Goal: Task Accomplishment & Management: Manage account settings

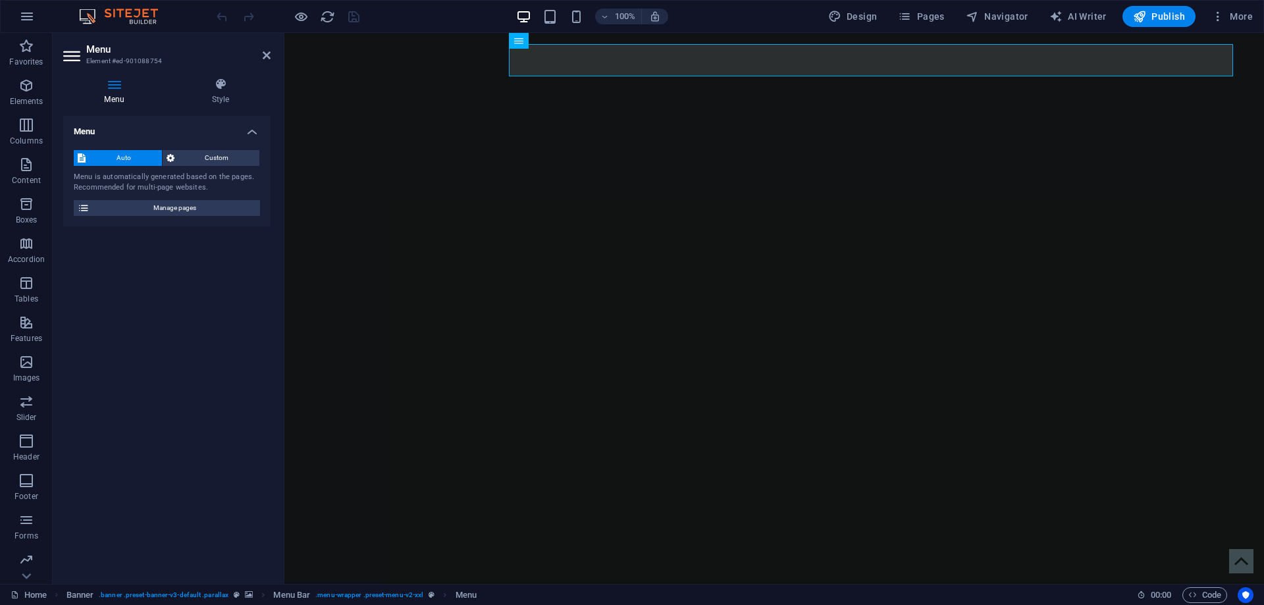
click at [210, 262] on div "Menu Auto Custom Menu is automatically generated based on the pages. Recommende…" at bounding box center [166, 344] width 207 height 457
drag, startPoint x: 656, startPoint y: 190, endPoint x: 848, endPoint y: 138, distance: 199.3
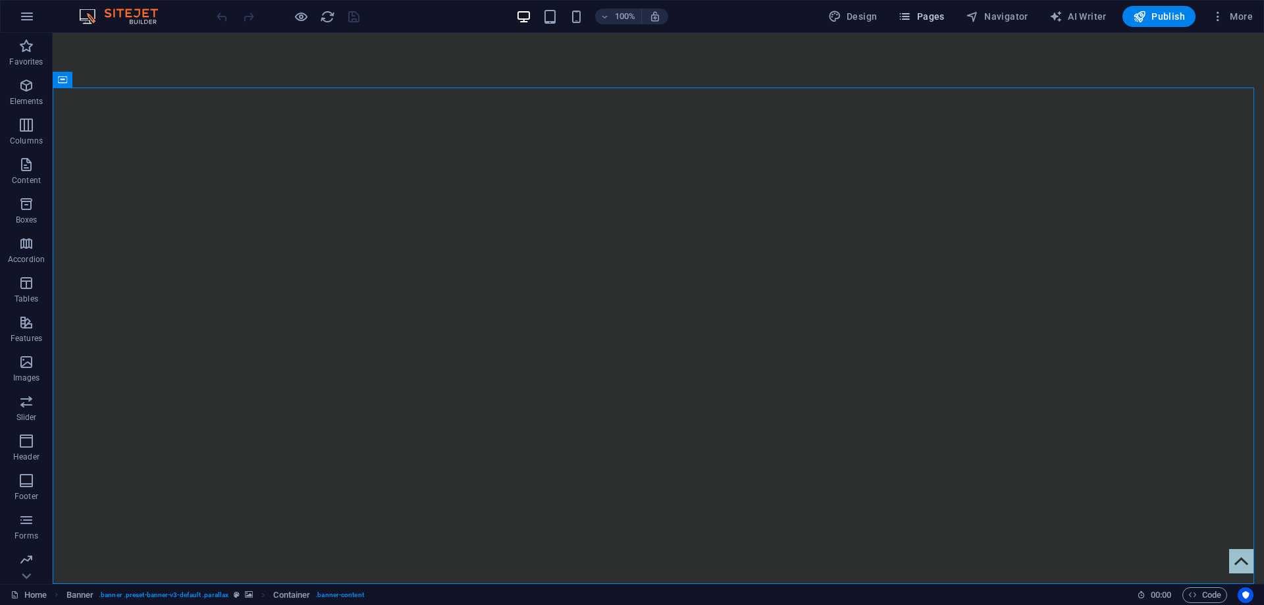
click at [0, 0] on button "Pages" at bounding box center [0, 0] width 0 height 0
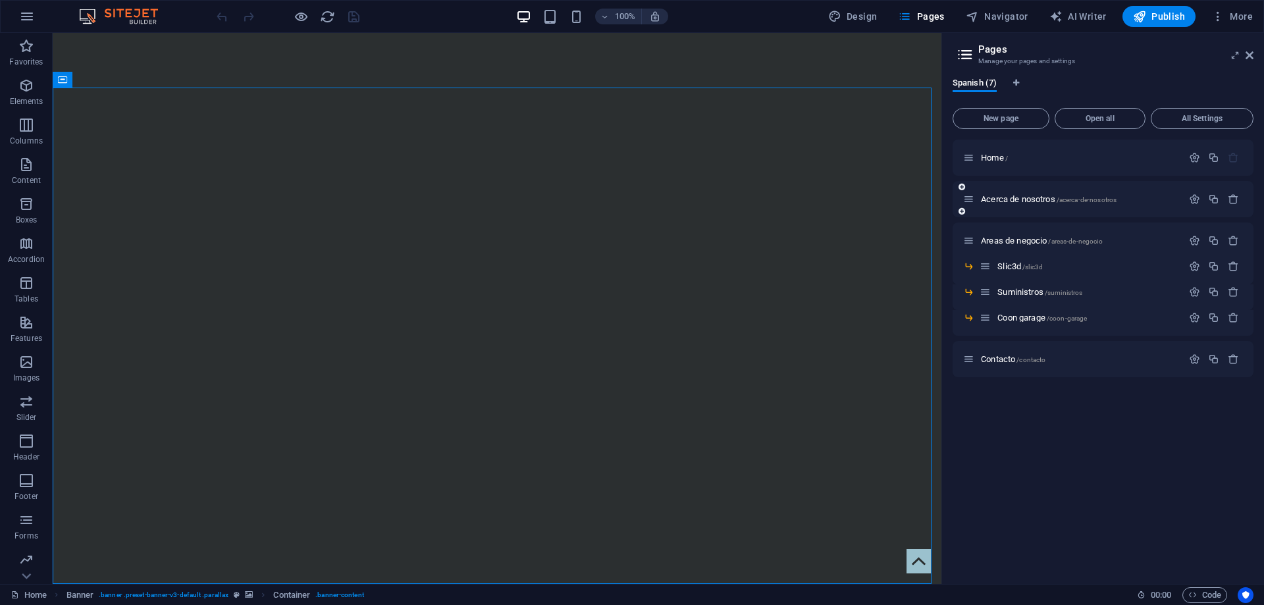
click at [1004, 202] on span "Acerca de nosotros /acerca-de-nosotros" at bounding box center [1049, 199] width 136 height 10
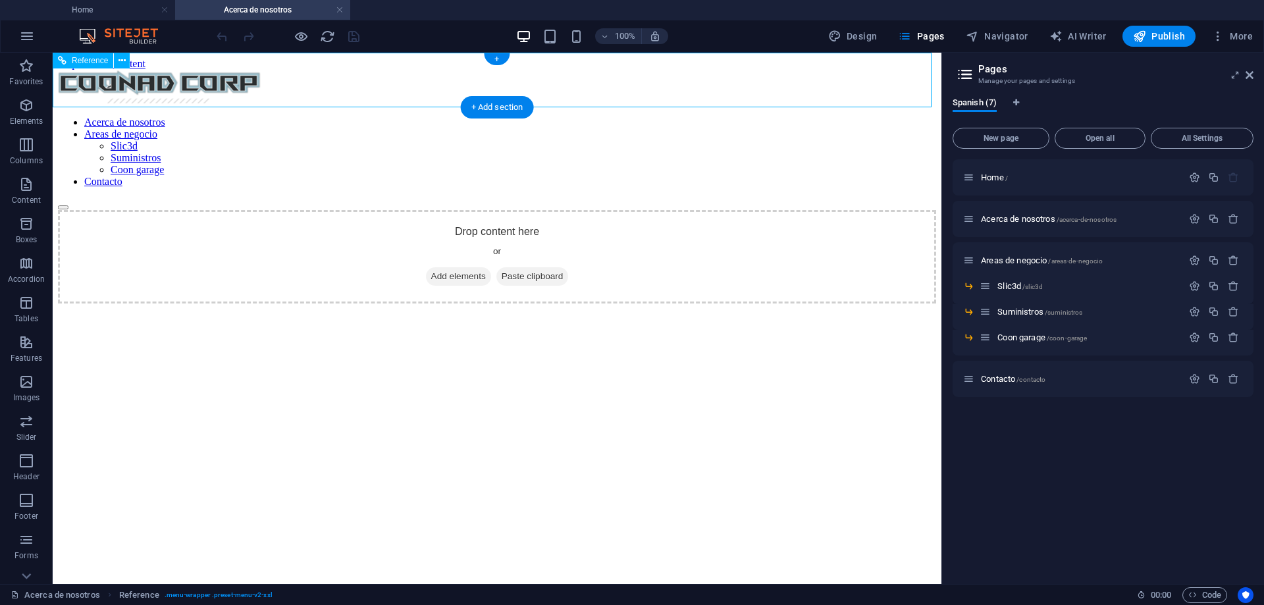
click at [300, 117] on nav "Acerca de nosotros Areas de negocio Slic3d Suministros Coon garage Contacto" at bounding box center [497, 152] width 878 height 71
click at [225, 78] on div at bounding box center [497, 88] width 878 height 36
click at [220, 78] on div at bounding box center [497, 88] width 878 height 36
click at [242, 82] on div at bounding box center [497, 88] width 878 height 36
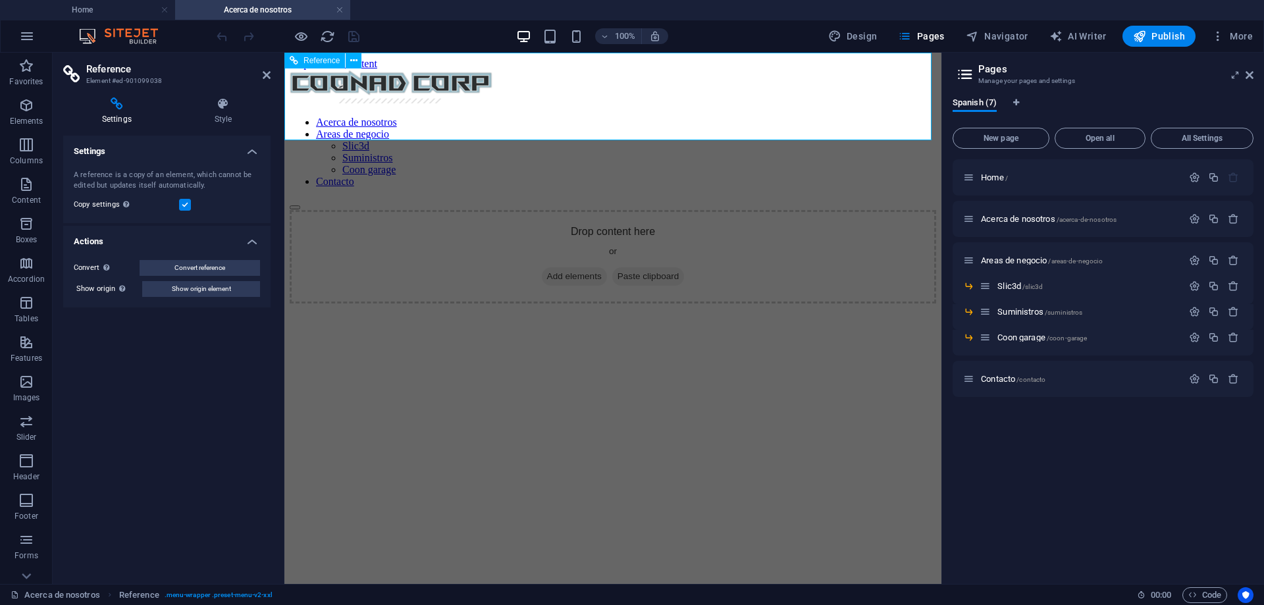
click at [409, 82] on div at bounding box center [613, 88] width 646 height 36
click at [417, 81] on div at bounding box center [613, 88] width 646 height 36
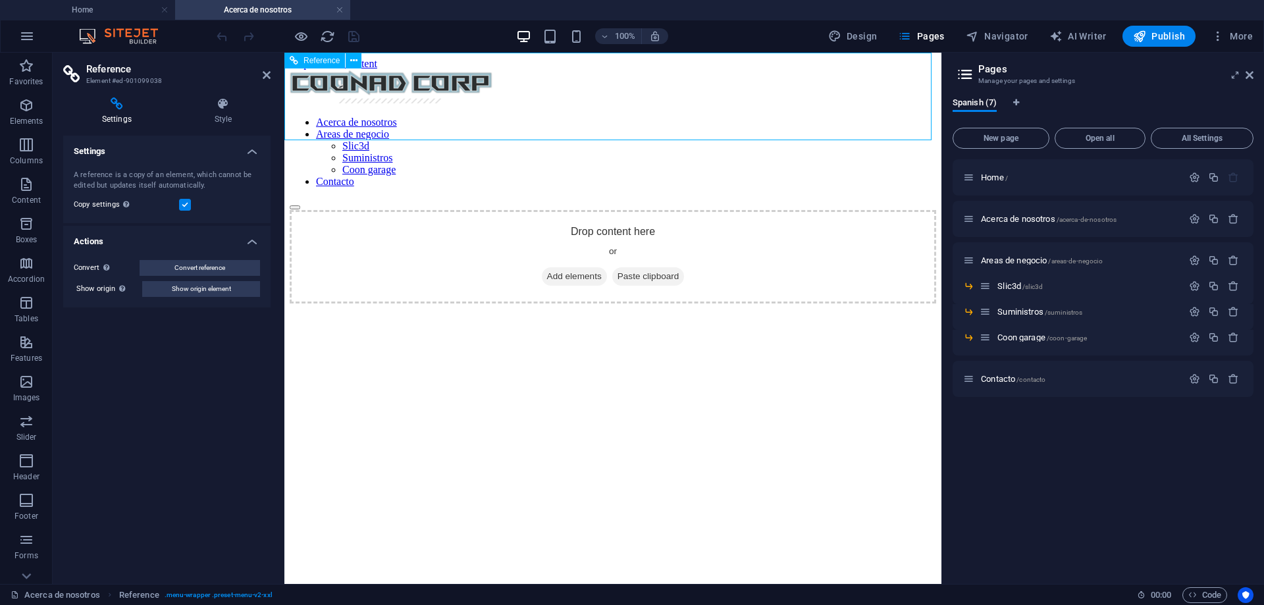
click at [423, 81] on div at bounding box center [613, 88] width 646 height 36
click at [448, 82] on div at bounding box center [613, 88] width 646 height 36
click at [448, 81] on div at bounding box center [613, 88] width 646 height 36
click at [213, 102] on icon at bounding box center [223, 103] width 95 height 13
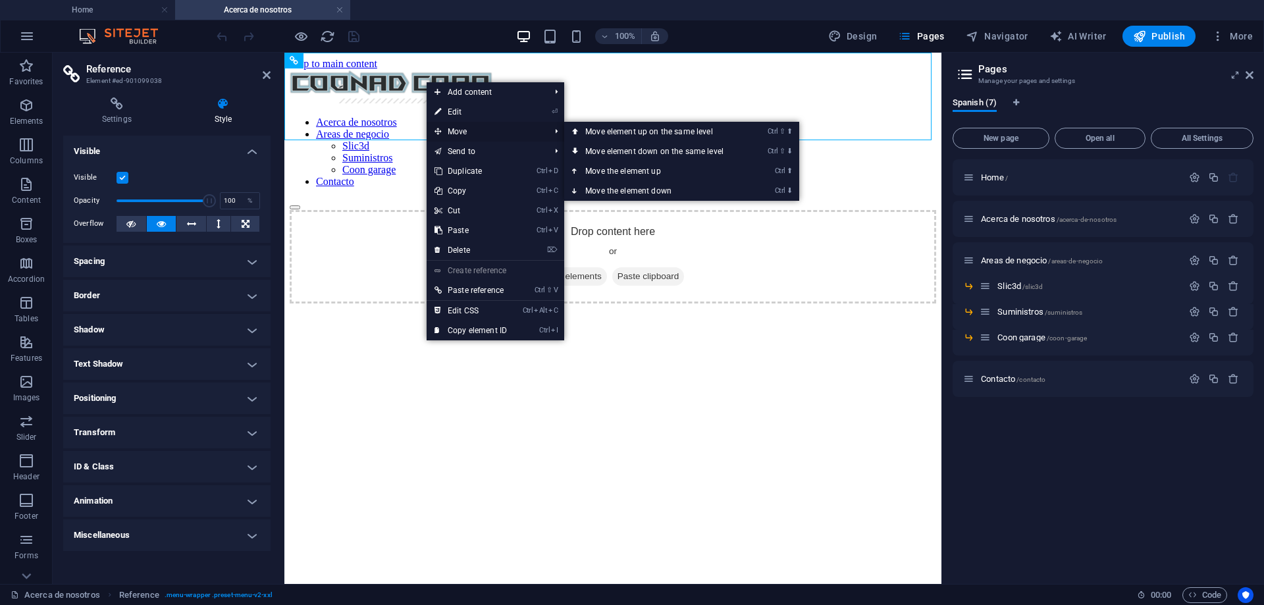
click at [457, 131] on span "Move" at bounding box center [486, 132] width 118 height 20
click at [485, 114] on link "⏎ Edit" at bounding box center [471, 112] width 88 height 20
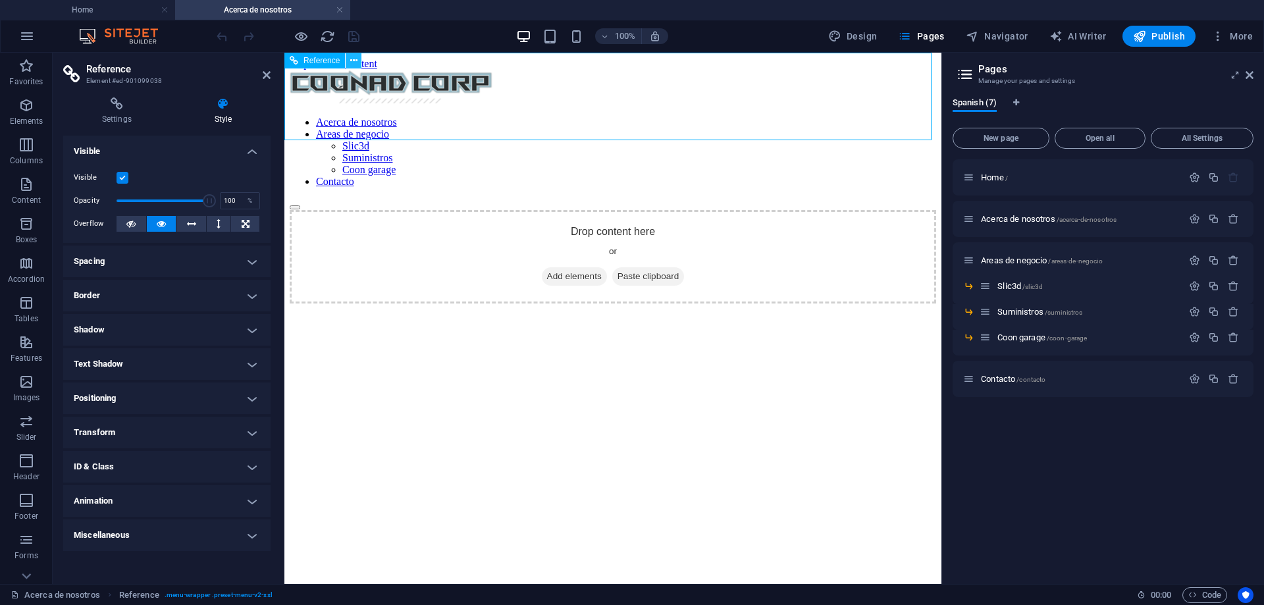
click at [353, 62] on icon at bounding box center [353, 61] width 7 height 14
click at [525, 302] on div "Drop content here or Add elements Paste clipboard" at bounding box center [613, 256] width 646 height 93
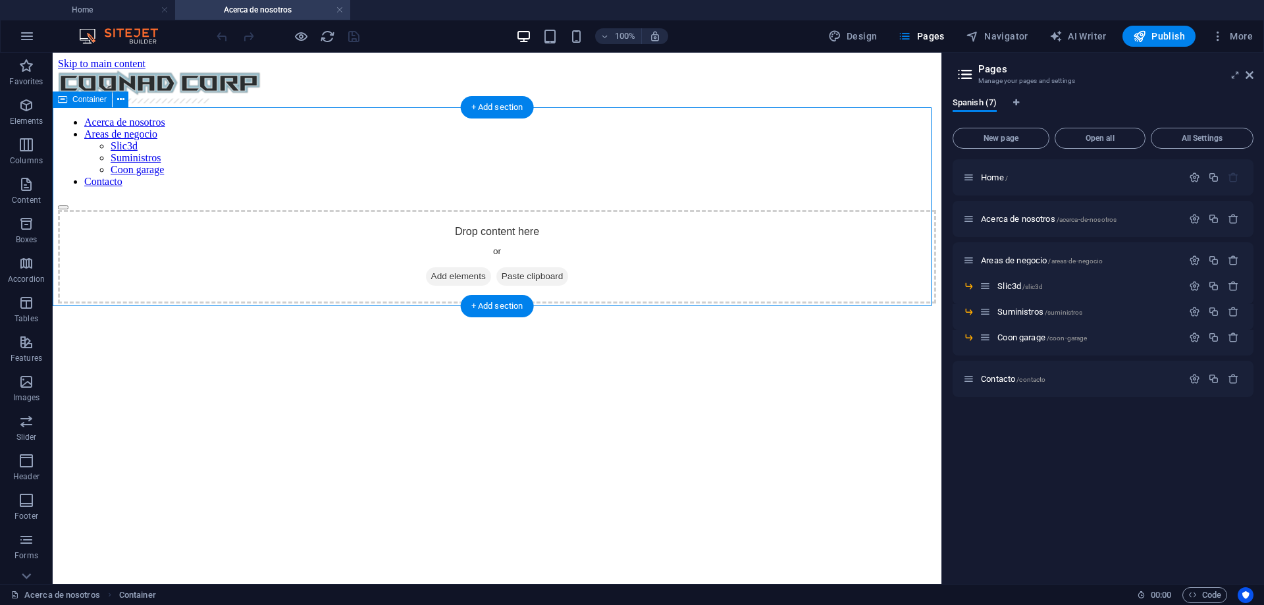
click at [660, 271] on div "Drop content here or Add elements Paste clipboard" at bounding box center [497, 256] width 878 height 93
drag, startPoint x: 486, startPoint y: 137, endPoint x: 440, endPoint y: 136, distance: 46.1
click at [486, 210] on div "Drop content here or Add elements Paste clipboard" at bounding box center [497, 256] width 878 height 93
click at [122, 98] on button at bounding box center [121, 99] width 16 height 16
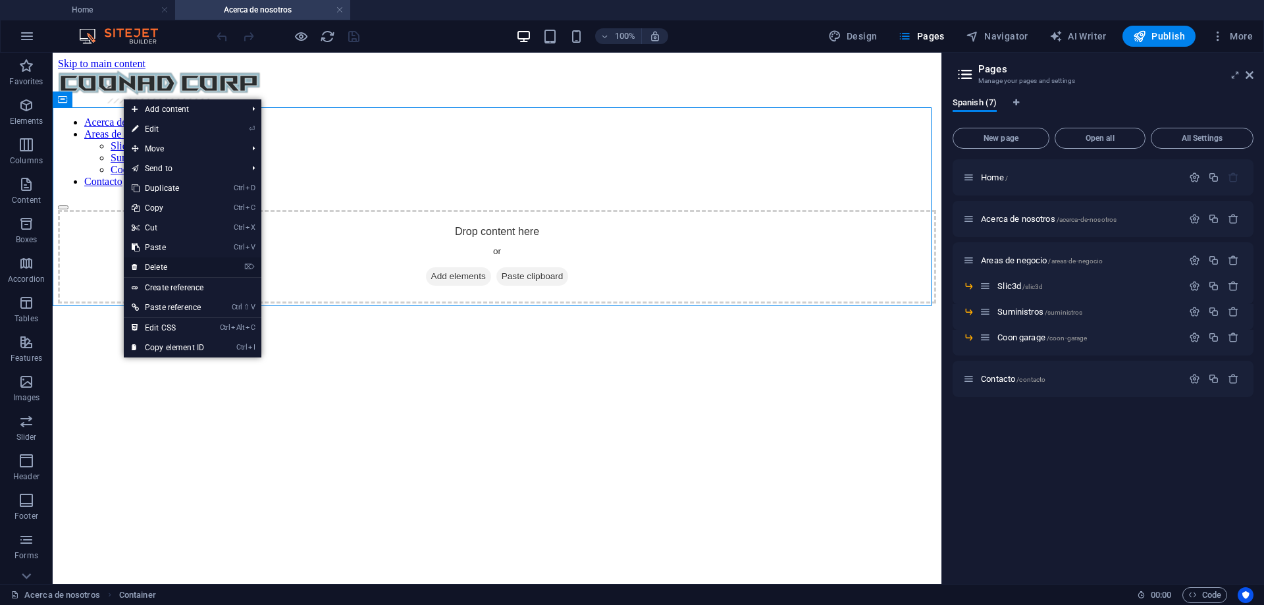
click at [188, 265] on link "⌦ Delete" at bounding box center [168, 267] width 88 height 20
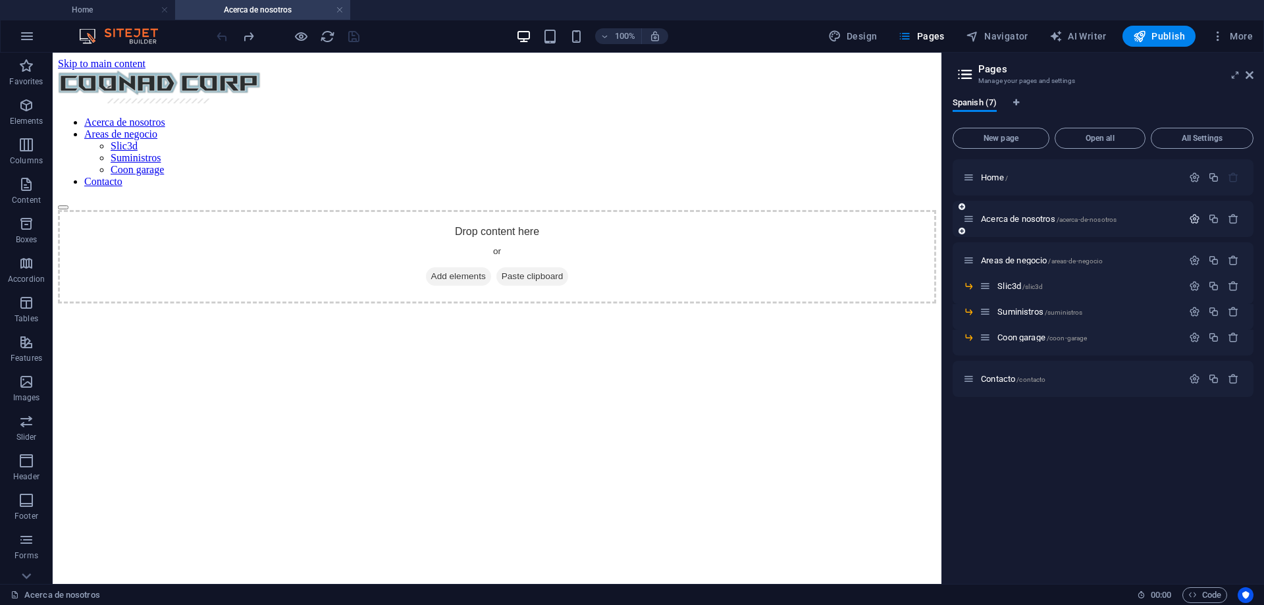
click at [1201, 217] on button "button" at bounding box center [1194, 218] width 19 height 11
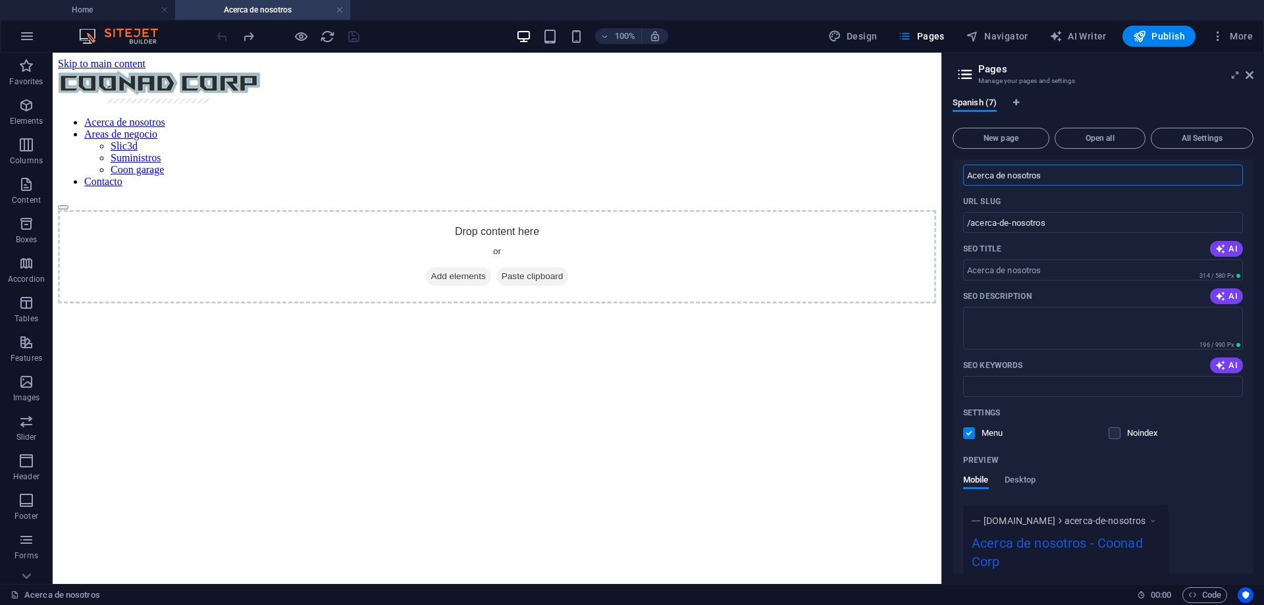
scroll to position [132, 0]
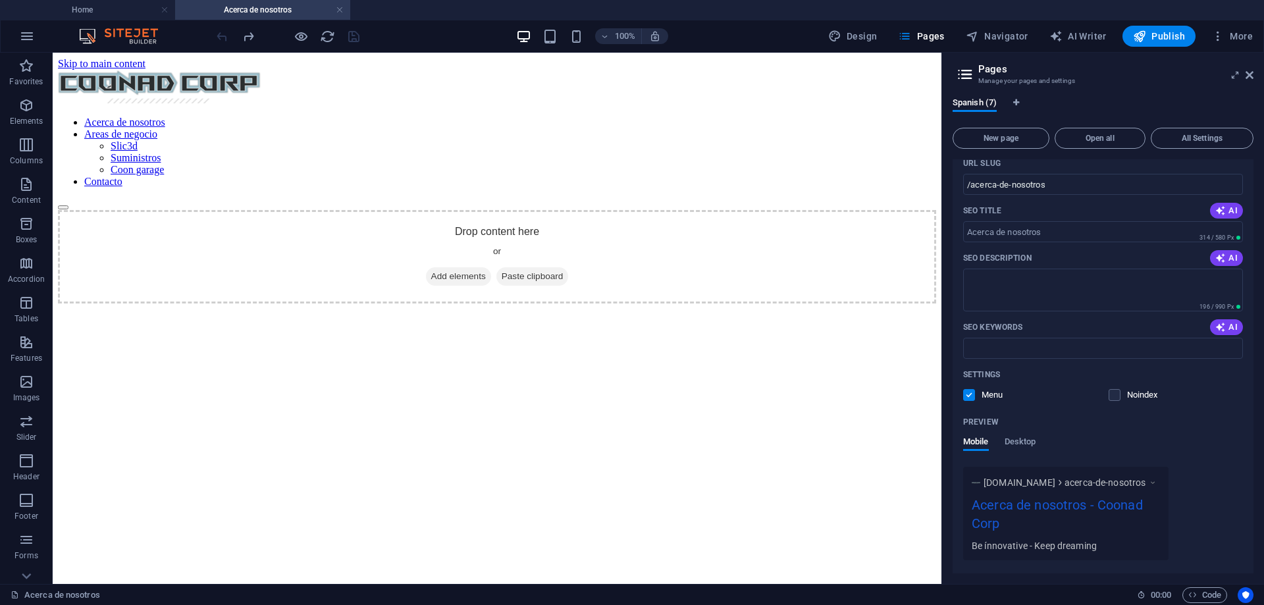
click at [968, 390] on label at bounding box center [969, 395] width 12 height 12
click at [0, 0] on input "checkbox" at bounding box center [0, 0] width 0 height 0
click at [968, 390] on label at bounding box center [969, 395] width 12 height 12
click at [0, 0] on input "checkbox" at bounding box center [0, 0] width 0 height 0
click at [563, 117] on nav "Acerca de nosotros Areas de negocio Slic3d Suministros Coon garage Contacto" at bounding box center [497, 152] width 878 height 71
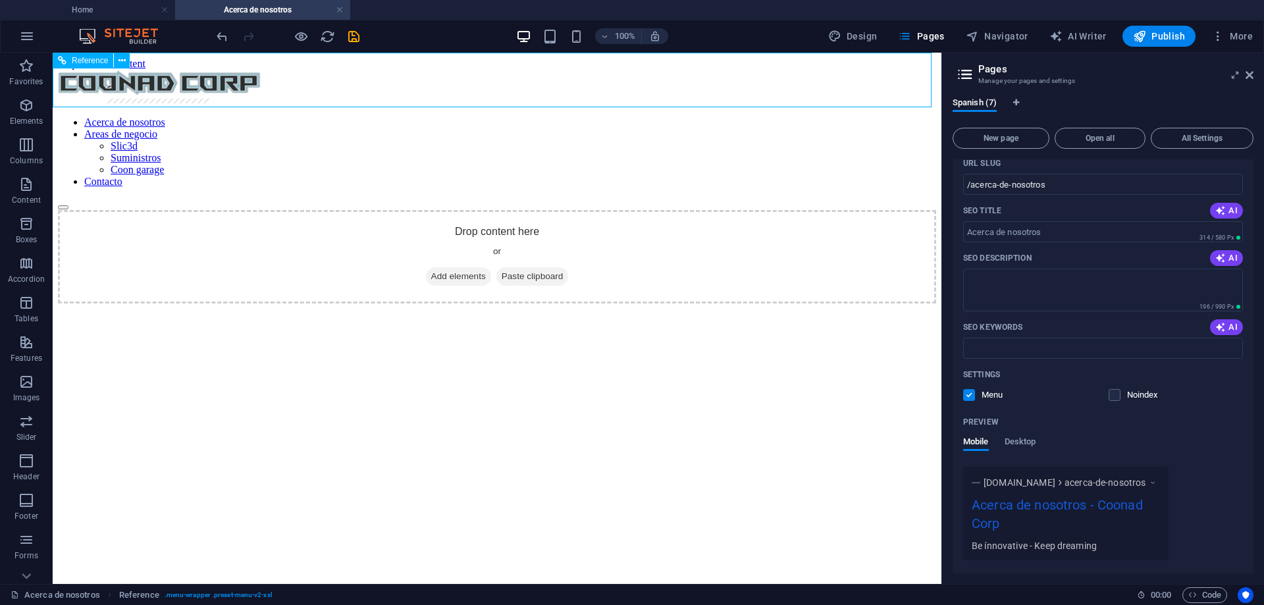
click at [68, 64] on div "Reference" at bounding box center [83, 61] width 61 height 16
click at [126, 61] on button at bounding box center [122, 61] width 16 height 16
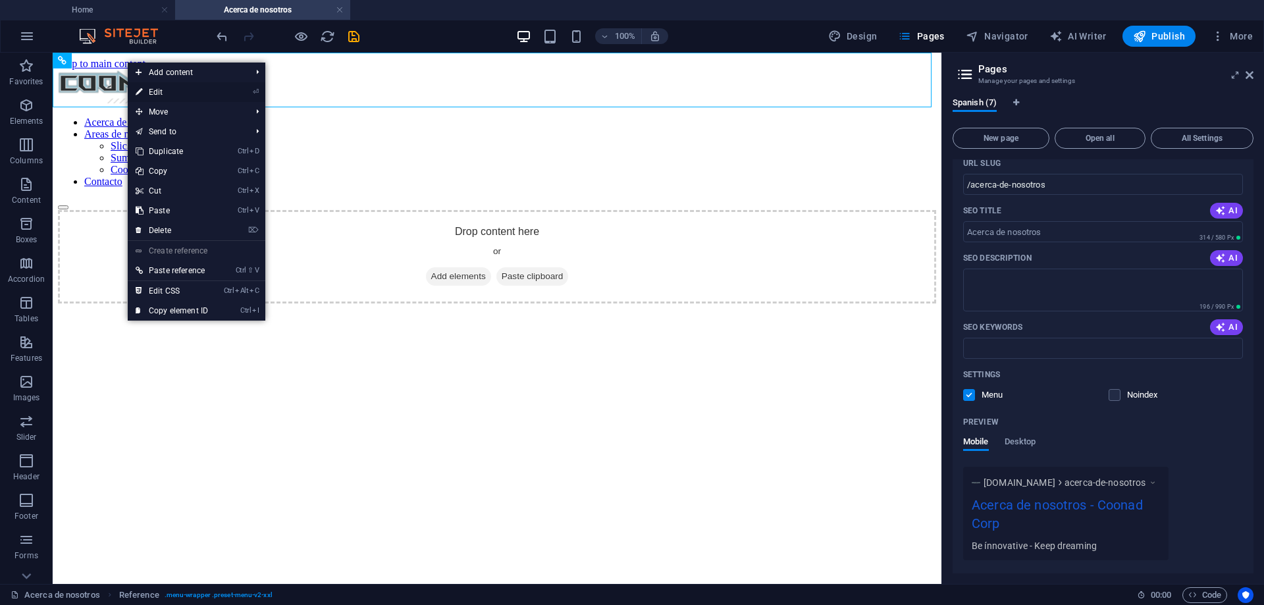
click at [180, 96] on link "⏎ Edit" at bounding box center [172, 92] width 88 height 20
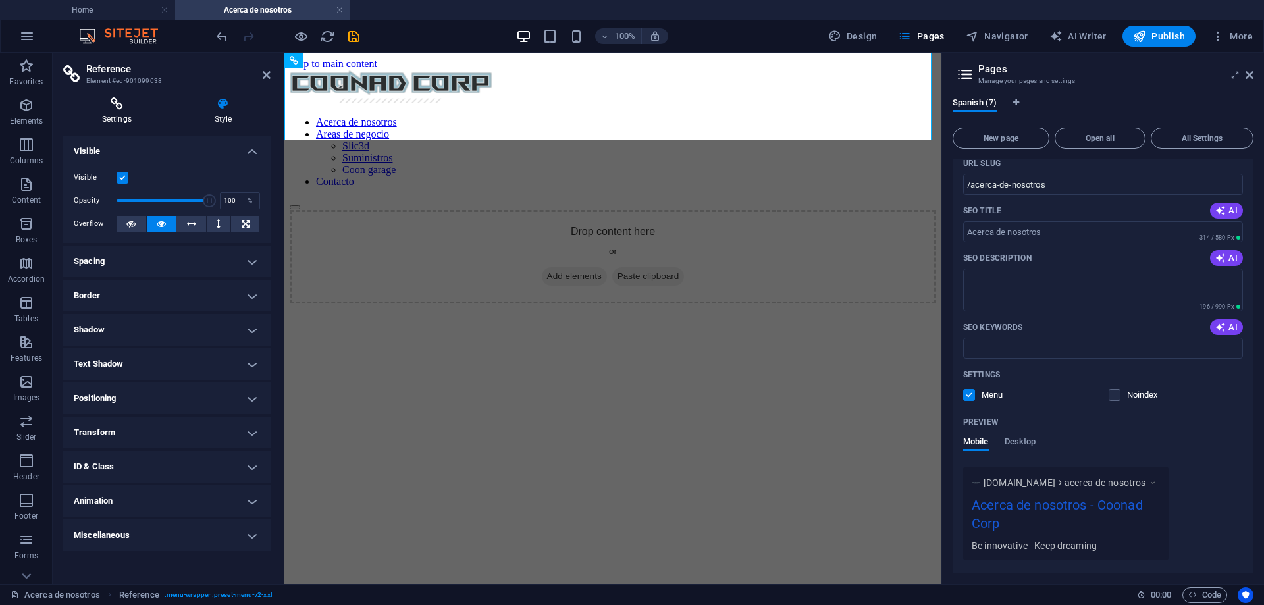
click at [124, 117] on h4 "Settings" at bounding box center [119, 111] width 113 height 28
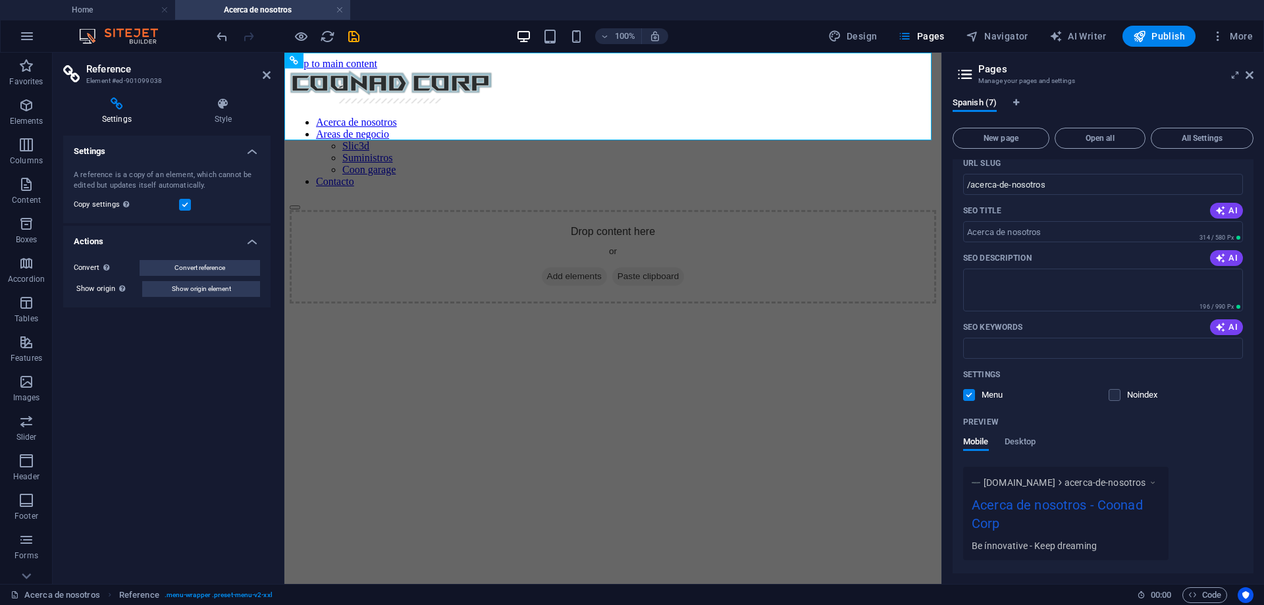
click at [180, 202] on label at bounding box center [185, 205] width 12 height 12
click at [0, 0] on input "Copy settings Use the same settings (flex, animation, position, style) as for t…" at bounding box center [0, 0] width 0 height 0
click at [186, 205] on label at bounding box center [185, 205] width 12 height 12
click at [0, 0] on input "Copy settings Use the same settings (flex, animation, position, style) as for t…" at bounding box center [0, 0] width 0 height 0
click at [131, 5] on h4 "Home" at bounding box center [87, 10] width 175 height 14
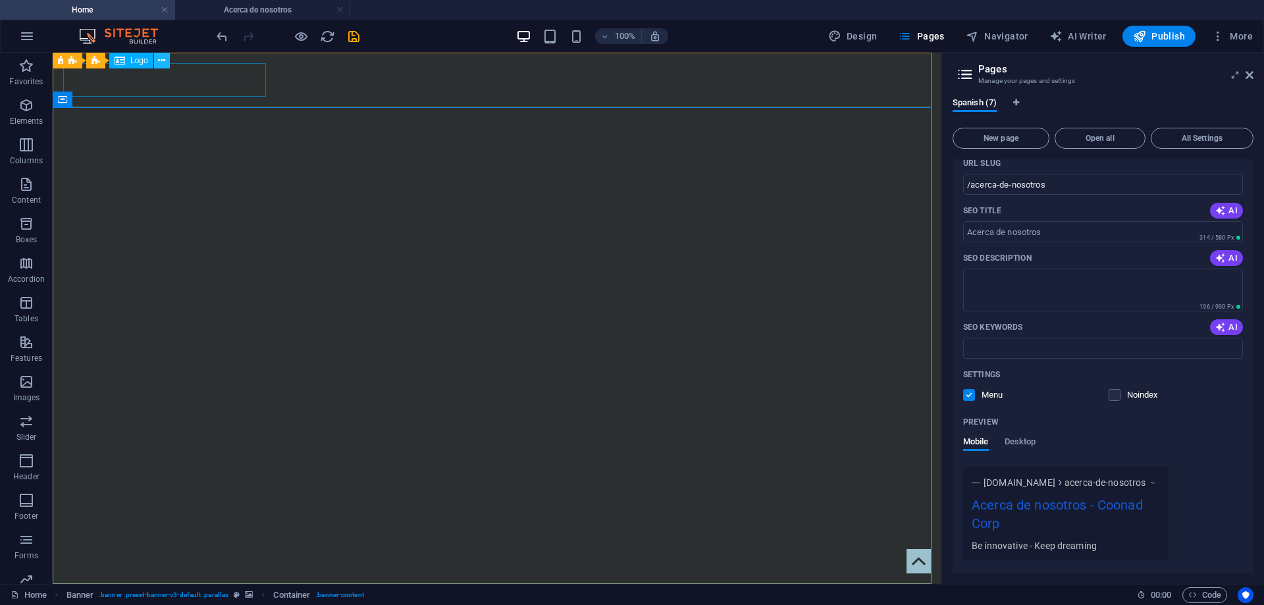
click at [159, 59] on icon at bounding box center [161, 61] width 7 height 14
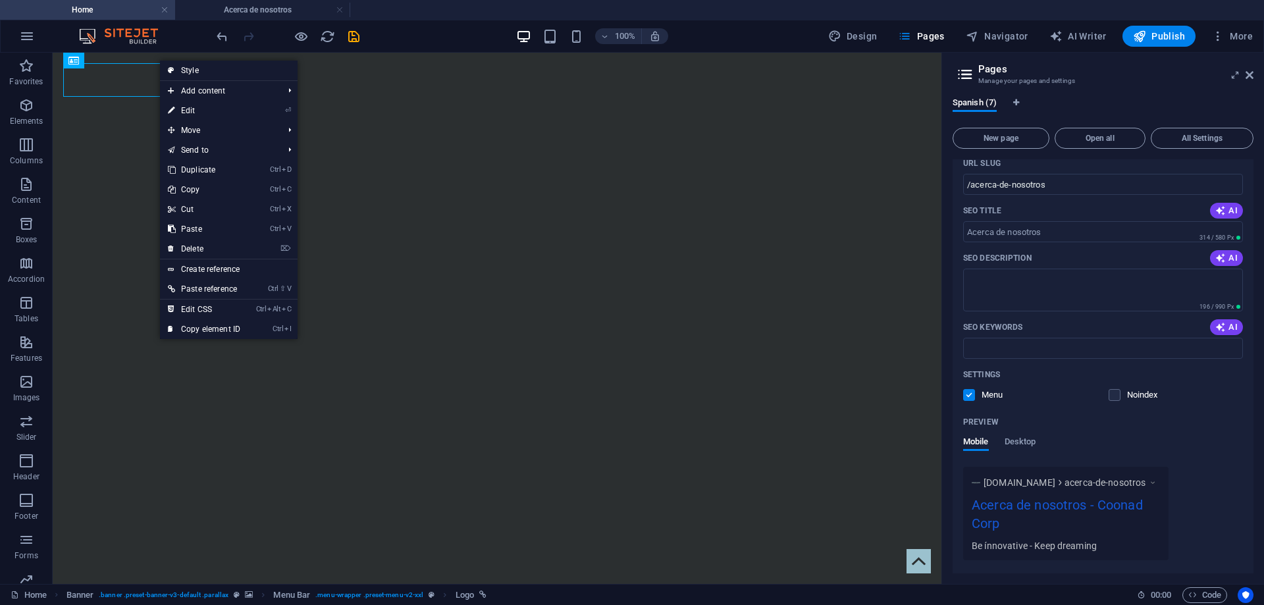
click at [204, 105] on link "⏎ Edit" at bounding box center [204, 111] width 88 height 20
select select "px"
select select
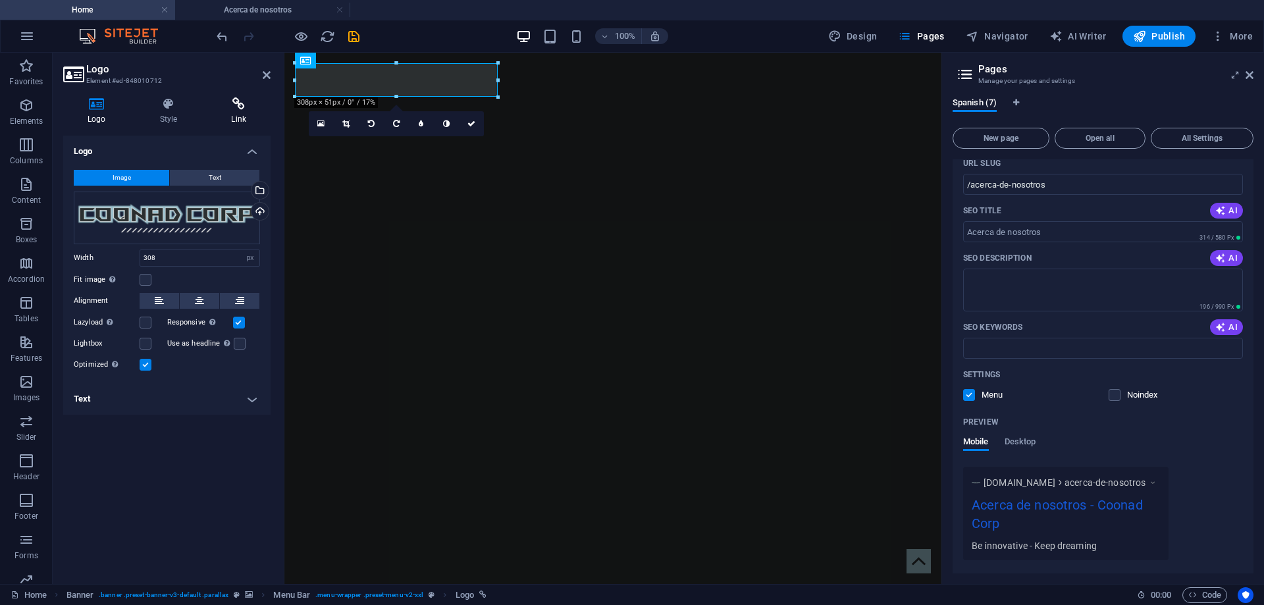
click at [223, 110] on h4 "Link" at bounding box center [239, 111] width 64 height 28
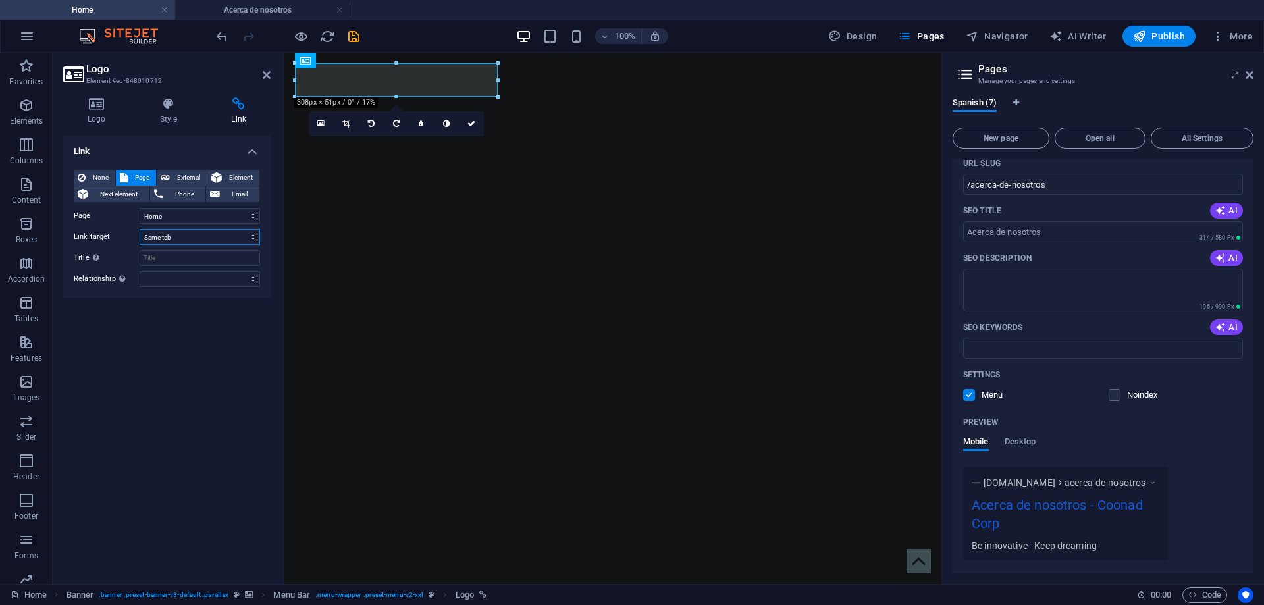
click at [180, 238] on select "New tab Same tab Overlay" at bounding box center [200, 237] width 120 height 16
click at [140, 229] on select "New tab Same tab Overlay" at bounding box center [200, 237] width 120 height 16
click at [176, 221] on select "Home Acerca de nosotros Areas de negocio -- Slic3d -- Suministros -- Coon garag…" at bounding box center [200, 216] width 120 height 16
click at [140, 208] on select "Home Acerca de nosotros Areas de negocio -- Slic3d -- Suministros -- Coon garag…" at bounding box center [200, 216] width 120 height 16
click at [183, 276] on select "alternate author bookmark external help license next nofollow noreferrer noopen…" at bounding box center [200, 279] width 120 height 16
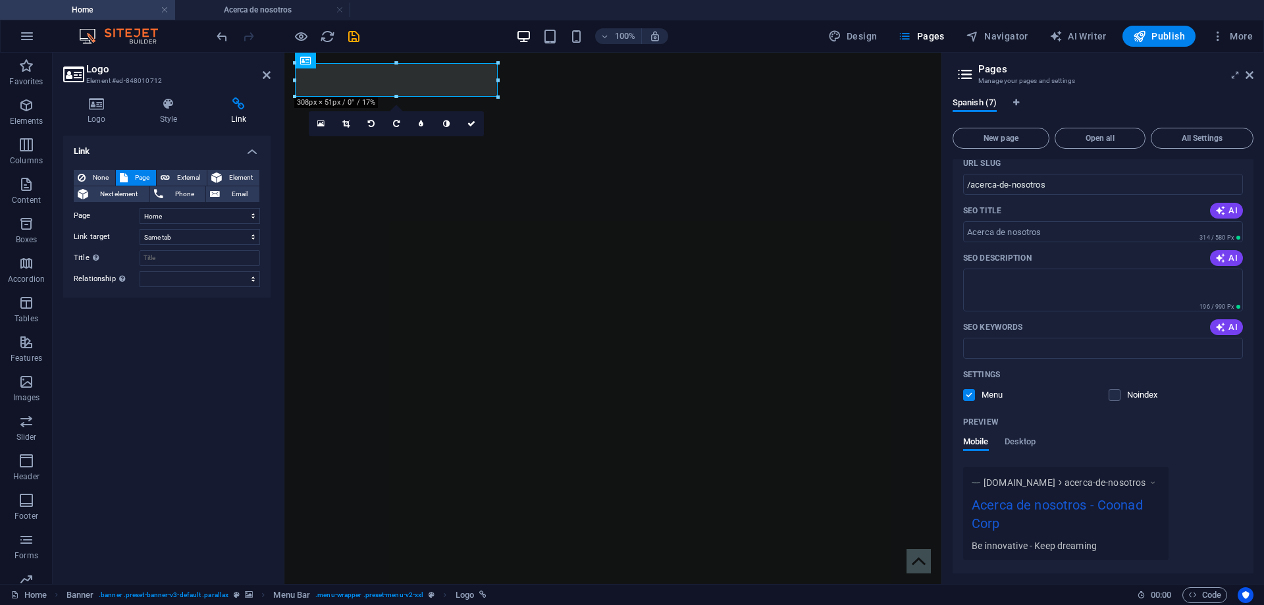
click at [88, 351] on div "Link None Page External Element Next element Phone Email Page Home Acerca de no…" at bounding box center [166, 355] width 207 height 438
click at [195, 365] on div "Link None Page External Element Next element Phone Email Page Home Acerca de no…" at bounding box center [166, 355] width 207 height 438
click at [221, 351] on div "Link None Page External Element Next element Phone Email Page Home Acerca de no…" at bounding box center [166, 355] width 207 height 438
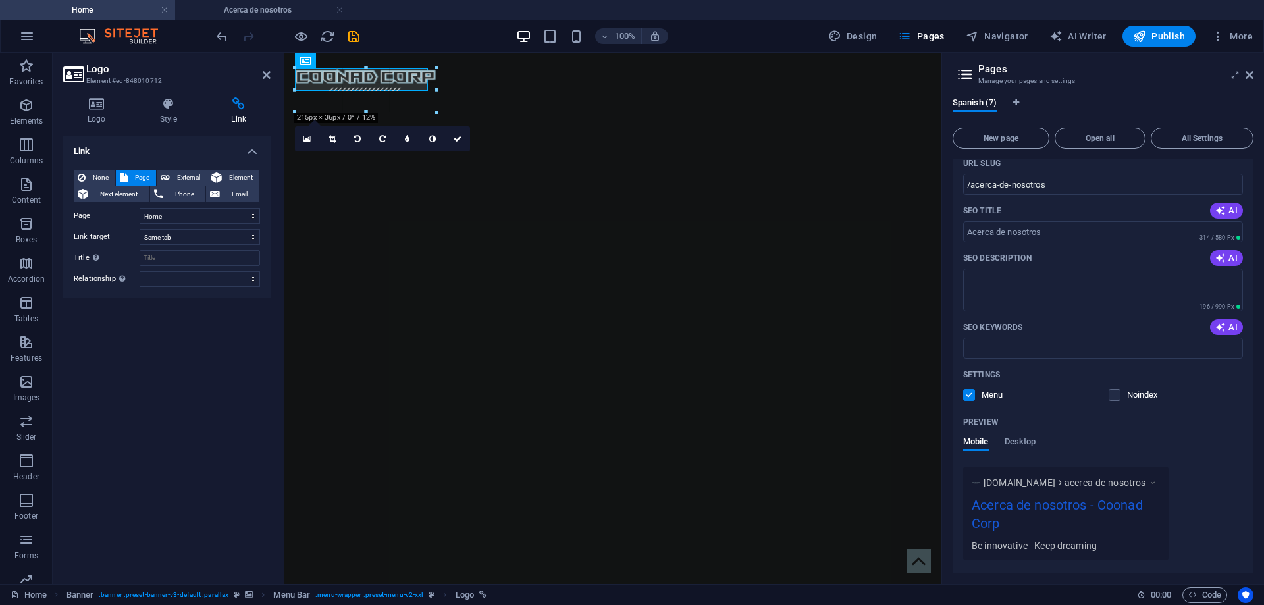
drag, startPoint x: 500, startPoint y: 80, endPoint x: 563, endPoint y: 80, distance: 63.8
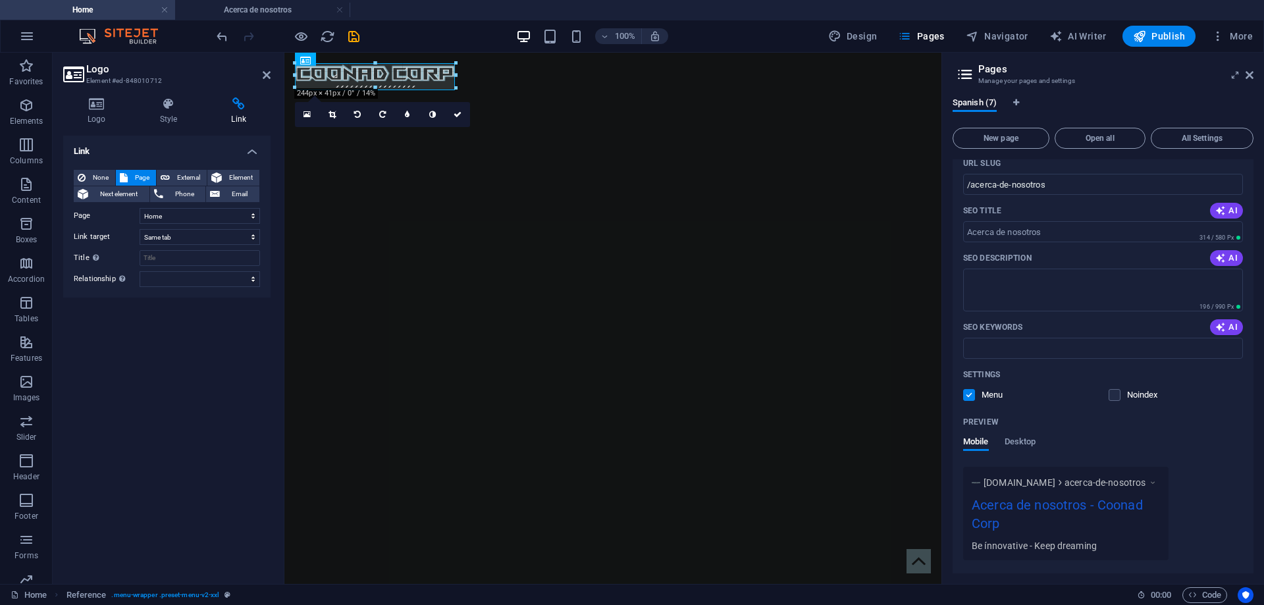
drag, startPoint x: 480, startPoint y: 78, endPoint x: 162, endPoint y: 27, distance: 322.0
click at [181, 413] on div "Link None Page External Element Next element Phone Email Page Home Acerca de no…" at bounding box center [166, 355] width 207 height 438
drag, startPoint x: 211, startPoint y: 22, endPoint x: 263, endPoint y: 74, distance: 74.5
click at [263, 74] on icon at bounding box center [267, 75] width 8 height 11
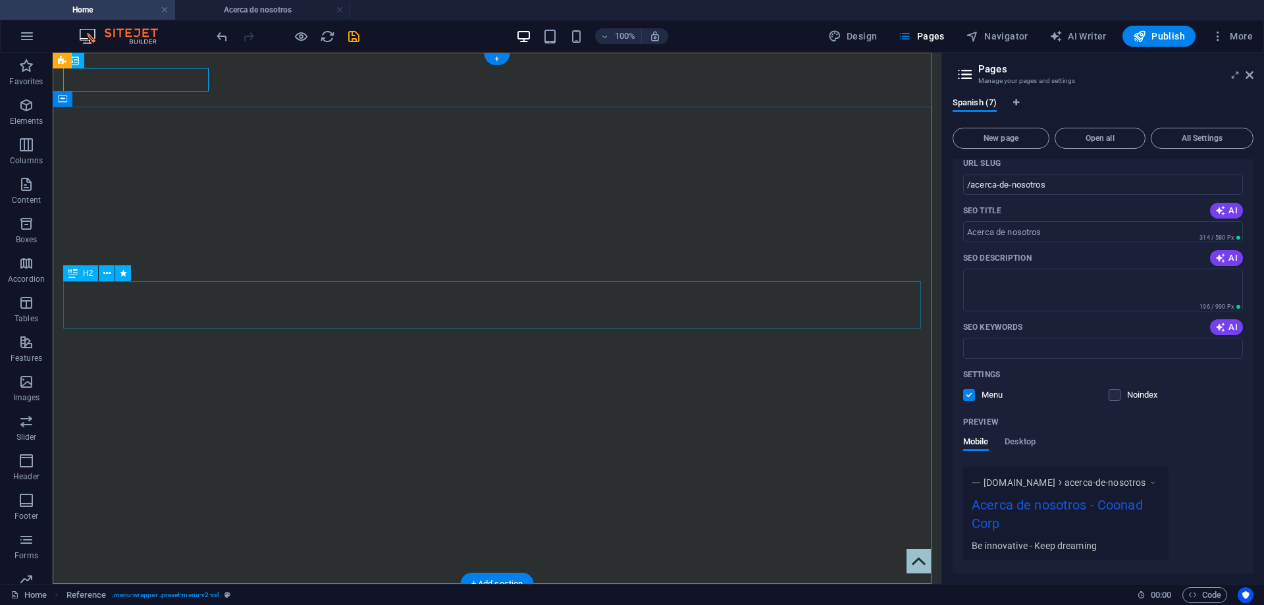
click at [183, 594] on div at bounding box center [497, 606] width 868 height 24
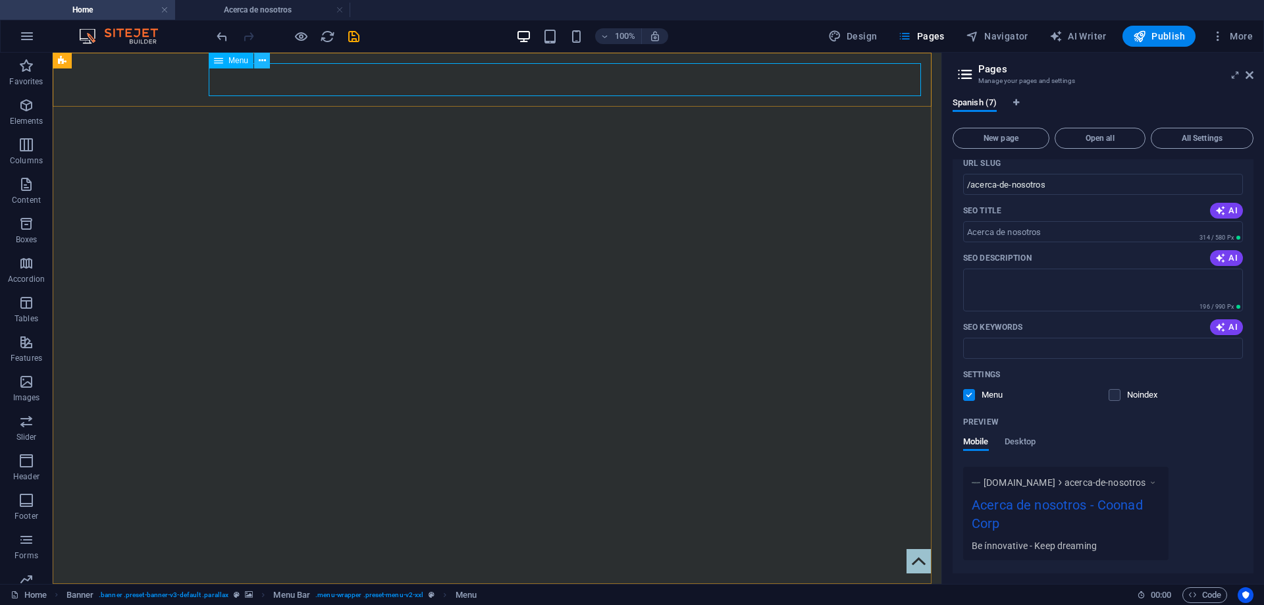
click at [266, 62] on button at bounding box center [262, 61] width 16 height 16
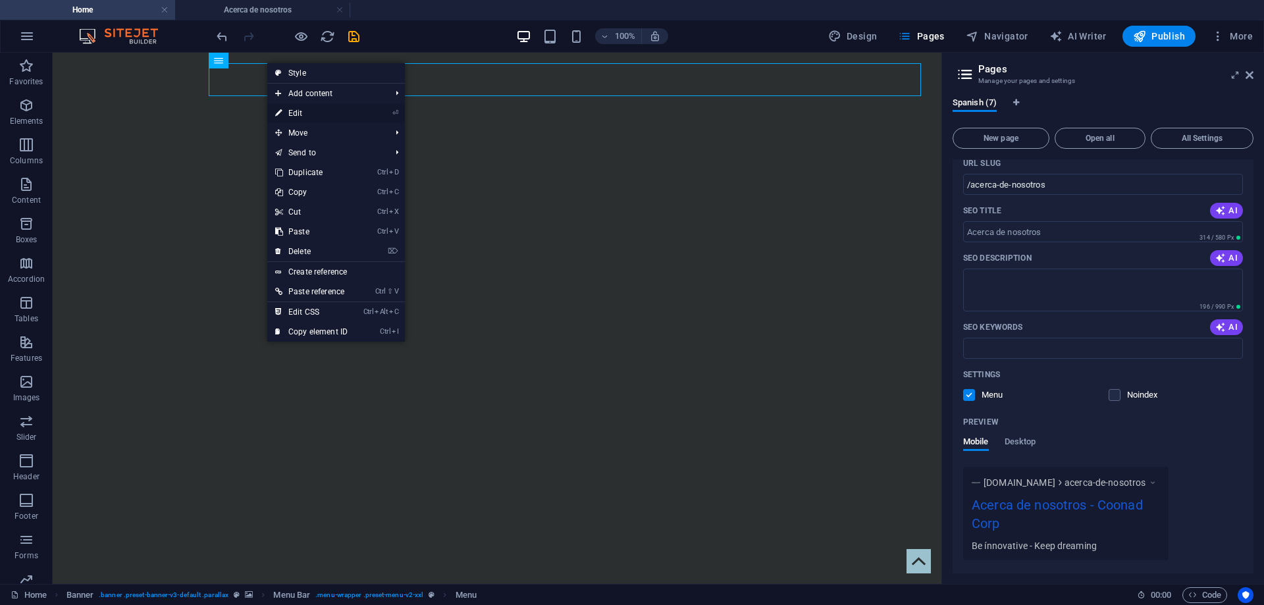
click at [351, 111] on link "⏎ Edit" at bounding box center [311, 113] width 88 height 20
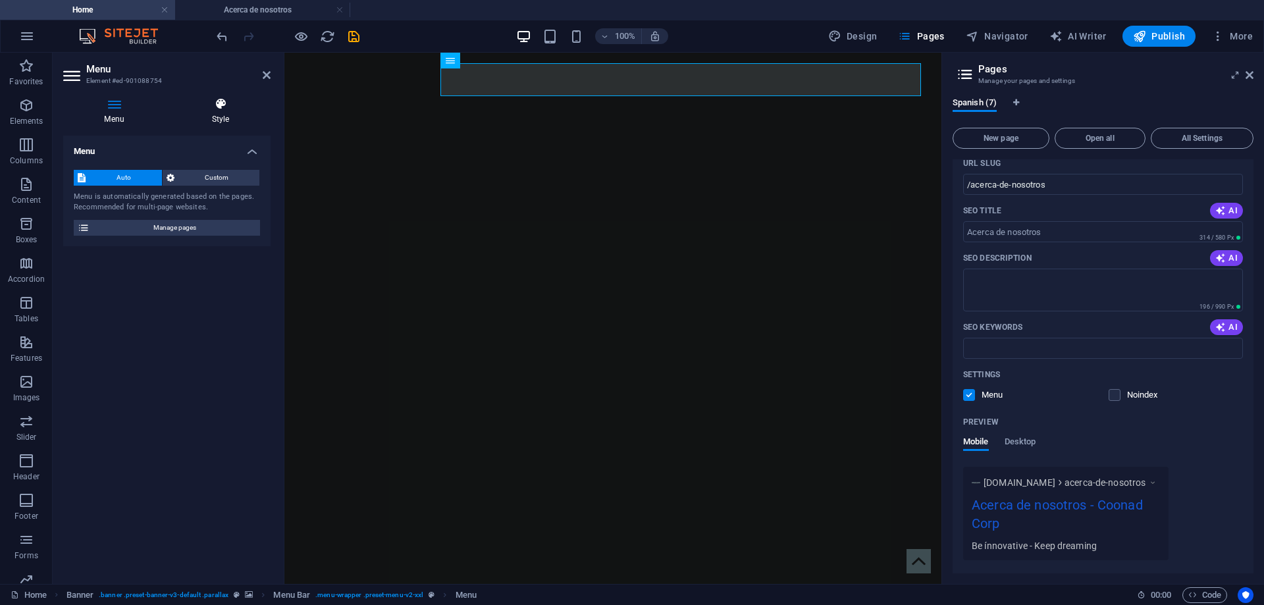
click at [221, 111] on h4 "Style" at bounding box center [220, 111] width 100 height 28
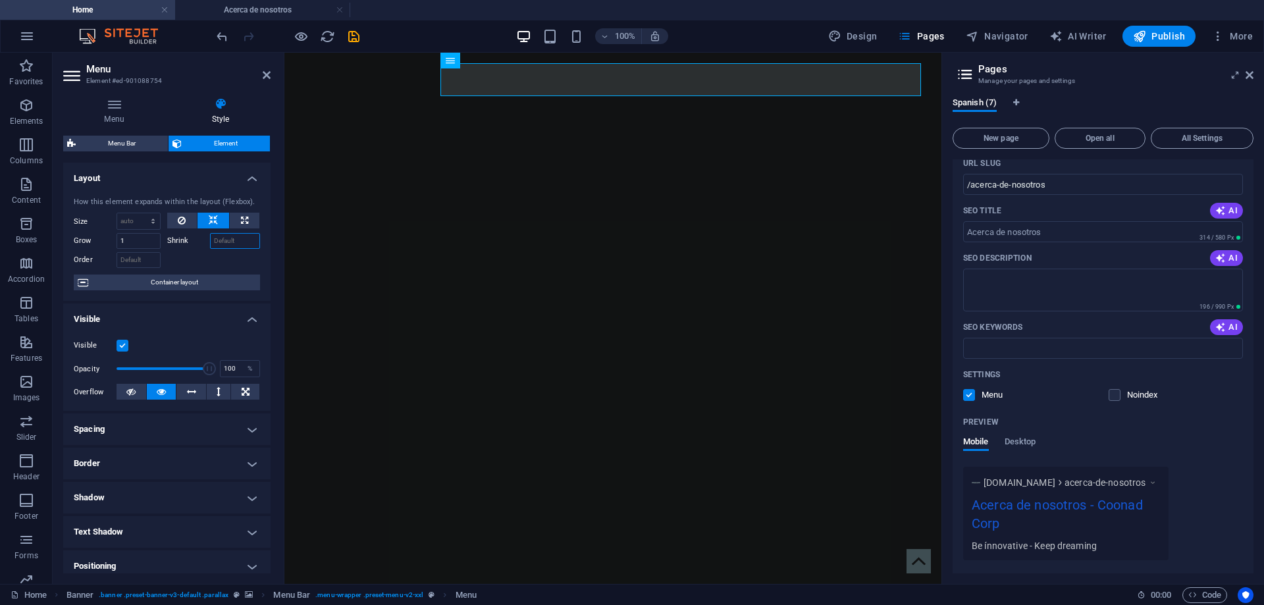
click at [238, 239] on input "Shrink" at bounding box center [235, 241] width 51 height 16
type input "5"
click at [403, 594] on div at bounding box center [613, 606] width 636 height 24
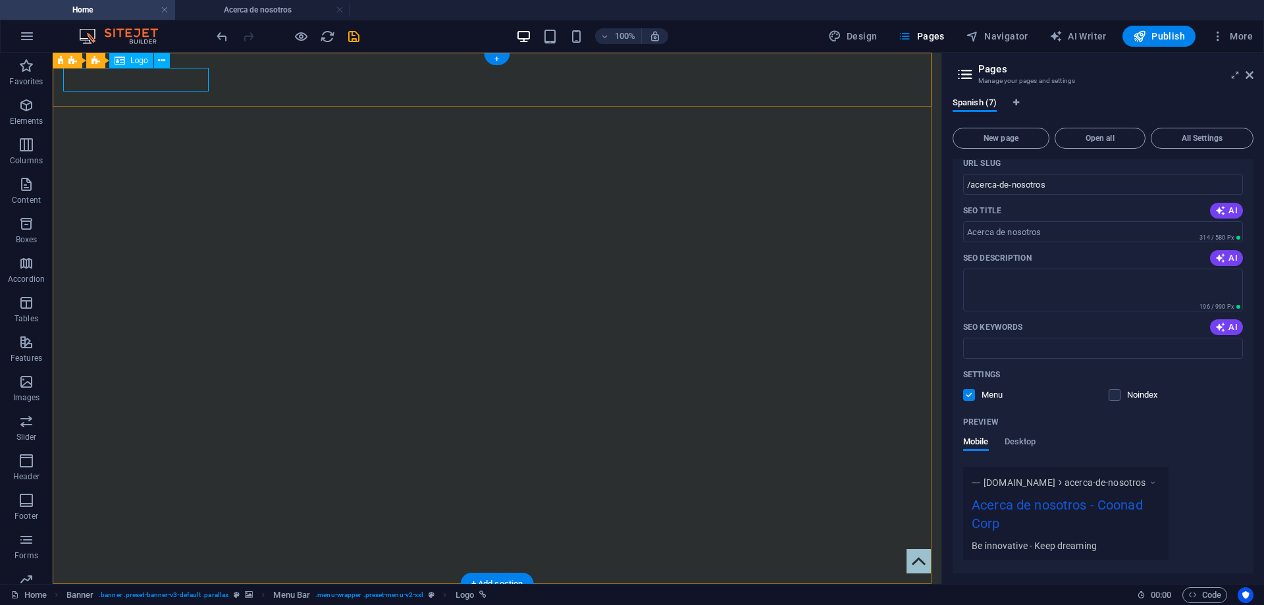
click at [176, 594] on div at bounding box center [497, 606] width 868 height 24
click at [196, 594] on div at bounding box center [497, 606] width 868 height 24
select select
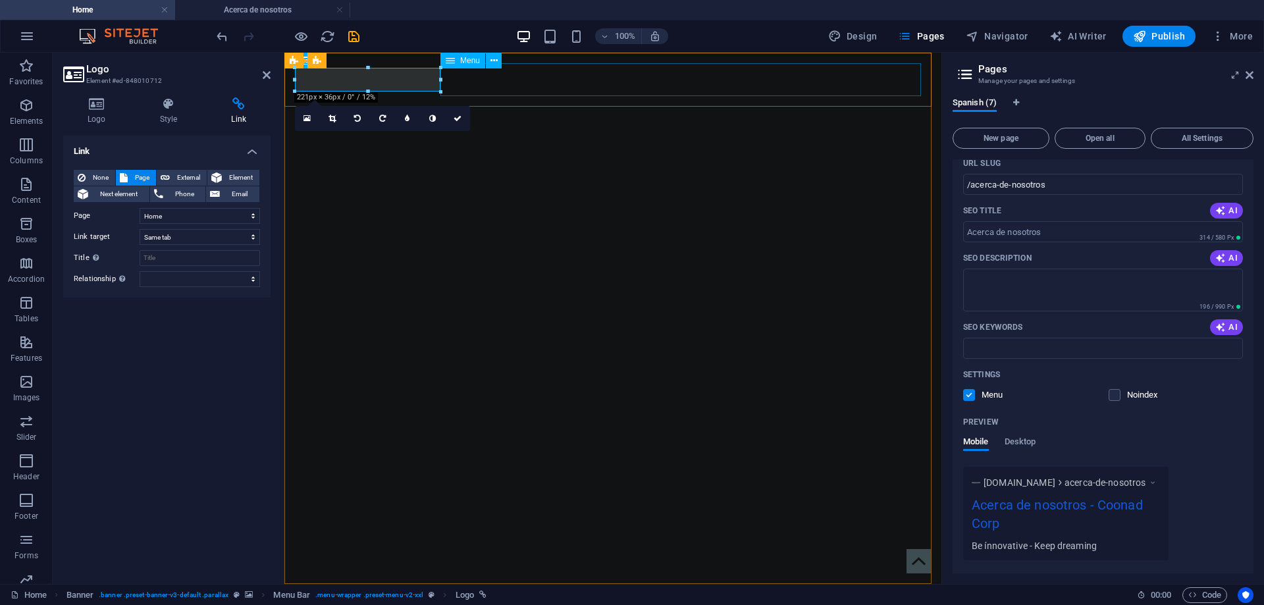
drag, startPoint x: 725, startPoint y: 132, endPoint x: 470, endPoint y: 76, distance: 261.6
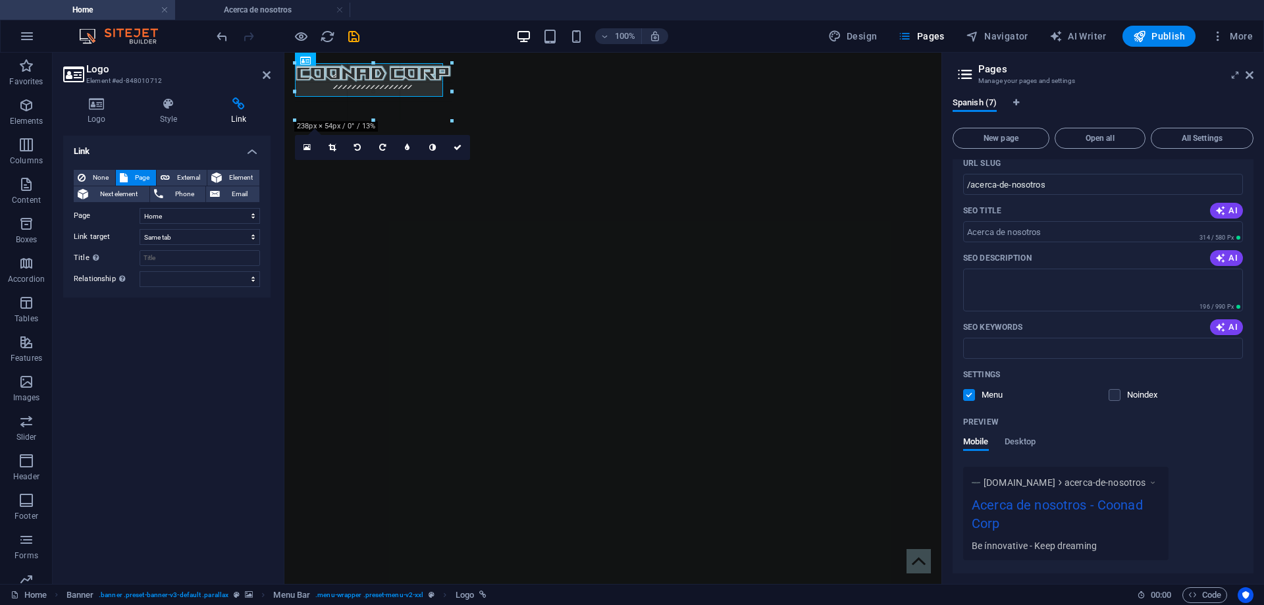
drag, startPoint x: 438, startPoint y: 80, endPoint x: 546, endPoint y: 90, distance: 108.5
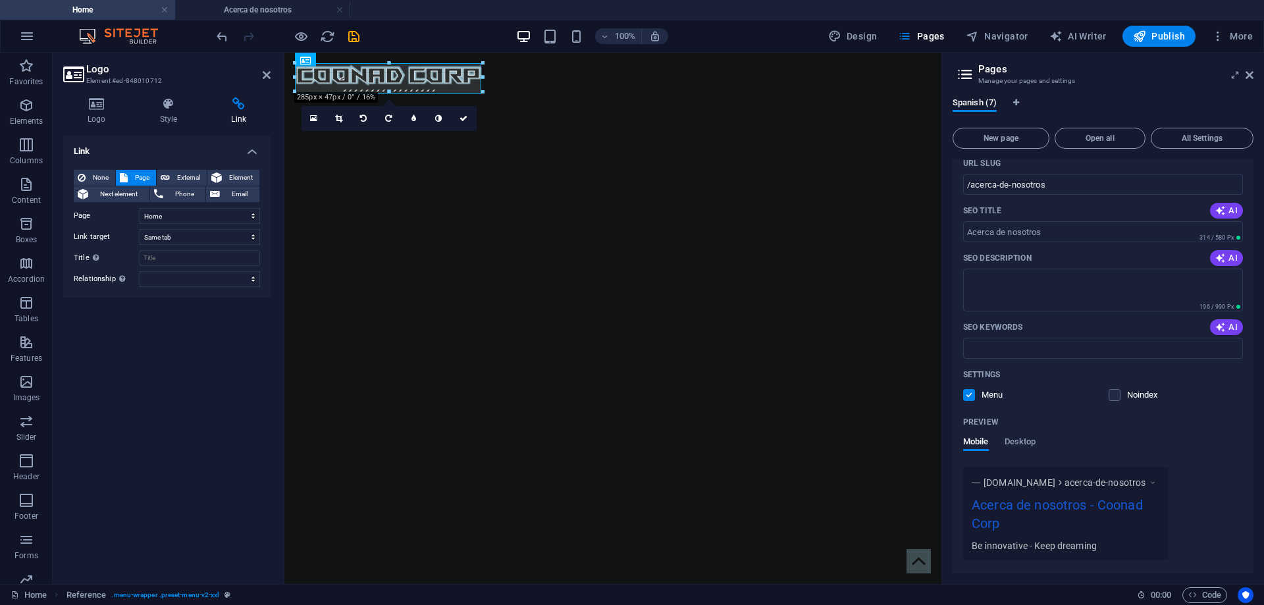
drag, startPoint x: 465, startPoint y: 80, endPoint x: 180, endPoint y: 26, distance: 290.7
click at [465, 78] on div "180 170 160 150 140 130 120 110 100 90 80 70 60 50 40 30 20 10 0 -10 -20 -30 -4…" at bounding box center [389, 77] width 188 height 28
click at [192, 406] on div "Link None Page External Element Next element Phone Email Page Home Acerca de no…" at bounding box center [166, 355] width 207 height 438
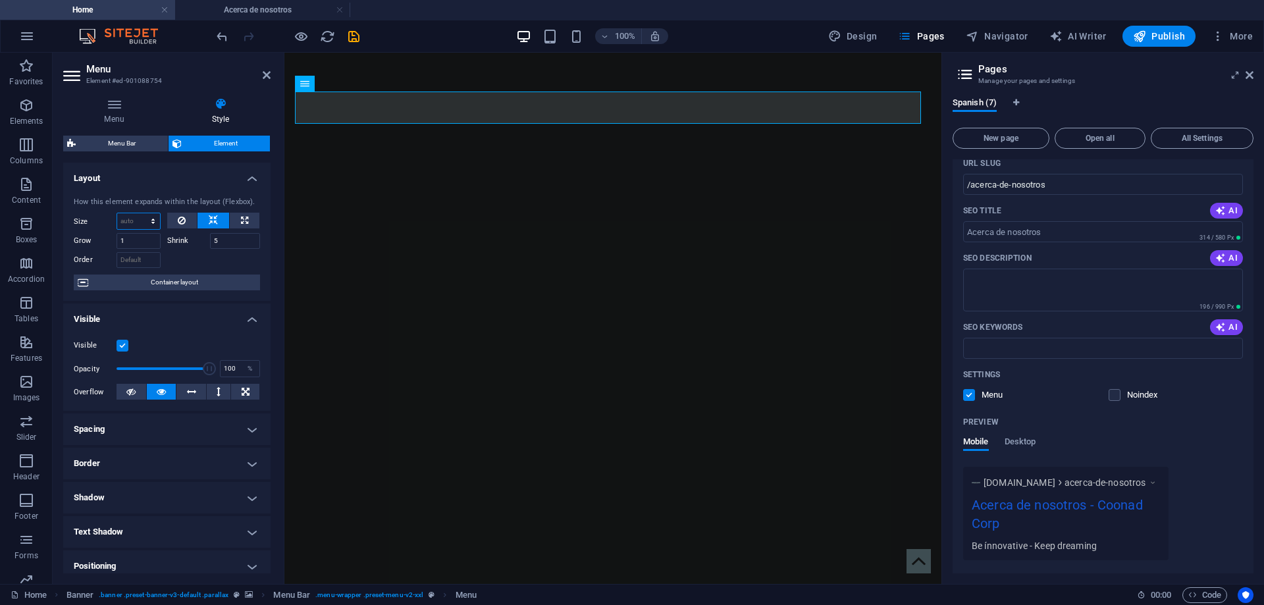
click at [138, 222] on select "Default auto px % 1/1 1/2 1/3 1/4 1/5 1/6 1/7 1/8 1/9 1/10" at bounding box center [138, 221] width 43 height 16
click at [117, 213] on select "Default auto px % 1/1 1/2 1/3 1/4 1/5 1/6 1/7 1/8 1/9 1/10" at bounding box center [138, 221] width 43 height 16
click at [140, 217] on select "Default auto px % 1/1 1/2 1/3 1/4 1/5 1/6 1/7 1/8 1/9 1/10" at bounding box center [138, 221] width 43 height 16
click at [117, 213] on select "Default auto px % 1/1 1/2 1/3 1/4 1/5 1/6 1/7 1/8 1/9 1/10" at bounding box center [138, 221] width 43 height 16
select select "DISABLED_OPTION_VALUE"
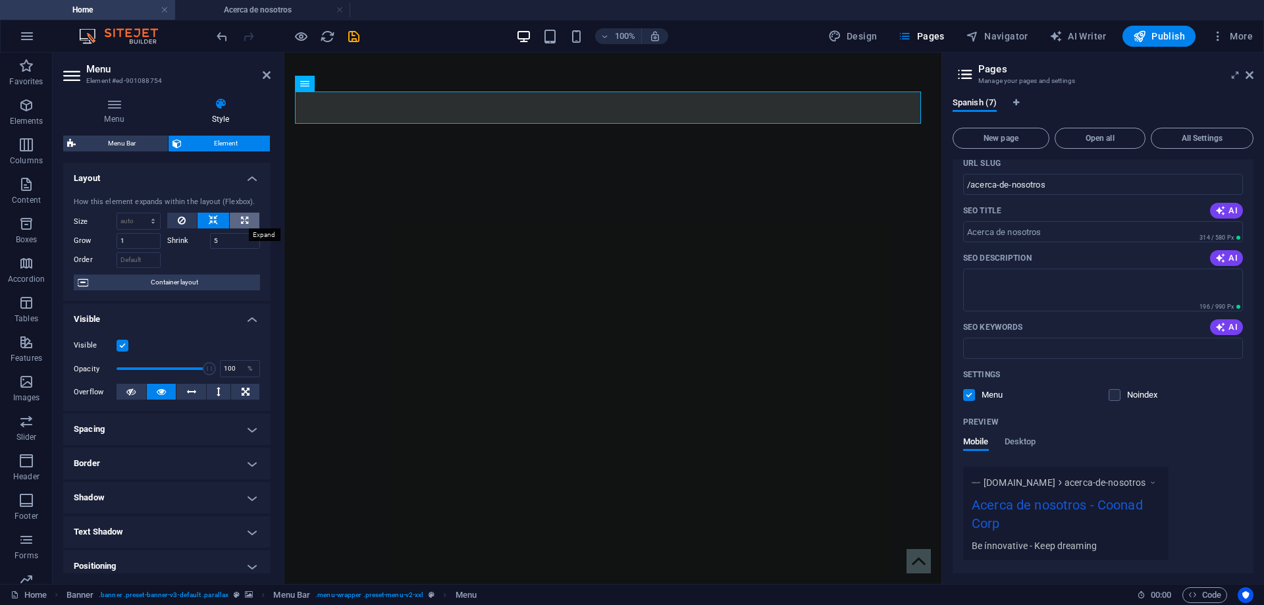
click at [246, 219] on button at bounding box center [245, 221] width 30 height 16
type input "100"
select select "%"
click at [217, 224] on button at bounding box center [213, 221] width 32 height 16
select select "DISABLED_OPTION_VALUE"
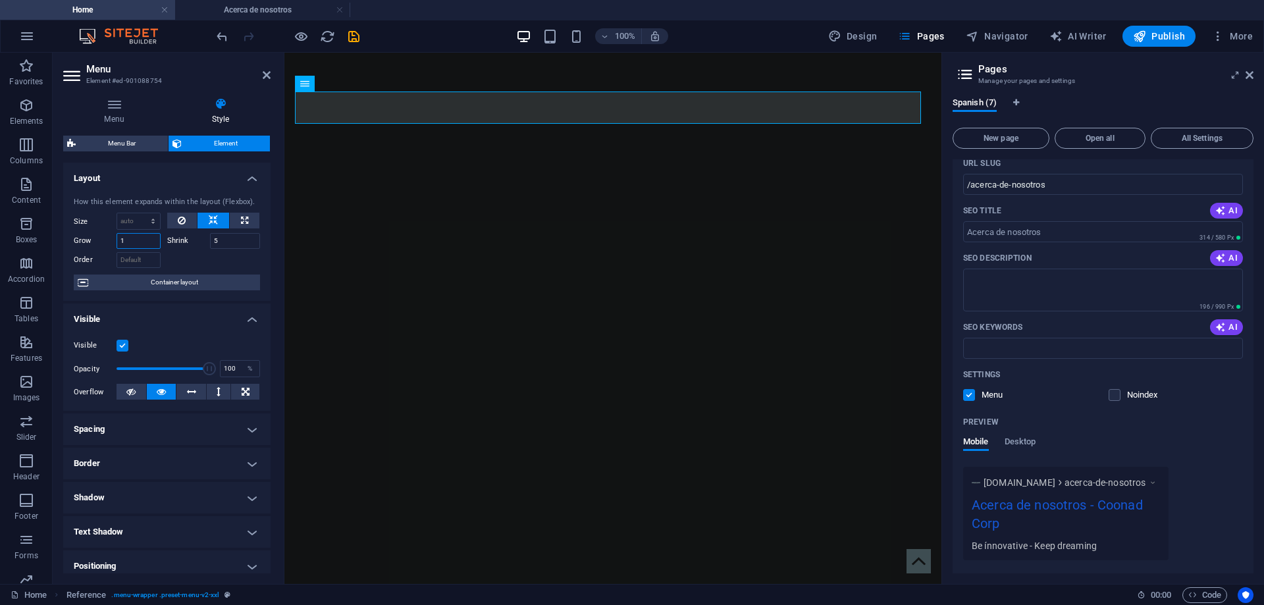
drag, startPoint x: 129, startPoint y: 246, endPoint x: 81, endPoint y: 246, distance: 48.0
click at [81, 246] on div "Grow 1" at bounding box center [117, 241] width 87 height 16
type input "10"
click at [174, 282] on span "Container layout" at bounding box center [174, 282] width 164 height 16
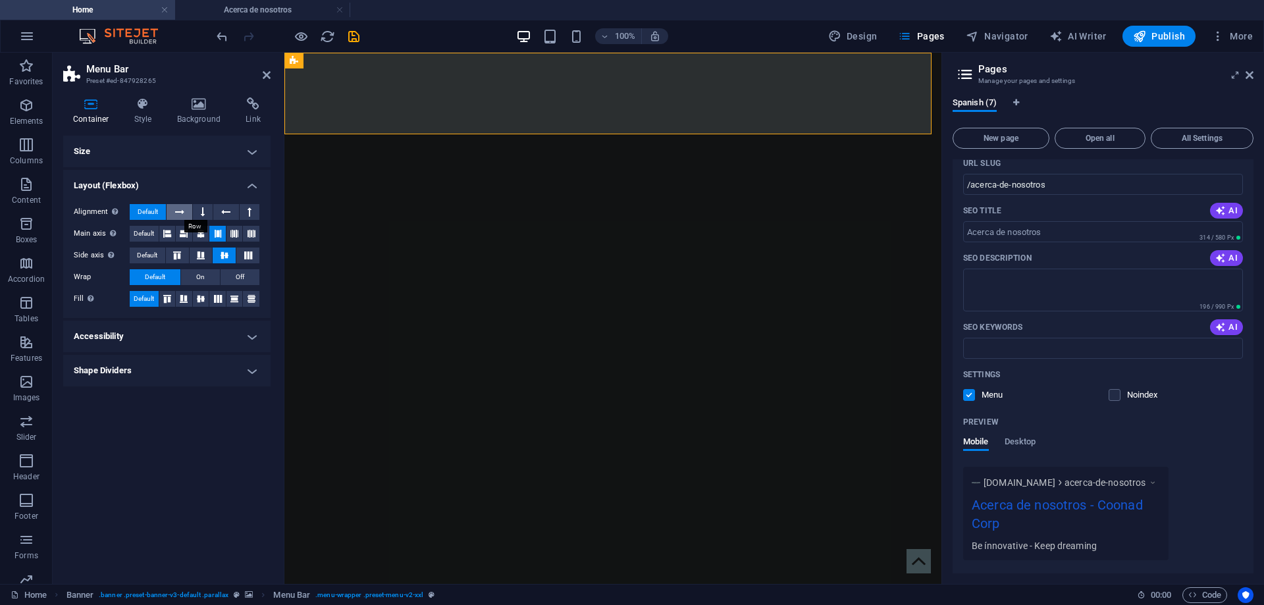
click at [174, 215] on button at bounding box center [179, 212] width 25 height 16
click at [207, 216] on button at bounding box center [203, 212] width 20 height 16
click at [238, 213] on button at bounding box center [225, 212] width 25 height 16
click at [197, 214] on button at bounding box center [203, 212] width 20 height 16
click at [148, 205] on span "Default" at bounding box center [148, 212] width 20 height 16
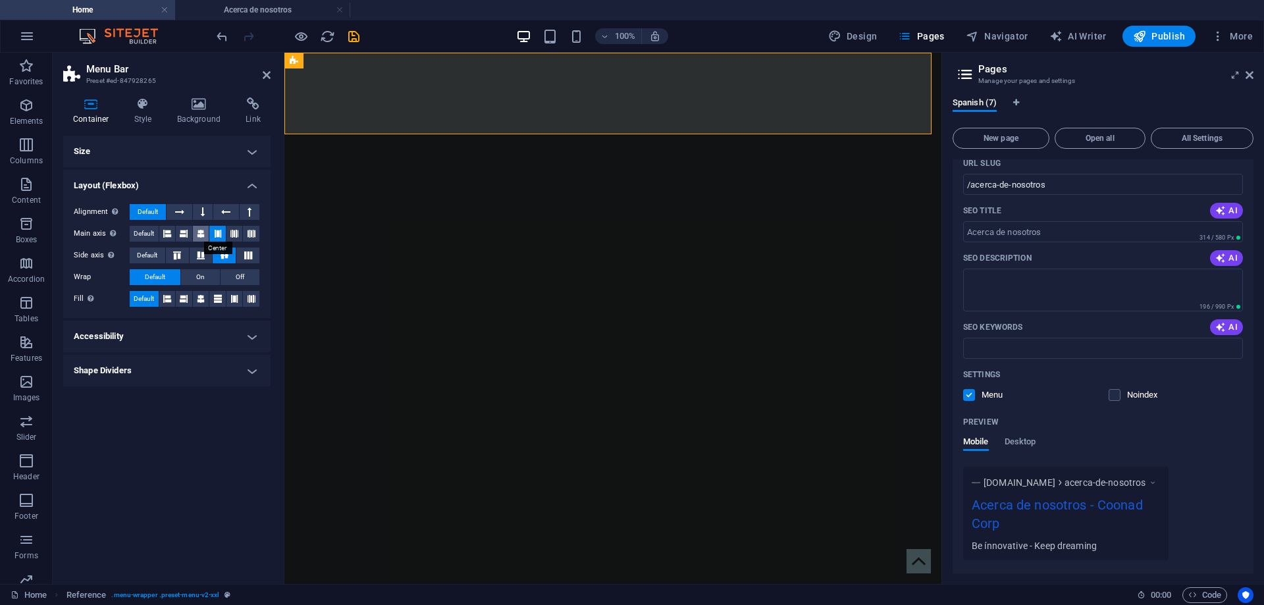
click at [201, 232] on icon at bounding box center [201, 234] width 8 height 16
click at [184, 238] on icon at bounding box center [184, 234] width 8 height 16
click at [217, 234] on icon at bounding box center [218, 234] width 8 height 16
click at [234, 234] on icon at bounding box center [234, 234] width 8 height 16
click at [221, 238] on icon at bounding box center [218, 234] width 8 height 16
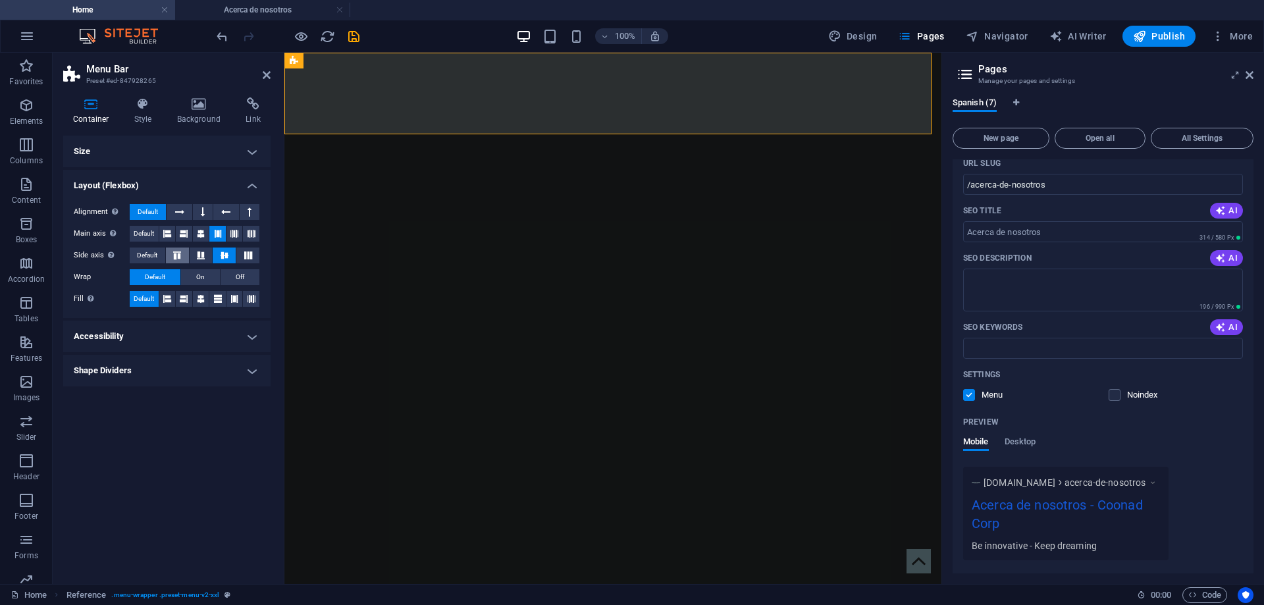
click at [178, 261] on button at bounding box center [177, 255] width 23 height 16
click at [197, 259] on button at bounding box center [201, 255] width 23 height 16
click at [231, 258] on icon at bounding box center [225, 255] width 16 height 8
click at [198, 277] on span "On" at bounding box center [200, 277] width 9 height 16
click at [234, 278] on button "Off" at bounding box center [240, 277] width 39 height 16
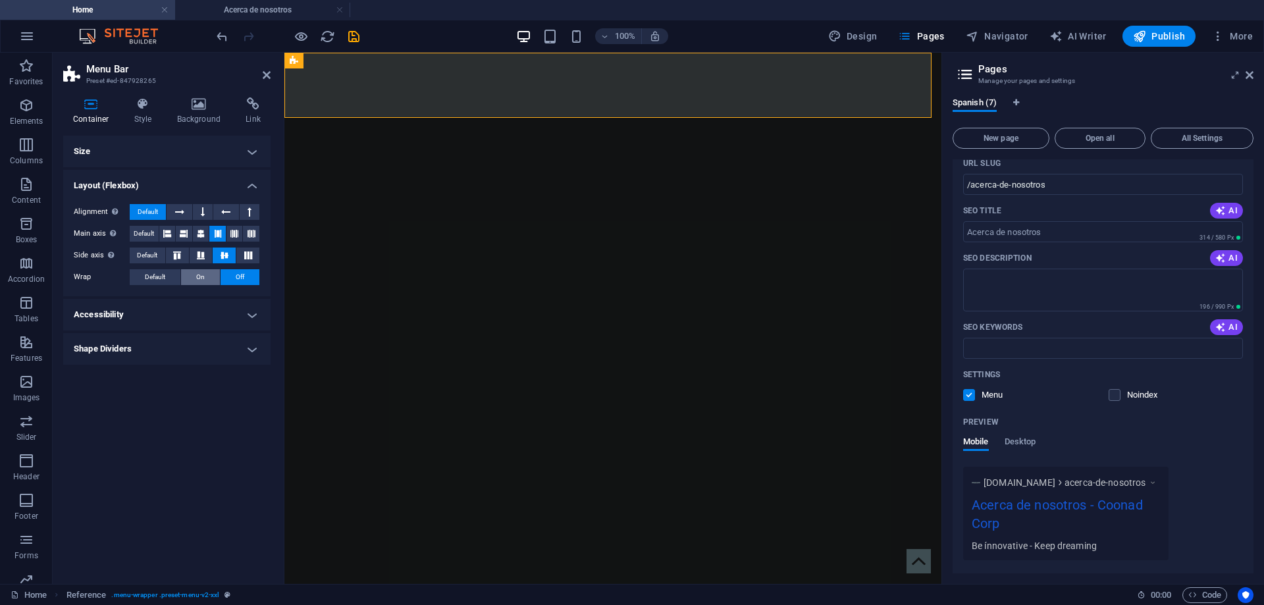
click at [201, 278] on span "On" at bounding box center [200, 277] width 9 height 16
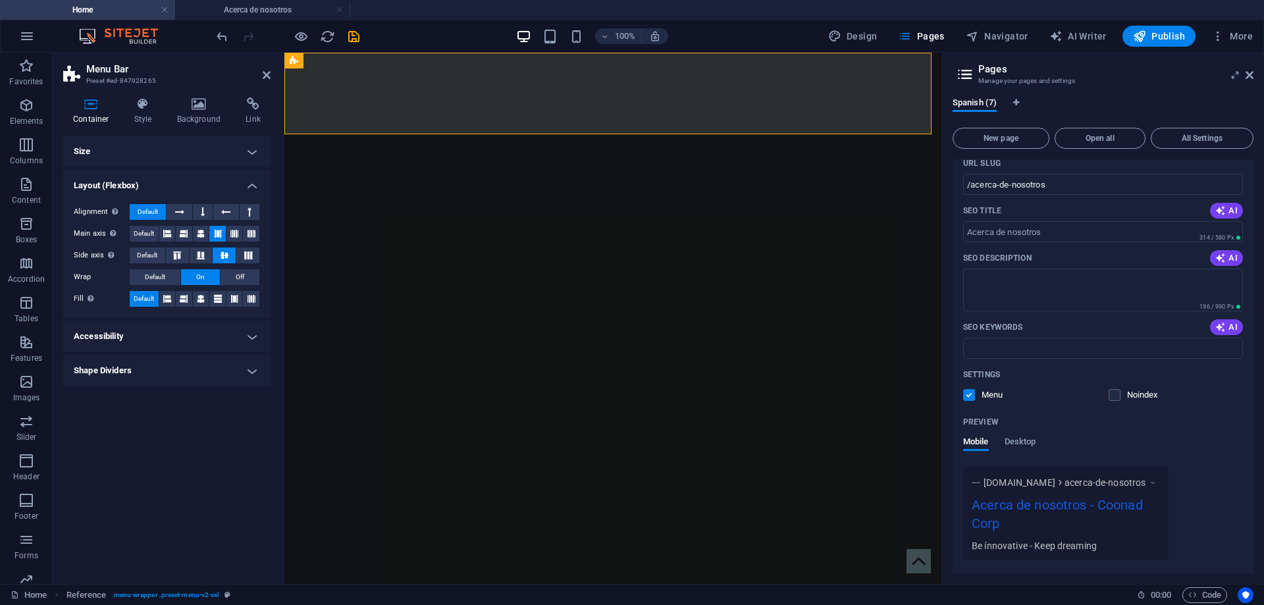
click at [240, 268] on div "Alignment Determines the flex direction. Default Main axis Determine how elemen…" at bounding box center [166, 256] width 207 height 124
click at [239, 278] on span "Off" at bounding box center [240, 277] width 9 height 16
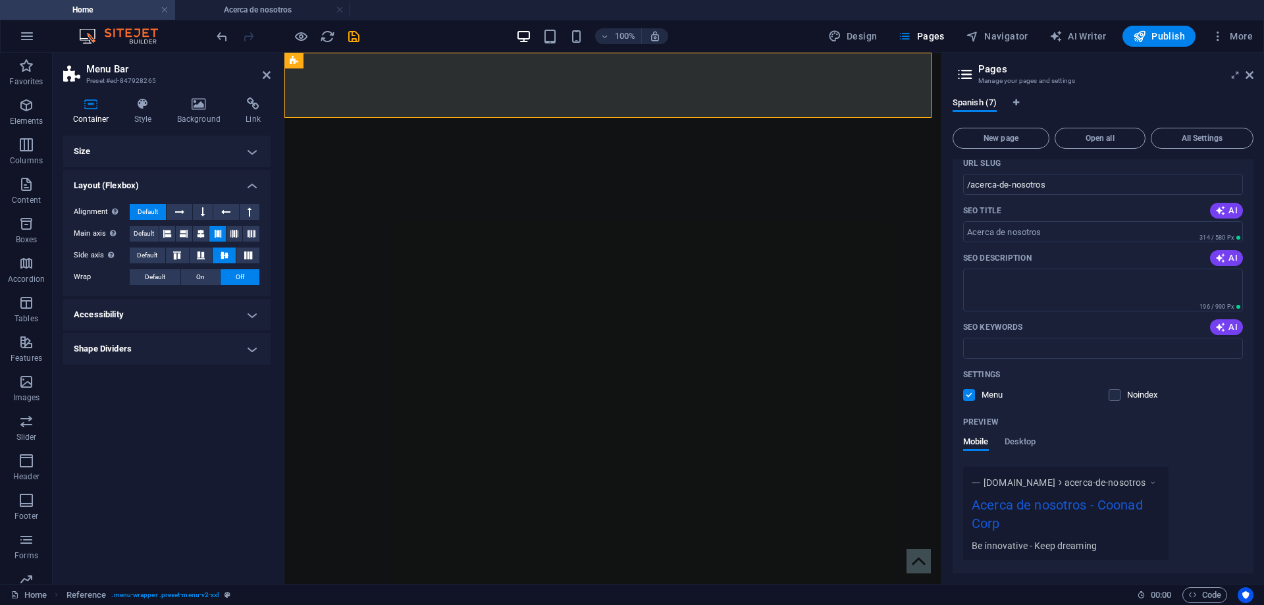
click at [142, 310] on h4 "Accessibility" at bounding box center [166, 315] width 207 height 32
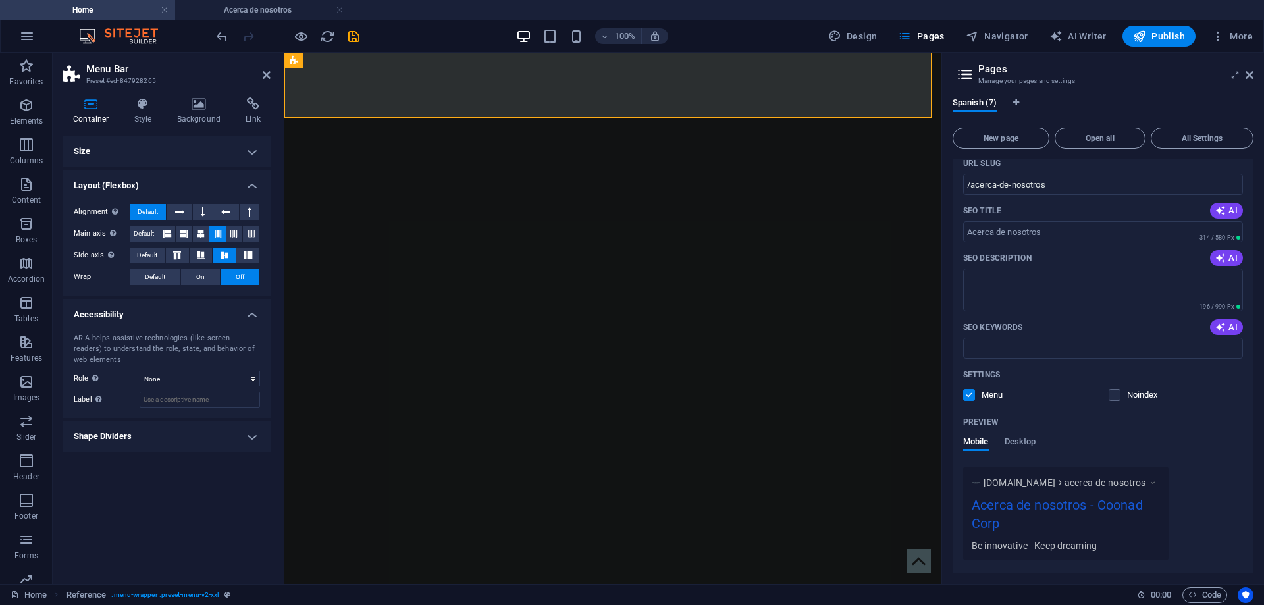
click at [207, 442] on h4 "Shape Dividers" at bounding box center [166, 437] width 207 height 32
click at [159, 375] on select "None Alert Article Banner Comment Complementary Dialog Footer Header Marquee Pr…" at bounding box center [200, 379] width 120 height 16
click at [160, 375] on select "None Alert Article Banner Comment Complementary Dialog Footer Header Marquee Pr…" at bounding box center [200, 379] width 120 height 16
click at [177, 465] on select "None Triangle Square Diagonal Polygon 1 Polygon 2 Zigzag Multiple Zigzags Waves…" at bounding box center [200, 463] width 120 height 16
click at [140, 455] on select "None Triangle Square Diagonal Polygon 1 Polygon 2 Zigzag Multiple Zigzags Waves…" at bounding box center [200, 463] width 120 height 16
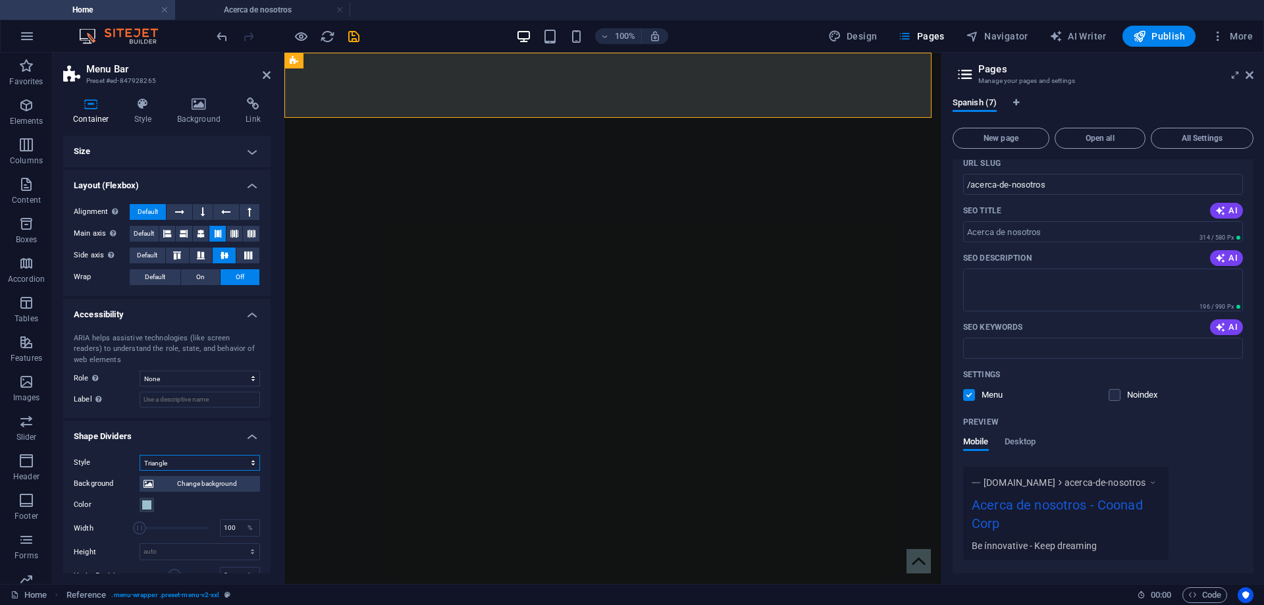
click at [179, 463] on select "None Triangle Square Diagonal Polygon 1 Polygon 2 Zigzag Multiple Zigzags Waves…" at bounding box center [200, 463] width 120 height 16
select select "none"
click at [140, 455] on select "None Triangle Square Diagonal Polygon 1 Polygon 2 Zigzag Multiple Zigzags Waves…" at bounding box center [200, 463] width 120 height 16
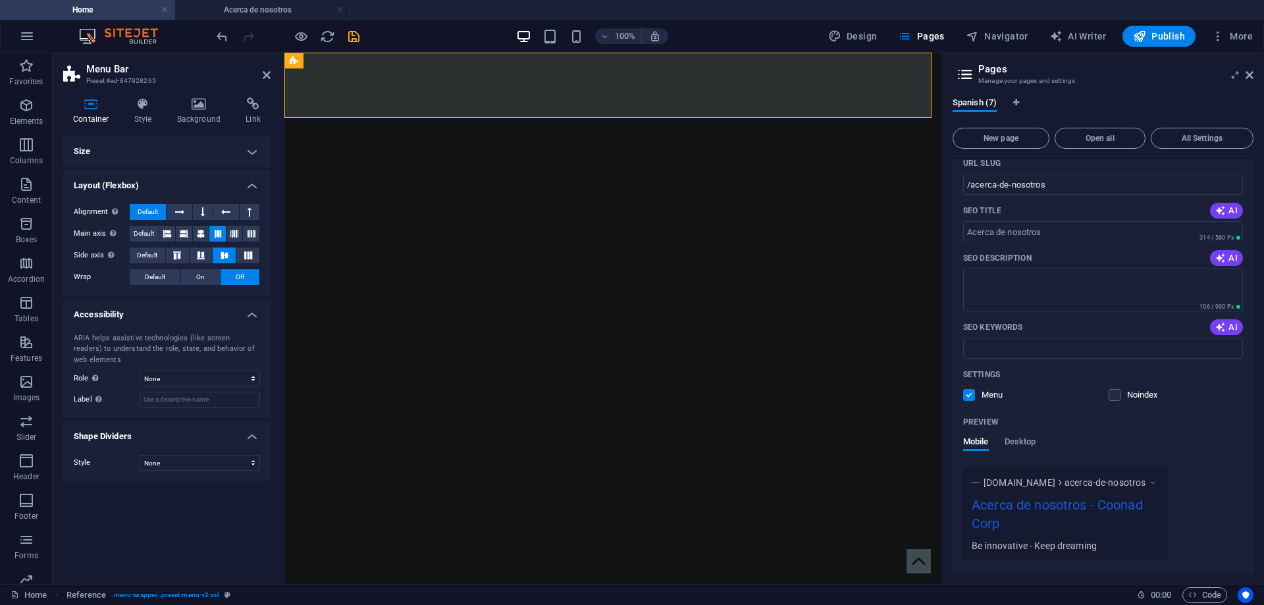
drag, startPoint x: 193, startPoint y: 518, endPoint x: 177, endPoint y: 480, distance: 41.3
click at [190, 522] on div "Size Height Default px rem % vh vw Min. height None px rem % vh vw Width Defaul…" at bounding box center [166, 355] width 207 height 438
click at [135, 104] on icon at bounding box center [143, 103] width 38 height 13
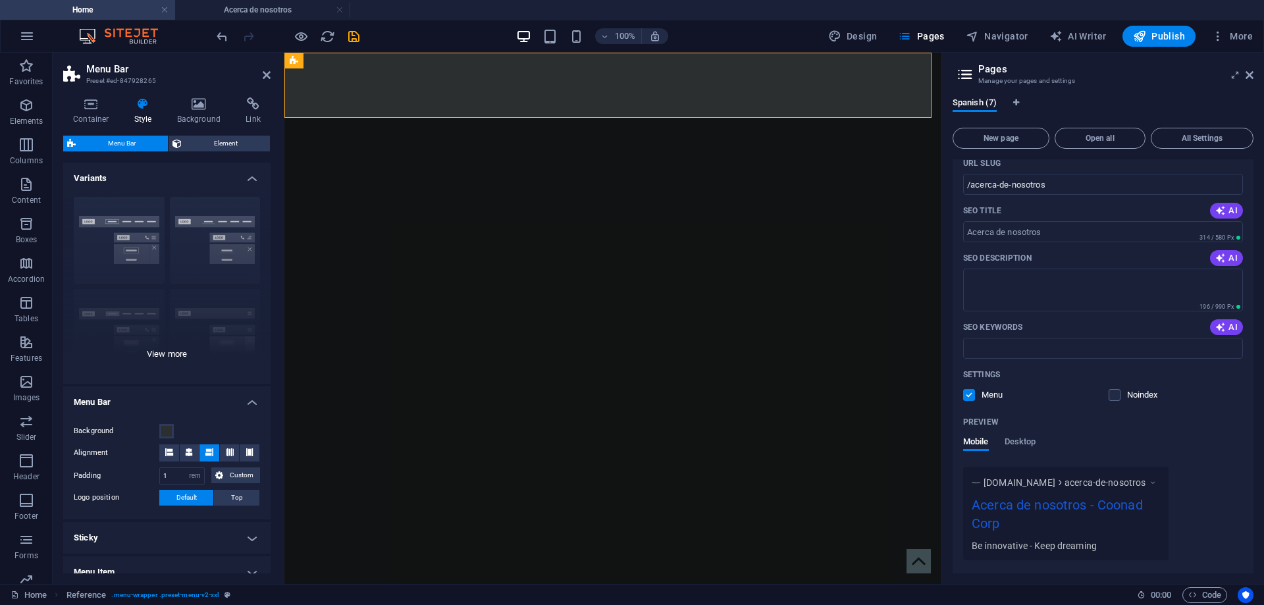
click at [168, 352] on div "Border Centered Default Fixed Loki Trigger Wide XXL" at bounding box center [166, 284] width 207 height 197
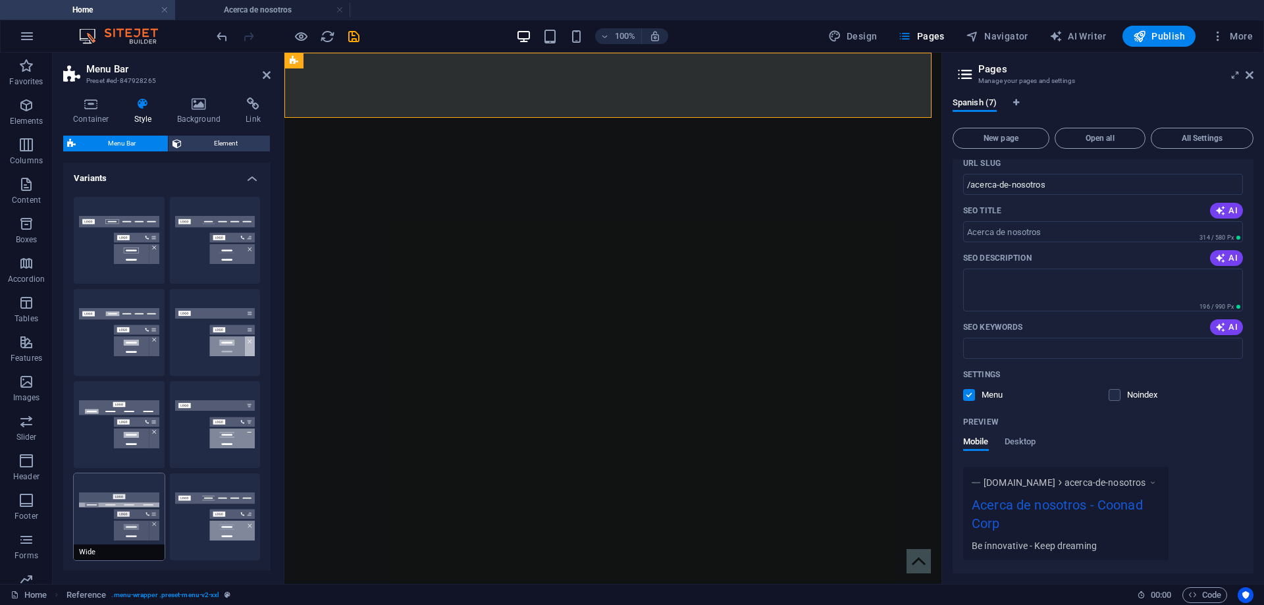
click at [128, 512] on button "Wide" at bounding box center [119, 516] width 91 height 87
type input "0"
type input "2"
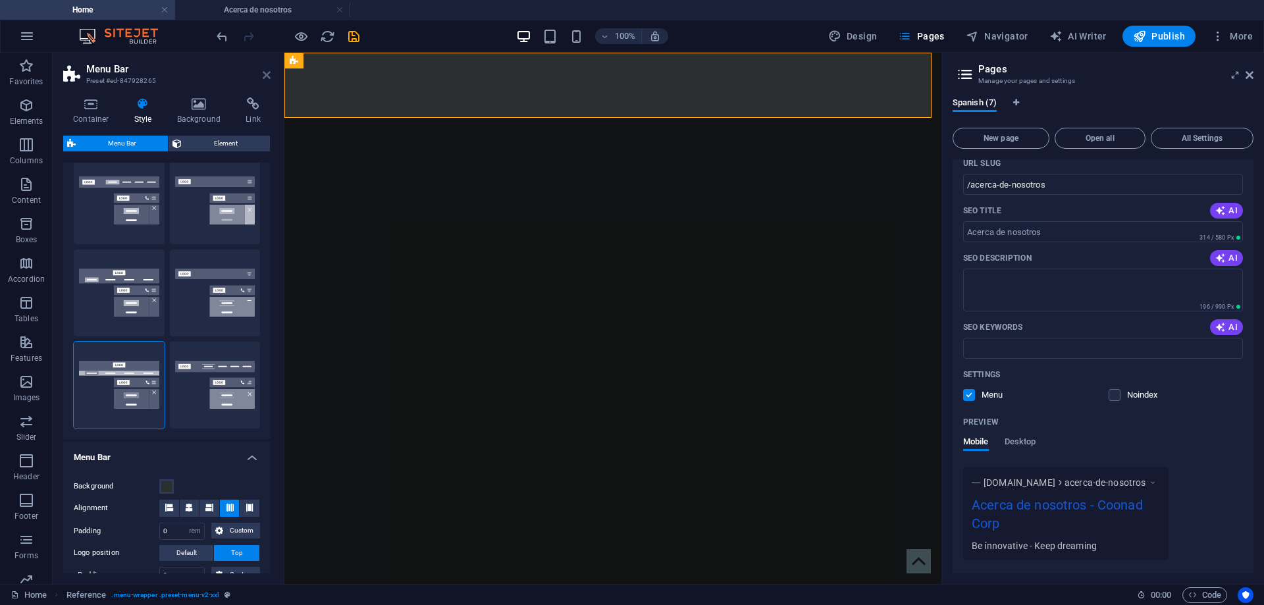
drag, startPoint x: 268, startPoint y: 74, endPoint x: 225, endPoint y: 36, distance: 57.8
click at [268, 74] on icon at bounding box center [267, 75] width 8 height 11
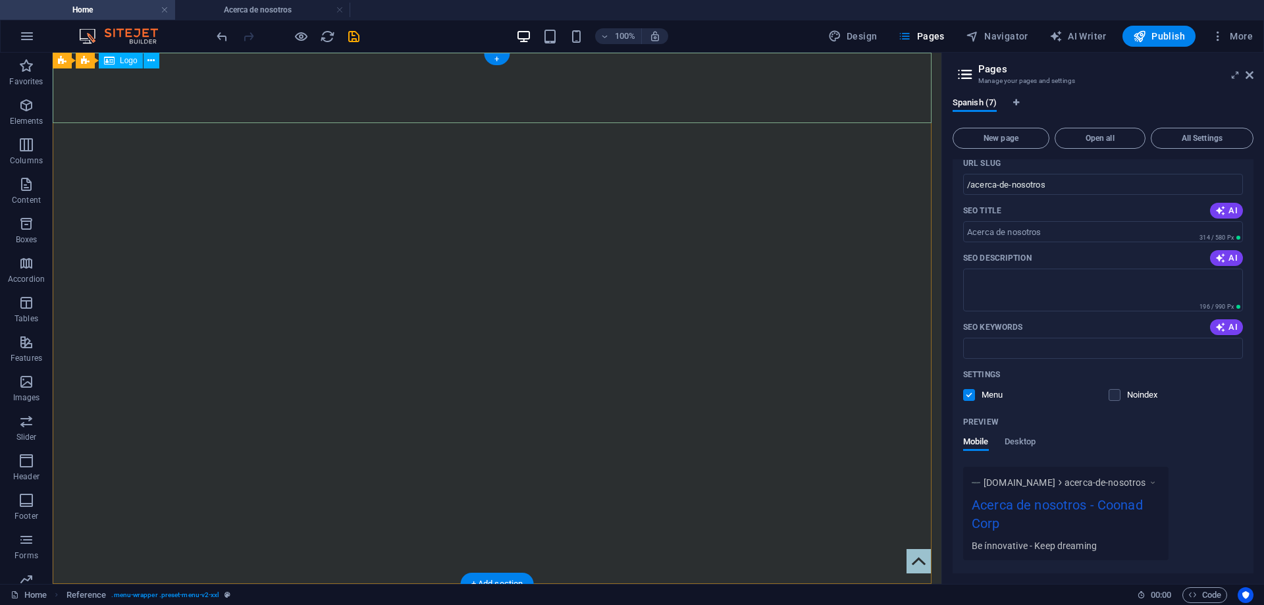
drag, startPoint x: 280, startPoint y: 97, endPoint x: 73, endPoint y: 104, distance: 207.4
select select
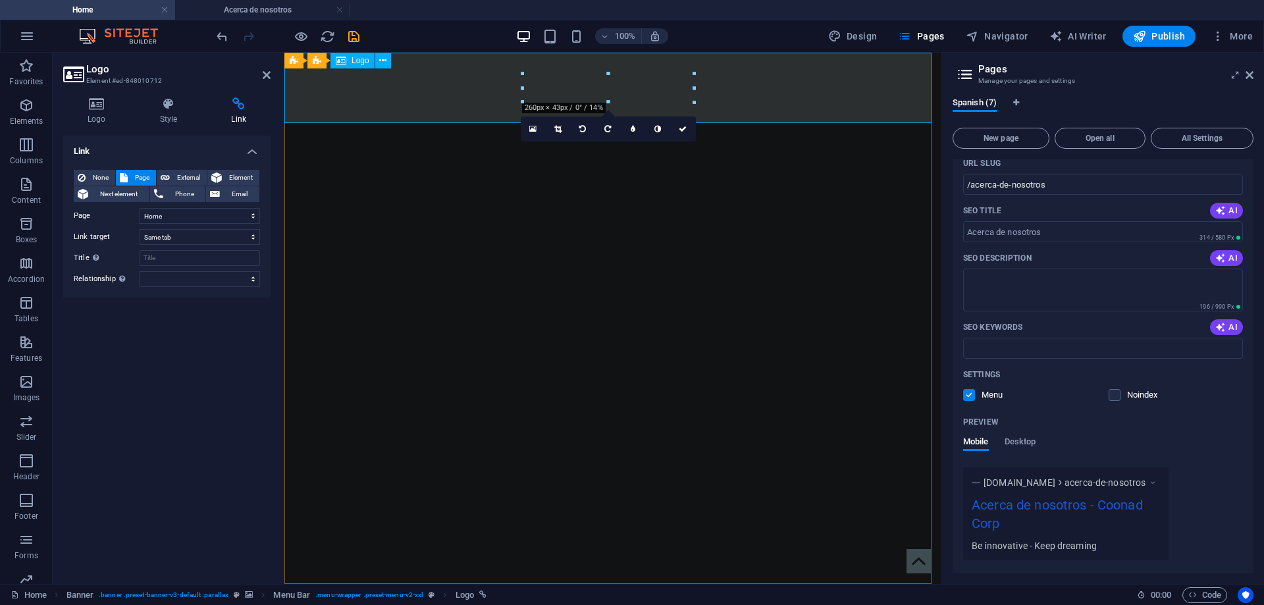
click at [217, 32] on icon "undo" at bounding box center [222, 36] width 15 height 15
click at [225, 357] on div "Link None Page External Element Next element Phone Email Page Home Acerca de no…" at bounding box center [166, 355] width 207 height 438
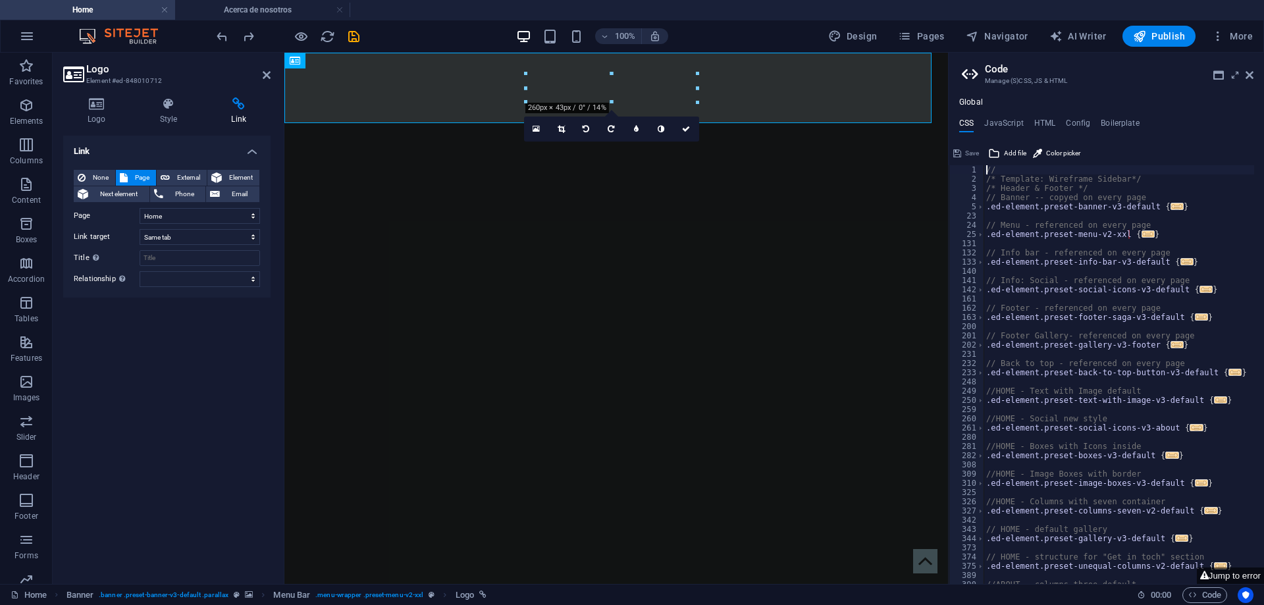
click at [264, 66] on h2 "Logo" at bounding box center [178, 69] width 184 height 12
click at [263, 70] on icon at bounding box center [267, 75] width 8 height 11
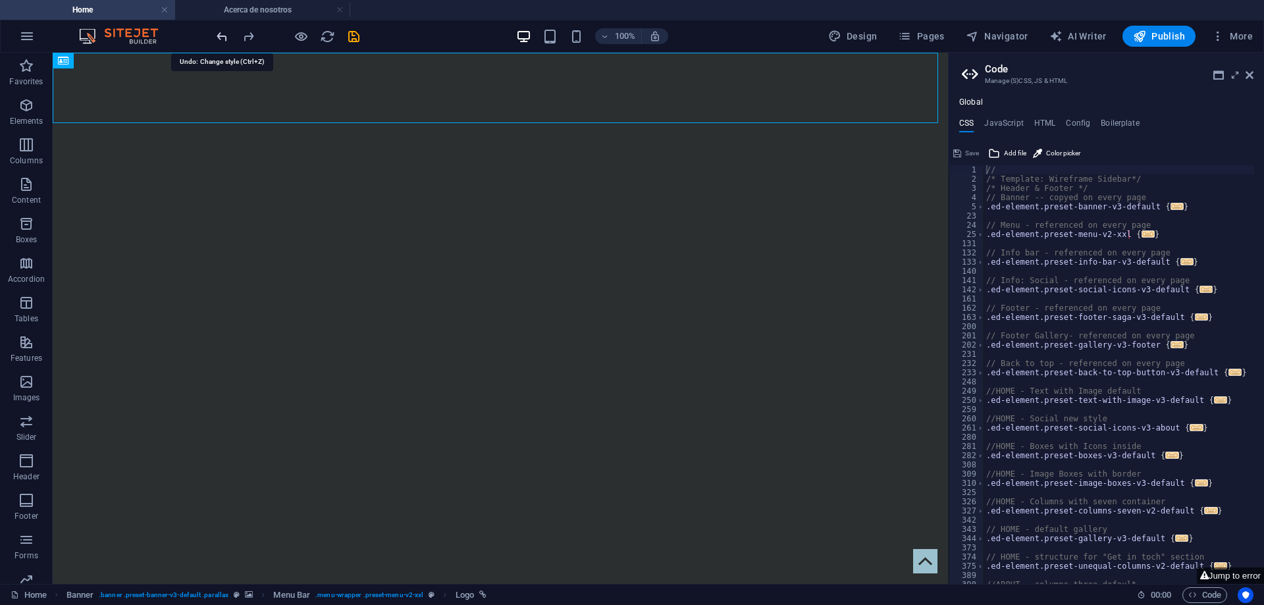
click at [217, 39] on icon "undo" at bounding box center [222, 36] width 15 height 15
click at [0, 0] on icon "redo" at bounding box center [0, 0] width 0 height 0
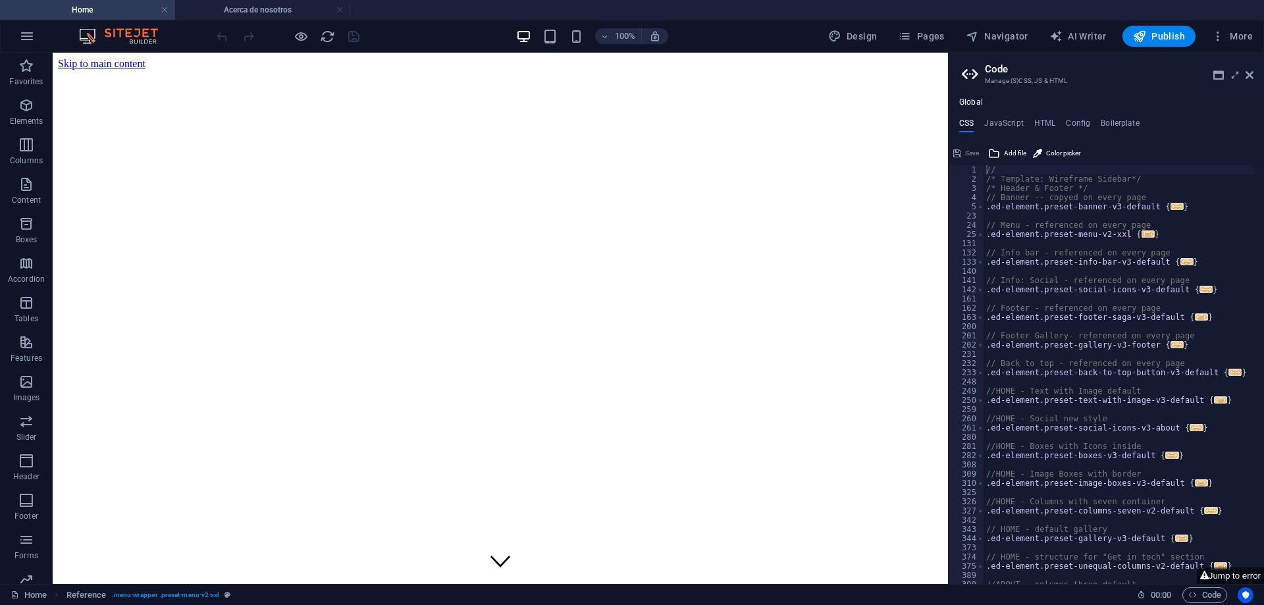
scroll to position [0, 0]
click at [316, 66] on icon at bounding box center [319, 61] width 7 height 14
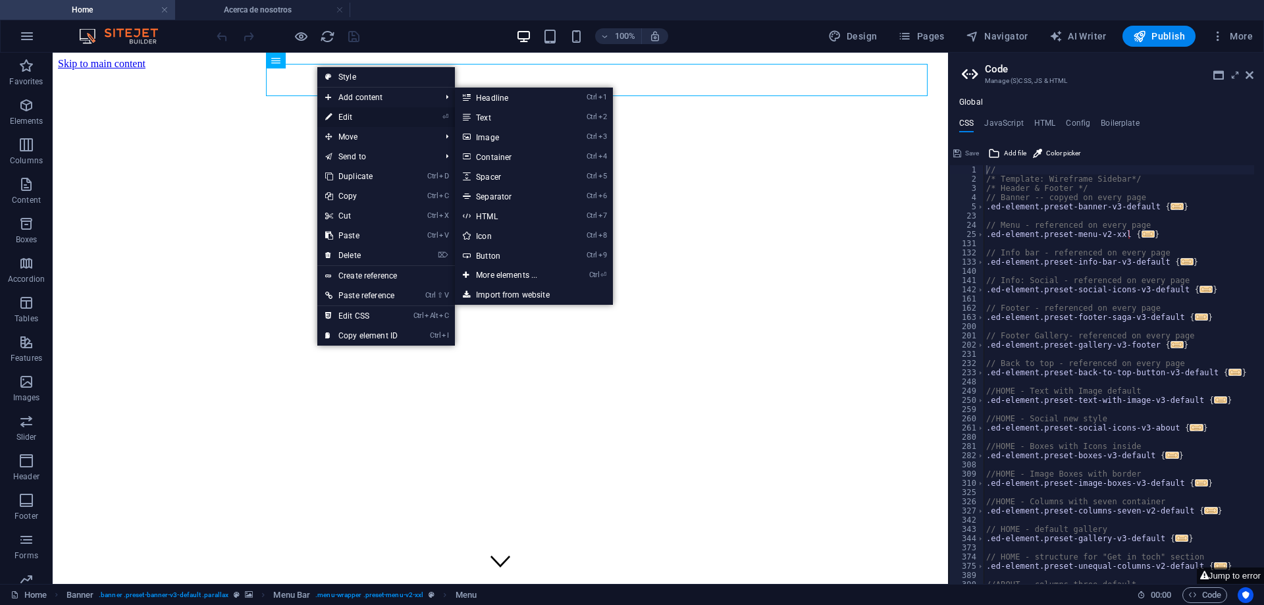
click at [367, 113] on link "⏎ Edit" at bounding box center [361, 117] width 88 height 20
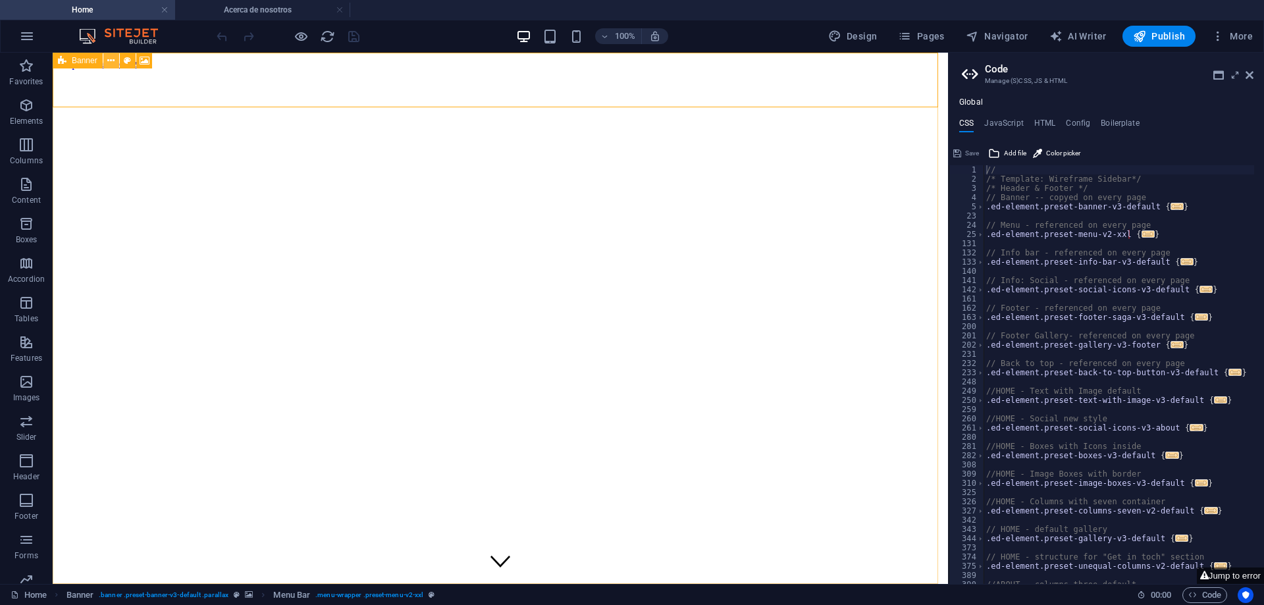
click at [111, 61] on icon at bounding box center [110, 61] width 7 height 14
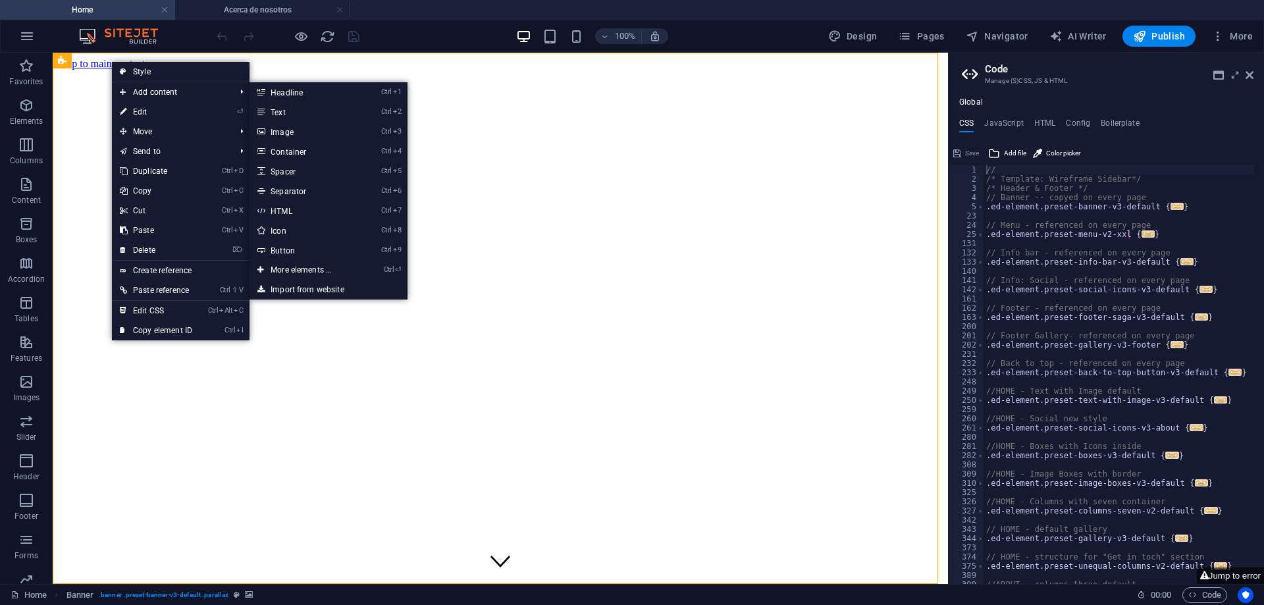
click at [165, 109] on link "⏎ Edit" at bounding box center [156, 112] width 88 height 20
select select "vh"
select select "header"
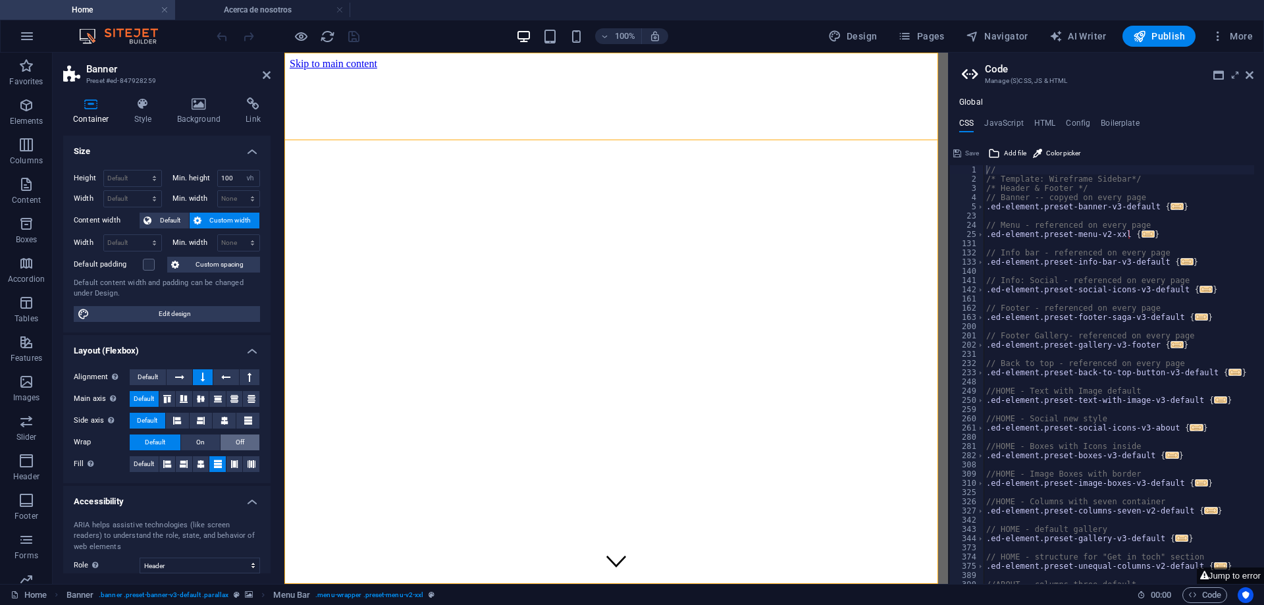
click at [230, 442] on button "Off" at bounding box center [240, 442] width 39 height 16
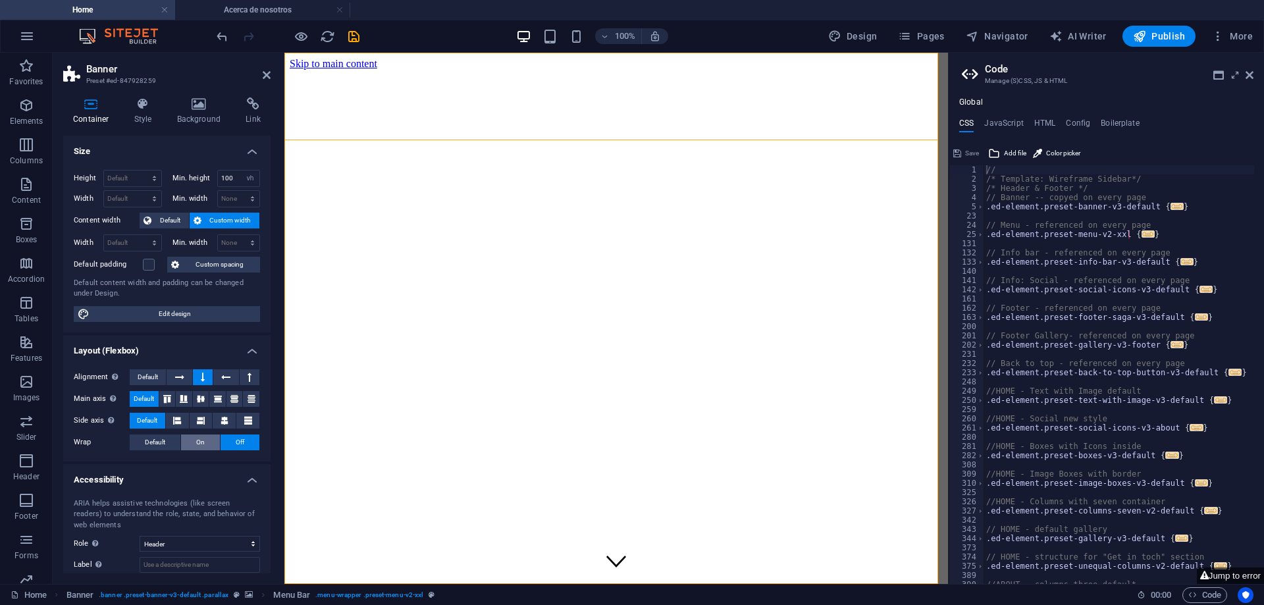
click at [203, 440] on button "On" at bounding box center [200, 442] width 39 height 16
click at [239, 444] on span "Off" at bounding box center [240, 442] width 9 height 16
drag, startPoint x: 165, startPoint y: 443, endPoint x: 172, endPoint y: 440, distance: 8.6
click at [164, 443] on span "Default" at bounding box center [155, 442] width 20 height 16
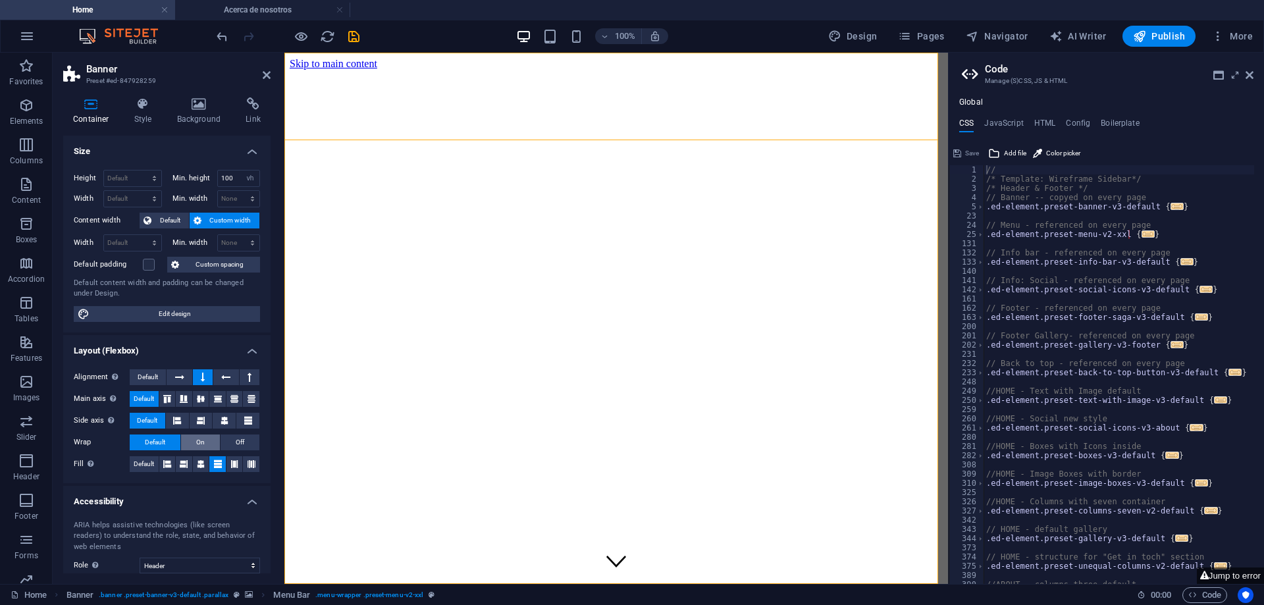
click at [191, 438] on button "On" at bounding box center [200, 442] width 39 height 16
click at [157, 439] on span "Default" at bounding box center [155, 442] width 20 height 16
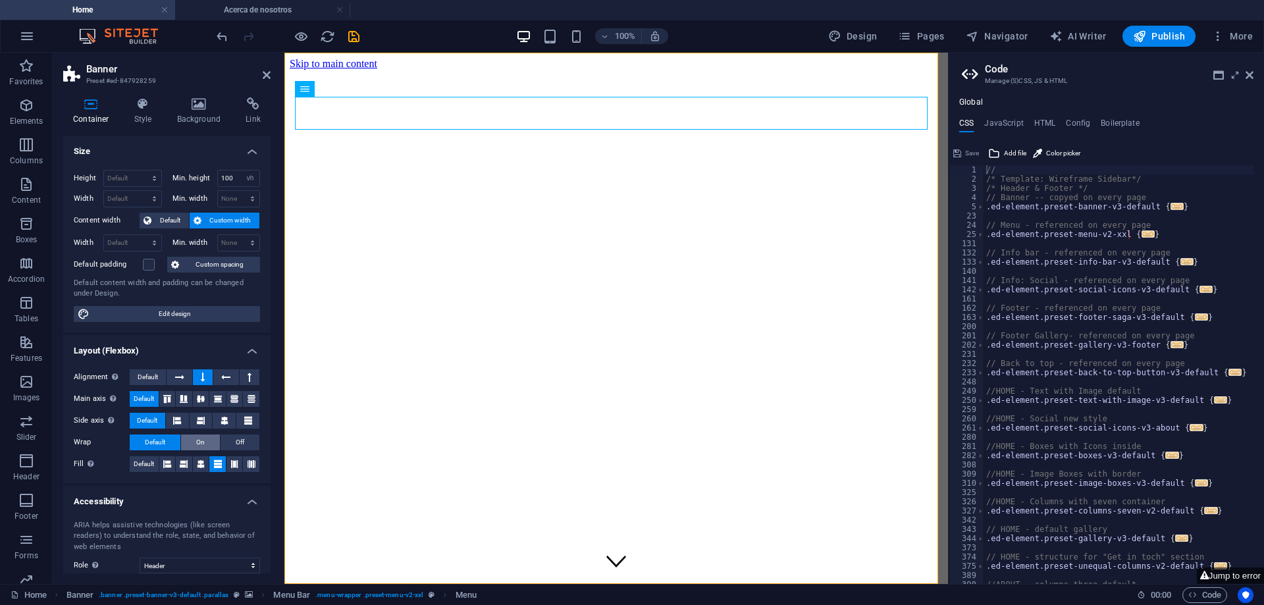
click at [201, 441] on span "On" at bounding box center [200, 442] width 9 height 16
click at [236, 446] on span "Off" at bounding box center [240, 442] width 9 height 16
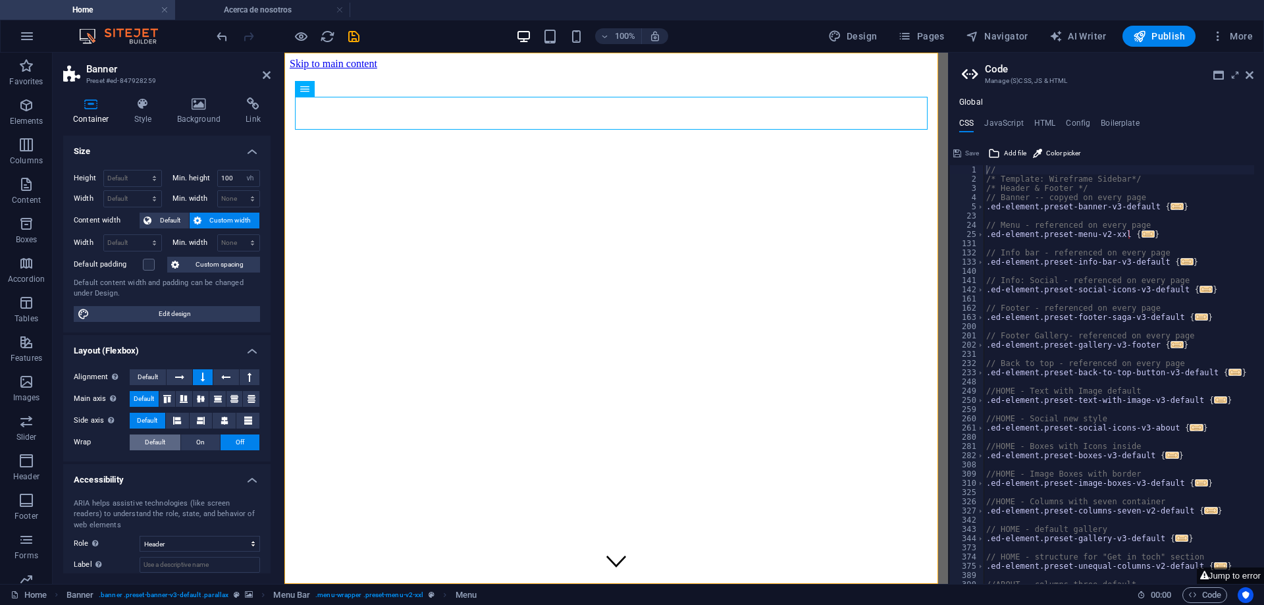
drag, startPoint x: 150, startPoint y: 442, endPoint x: 178, endPoint y: 436, distance: 28.3
click at [150, 442] on span "Default" at bounding box center [155, 442] width 20 height 16
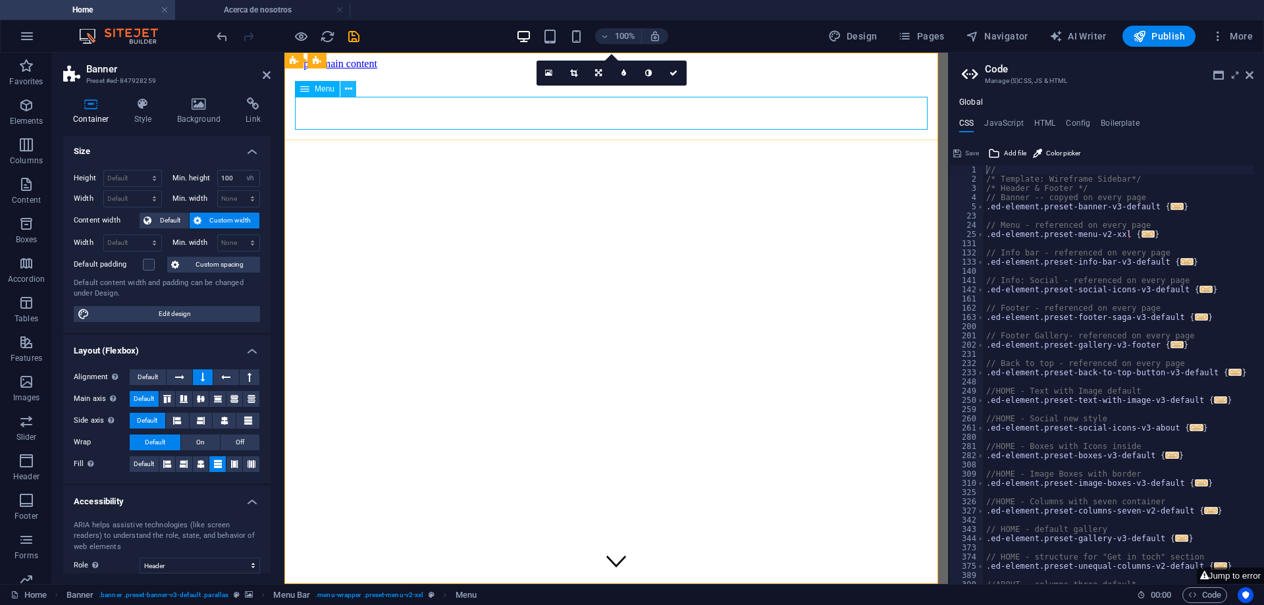
click at [345, 90] on icon at bounding box center [348, 89] width 7 height 14
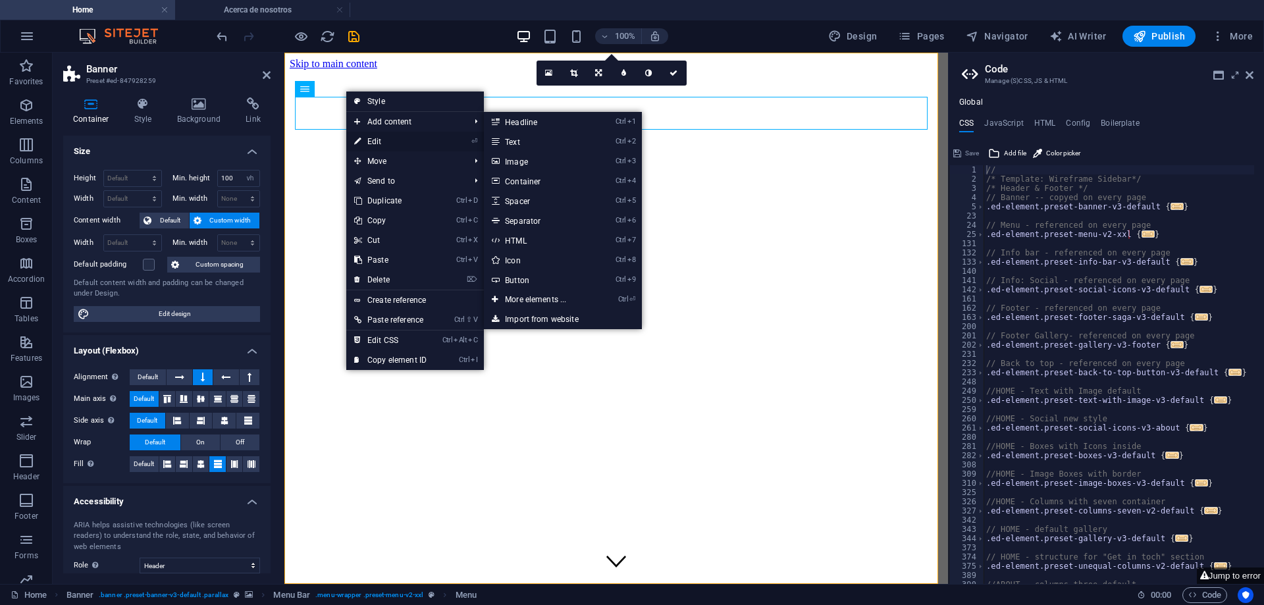
click at [385, 135] on link "⏎ Edit" at bounding box center [390, 142] width 88 height 20
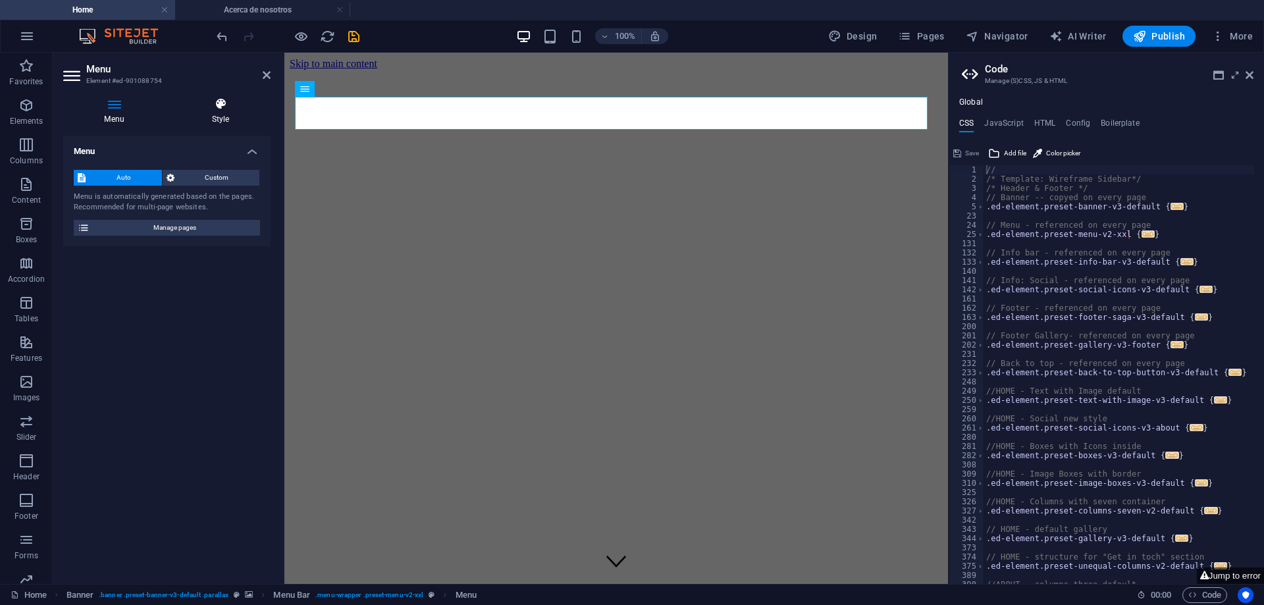
click at [214, 113] on h4 "Style" at bounding box center [220, 111] width 100 height 28
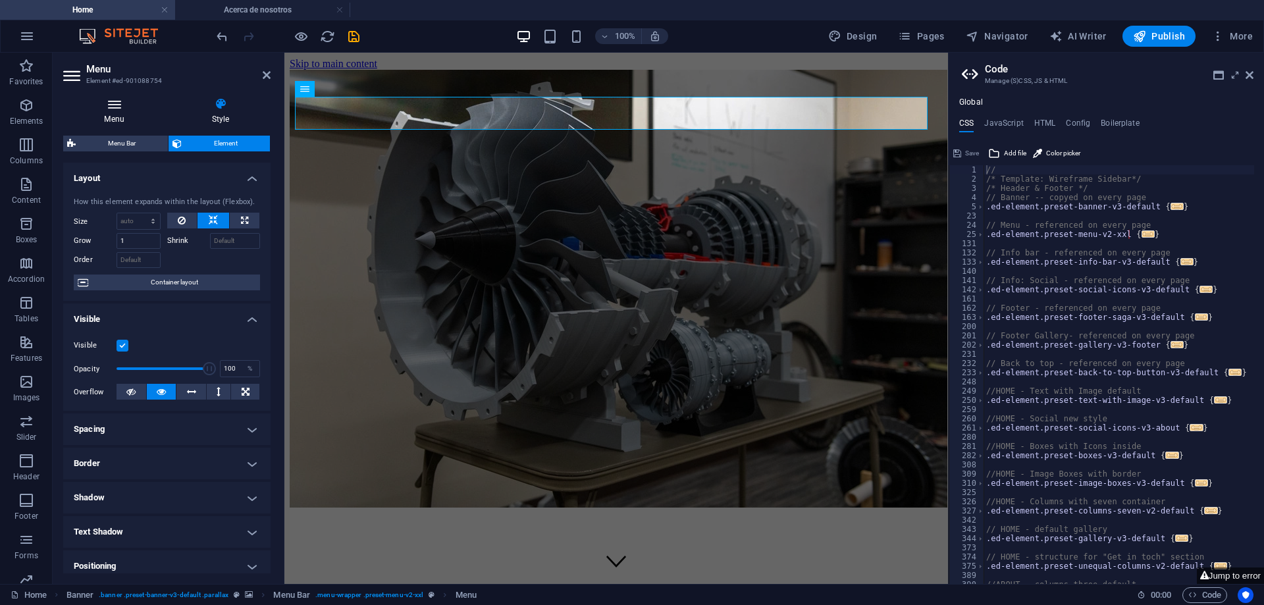
click at [109, 110] on icon at bounding box center [114, 103] width 102 height 13
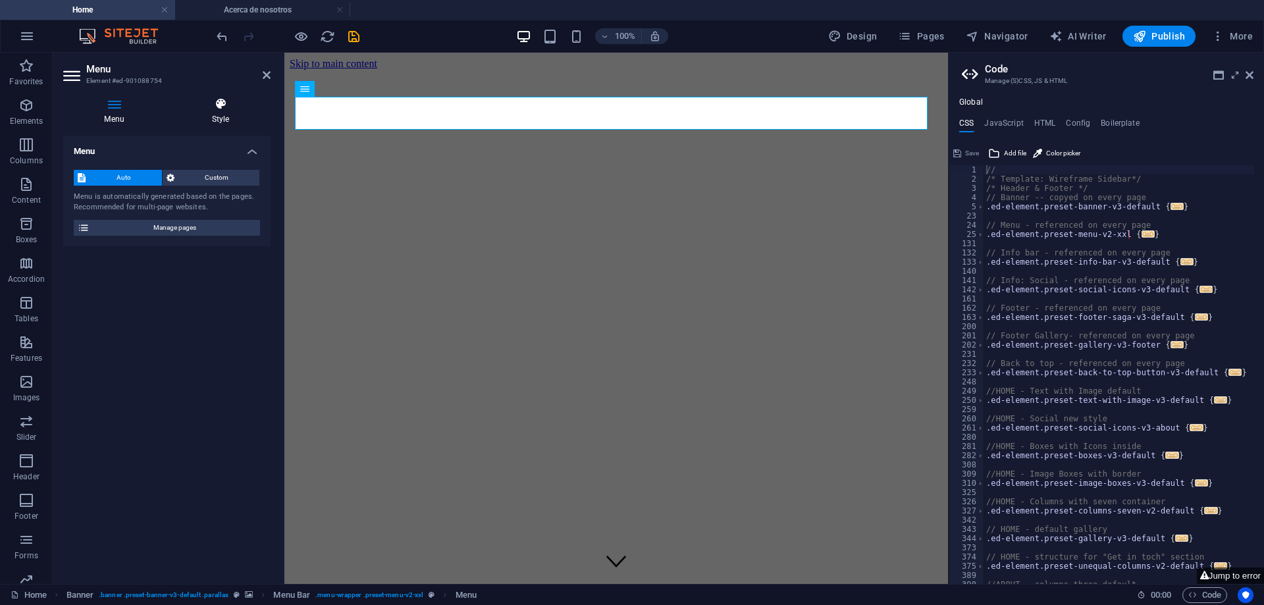
click at [231, 109] on icon at bounding box center [220, 103] width 100 height 13
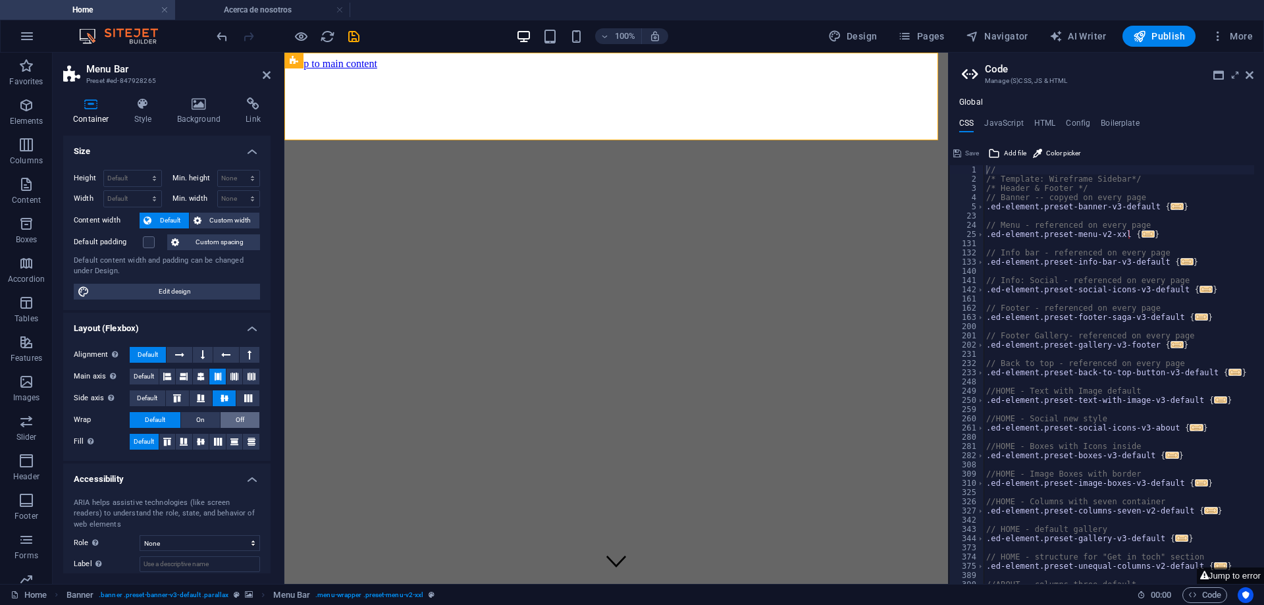
click at [231, 415] on button "Off" at bounding box center [240, 420] width 39 height 16
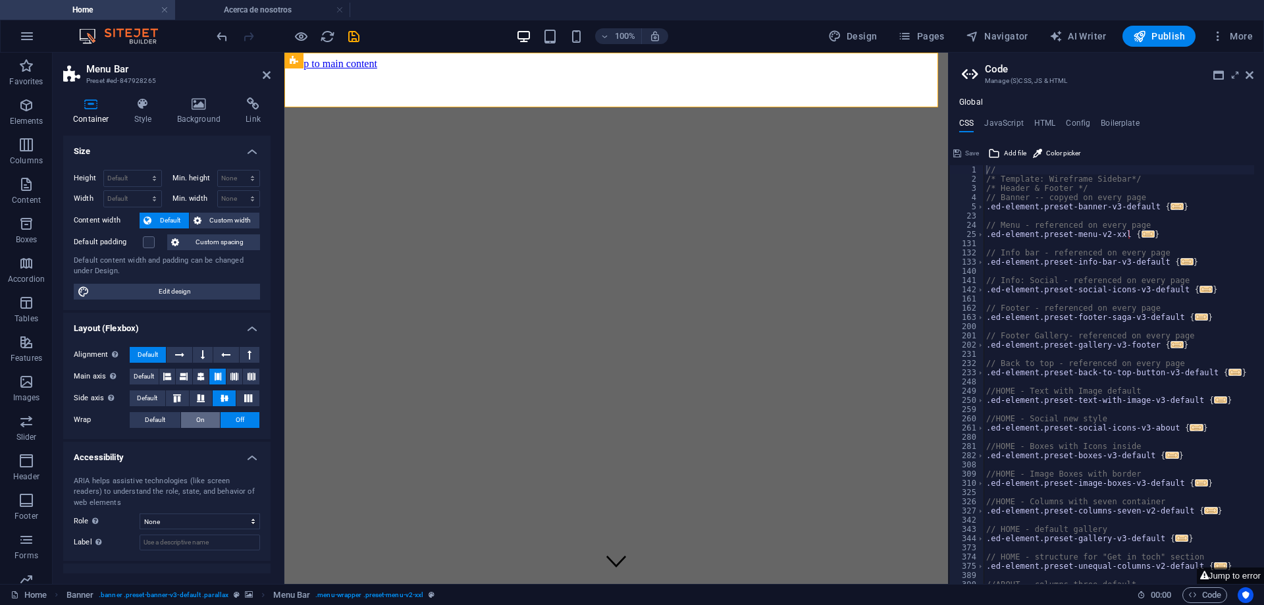
click at [207, 419] on button "On" at bounding box center [200, 420] width 39 height 16
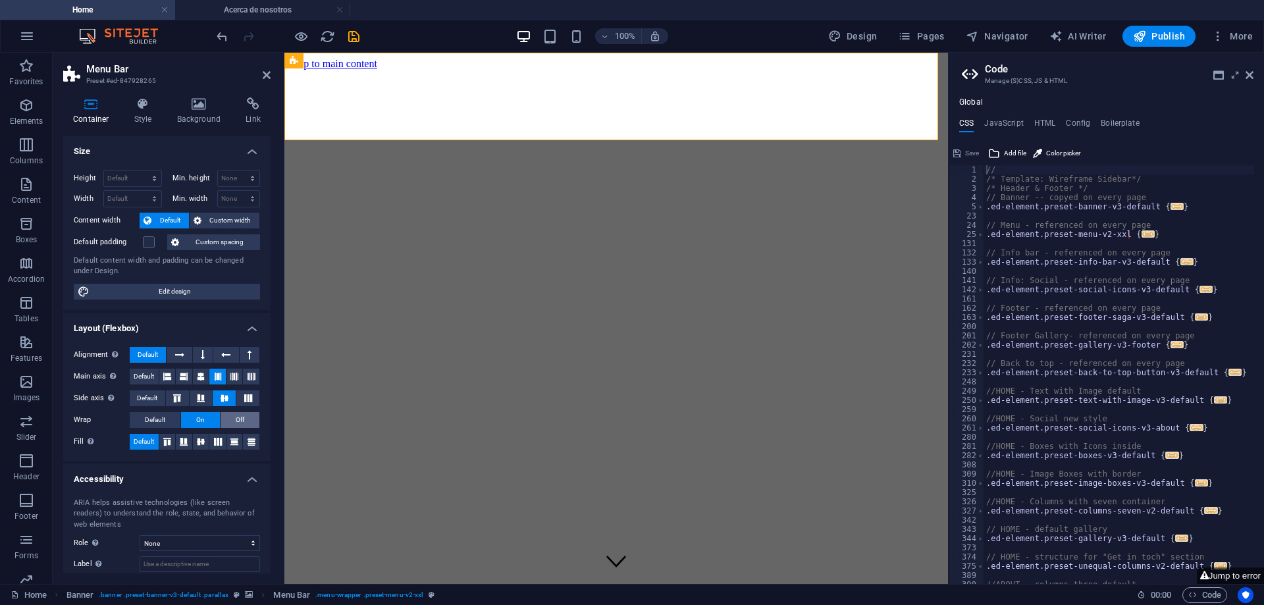
click at [236, 423] on span "Off" at bounding box center [240, 420] width 9 height 16
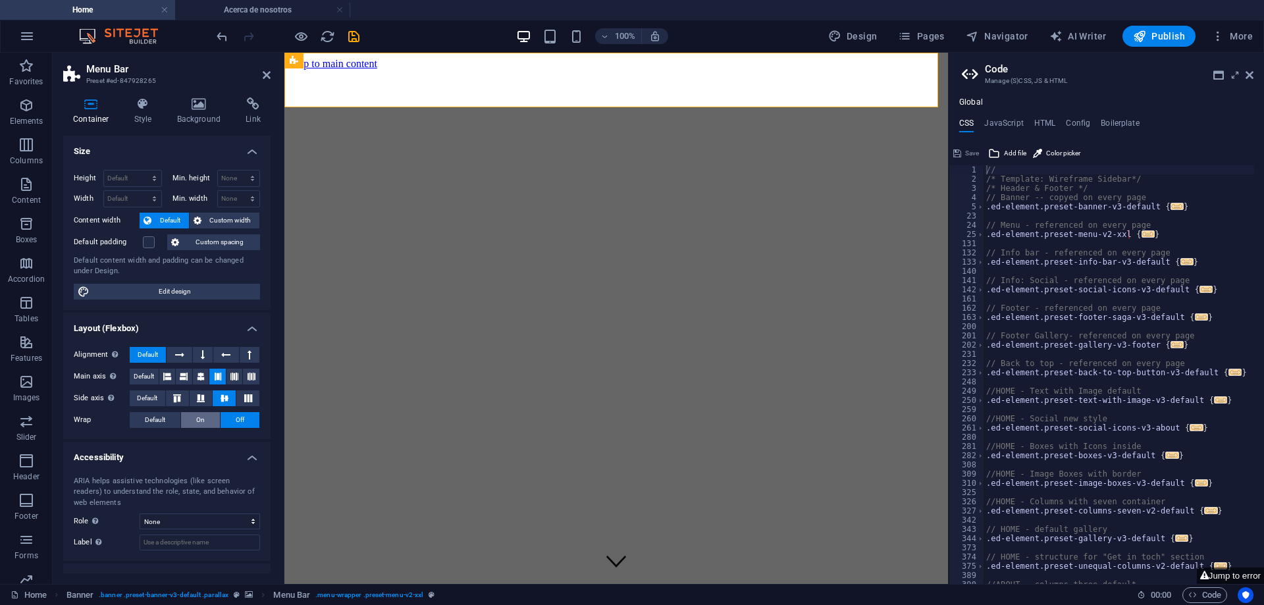
click at [200, 418] on span "On" at bounding box center [200, 420] width 9 height 16
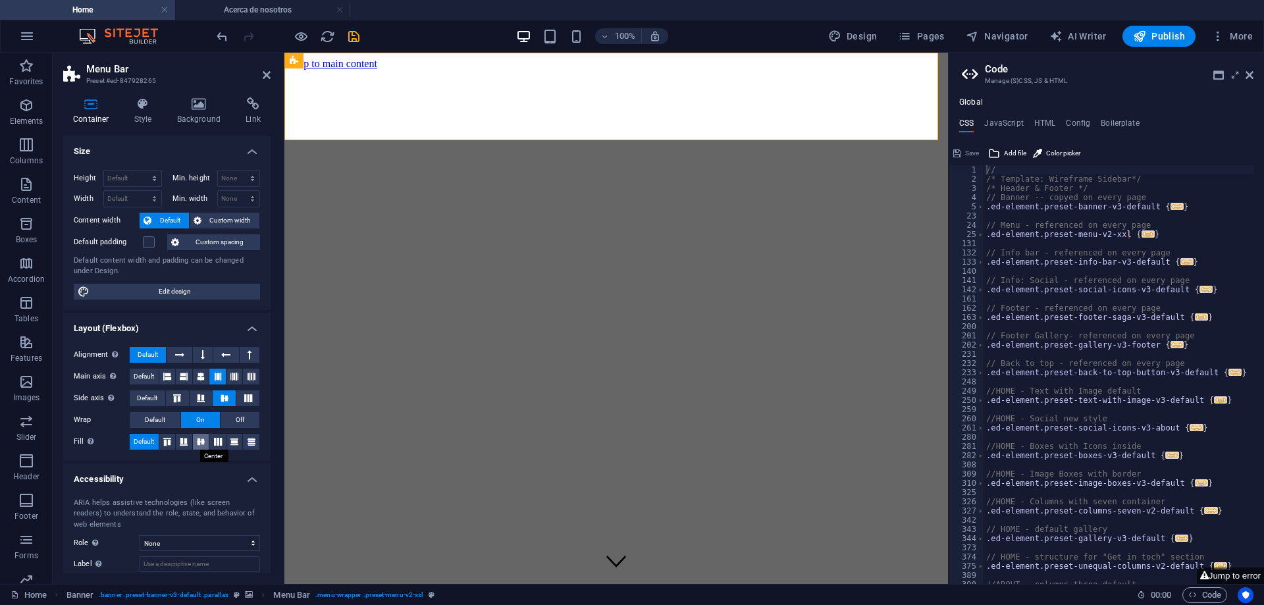
click at [199, 444] on icon at bounding box center [201, 442] width 16 height 8
click at [178, 442] on icon at bounding box center [184, 442] width 16 height 8
click at [165, 443] on icon at bounding box center [167, 442] width 16 height 8
click at [218, 444] on icon at bounding box center [218, 442] width 16 height 8
click at [250, 446] on button at bounding box center [251, 442] width 16 height 16
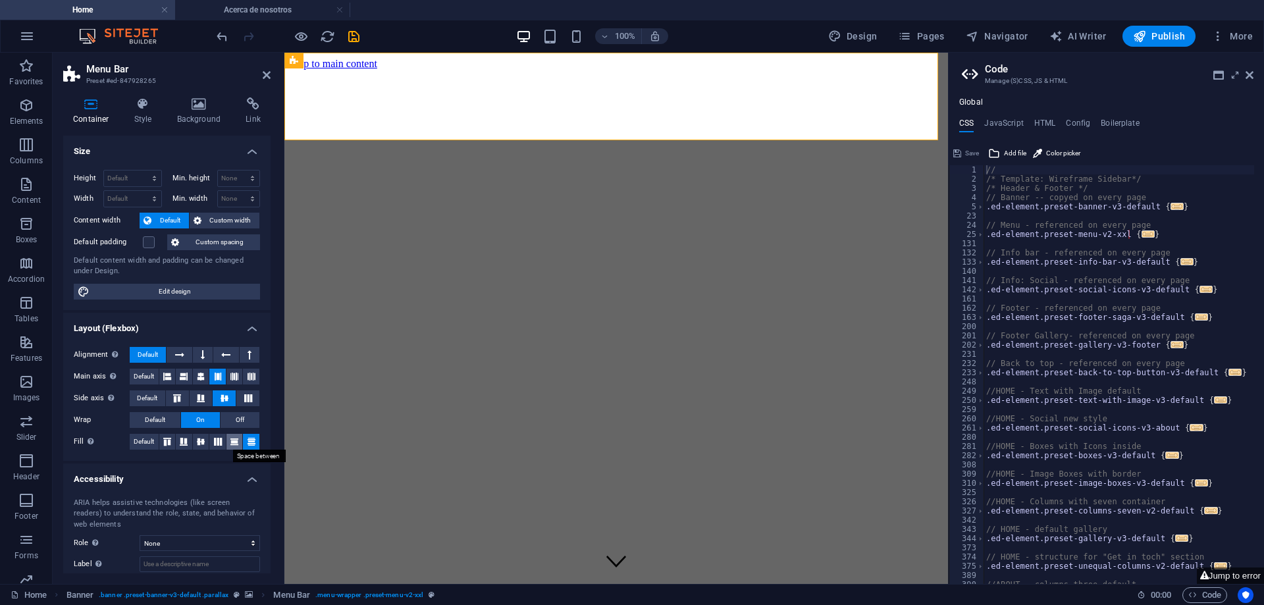
click at [236, 444] on icon at bounding box center [234, 442] width 16 height 8
click at [147, 443] on span "Default" at bounding box center [144, 442] width 20 height 16
drag, startPoint x: 177, startPoint y: 402, endPoint x: 193, endPoint y: 408, distance: 16.9
click at [178, 402] on button at bounding box center [177, 398] width 23 height 16
click at [205, 393] on button at bounding box center [201, 398] width 23 height 16
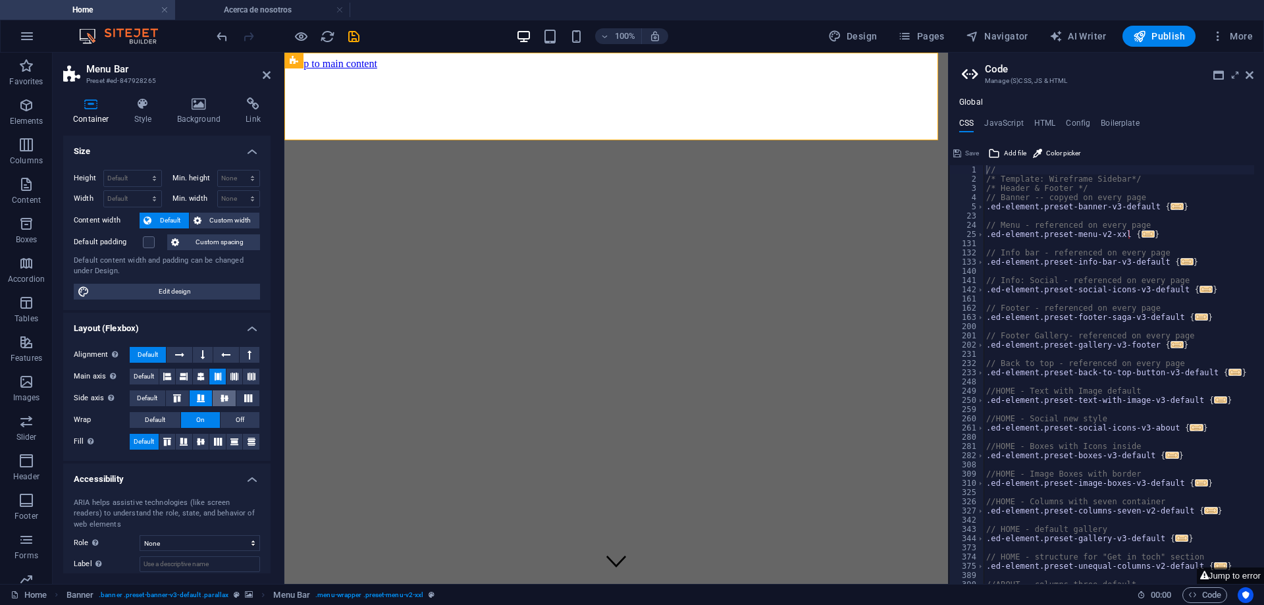
click at [229, 402] on icon at bounding box center [225, 398] width 16 height 8
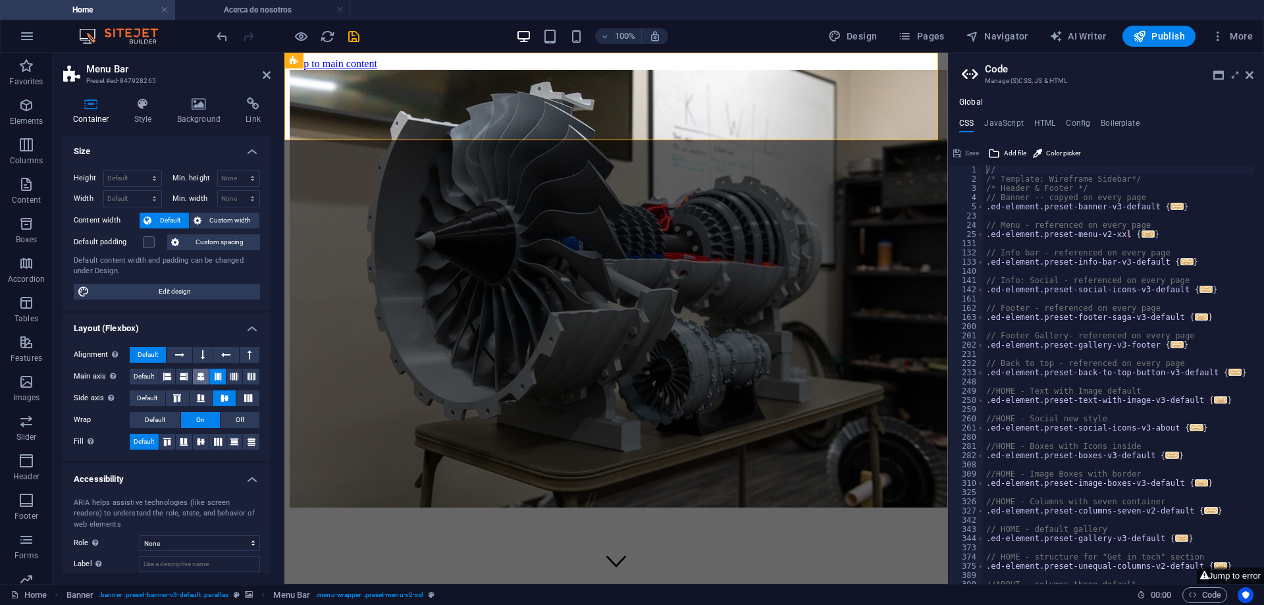
click at [197, 373] on icon at bounding box center [201, 377] width 8 height 16
click at [184, 377] on icon at bounding box center [184, 377] width 8 height 16
click at [161, 371] on button at bounding box center [167, 377] width 16 height 16
click at [219, 375] on icon at bounding box center [218, 377] width 8 height 16
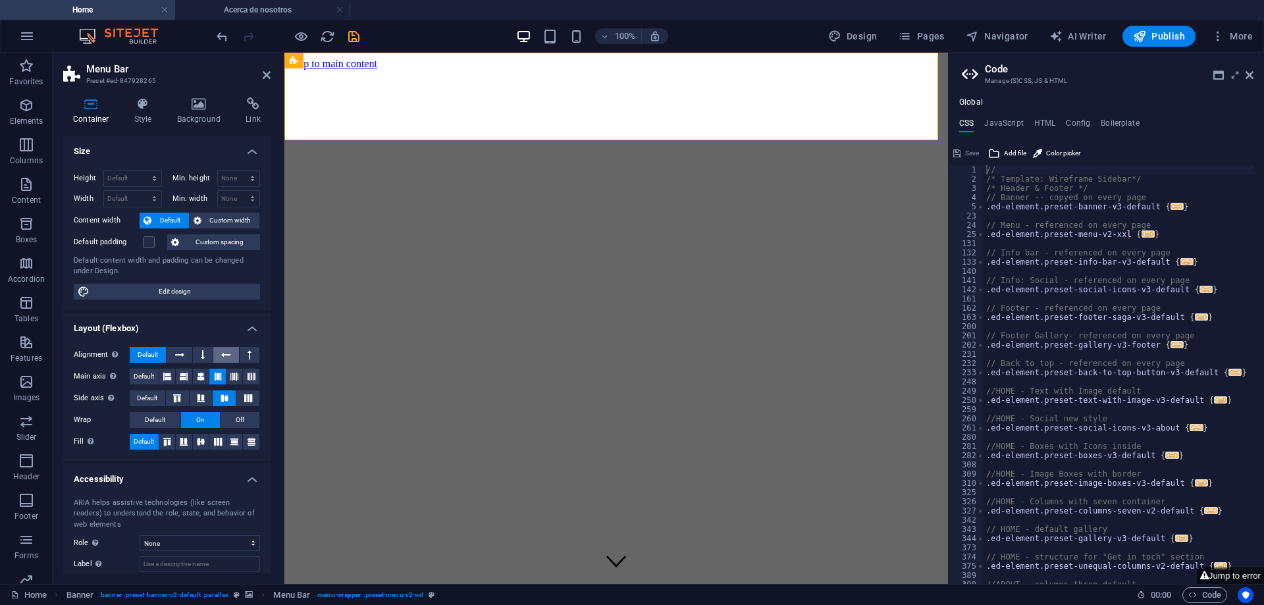
click at [221, 357] on icon at bounding box center [225, 355] width 9 height 16
click at [155, 353] on span "Default" at bounding box center [148, 355] width 20 height 16
click at [232, 422] on button "Off" at bounding box center [240, 420] width 39 height 16
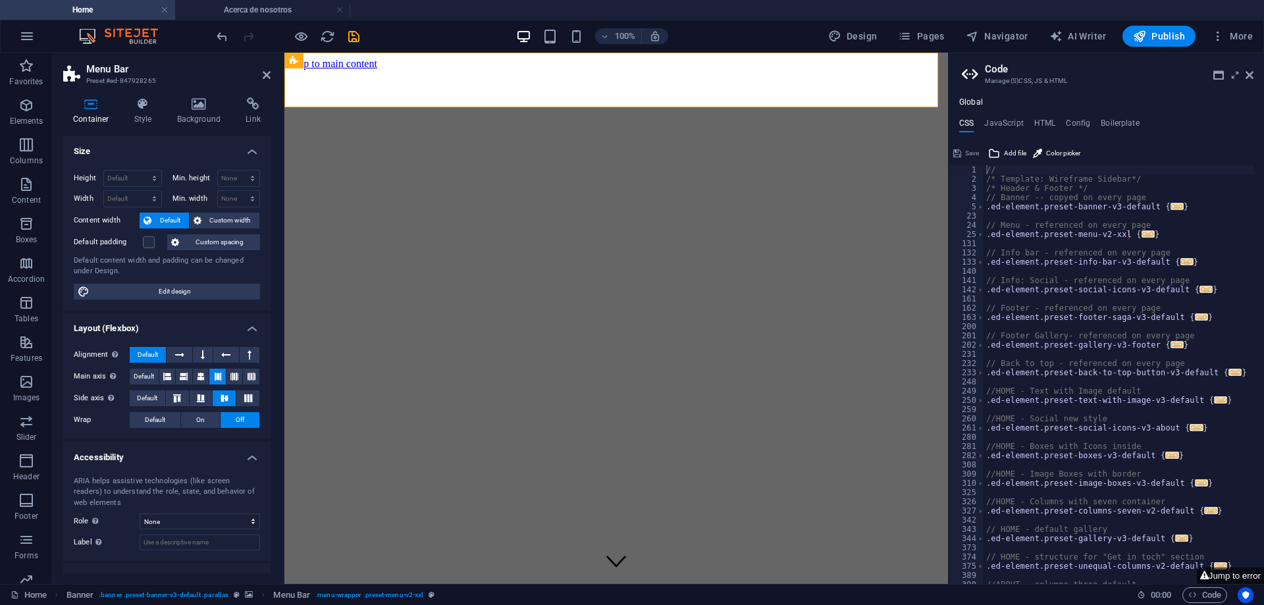
click at [232, 421] on button "Off" at bounding box center [240, 420] width 39 height 16
click at [201, 419] on span "On" at bounding box center [200, 420] width 9 height 16
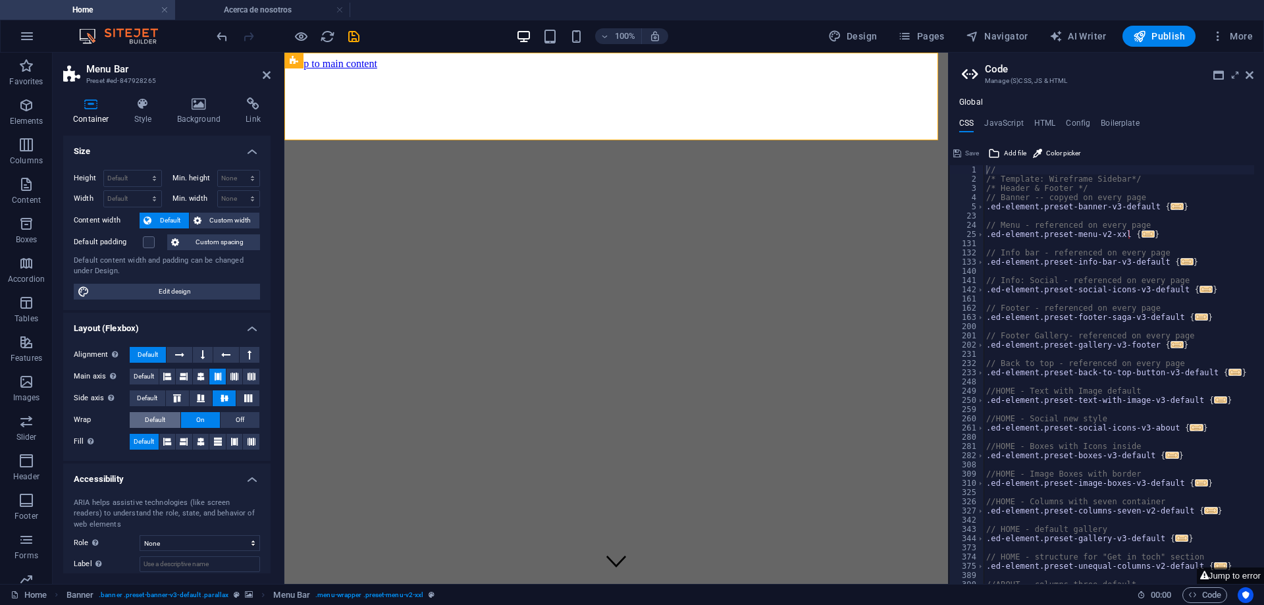
click at [154, 421] on span "Default" at bounding box center [155, 420] width 20 height 16
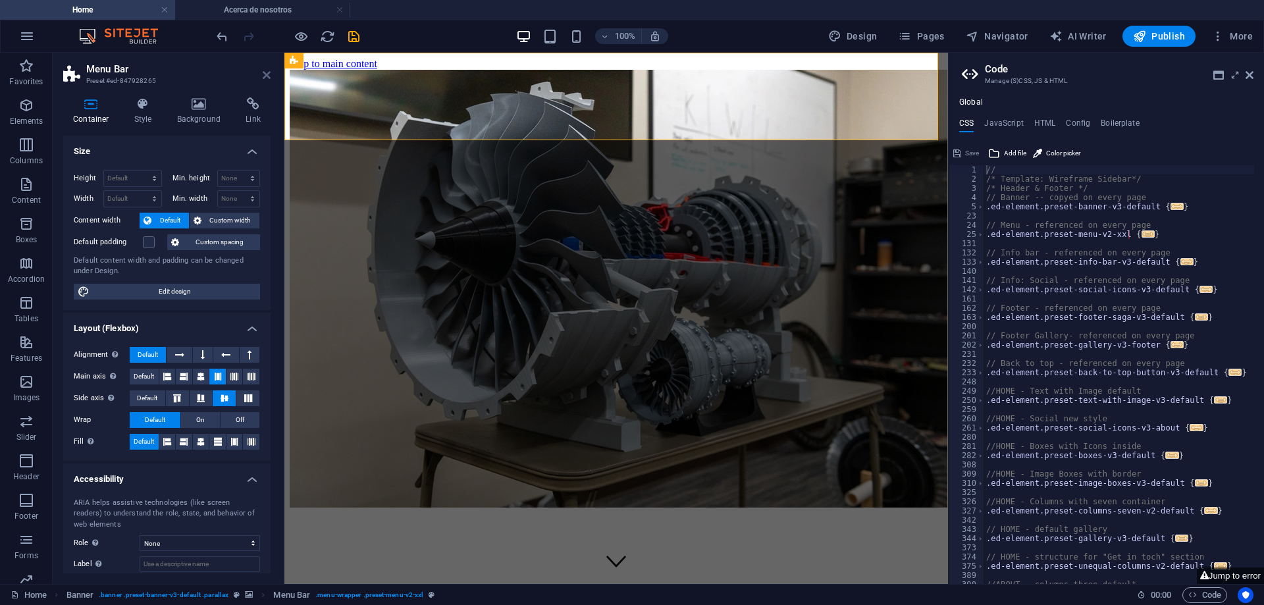
click at [269, 75] on icon at bounding box center [267, 75] width 8 height 11
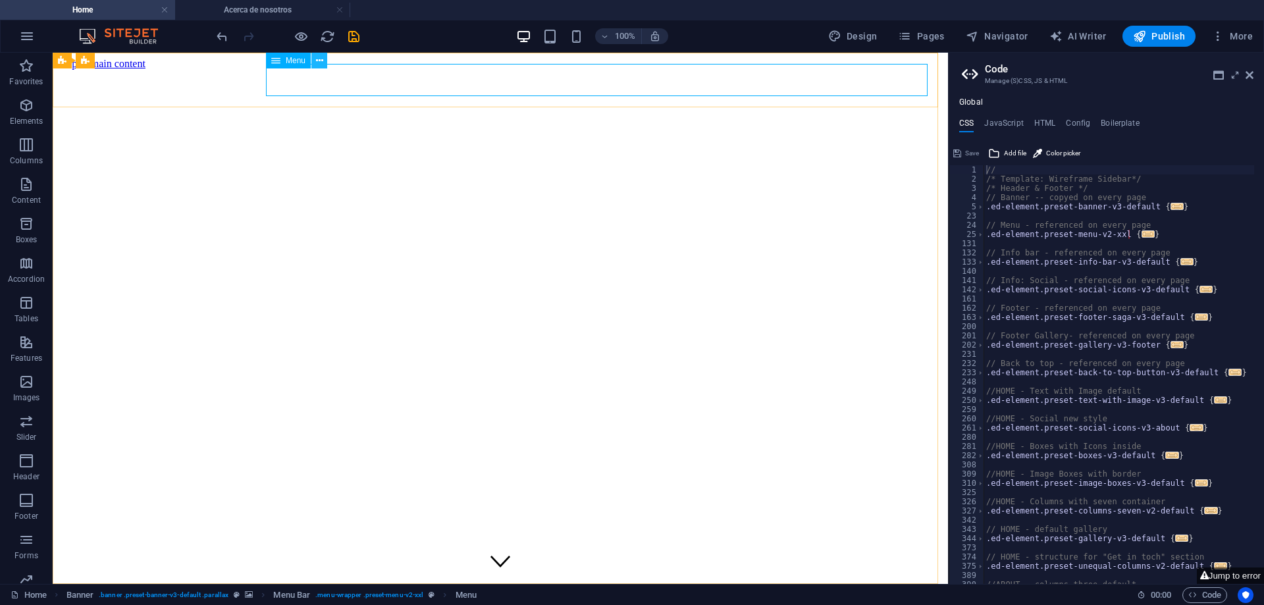
click at [322, 63] on icon at bounding box center [319, 61] width 7 height 14
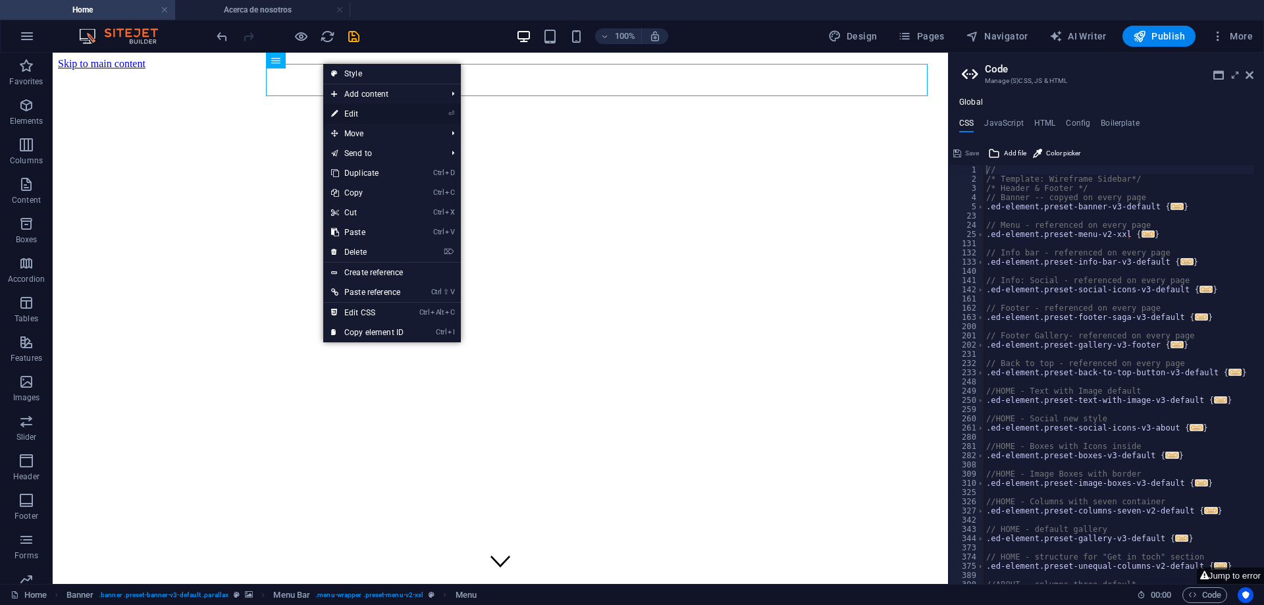
click at [367, 117] on link "⏎ Edit" at bounding box center [367, 114] width 88 height 20
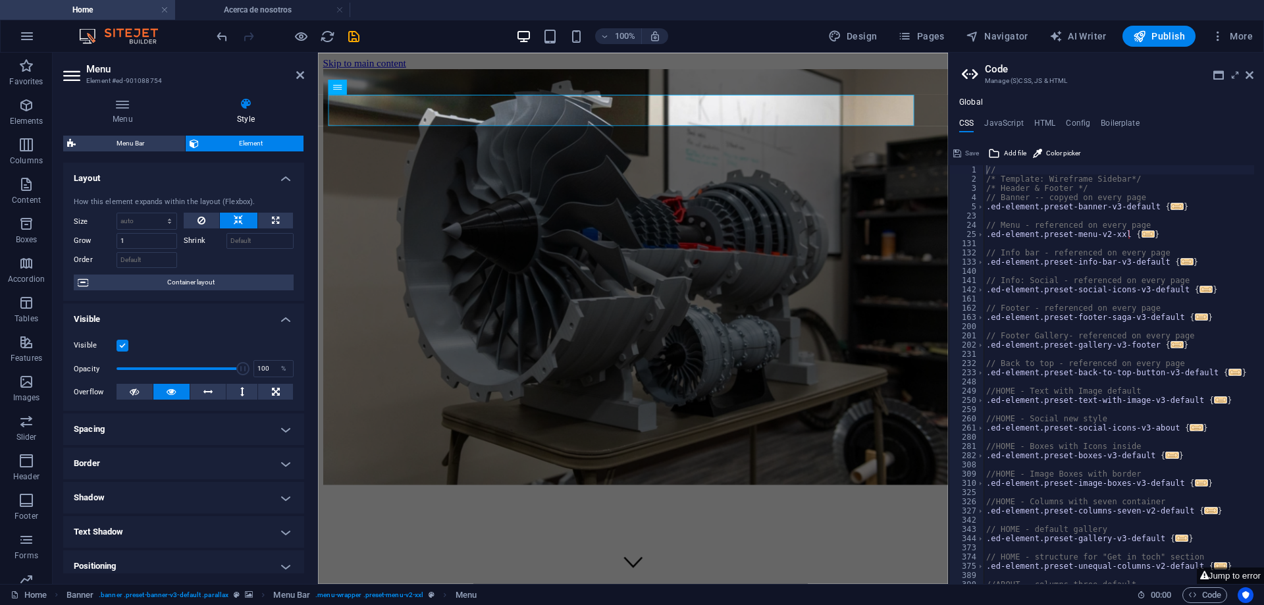
drag, startPoint x: 282, startPoint y: 174, endPoint x: 324, endPoint y: 265, distance: 99.9
click at [324, 265] on div "Menu Element #ed-901088754 Menu Style Menu Auto Custom Menu is automatically ge…" at bounding box center [500, 318] width 895 height 531
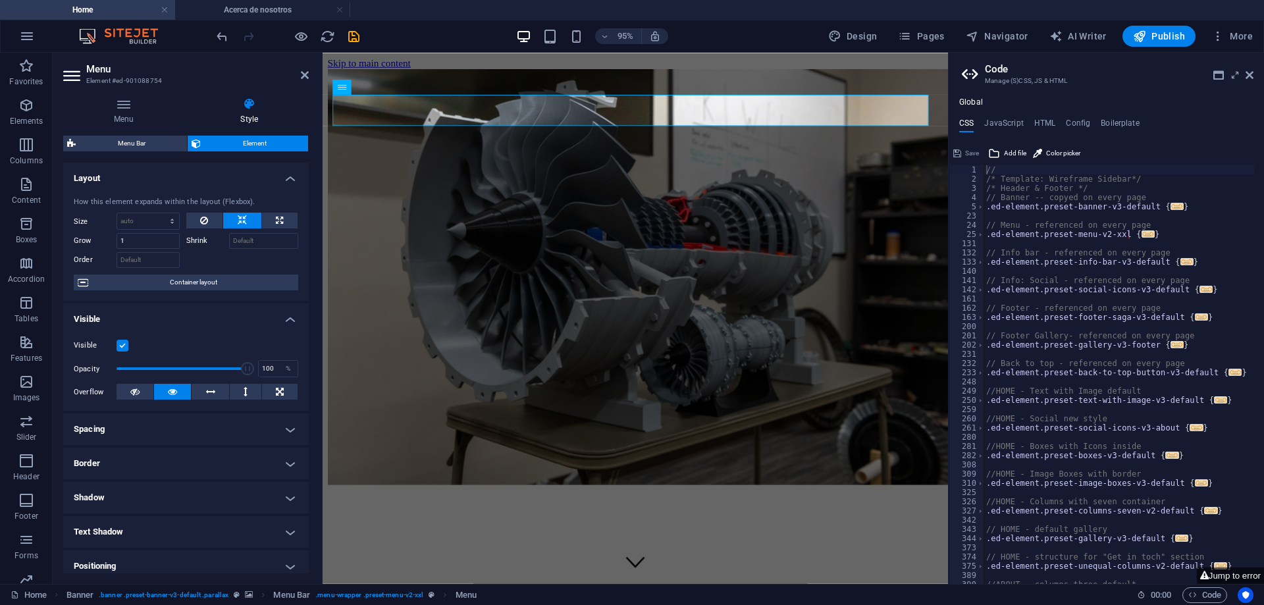
click at [297, 75] on header "Menu Element #ed-901088754" at bounding box center [186, 70] width 246 height 34
click at [305, 71] on icon at bounding box center [305, 75] width 8 height 11
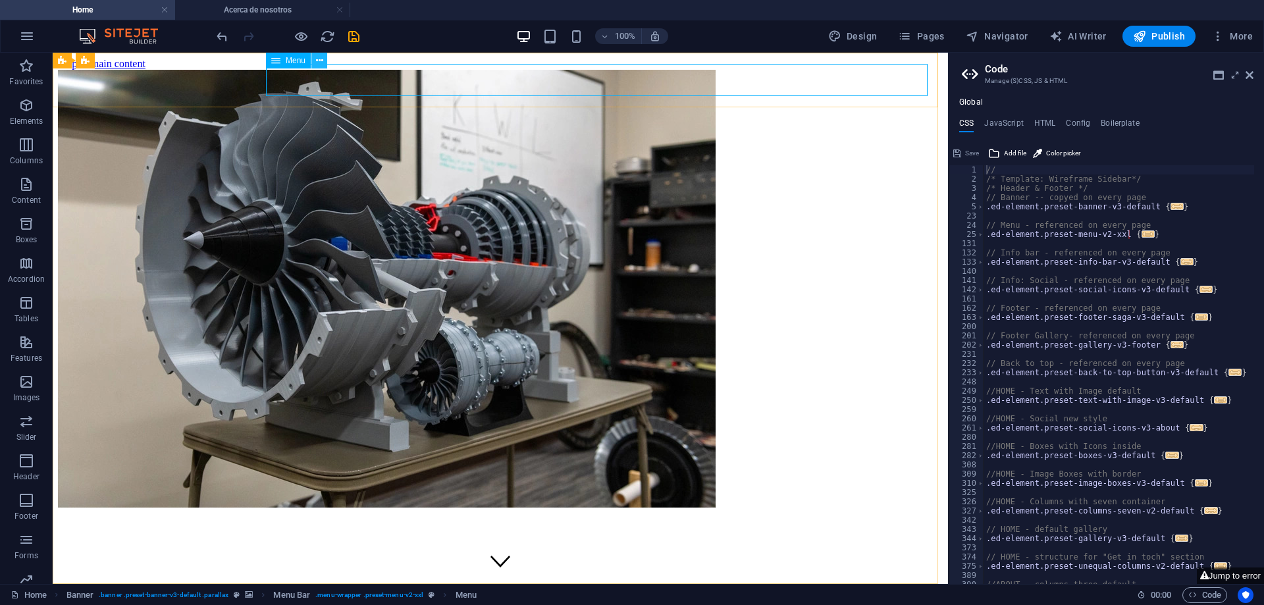
click at [324, 62] on button at bounding box center [319, 61] width 16 height 16
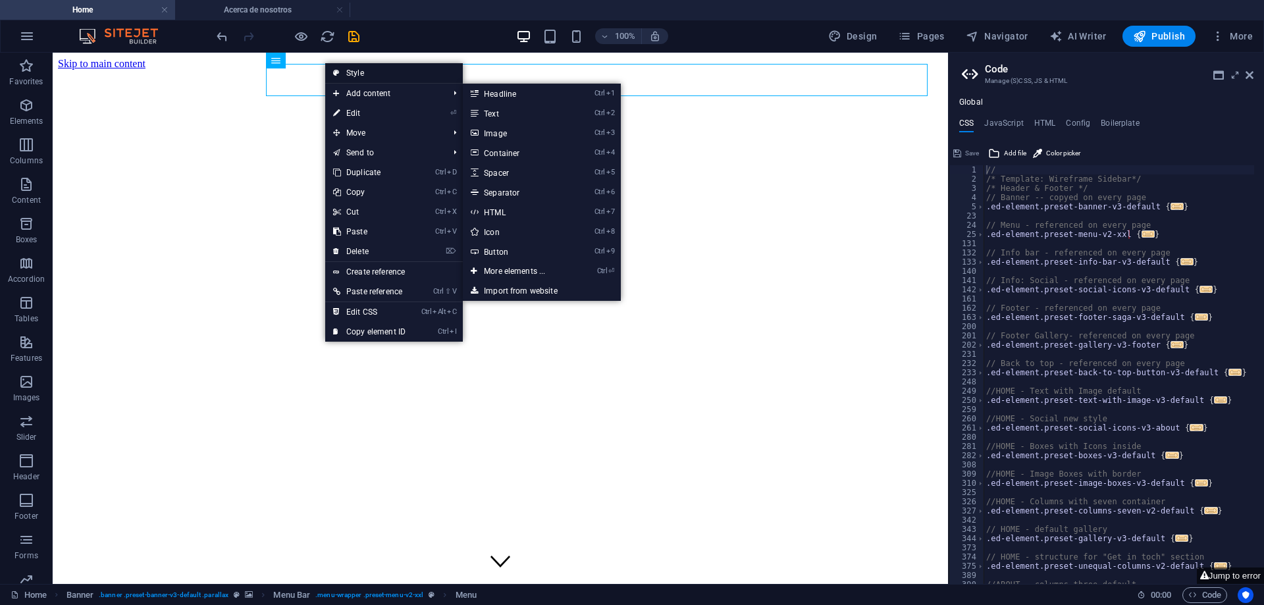
click at [353, 71] on link "Style" at bounding box center [394, 73] width 138 height 20
select select "rem"
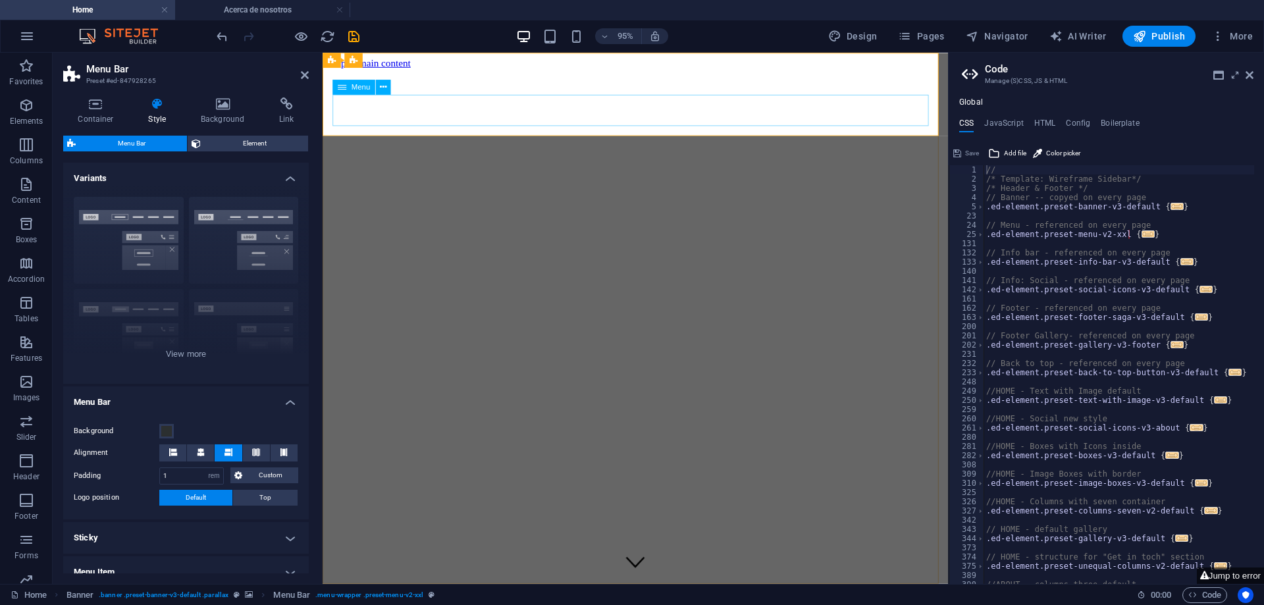
drag, startPoint x: 382, startPoint y: 122, endPoint x: 648, endPoint y: 118, distance: 265.3
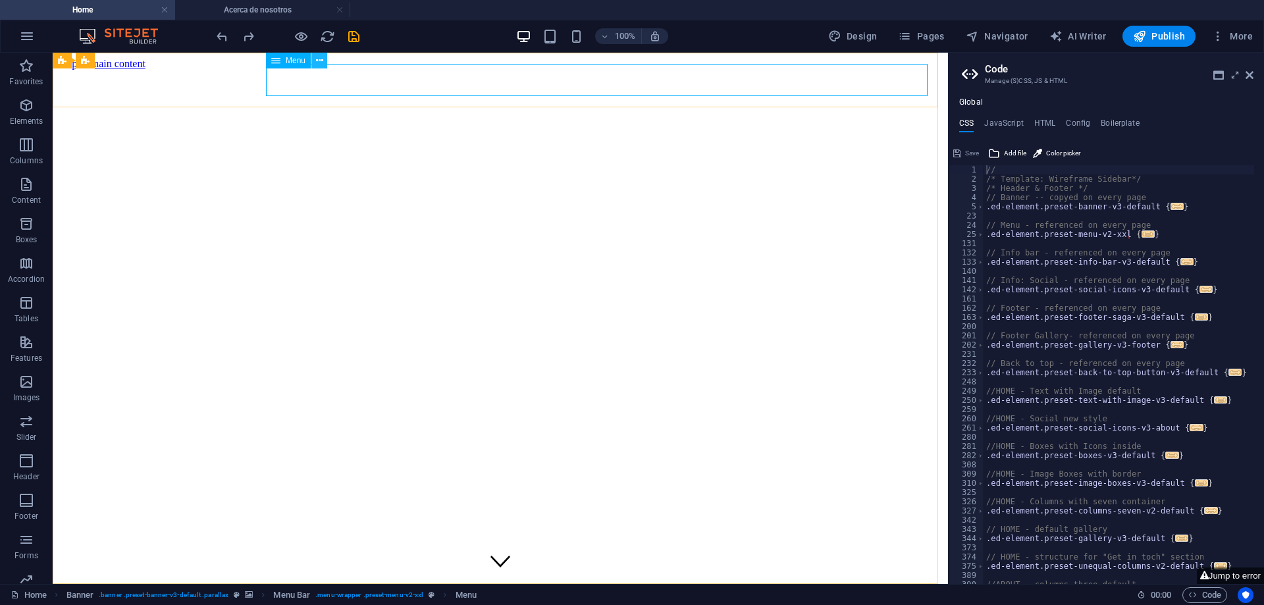
click at [321, 64] on icon at bounding box center [319, 61] width 7 height 14
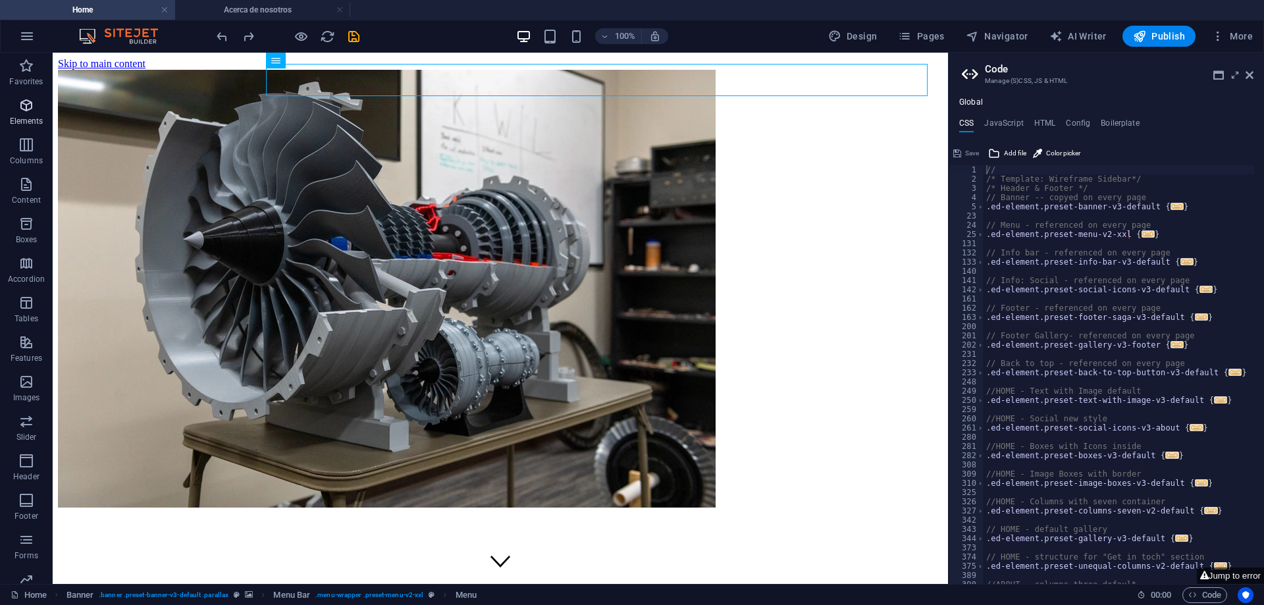
click at [30, 114] on span "Elements" at bounding box center [26, 113] width 53 height 32
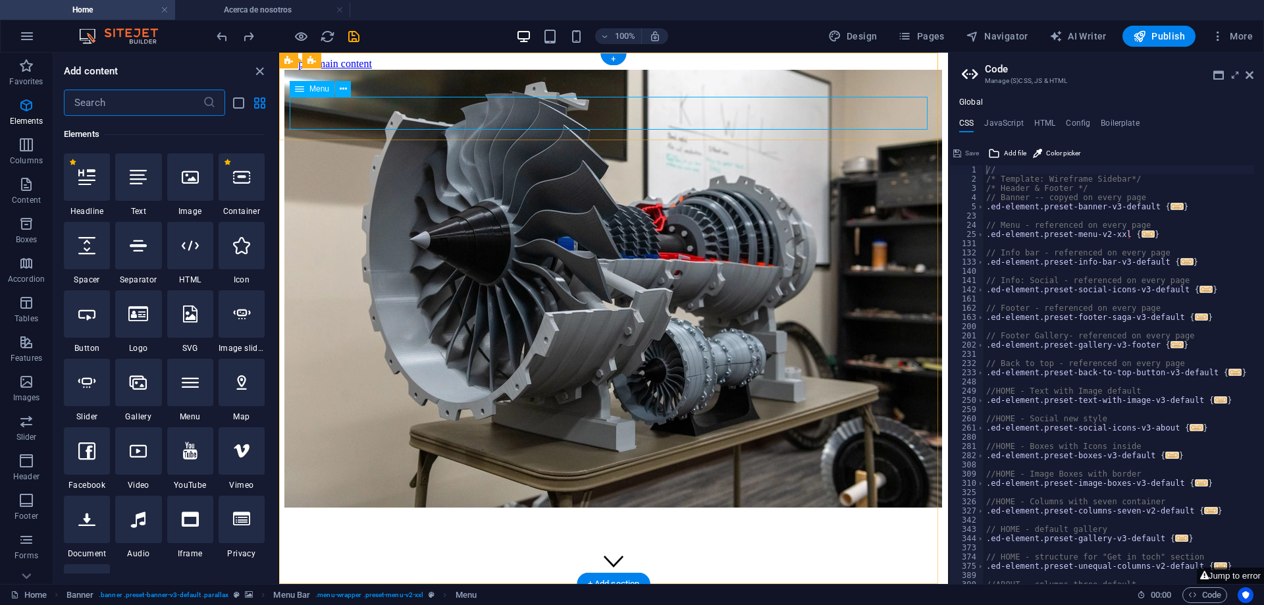
scroll to position [140, 0]
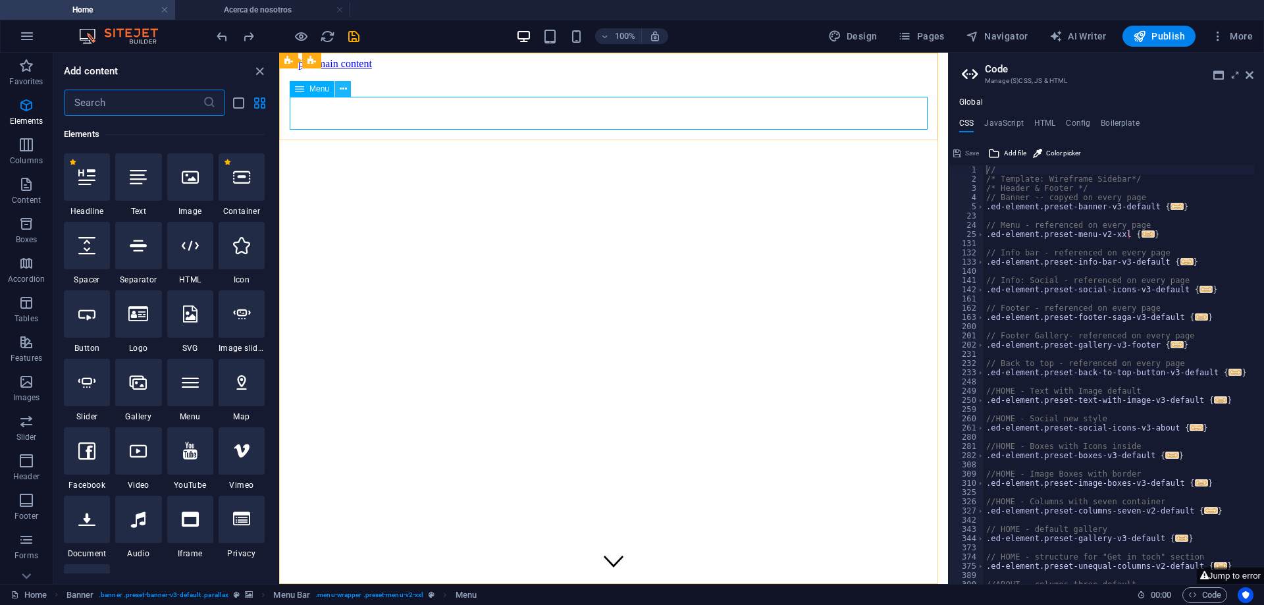
click at [341, 90] on icon at bounding box center [343, 89] width 7 height 14
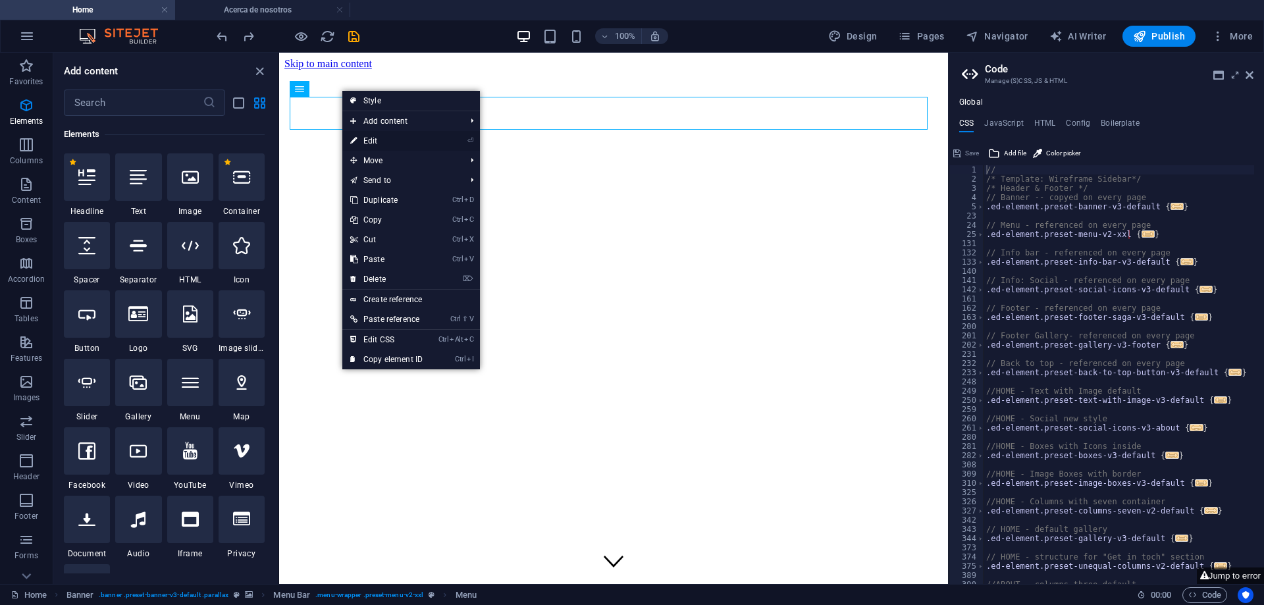
click at [384, 141] on link "⏎ Edit" at bounding box center [386, 141] width 88 height 20
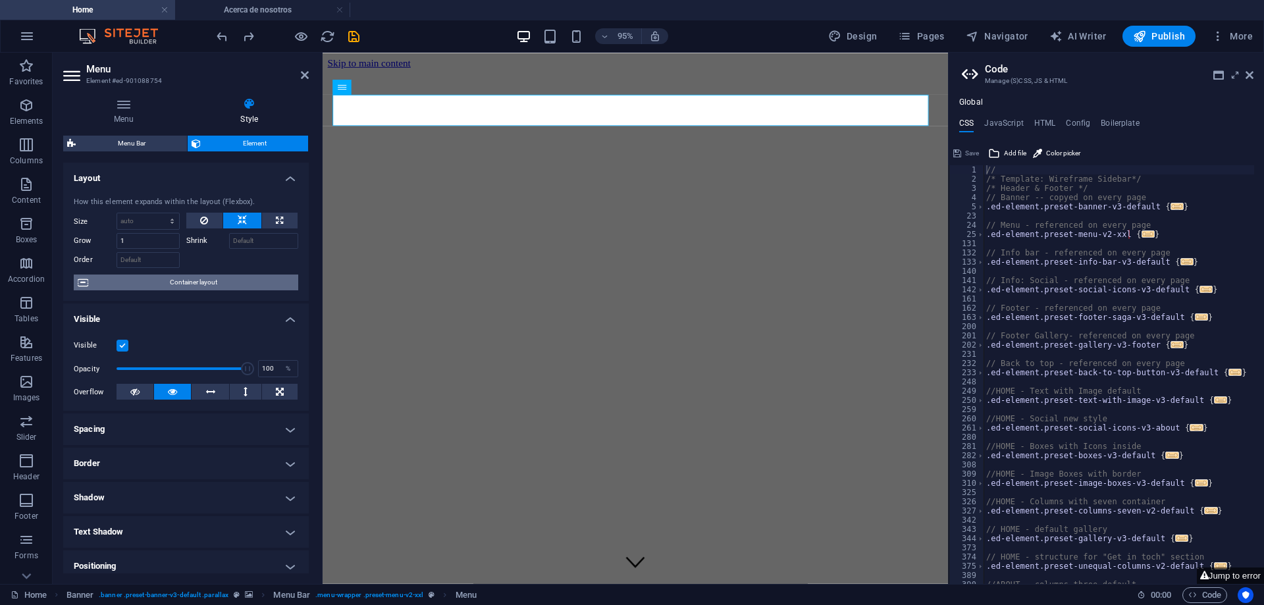
click at [225, 276] on span "Container layout" at bounding box center [193, 282] width 202 height 16
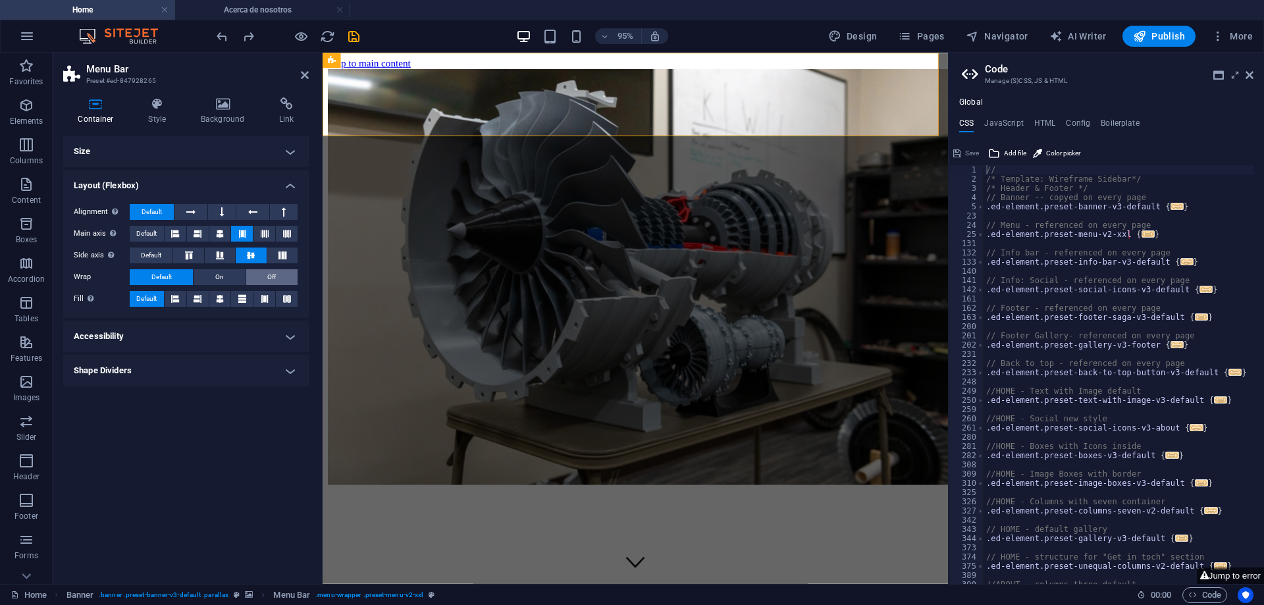
click at [253, 276] on button "Off" at bounding box center [271, 277] width 51 height 16
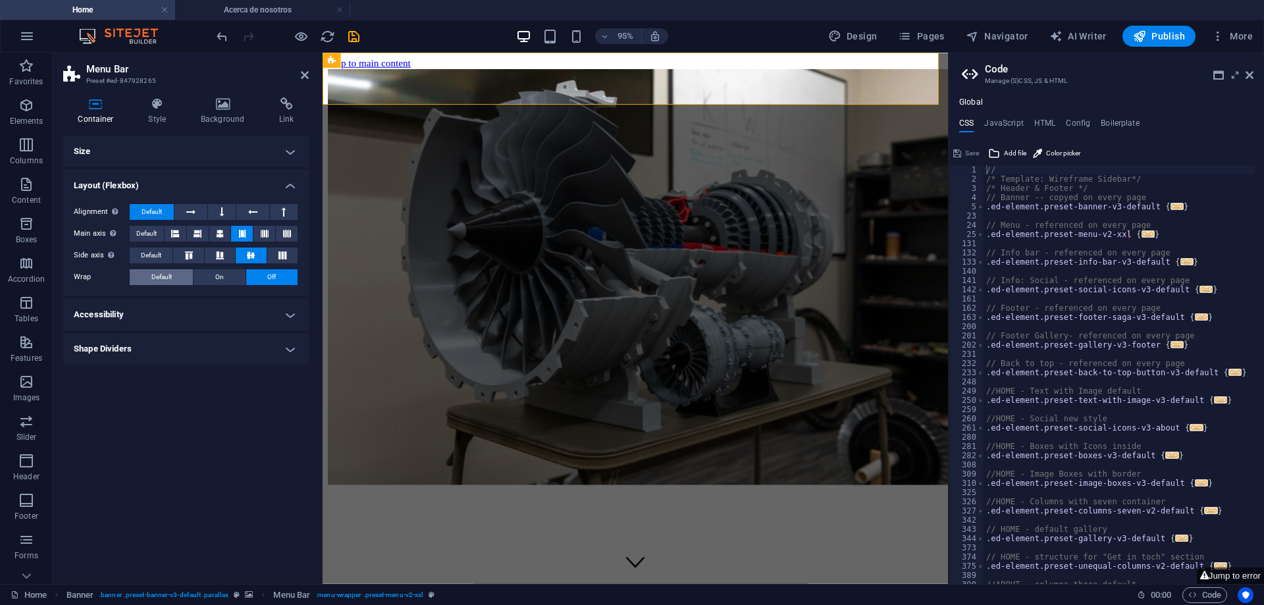
click at [171, 276] on span "Default" at bounding box center [161, 277] width 20 height 16
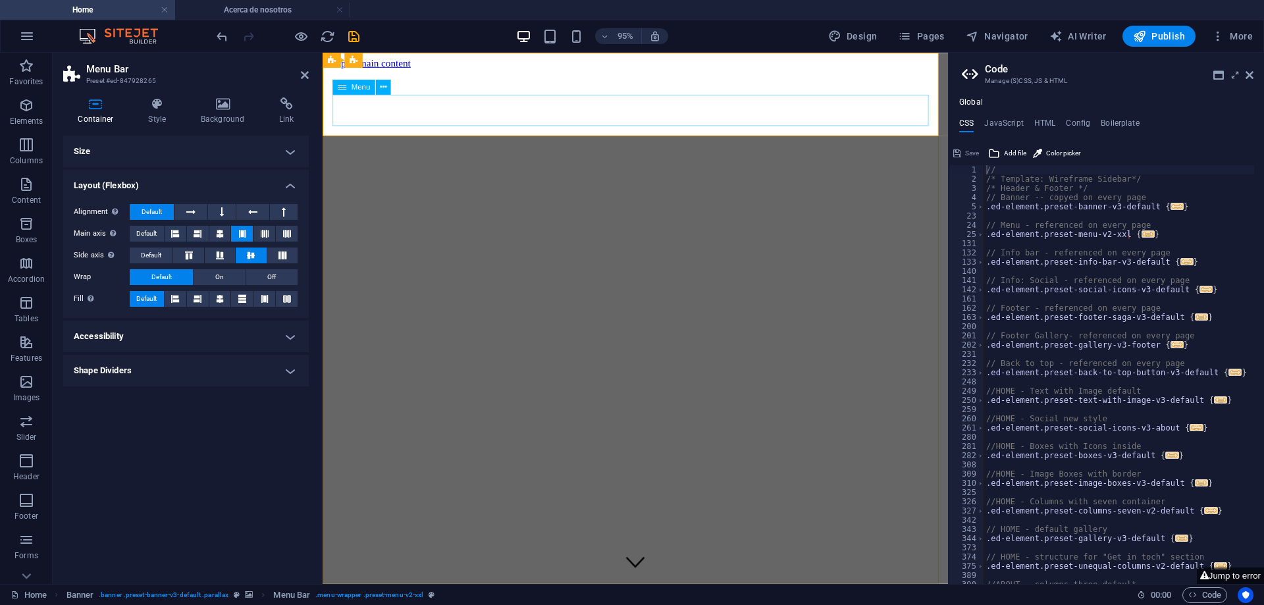
drag, startPoint x: 534, startPoint y: 105, endPoint x: 791, endPoint y: 105, distance: 257.4
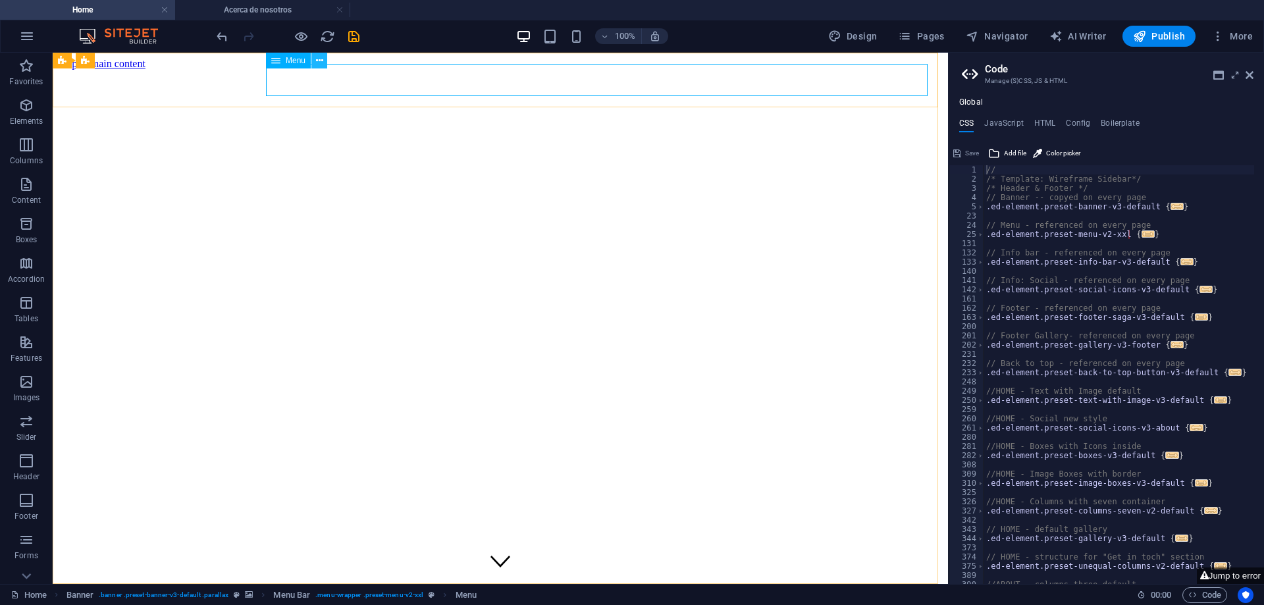
click at [321, 60] on icon at bounding box center [319, 61] width 7 height 14
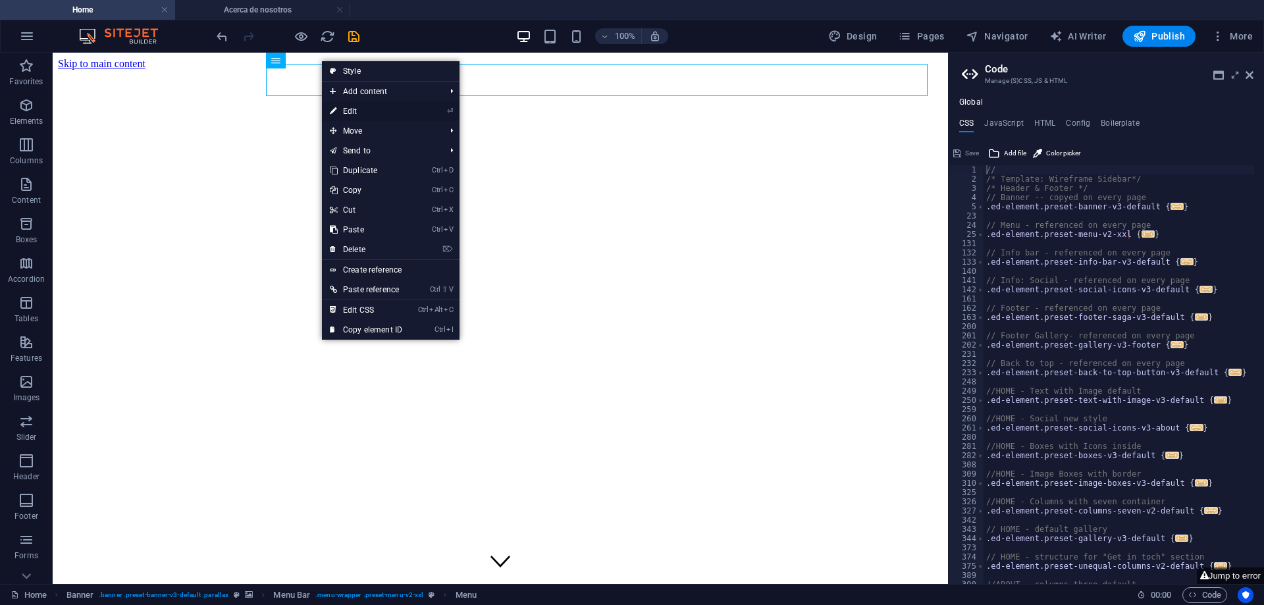
click at [407, 113] on link "⏎ Edit" at bounding box center [366, 111] width 88 height 20
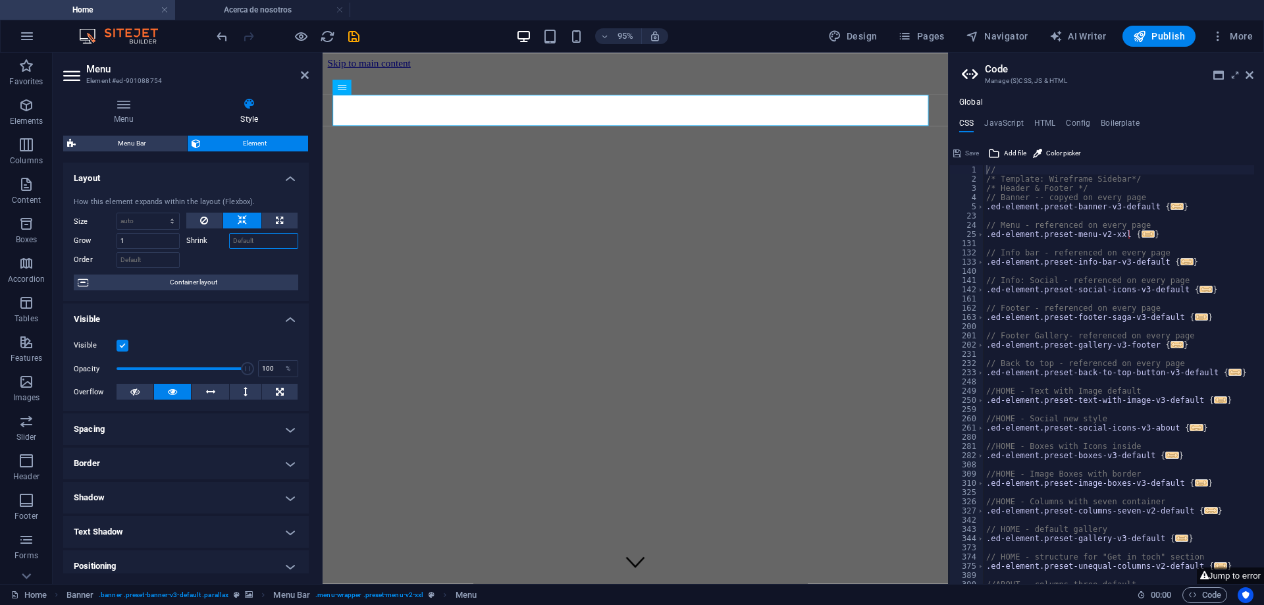
click at [260, 245] on input "Shrink" at bounding box center [264, 241] width 70 height 16
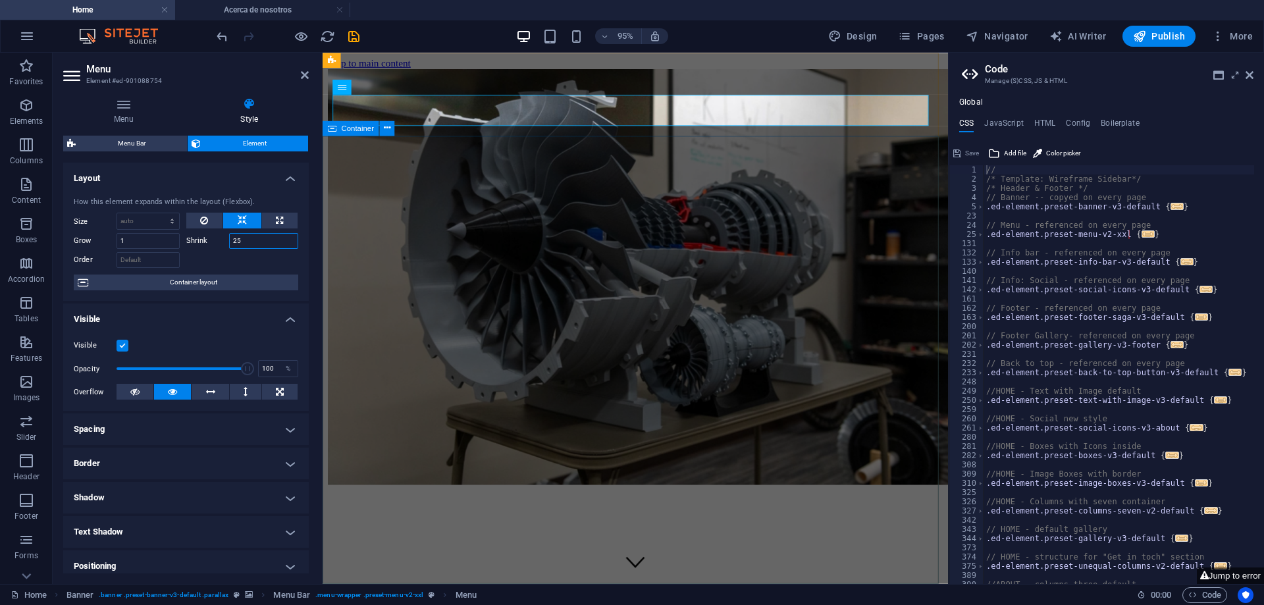
type input "25"
click at [196, 224] on button at bounding box center [204, 221] width 37 height 16
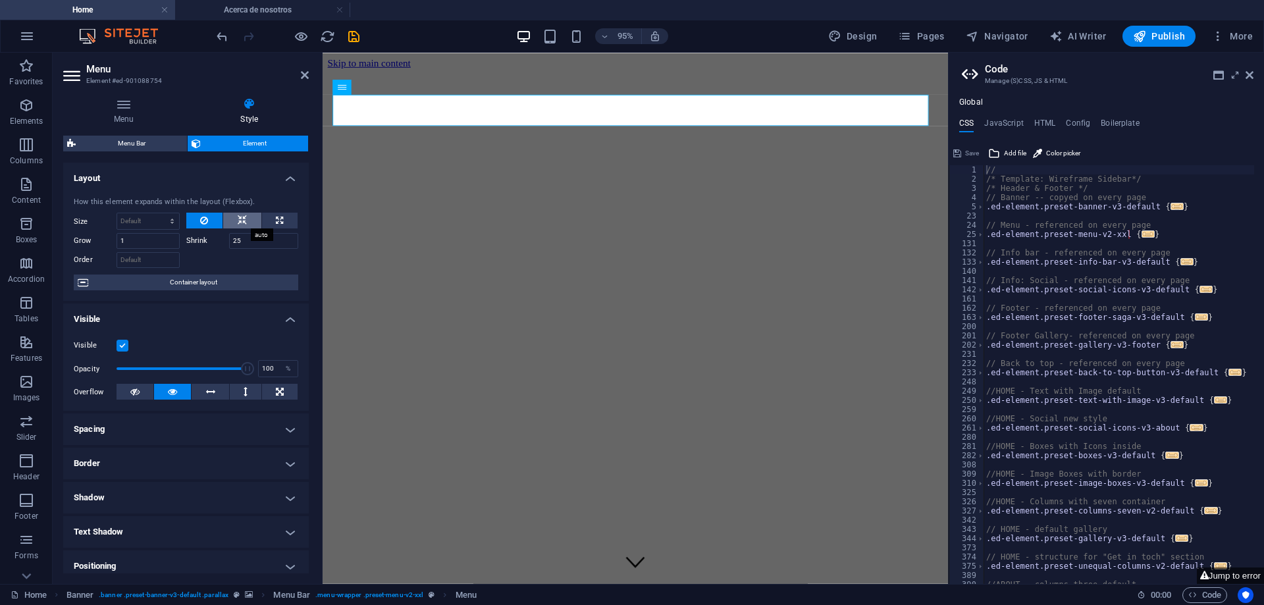
click at [232, 218] on button at bounding box center [242, 221] width 38 height 16
click at [138, 263] on input "Order" at bounding box center [148, 260] width 63 height 16
click at [175, 276] on span "Container layout" at bounding box center [193, 282] width 202 height 16
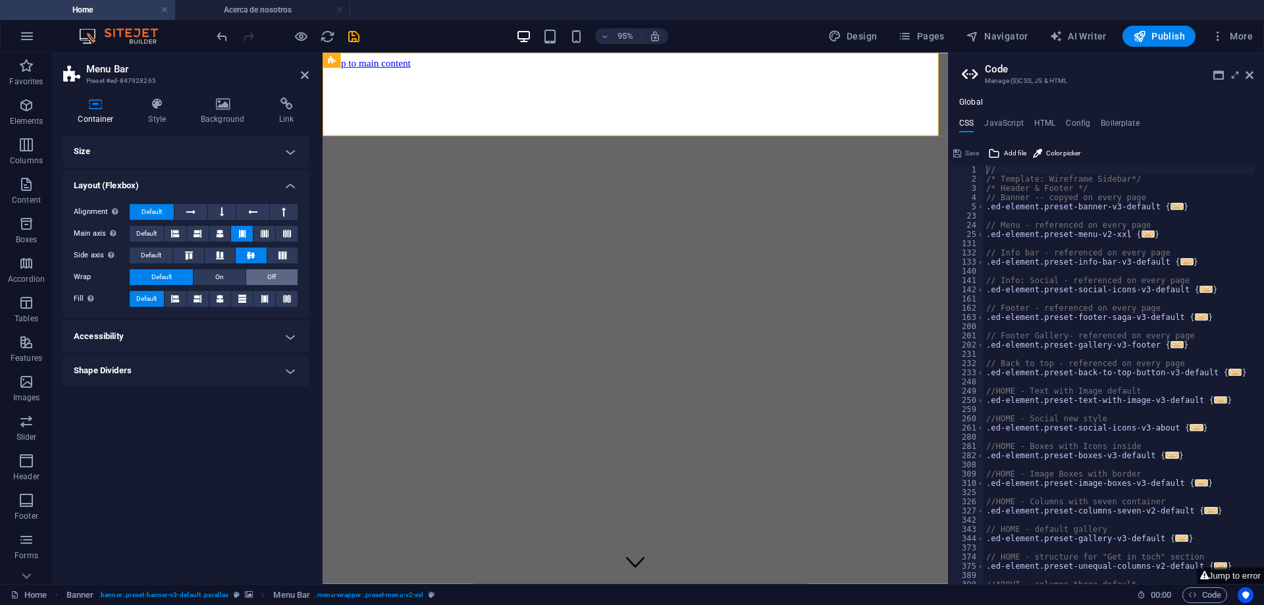
click at [259, 274] on button "Off" at bounding box center [271, 277] width 51 height 16
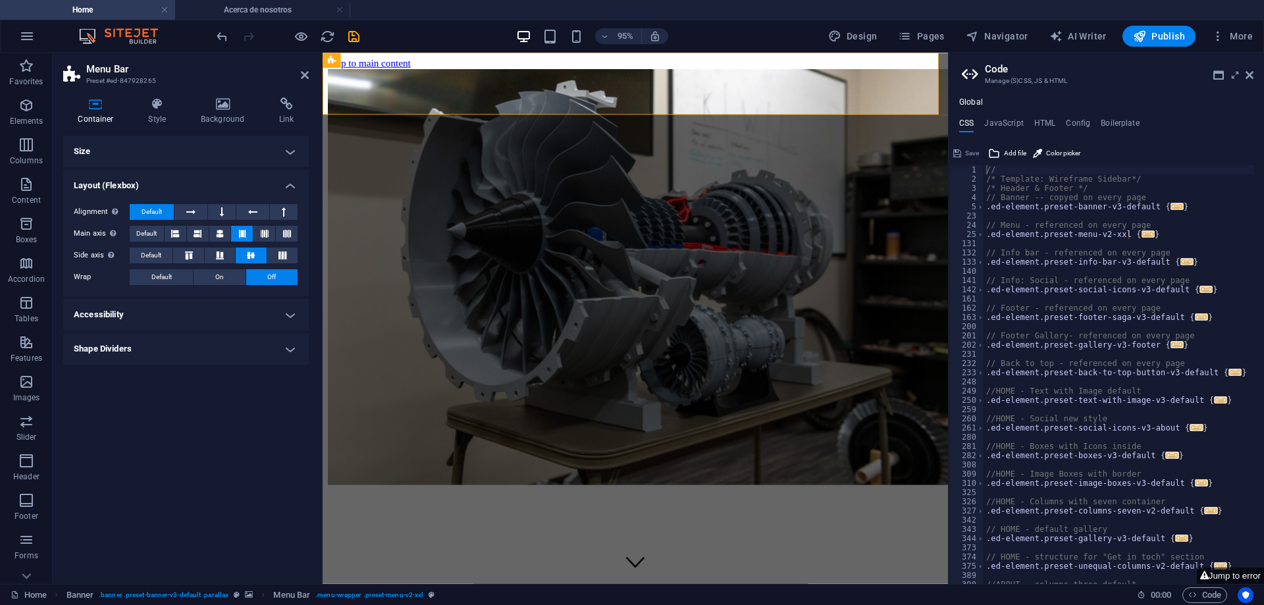
click at [221, 435] on div "Size Height Default px rem % vh vw Min. height None px rem % vh vw Width Defaul…" at bounding box center [186, 355] width 246 height 438
click at [299, 78] on header "Menu Bar Preset #ed-847928265" at bounding box center [186, 70] width 246 height 34
click at [301, 78] on icon at bounding box center [305, 75] width 8 height 11
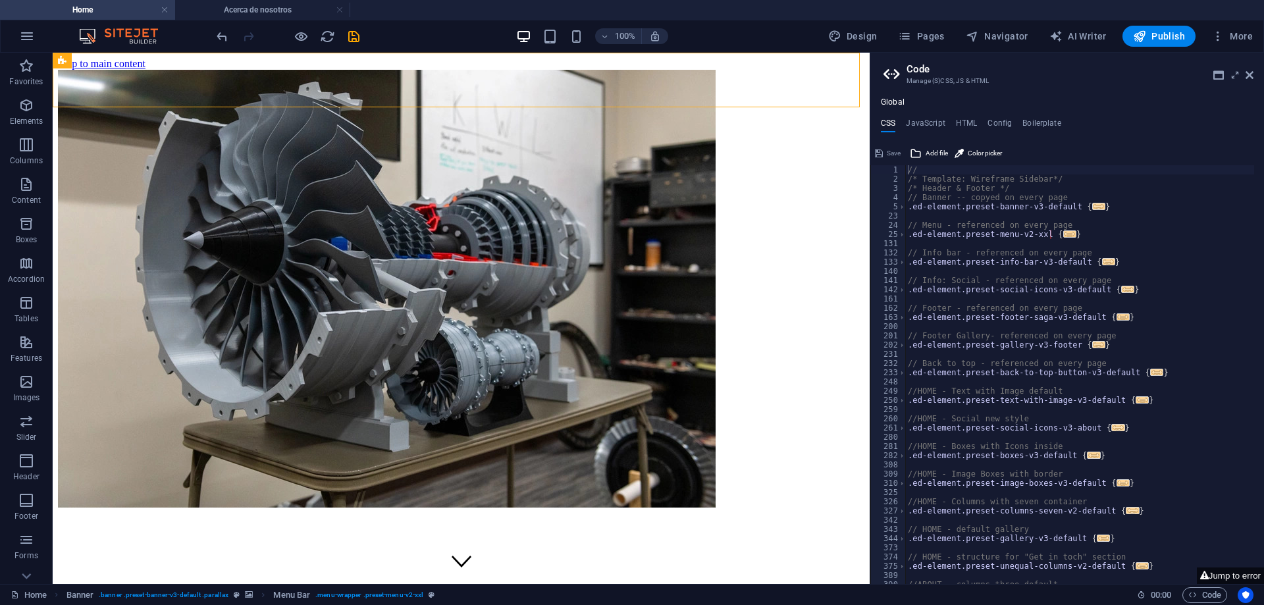
drag, startPoint x: 895, startPoint y: 219, endPoint x: 869, endPoint y: 275, distance: 62.2
click at [869, 275] on div "Home Acerca de nosotros Favorites Elements Columns Content Boxes Accordion Tabl…" at bounding box center [632, 318] width 1264 height 531
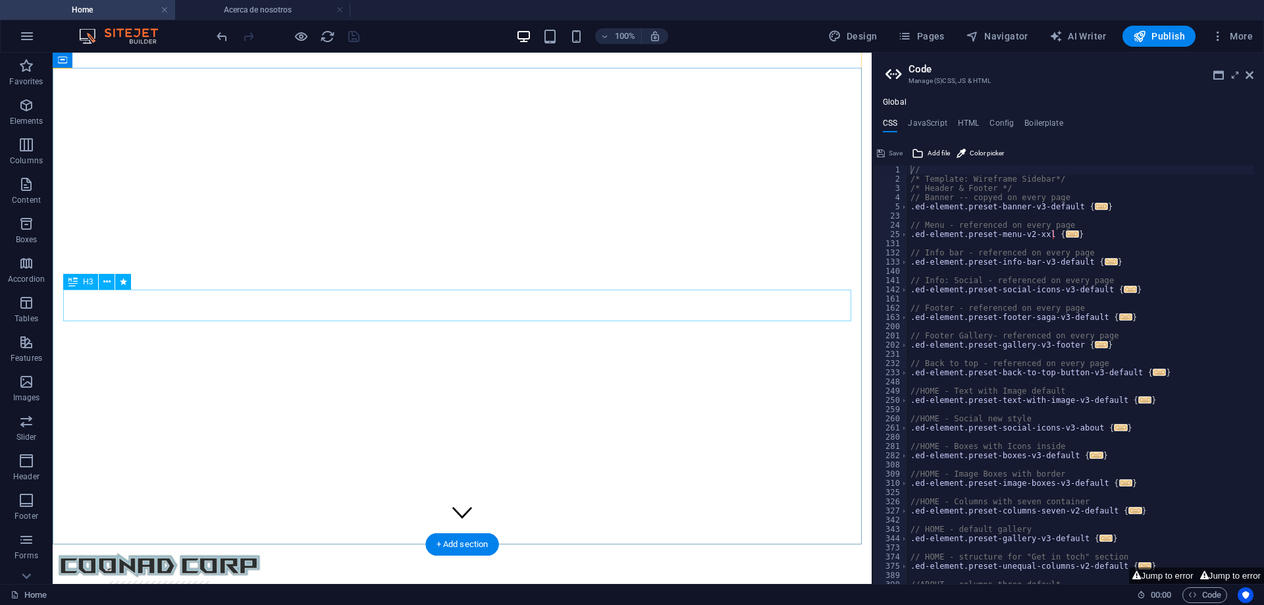
scroll to position [66, 0]
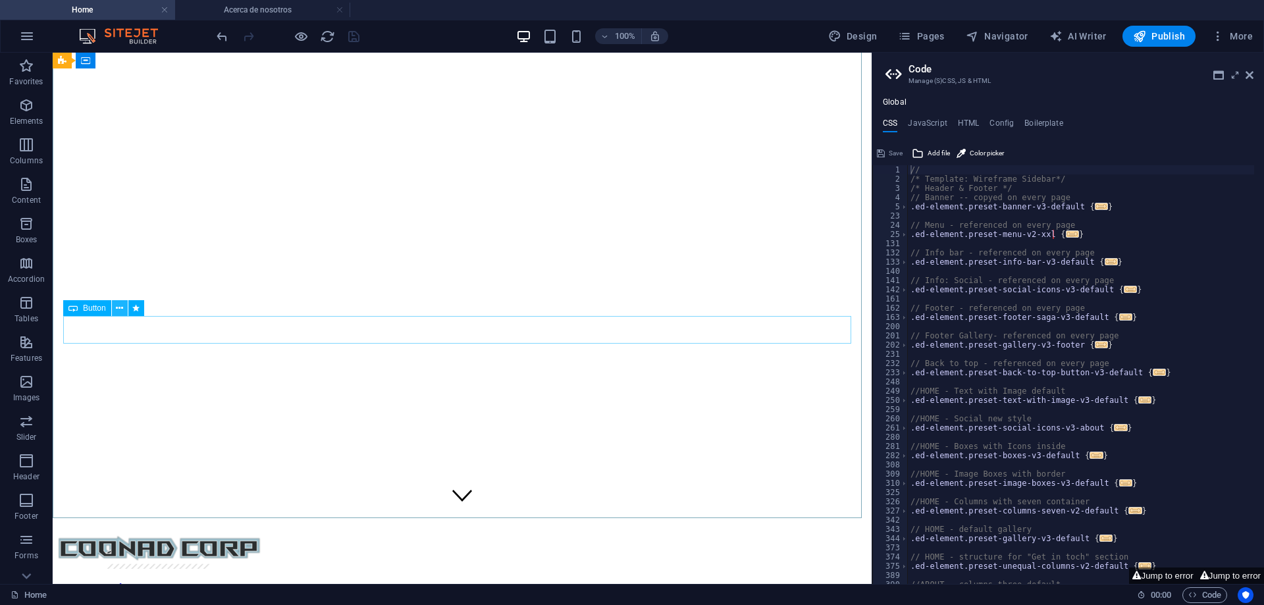
click at [118, 309] on icon at bounding box center [119, 308] width 7 height 14
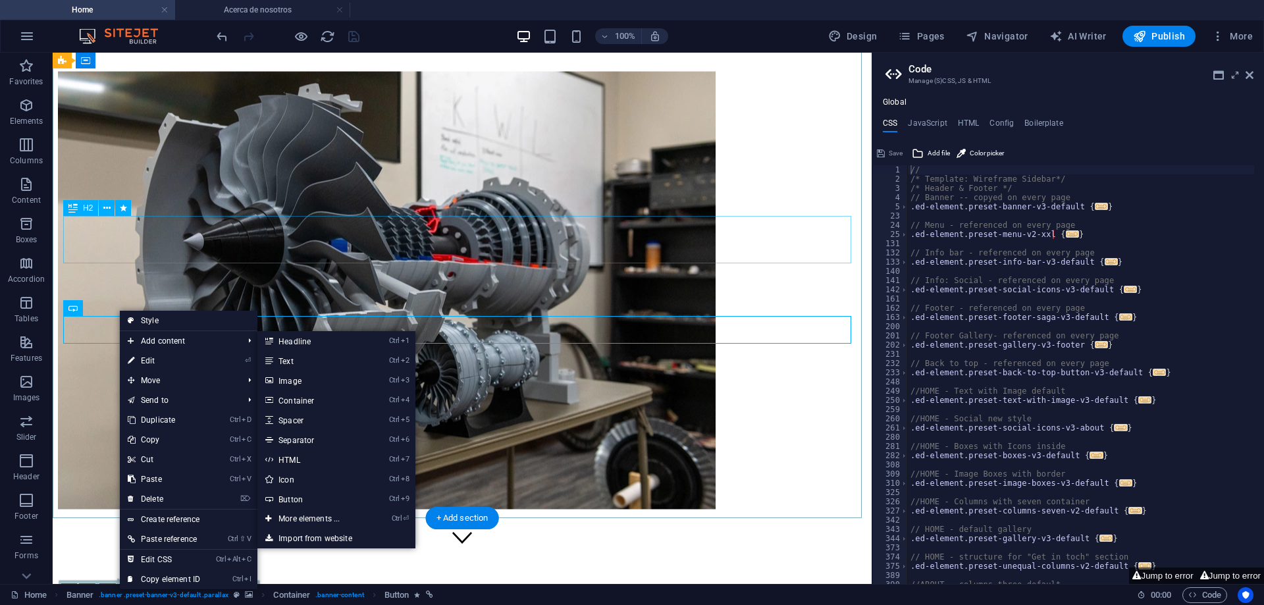
scroll to position [0, 0]
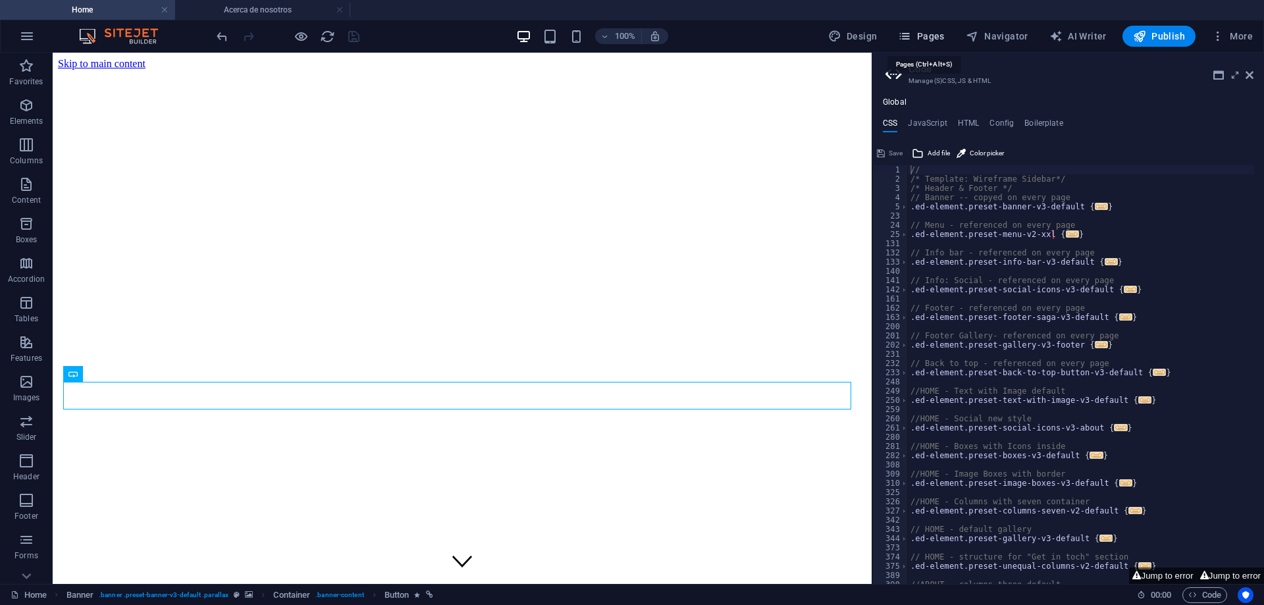
click at [921, 35] on span "Pages" at bounding box center [921, 36] width 46 height 13
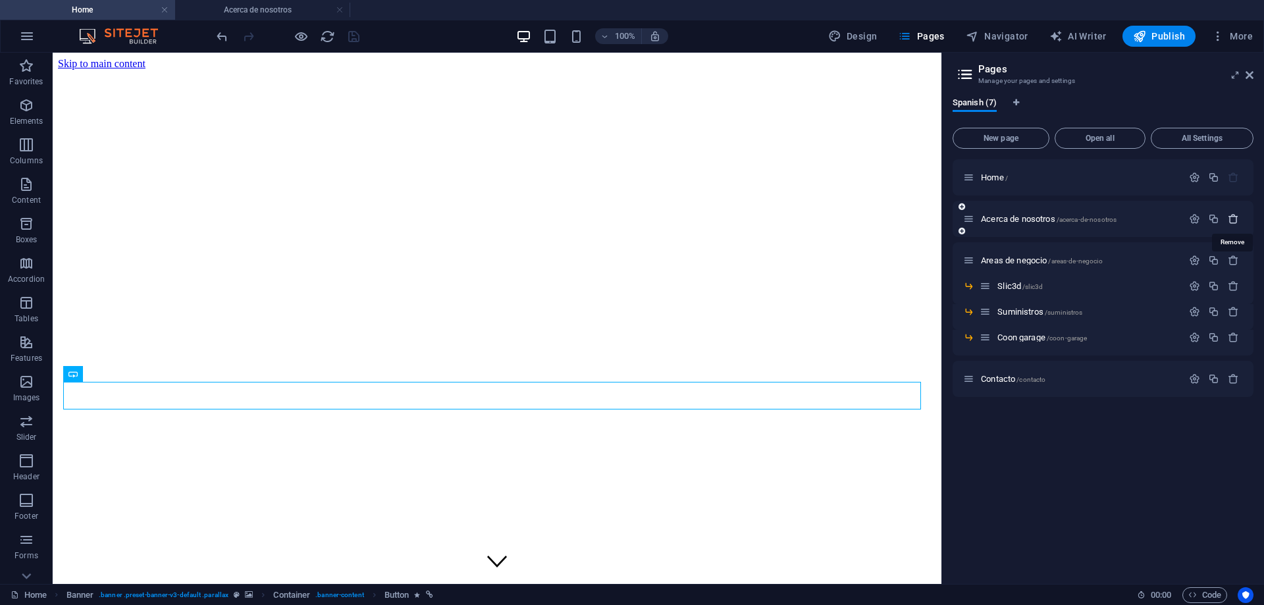
click at [1233, 221] on icon "button" at bounding box center [1233, 218] width 11 height 11
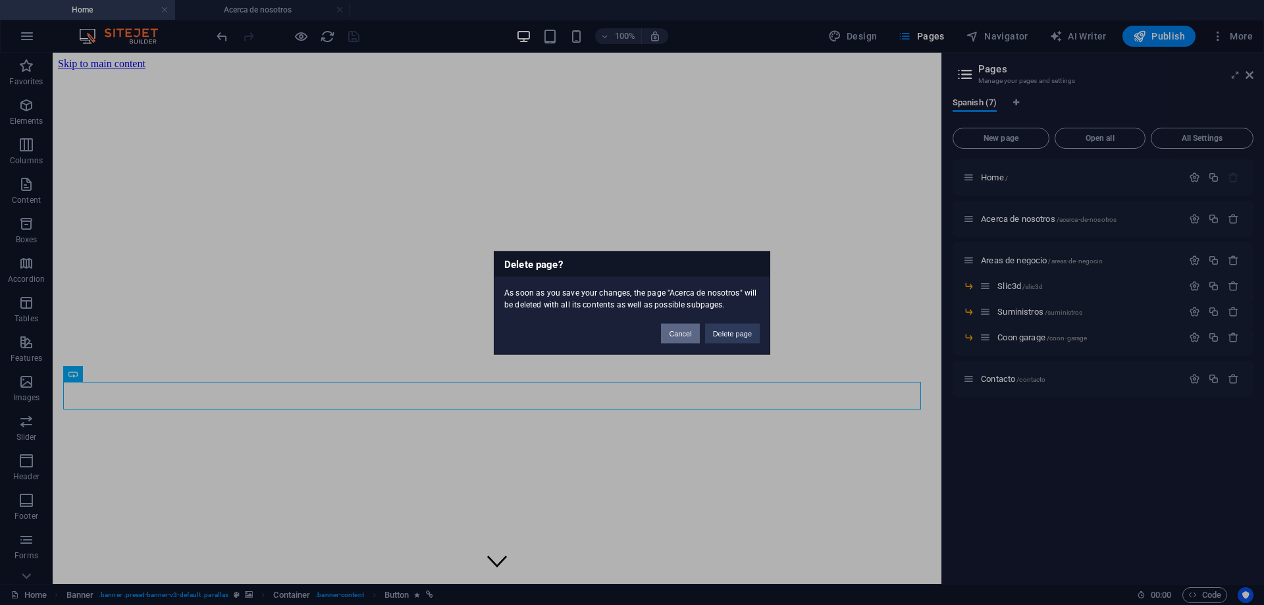
click at [677, 333] on button "Cancel" at bounding box center [680, 333] width 38 height 20
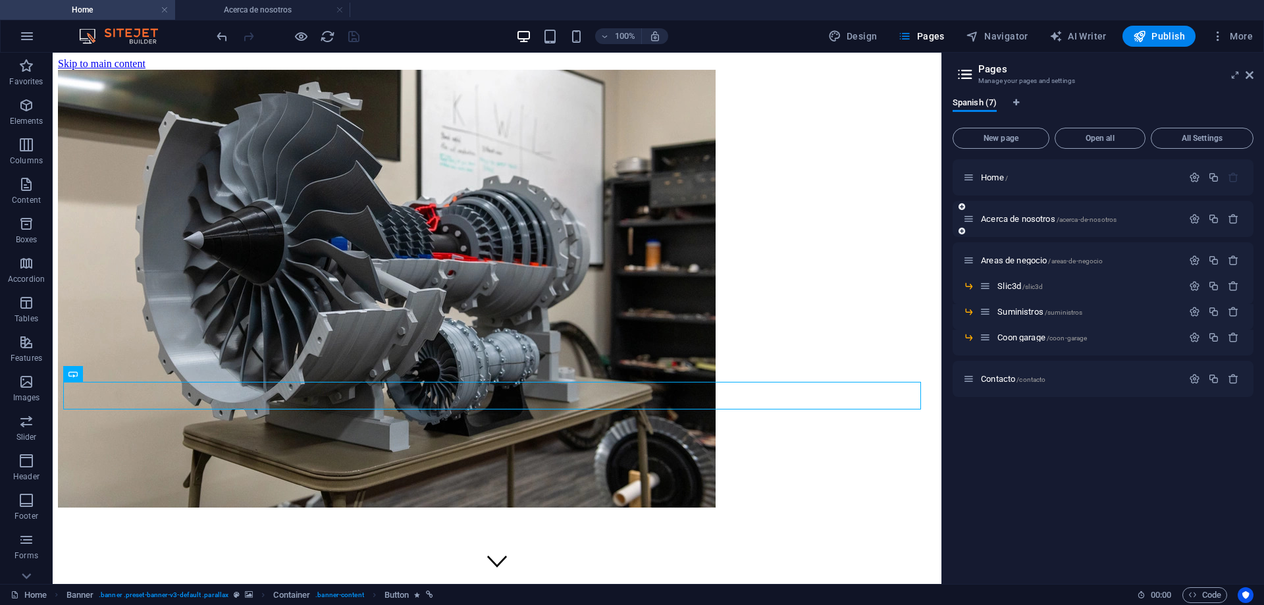
click at [1030, 223] on div "Acerca de nosotros /acerca-de-nosotros" at bounding box center [1072, 218] width 219 height 15
click at [1008, 219] on span "Acerca de nosotros /acerca-de-nosotros" at bounding box center [1049, 219] width 136 height 10
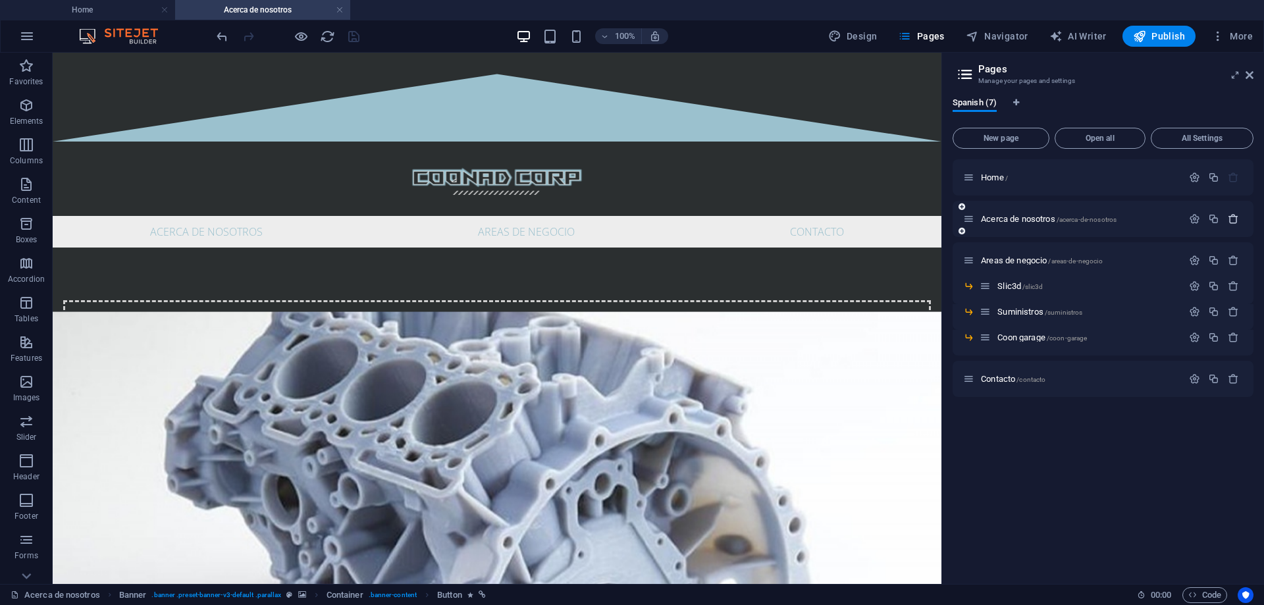
click at [1237, 215] on icon "button" at bounding box center [1233, 218] width 11 height 11
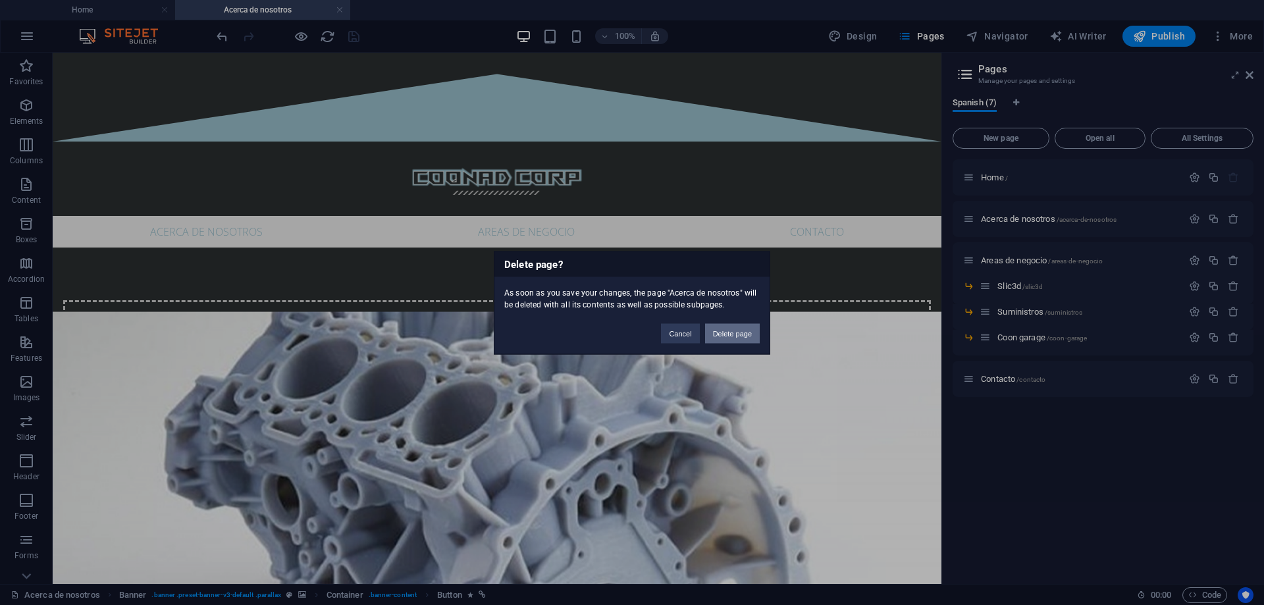
click at [742, 336] on button "Delete page" at bounding box center [732, 333] width 55 height 20
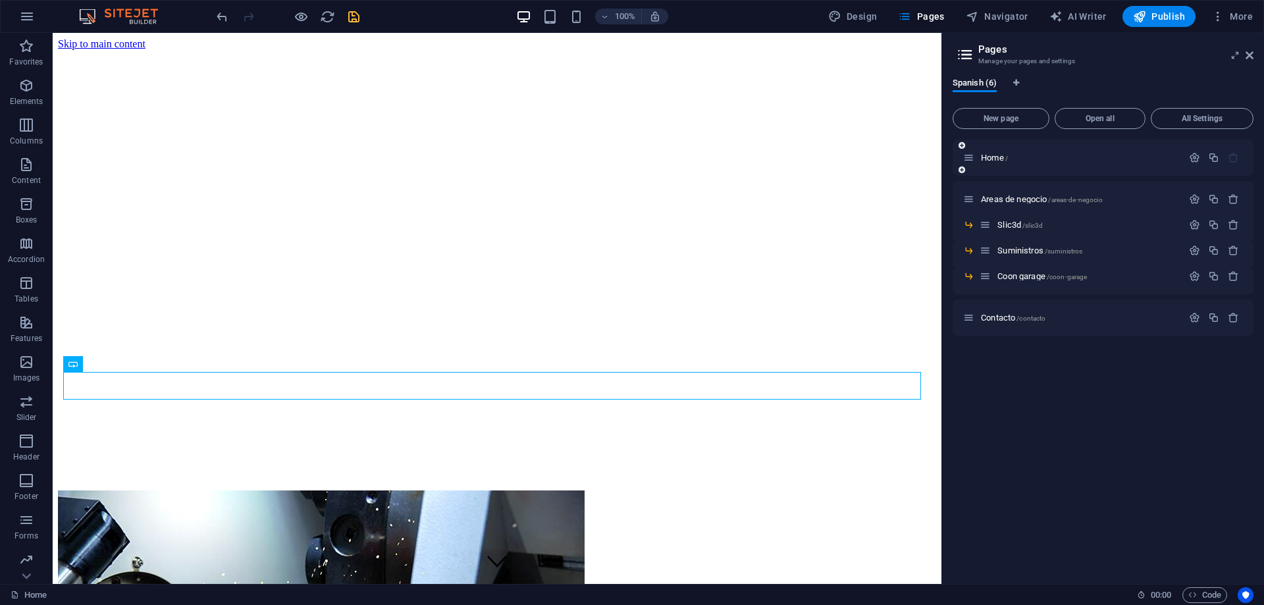
click at [964, 170] on icon at bounding box center [961, 170] width 7 height 8
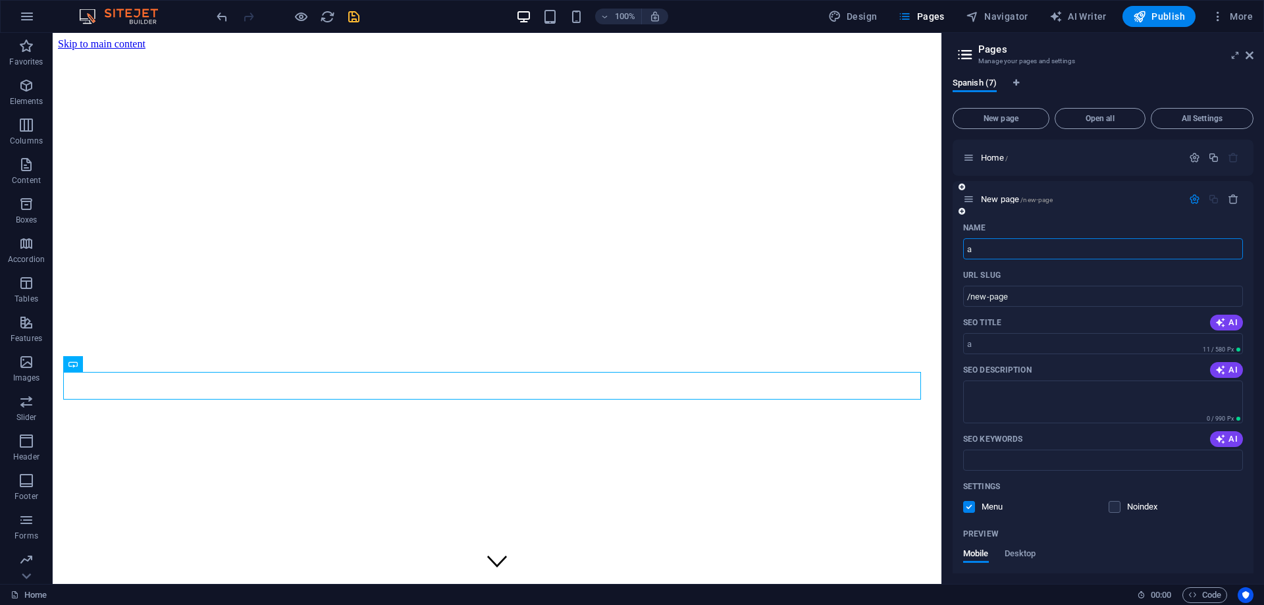
type input "a"
type input "/a"
type input "Acerca de"
type input "/acerca-de"
type input "Acerca de noso"
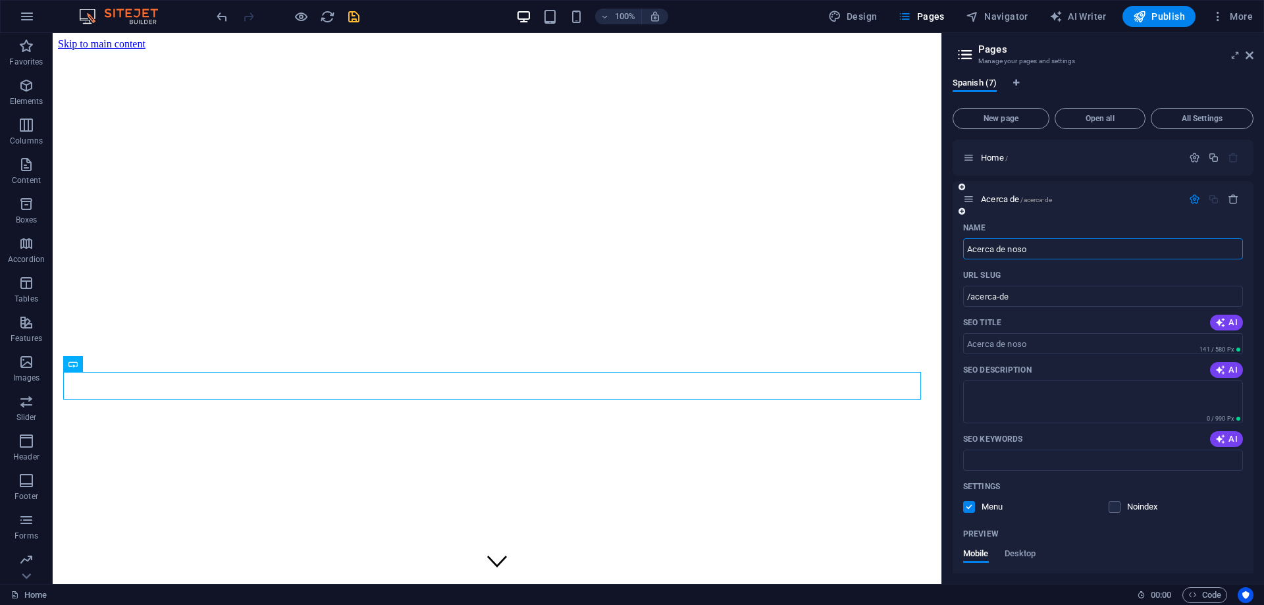
type input "/acerca-de-noso"
type input "Acerca de nosotros"
type input "/acerca-de-nosotros"
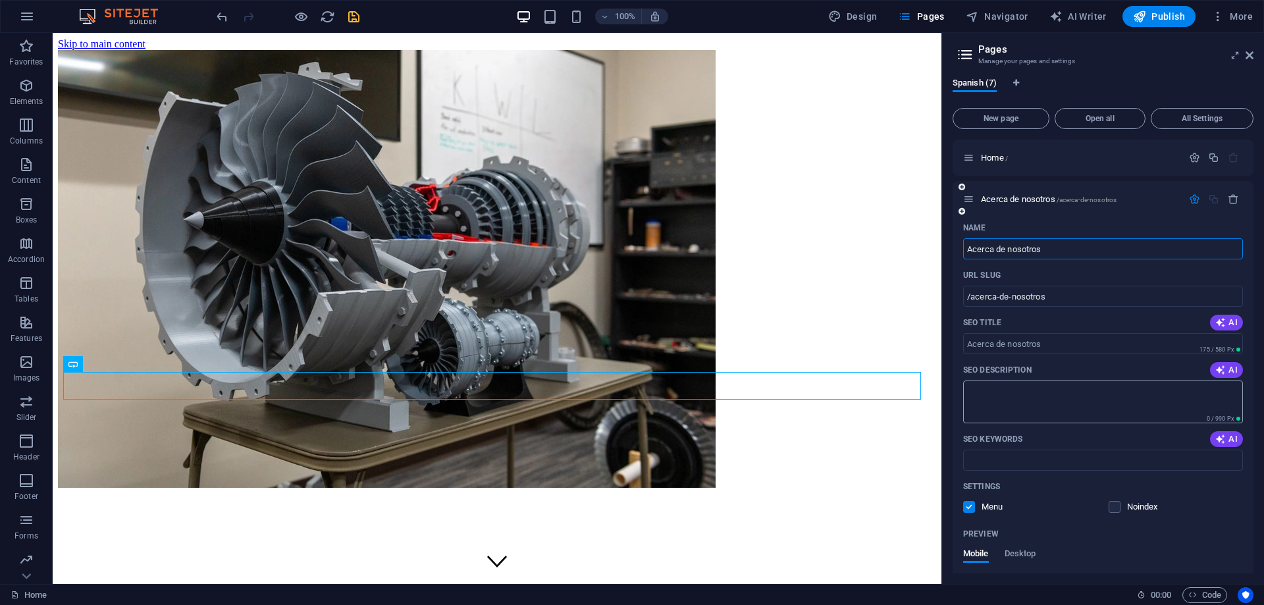
type input "Acerca de nosotros"
click at [1039, 411] on textarea "SEO Description" at bounding box center [1103, 401] width 280 height 43
click at [117, 359] on icon at bounding box center [119, 364] width 7 height 14
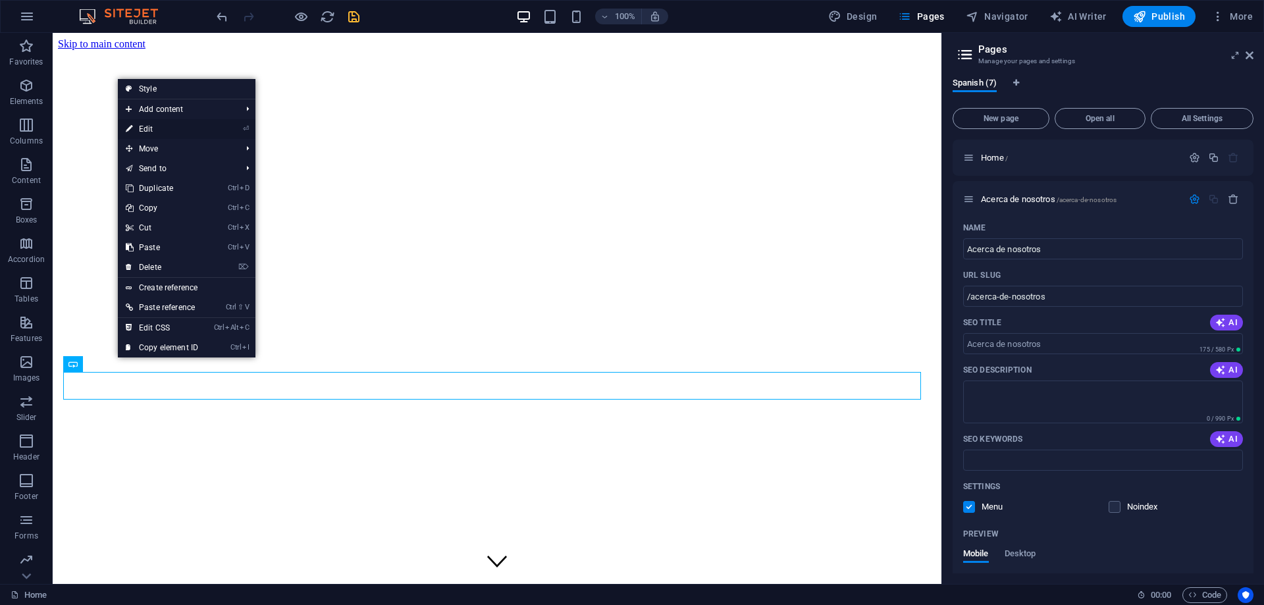
click at [190, 129] on link "⏎ Edit" at bounding box center [162, 129] width 88 height 20
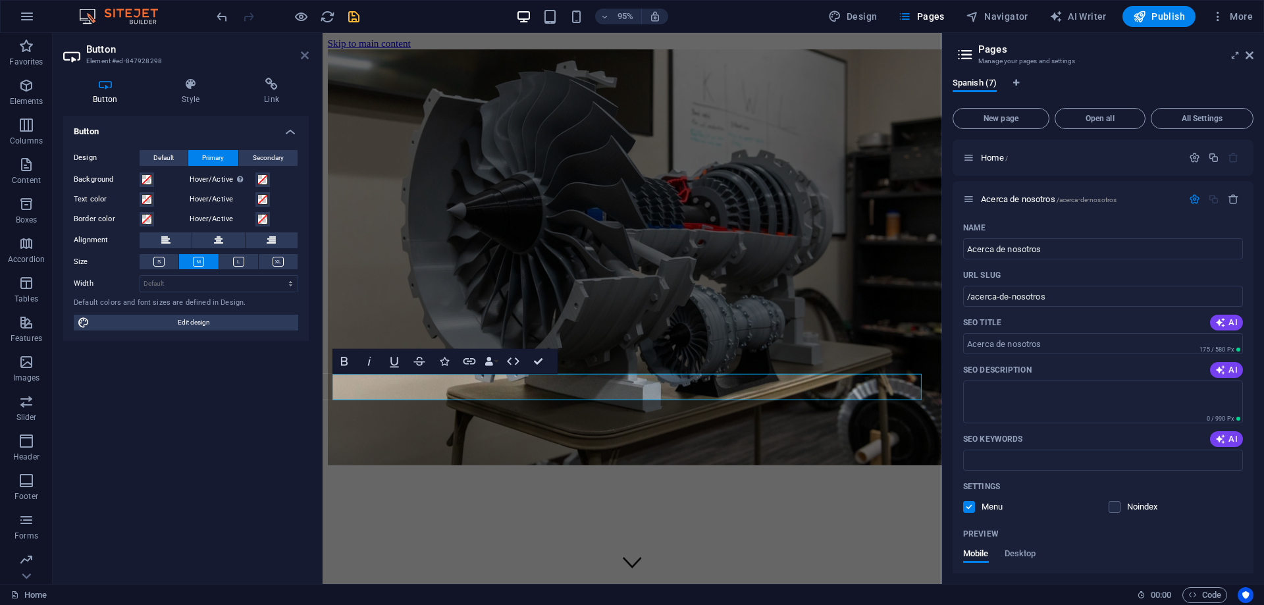
drag, startPoint x: 303, startPoint y: 55, endPoint x: 251, endPoint y: 22, distance: 61.7
click at [303, 55] on icon at bounding box center [305, 55] width 8 height 11
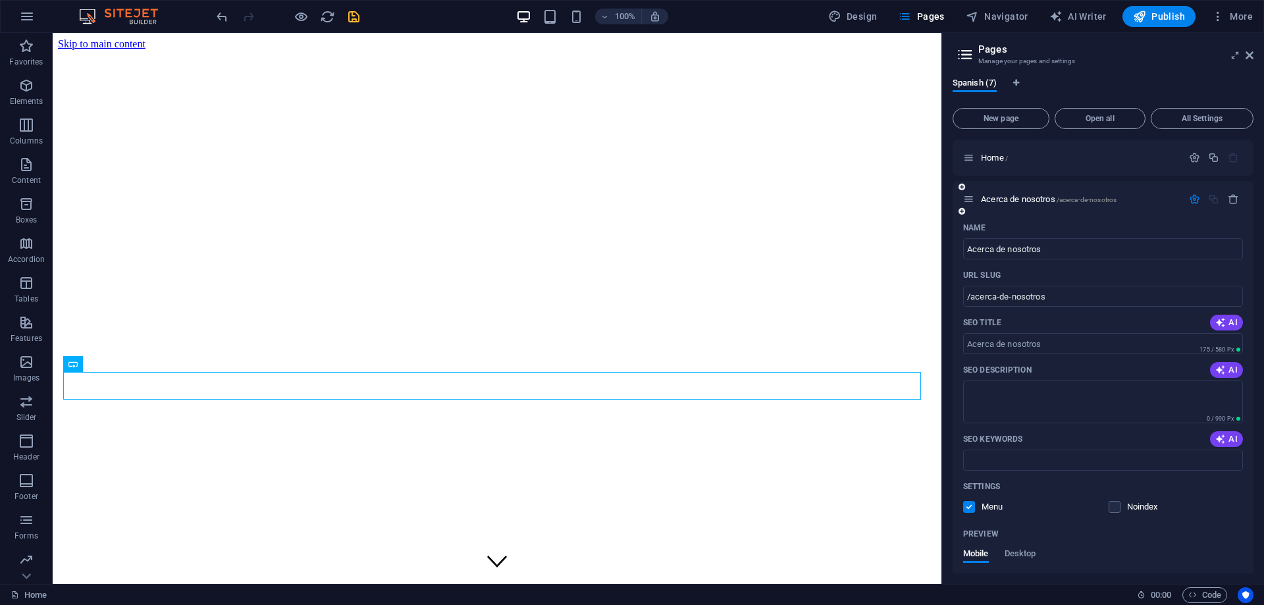
click at [968, 509] on label at bounding box center [969, 507] width 12 height 12
click at [0, 0] on input "checkbox" at bounding box center [0, 0] width 0 height 0
click at [965, 507] on label at bounding box center [969, 507] width 12 height 12
click at [0, 0] on input "checkbox" at bounding box center [0, 0] width 0 height 0
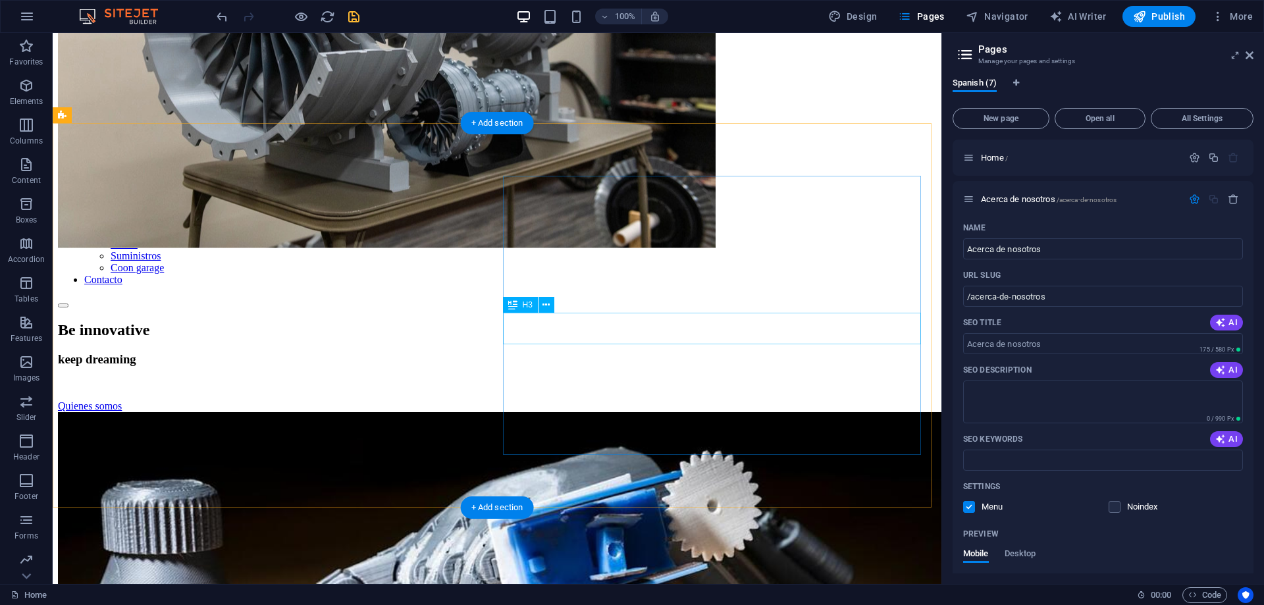
scroll to position [461, 0]
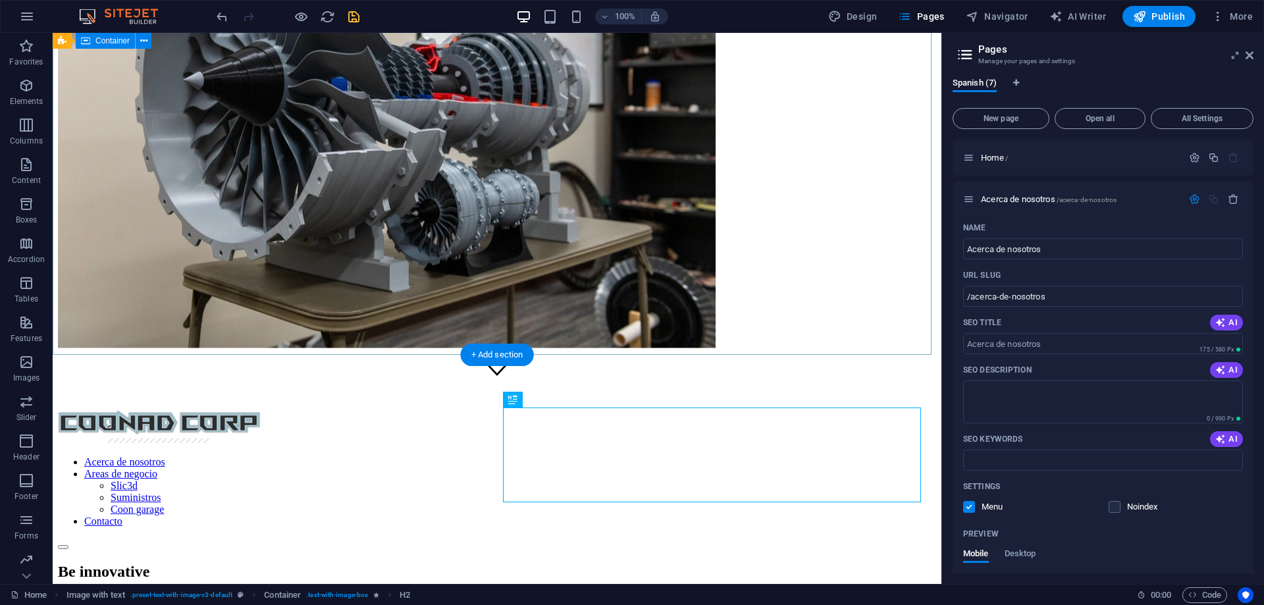
scroll to position [103, 0]
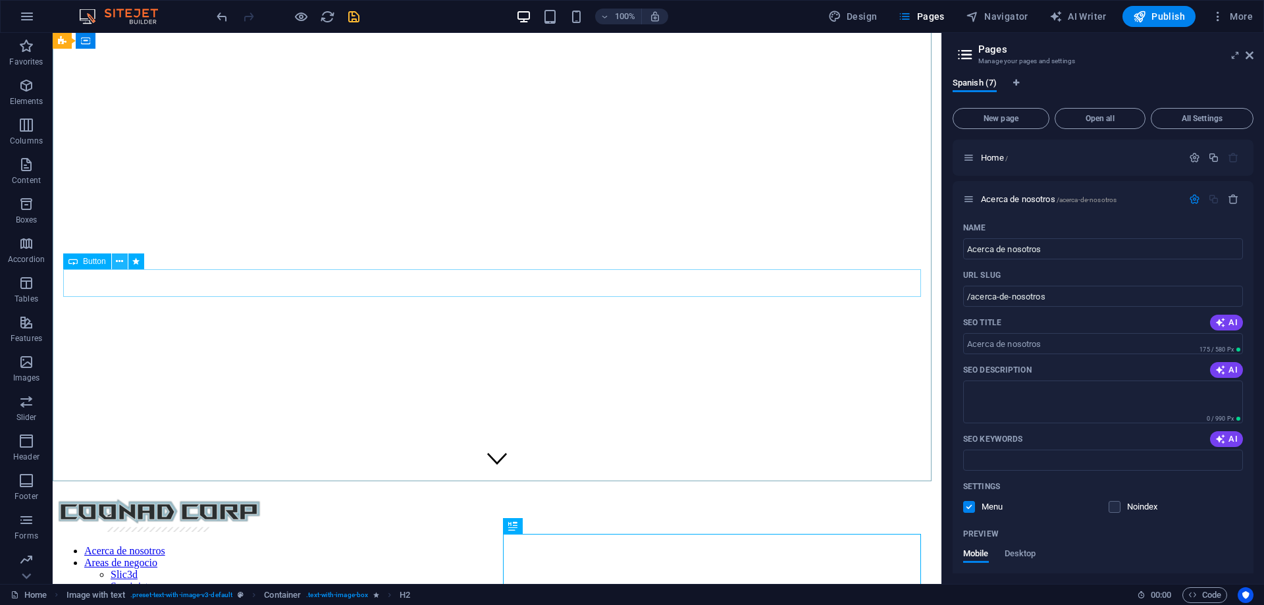
click at [117, 262] on icon at bounding box center [119, 262] width 7 height 14
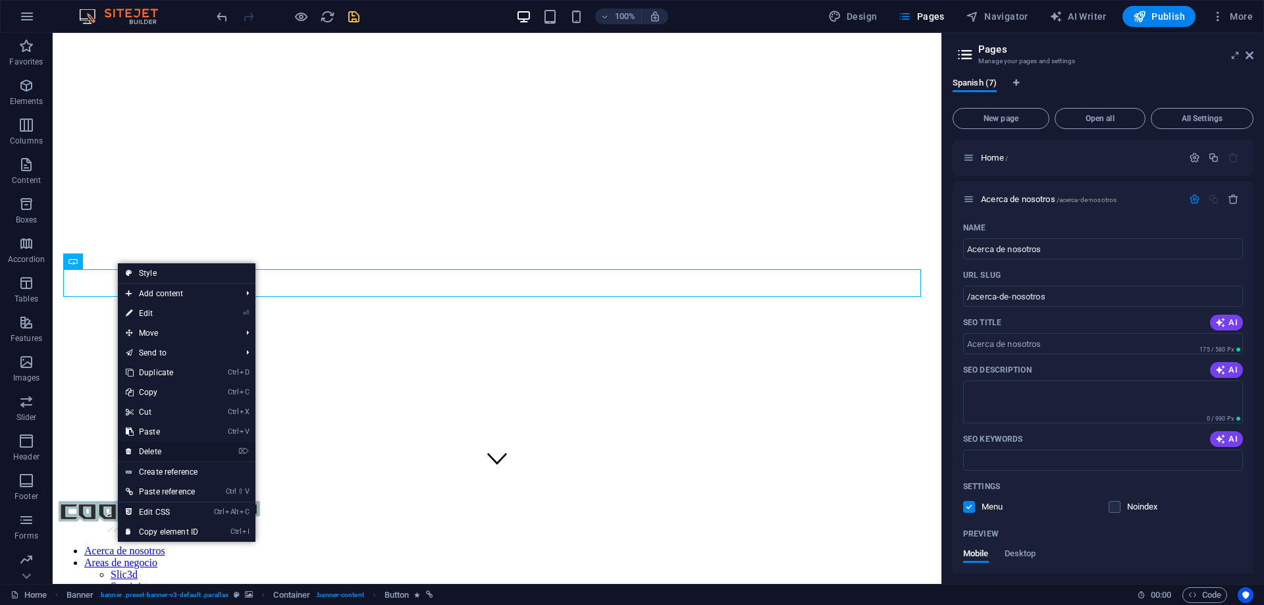
click at [165, 444] on link "⌦ Delete" at bounding box center [162, 452] width 88 height 20
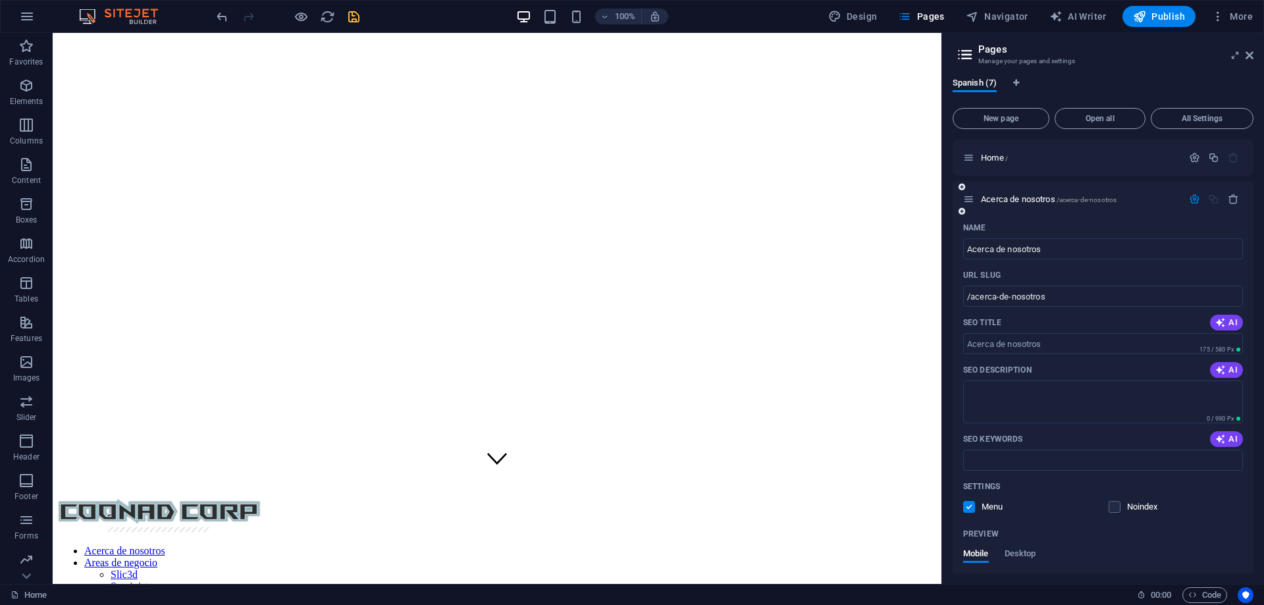
click at [973, 507] on label at bounding box center [969, 507] width 12 height 12
click at [0, 0] on input "checkbox" at bounding box center [0, 0] width 0 height 0
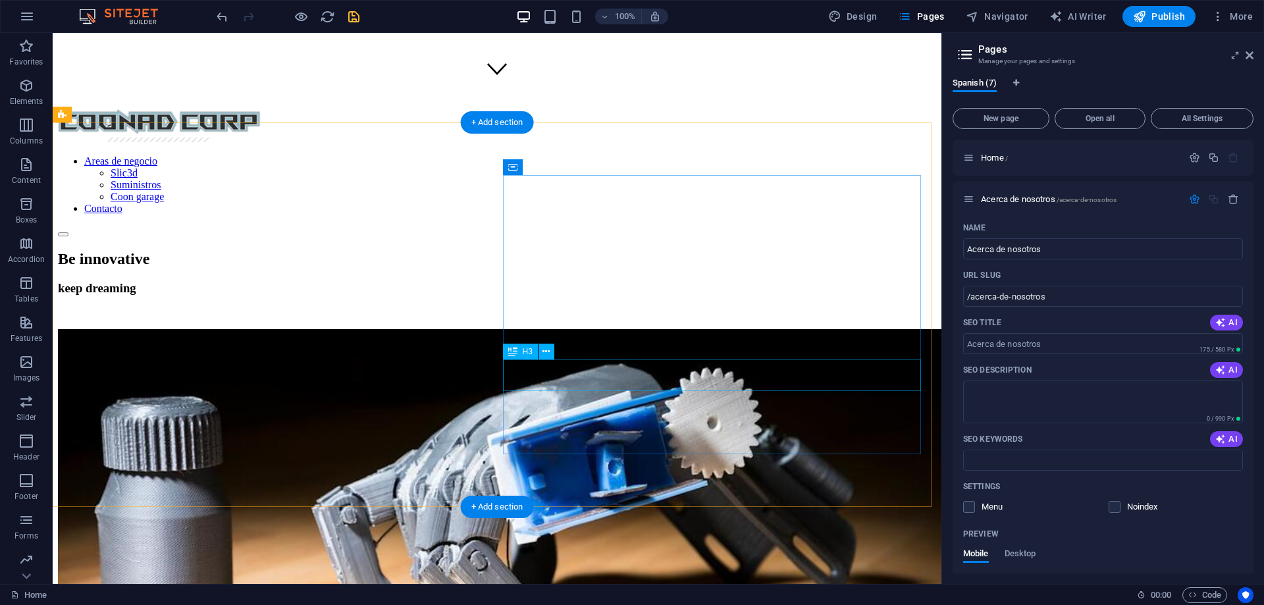
scroll to position [498, 0]
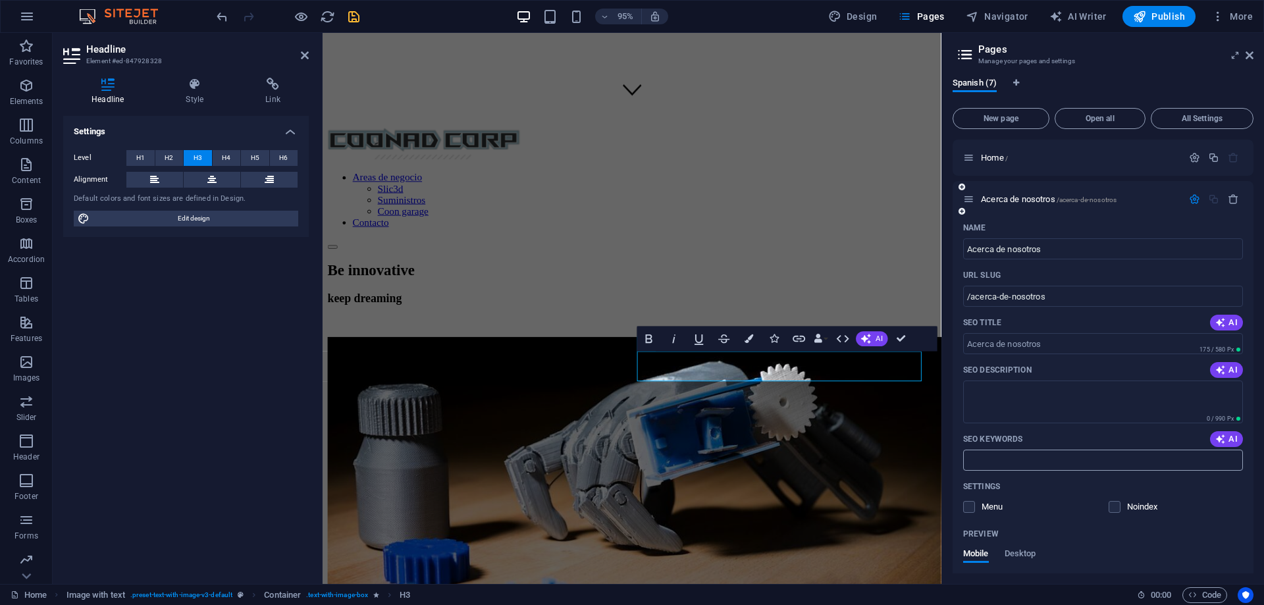
drag, startPoint x: 1062, startPoint y: 469, endPoint x: 1035, endPoint y: 470, distance: 27.0
click at [1062, 469] on input "SEO Keywords" at bounding box center [1103, 460] width 280 height 21
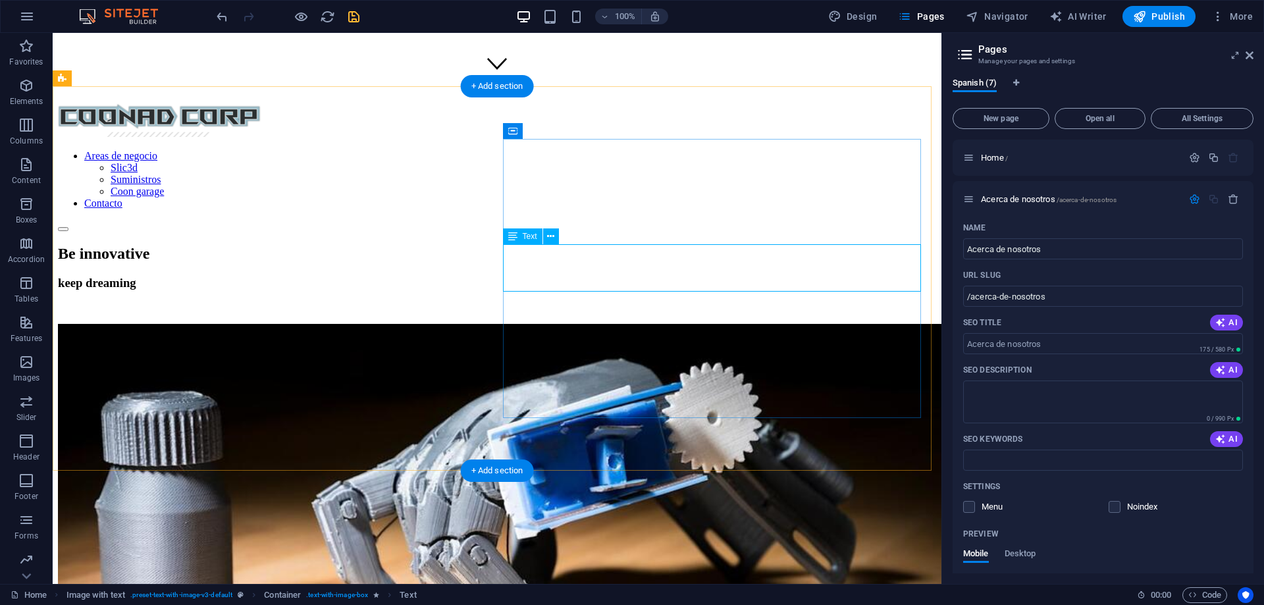
drag, startPoint x: 585, startPoint y: 273, endPoint x: 330, endPoint y: 286, distance: 255.7
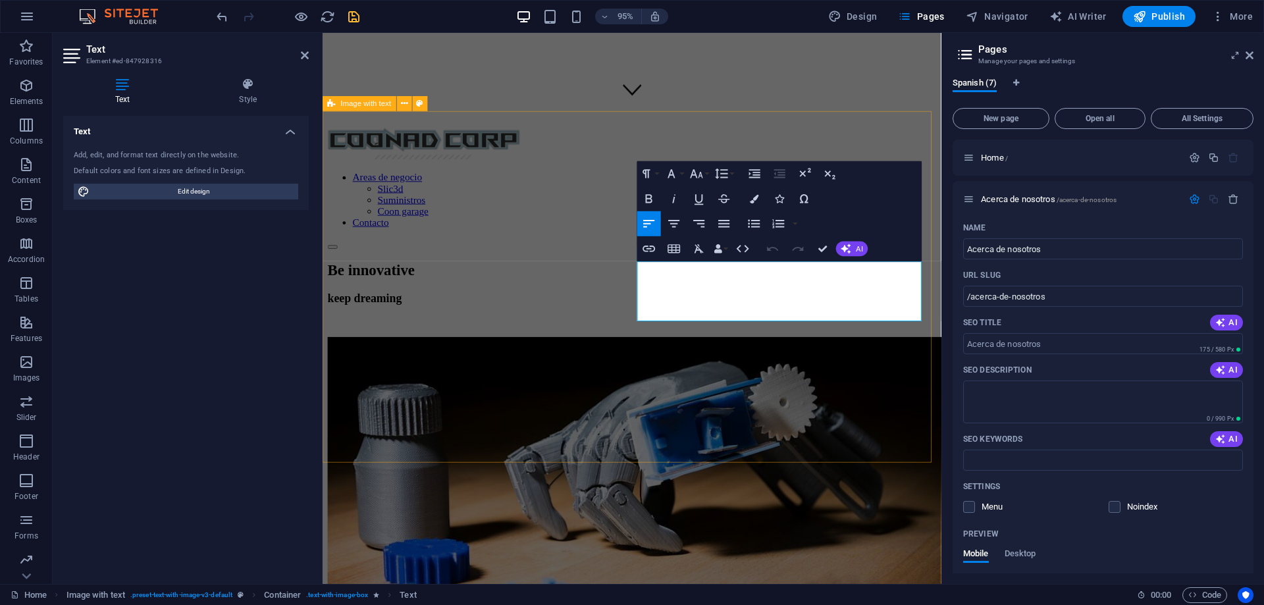
drag, startPoint x: 756, startPoint y: 328, endPoint x: 648, endPoint y: 284, distance: 117.0
copy p "We have a team of highly skilled professionals dedicated to transforming vision…"
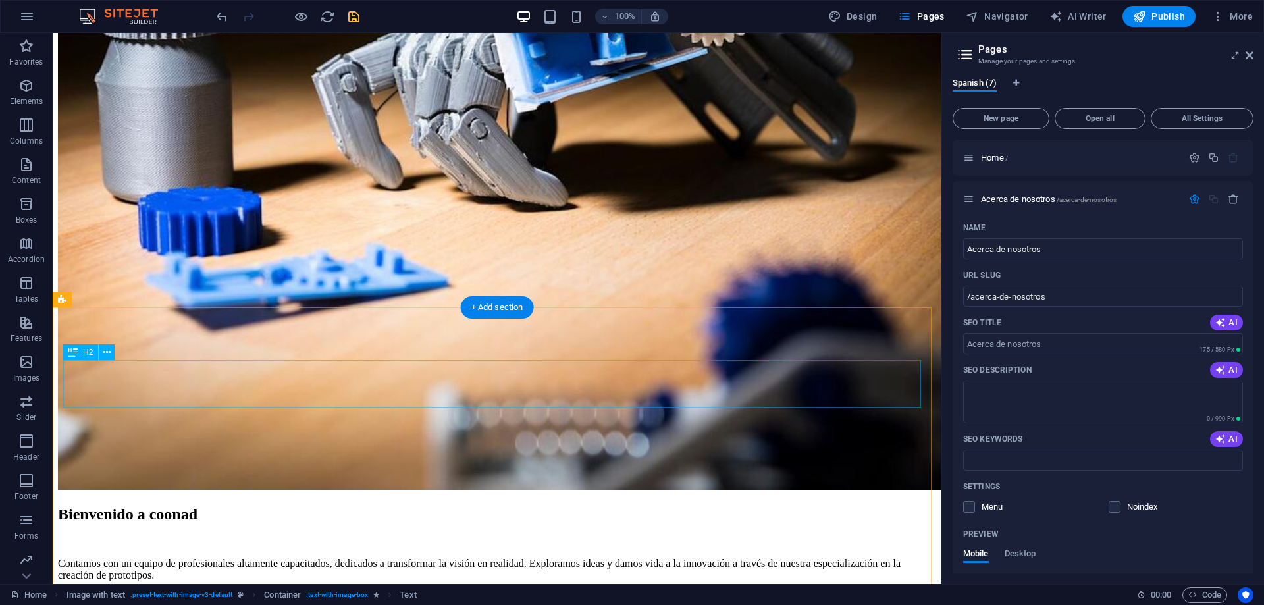
scroll to position [921, 0]
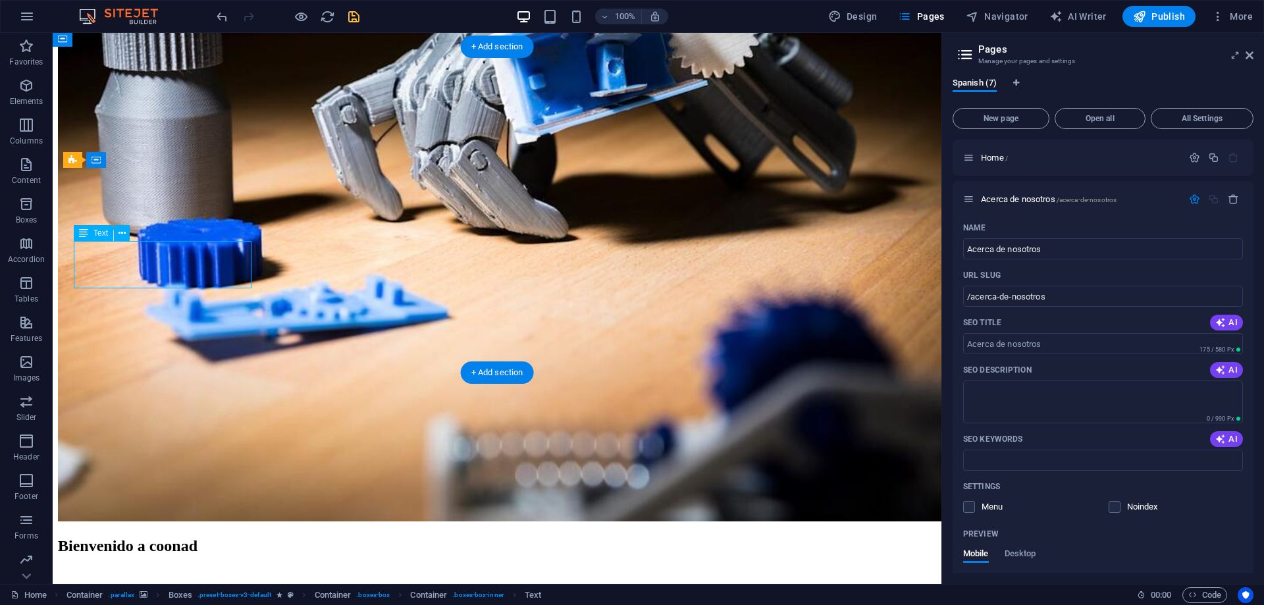
scroll to position [950, 0]
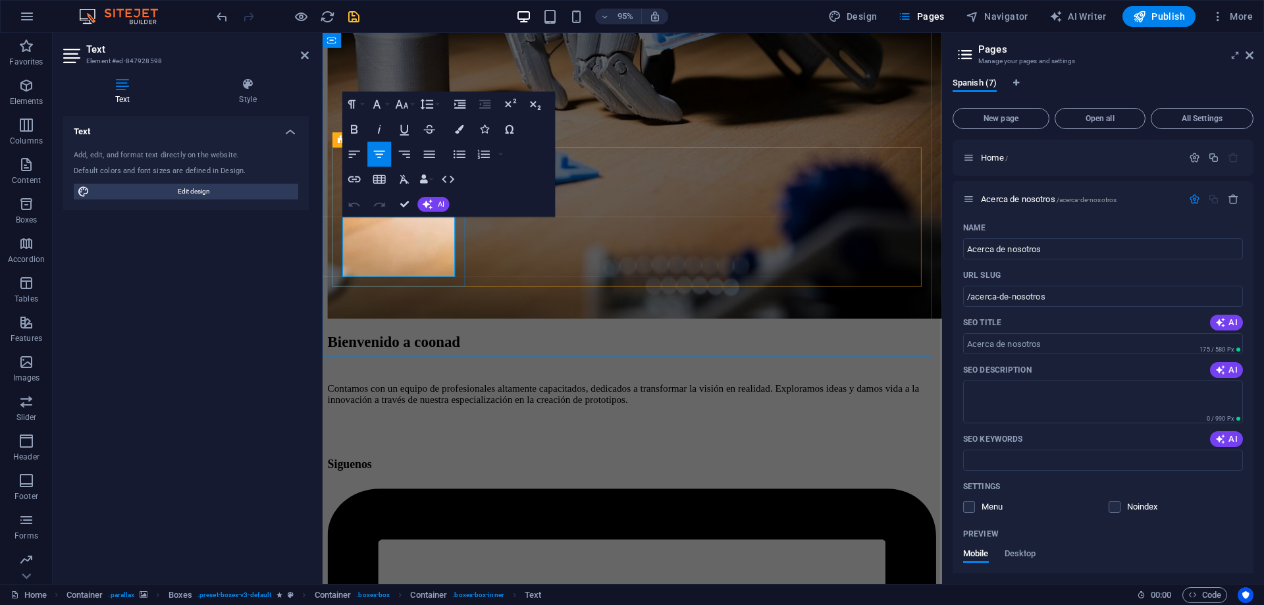
drag, startPoint x: 440, startPoint y: 284, endPoint x: 352, endPoint y: 228, distance: 104.1
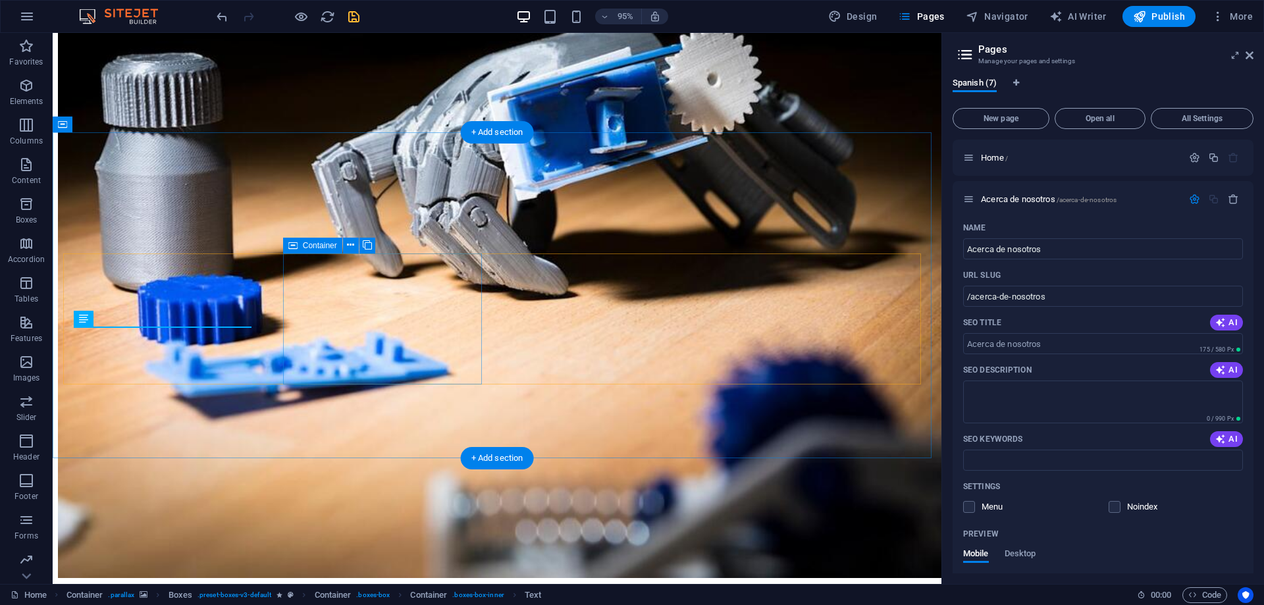
scroll to position [836, 0]
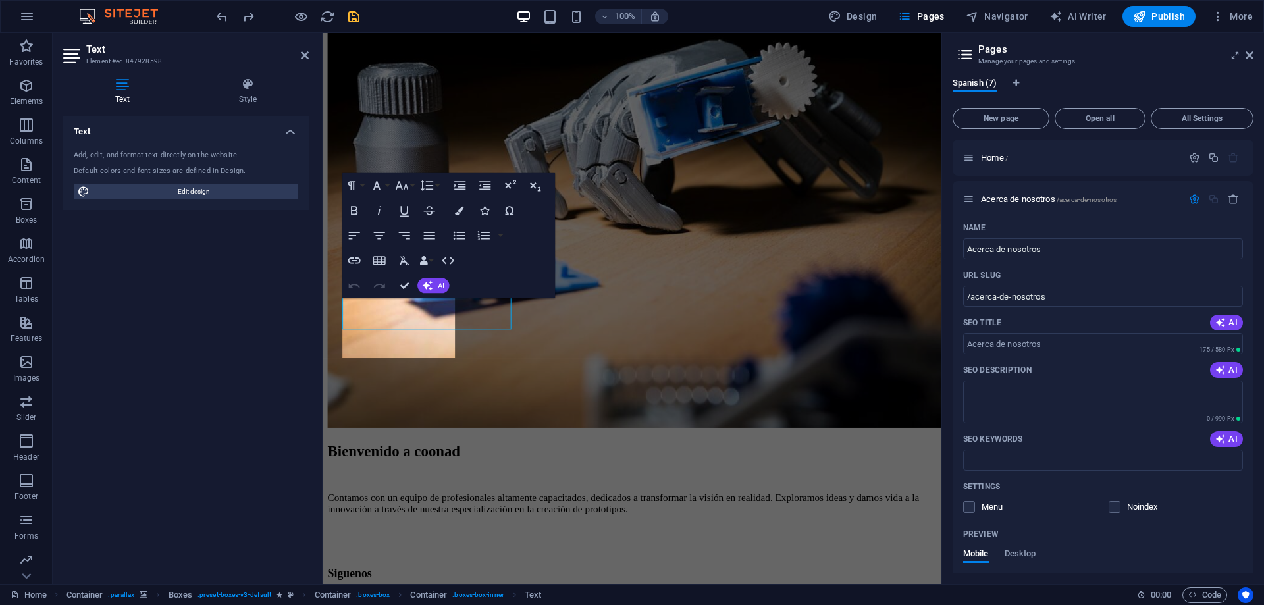
scroll to position [865, 0]
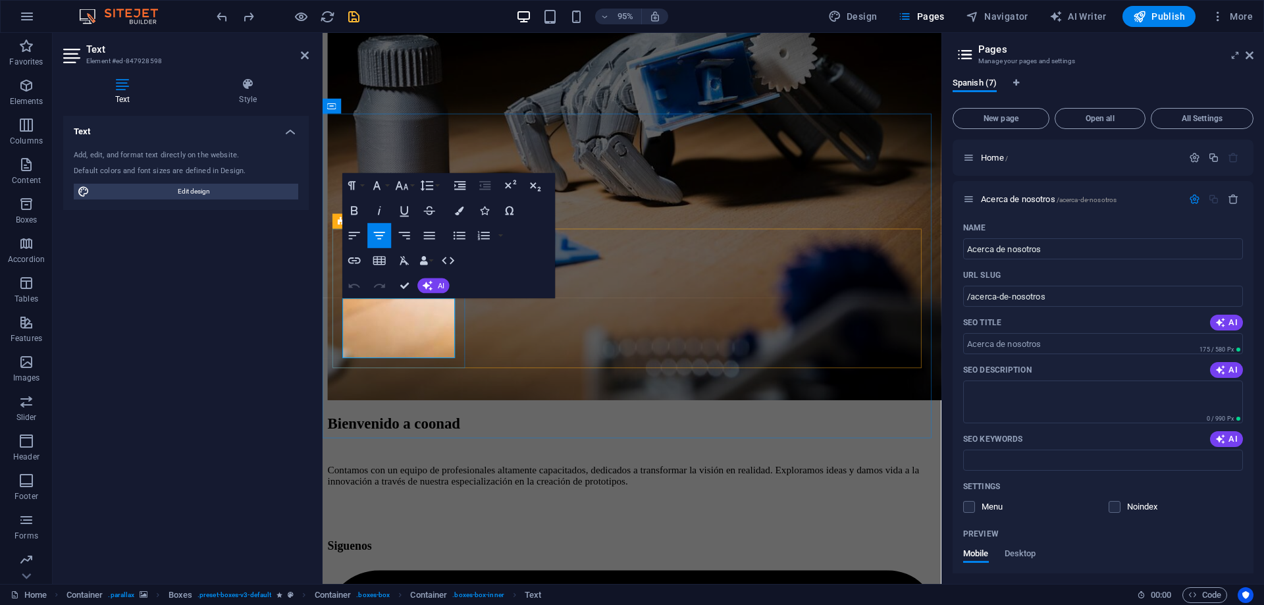
drag, startPoint x: 432, startPoint y: 372, endPoint x: 347, endPoint y: 323, distance: 98.5
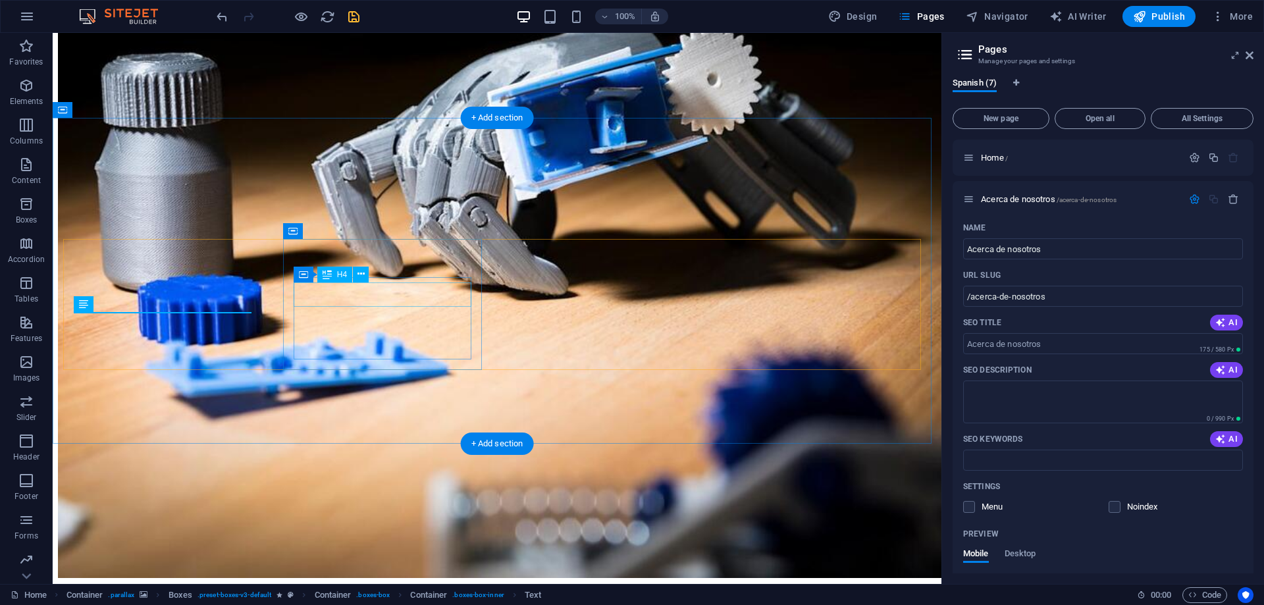
scroll to position [850, 0]
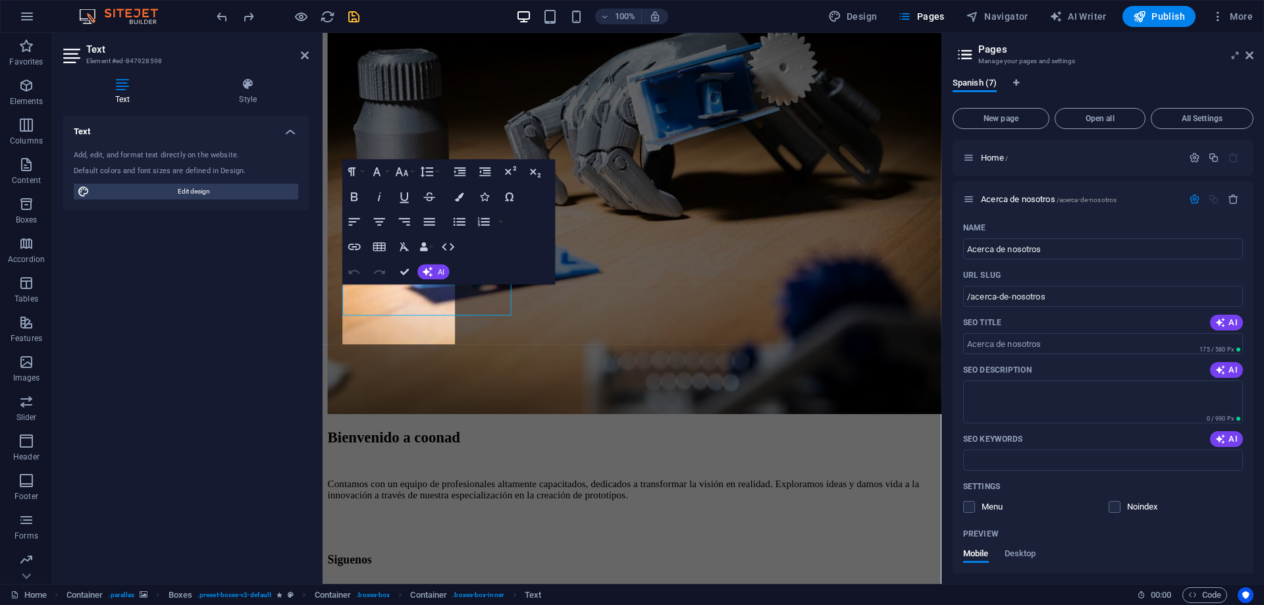
scroll to position [879, 0]
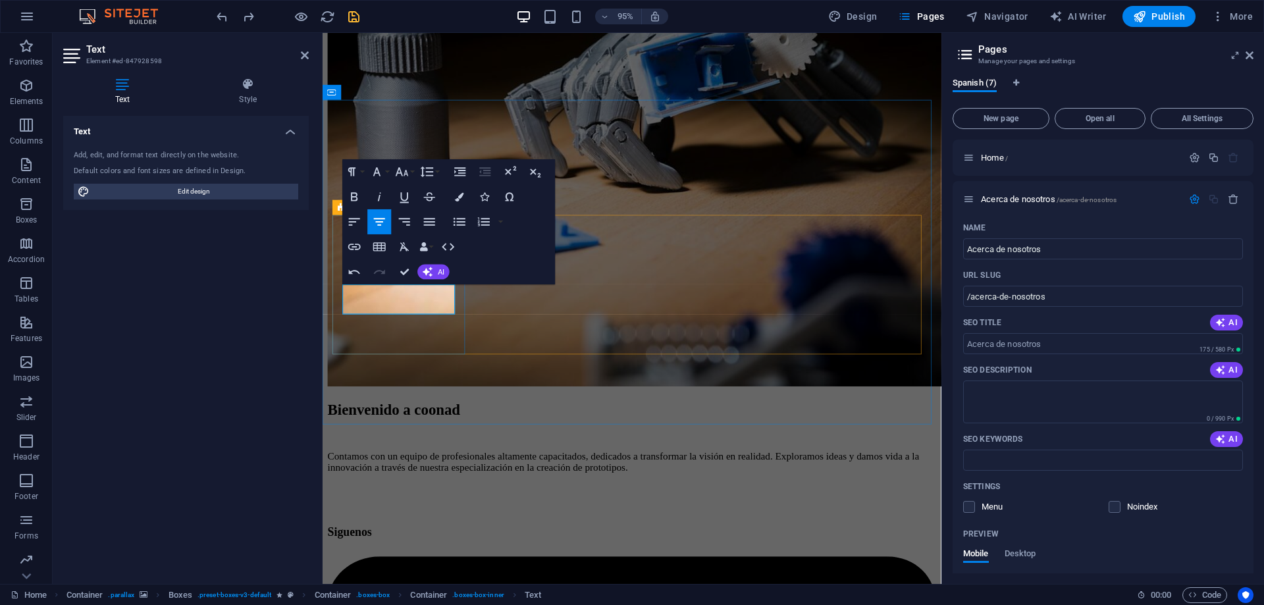
drag, startPoint x: 457, startPoint y: 326, endPoint x: 351, endPoint y: 321, distance: 106.1
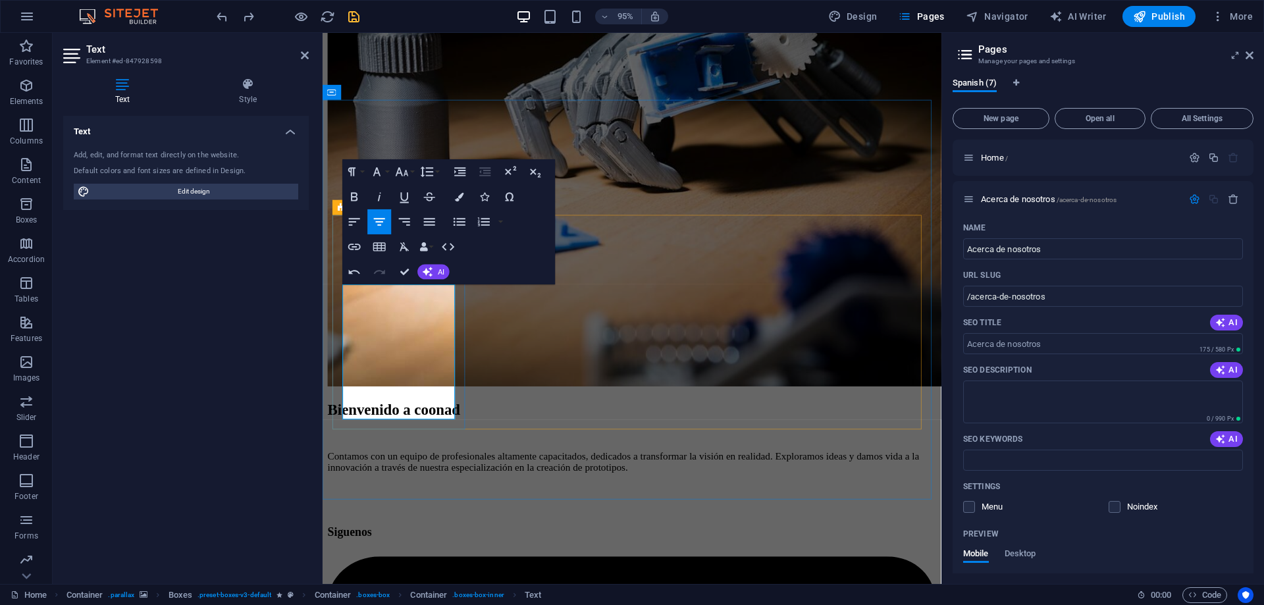
drag, startPoint x: 423, startPoint y: 301, endPoint x: 389, endPoint y: 301, distance: 34.2
drag, startPoint x: 348, startPoint y: 321, endPoint x: 461, endPoint y: 436, distance: 161.0
click at [401, 247] on icon "button" at bounding box center [404, 247] width 15 height 15
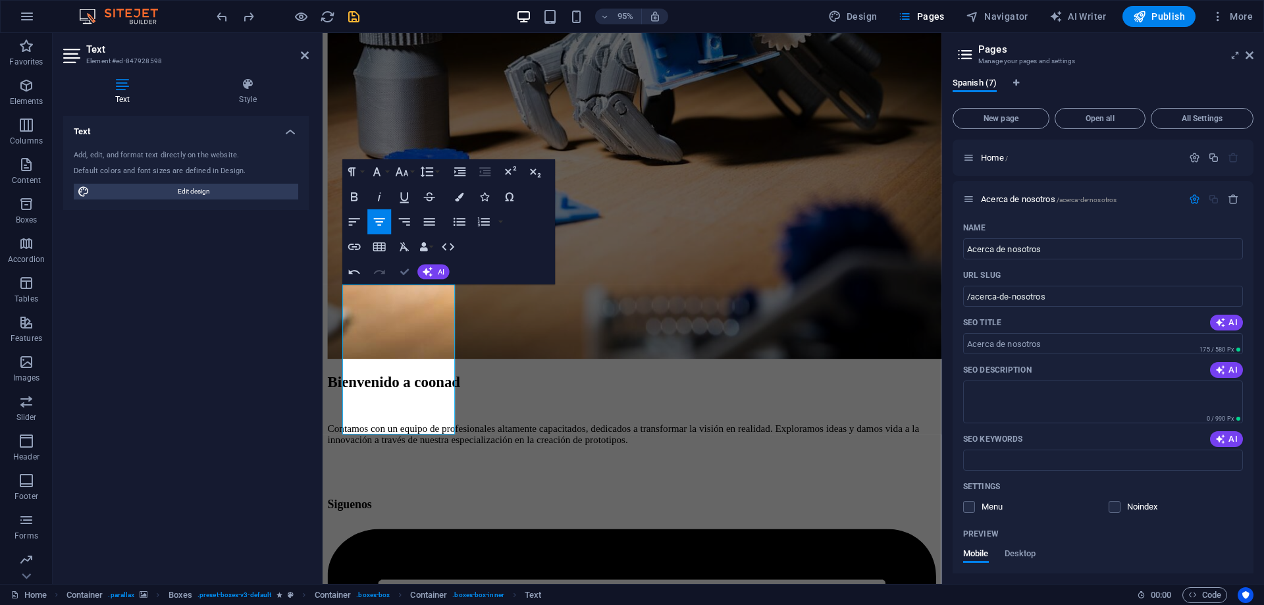
scroll to position [865, 0]
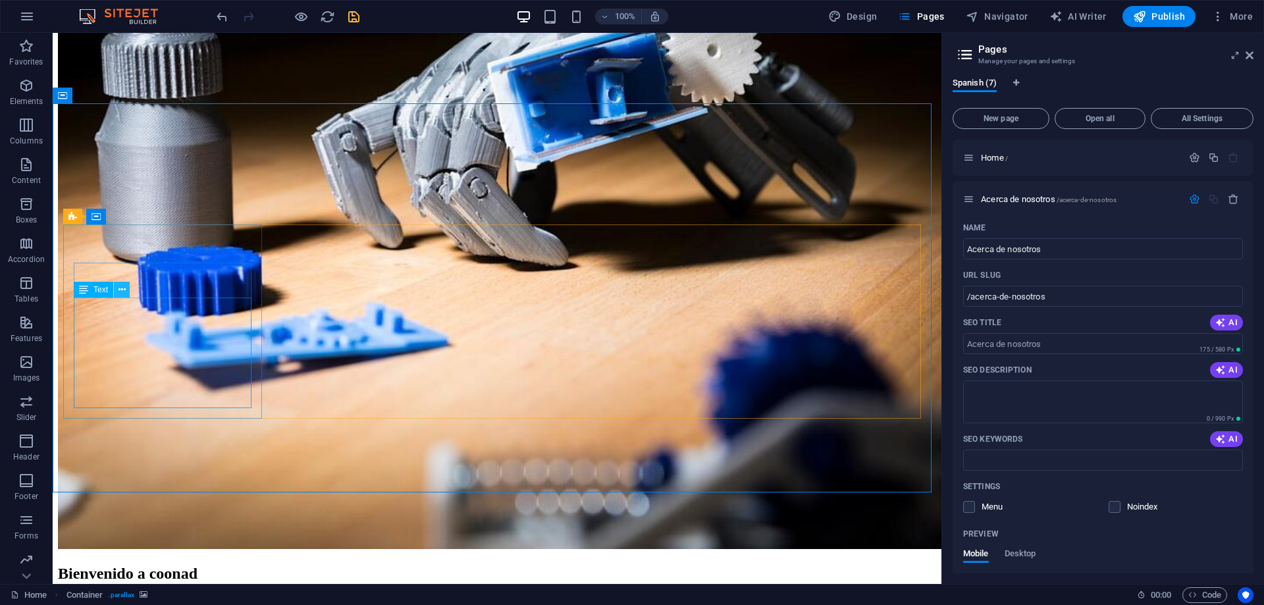
click at [118, 288] on icon at bounding box center [121, 290] width 7 height 14
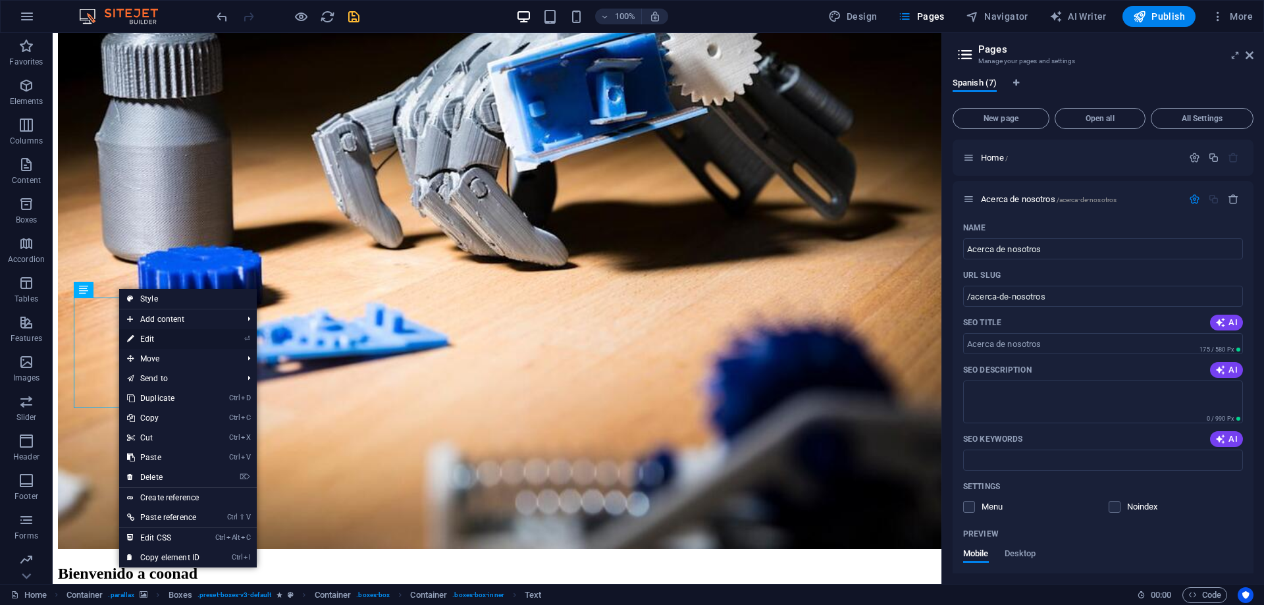
click at [177, 335] on link "⏎ Edit" at bounding box center [163, 339] width 88 height 20
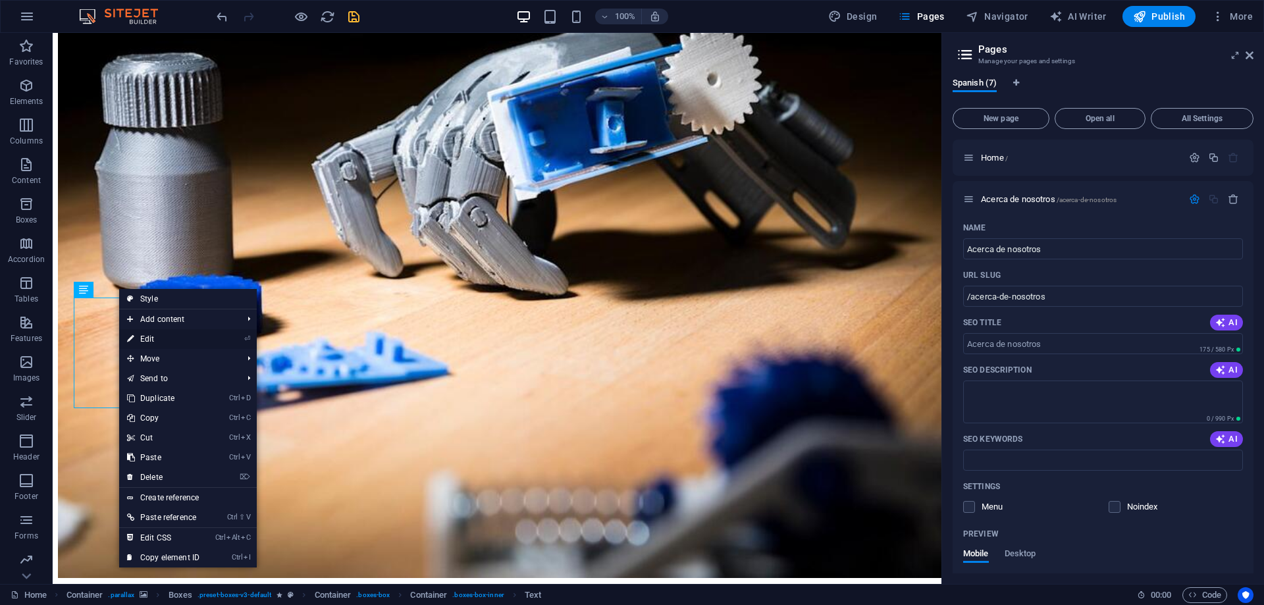
scroll to position [894, 0]
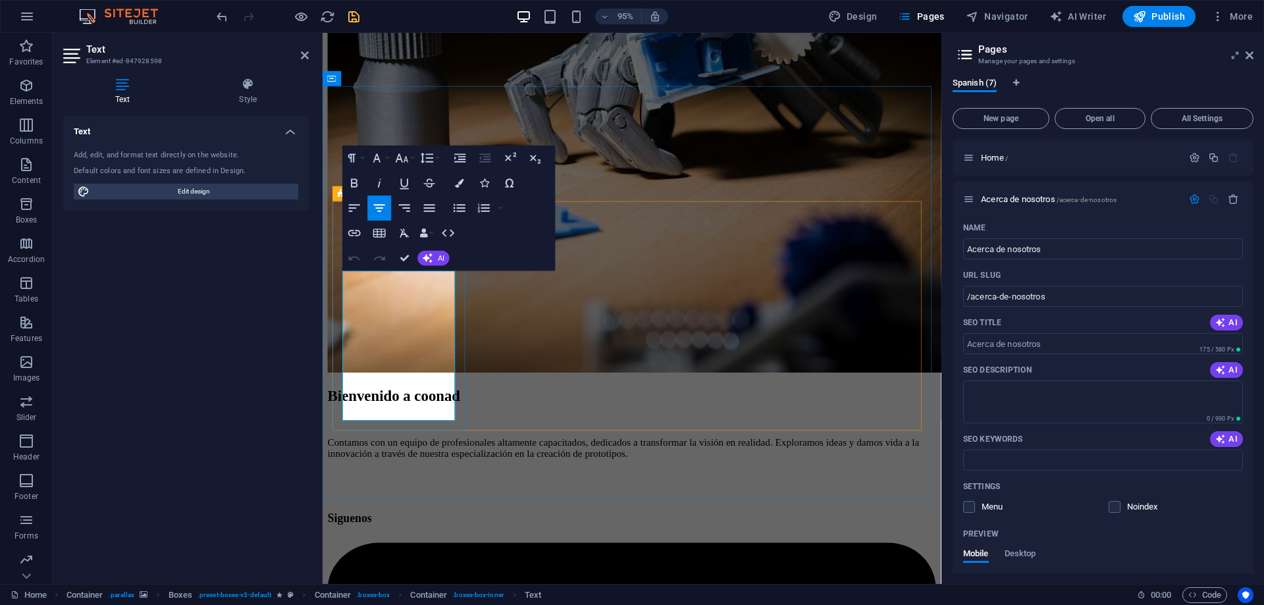
drag, startPoint x: 451, startPoint y: 435, endPoint x: 333, endPoint y: 298, distance: 180.6
copy p "En alianza con SLIC3D, Diseñamos, desarrollamos y fabricamos maquetas y modelos…"
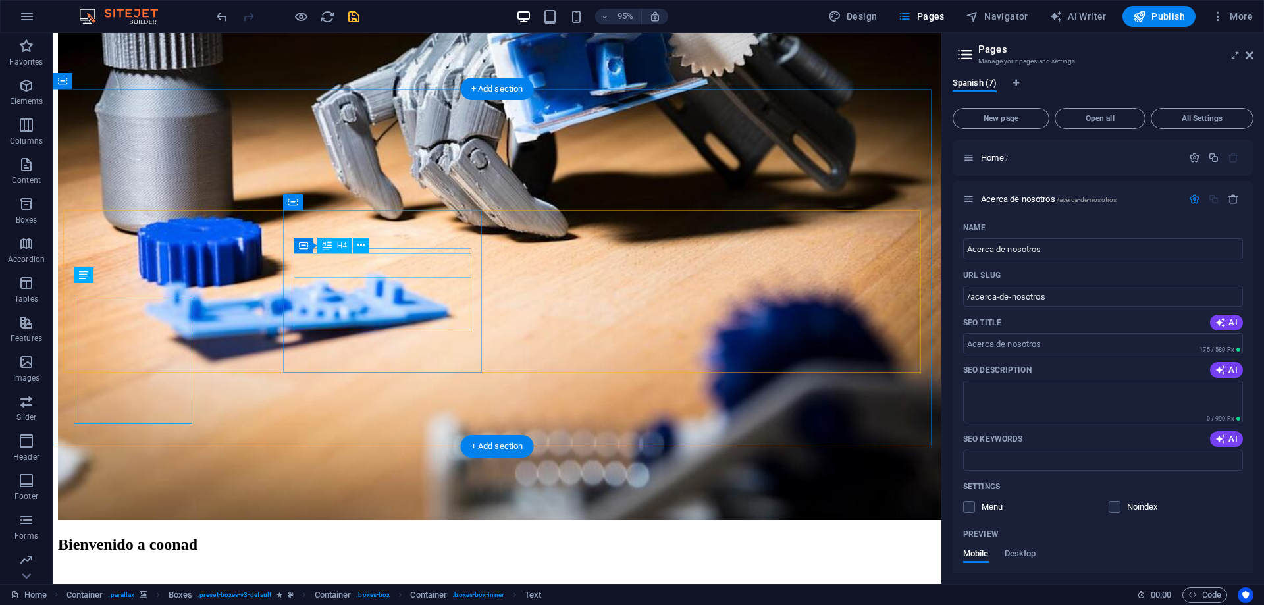
scroll to position [879, 0]
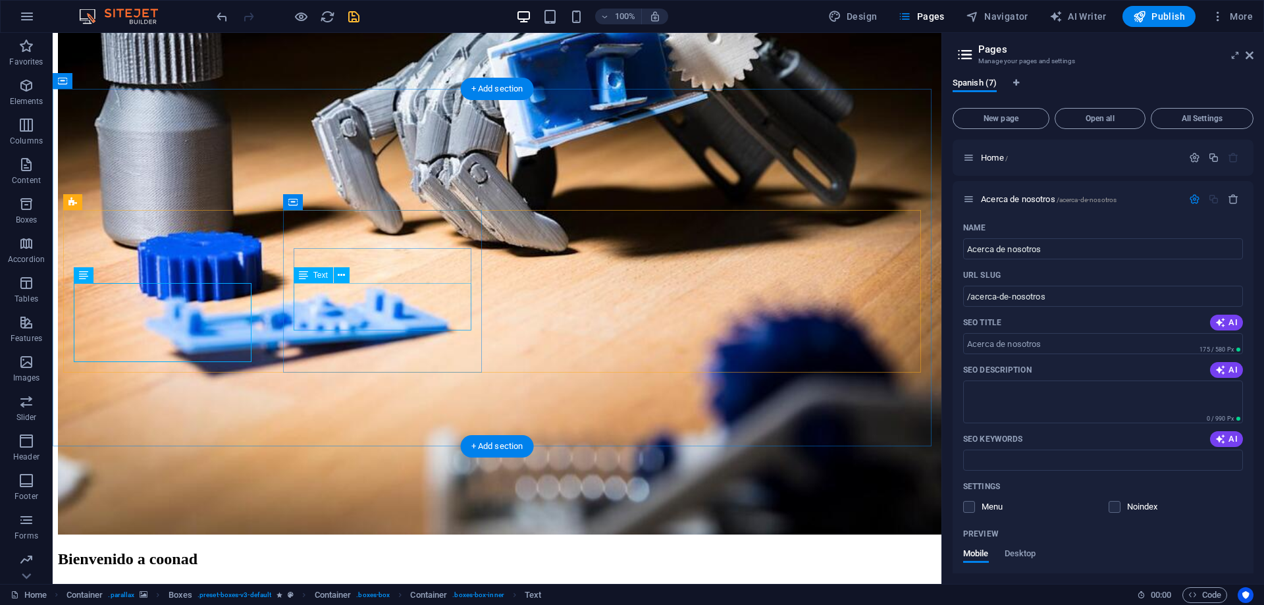
drag, startPoint x: 422, startPoint y: 314, endPoint x: 157, endPoint y: 328, distance: 265.0
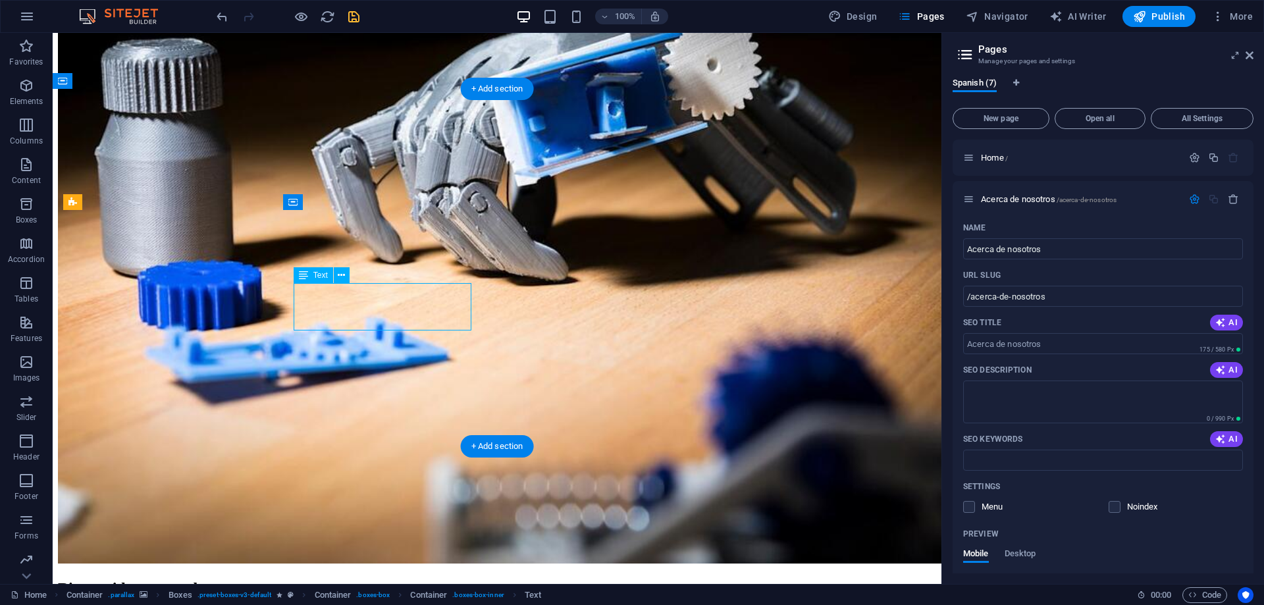
scroll to position [908, 0]
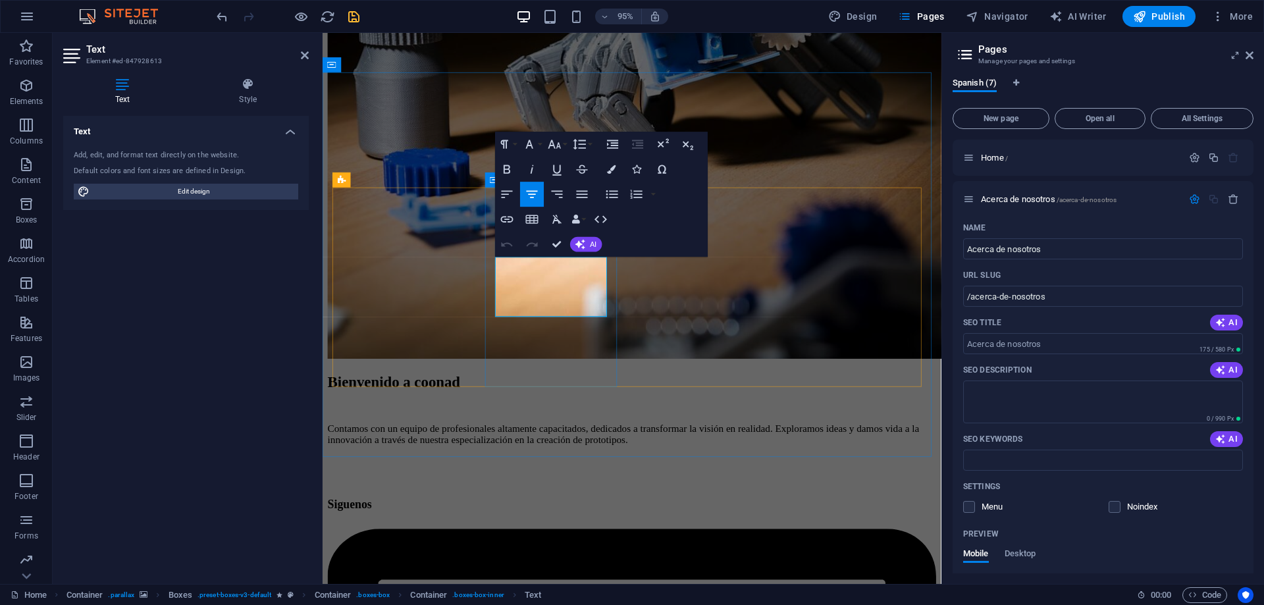
drag, startPoint x: 592, startPoint y: 326, endPoint x: 511, endPoint y: 279, distance: 93.2
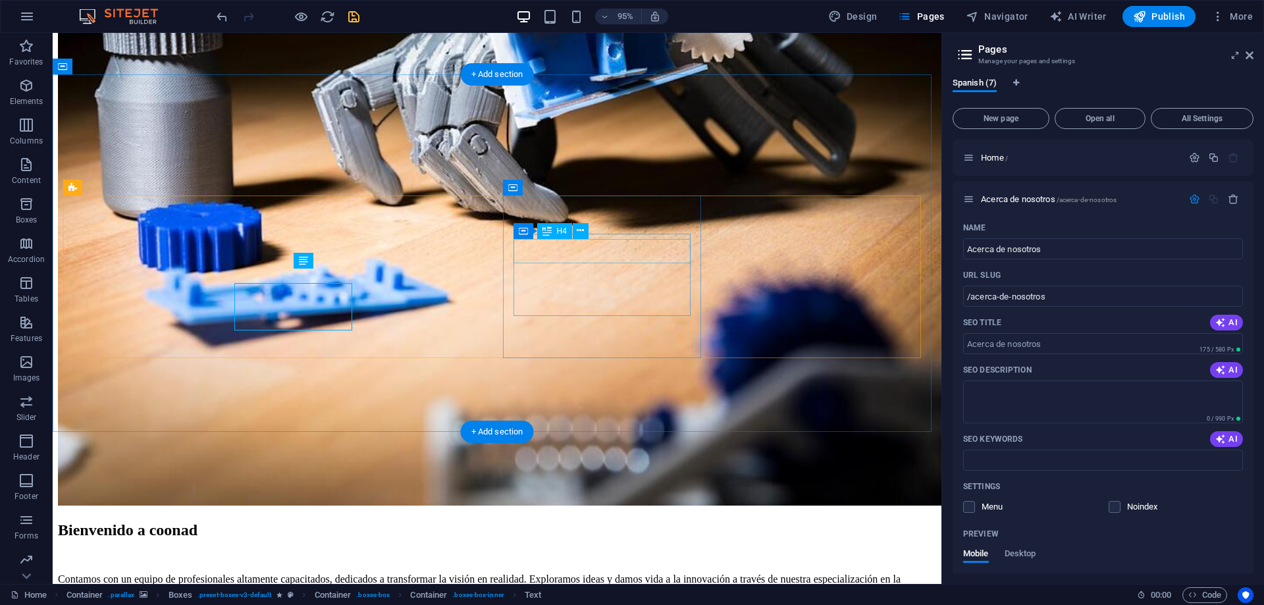
scroll to position [894, 0]
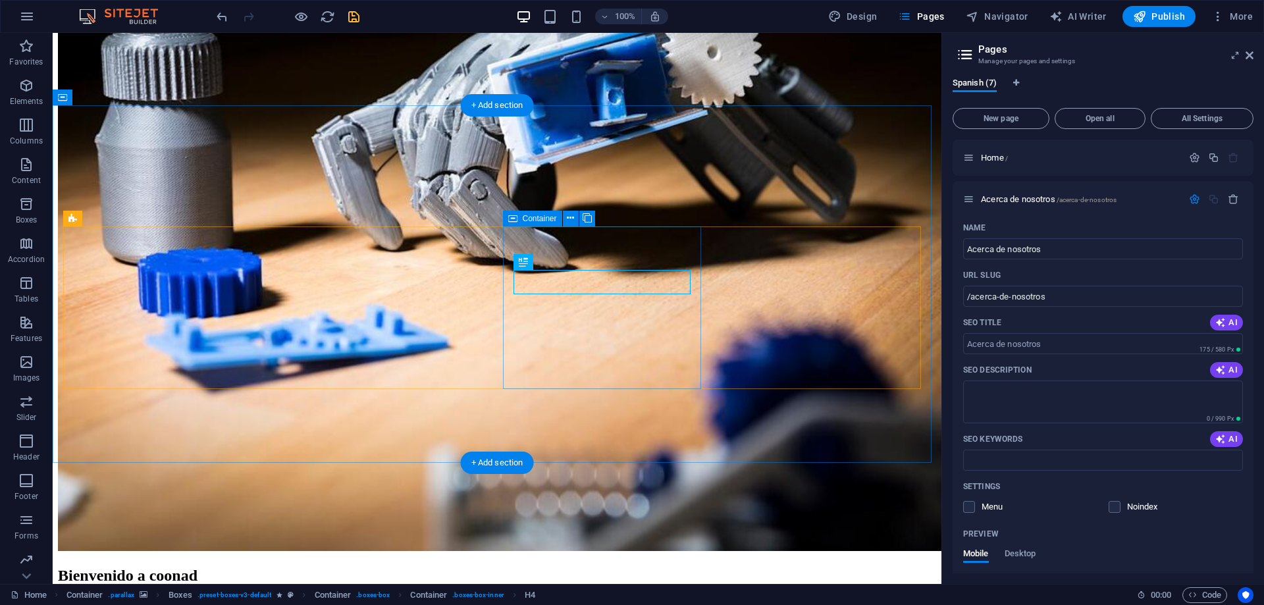
scroll to position [856, 0]
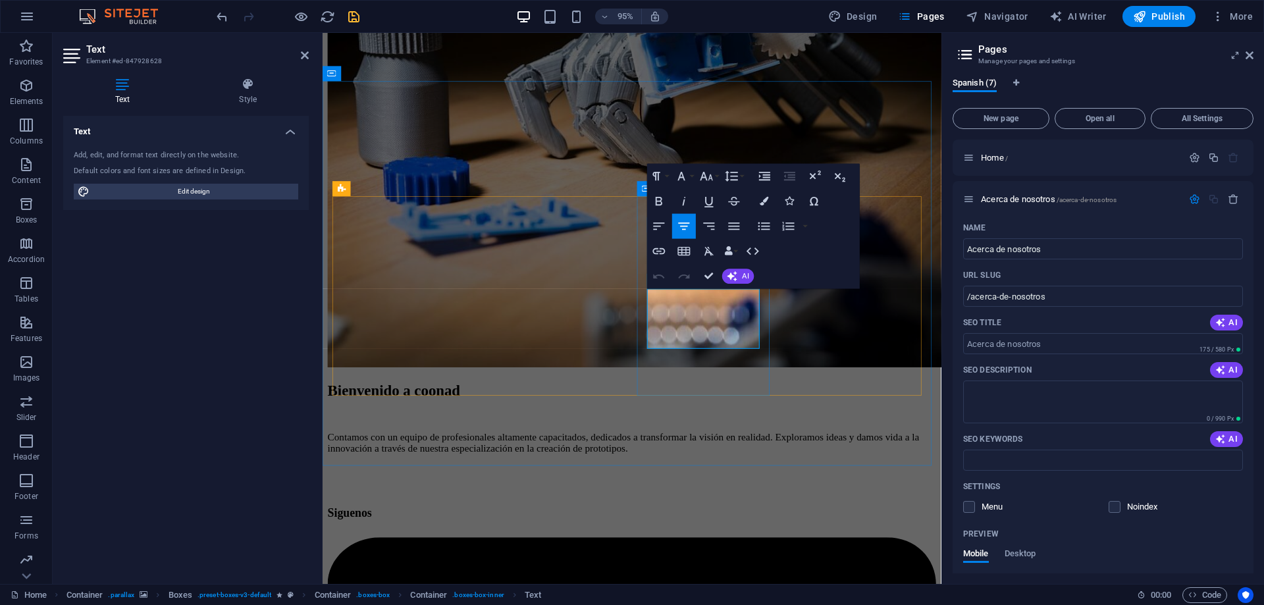
drag, startPoint x: 759, startPoint y: 356, endPoint x: 663, endPoint y: 309, distance: 107.1
drag, startPoint x: 772, startPoint y: 308, endPoint x: 675, endPoint y: 309, distance: 96.8
drag, startPoint x: 739, startPoint y: 355, endPoint x: 677, endPoint y: 312, distance: 75.1
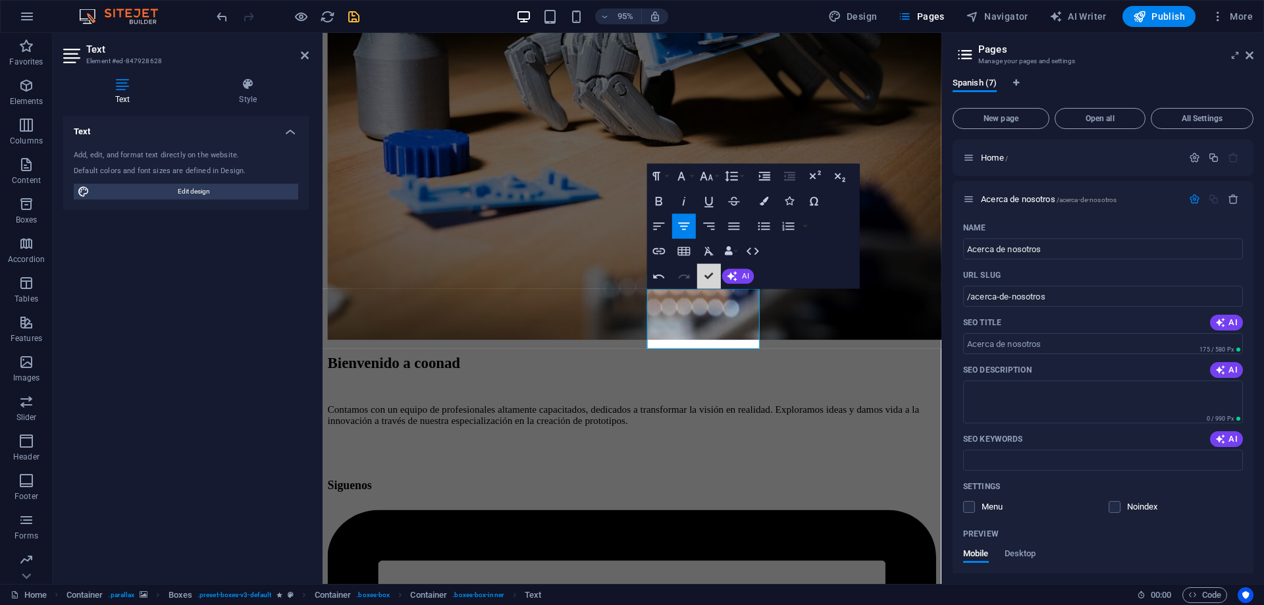
scroll to position [860, 0]
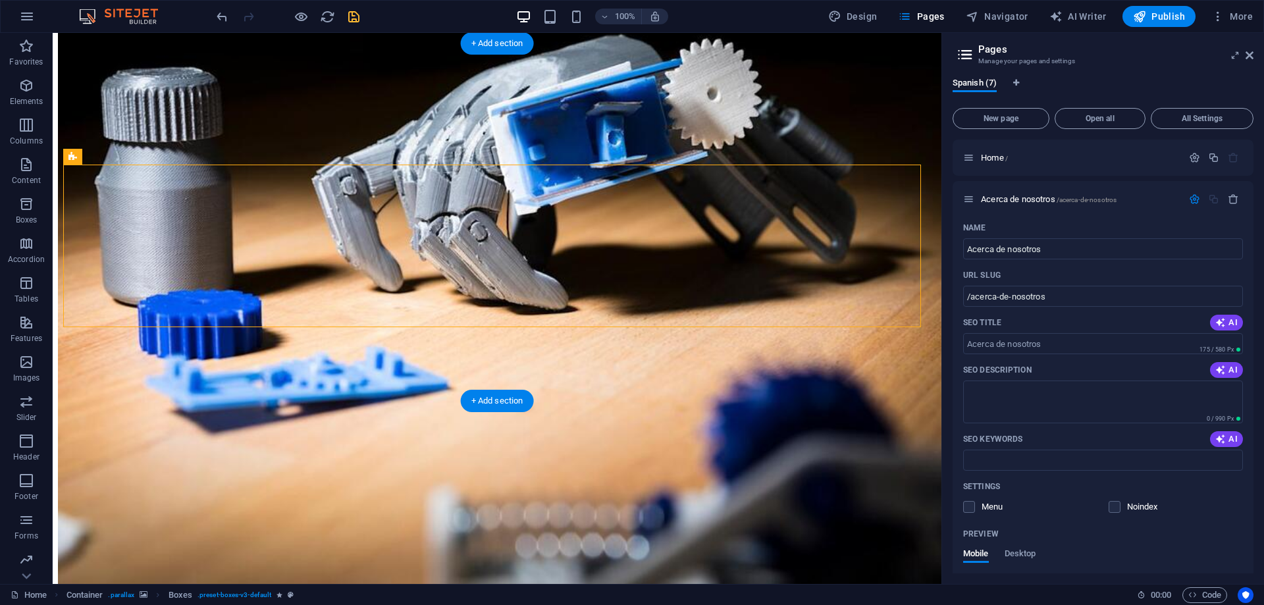
scroll to position [794, 0]
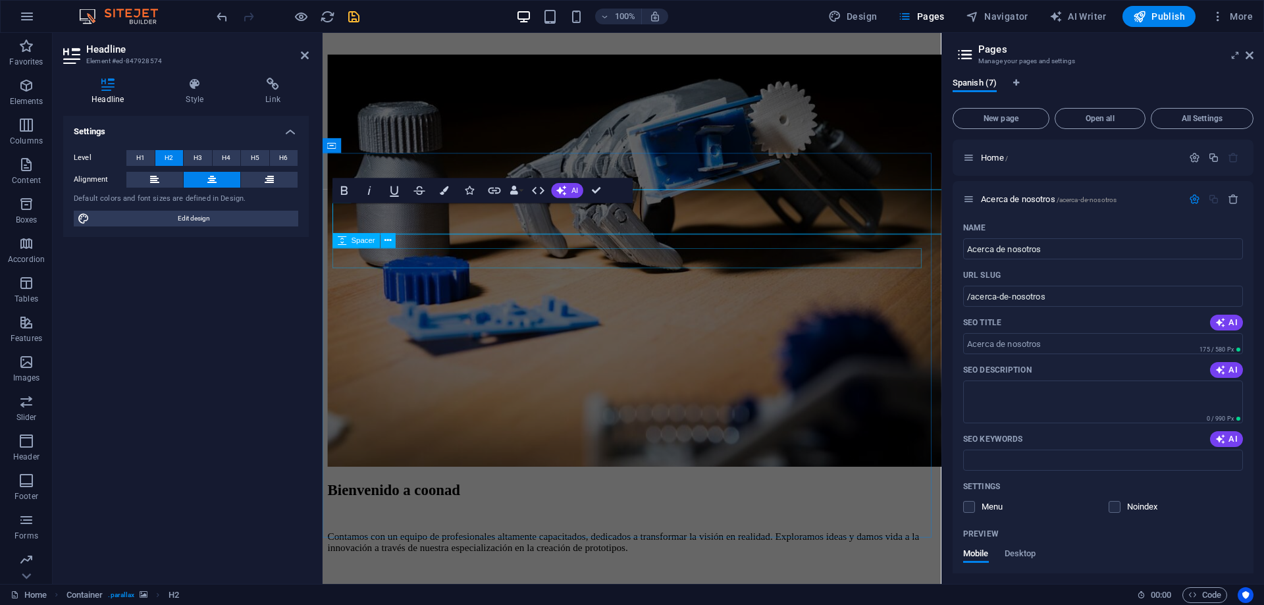
scroll to position [823, 0]
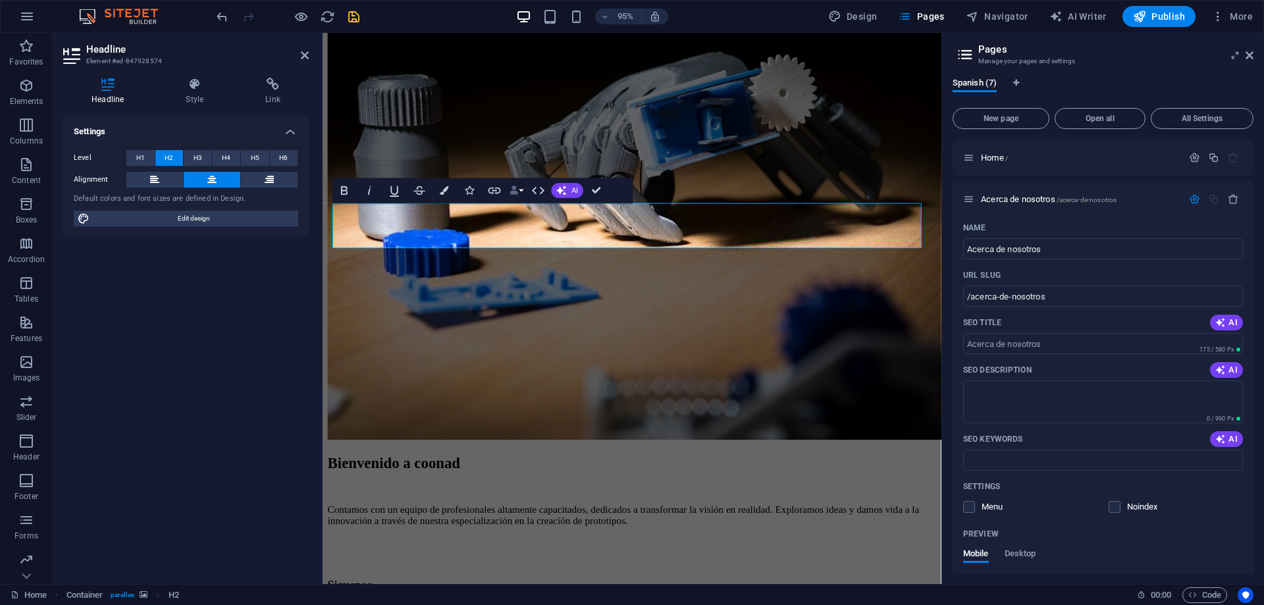
click at [512, 192] on icon "button" at bounding box center [513, 190] width 9 height 9
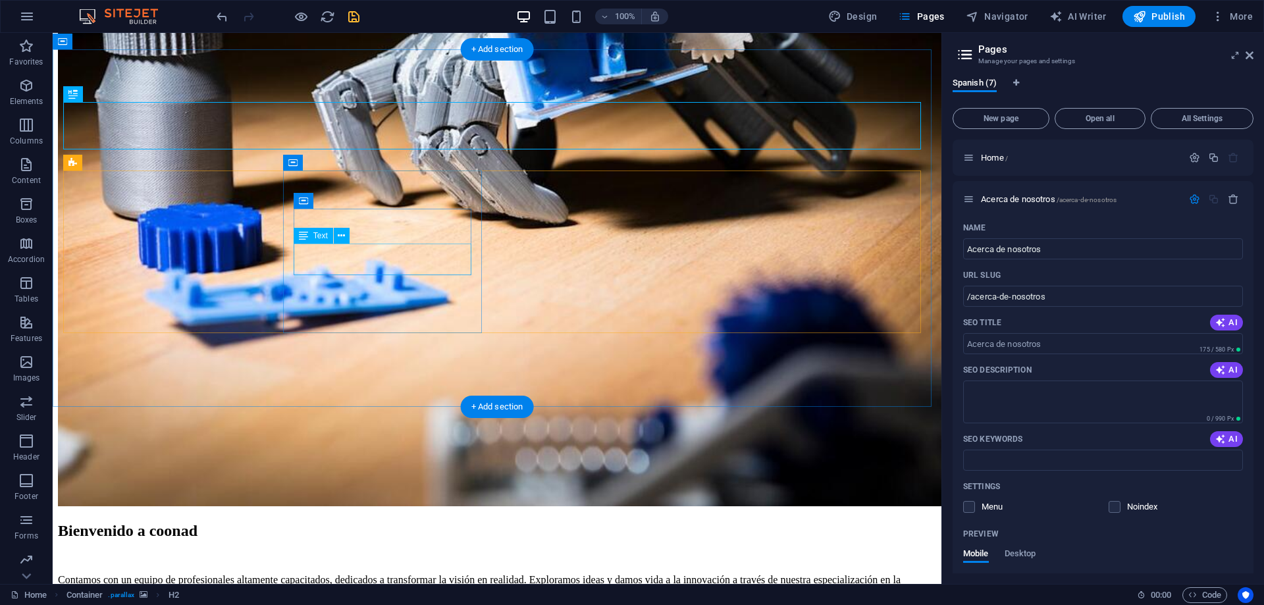
scroll to position [875, 0]
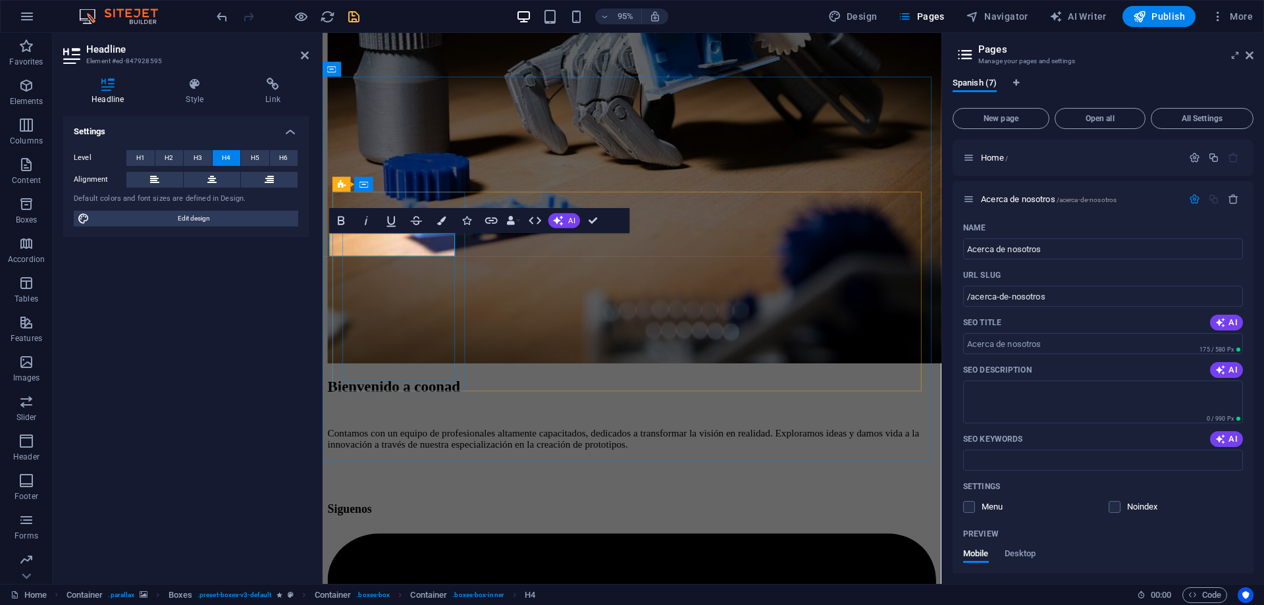
scroll to position [0, 14]
drag, startPoint x: 592, startPoint y: 222, endPoint x: 540, endPoint y: 190, distance: 61.7
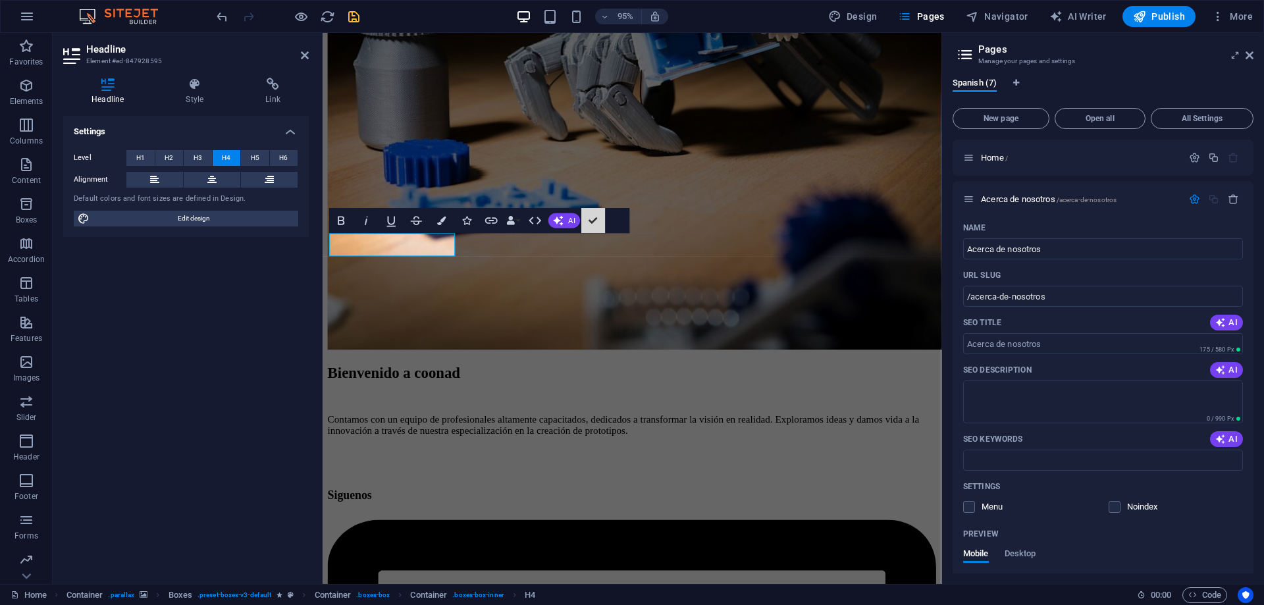
scroll to position [0, 0]
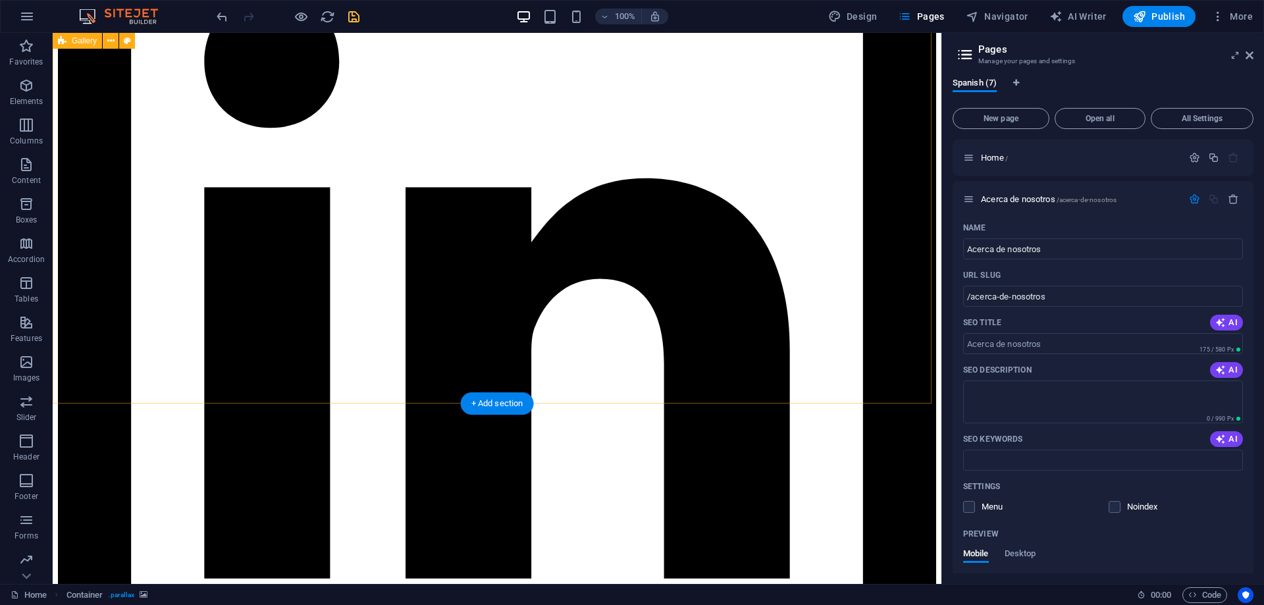
scroll to position [1833, 0]
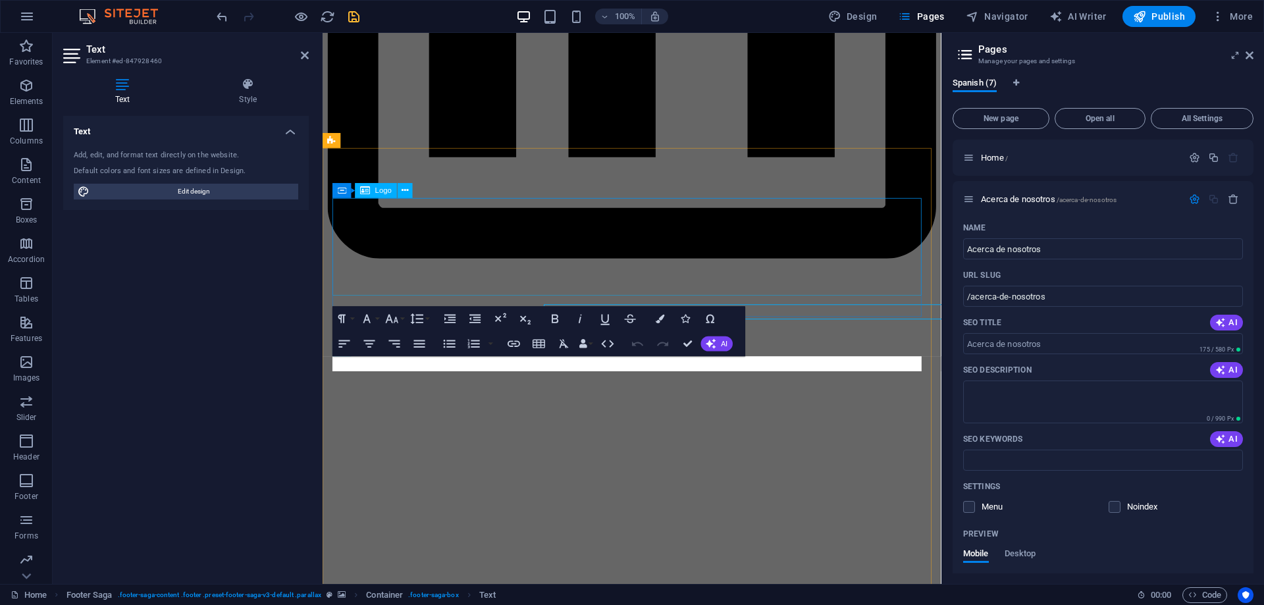
scroll to position [1800, 0]
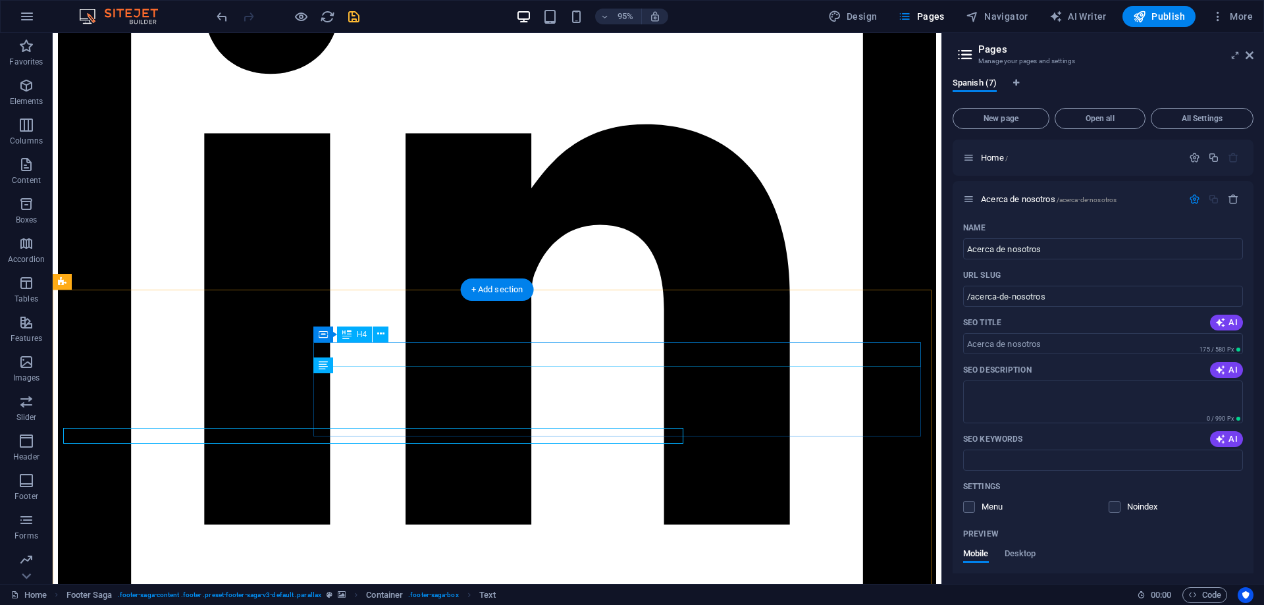
scroll to position [1746, 0]
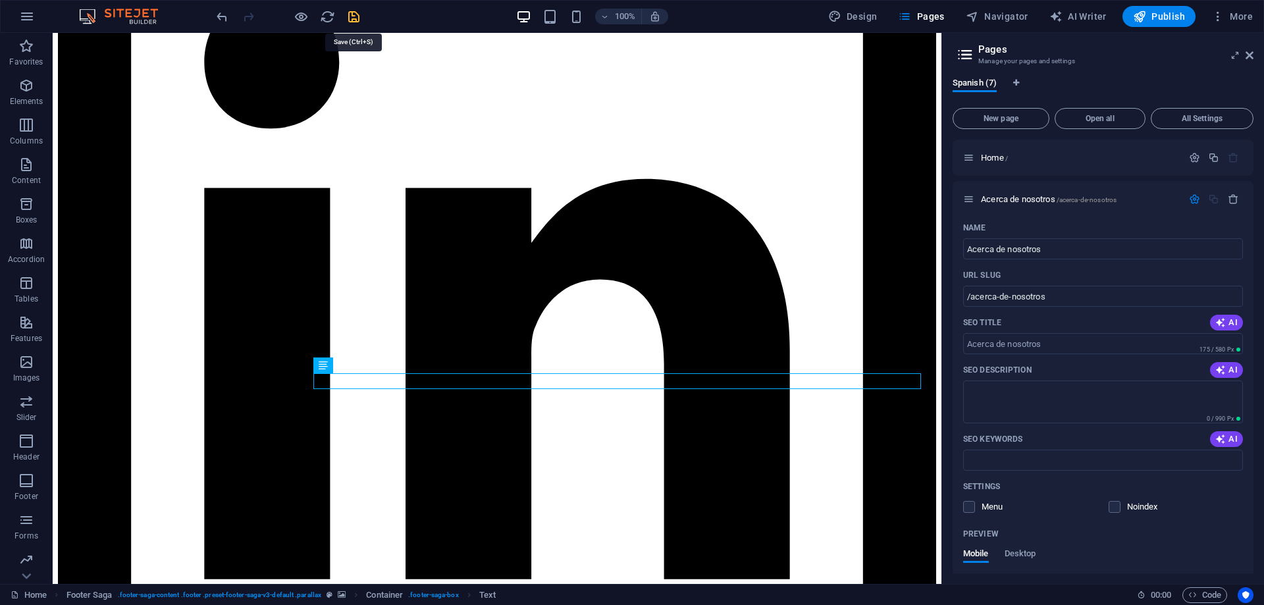
click at [356, 11] on icon "save" at bounding box center [353, 16] width 15 height 15
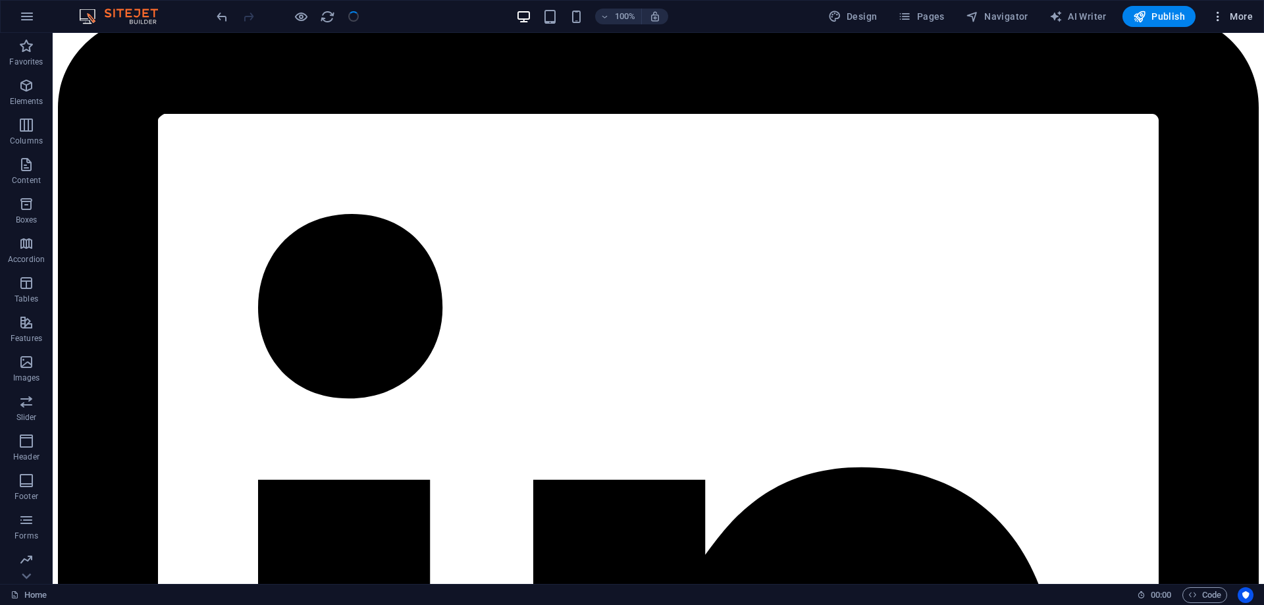
click at [1233, 12] on span "More" at bounding box center [1231, 16] width 41 height 13
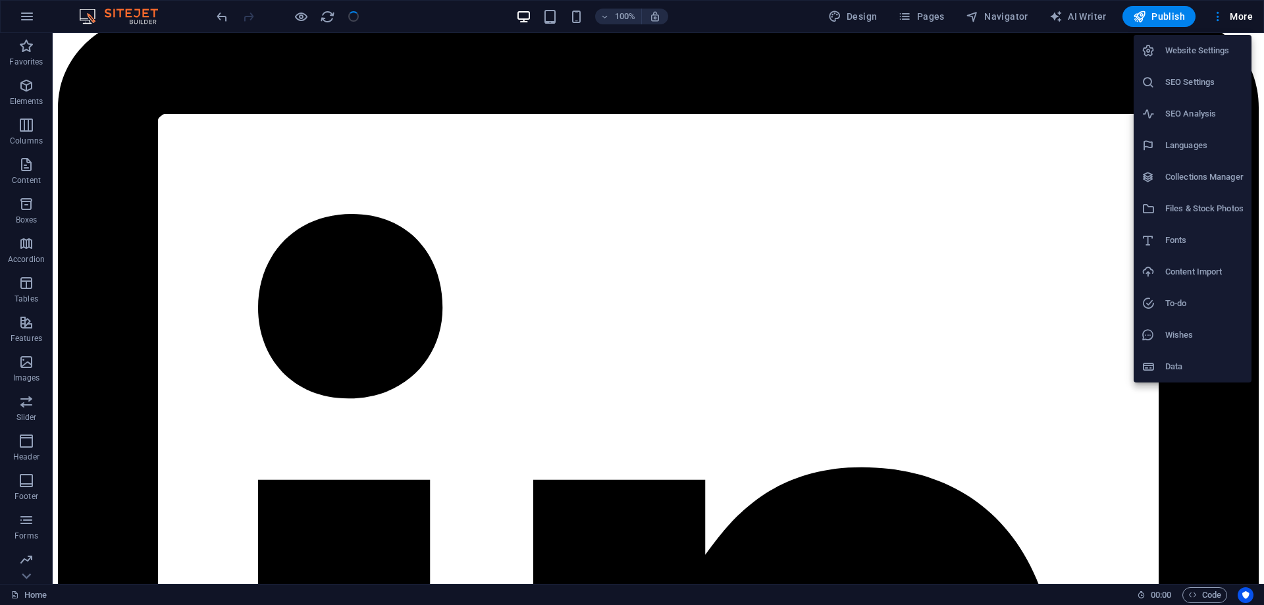
click at [1200, 59] on li "Website Settings" at bounding box center [1192, 51] width 118 height 32
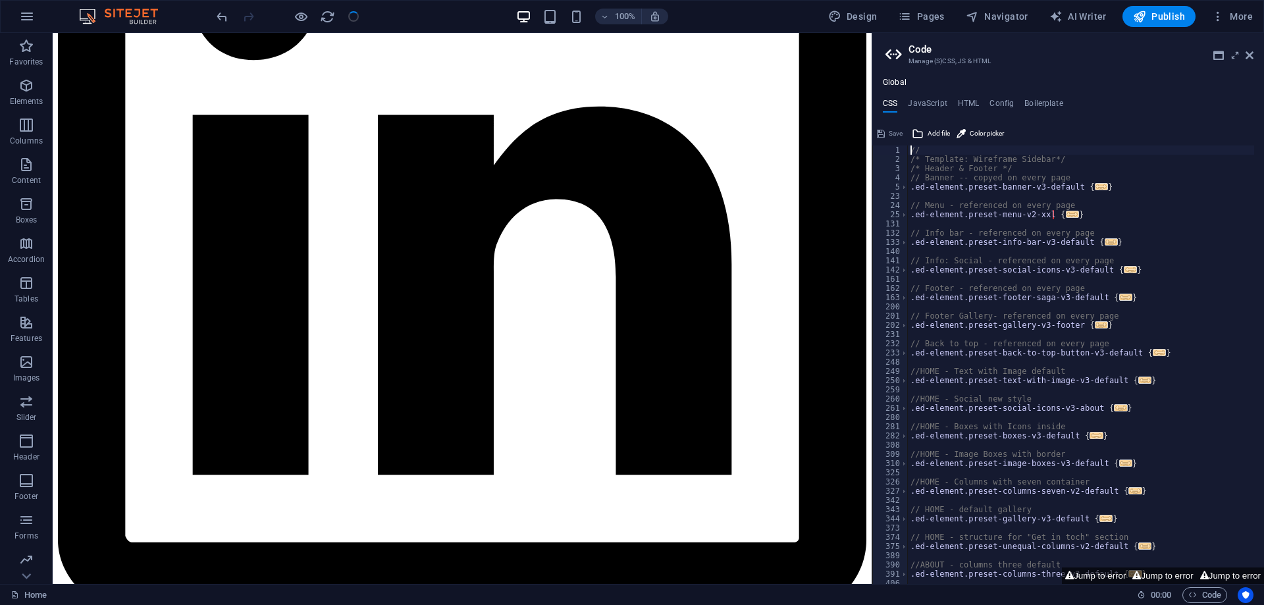
scroll to position [1724, 0]
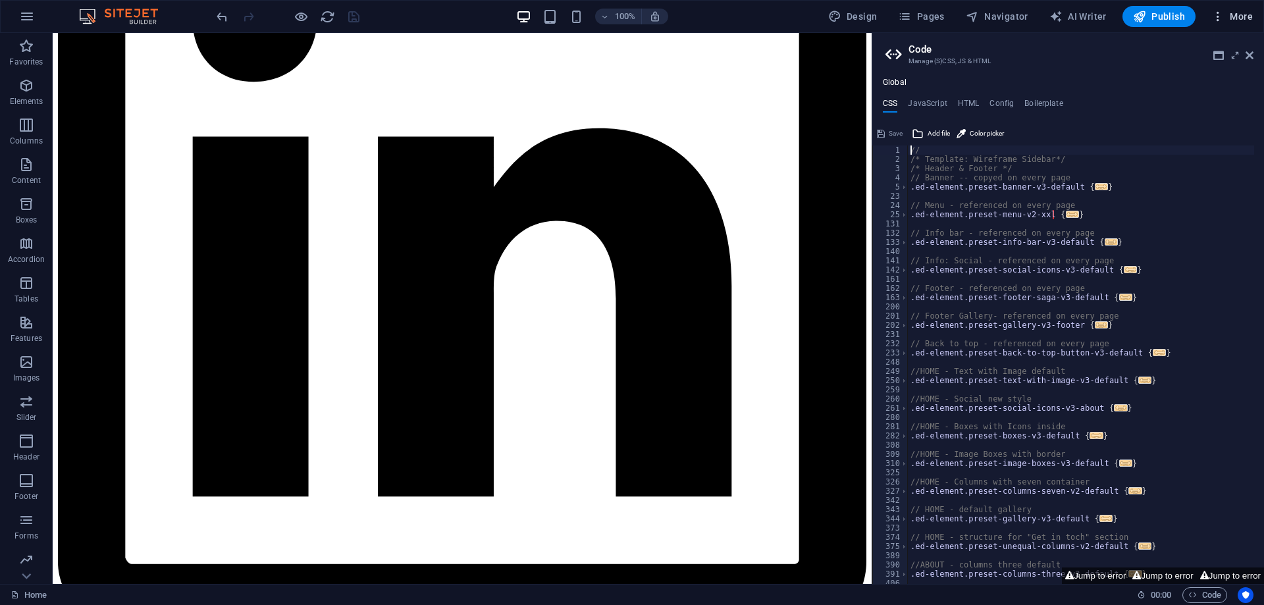
click at [1249, 22] on span "More" at bounding box center [1231, 16] width 41 height 13
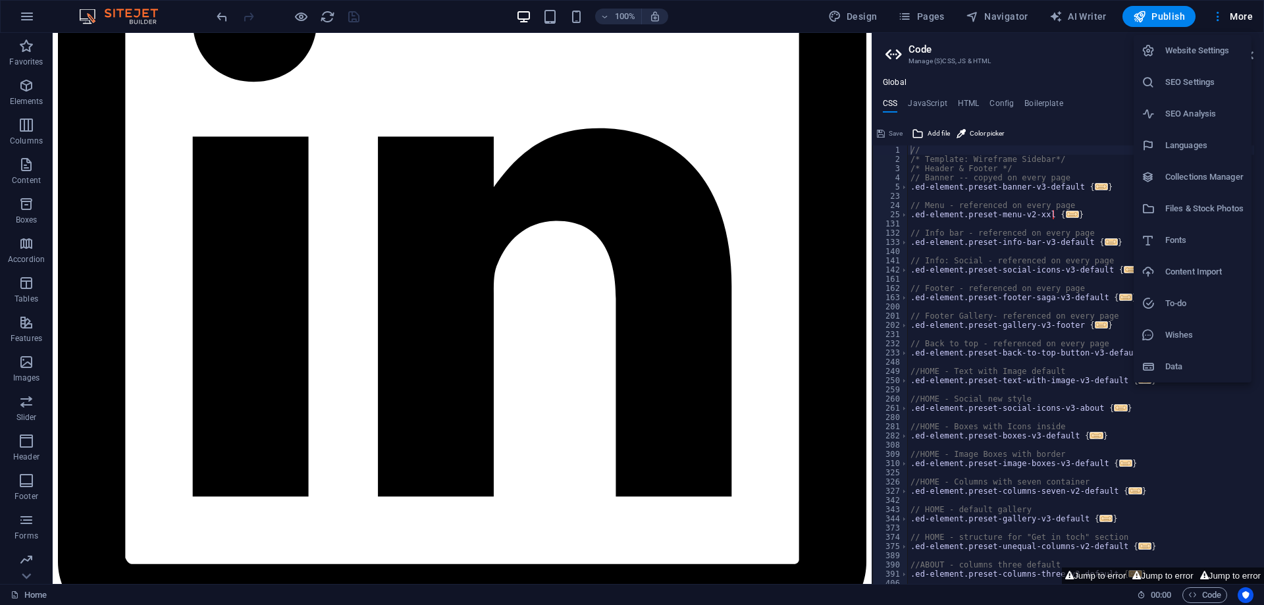
click at [1189, 54] on h6 "Website Settings" at bounding box center [1204, 51] width 78 height 16
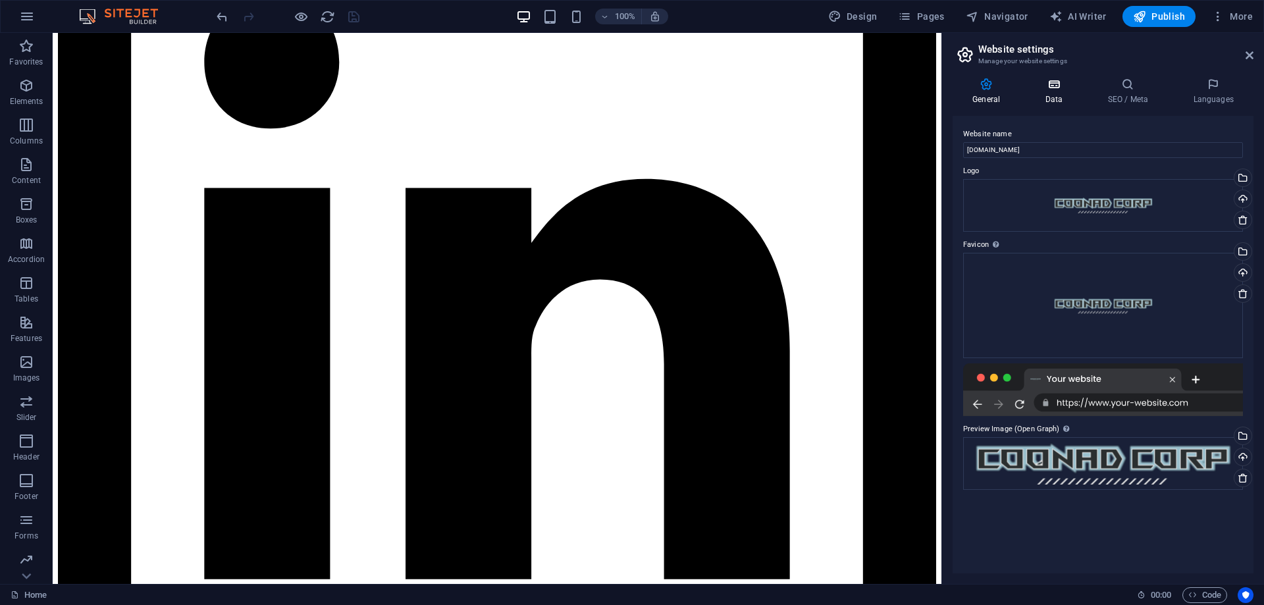
click at [1049, 90] on icon at bounding box center [1053, 84] width 57 height 13
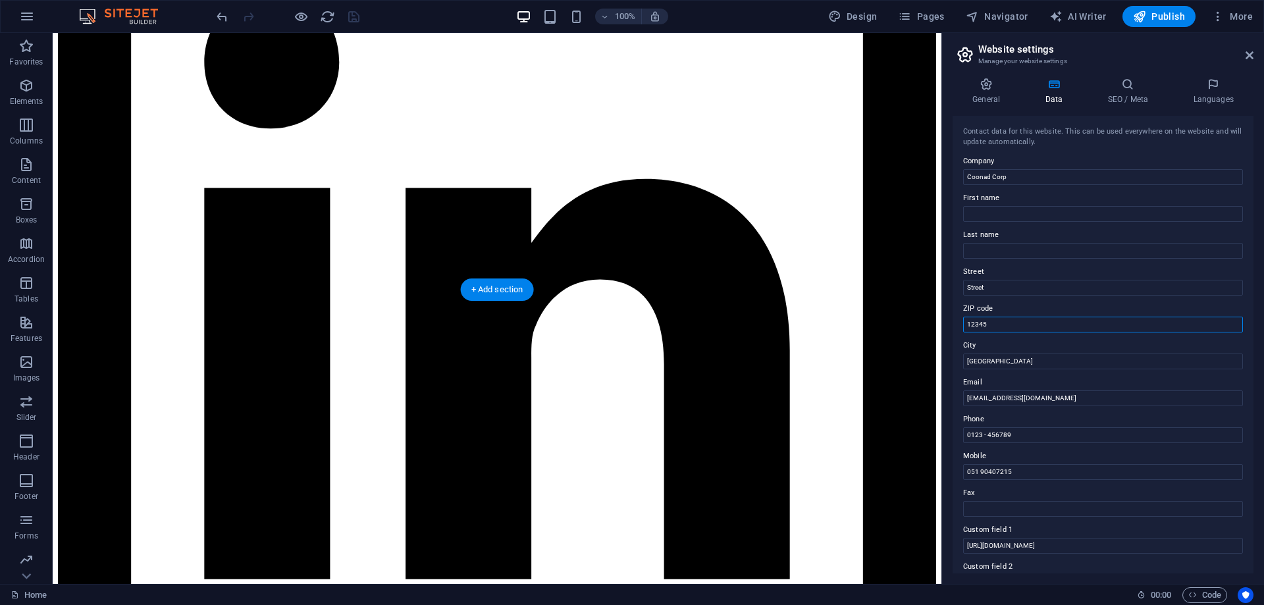
drag, startPoint x: 1041, startPoint y: 357, endPoint x: 911, endPoint y: 321, distance: 134.6
type input "-"
drag, startPoint x: 1004, startPoint y: 285, endPoint x: 960, endPoint y: 283, distance: 44.8
click at [964, 282] on input "Street" at bounding box center [1103, 288] width 280 height 16
type input "-"
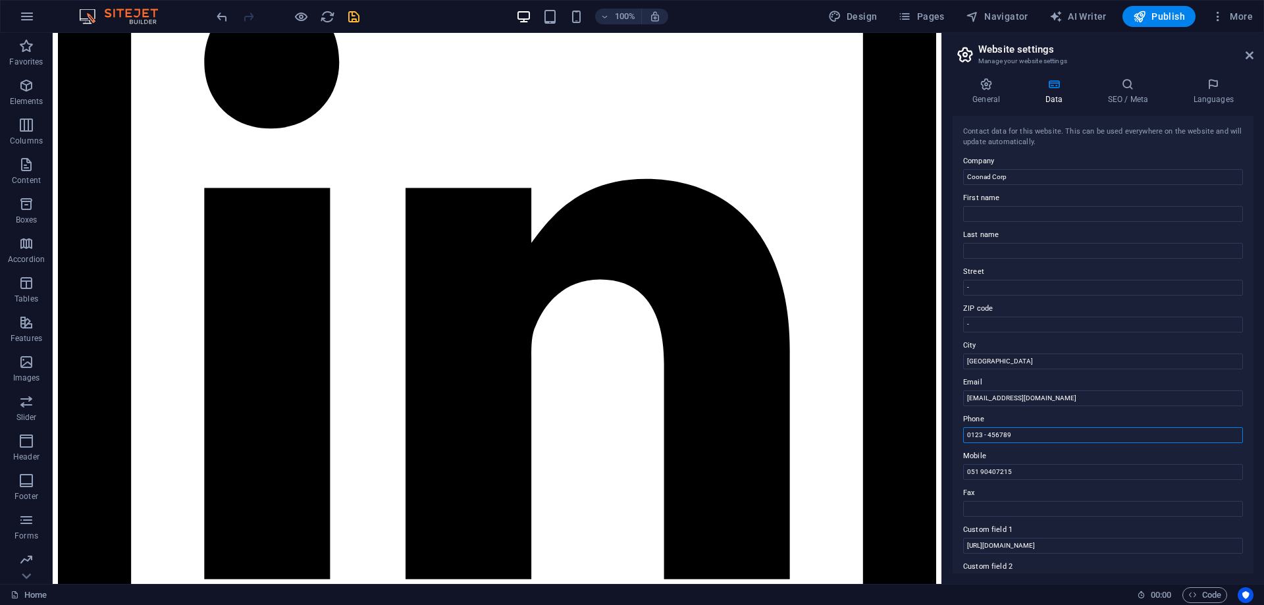
drag, startPoint x: 952, startPoint y: 432, endPoint x: 942, endPoint y: 432, distance: 10.5
click at [942, 432] on aside "Website settings Manage your website settings General Data SEO / Meta Languages…" at bounding box center [1102, 308] width 323 height 551
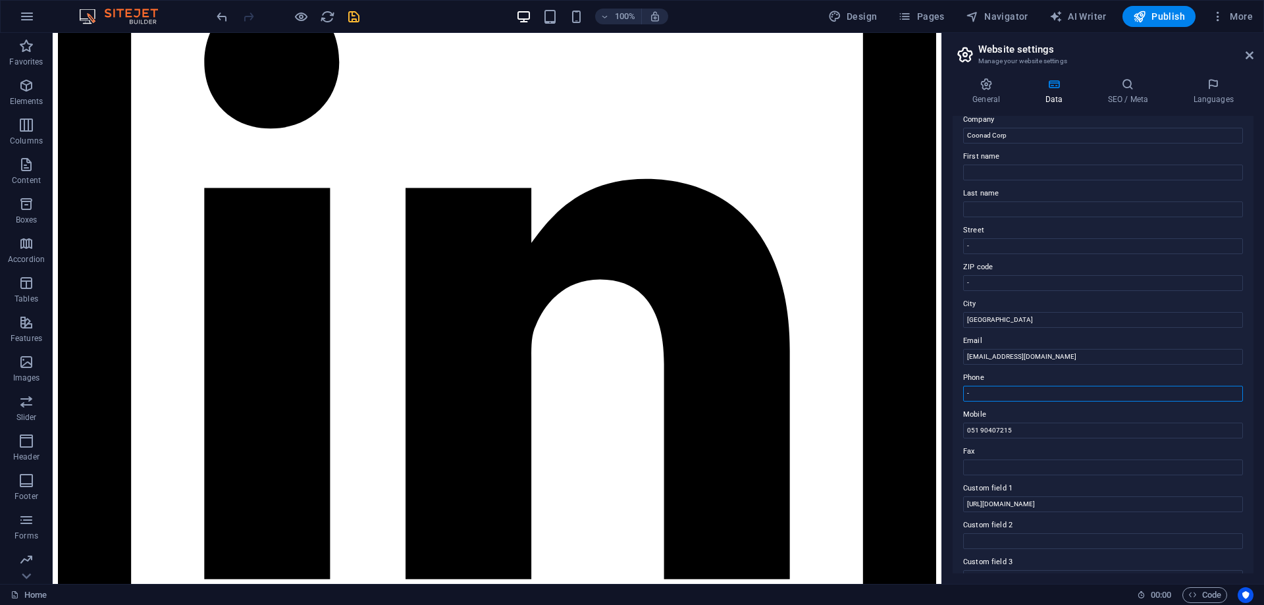
scroll to position [0, 0]
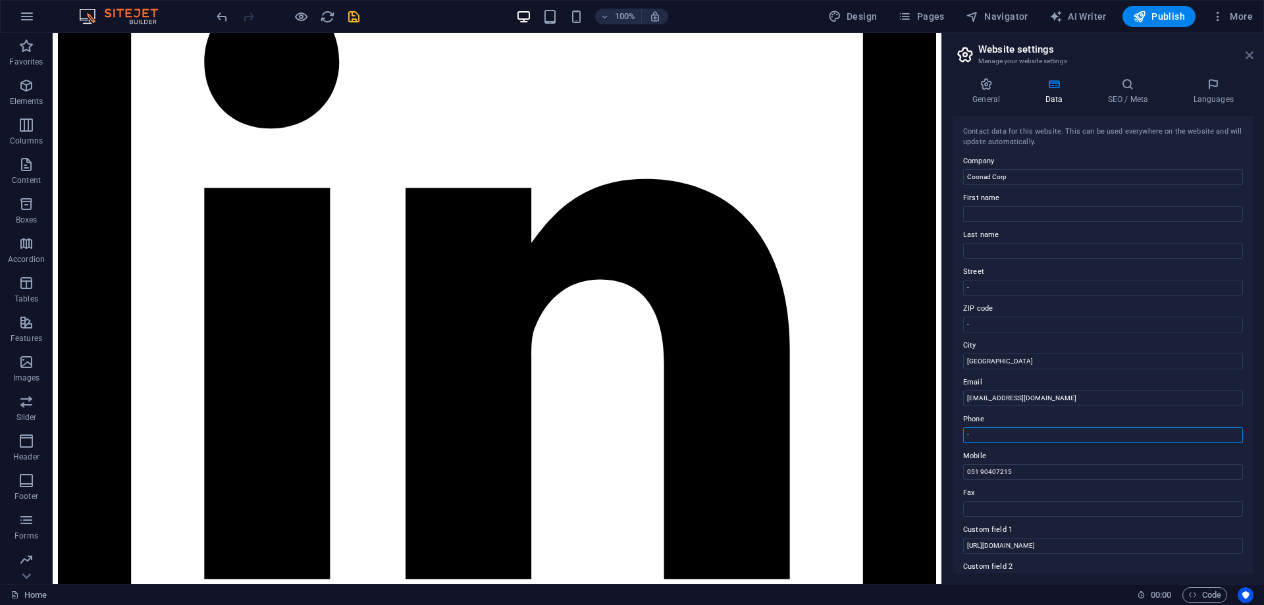
type input "-"
click at [1249, 53] on icon at bounding box center [1249, 55] width 8 height 11
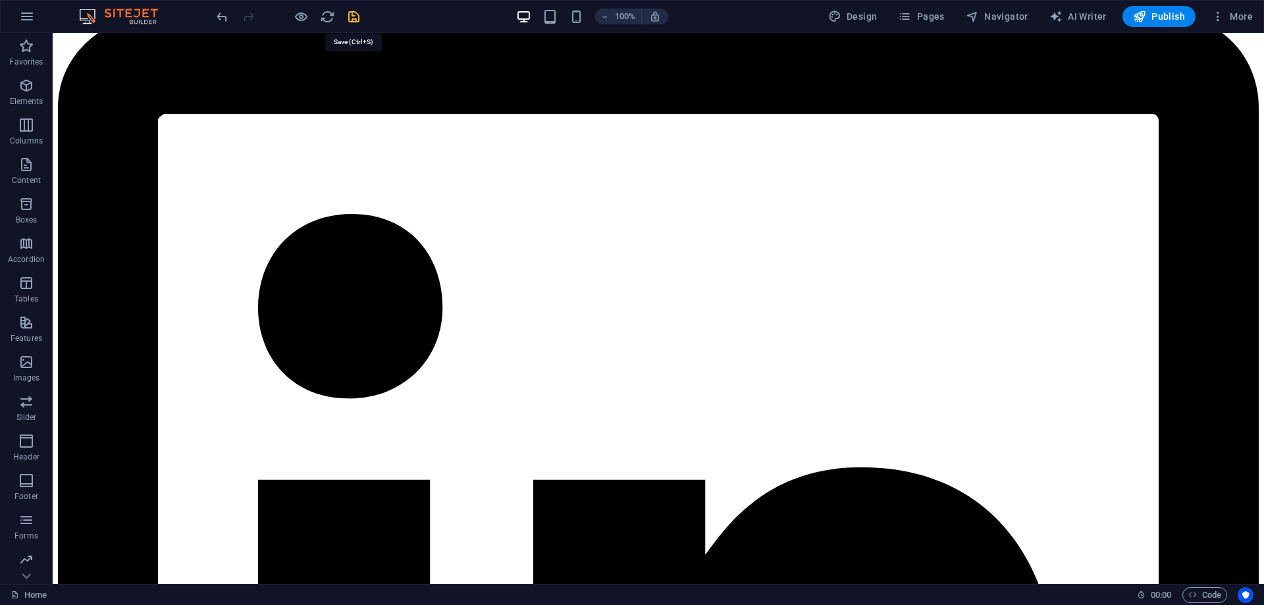
click at [351, 18] on icon "save" at bounding box center [353, 16] width 15 height 15
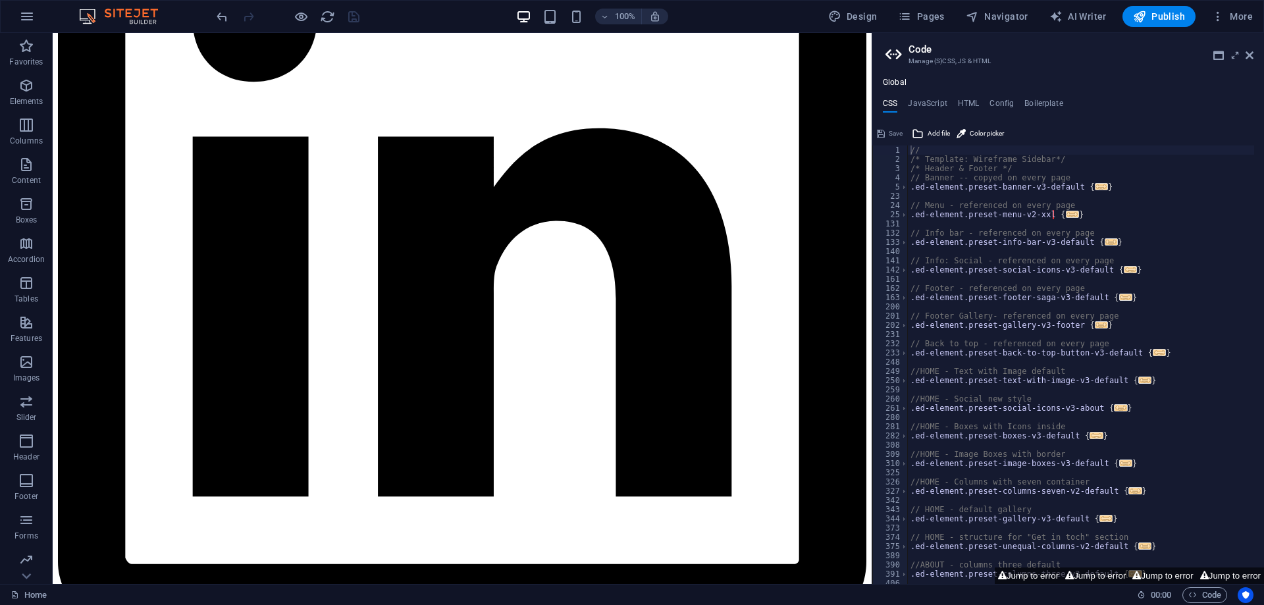
click at [1257, 59] on aside "Code Manage (S)CSS, JS & HTML Global CSS JavaScript HTML Config Boilerplate // …" at bounding box center [1067, 308] width 392 height 551
click at [1243, 53] on h2 "Code" at bounding box center [1080, 49] width 345 height 12
click at [1245, 53] on icon at bounding box center [1249, 55] width 8 height 11
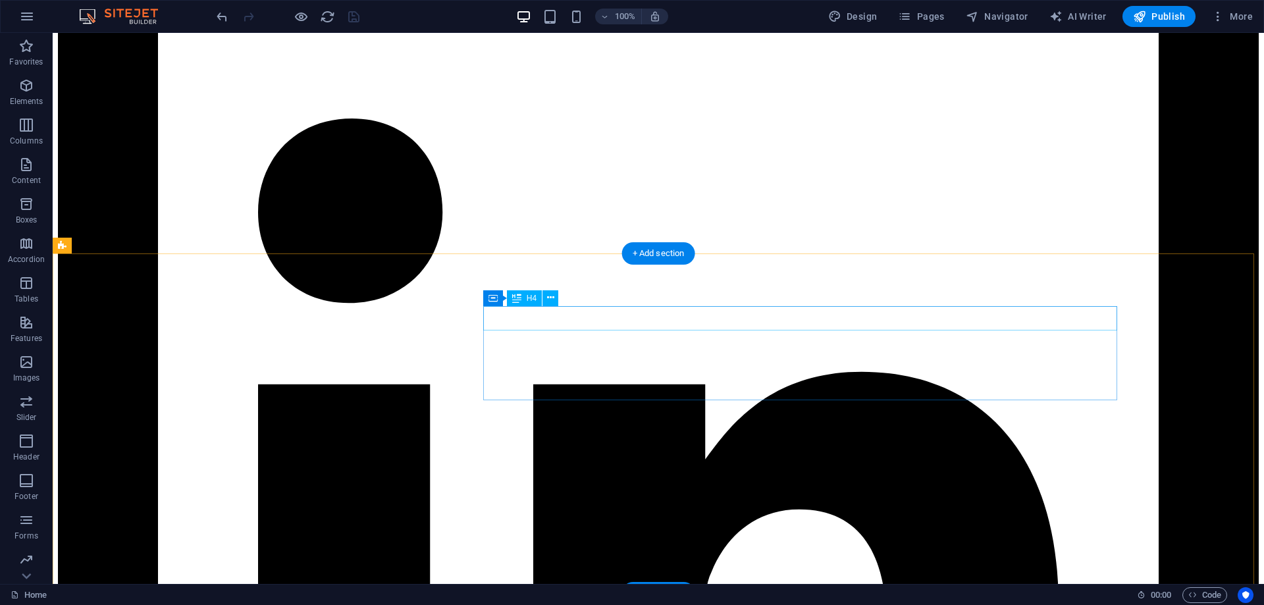
scroll to position [1898, 0]
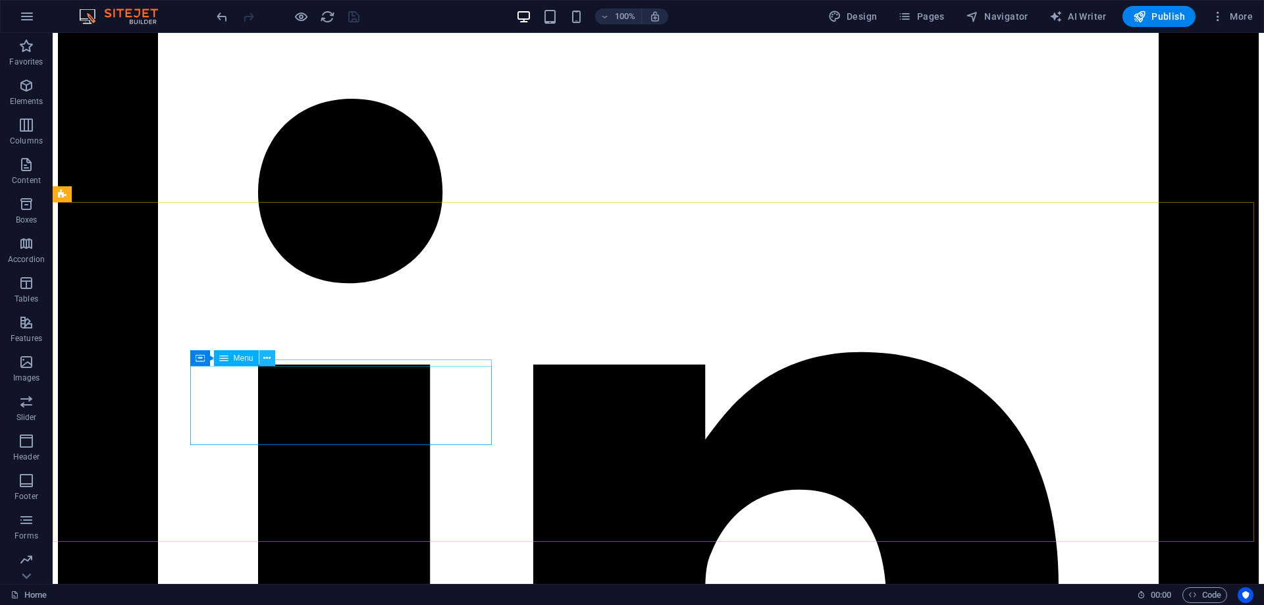
click at [265, 359] on icon at bounding box center [266, 358] width 7 height 14
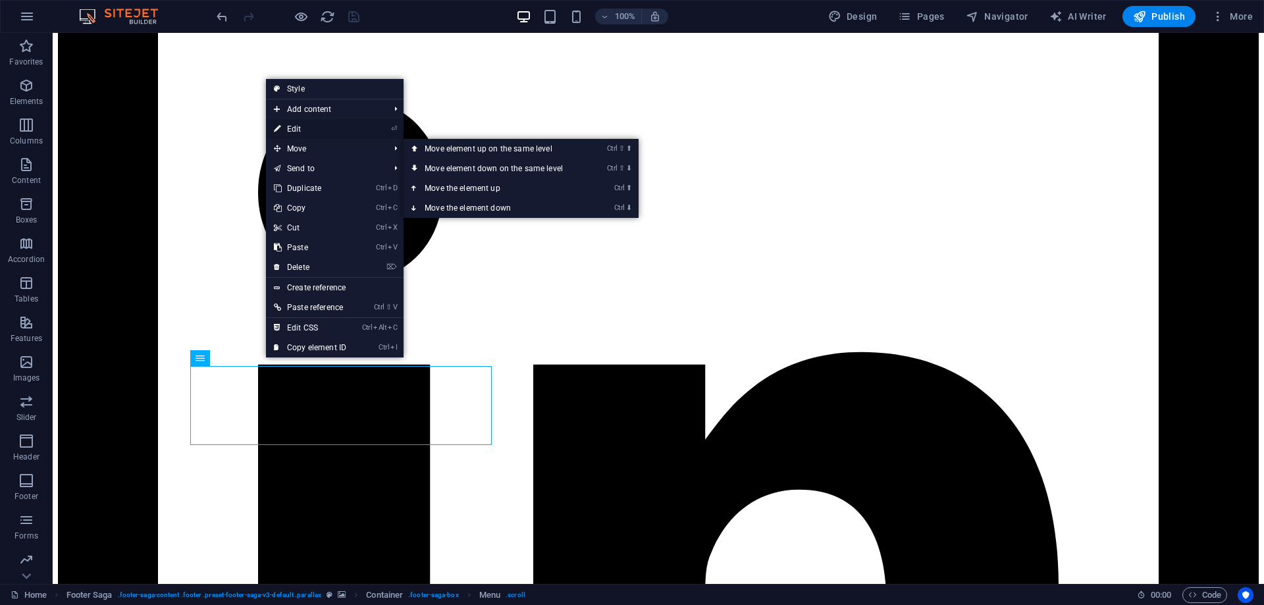
click at [312, 134] on link "⏎ Edit" at bounding box center [310, 129] width 88 height 20
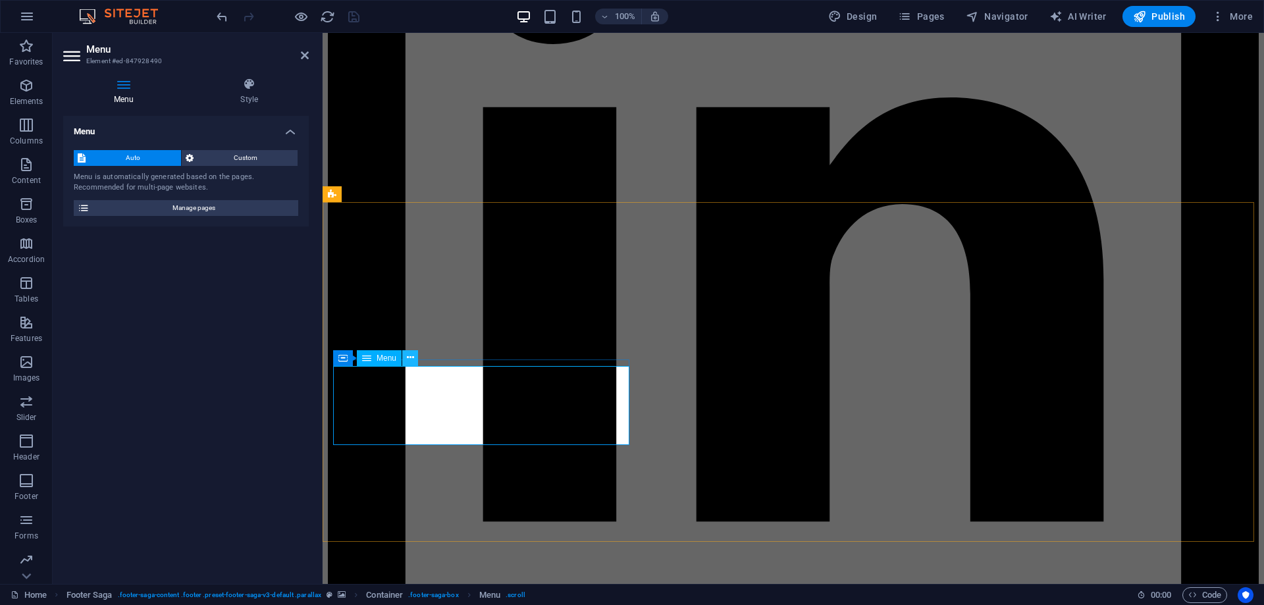
click at [411, 357] on icon at bounding box center [410, 358] width 7 height 14
click at [407, 357] on icon at bounding box center [410, 358] width 7 height 14
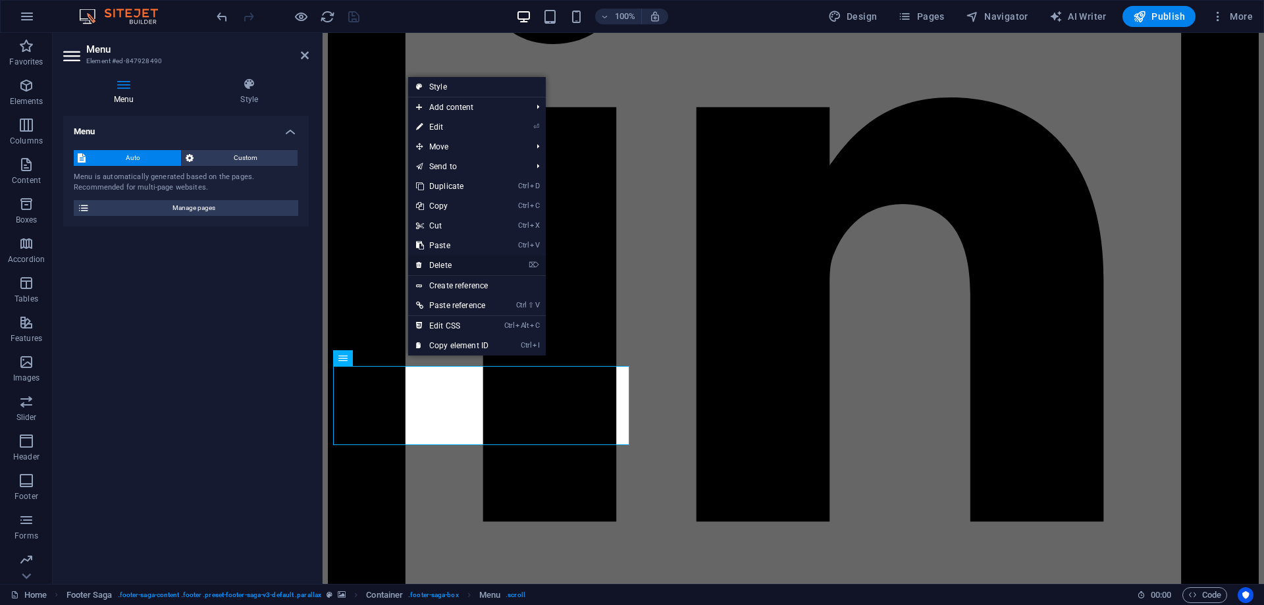
click at [439, 265] on link "⌦ Delete" at bounding box center [452, 265] width 88 height 20
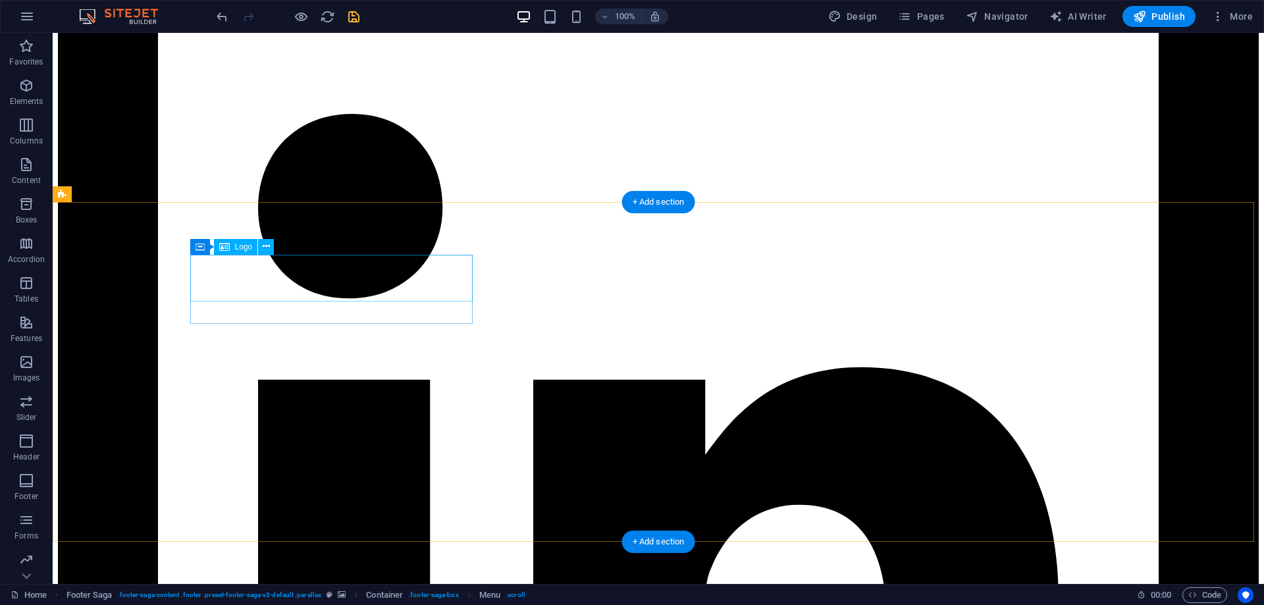
scroll to position [1898, 0]
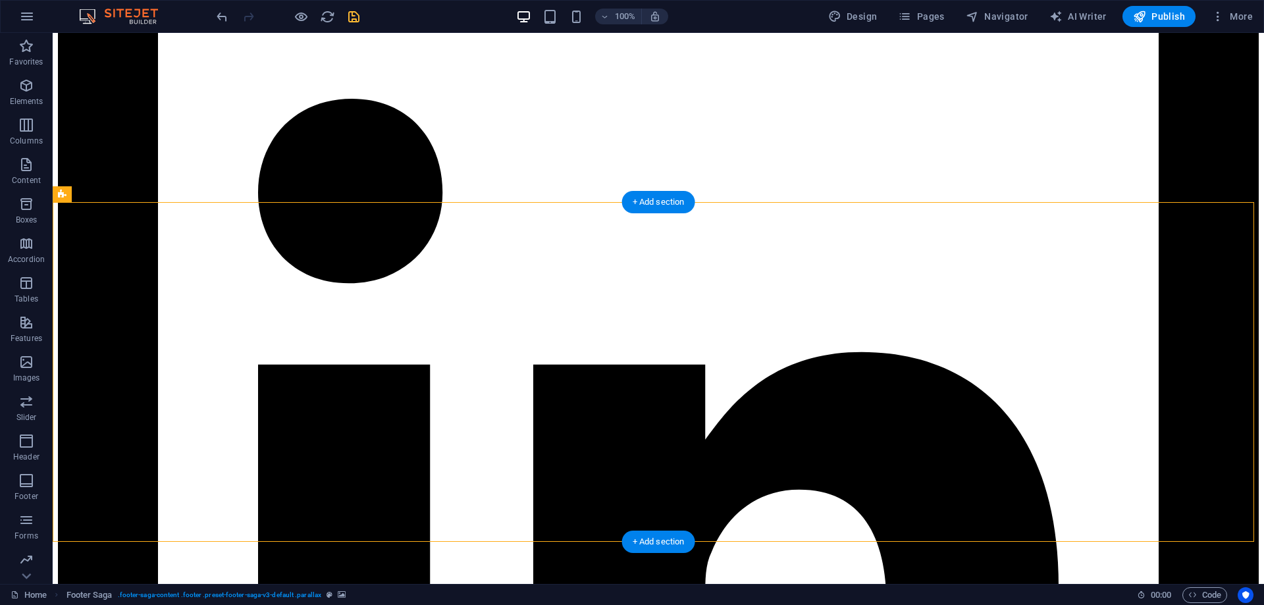
drag, startPoint x: 595, startPoint y: 257, endPoint x: 482, endPoint y: 319, distance: 129.0
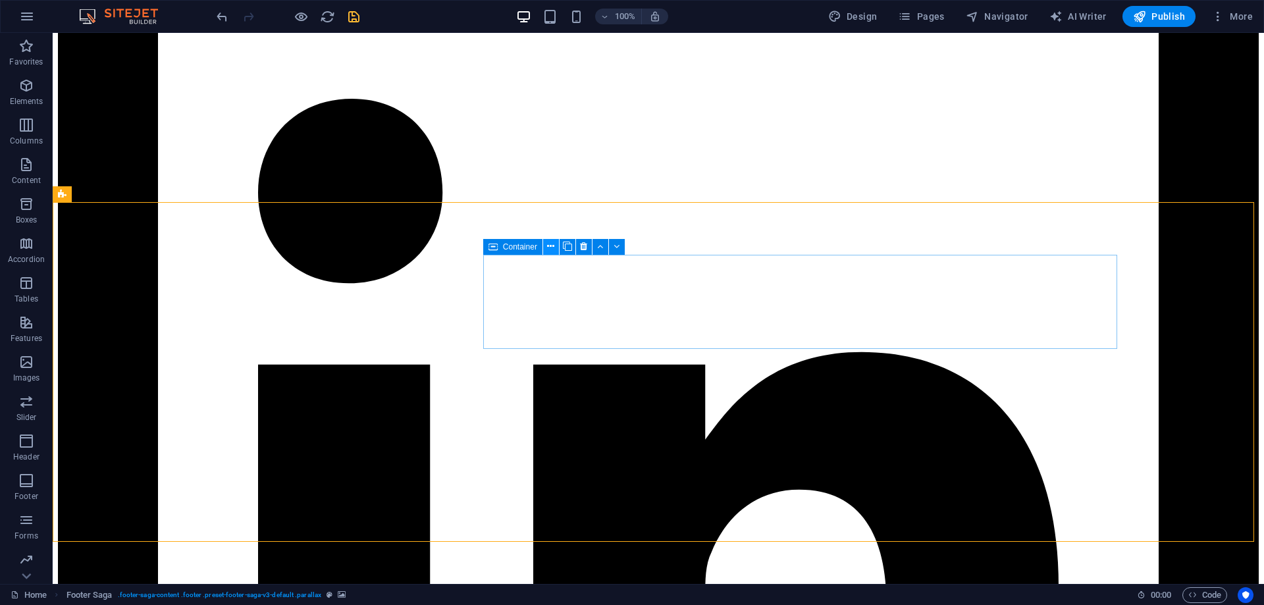
click at [550, 248] on icon at bounding box center [550, 247] width 7 height 14
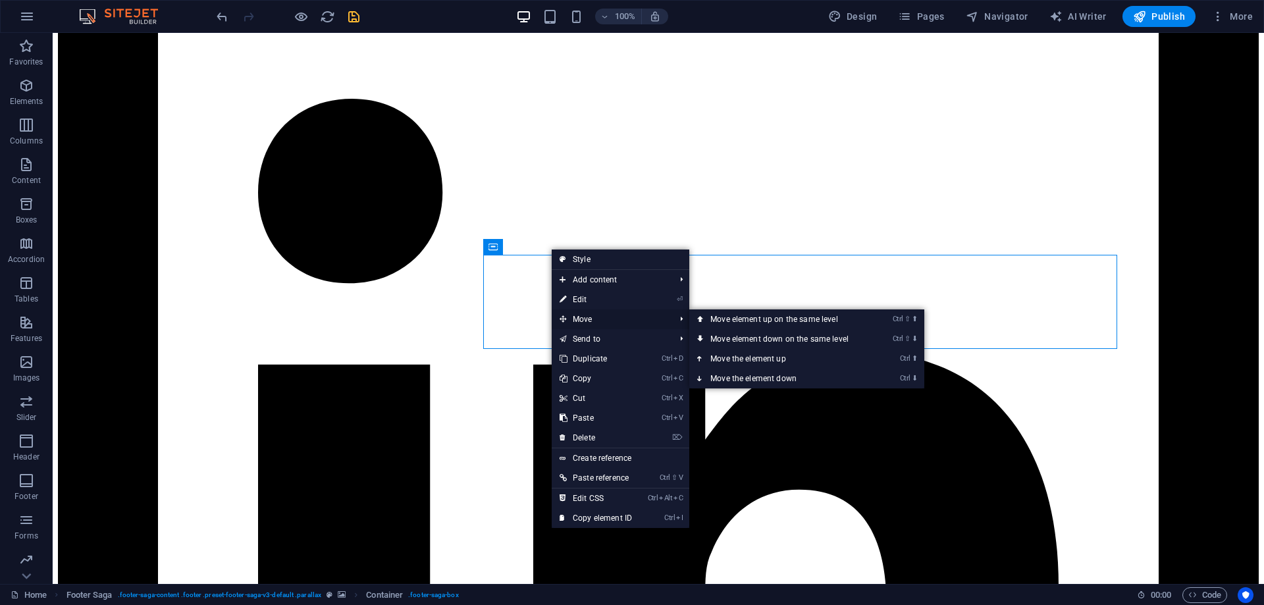
click at [606, 313] on span "Move" at bounding box center [611, 319] width 118 height 20
click at [740, 337] on link "Ctrl ⇧ ⬇ Move element down on the same level" at bounding box center [782, 339] width 186 height 20
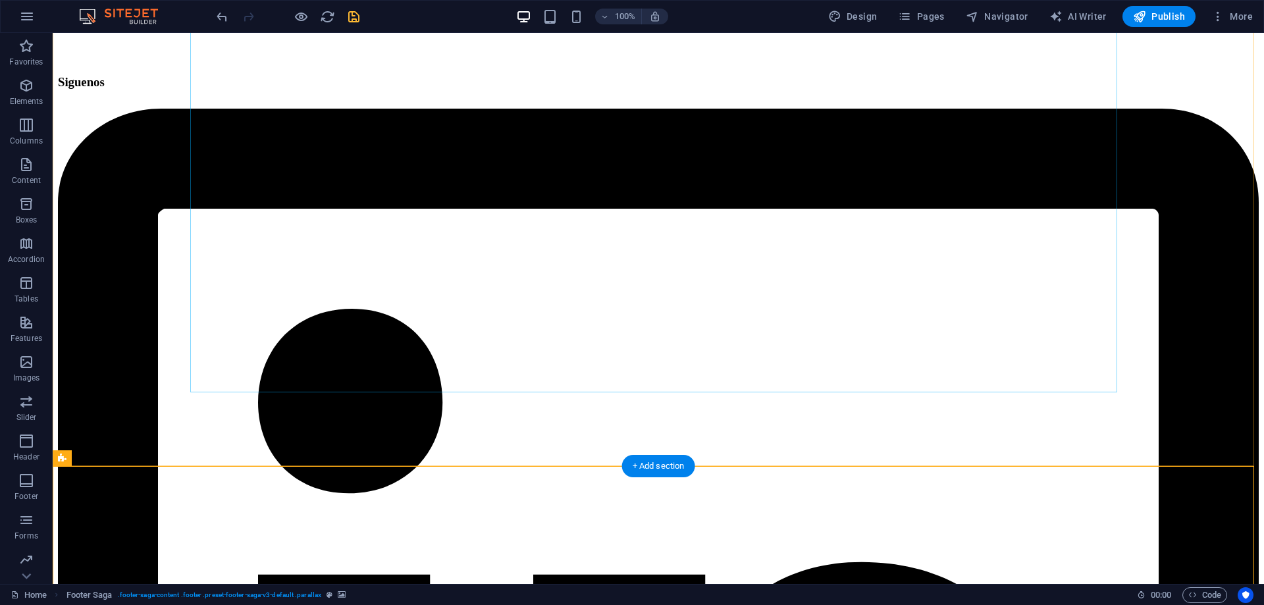
scroll to position [2006, 0]
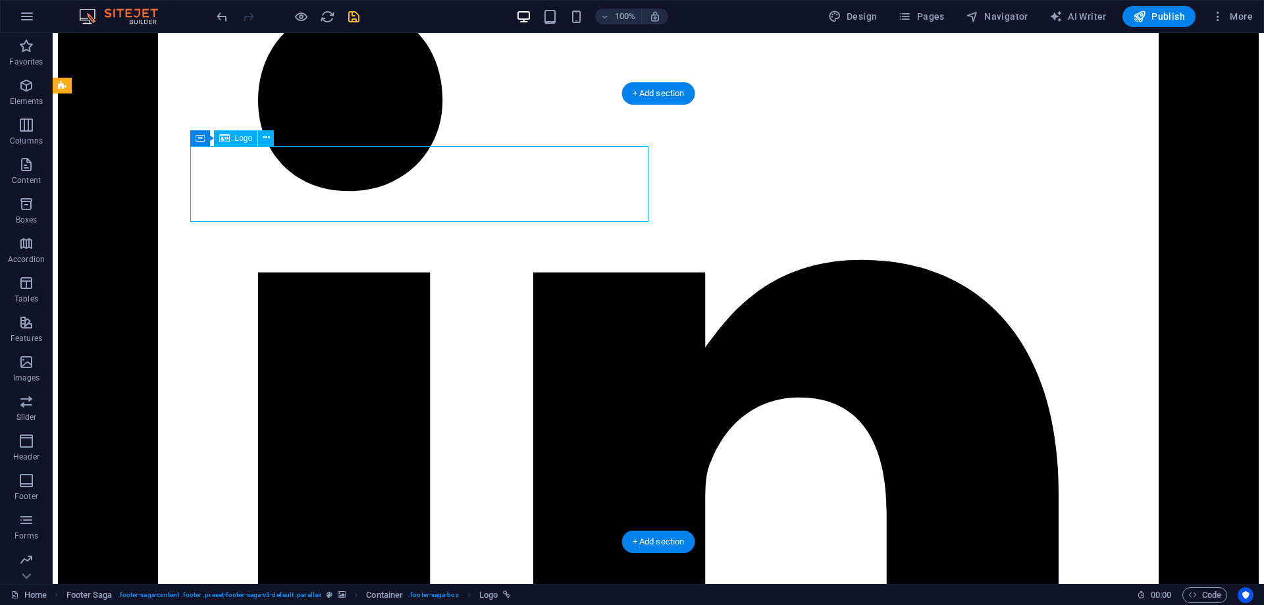
select select "%"
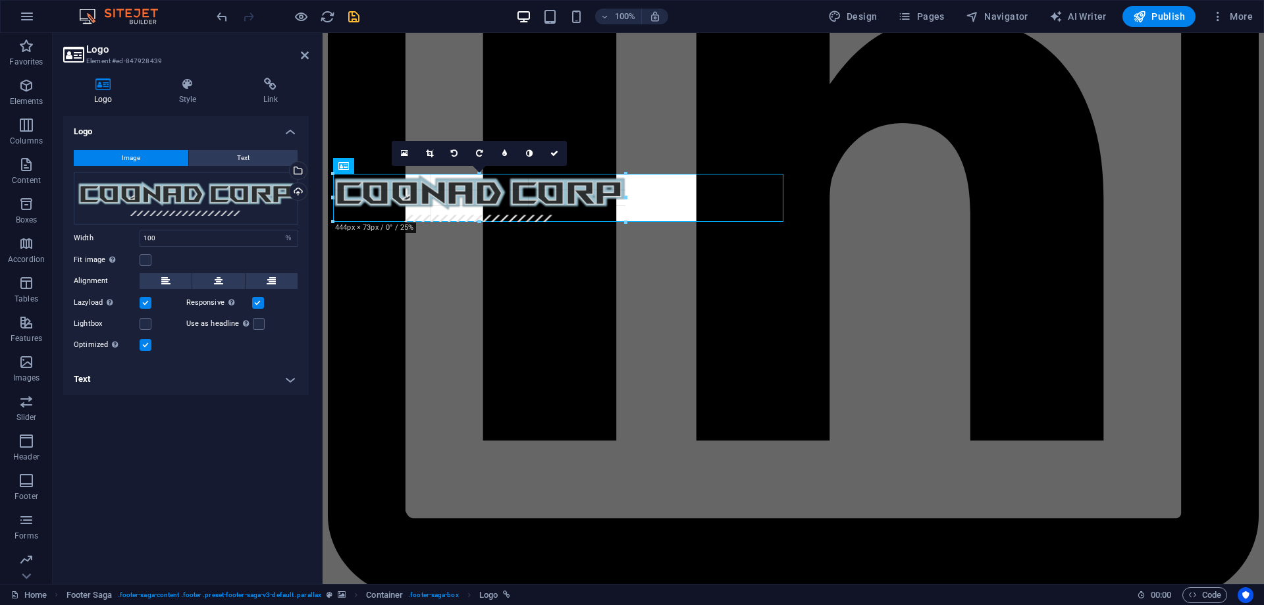
drag, startPoint x: 783, startPoint y: 222, endPoint x: 590, endPoint y: 194, distance: 195.0
type input "447"
select select "px"
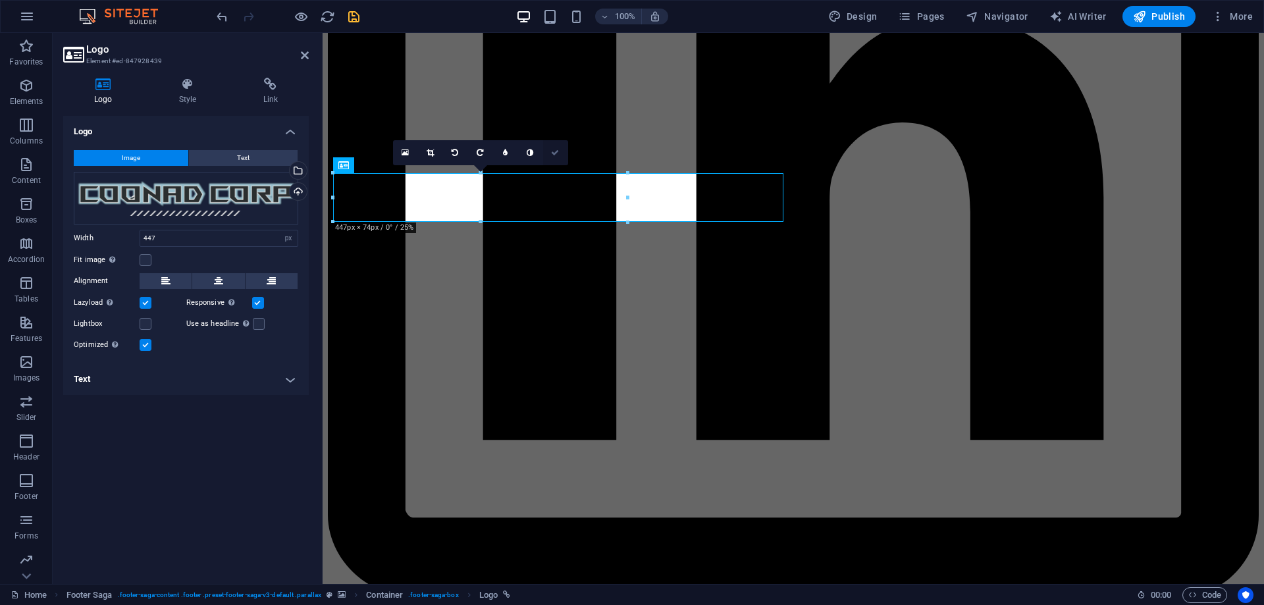
click at [548, 151] on link at bounding box center [555, 152] width 25 height 25
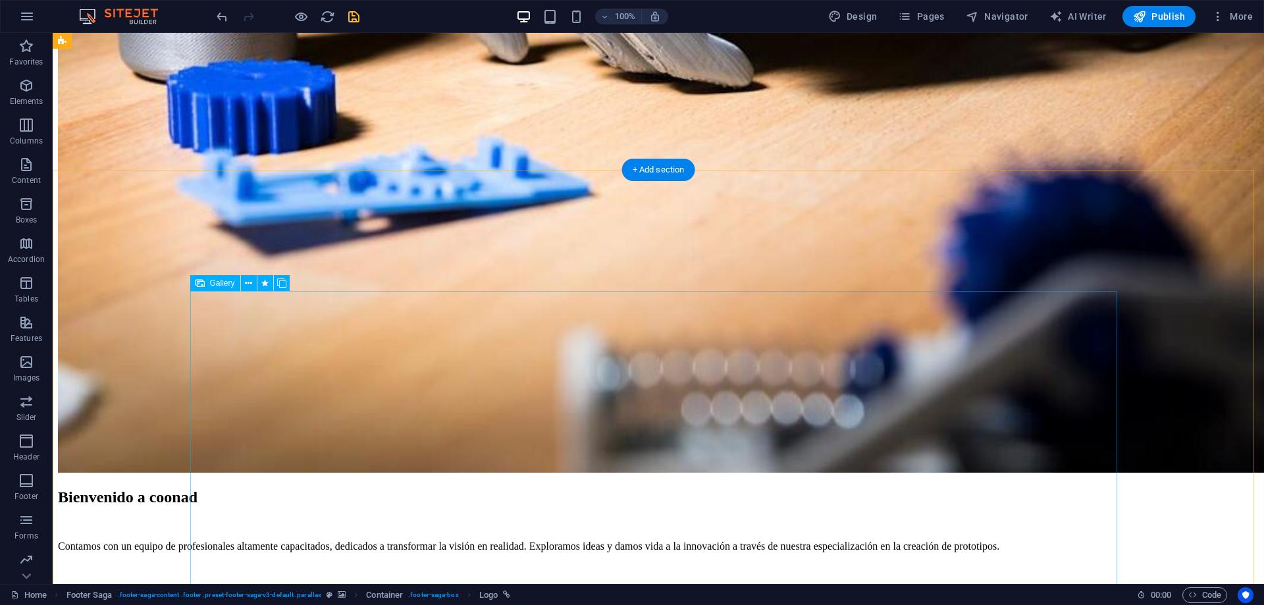
scroll to position [1053, 0]
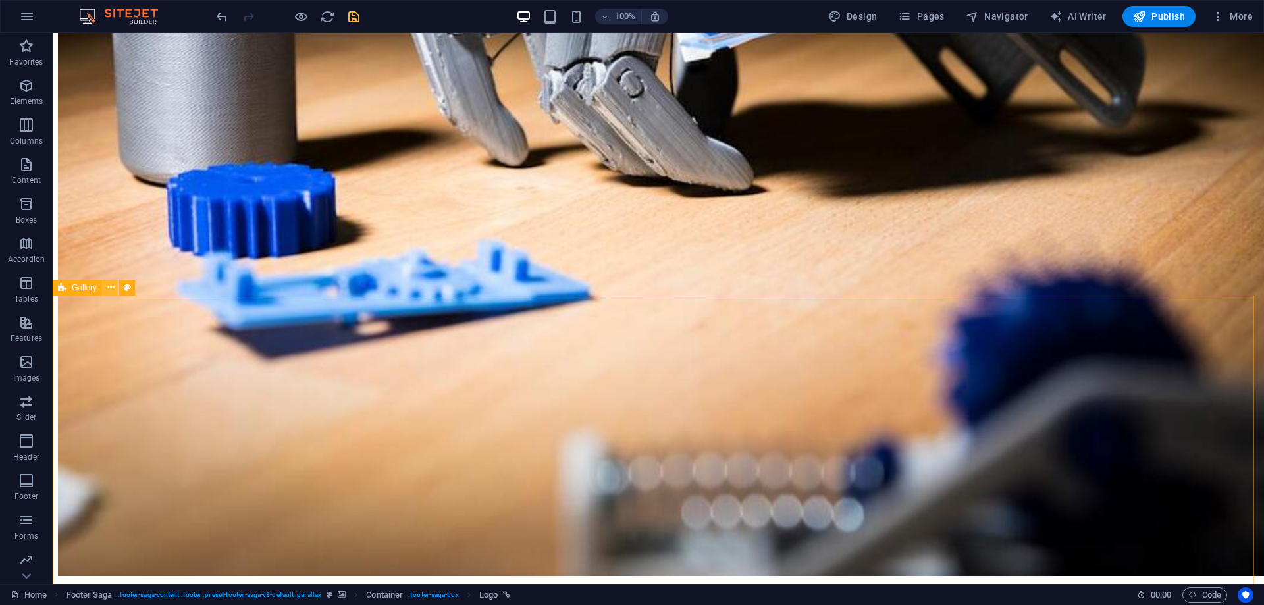
click at [111, 290] on icon at bounding box center [110, 288] width 7 height 14
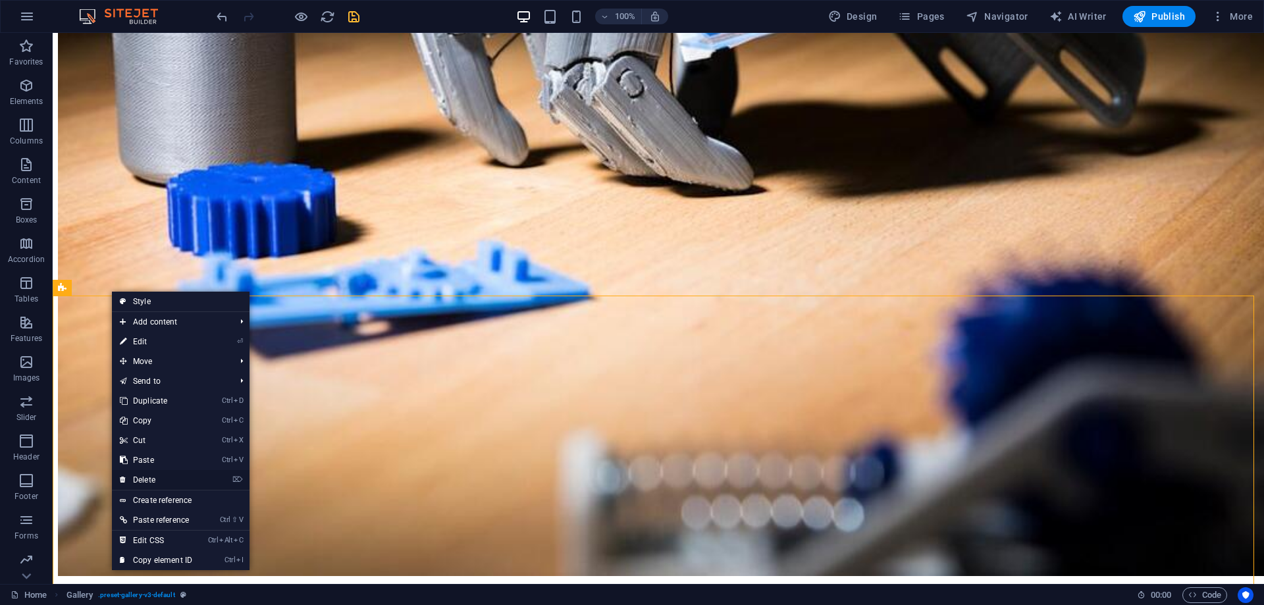
click at [165, 476] on link "⌦ Delete" at bounding box center [156, 480] width 88 height 20
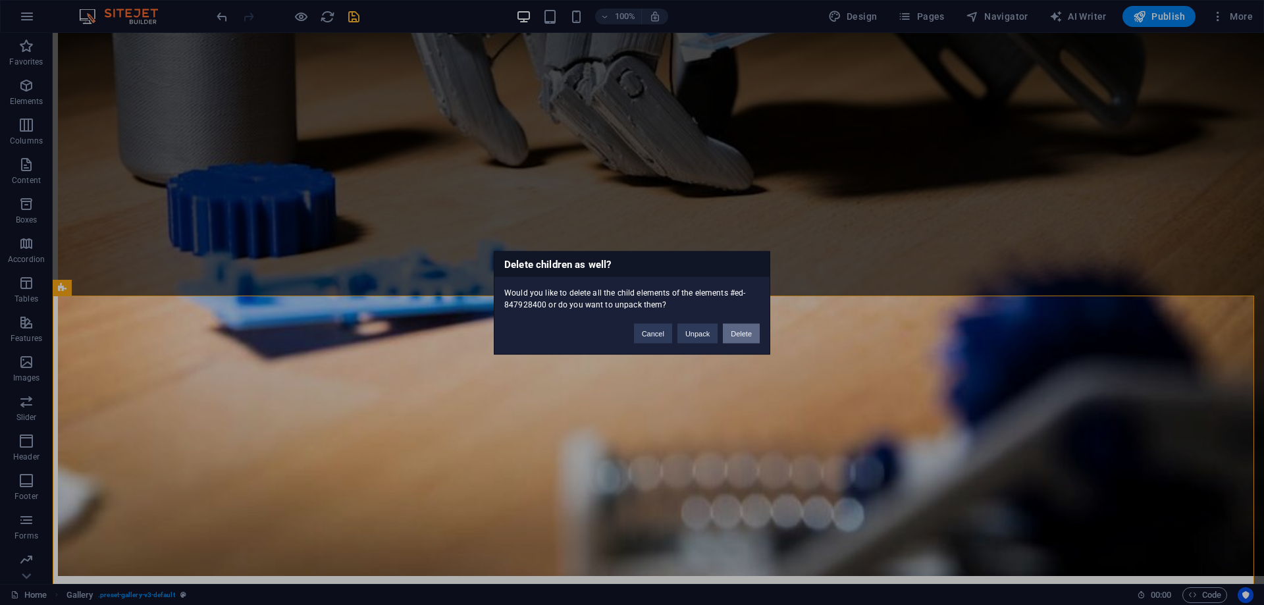
click at [745, 337] on button "Delete" at bounding box center [741, 333] width 37 height 20
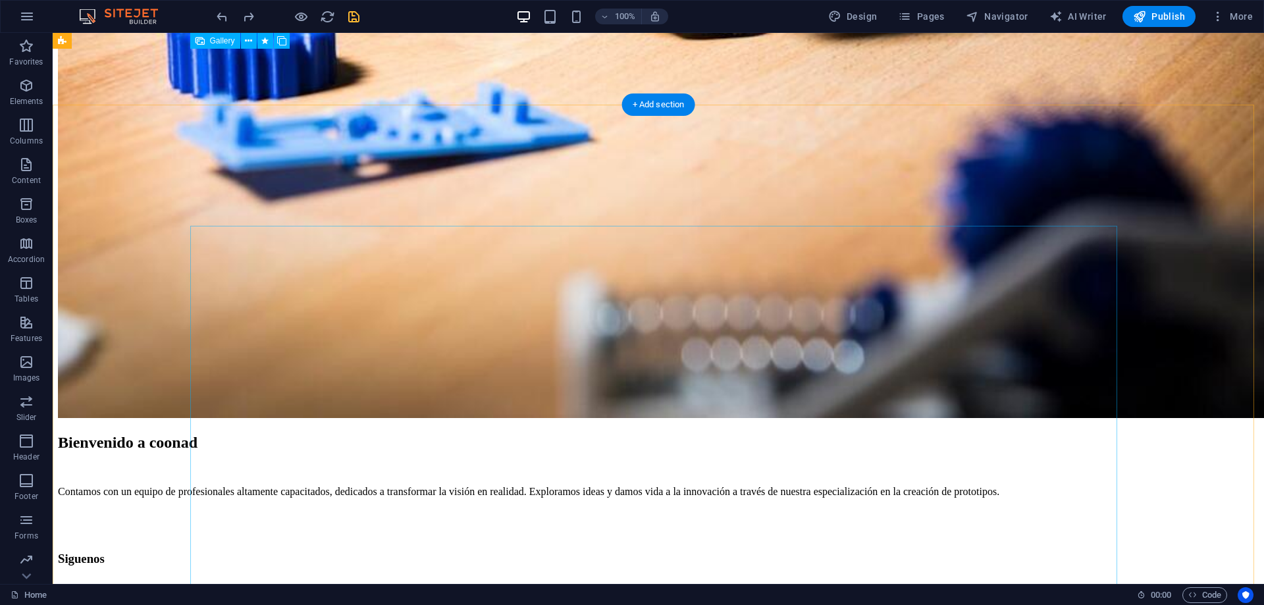
scroll to position [1189, 0]
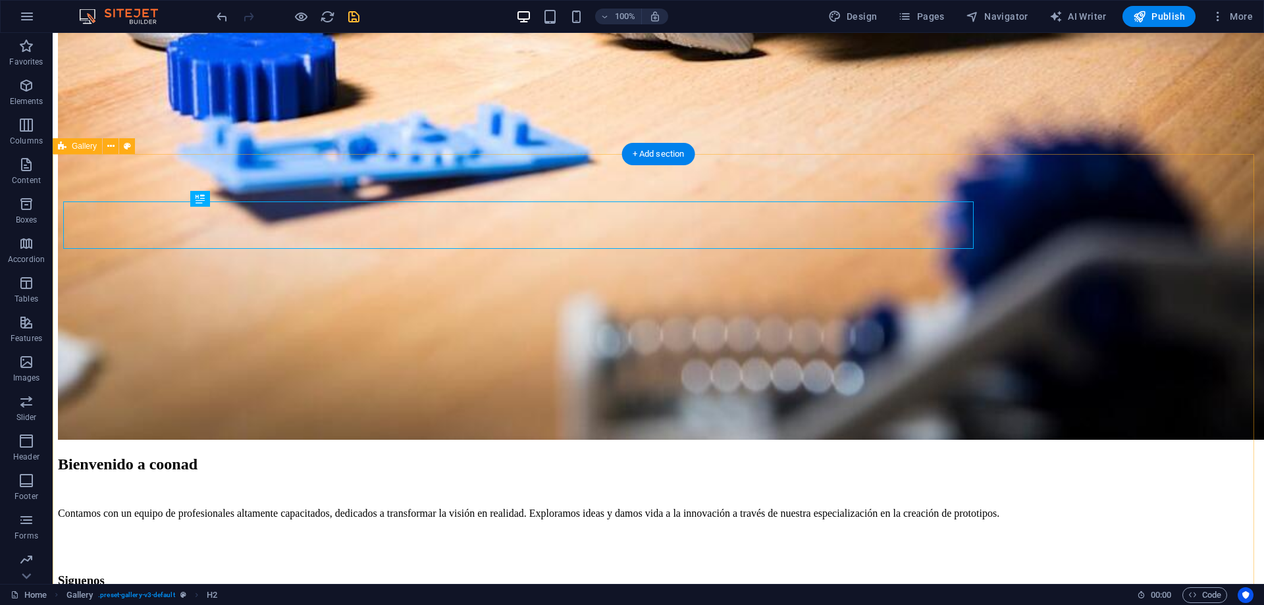
scroll to position [1195, 0]
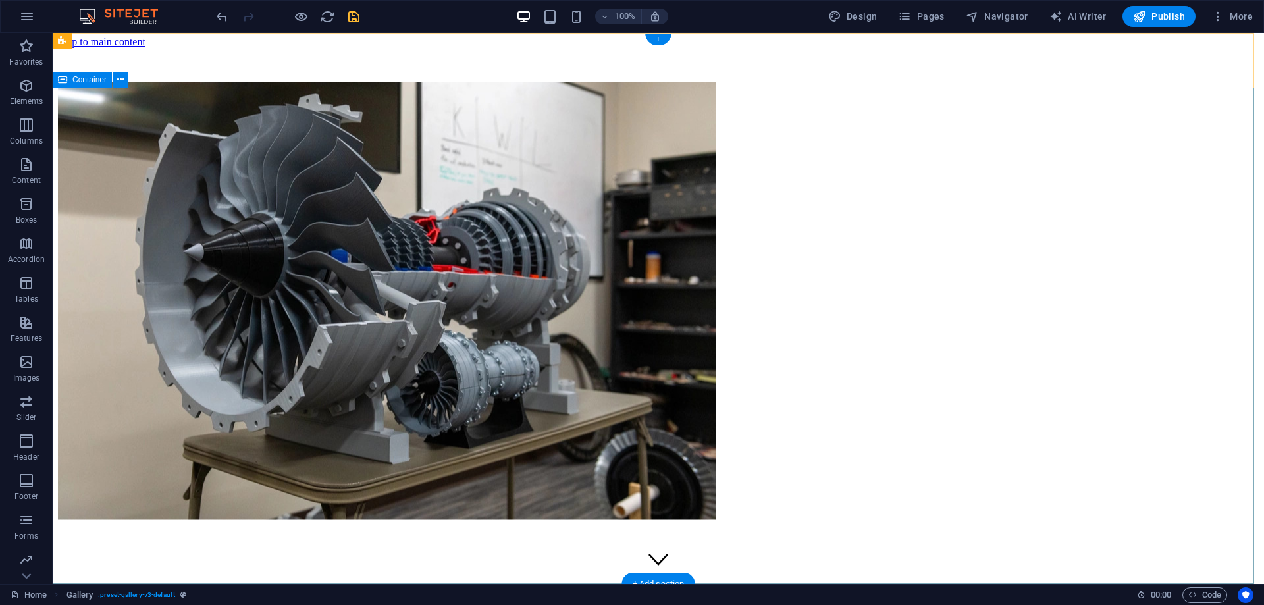
scroll to position [0, 0]
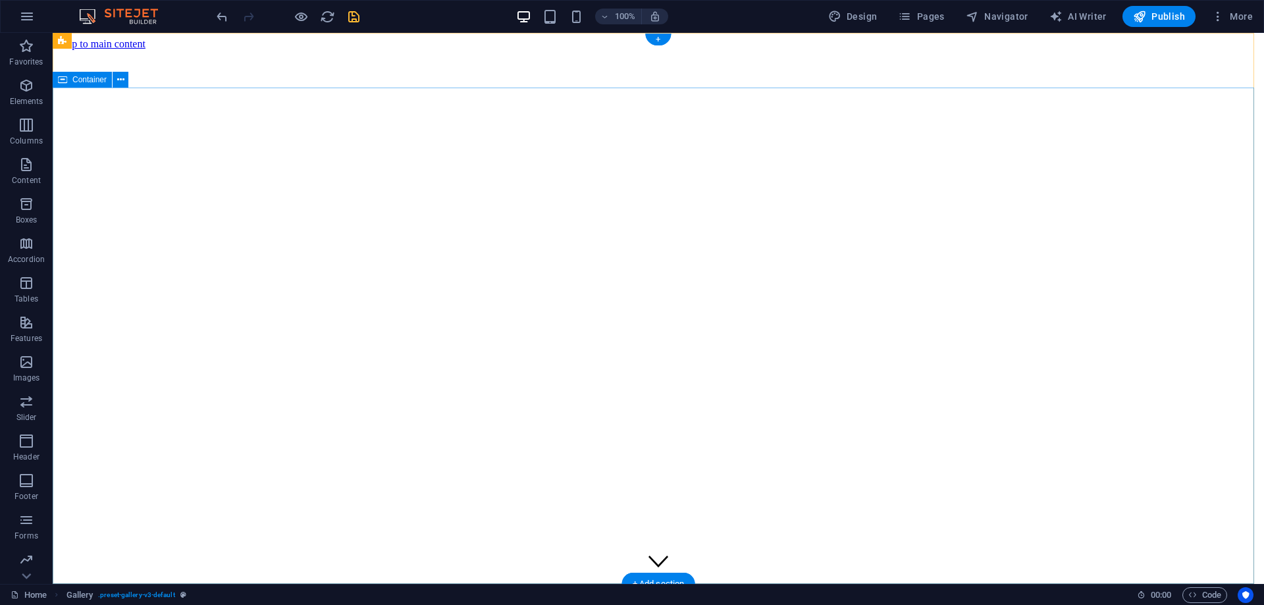
click at [123, 82] on icon at bounding box center [120, 80] width 7 height 14
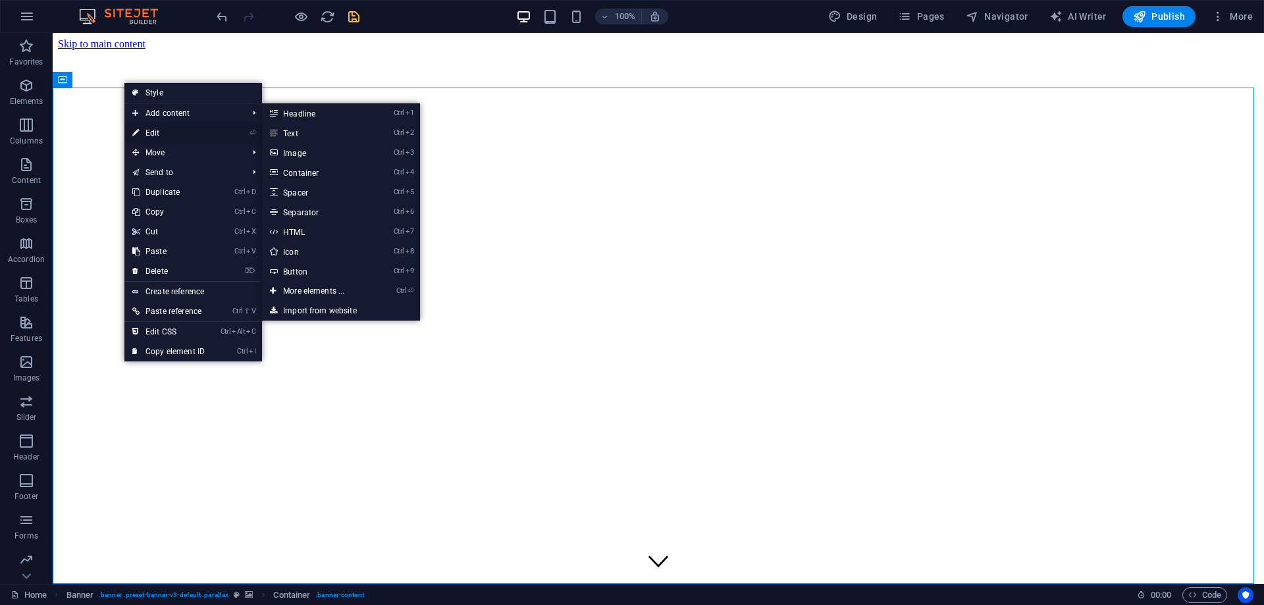
click at [151, 132] on link "⏎ Edit" at bounding box center [168, 133] width 88 height 20
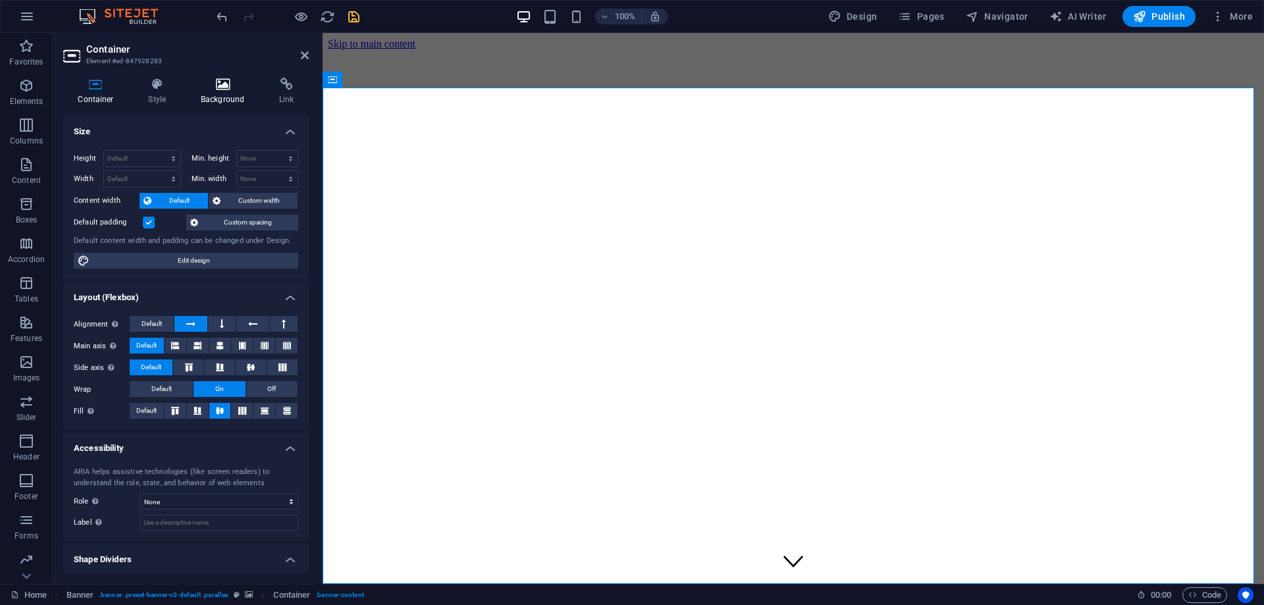
click at [209, 84] on icon at bounding box center [222, 84] width 73 height 13
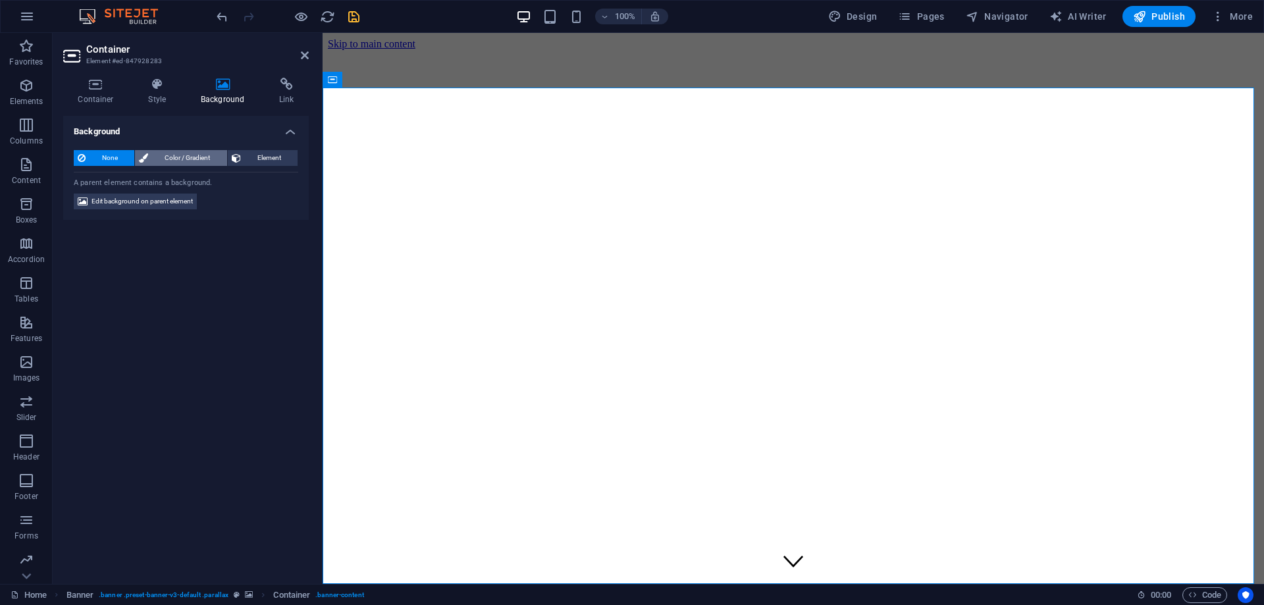
click at [189, 156] on span "Color / Gradient" at bounding box center [187, 158] width 70 height 16
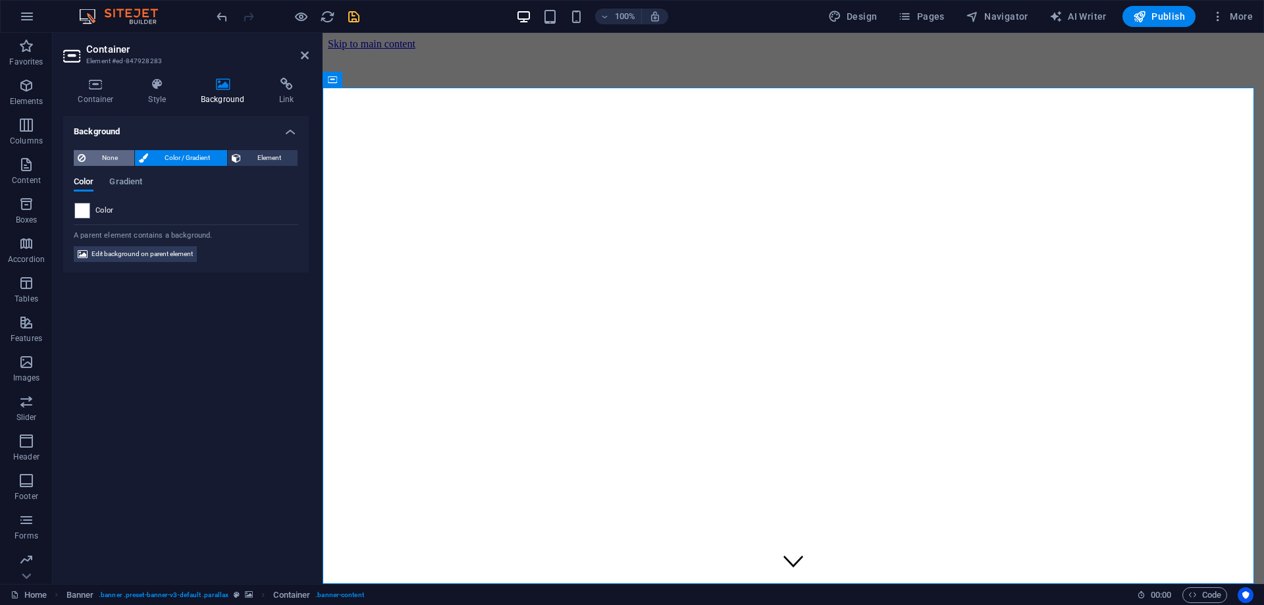
click at [104, 159] on span "None" at bounding box center [110, 158] width 41 height 16
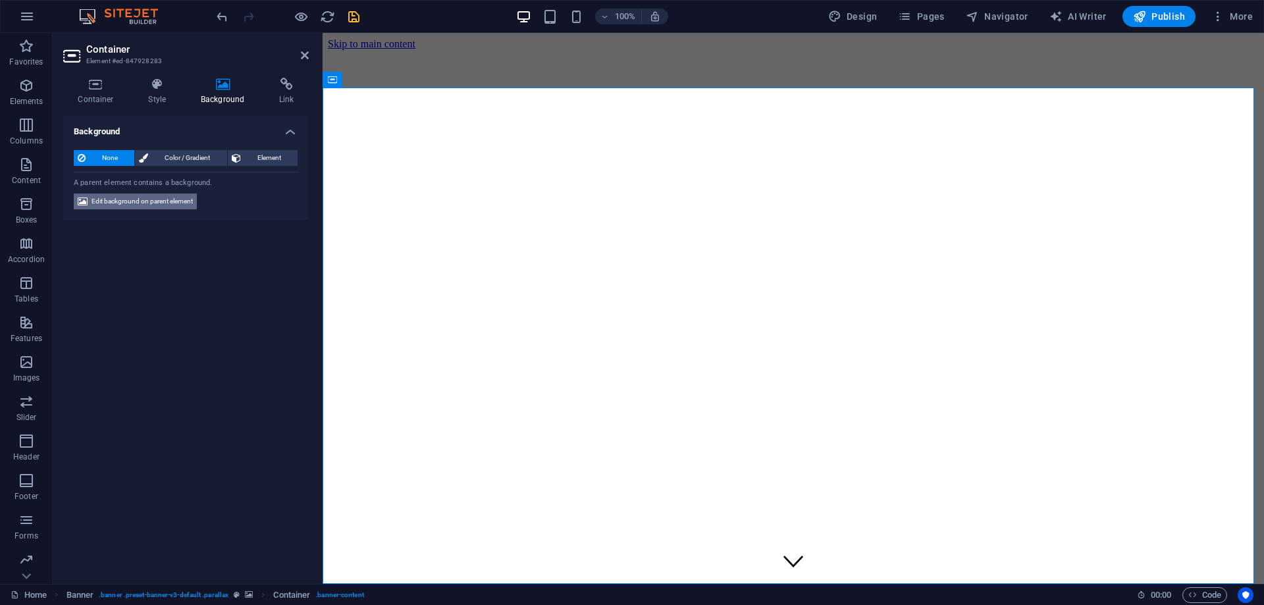
click at [124, 206] on span "Edit background on parent element" at bounding box center [141, 202] width 101 height 16
select select "fade"
select select "s"
select select "ondemand"
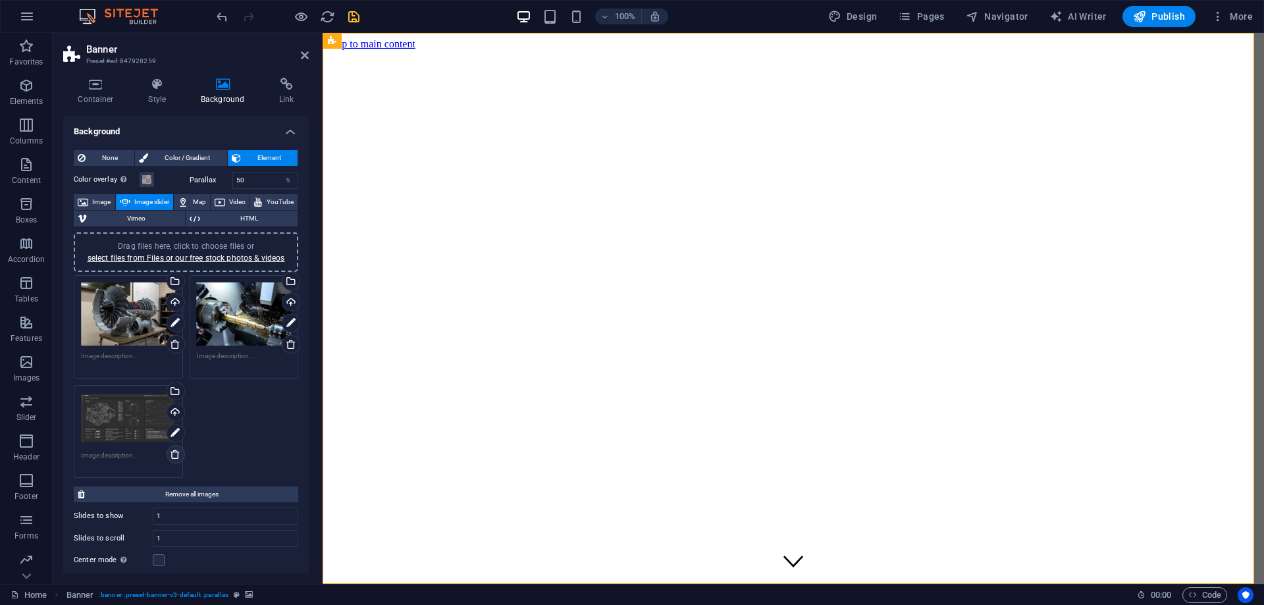
click at [172, 455] on icon at bounding box center [175, 454] width 11 height 11
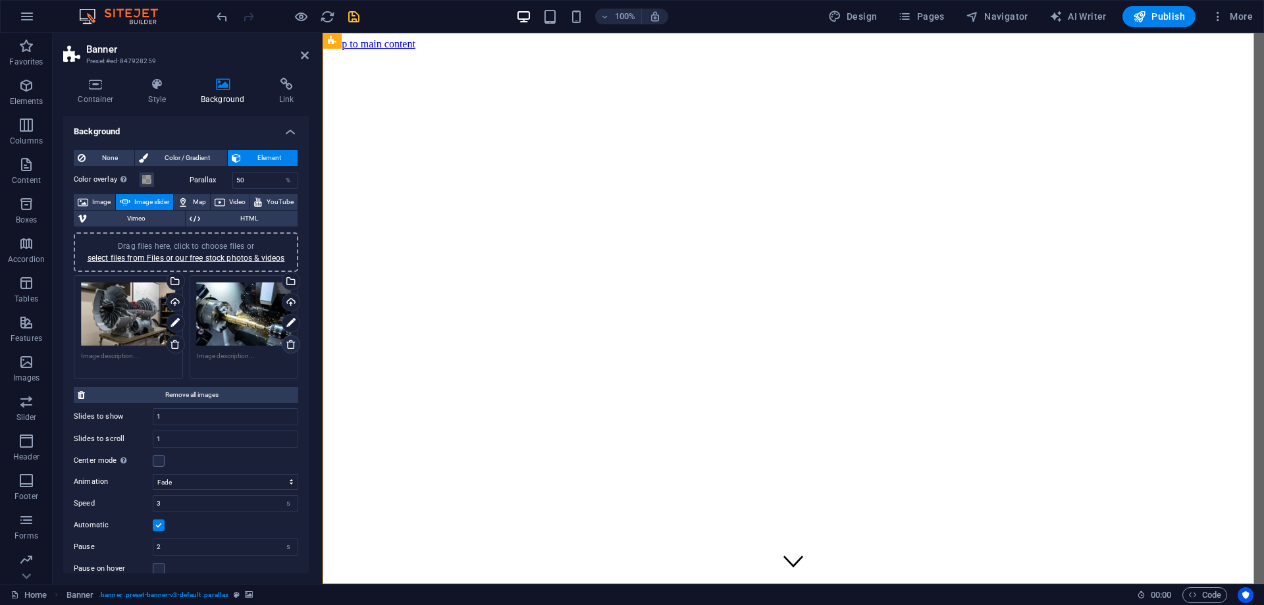
click at [286, 343] on icon at bounding box center [291, 344] width 11 height 11
click at [110, 202] on span "Image" at bounding box center [101, 202] width 19 height 16
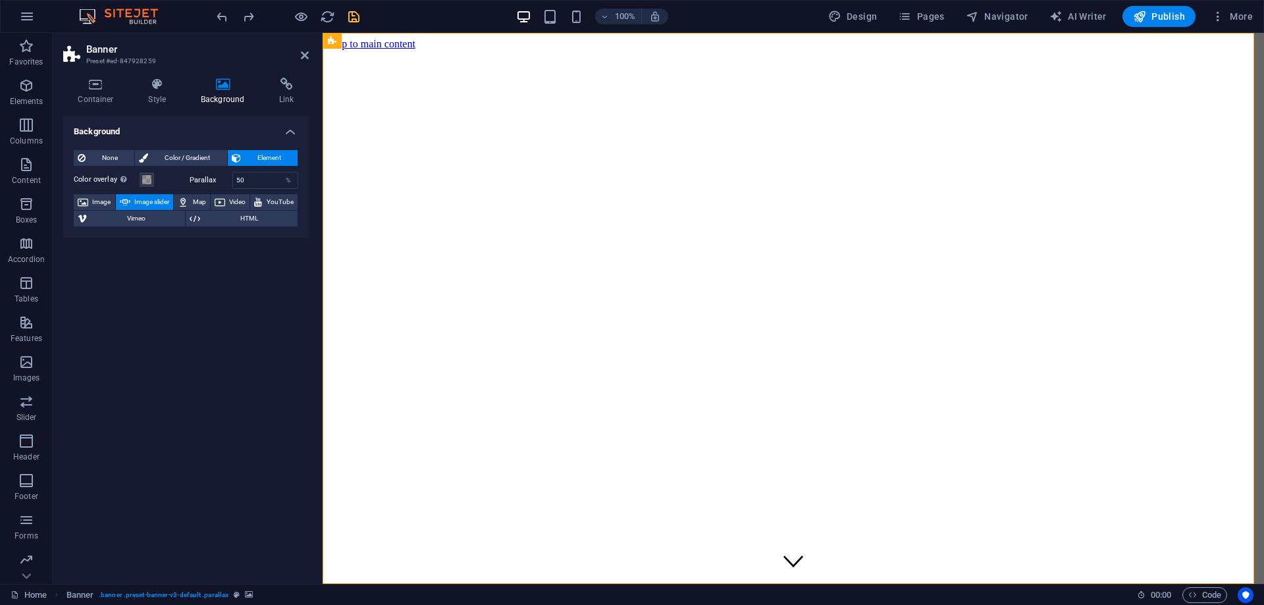
click at [150, 204] on span "Image slider" at bounding box center [152, 202] width 36 height 16
click at [184, 200] on icon at bounding box center [183, 202] width 11 height 16
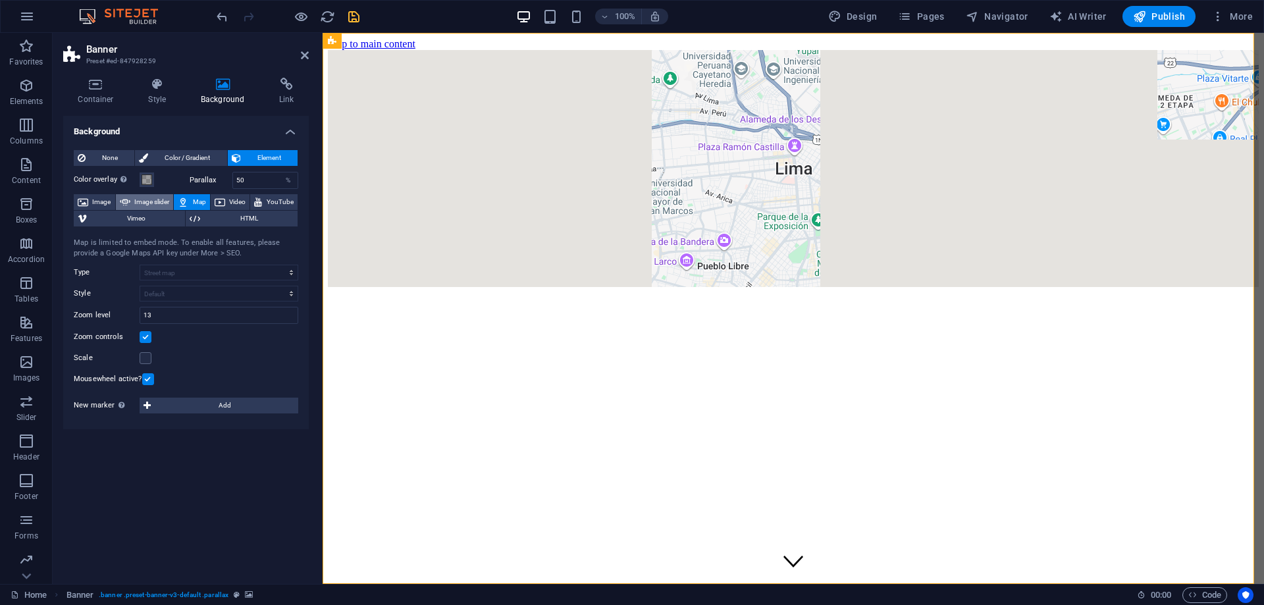
click at [156, 204] on span "Image slider" at bounding box center [152, 202] width 36 height 16
select select "ms"
select select "s"
select select "progressive"
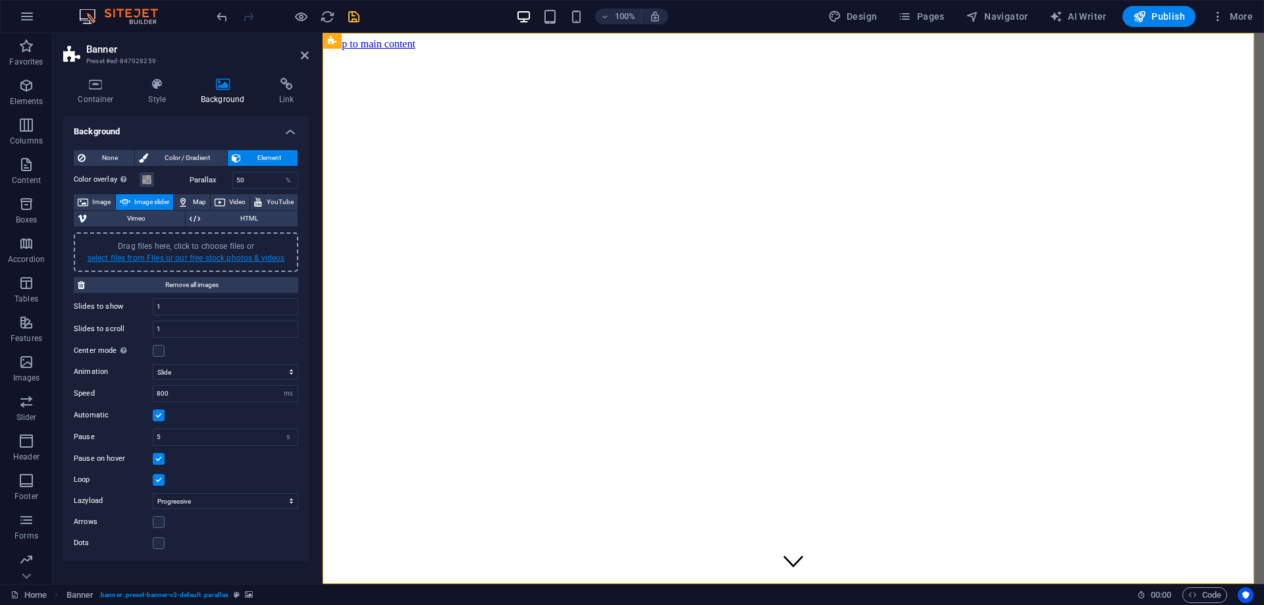
click at [184, 259] on link "select files from Files or our free stock photos & videos" at bounding box center [186, 257] width 197 height 9
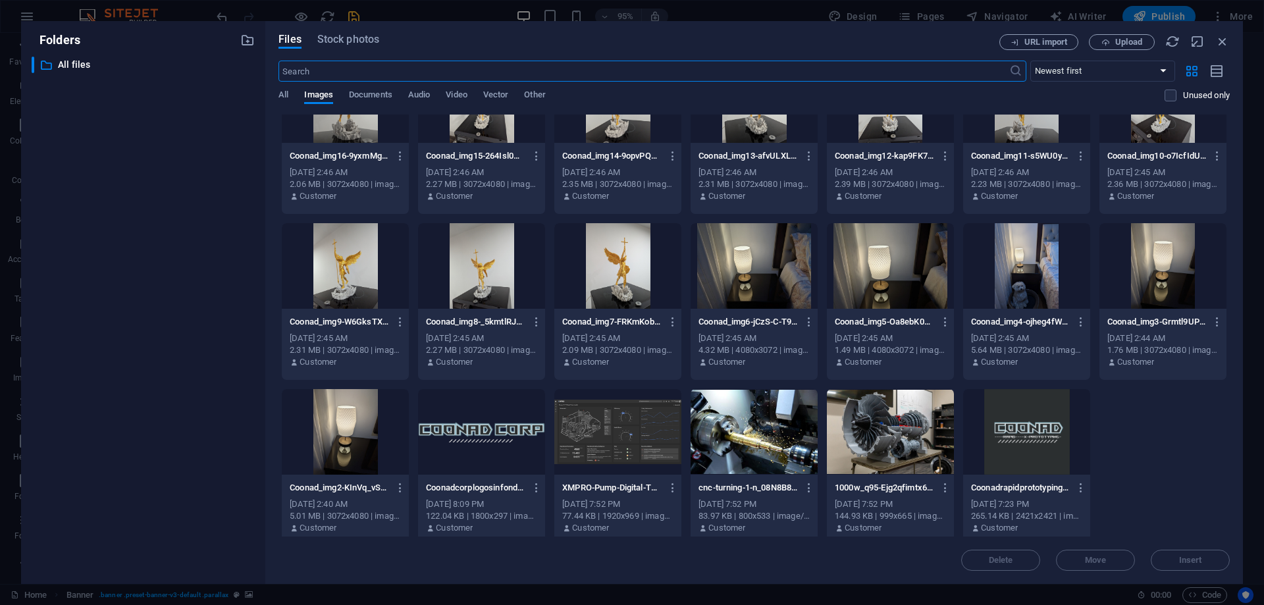
scroll to position [1395, 0]
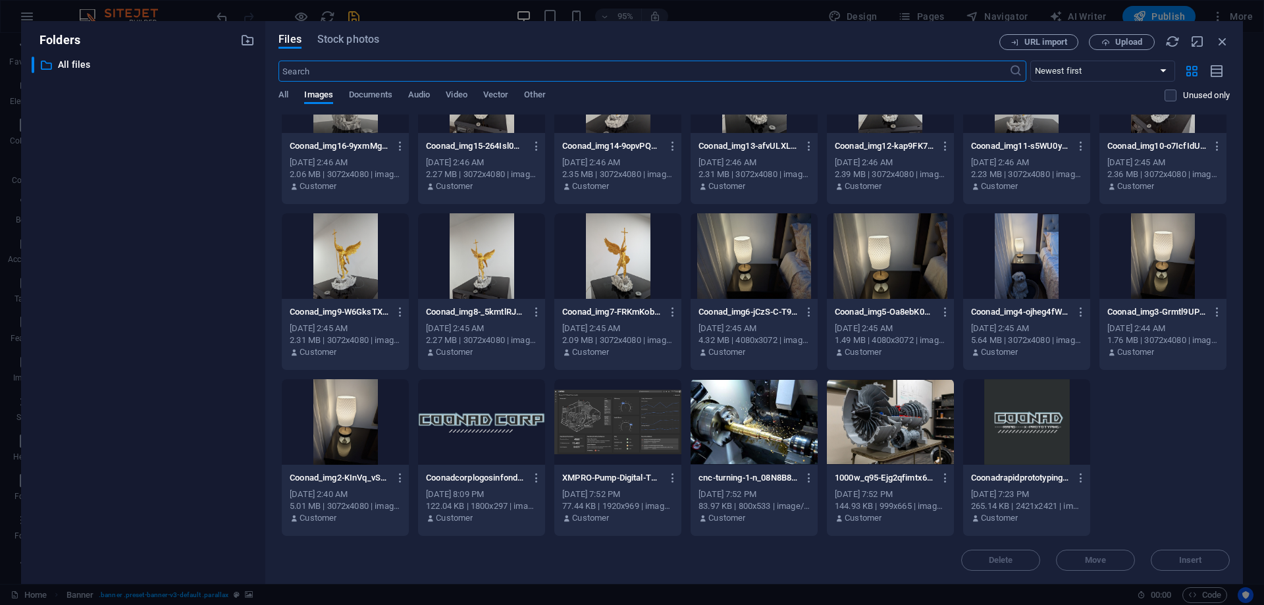
click at [898, 430] on div at bounding box center [890, 422] width 127 height 86
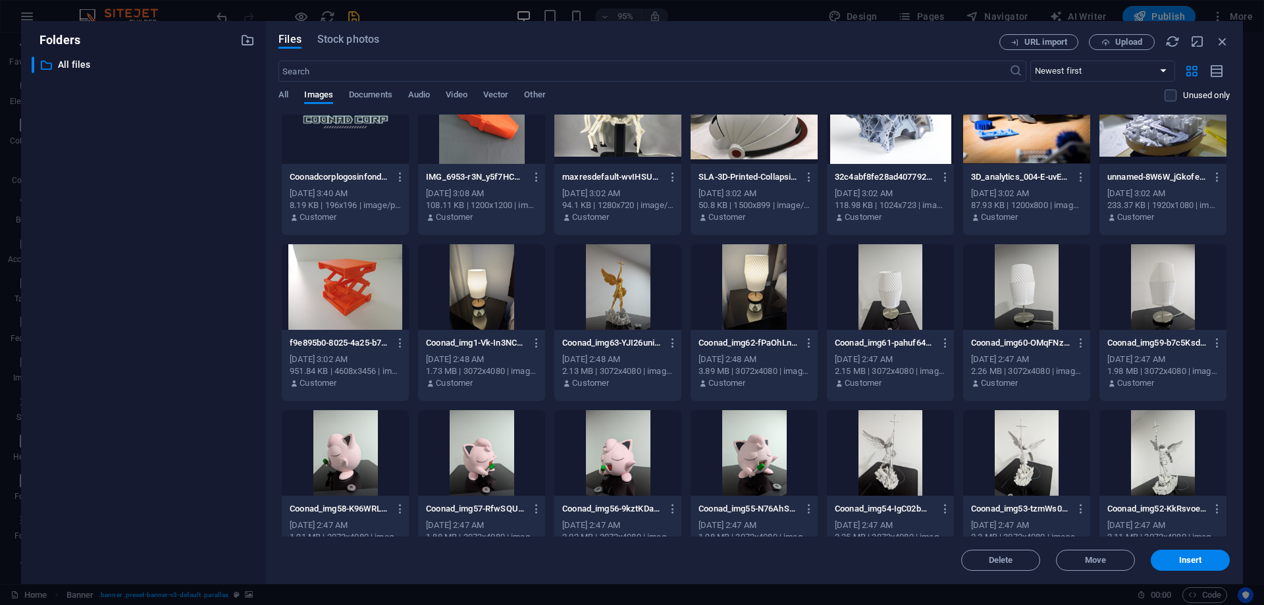
scroll to position [0, 0]
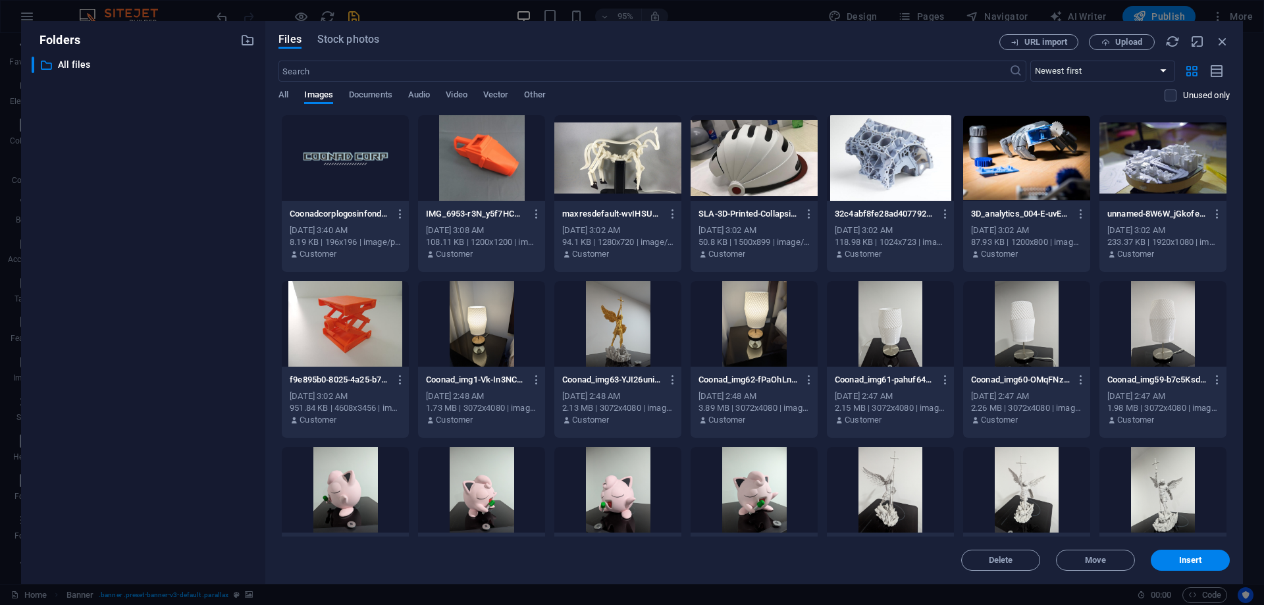
click at [1014, 174] on div at bounding box center [1026, 158] width 127 height 86
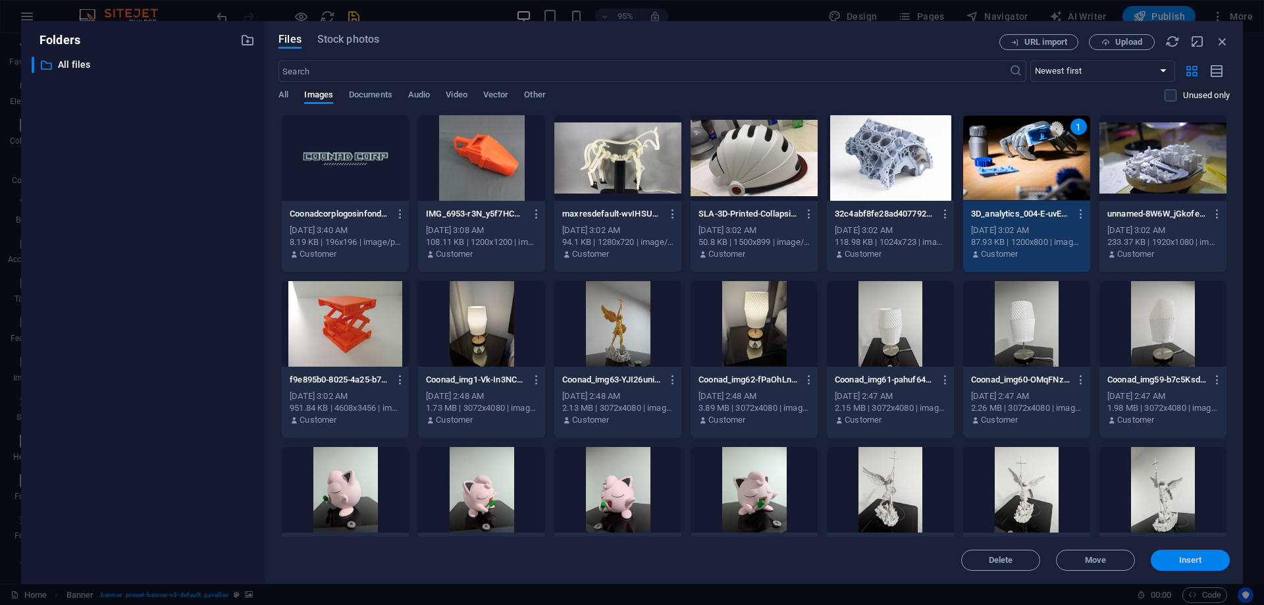
click at [1181, 562] on span "Insert" at bounding box center [1190, 560] width 23 height 8
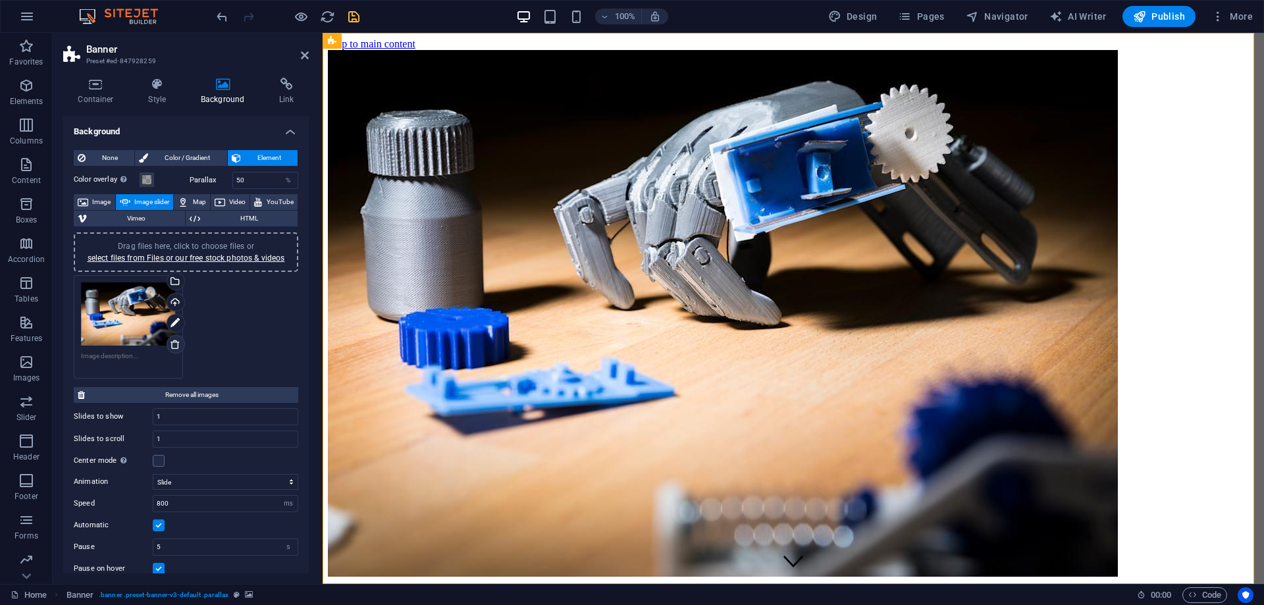
click at [175, 343] on icon at bounding box center [175, 344] width 11 height 11
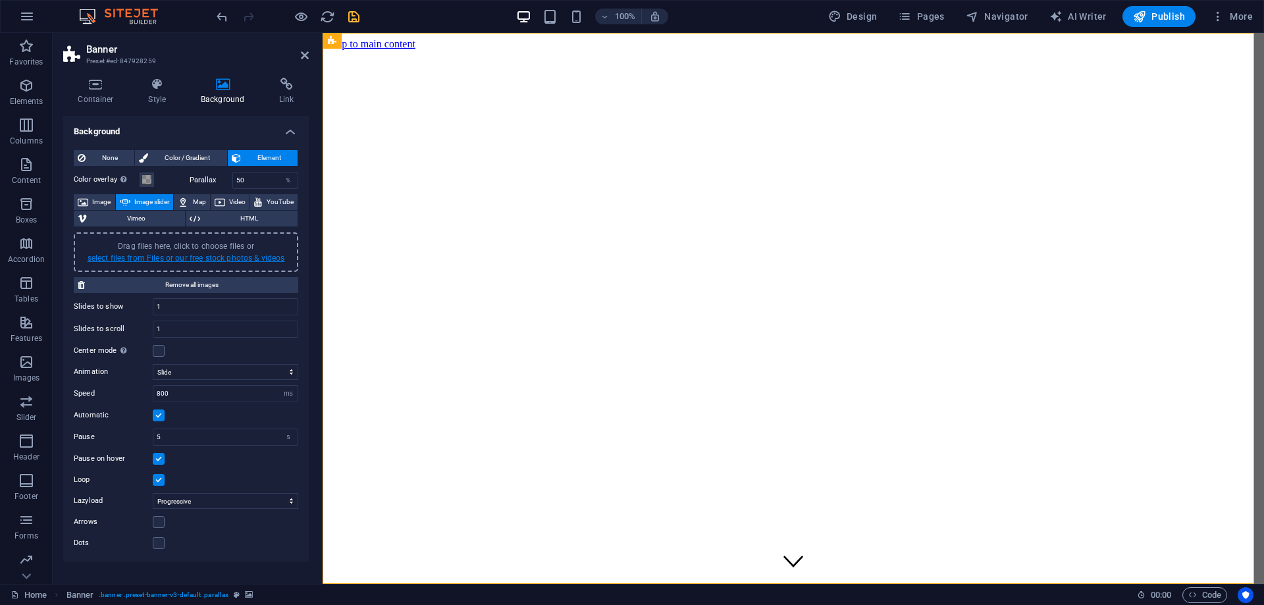
click at [213, 257] on link "select files from Files or our free stock photos & videos" at bounding box center [186, 257] width 197 height 9
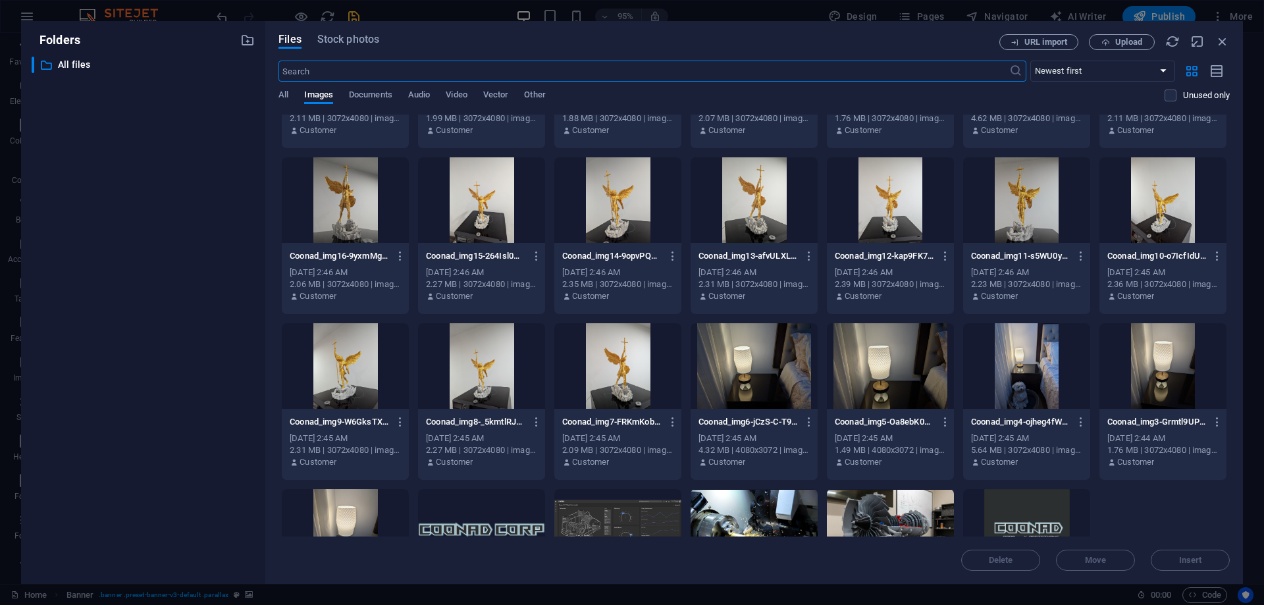
scroll to position [1382, 0]
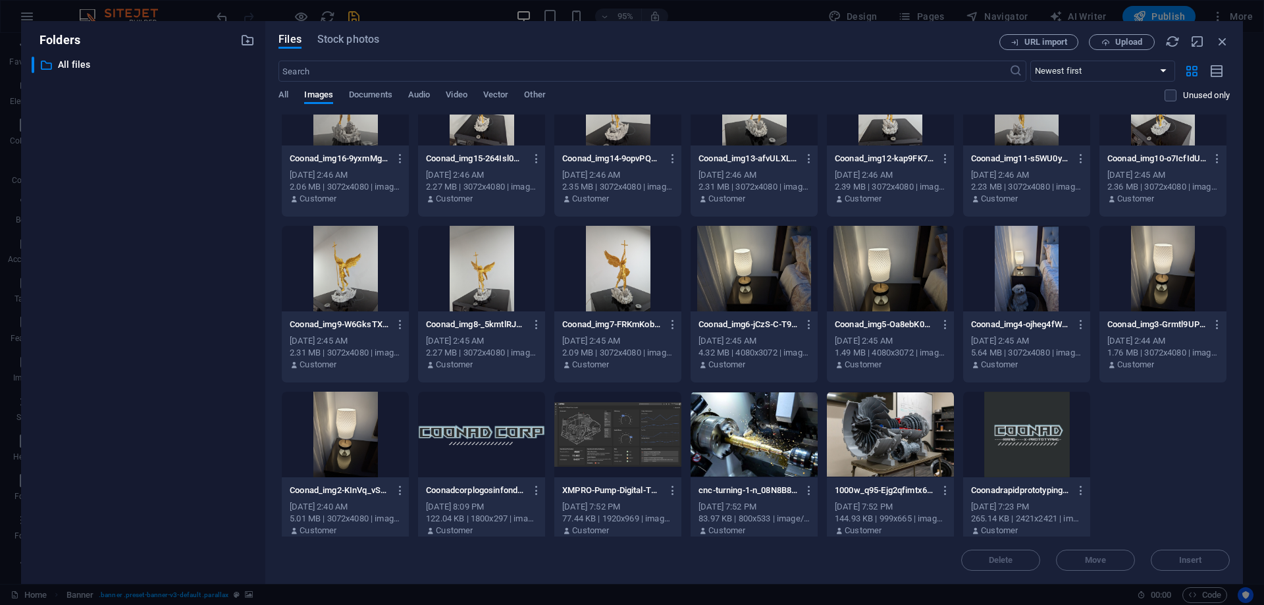
click at [875, 442] on div at bounding box center [890, 435] width 127 height 86
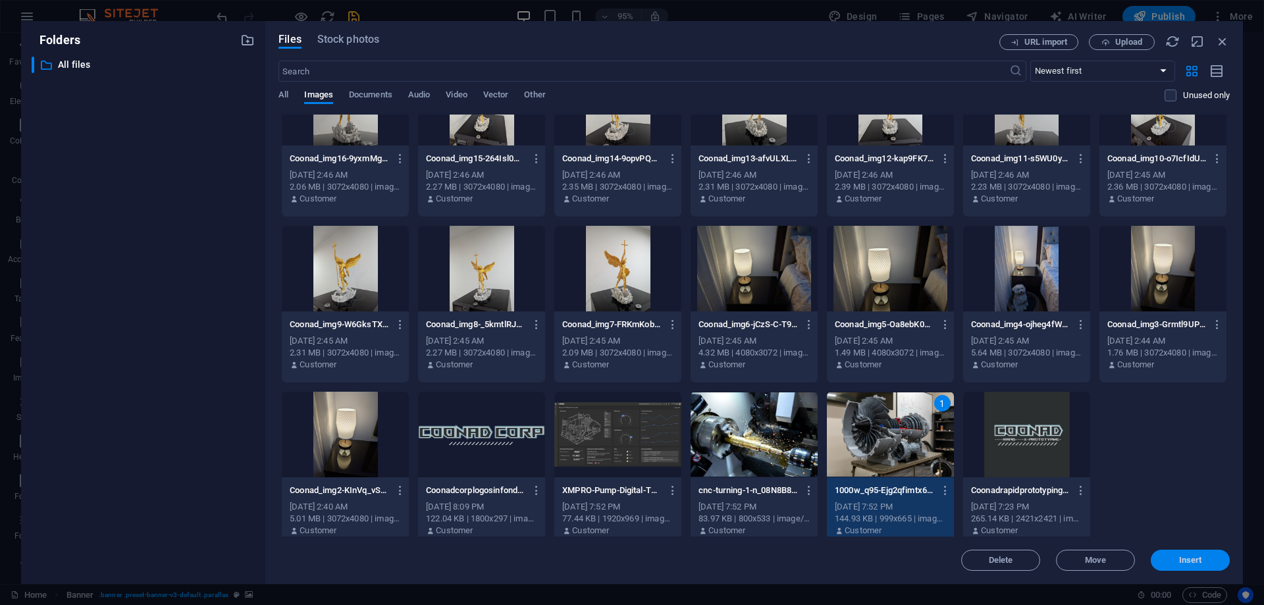
click at [1191, 561] on span "Insert" at bounding box center [1190, 560] width 23 height 8
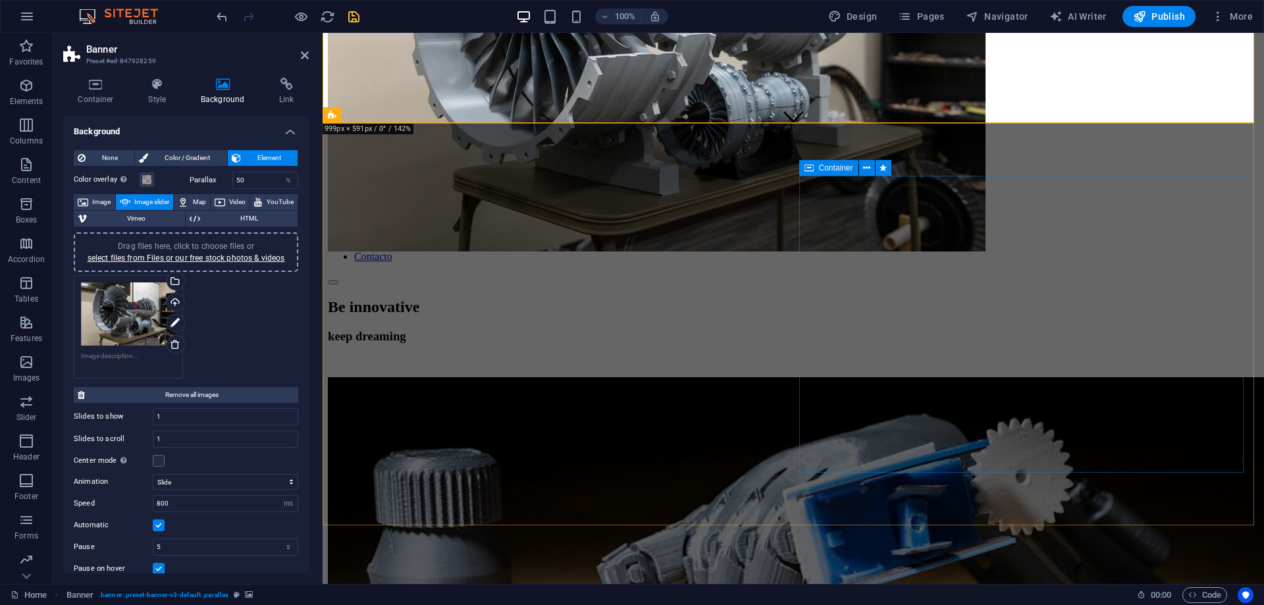
scroll to position [461, 0]
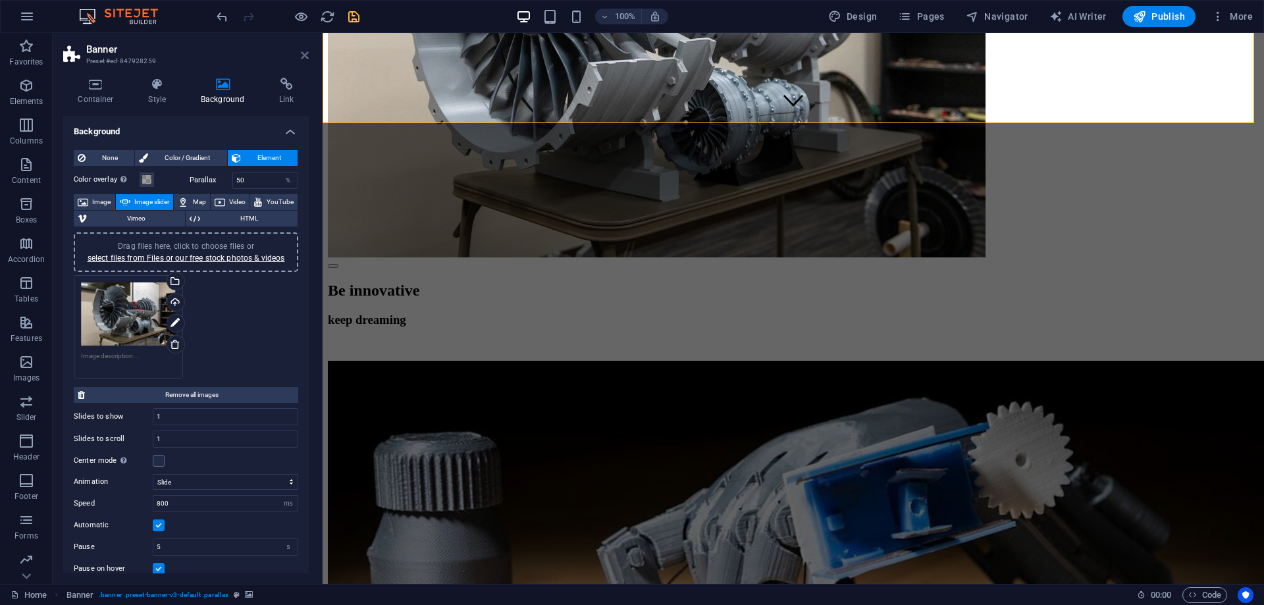
click at [301, 55] on icon at bounding box center [305, 55] width 8 height 11
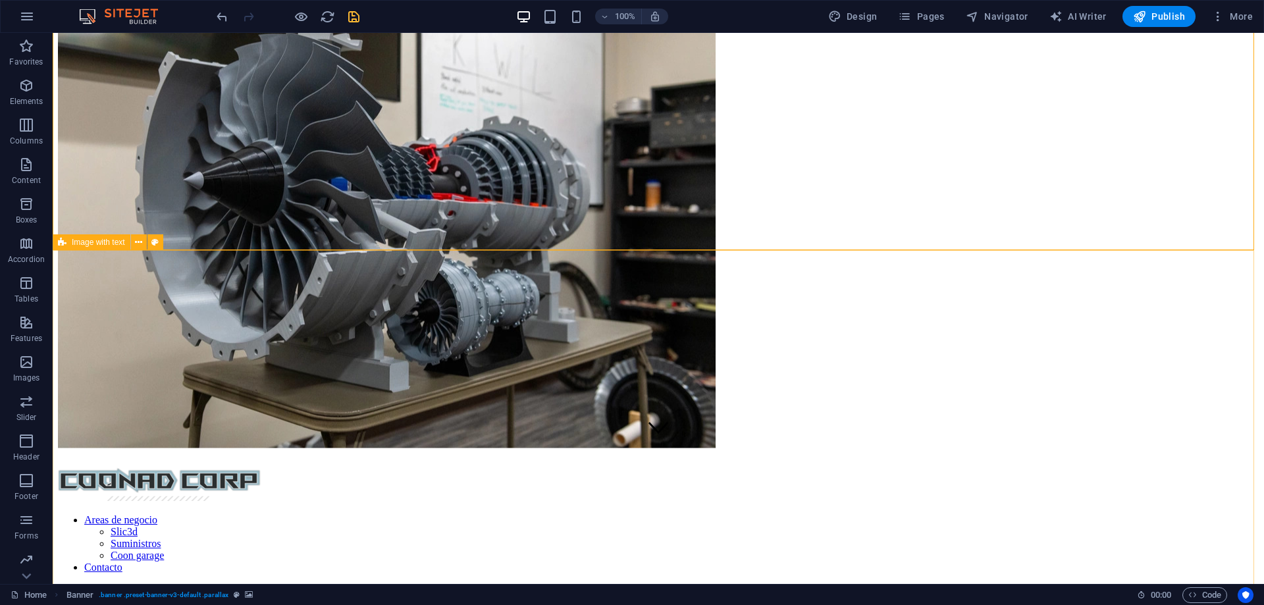
scroll to position [0, 0]
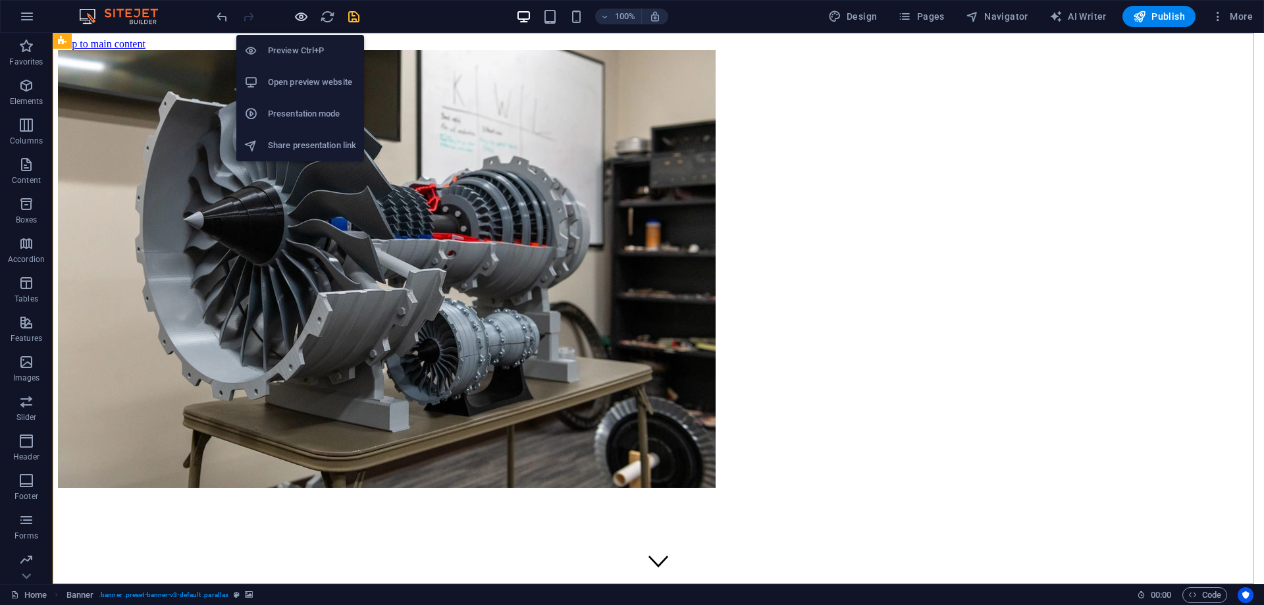
click at [0, 0] on icon "button" at bounding box center [0, 0] width 0 height 0
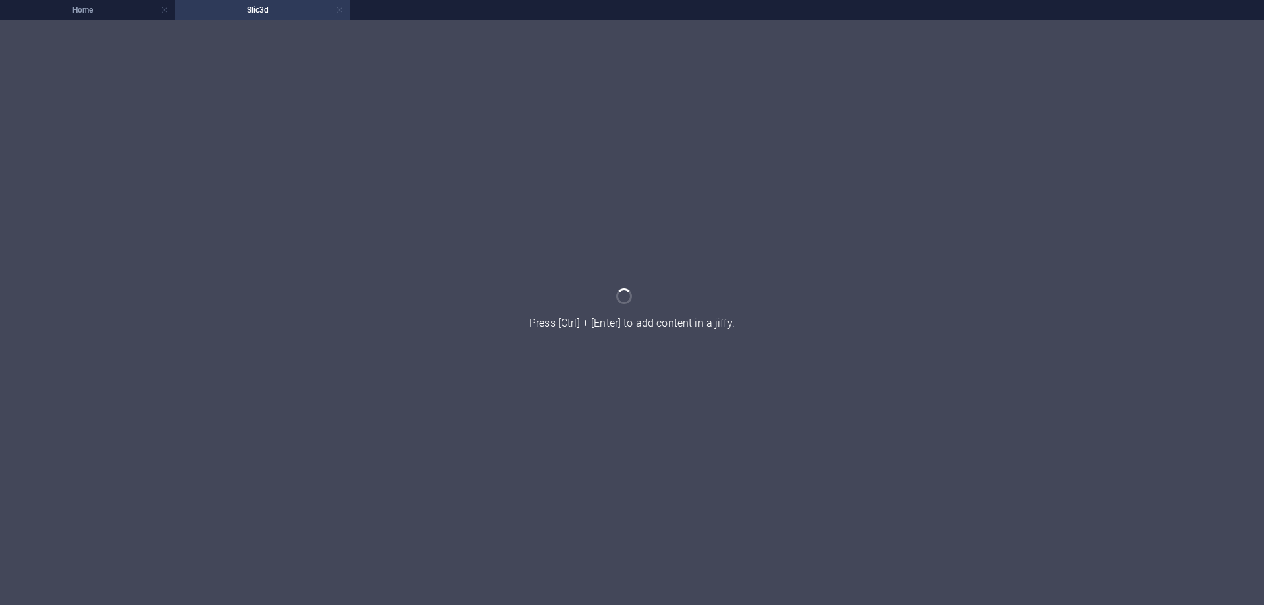
click at [337, 13] on link at bounding box center [340, 10] width 8 height 13
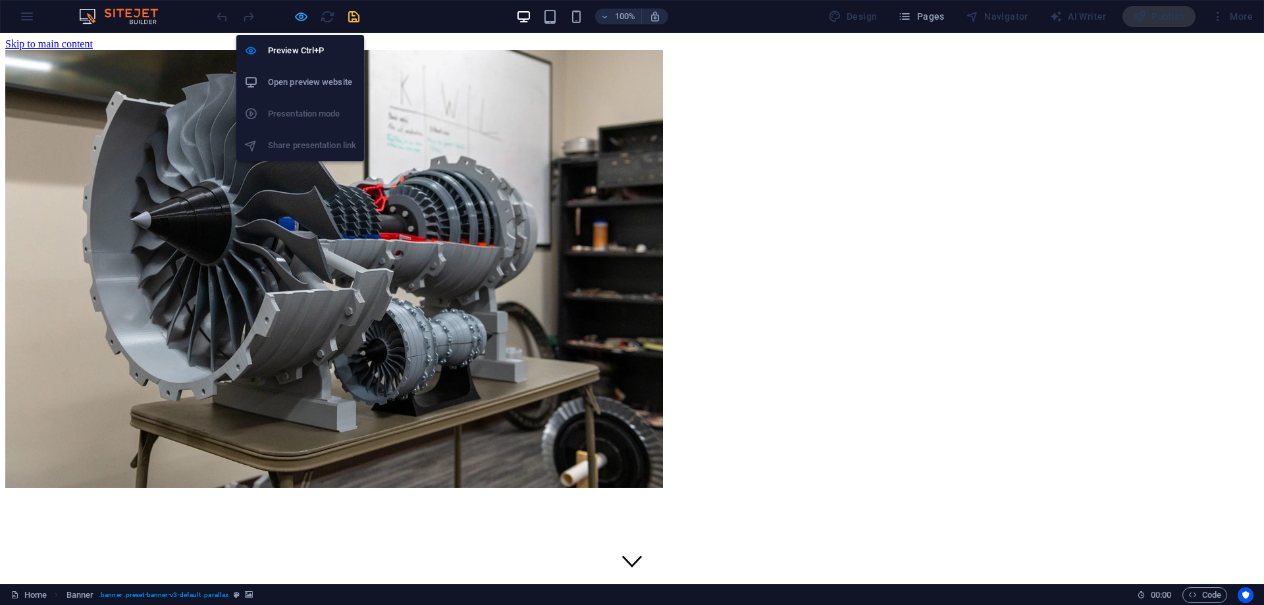
click at [0, 0] on icon "button" at bounding box center [0, 0] width 0 height 0
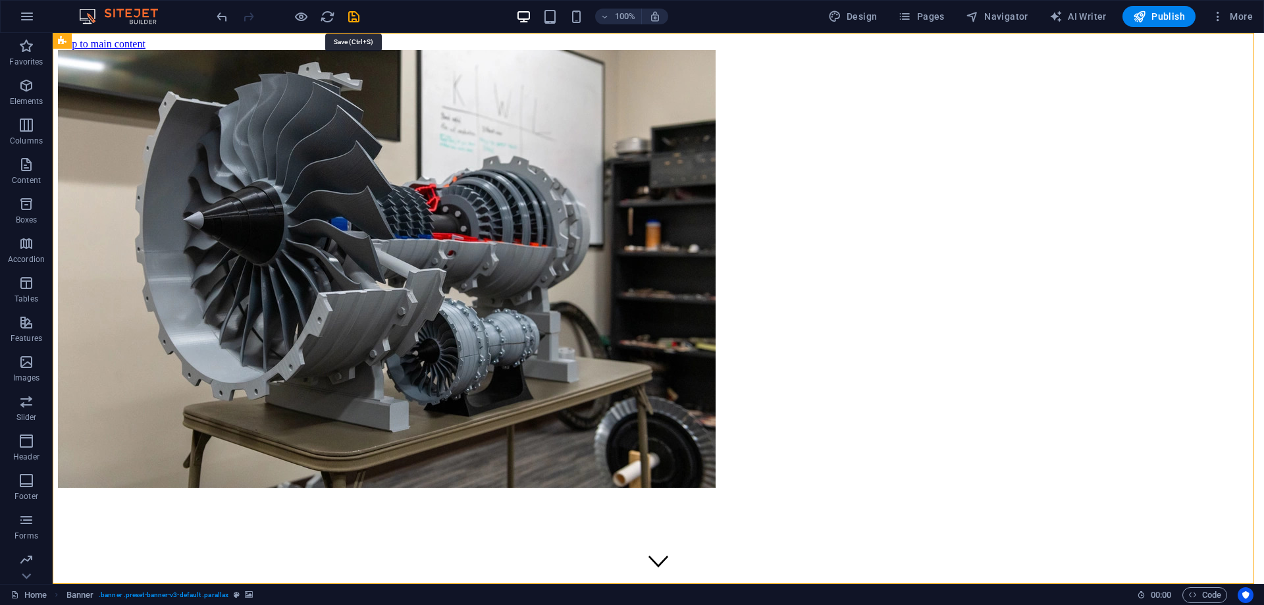
click at [349, 18] on icon "save" at bounding box center [353, 16] width 15 height 15
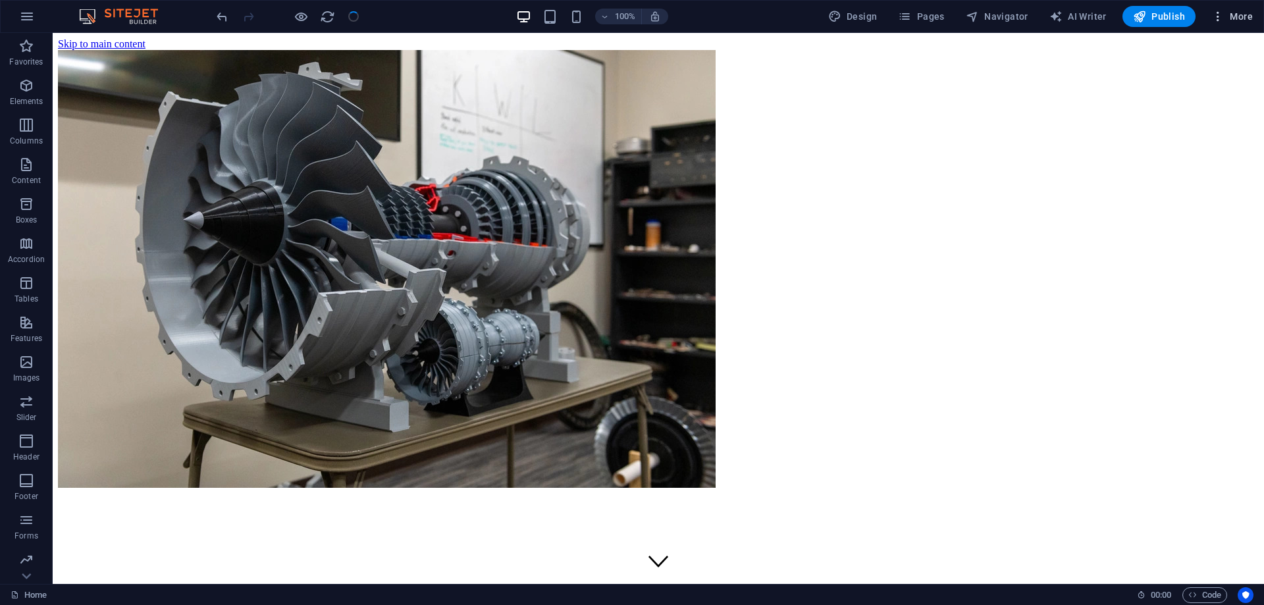
click at [1227, 16] on span "More" at bounding box center [1231, 16] width 41 height 13
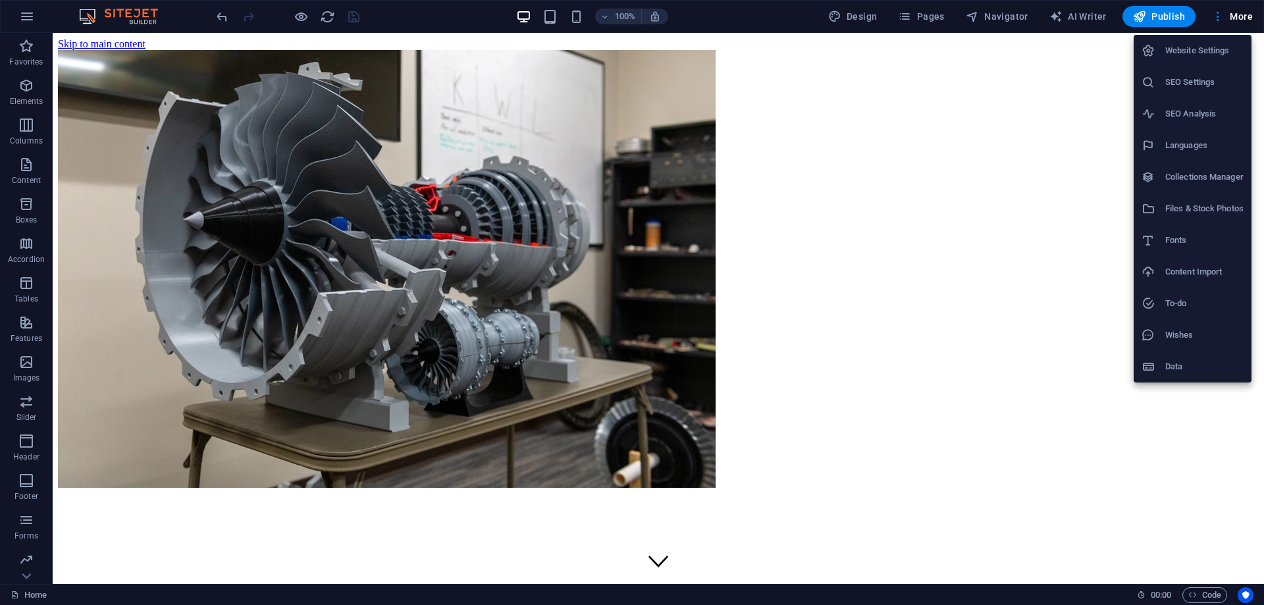
click at [1189, 74] on h6 "SEO Settings" at bounding box center [1204, 82] width 78 height 16
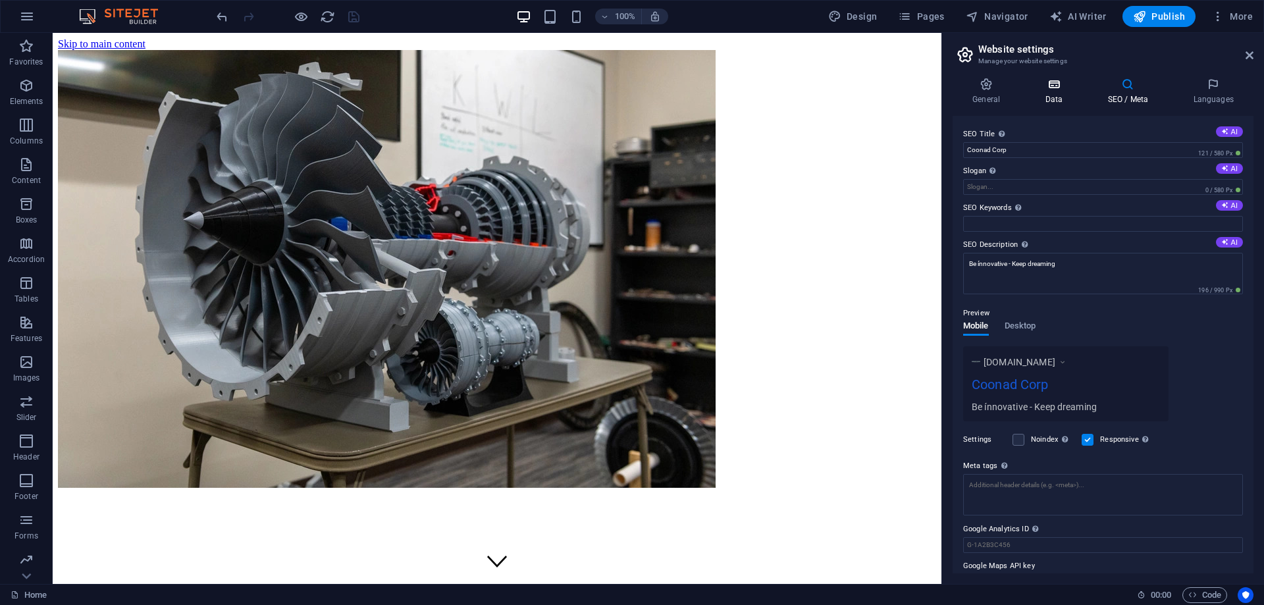
click at [1056, 90] on icon at bounding box center [1053, 84] width 57 height 13
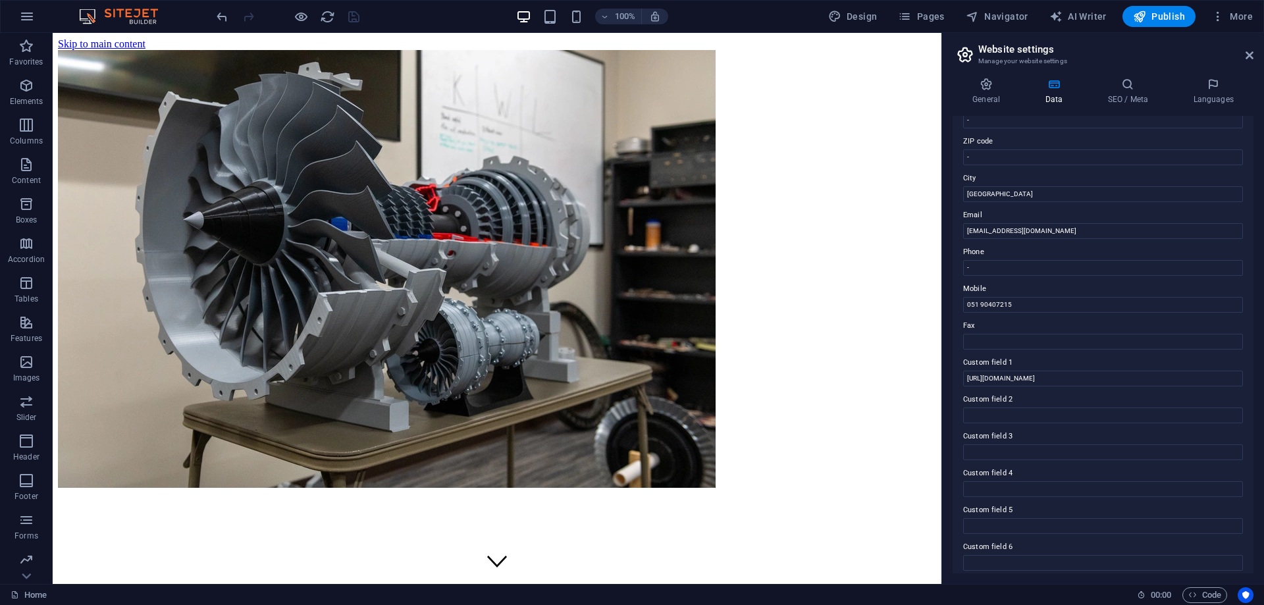
scroll to position [175, 0]
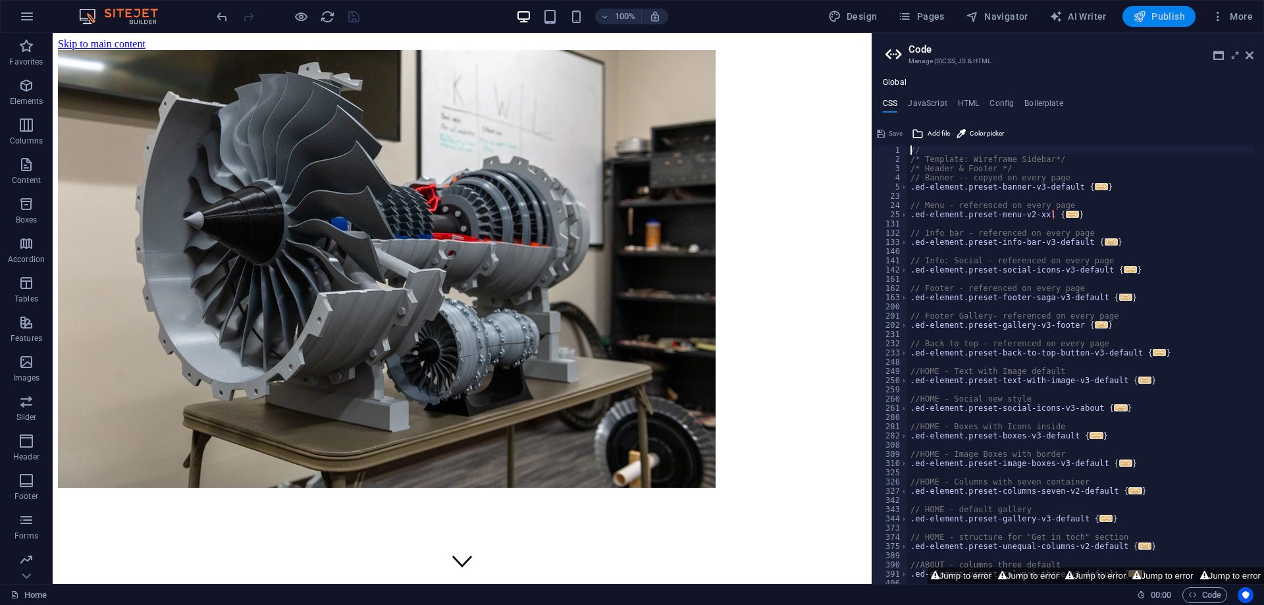
click at [1160, 19] on span "Publish" at bounding box center [1159, 16] width 52 height 13
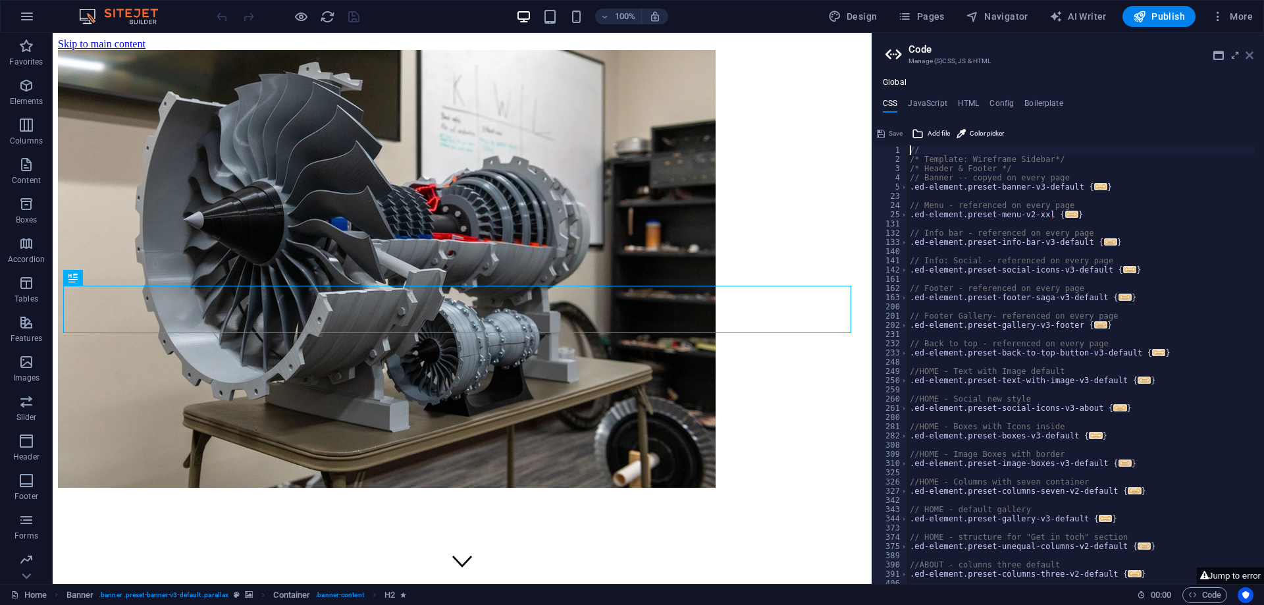
click at [1247, 57] on icon at bounding box center [1249, 55] width 8 height 11
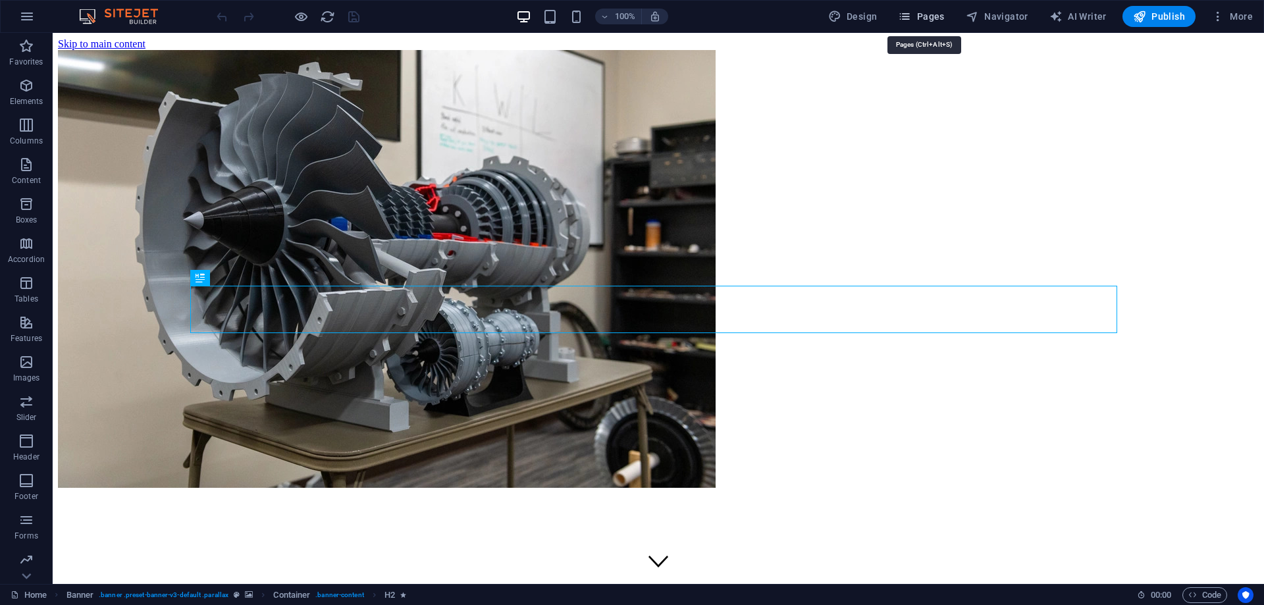
click at [925, 13] on span "Pages" at bounding box center [921, 16] width 46 height 13
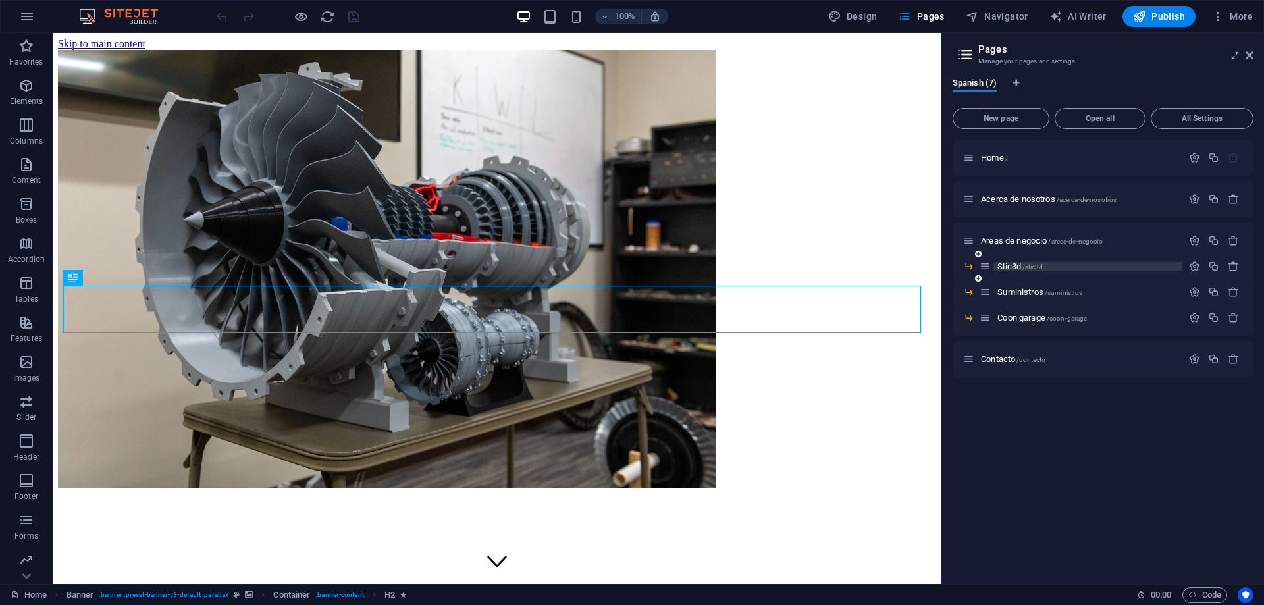
click at [1055, 263] on p "Slic3d /slic3d" at bounding box center [1087, 266] width 181 height 9
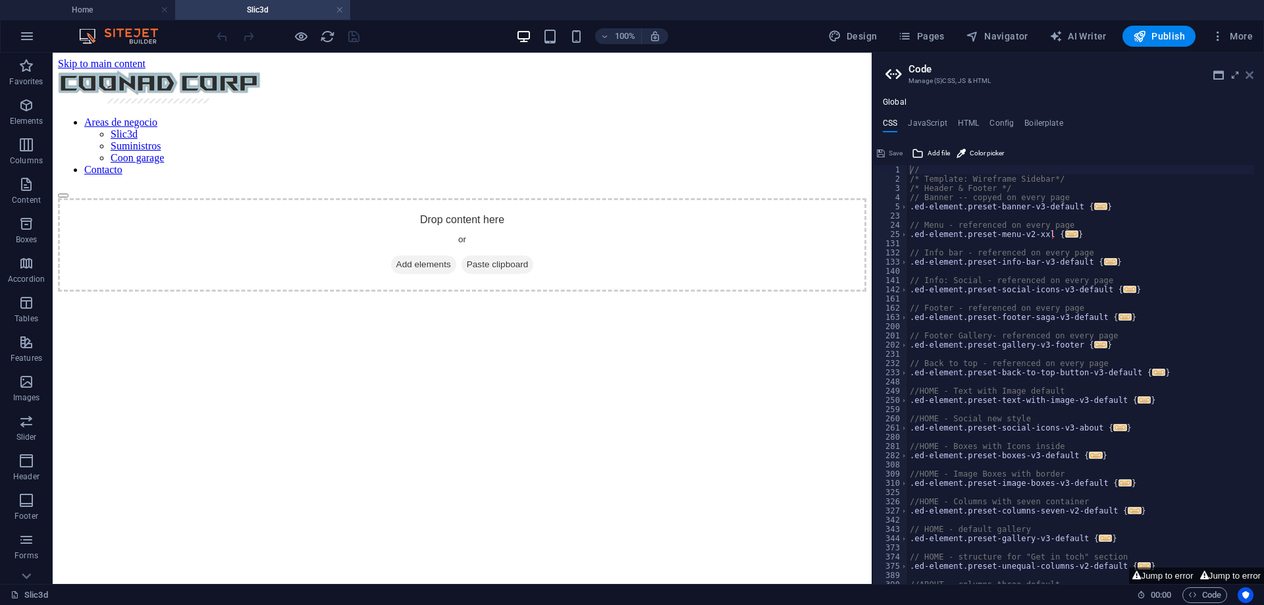
click at [1247, 75] on icon at bounding box center [1249, 75] width 8 height 11
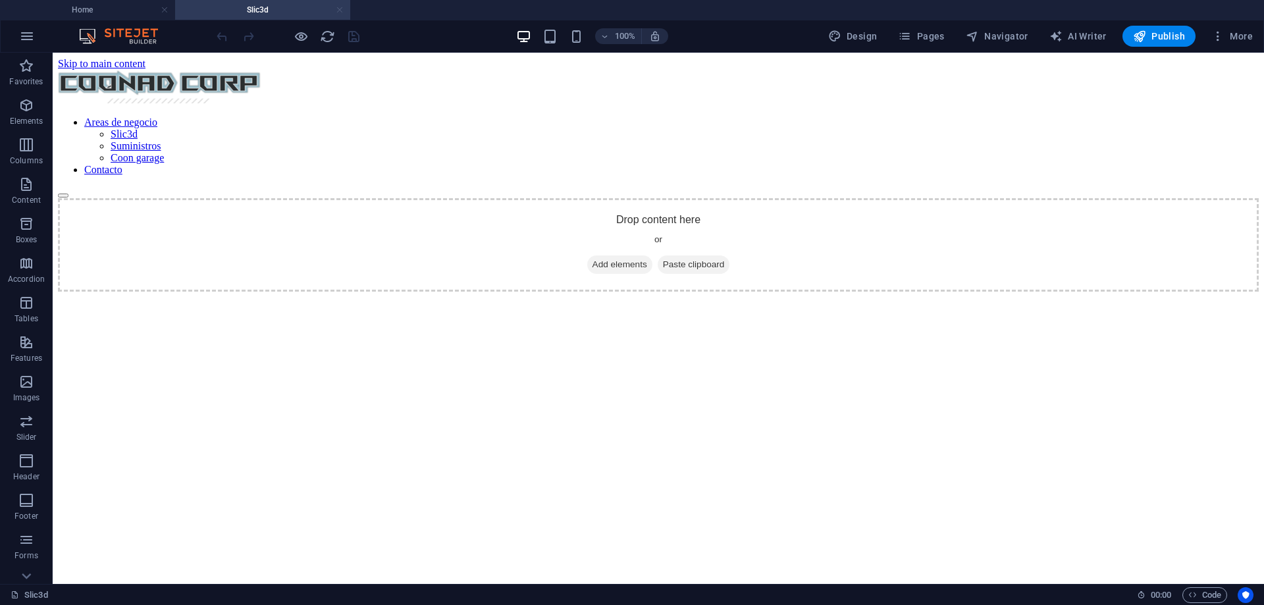
click at [338, 14] on link at bounding box center [340, 10] width 8 height 13
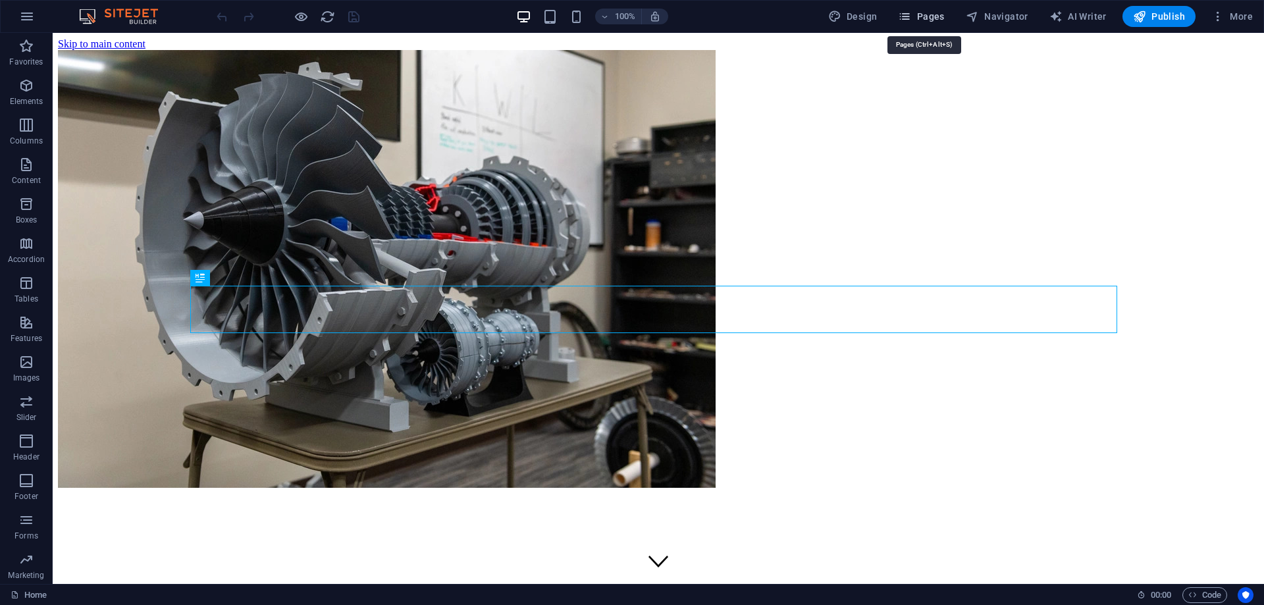
click at [932, 23] on button "Pages" at bounding box center [921, 16] width 57 height 21
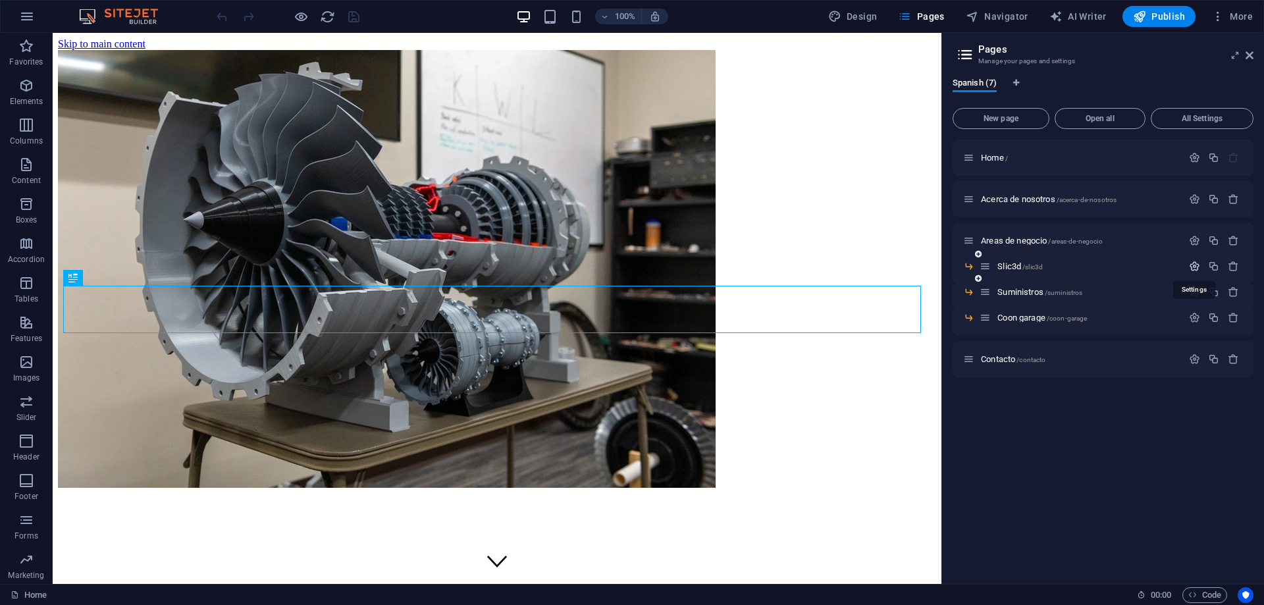
click at [1197, 266] on icon "button" at bounding box center [1194, 266] width 11 height 11
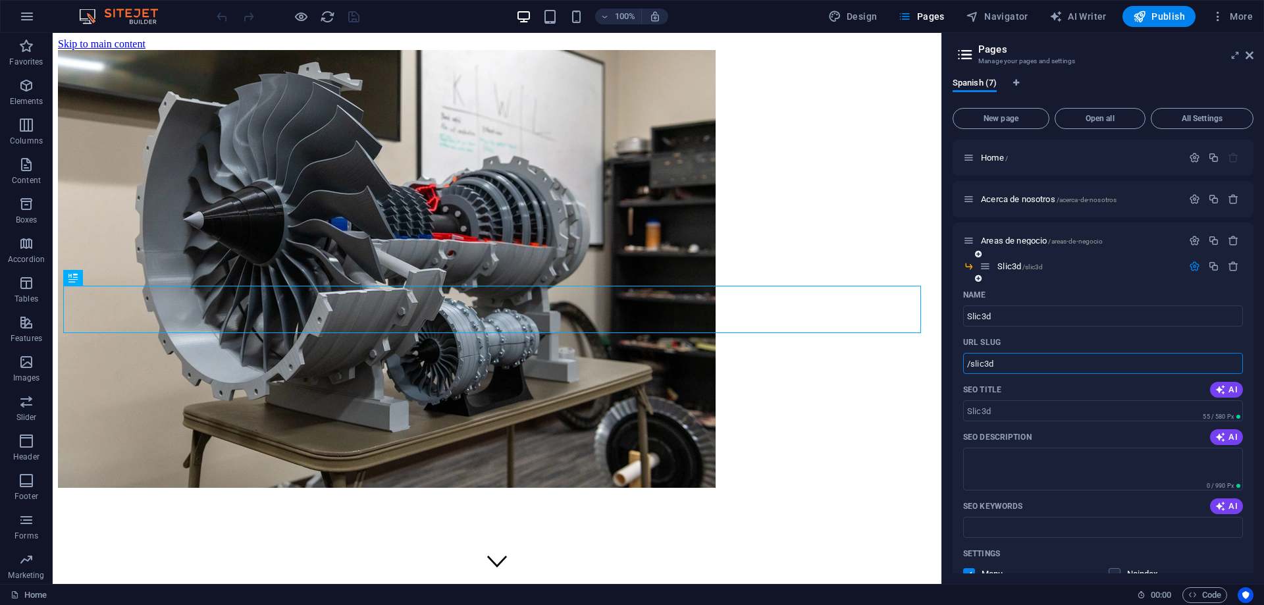
drag, startPoint x: 1014, startPoint y: 363, endPoint x: 952, endPoint y: 371, distance: 62.4
click at [952, 371] on div "Name Slic3d ​ URL SLUG /slic3d ​ SEO Title AI ​ 55 / 580 Px SEO Description AI …" at bounding box center [1102, 513] width 301 height 459
paste input "text"
drag, startPoint x: 1050, startPoint y: 394, endPoint x: 941, endPoint y: 362, distance: 113.7
paste input "text"
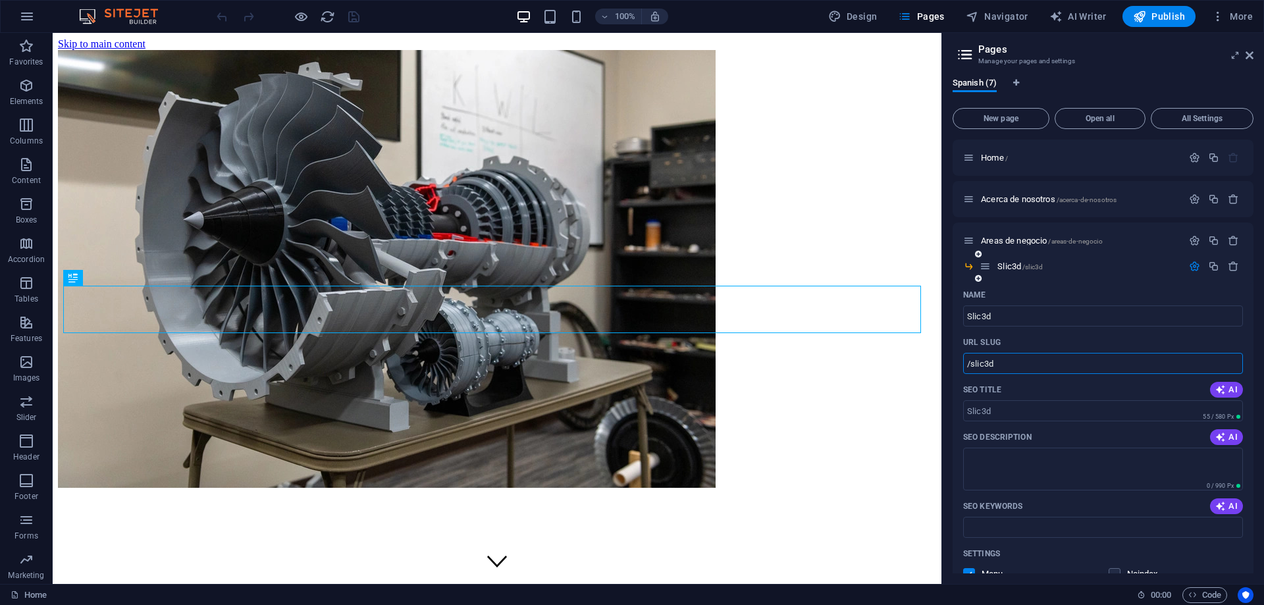
type input "/slic3d"
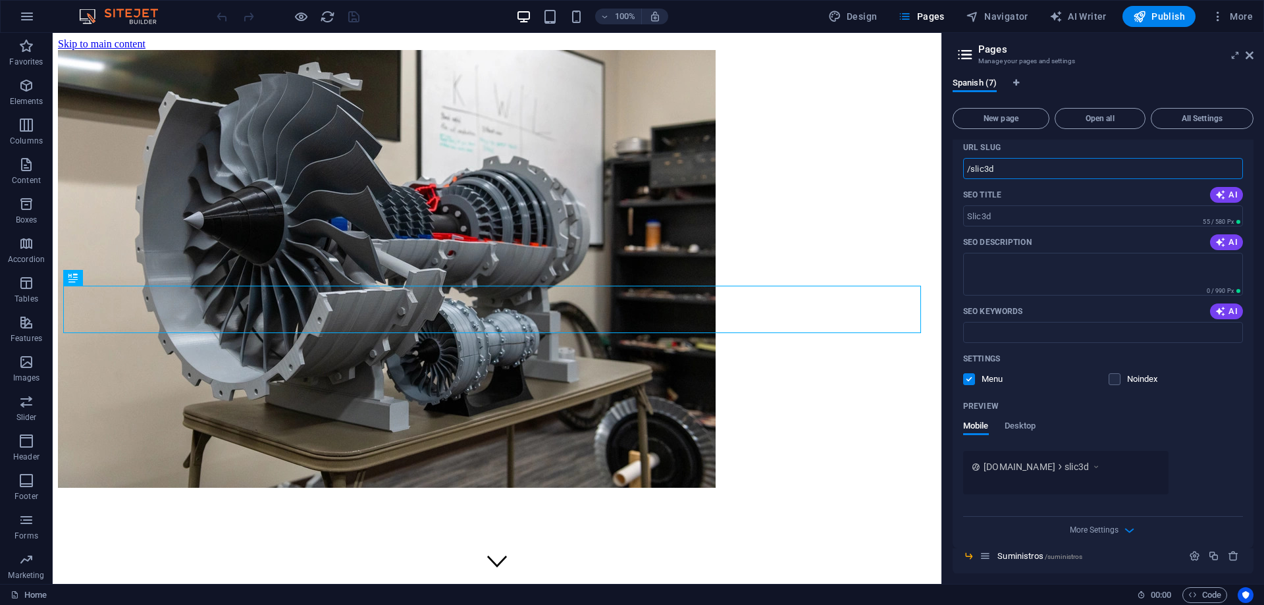
scroll to position [197, 0]
click at [1112, 375] on label at bounding box center [1114, 377] width 12 height 12
click at [0, 0] on input "checkbox" at bounding box center [0, 0] width 0 height 0
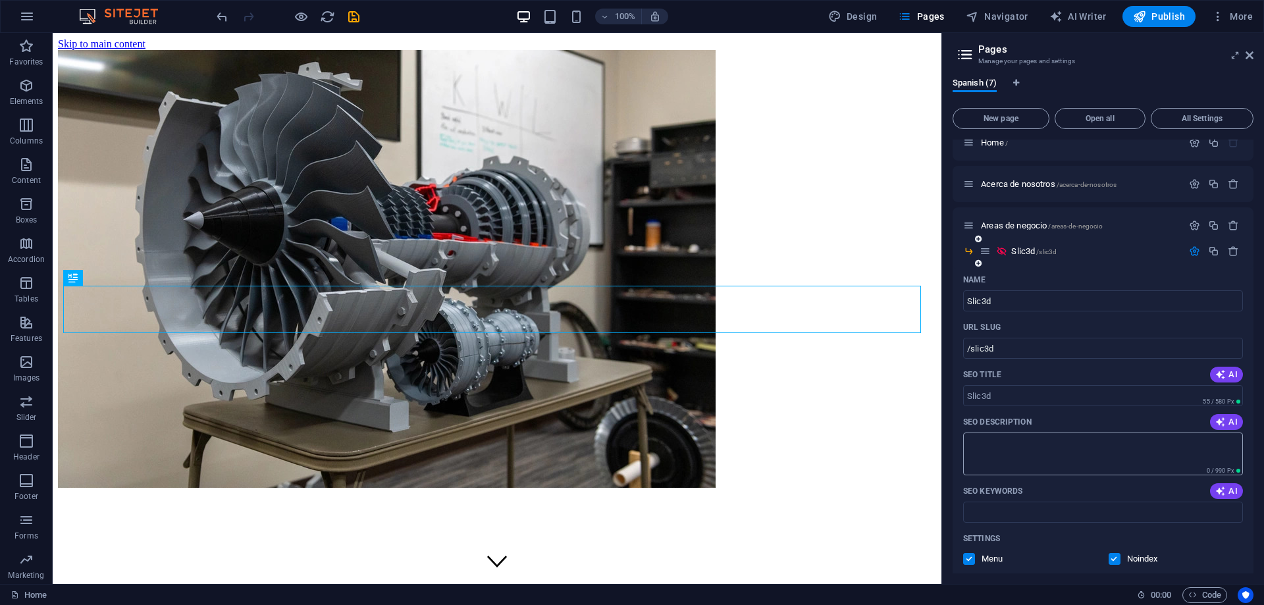
scroll to position [0, 0]
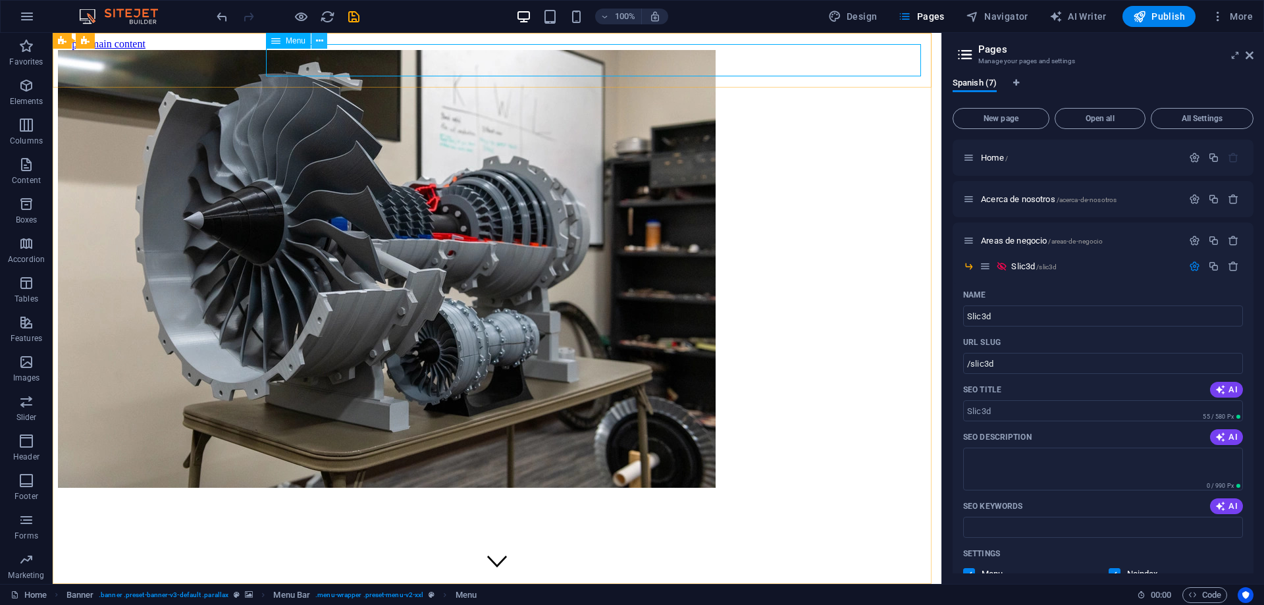
click at [320, 45] on icon at bounding box center [319, 41] width 7 height 14
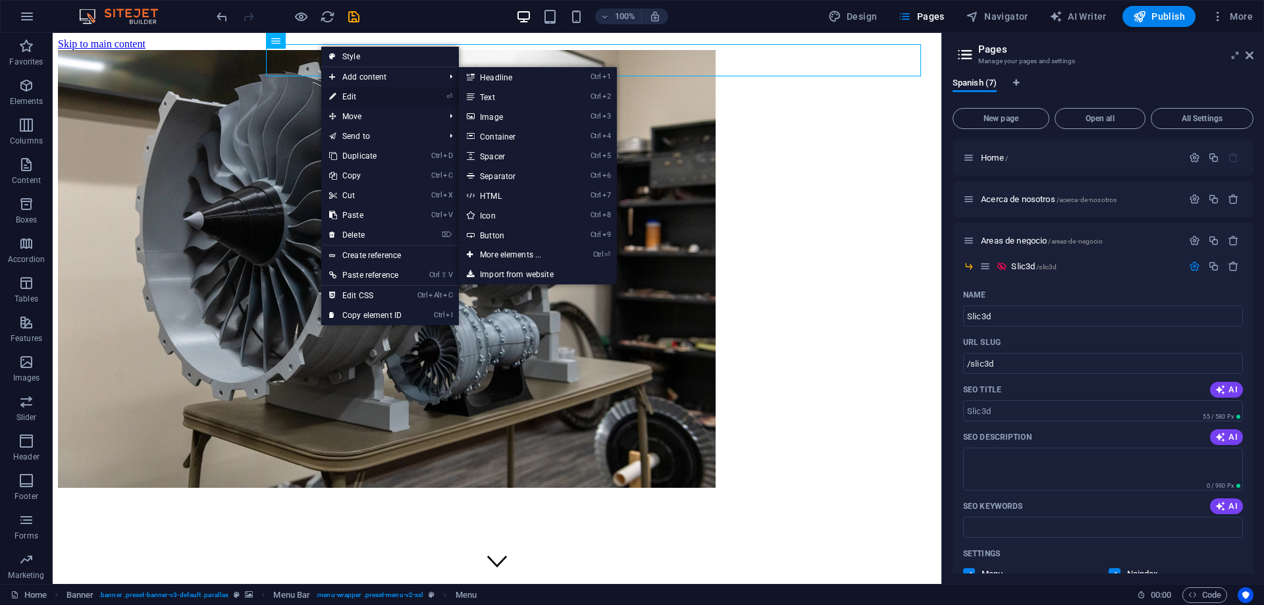
click at [363, 89] on link "⏎ Edit" at bounding box center [365, 97] width 88 height 20
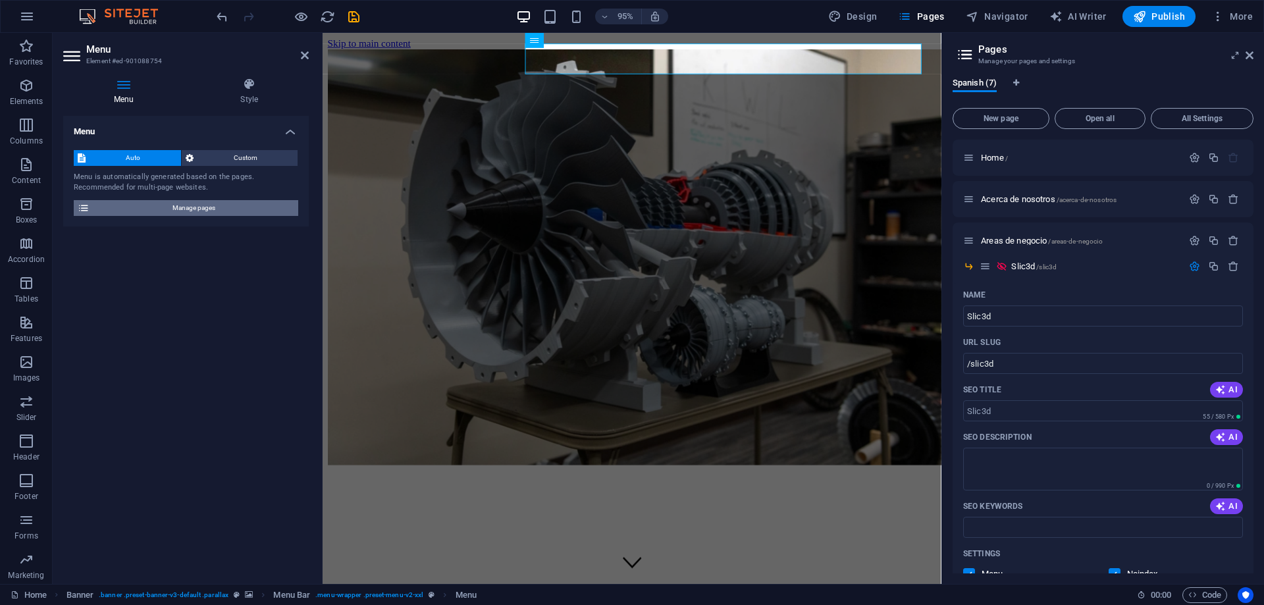
click at [190, 213] on span "Manage pages" at bounding box center [193, 208] width 201 height 16
click at [191, 215] on span "Manage pages" at bounding box center [193, 208] width 201 height 16
click at [211, 156] on span "Custom" at bounding box center [245, 158] width 97 height 16
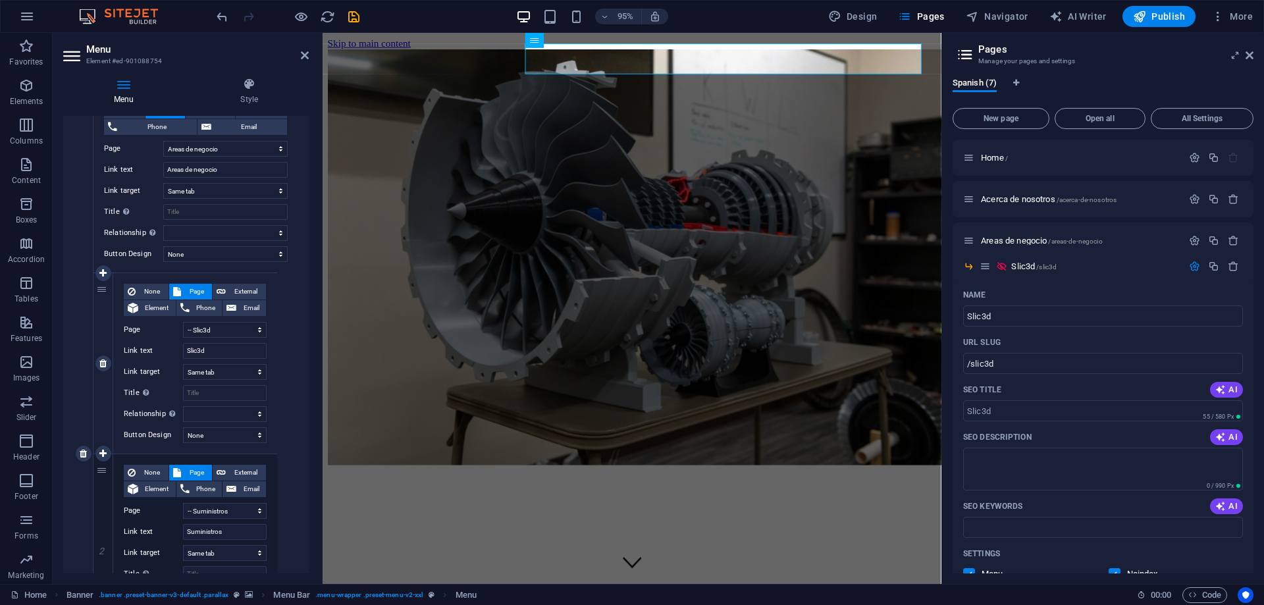
scroll to position [148, 0]
click at [226, 419] on select "alternate author bookmark external help license next nofollow noreferrer noopen…" at bounding box center [225, 415] width 84 height 16
select select "external"
click at [183, 407] on select "alternate author bookmark external help license next nofollow noreferrer noopen…" at bounding box center [225, 415] width 84 height 16
select select
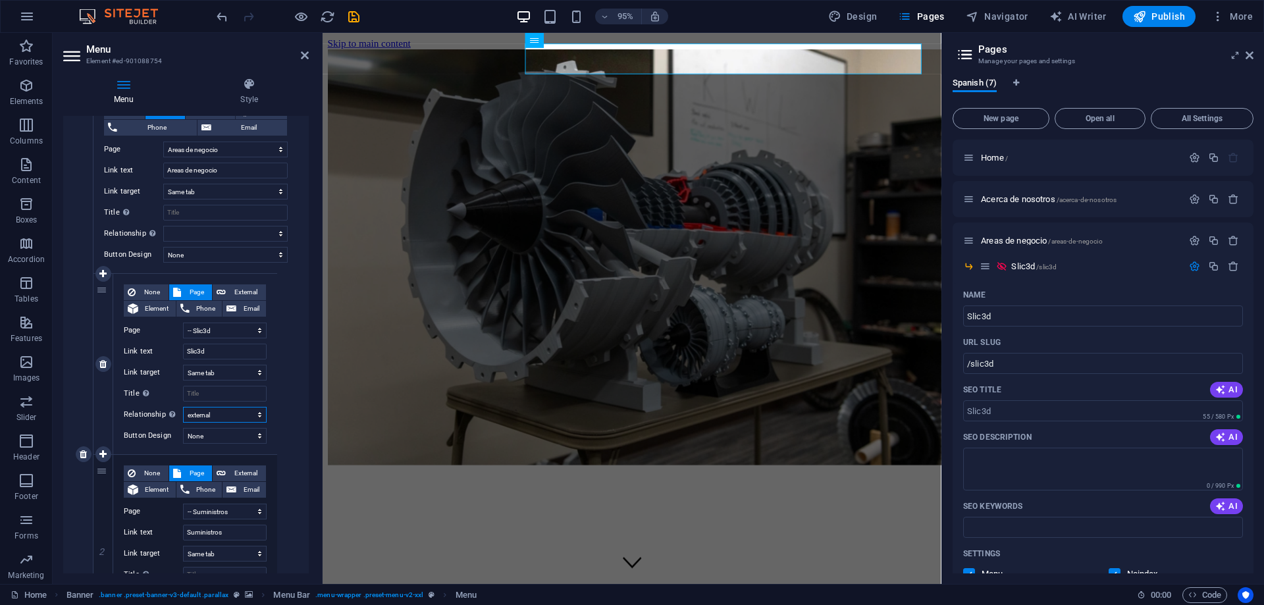
select select
click at [234, 290] on span "External" at bounding box center [246, 292] width 32 height 16
select select
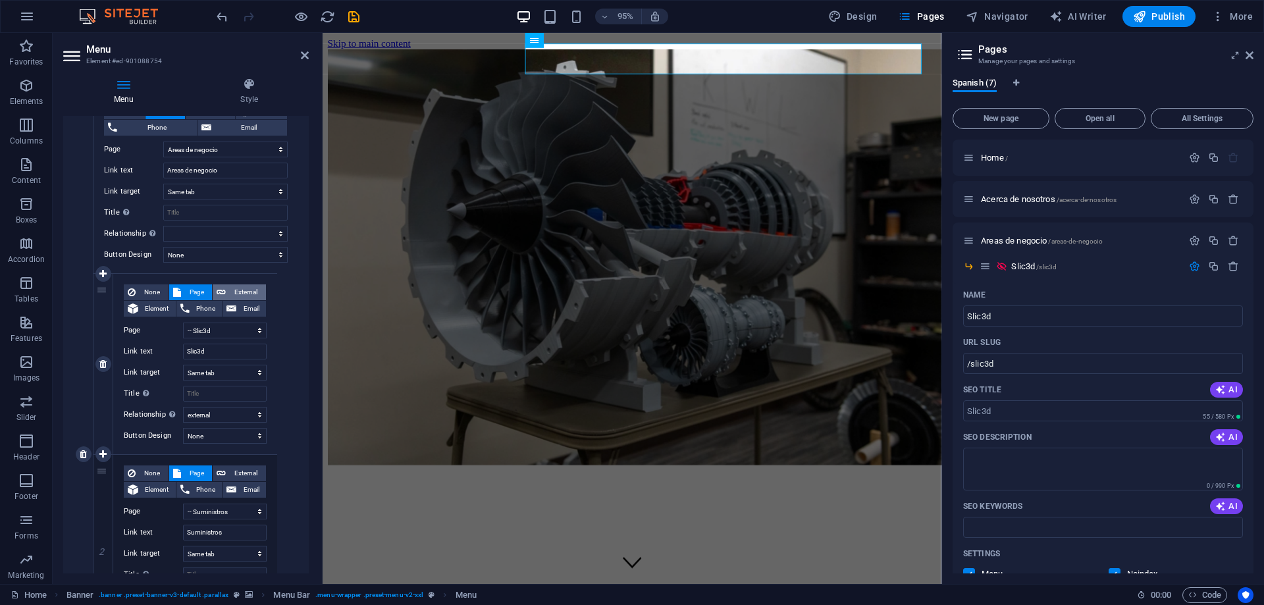
select select "blank"
select select
drag, startPoint x: 236, startPoint y: 335, endPoint x: 174, endPoint y: 334, distance: 61.2
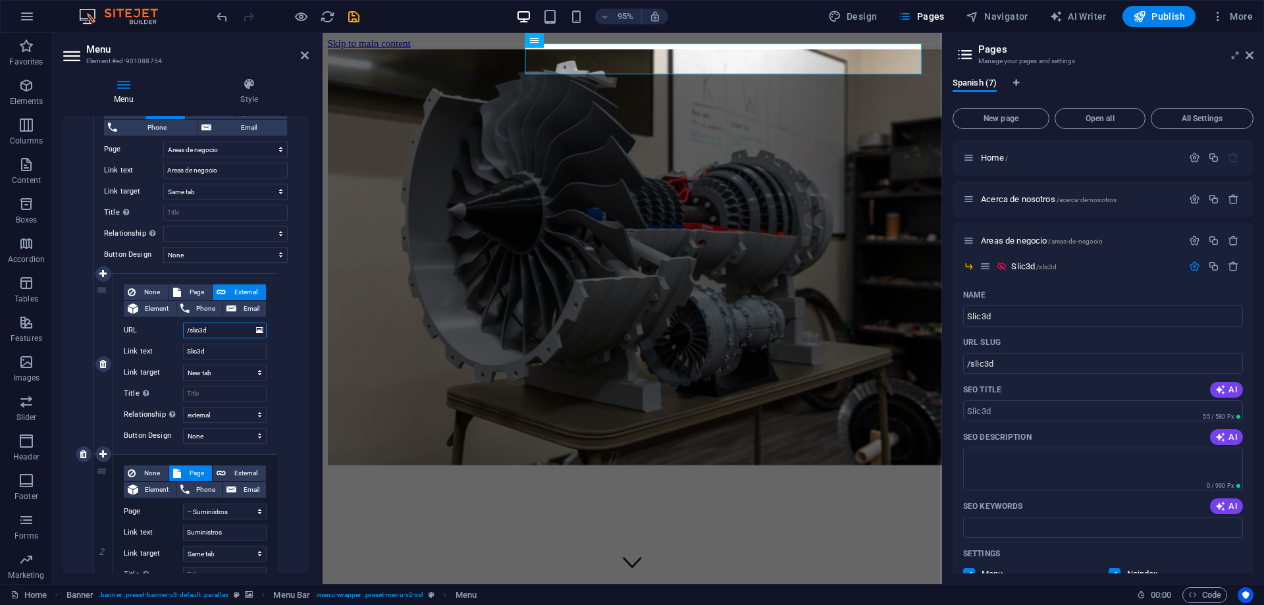
click at [175, 334] on div "URL /slic3d" at bounding box center [195, 331] width 143 height 16
paste input "[DOMAIN_NAME]"
type input "[DOMAIN_NAME]"
select select
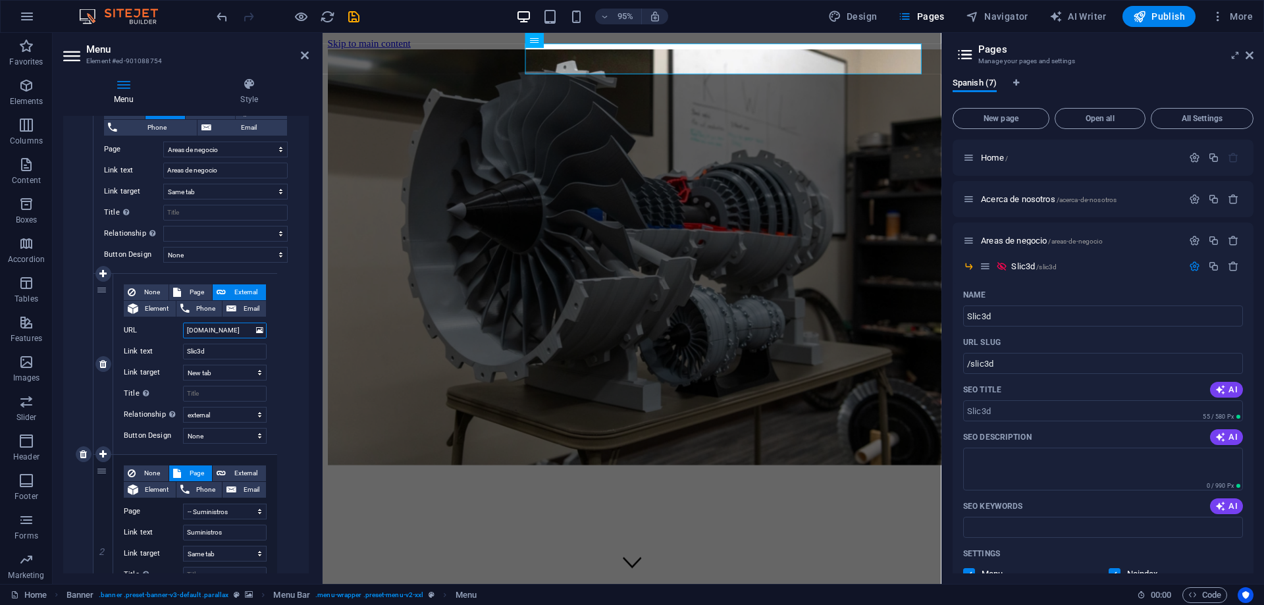
select select
type input "[DOMAIN_NAME]"
click at [231, 351] on input "Slic3d" at bounding box center [225, 352] width 84 height 16
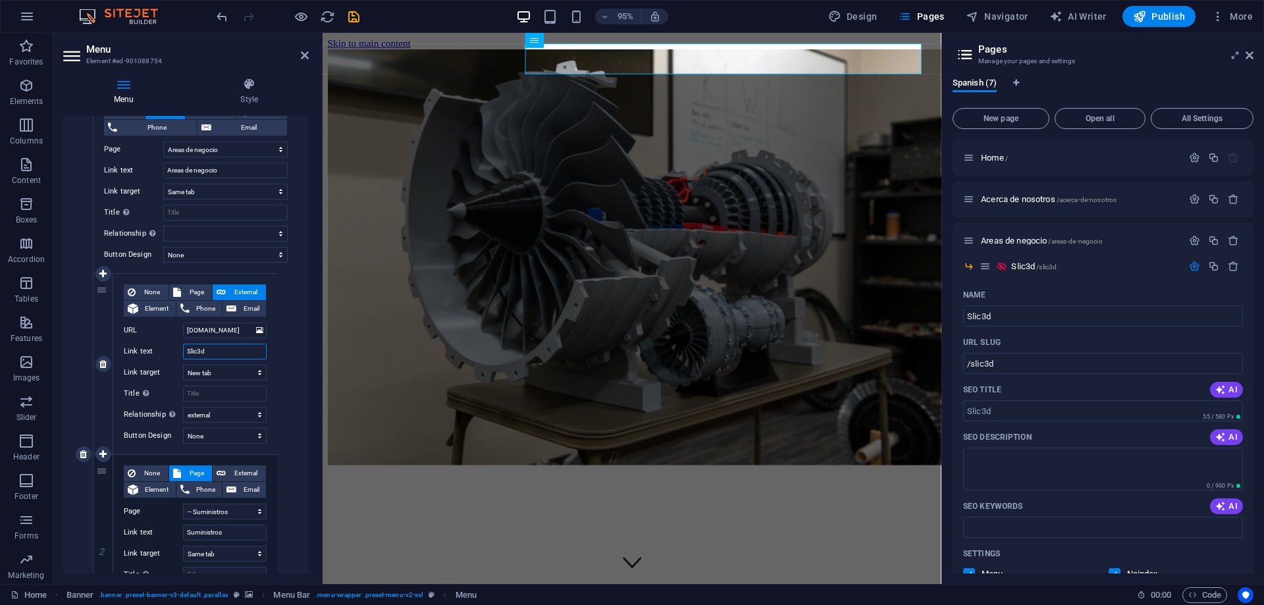
scroll to position [0, 0]
click at [226, 373] on select "New tab Same tab Overlay" at bounding box center [225, 373] width 84 height 16
click at [183, 365] on select "New tab Same tab Overlay" at bounding box center [225, 373] width 84 height 16
click at [285, 373] on div "None Page External Element Phone Email Page Home Acerca de nosotros Areas de ne…" at bounding box center [195, 454] width 205 height 723
click at [0, 0] on div "95% Design Pages Navigator AI Writer Publish More" at bounding box center [0, 0] width 0 height 0
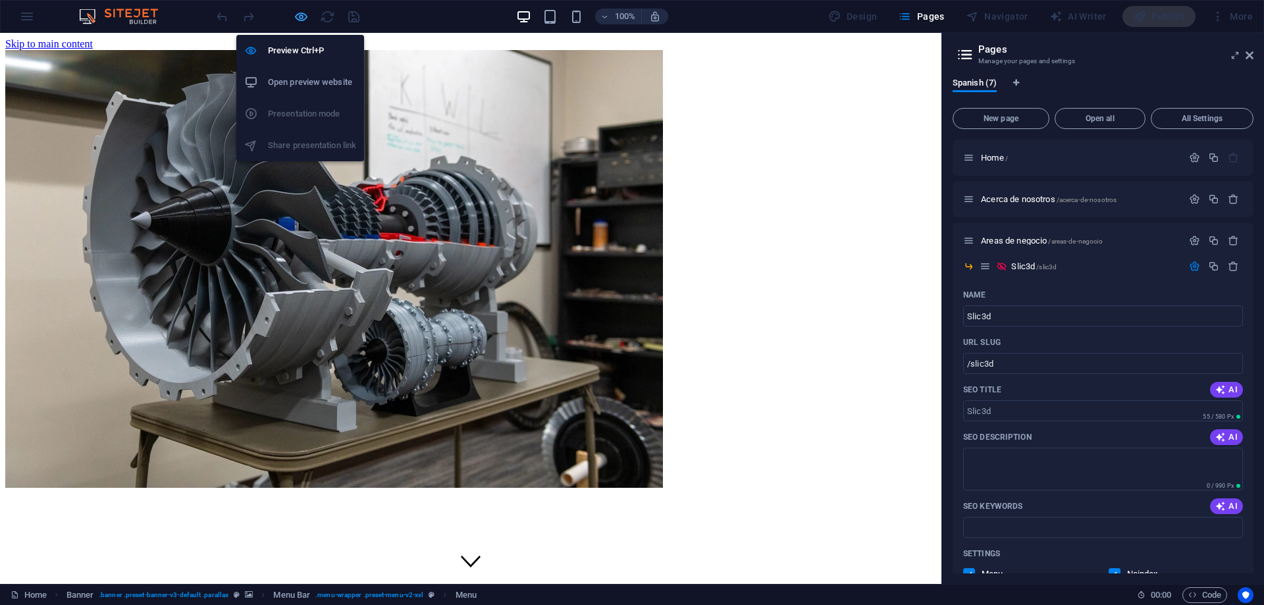
select select "2"
select select
select select "external"
select select "4"
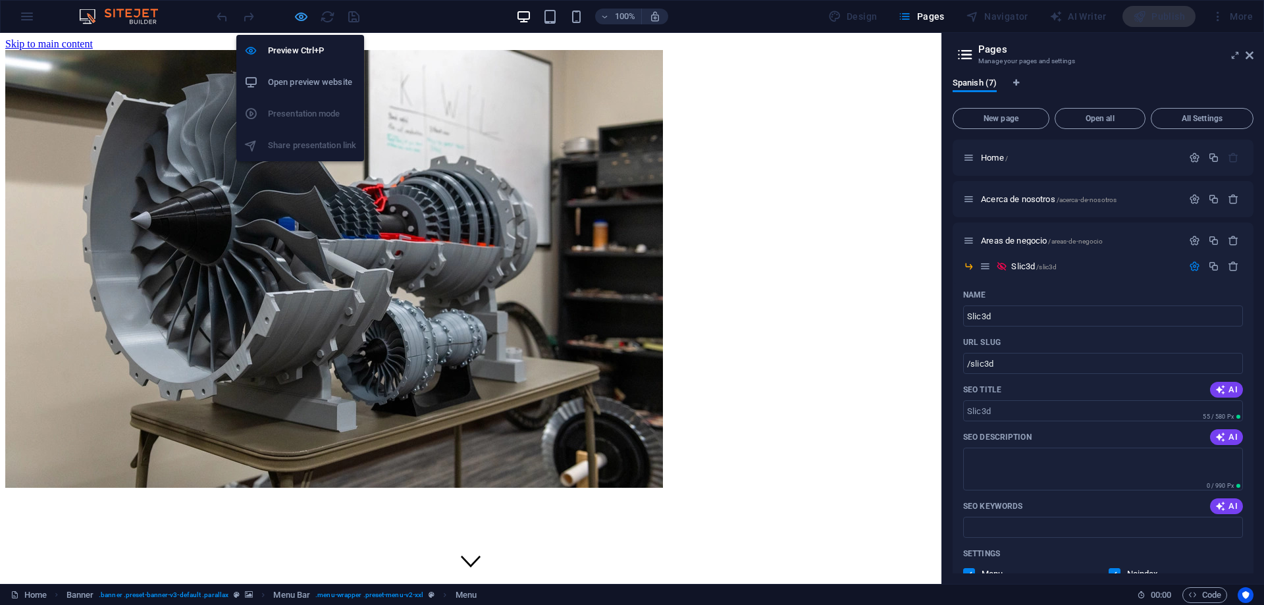
select select
select select "5"
select select
select select "6"
select select
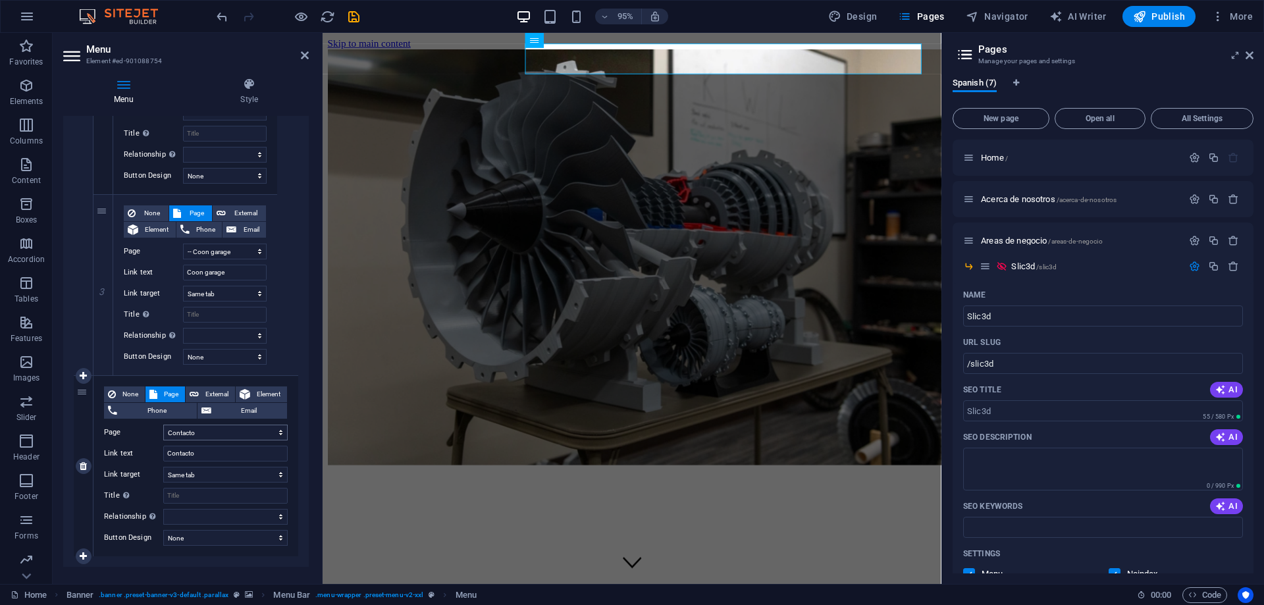
scroll to position [609, 0]
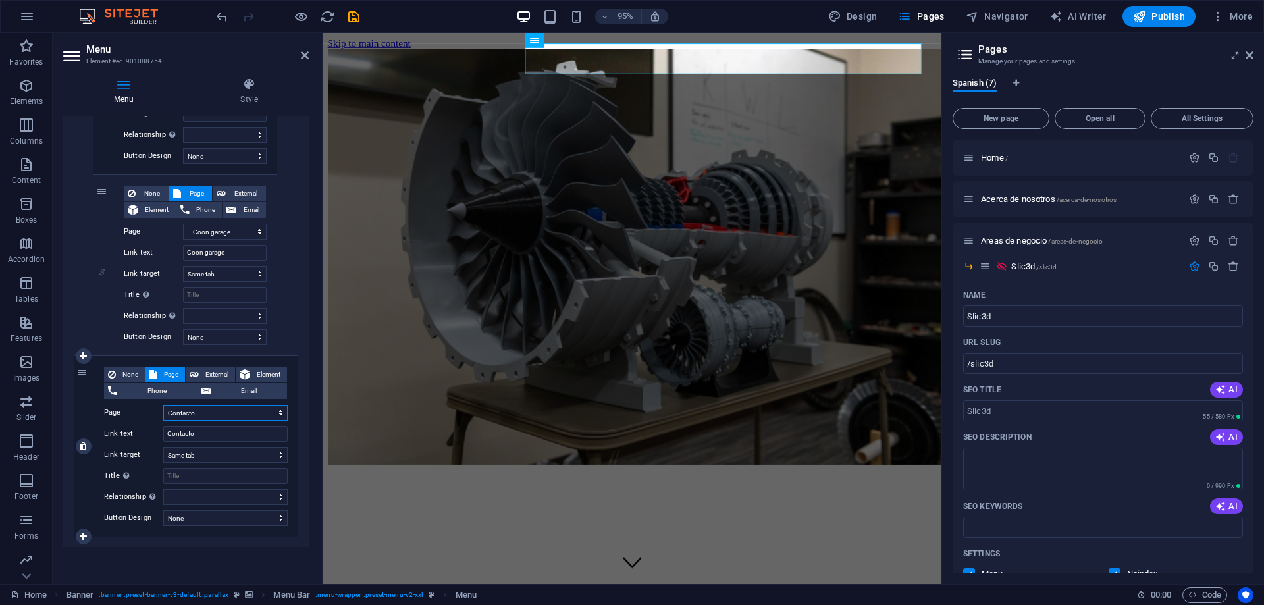
click at [211, 417] on select "Home Acerca de nosotros Areas de negocio -- Slic3d -- Suministros -- Coon garag…" at bounding box center [225, 413] width 124 height 16
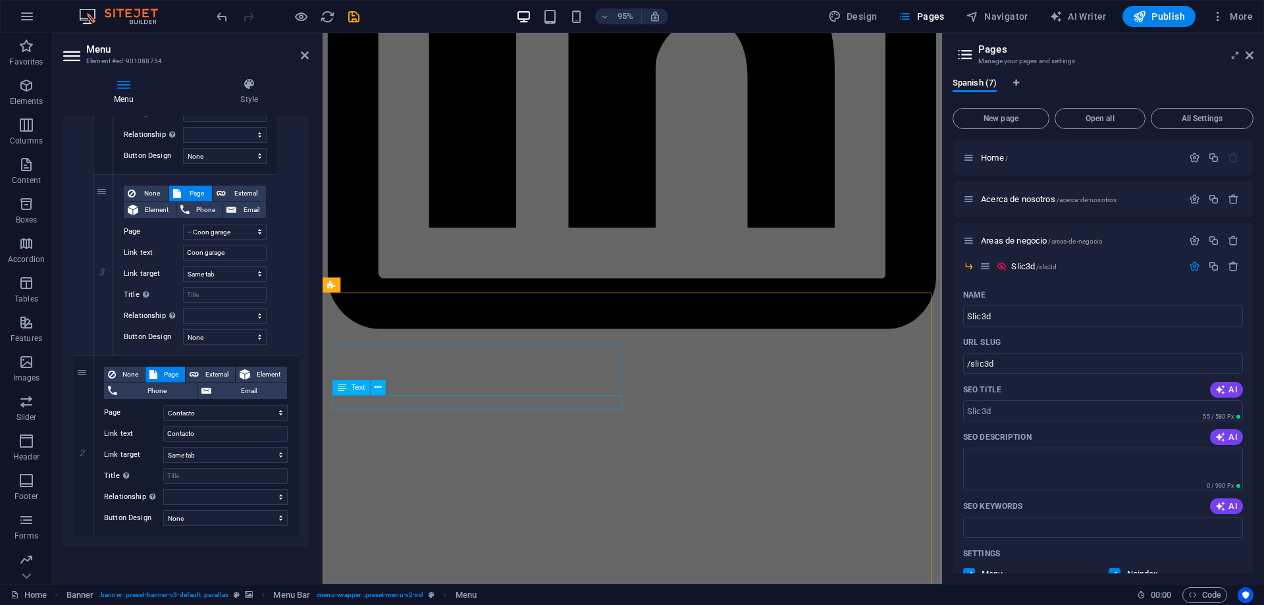
scroll to position [1805, 0]
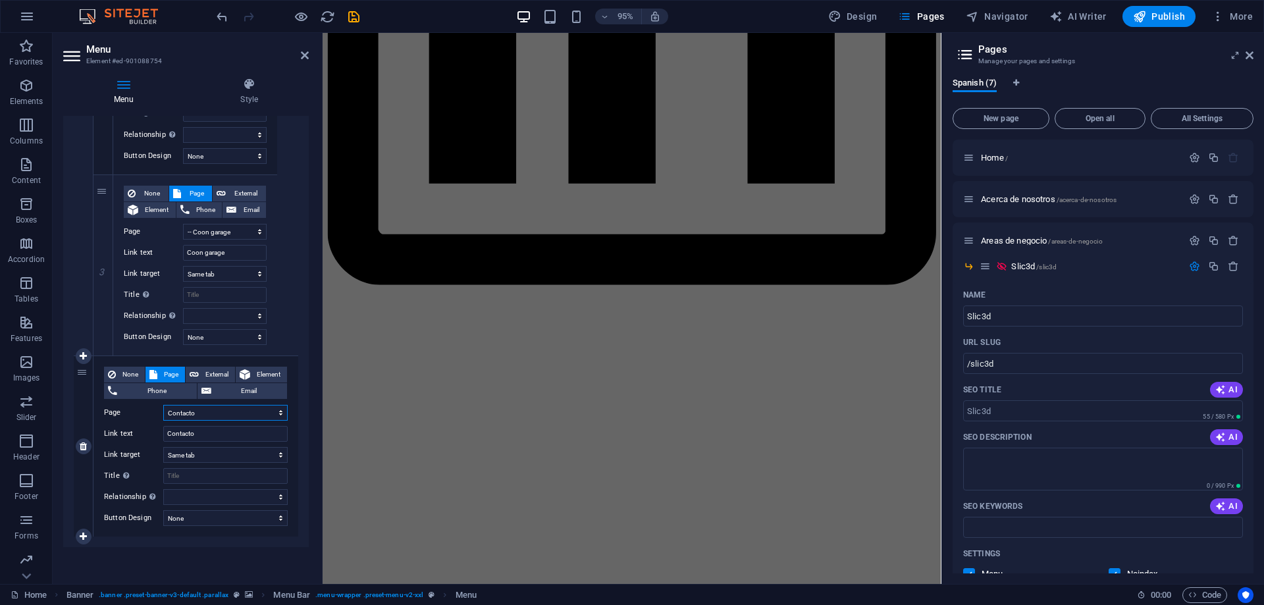
click at [197, 417] on select "Home Acerca de nosotros Areas de negocio -- Slic3d -- Suministros -- Coon garag…" at bounding box center [225, 413] width 124 height 16
click at [257, 378] on span "Element" at bounding box center [268, 375] width 29 height 16
select select
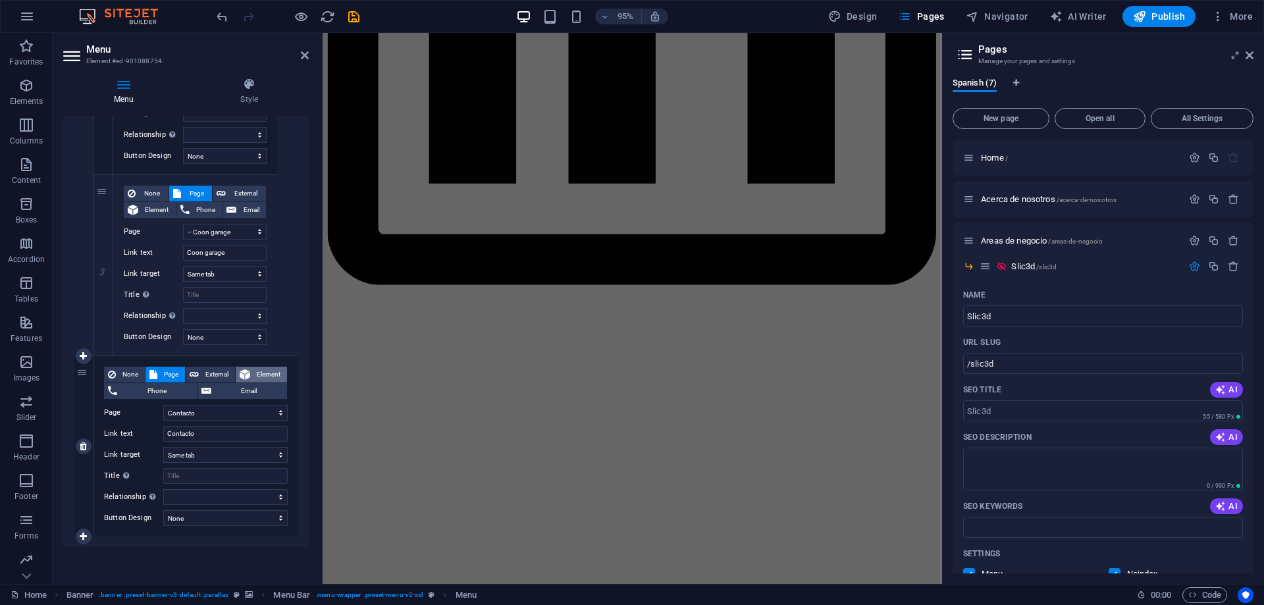
select select
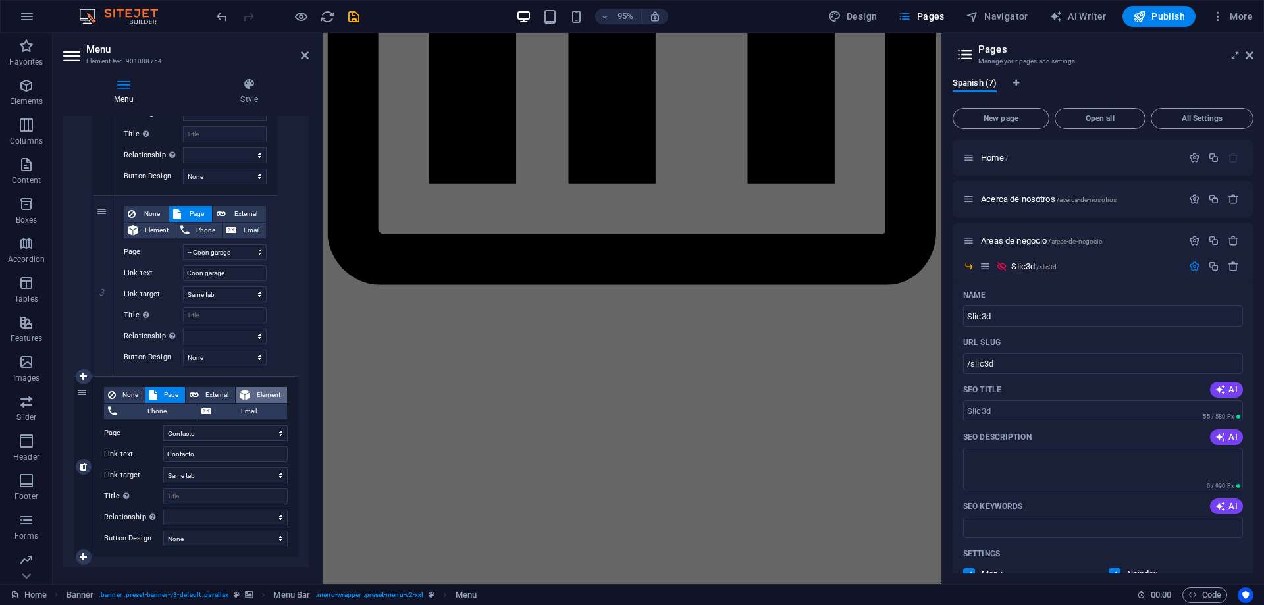
scroll to position [0, 0]
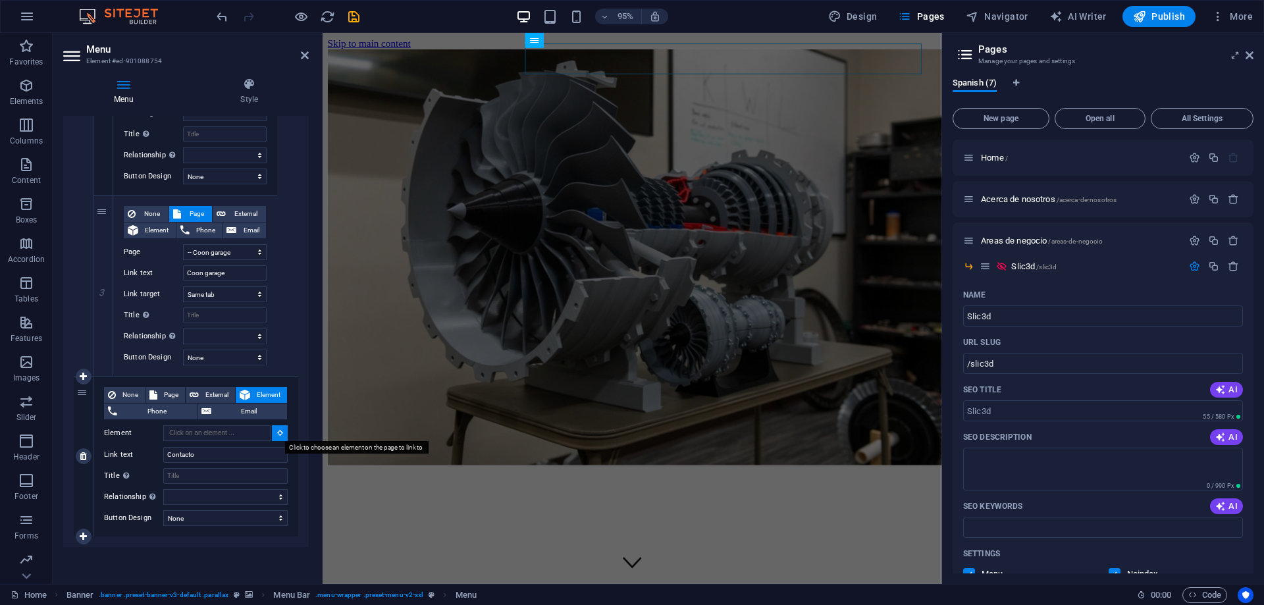
click at [277, 432] on icon at bounding box center [280, 432] width 6 height 7
click at [239, 440] on input "Element" at bounding box center [216, 433] width 107 height 16
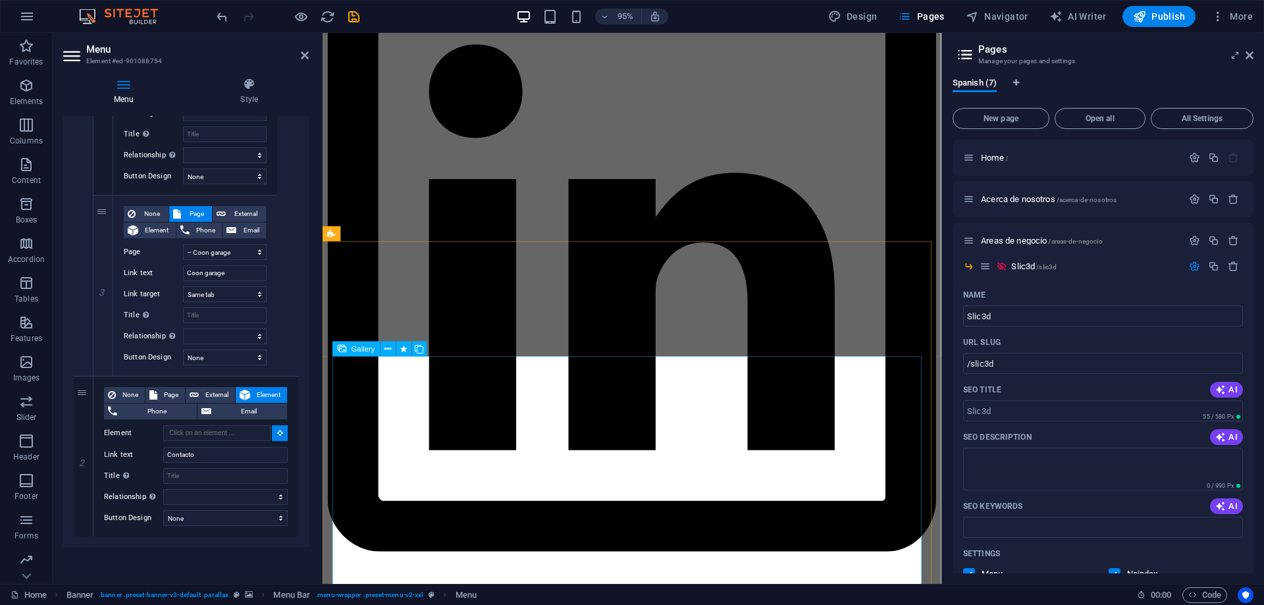
scroll to position [1805, 0]
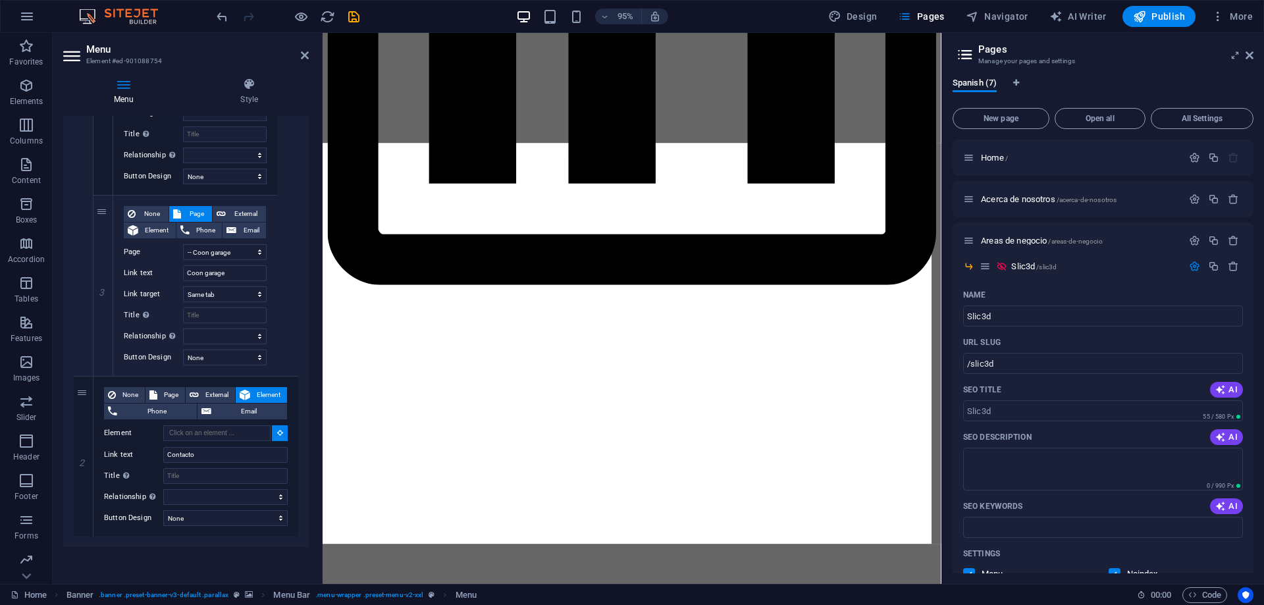
select select
type input "#ed-847928433"
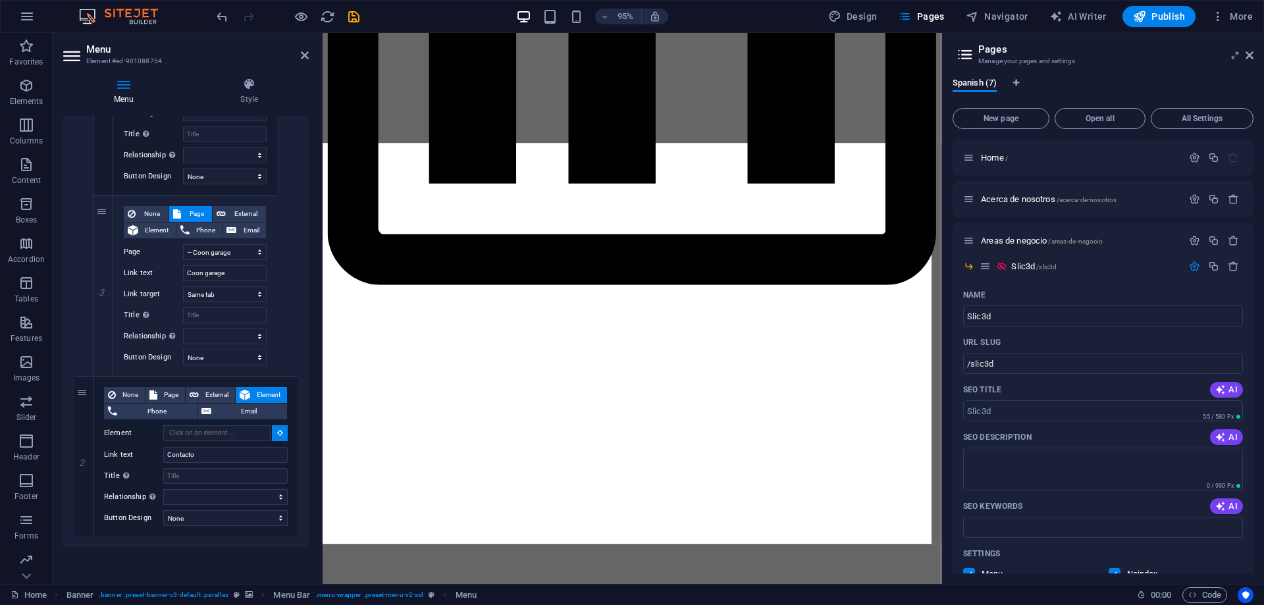
select select
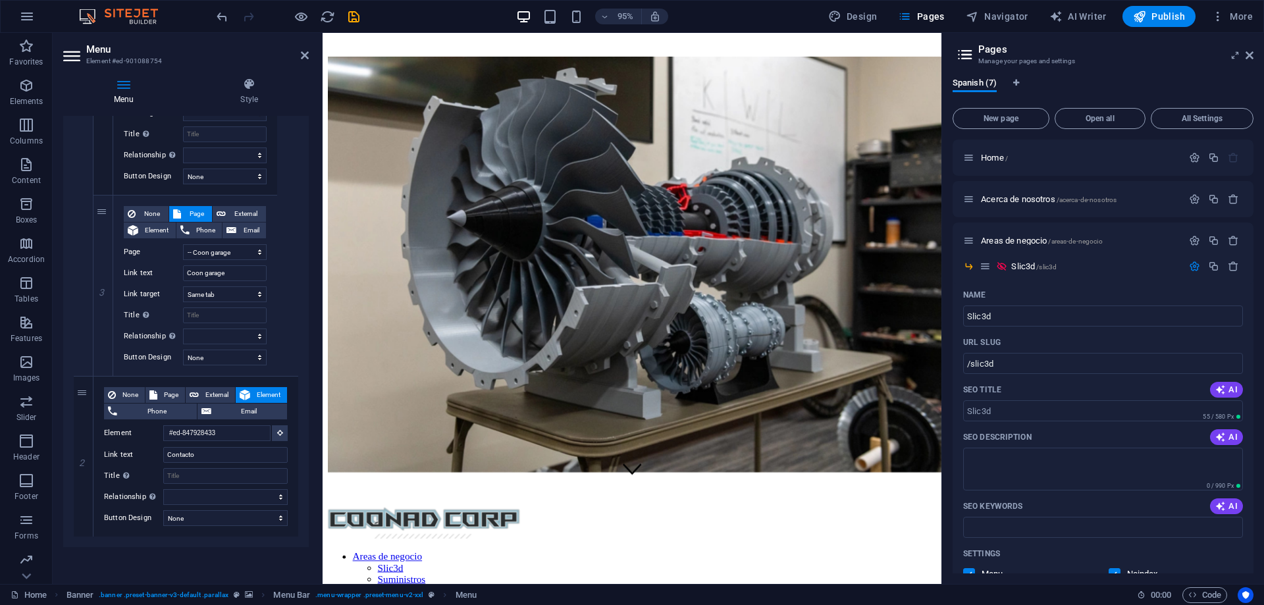
scroll to position [0, 0]
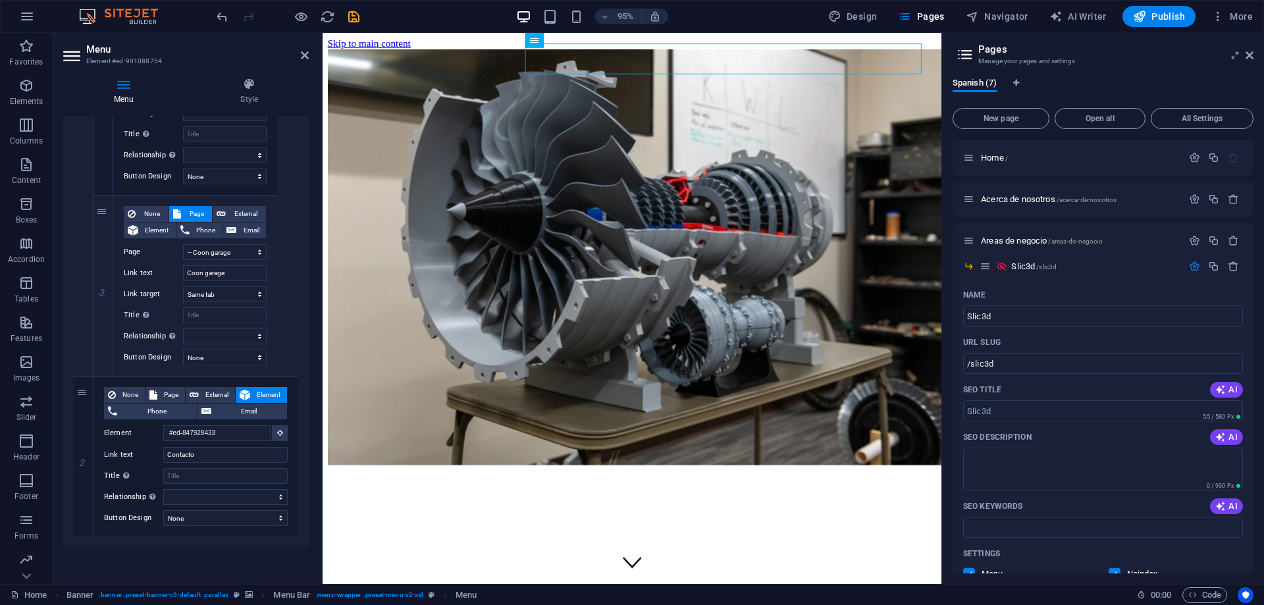
click at [298, 58] on header "Menu Element #ed-901088754" at bounding box center [186, 50] width 246 height 34
click at [301, 58] on icon at bounding box center [305, 55] width 8 height 11
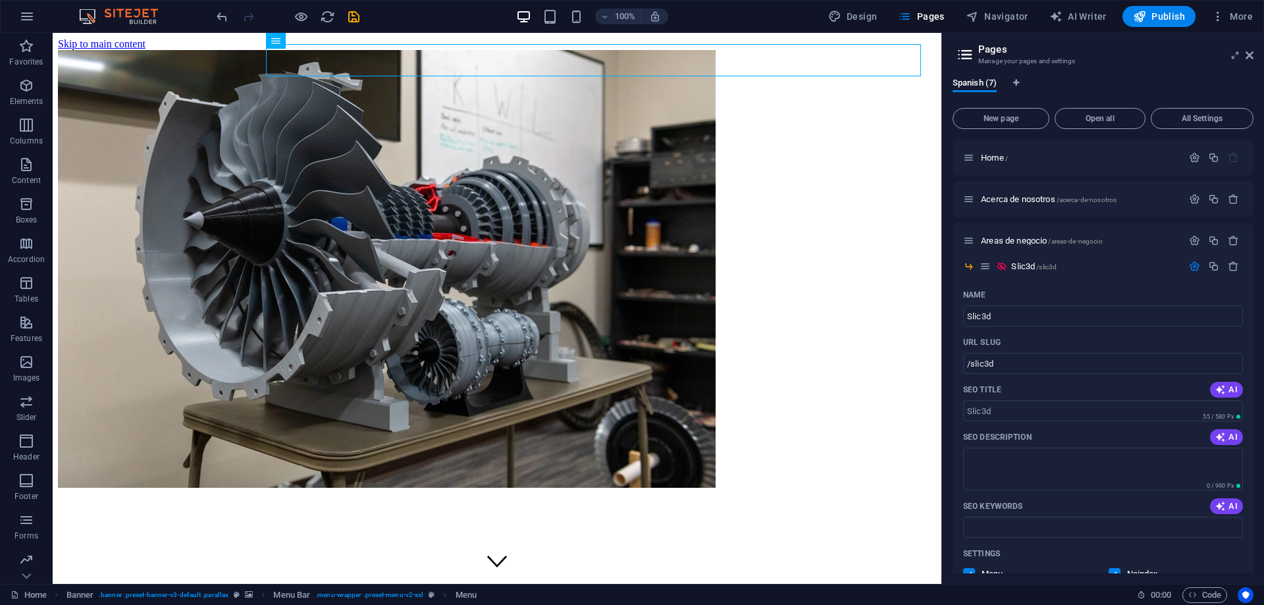
select select "2"
select select
select select "external"
select select "4"
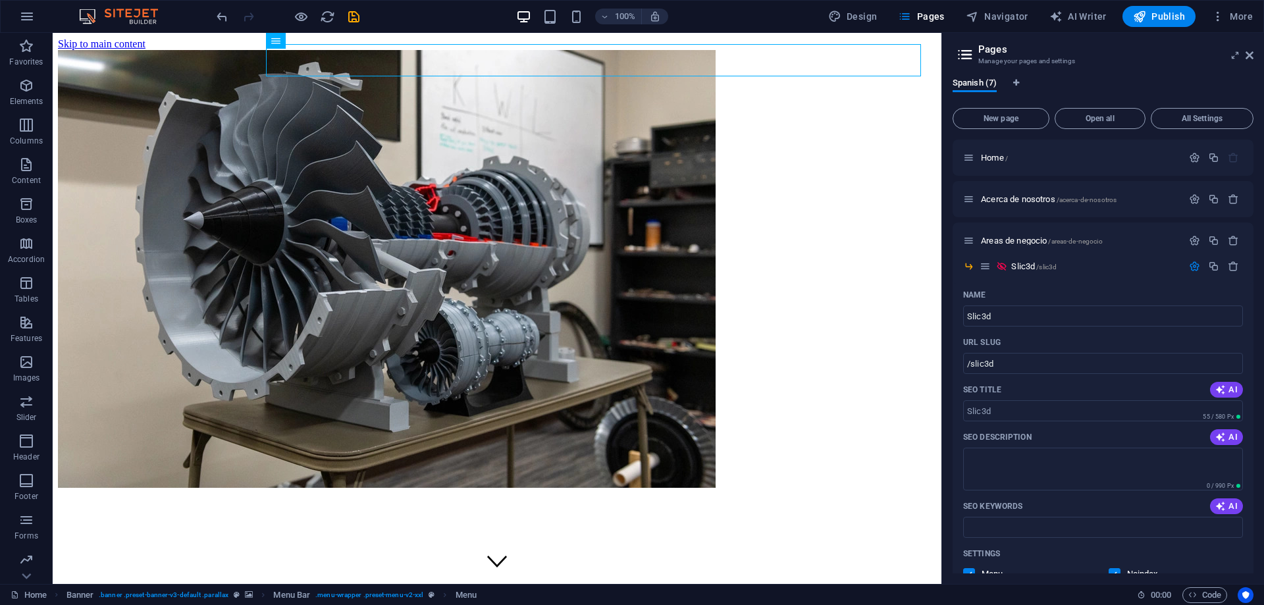
select select
select select "5"
select select
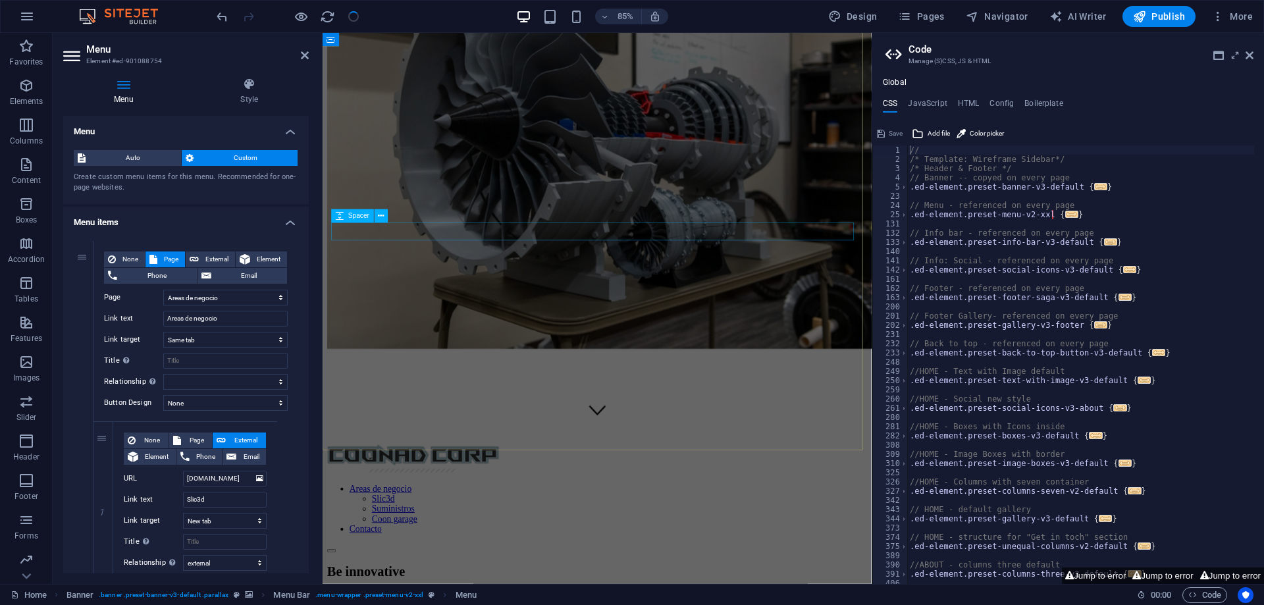
scroll to position [197, 0]
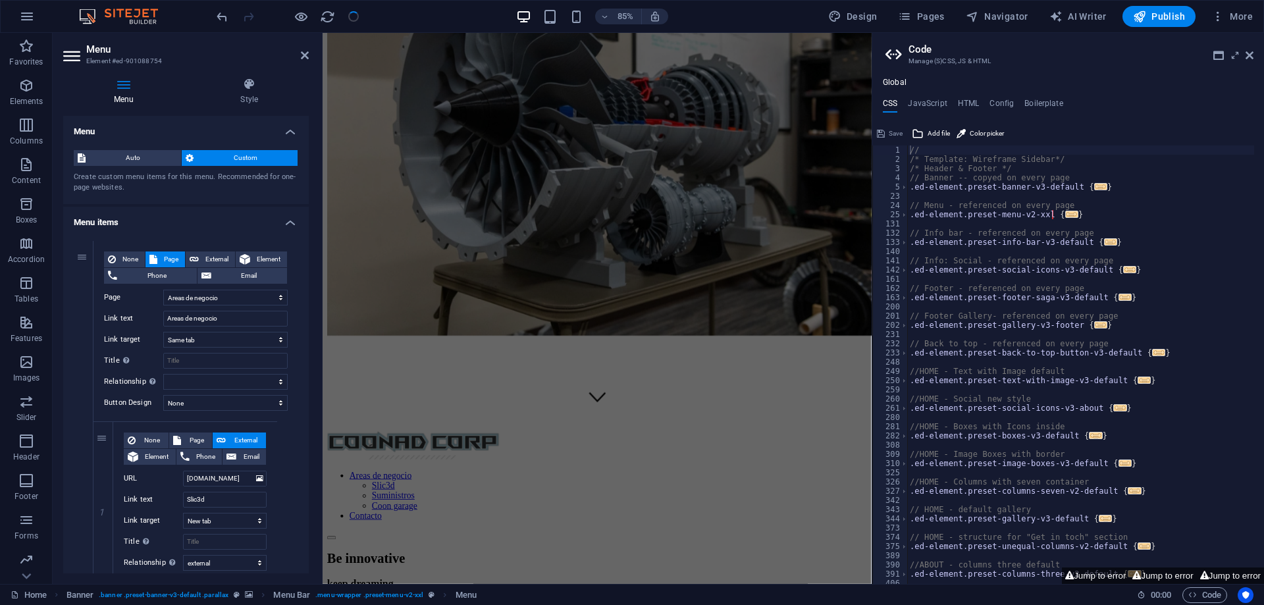
select select "2"
select select "4"
select select "5"
click at [1253, 57] on icon at bounding box center [1249, 55] width 8 height 11
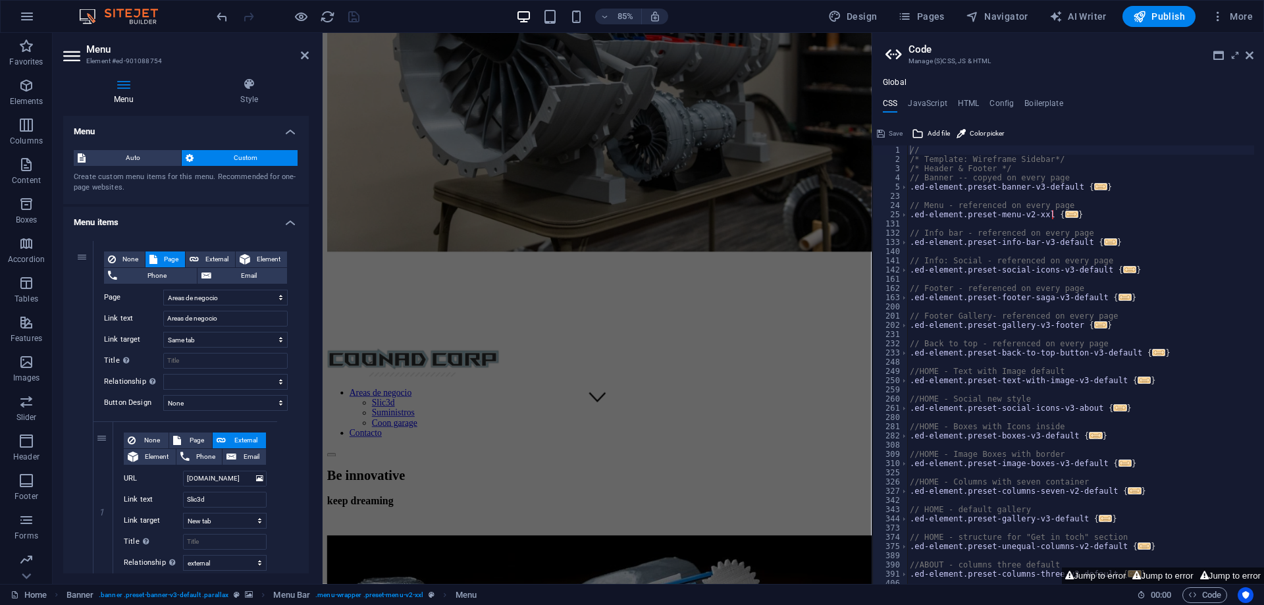
scroll to position [0, 0]
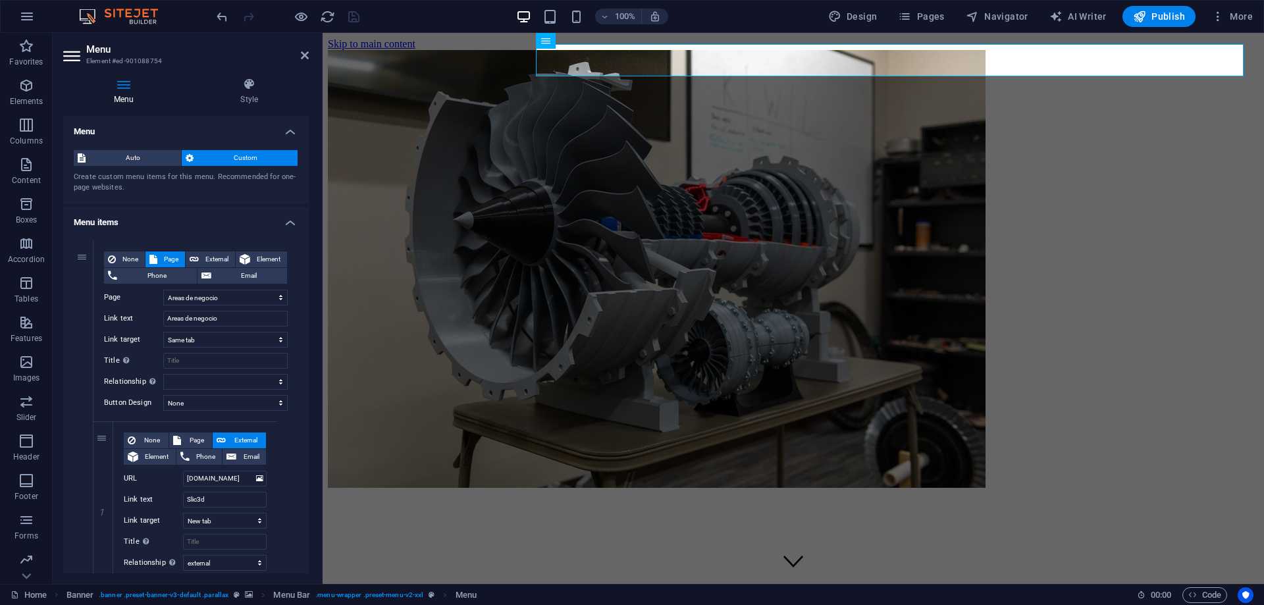
click at [309, 57] on aside "Menu Element #ed-901088754 Menu Style Menu Auto Custom Create custom menu items…" at bounding box center [188, 308] width 270 height 551
click at [306, 57] on icon at bounding box center [305, 55] width 8 height 11
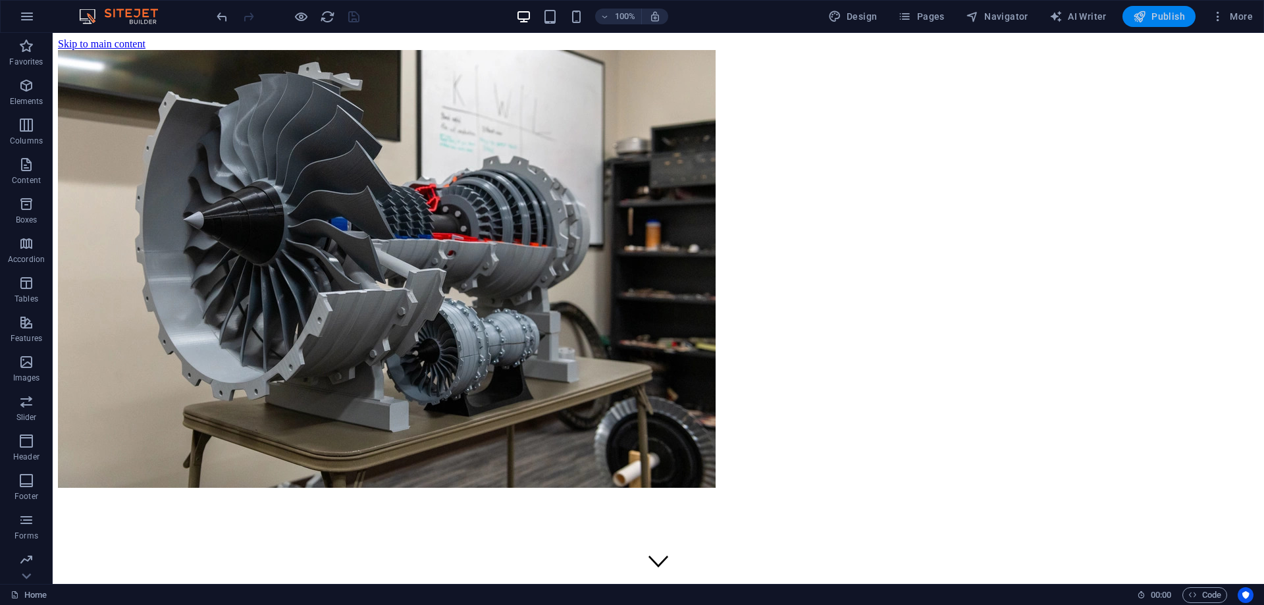
click at [1146, 16] on icon "button" at bounding box center [1139, 16] width 13 height 13
select select "2"
select select
select select "external"
select select "4"
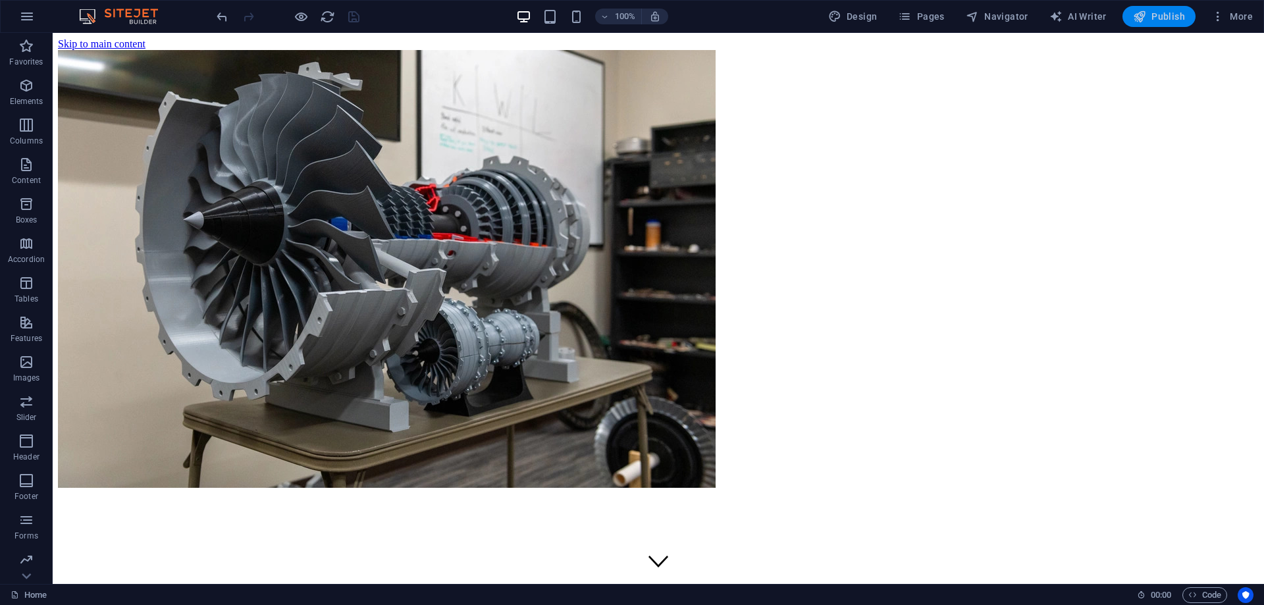
select select
select select "5"
select select
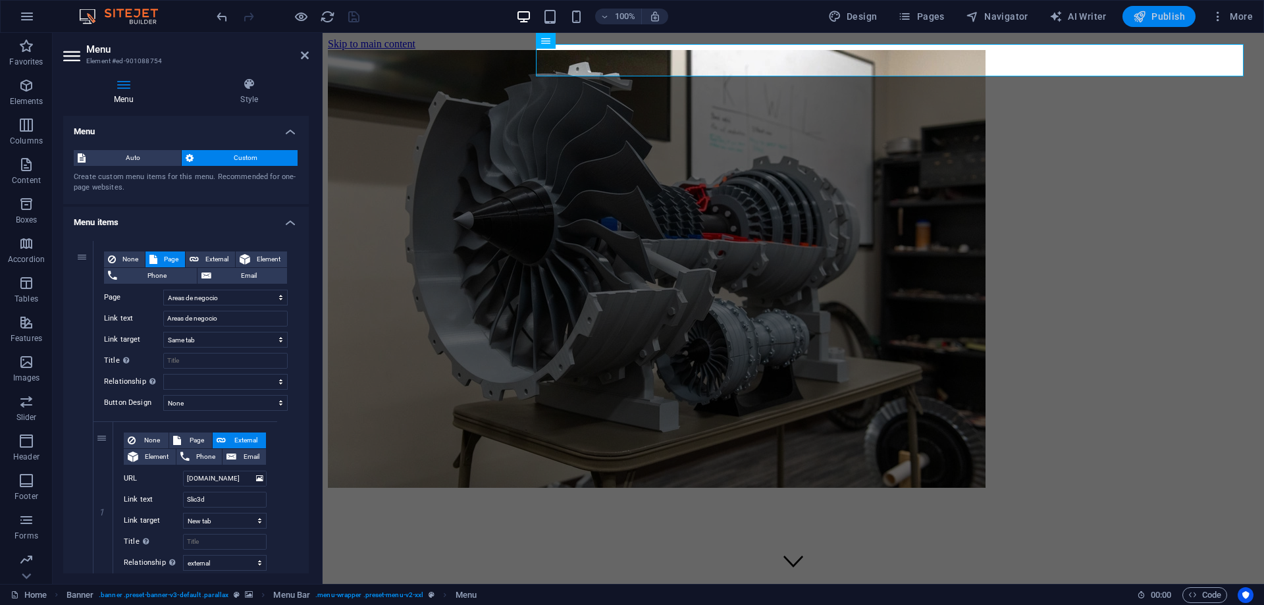
click at [1134, 14] on icon "button" at bounding box center [1139, 16] width 13 height 13
select select "2"
select select
select select "external"
select select "4"
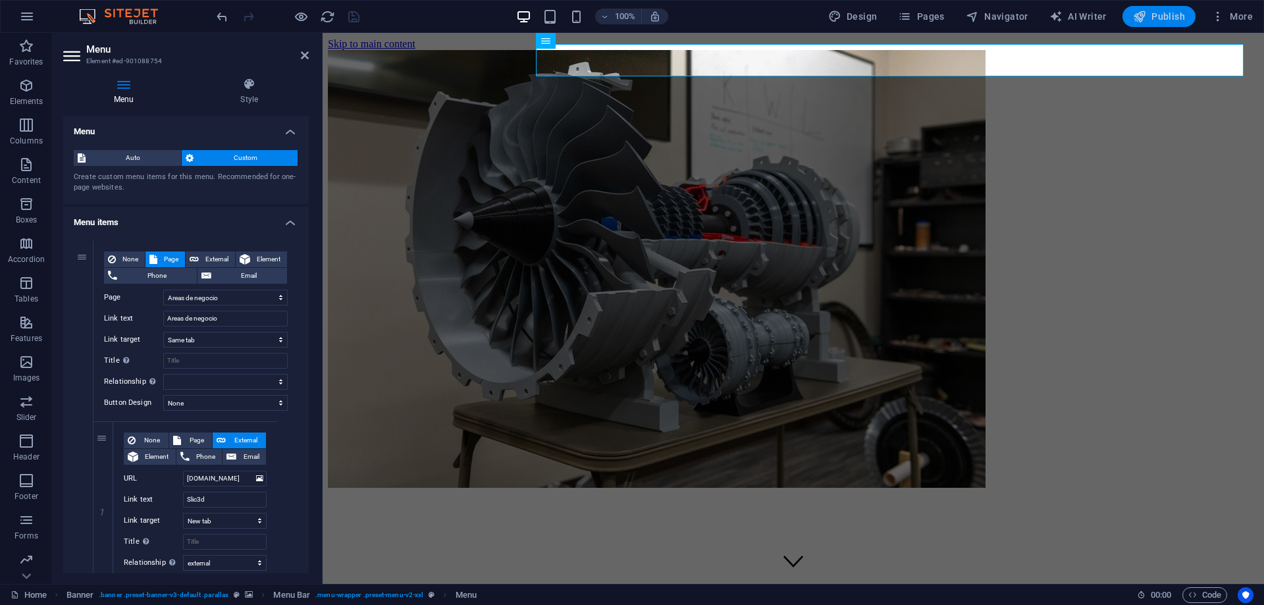
select select
select select "5"
select select
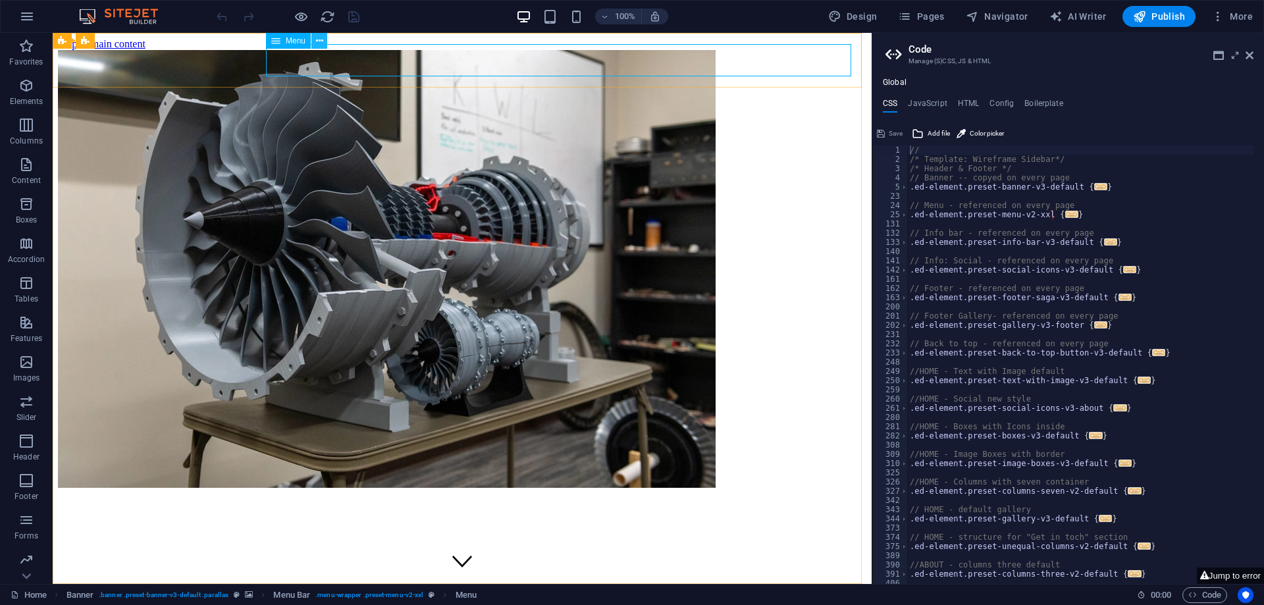
click at [324, 45] on button at bounding box center [319, 41] width 16 height 16
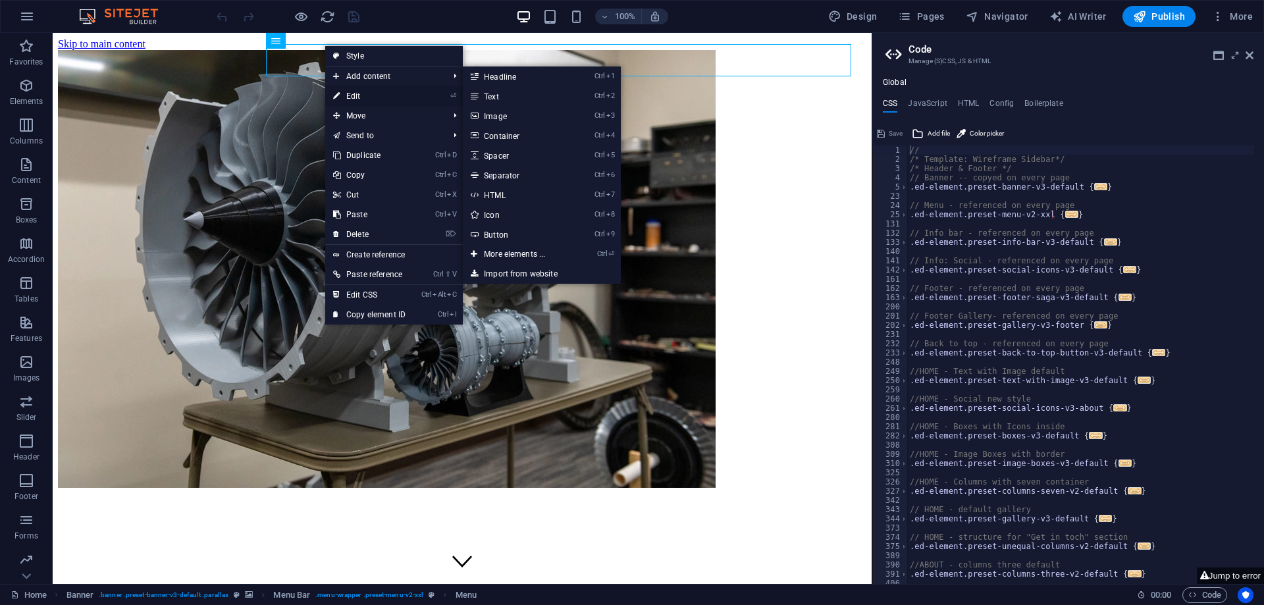
drag, startPoint x: 357, startPoint y: 98, endPoint x: 41, endPoint y: 76, distance: 316.7
click at [358, 98] on link "⏎ Edit" at bounding box center [369, 96] width 88 height 20
select select "2"
select select
select select "external"
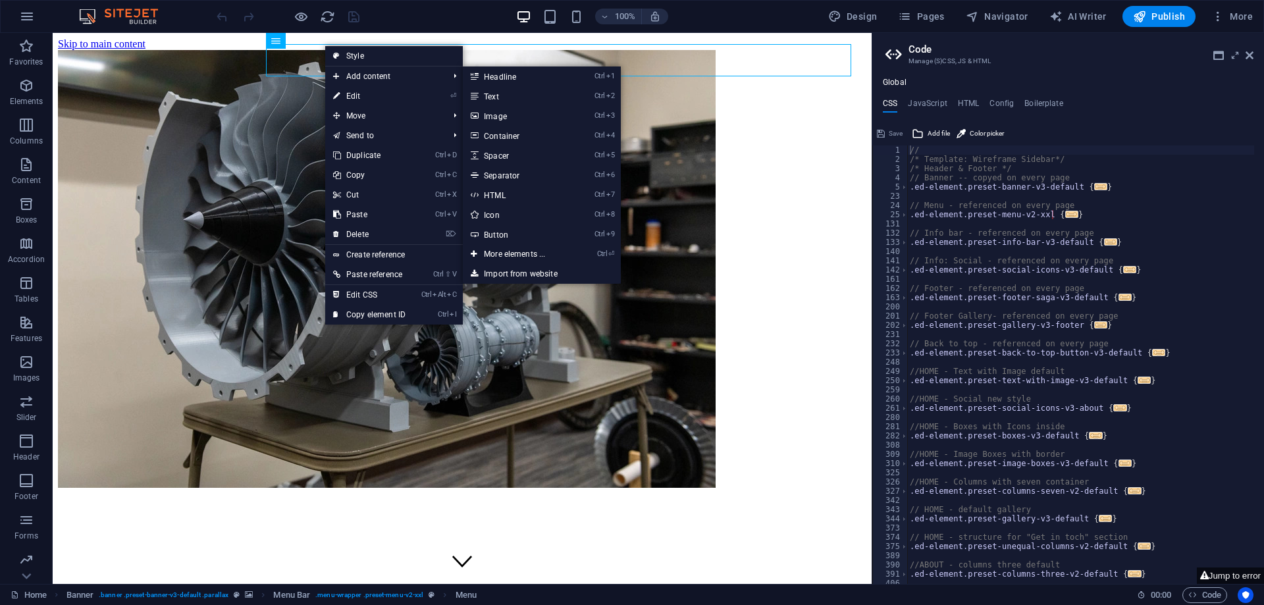
select select "4"
select select
select select "5"
select select
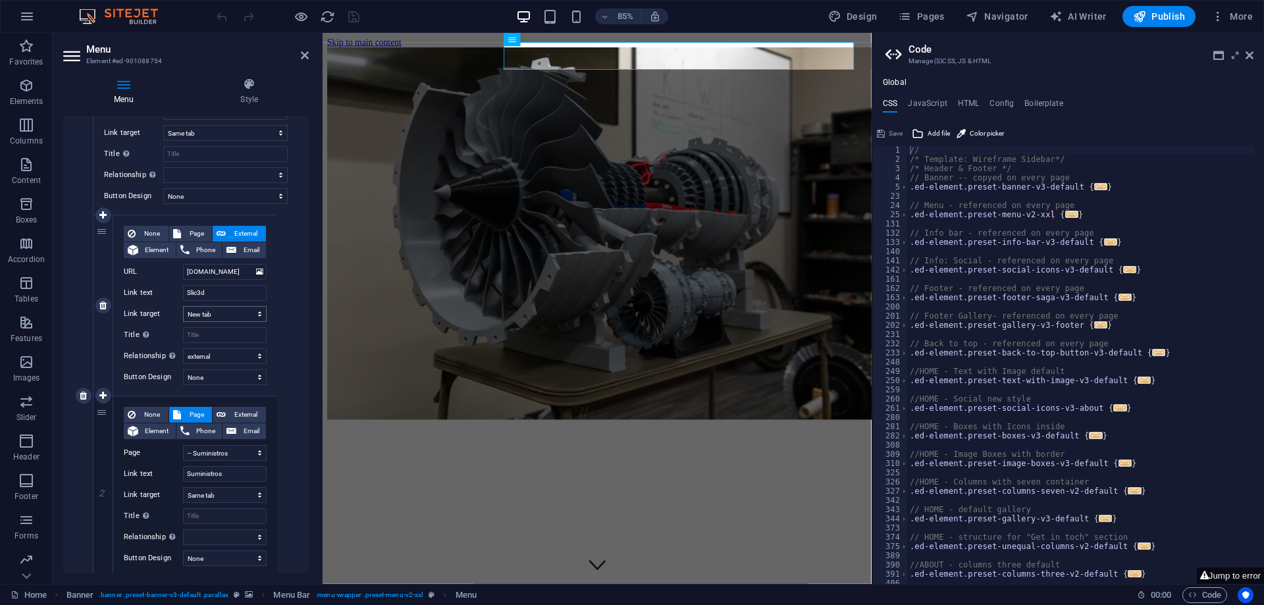
scroll to position [263, 0]
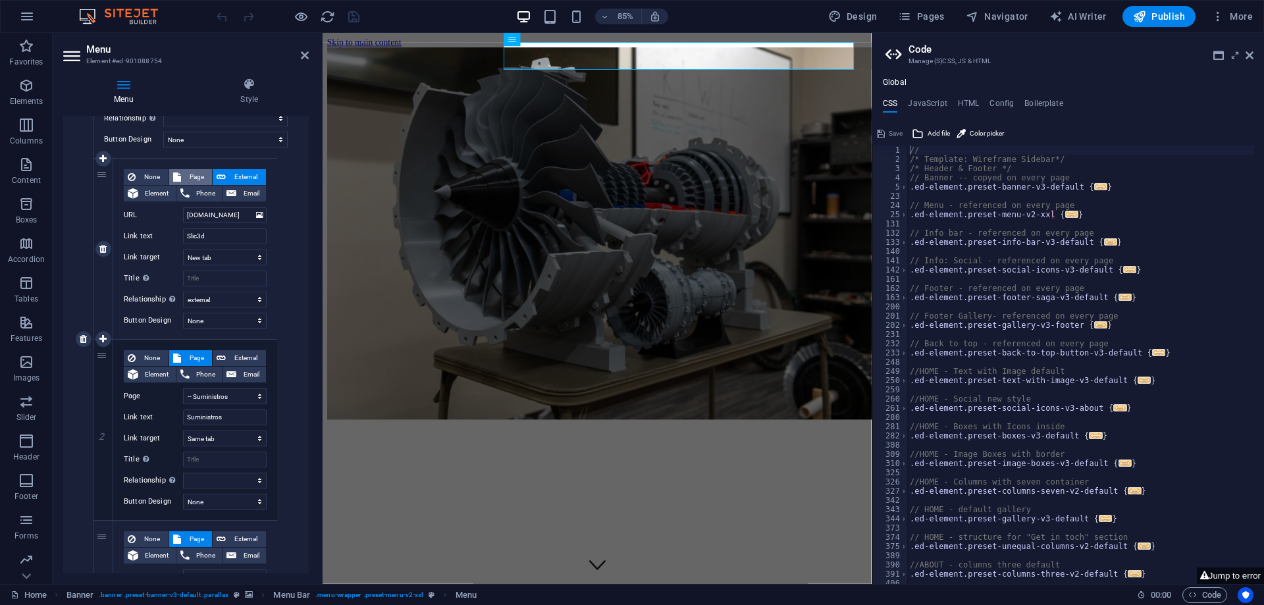
click at [186, 169] on span "Page" at bounding box center [197, 177] width 24 height 16
select select
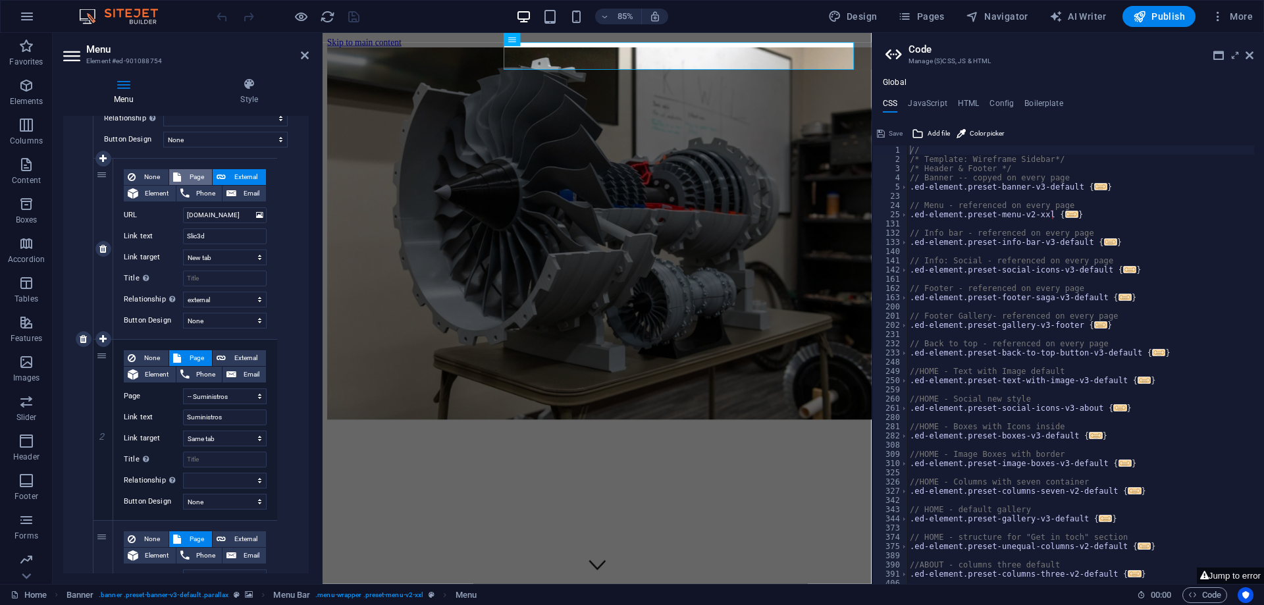
select select
click at [207, 211] on select "Home Acerca de nosotros Areas de negocio -- Slic3d -- Suministros -- Coon garag…" at bounding box center [225, 215] width 84 height 16
click at [215, 215] on select "Home Acerca de nosotros Areas de negocio -- Slic3d -- Suministros -- Coon garag…" at bounding box center [225, 215] width 84 height 16
click at [232, 176] on span "External" at bounding box center [246, 177] width 32 height 16
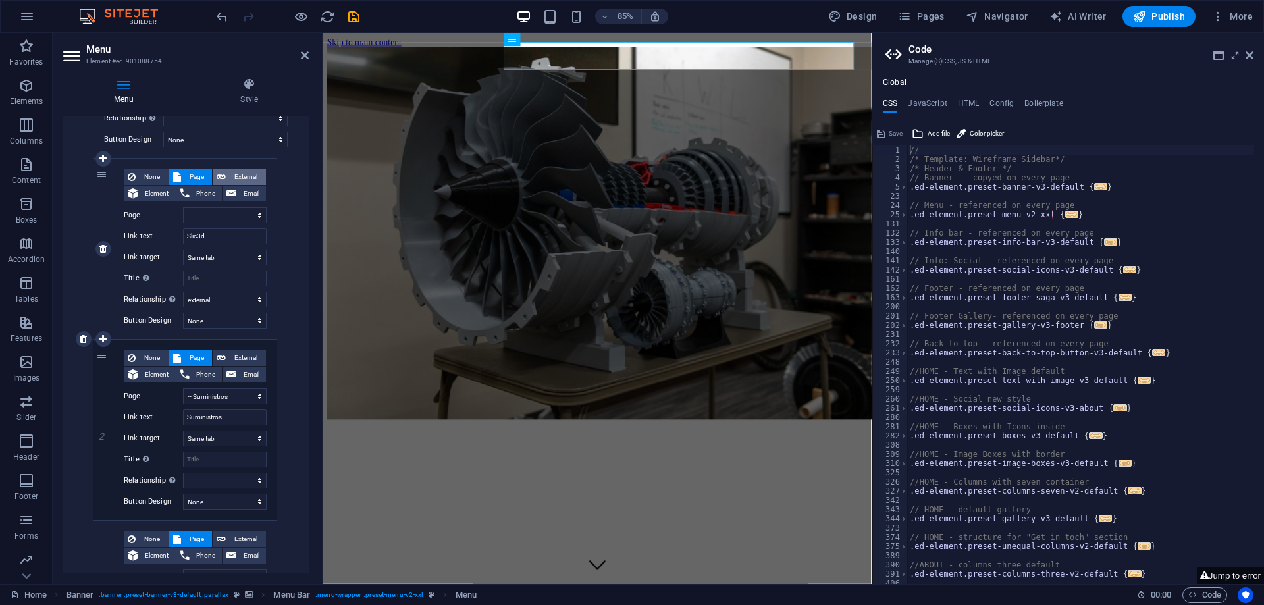
select select
select select "blank"
select select
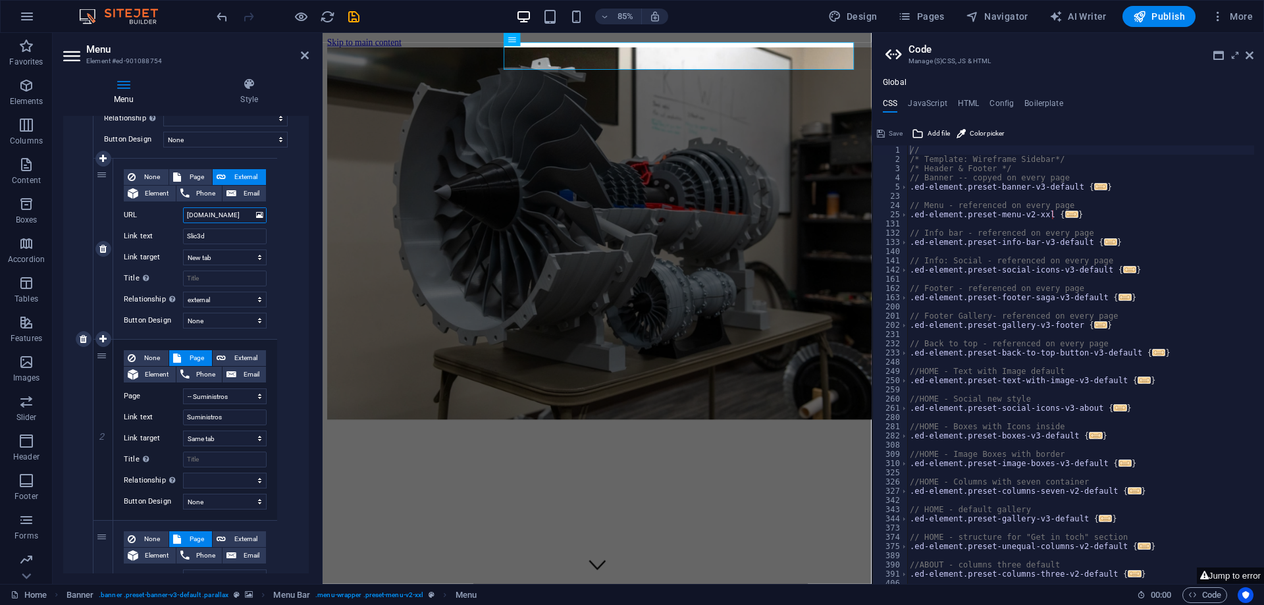
scroll to position [0, 5]
click at [222, 299] on select "alternate author bookmark external help license next nofollow noreferrer noopen…" at bounding box center [225, 300] width 84 height 16
select select "search"
click at [183, 292] on select "alternate author bookmark external help license next nofollow noreferrer noopen…" at bounding box center [225, 300] width 84 height 16
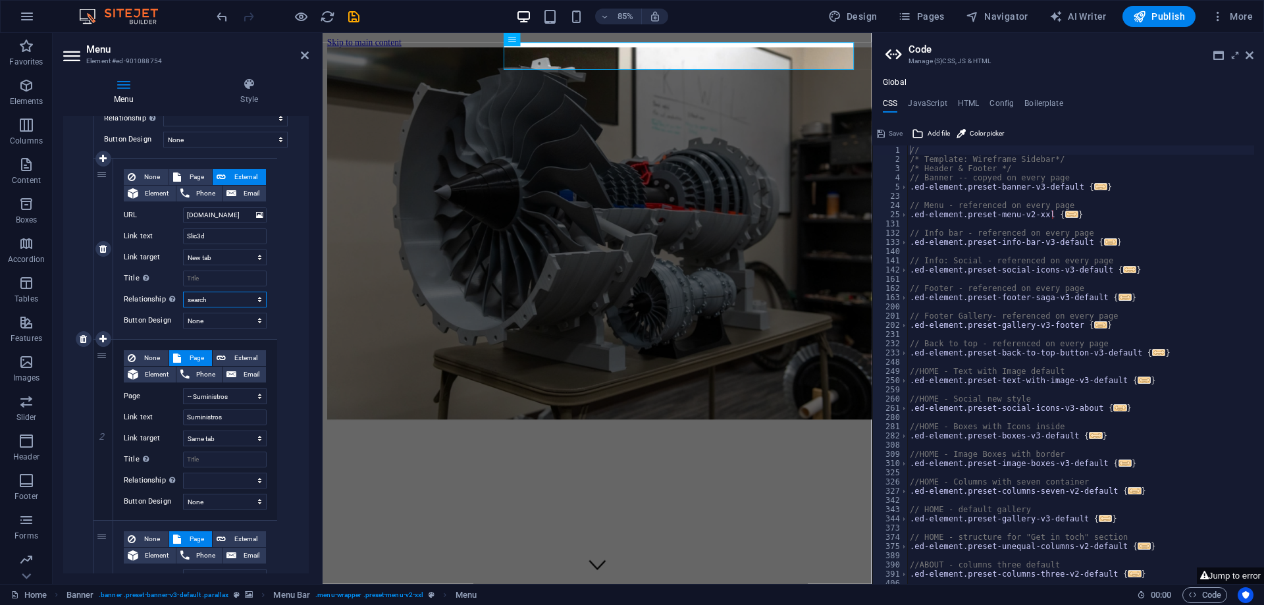
select select
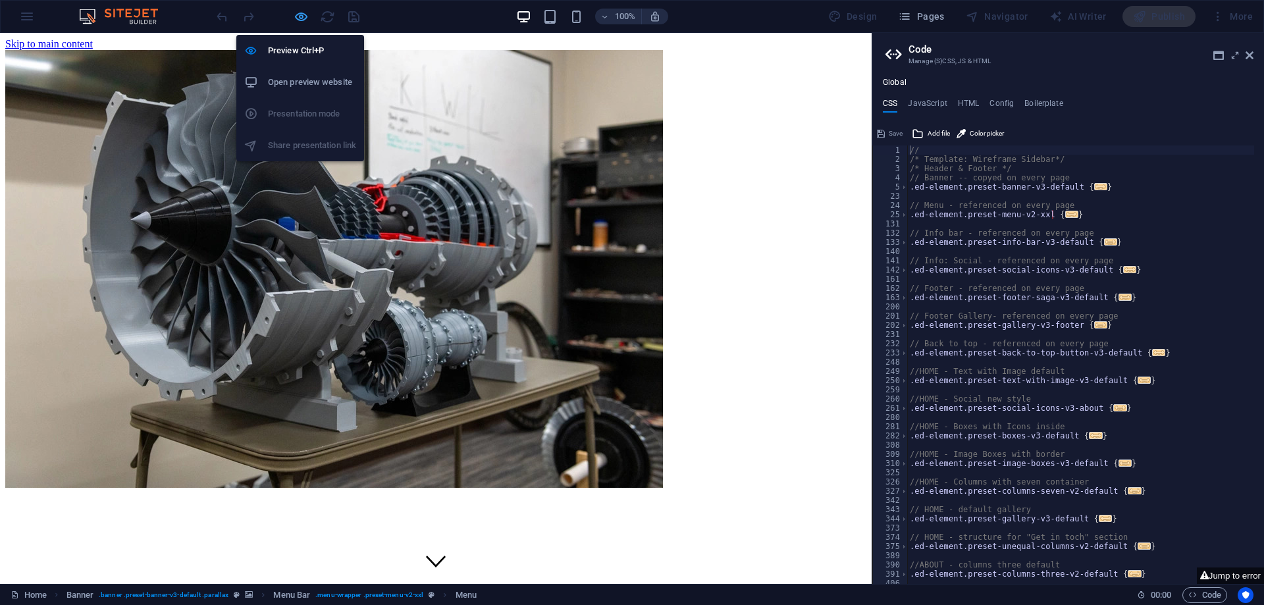
select select "2"
select select
select select "search"
select select "4"
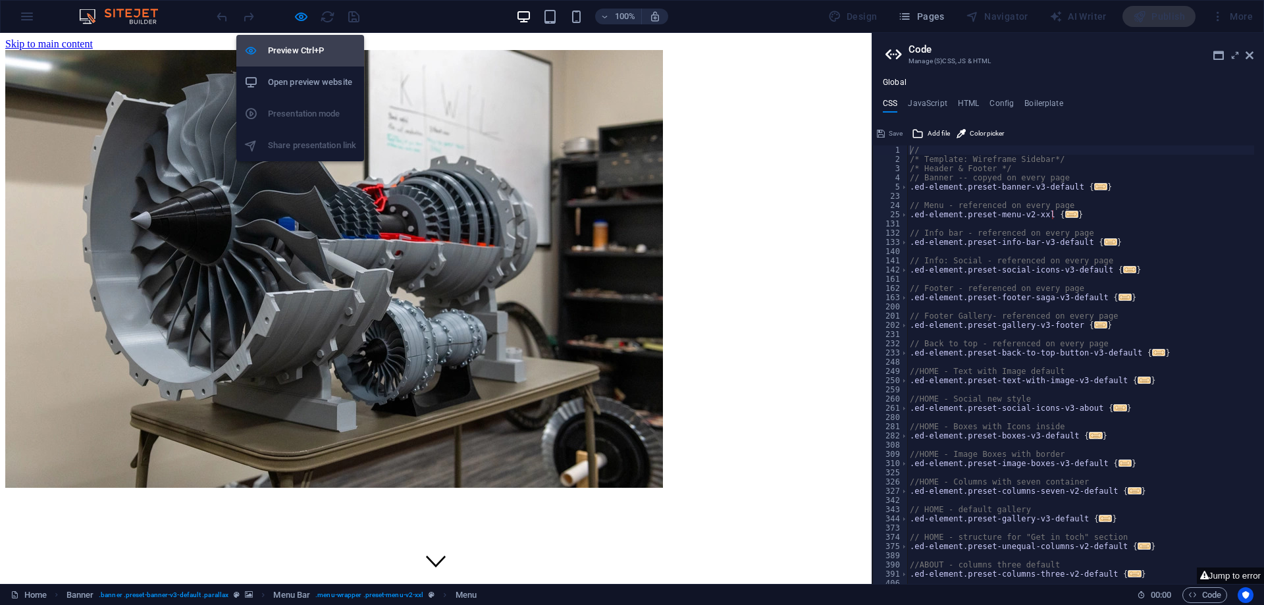
select select
select select "5"
select select
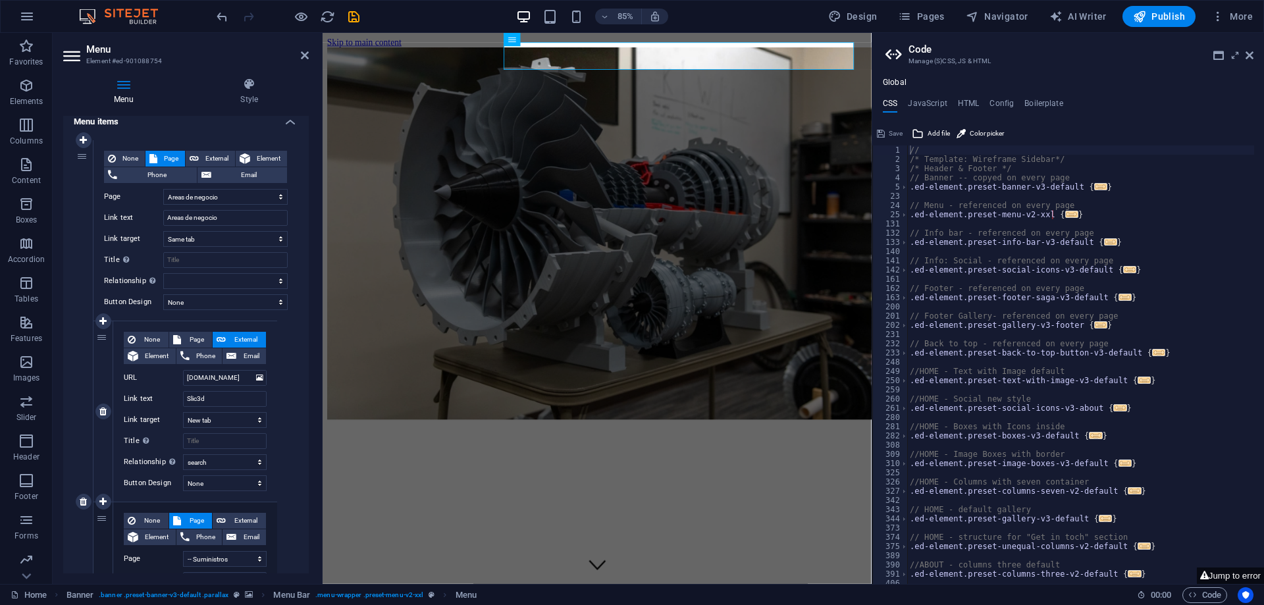
scroll to position [132, 0]
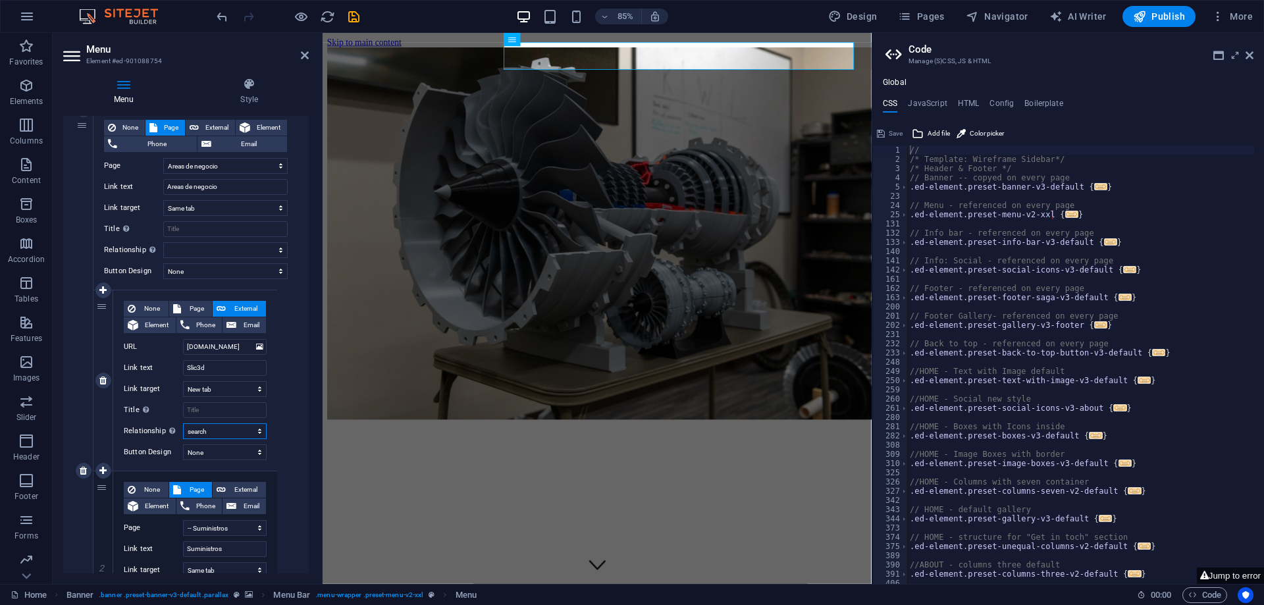
click at [231, 434] on select "alternate author bookmark external help license next nofollow noreferrer noopen…" at bounding box center [225, 431] width 84 height 16
select select
click at [183, 423] on select "alternate author bookmark external help license next nofollow noreferrer noopen…" at bounding box center [225, 431] width 84 height 16
select select
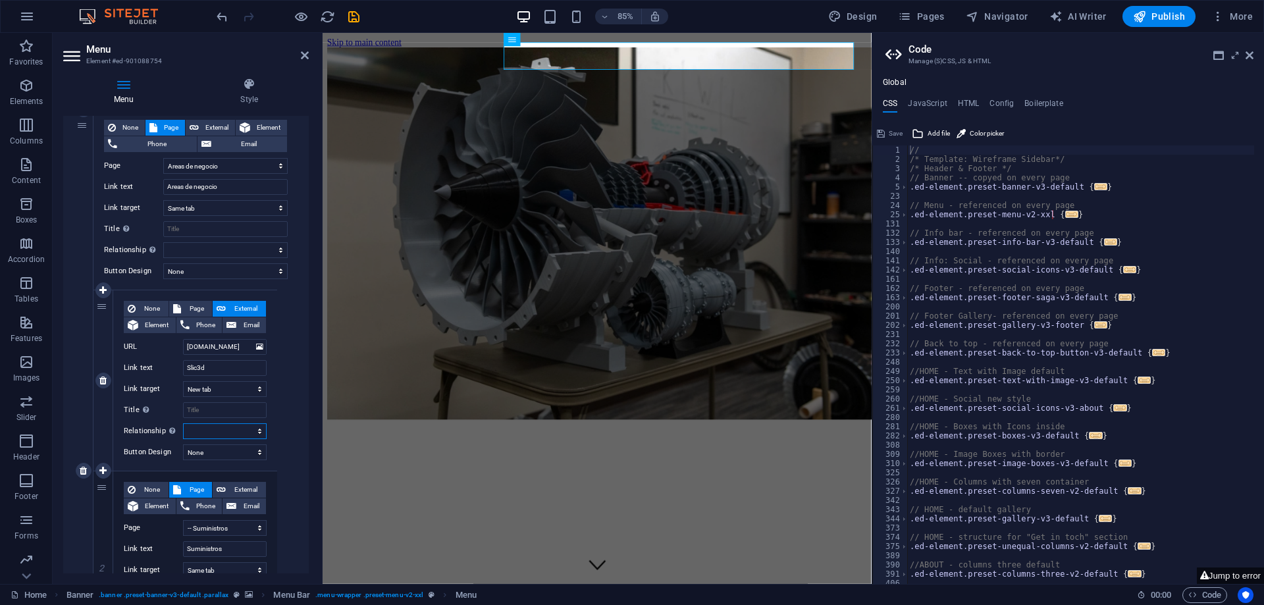
select select
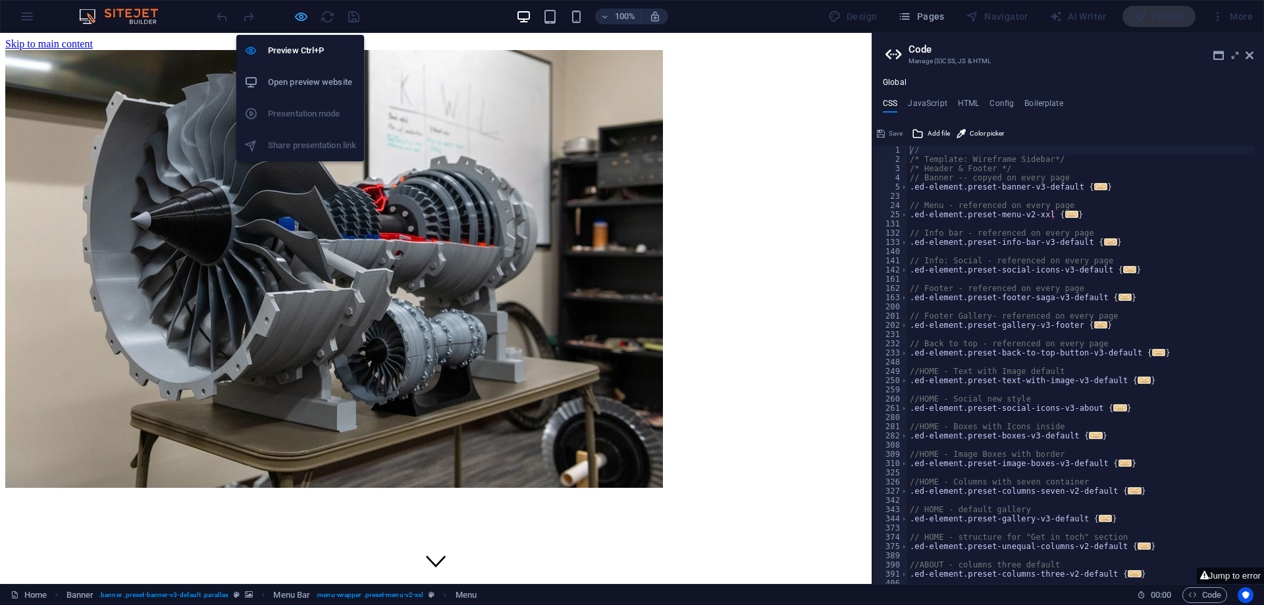
select select "2"
select select
select select "4"
select select
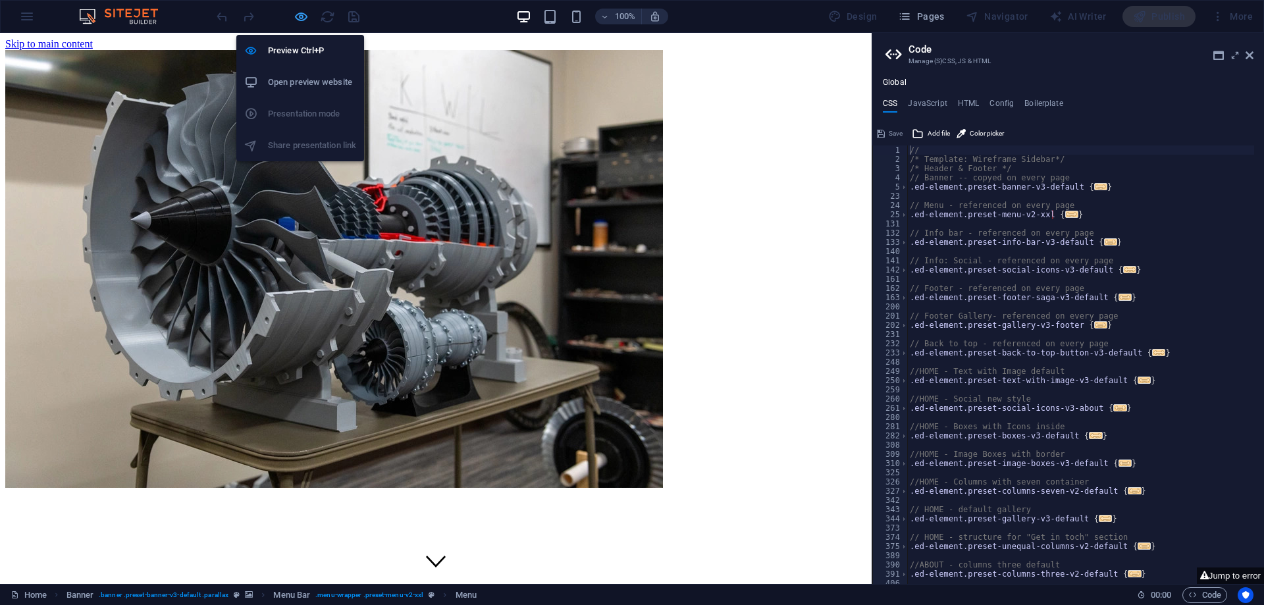
select select "5"
select select
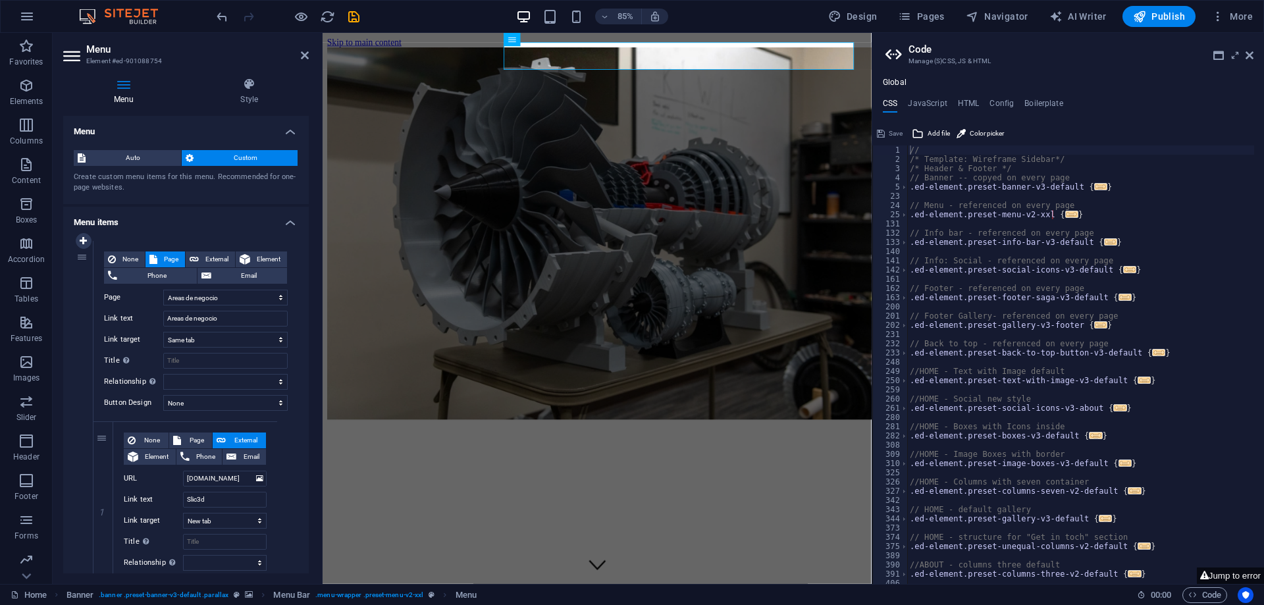
click at [284, 477] on div "None Page External Element Phone Email Page Home Acerca de nosotros Areas de ne…" at bounding box center [195, 602] width 205 height 723
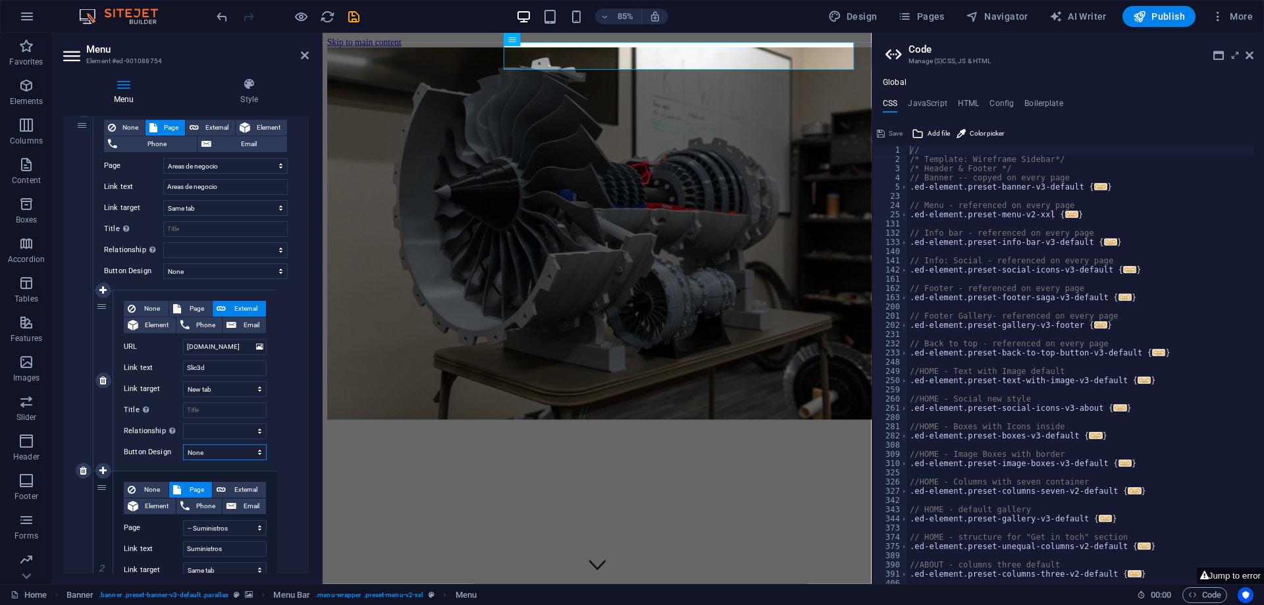
click at [209, 454] on select "None Default Primary Secondary" at bounding box center [225, 452] width 84 height 16
select select "2"
select select
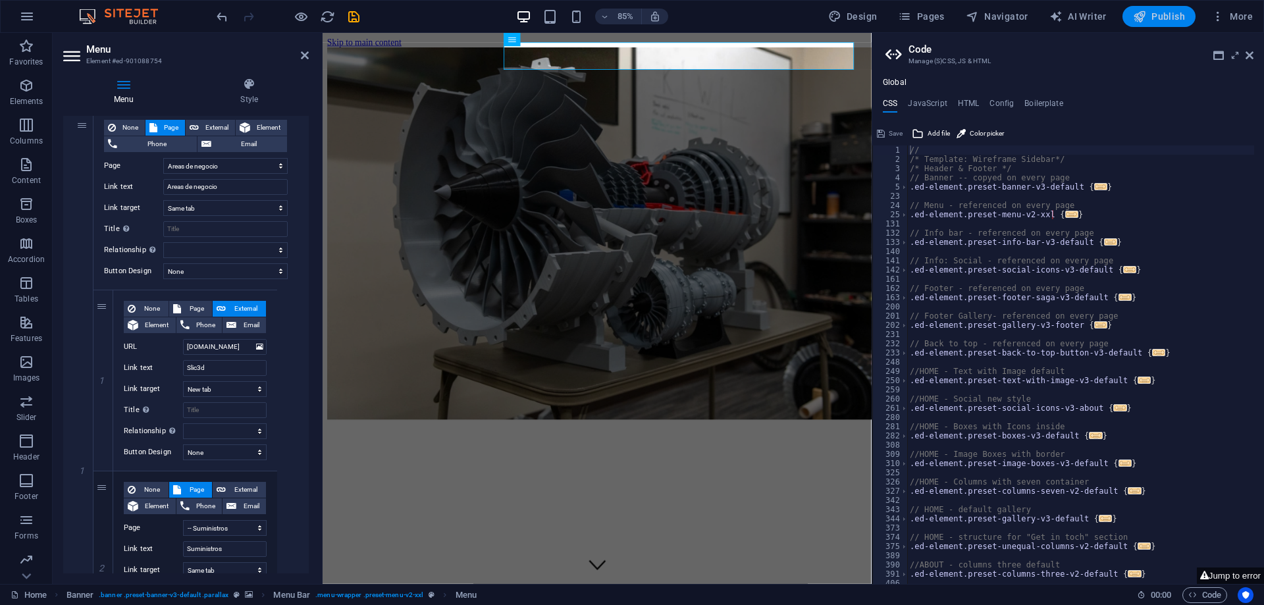
select select "4"
select select
select select "5"
select select
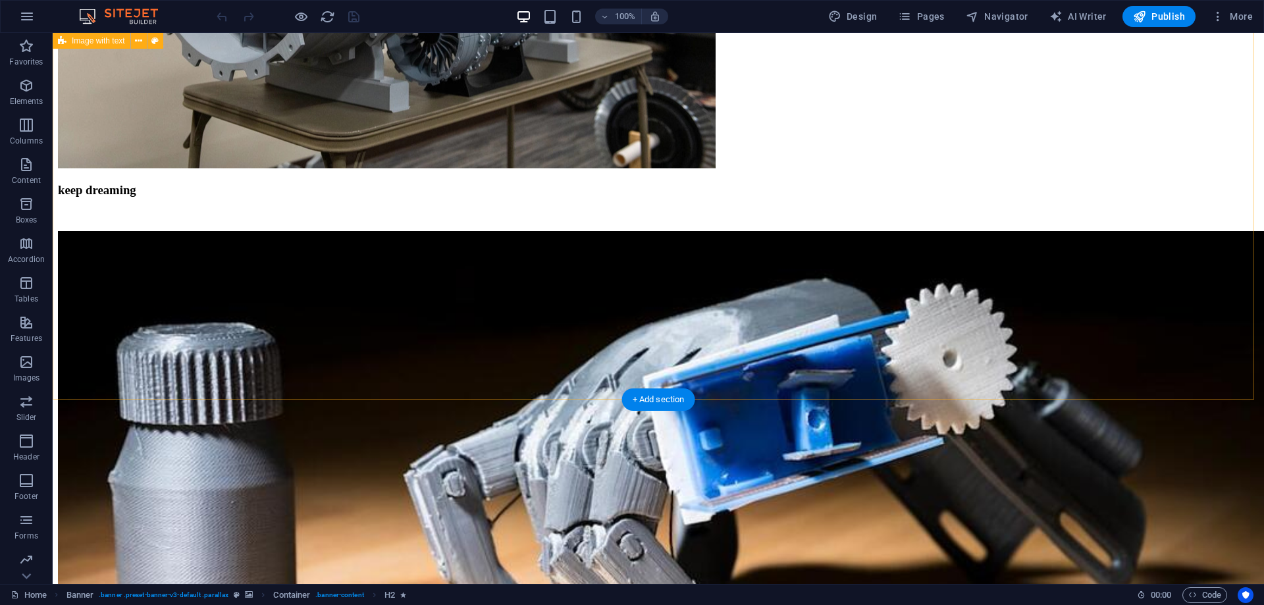
scroll to position [592, 0]
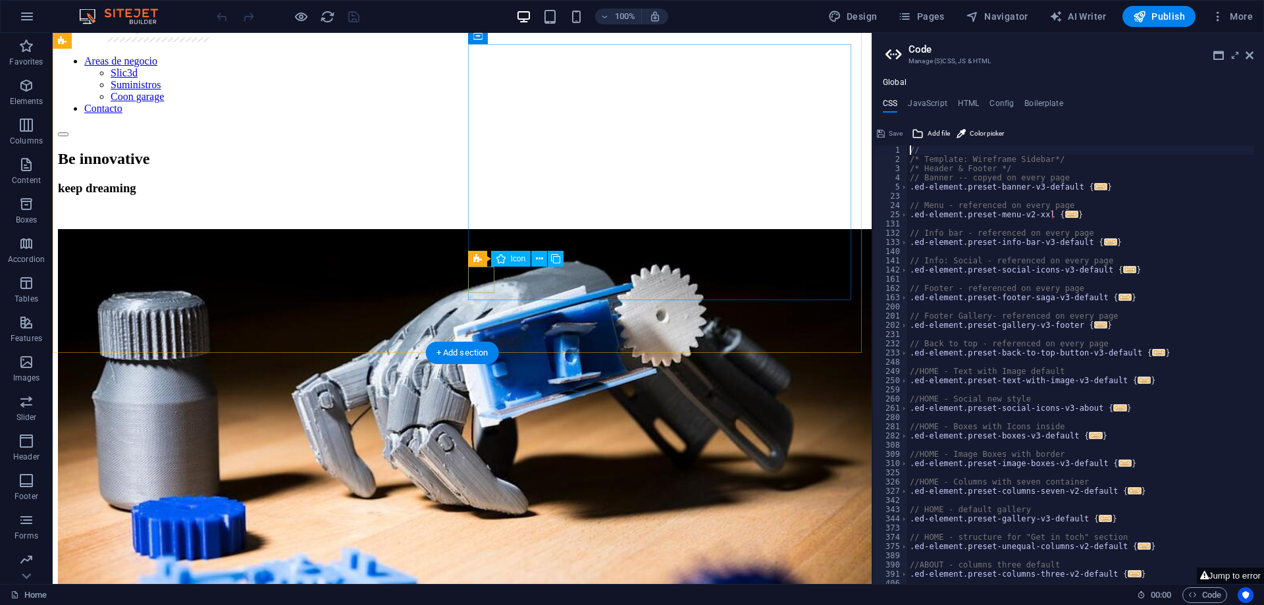
click at [534, 259] on button at bounding box center [539, 259] width 16 height 16
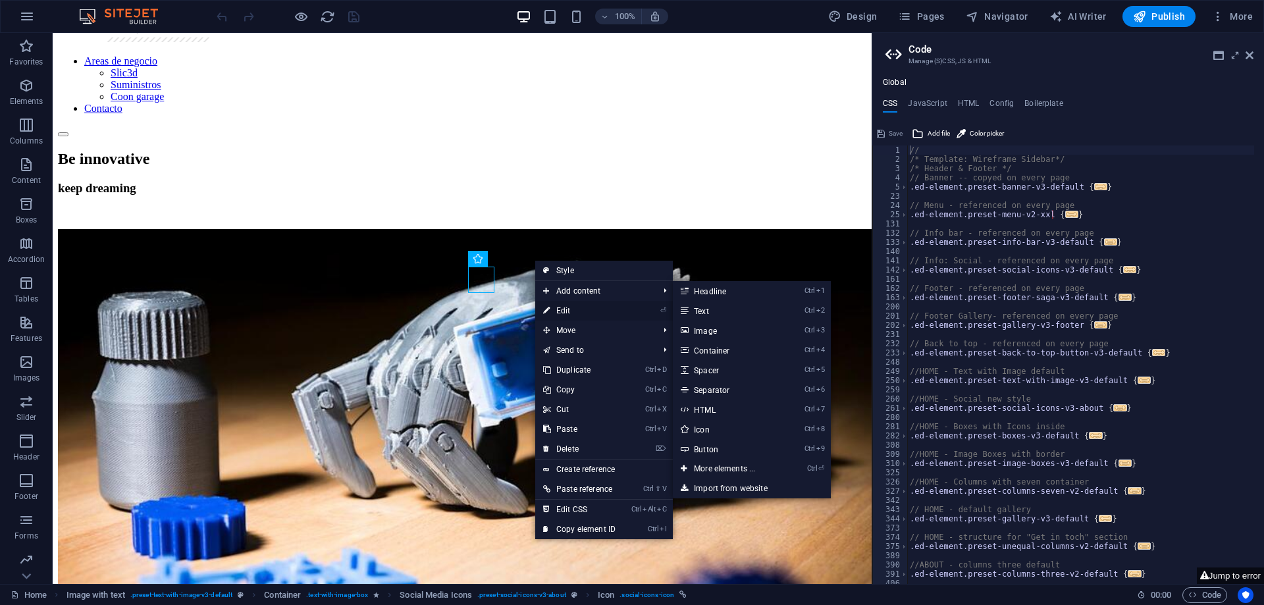
drag, startPoint x: 573, startPoint y: 305, endPoint x: 295, endPoint y: 321, distance: 278.2
click at [573, 305] on link "⏎ Edit" at bounding box center [579, 311] width 88 height 20
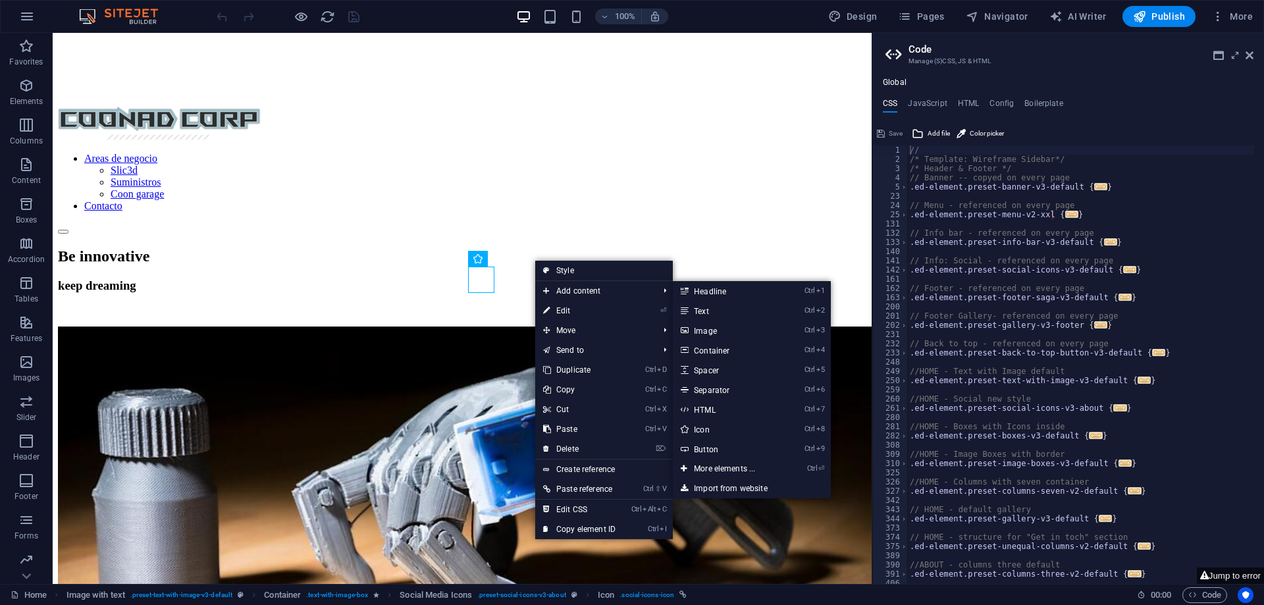
select select "xMidYMid"
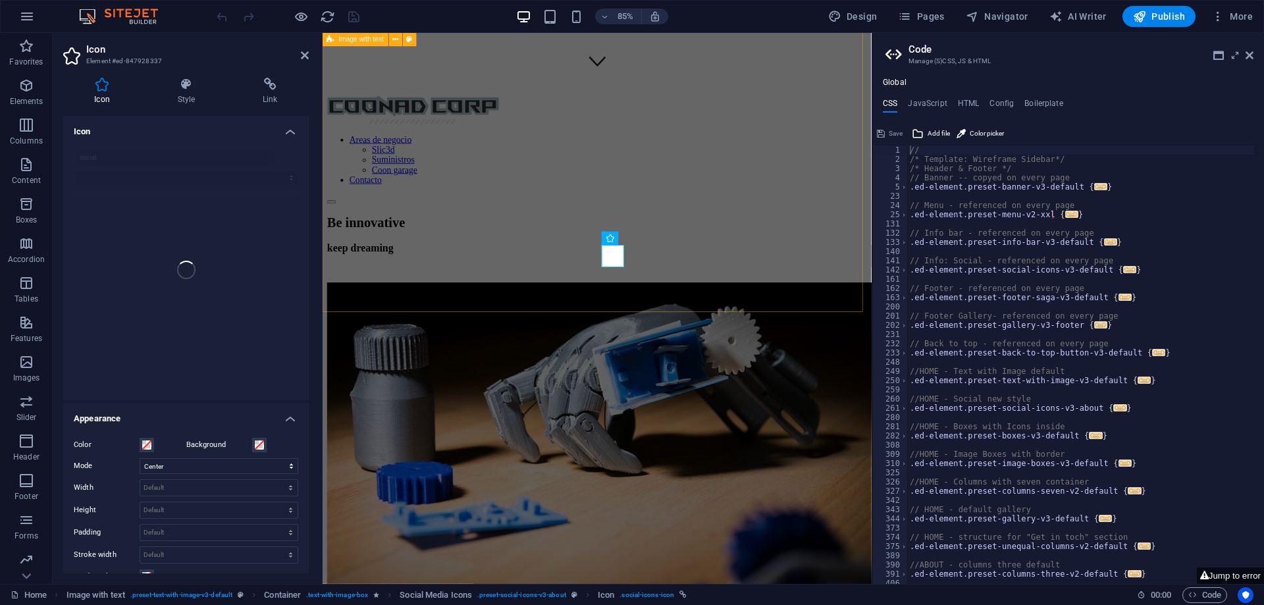
scroll to position [690, 0]
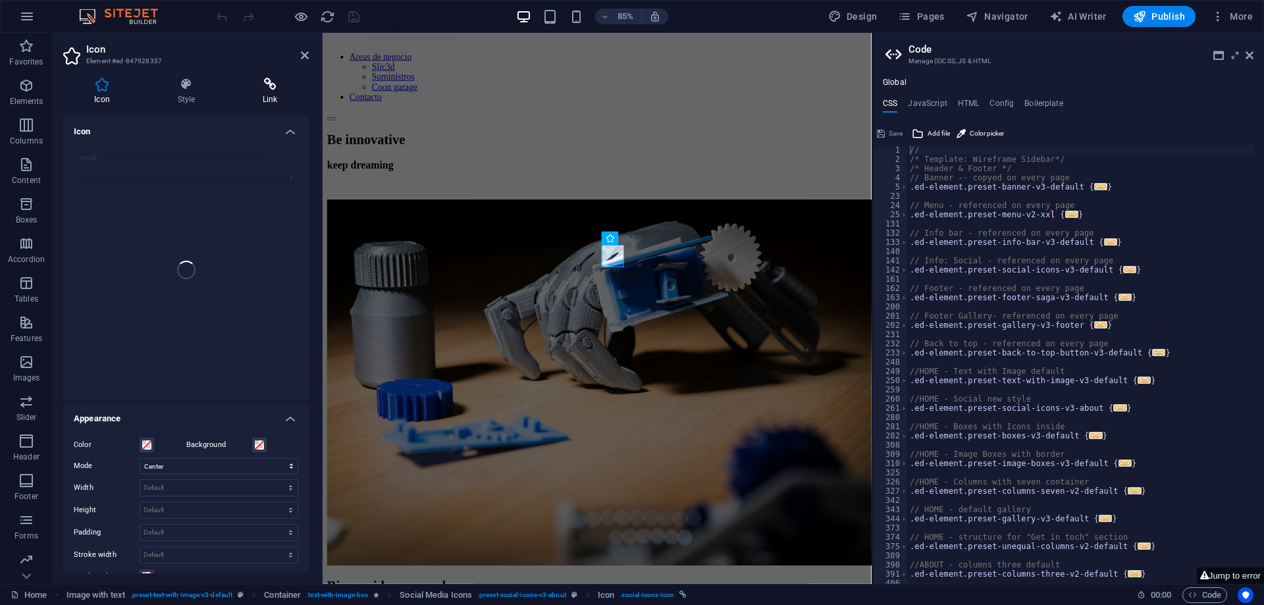
click at [272, 93] on h4 "Link" at bounding box center [270, 92] width 77 height 28
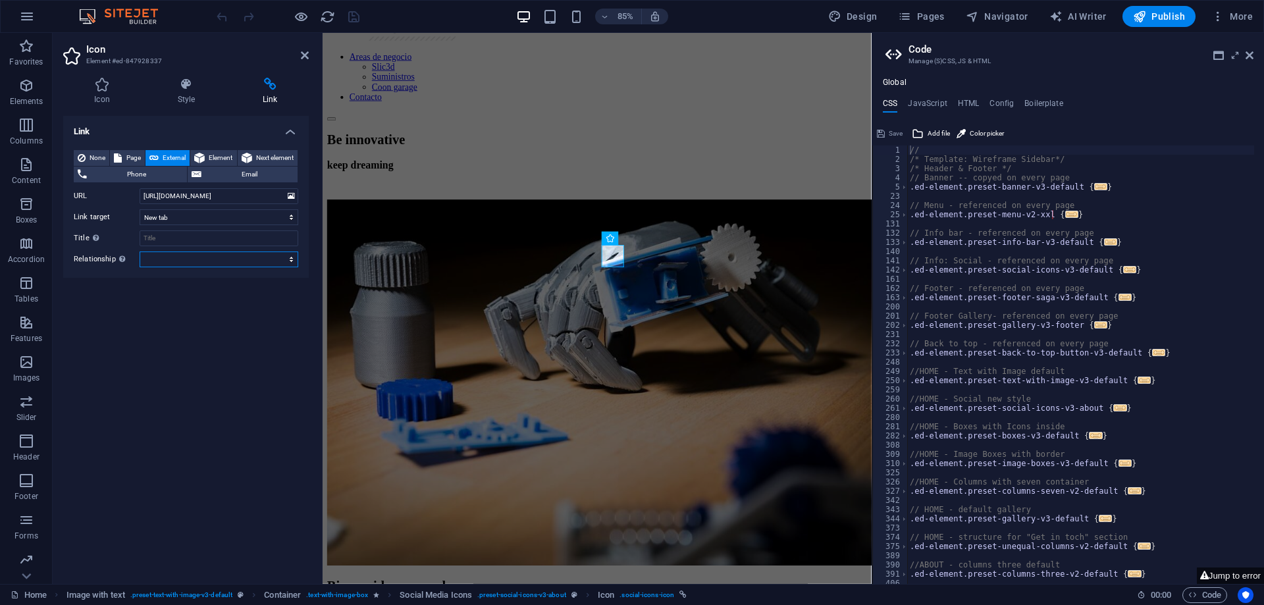
click at [189, 260] on select "alternate author bookmark external help license next nofollow noreferrer noopen…" at bounding box center [219, 259] width 159 height 16
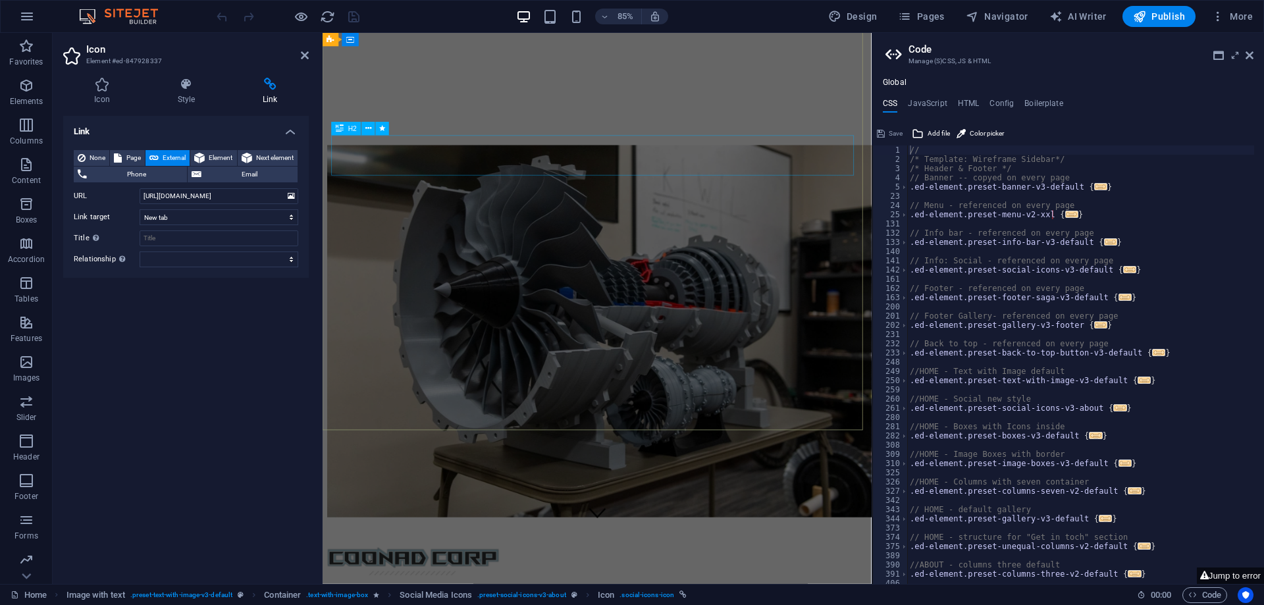
scroll to position [0, 0]
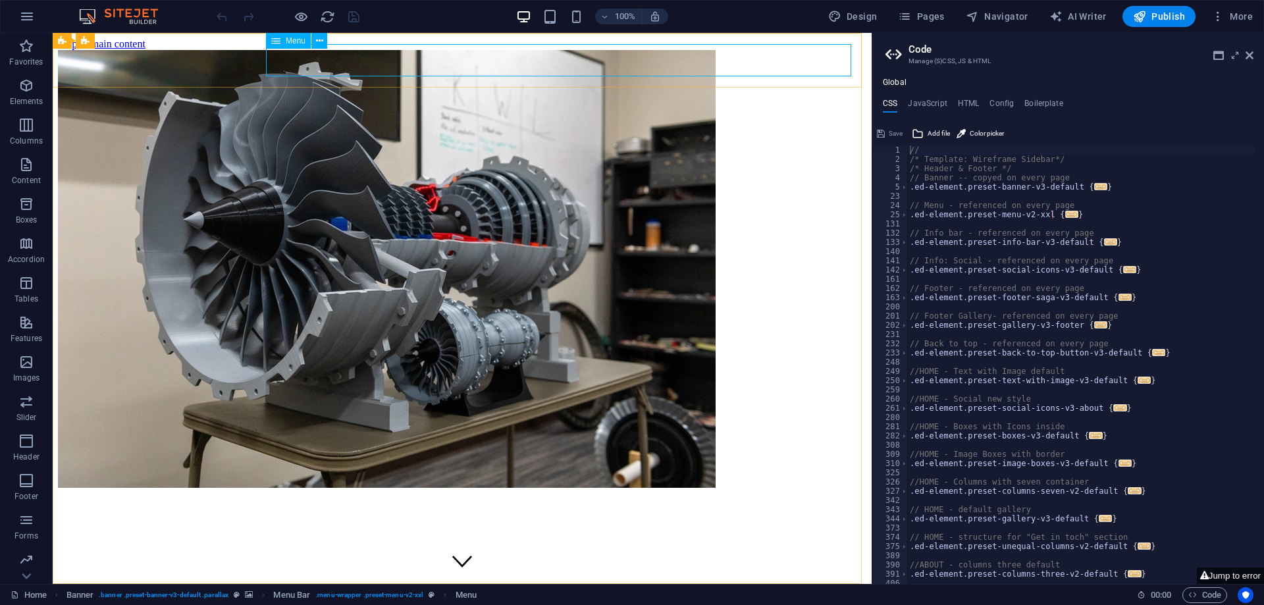
click at [328, 40] on div "Menu" at bounding box center [301, 41] width 70 height 16
click at [316, 43] on icon at bounding box center [319, 41] width 7 height 14
click at [316, 42] on icon at bounding box center [319, 41] width 7 height 14
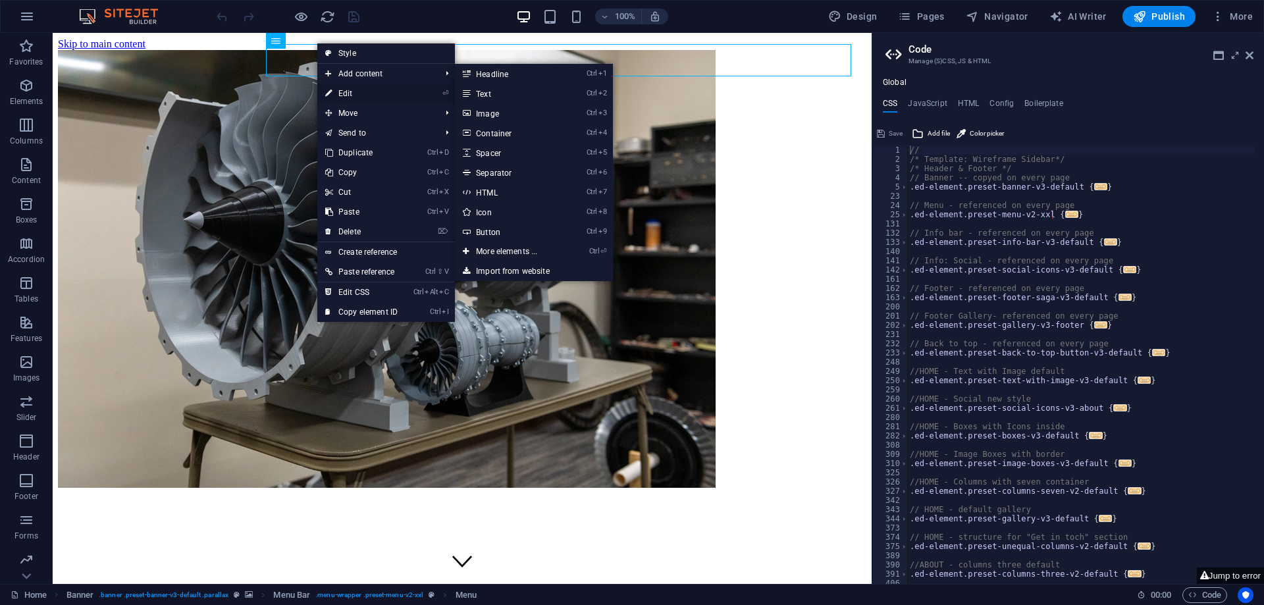
click at [336, 87] on link "⏎ Edit" at bounding box center [361, 94] width 88 height 20
select select "2"
select select
select select "4"
select select
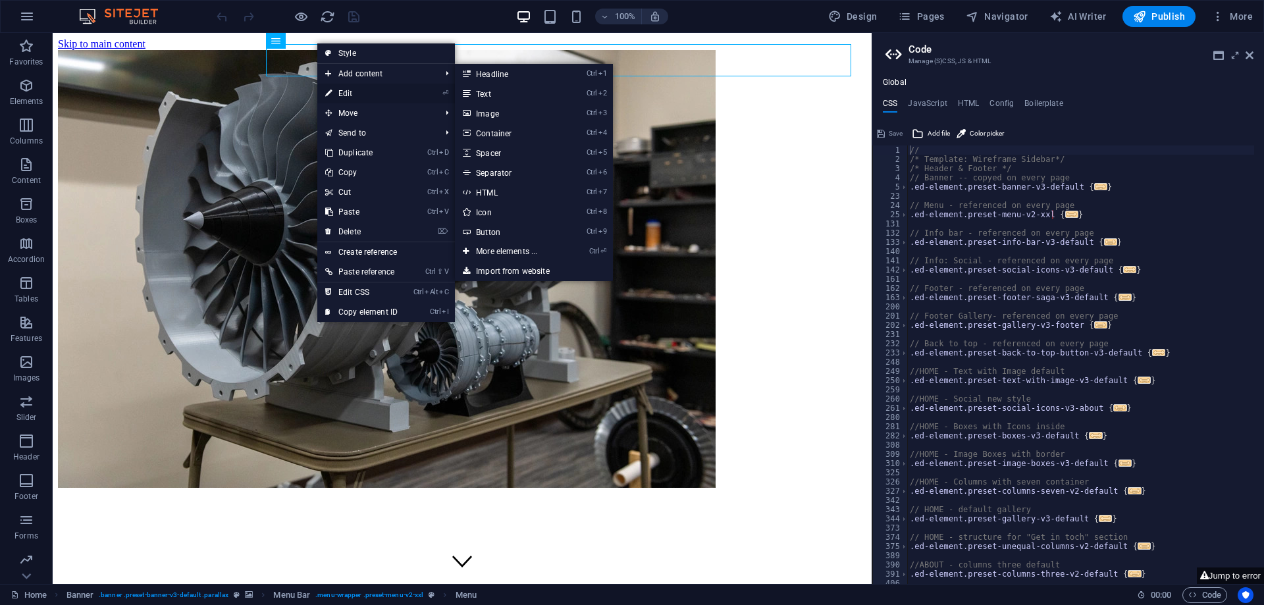
select select "5"
select select
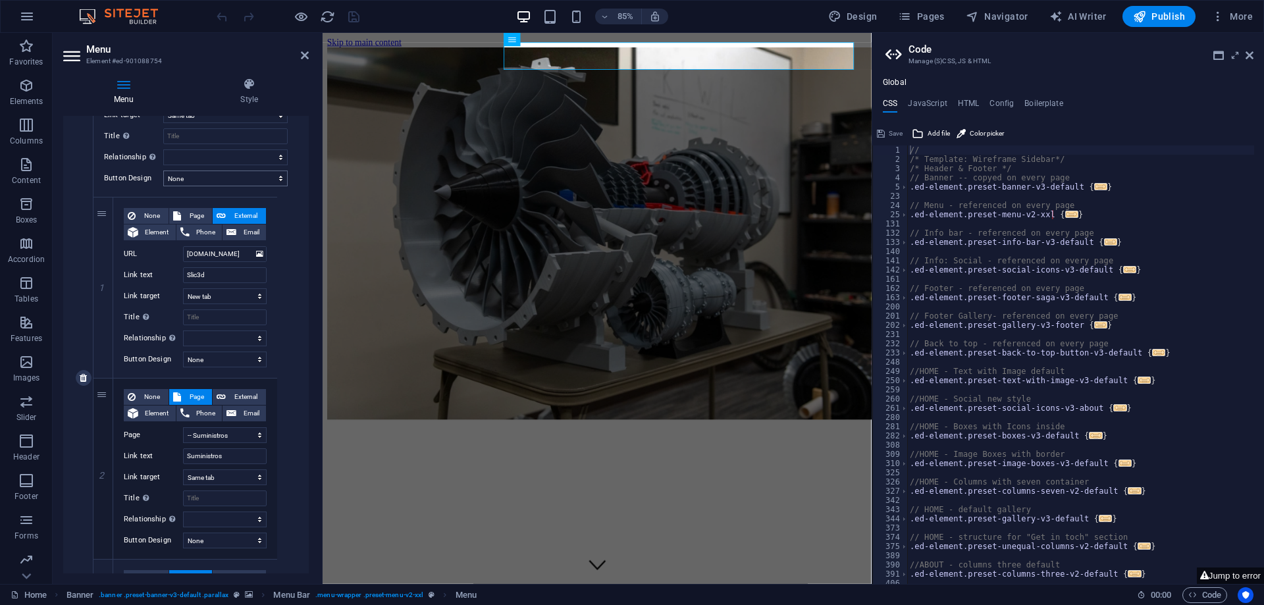
scroll to position [194, 0]
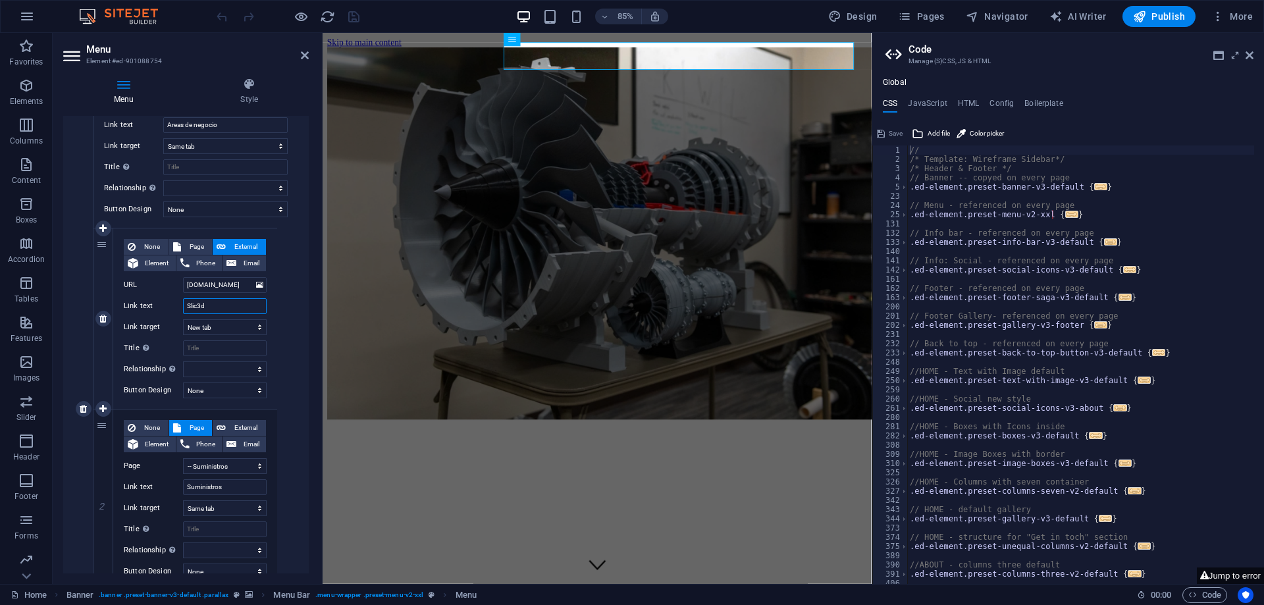
drag, startPoint x: 214, startPoint y: 307, endPoint x: 108, endPoint y: 305, distance: 106.0
click at [108, 305] on div "1 None Page External Element Phone Email Page Home Acerca de nosotros Areas de …" at bounding box center [185, 318] width 184 height 181
paste input "[DOMAIN_NAME]"
type input "[DOMAIN_NAME]"
select select
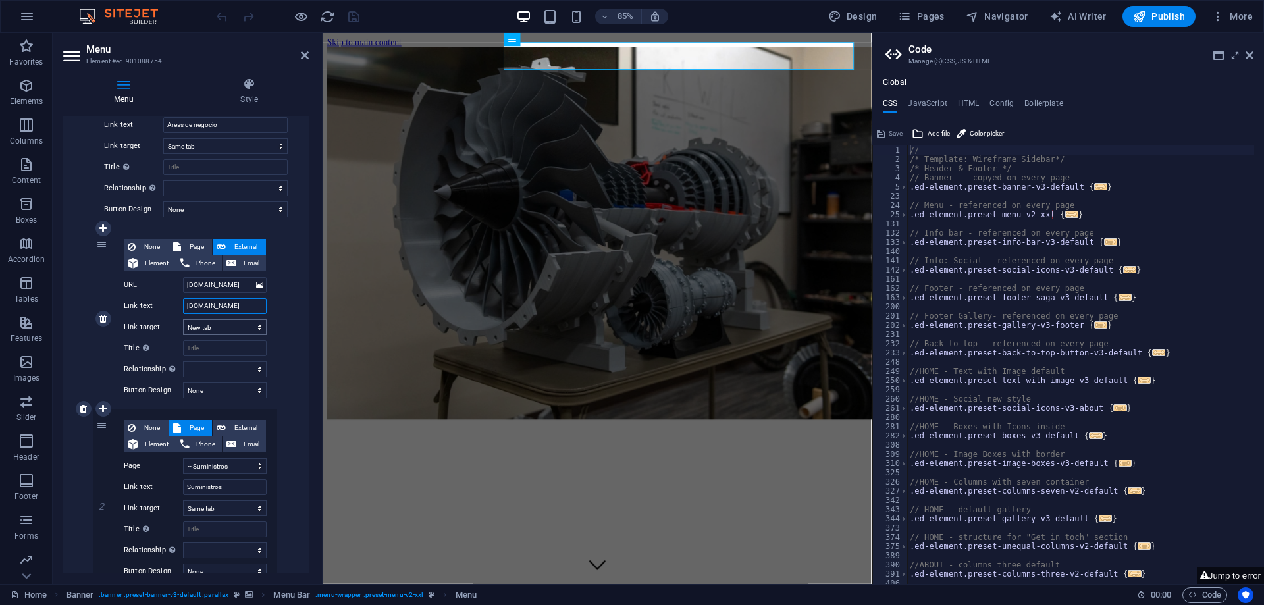
select select
type input "[DOMAIN_NAME]"
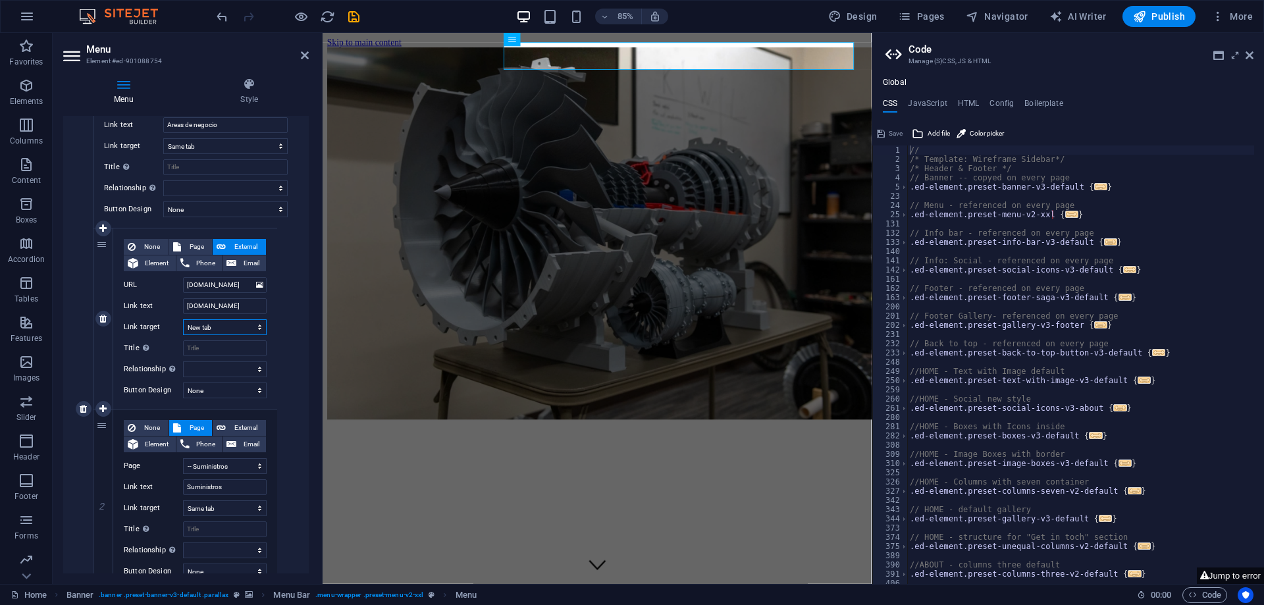
click at [238, 326] on select "New tab Same tab Overlay" at bounding box center [225, 327] width 84 height 16
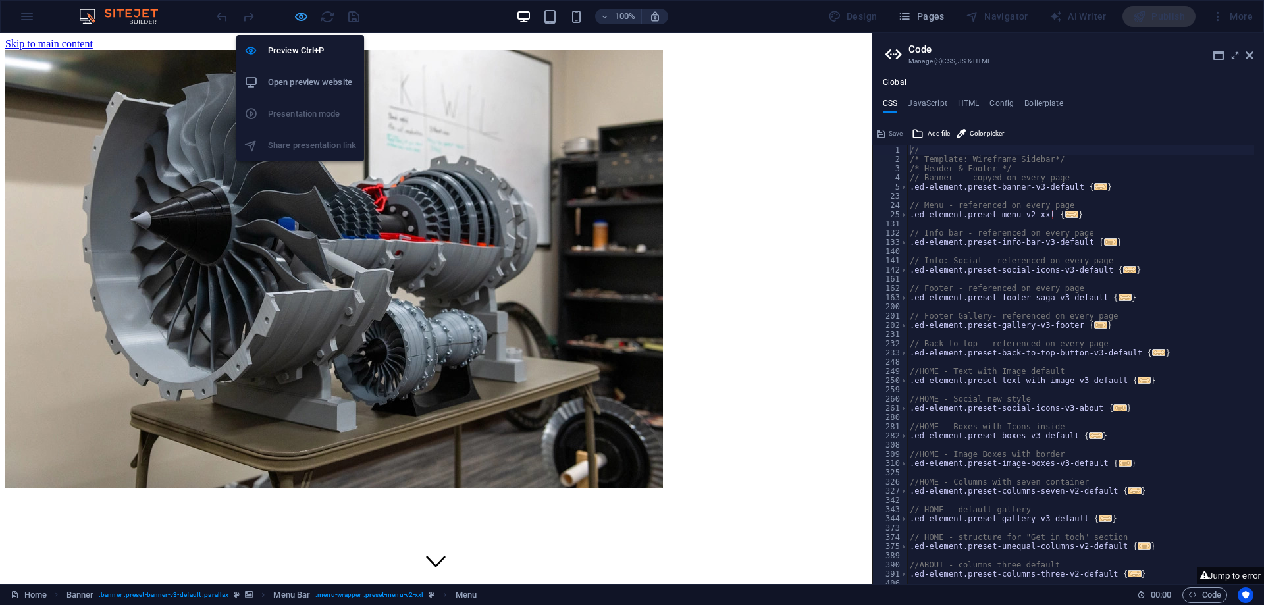
select select "2"
select select
select select "4"
select select
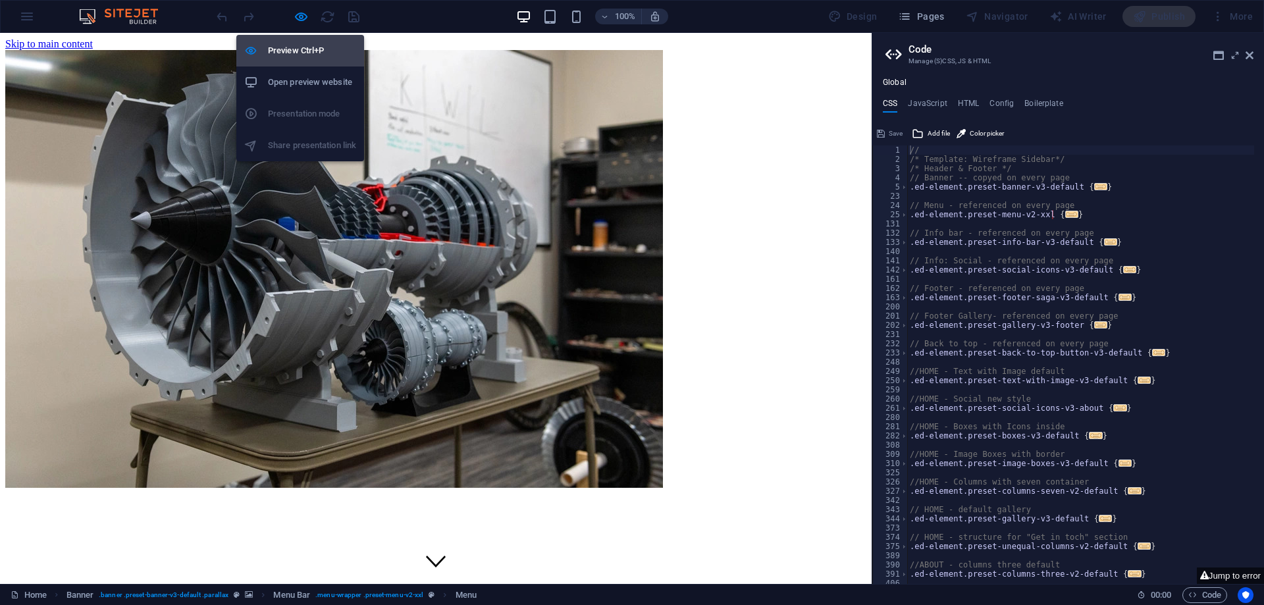
select select "5"
select select
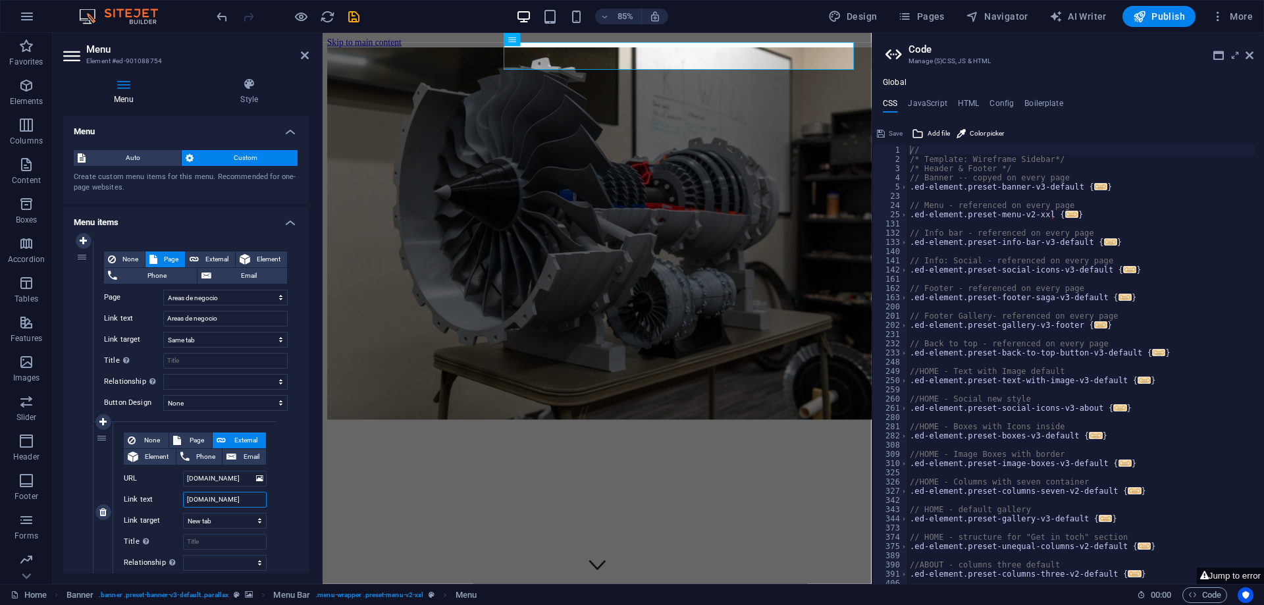
click at [261, 503] on input "[DOMAIN_NAME]" at bounding box center [225, 500] width 84 height 16
drag, startPoint x: 261, startPoint y: 503, endPoint x: 170, endPoint y: 493, distance: 91.4
click at [170, 493] on div "Link text www.slic3dprints.com" at bounding box center [195, 500] width 143 height 16
type input "Slic"
select select
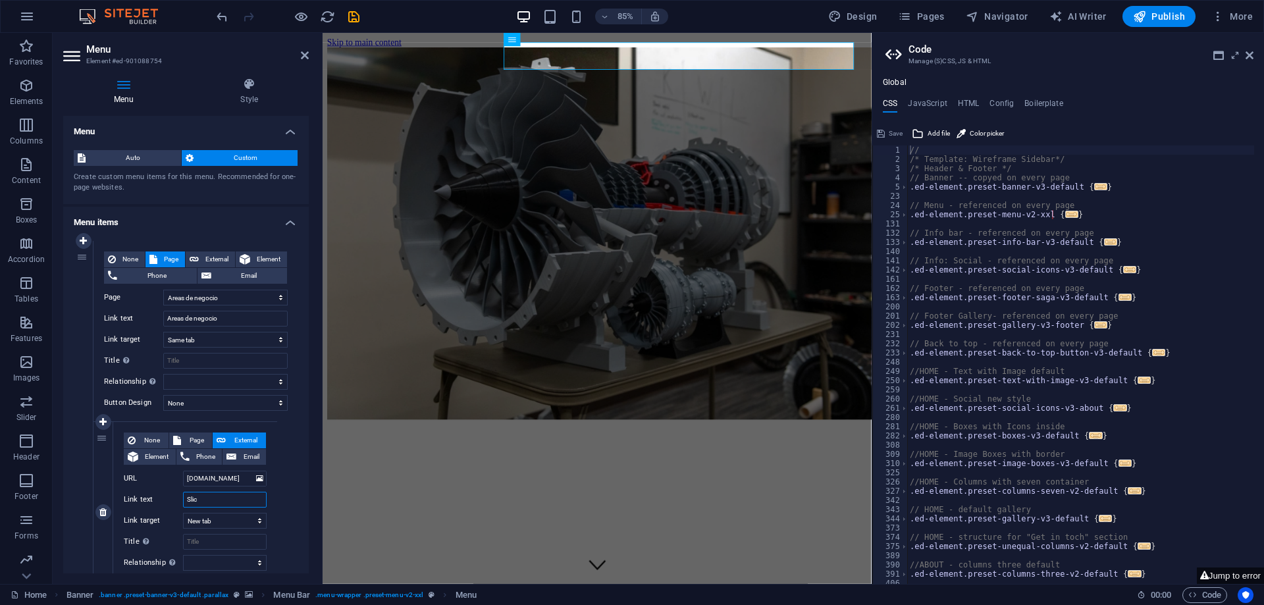
select select
type input "Slic3d"
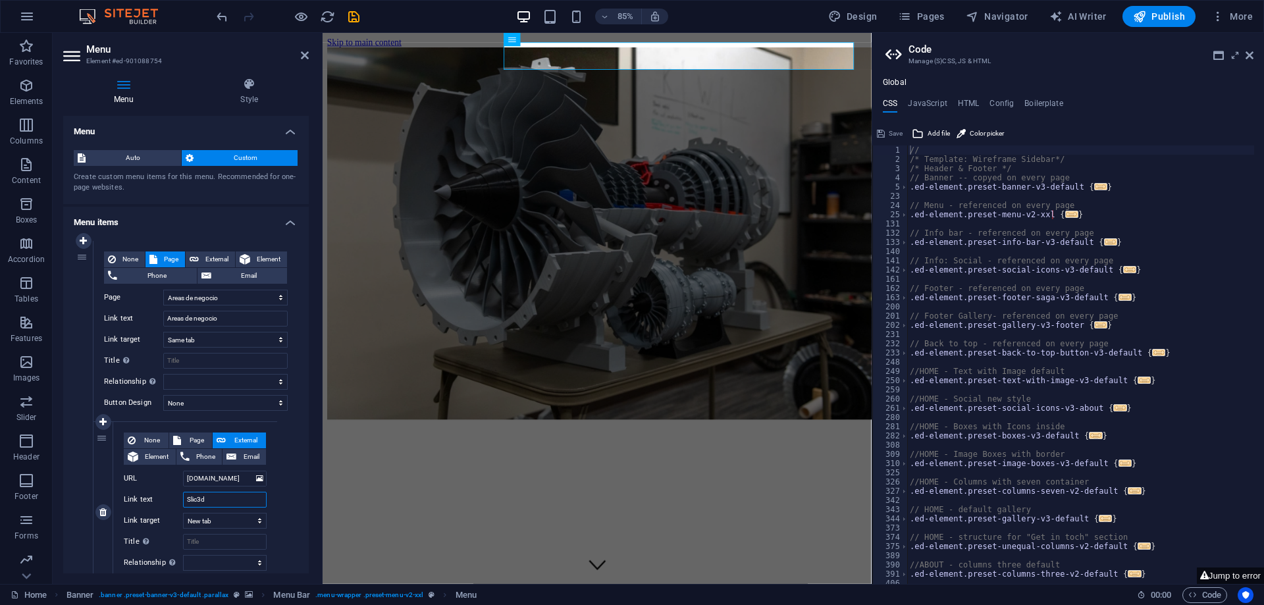
select select
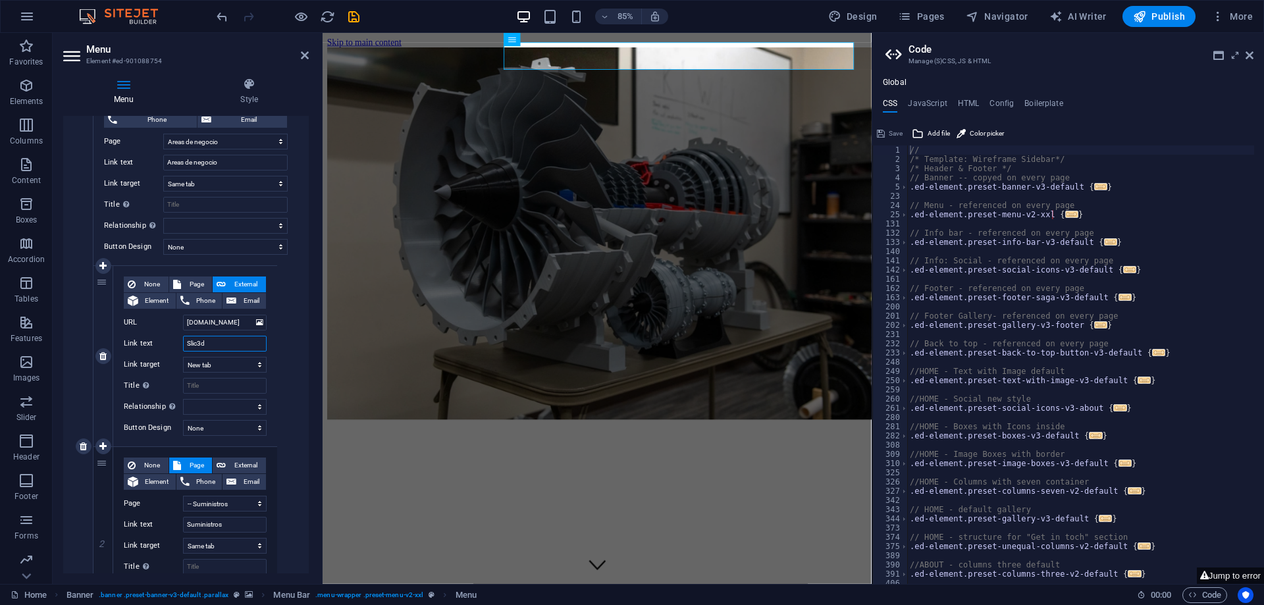
scroll to position [197, 0]
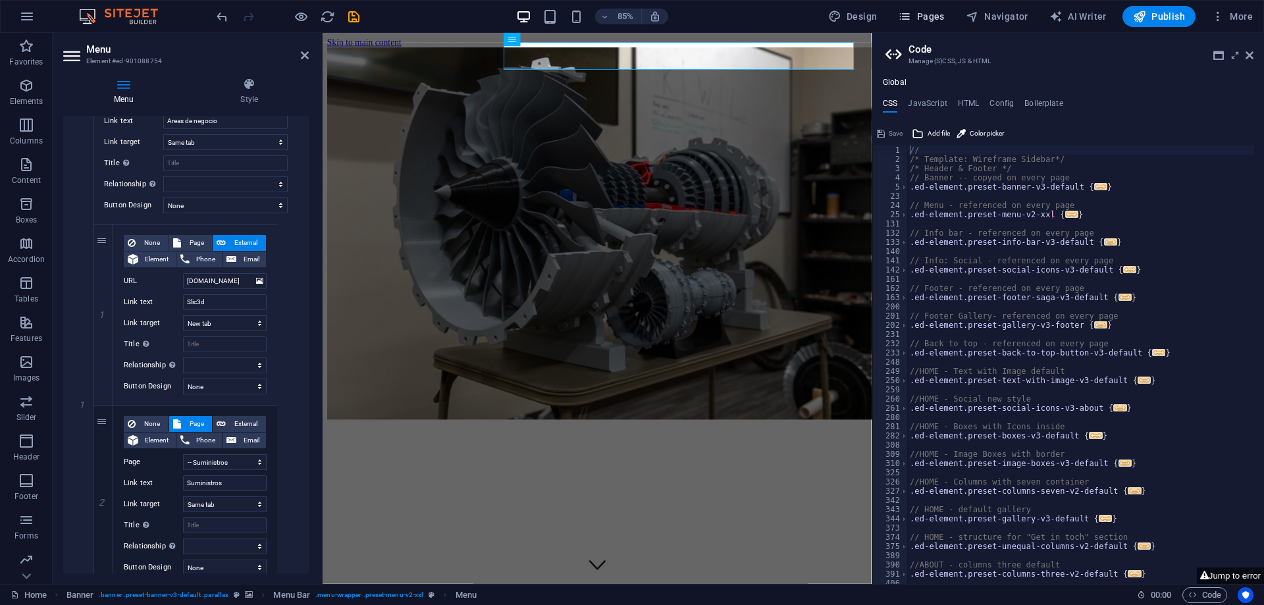
click at [928, 18] on span "Pages" at bounding box center [921, 16] width 46 height 13
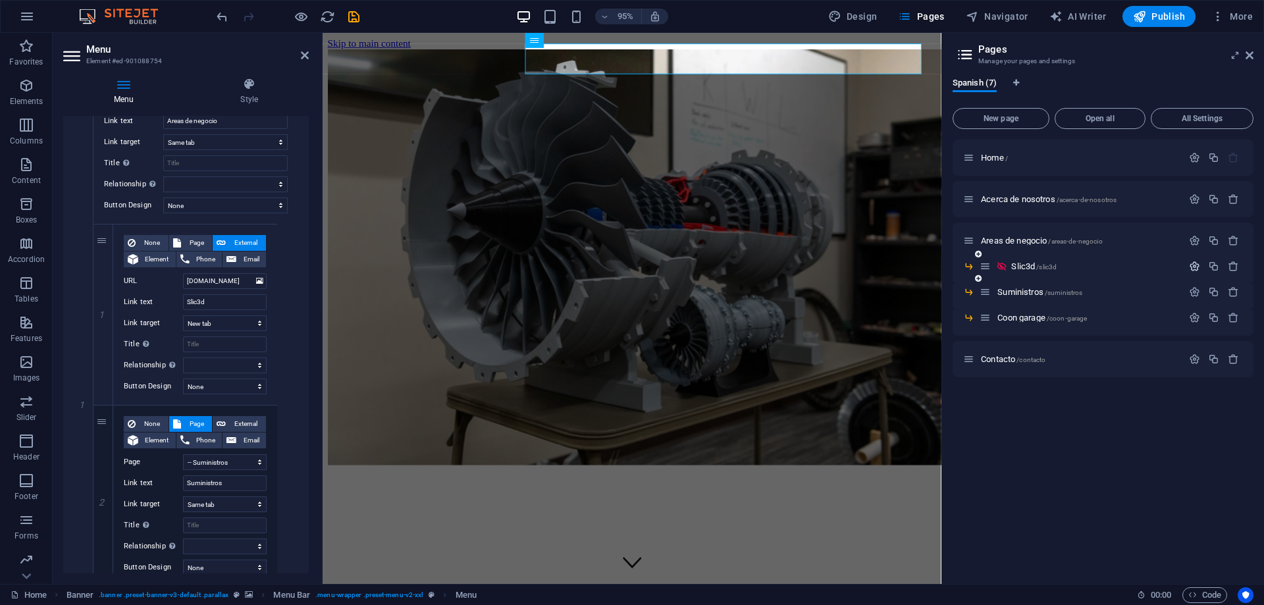
click at [1197, 271] on icon "button" at bounding box center [1194, 266] width 11 height 11
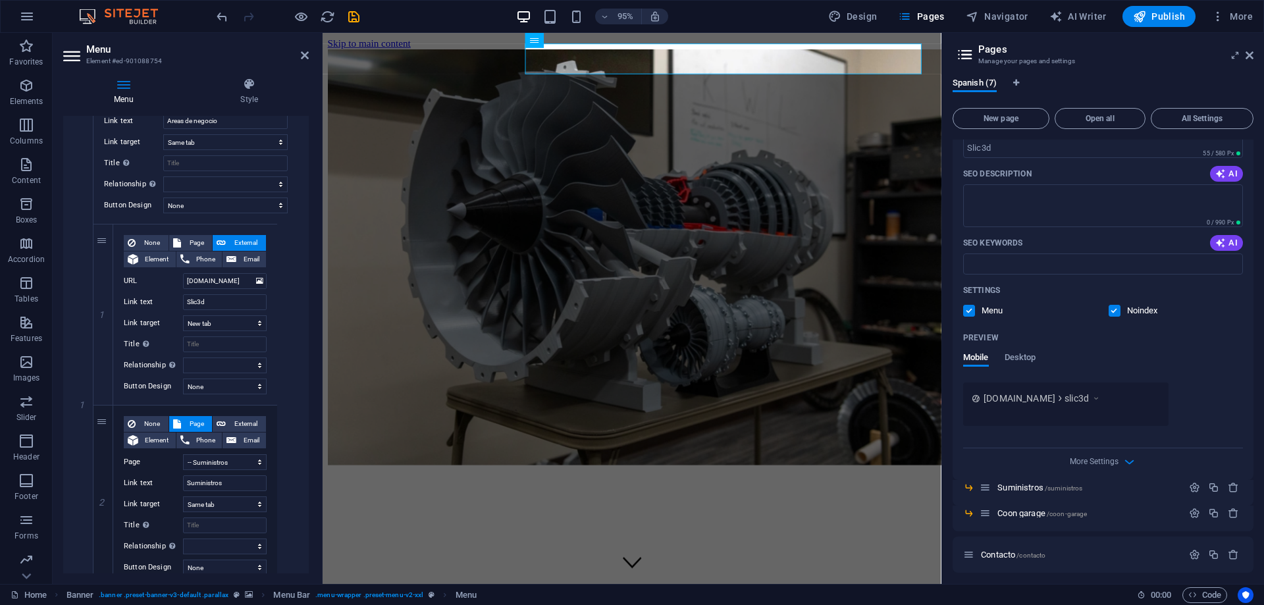
scroll to position [268, 0]
click at [1019, 348] on span "Desktop" at bounding box center [1020, 354] width 32 height 18
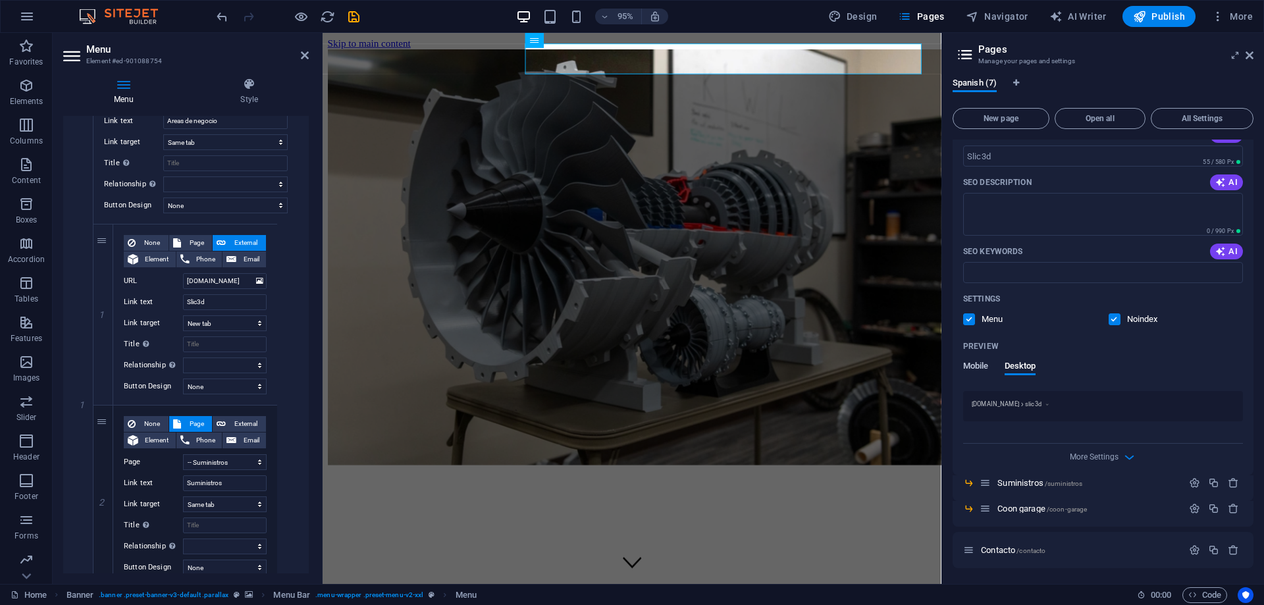
click at [973, 367] on span "Mobile" at bounding box center [976, 367] width 26 height 18
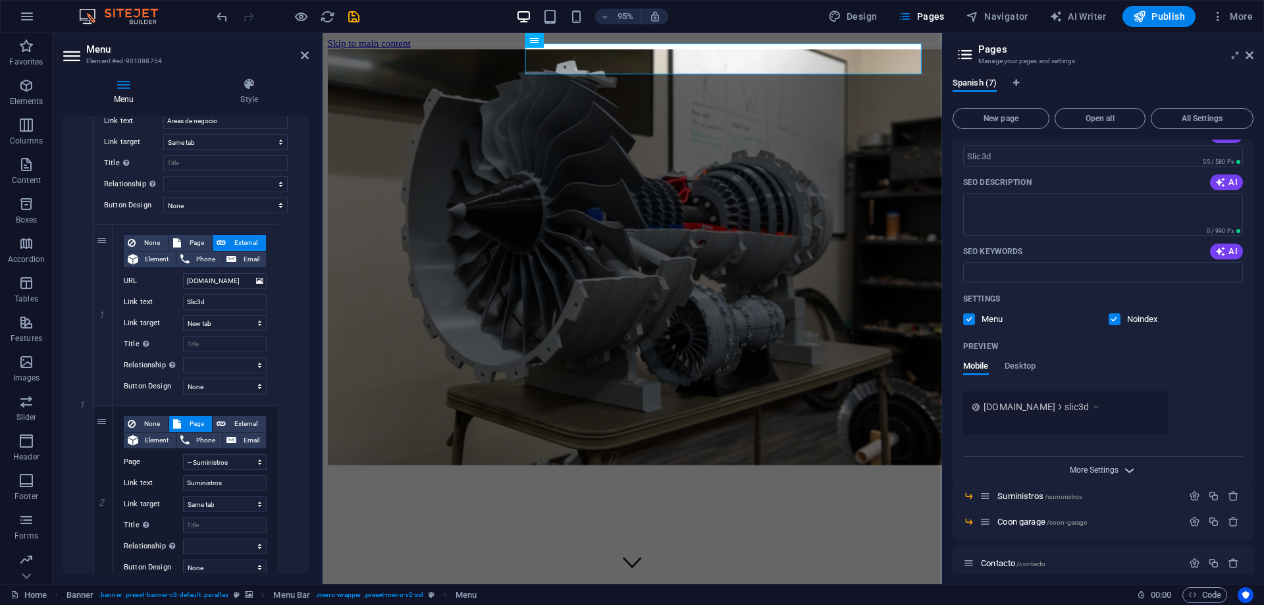
click at [1114, 466] on span "More Settings" at bounding box center [1094, 469] width 49 height 9
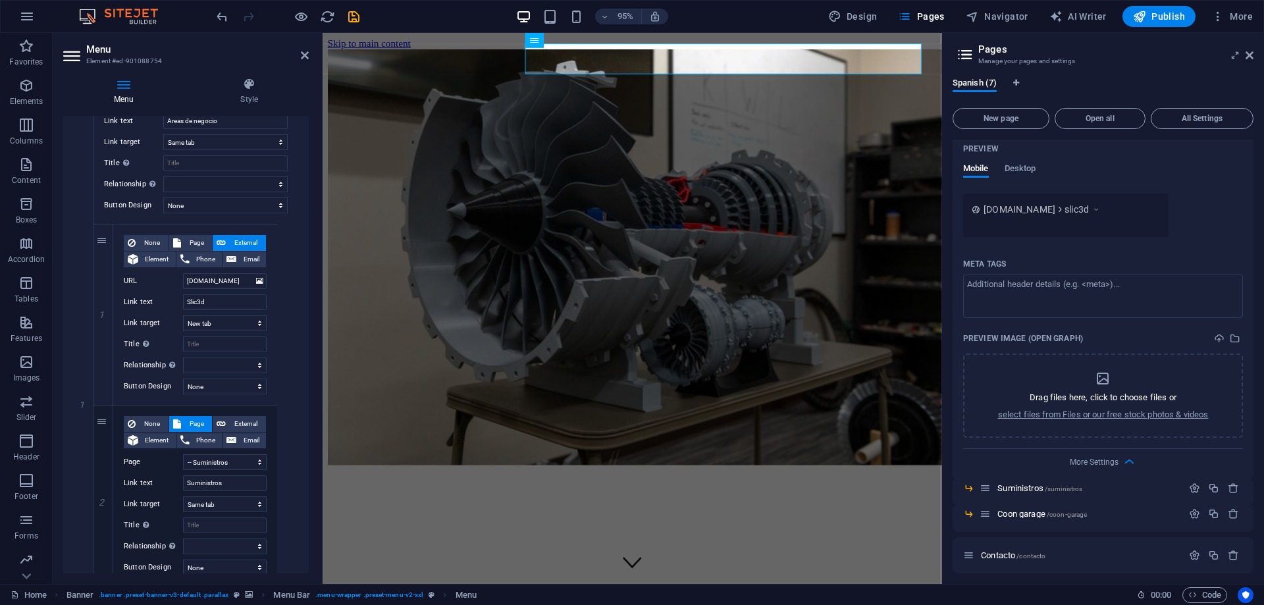
scroll to position [457, 0]
click at [999, 280] on textarea "Meta tags ​" at bounding box center [1103, 290] width 280 height 43
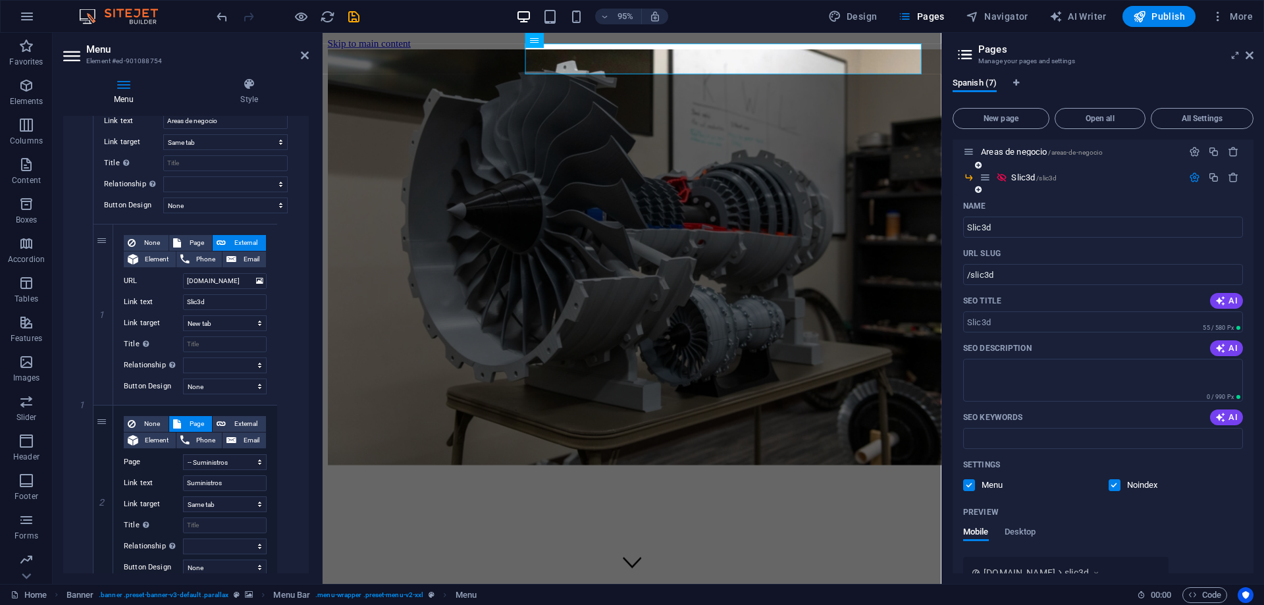
scroll to position [0, 0]
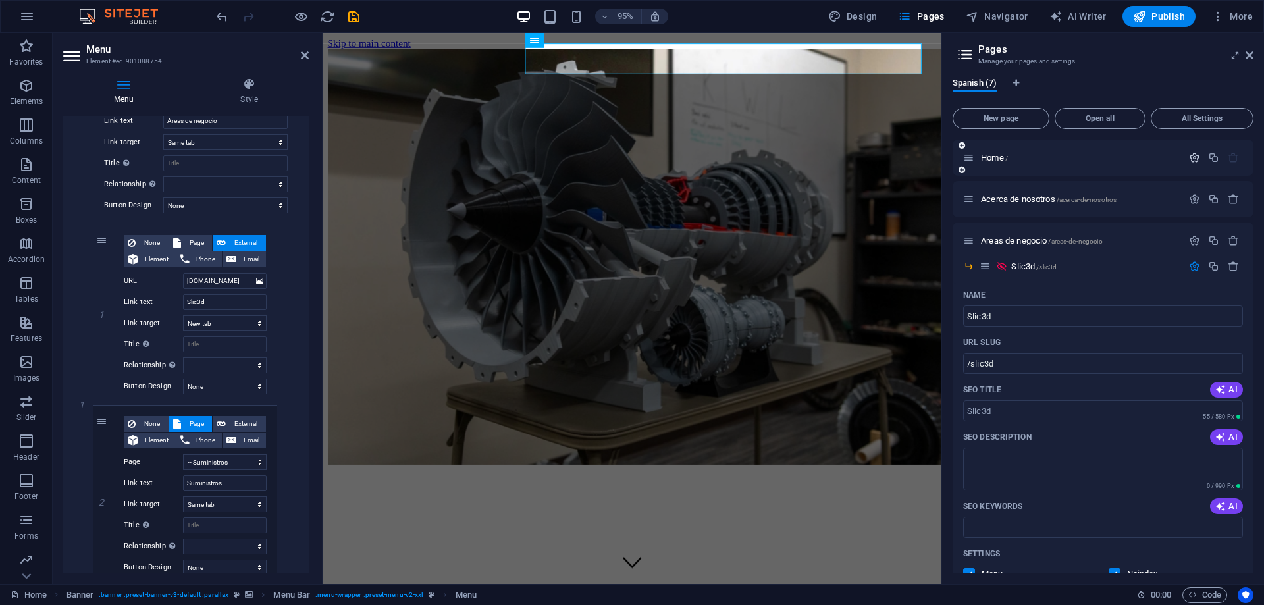
click at [1189, 159] on icon "button" at bounding box center [1194, 157] width 11 height 11
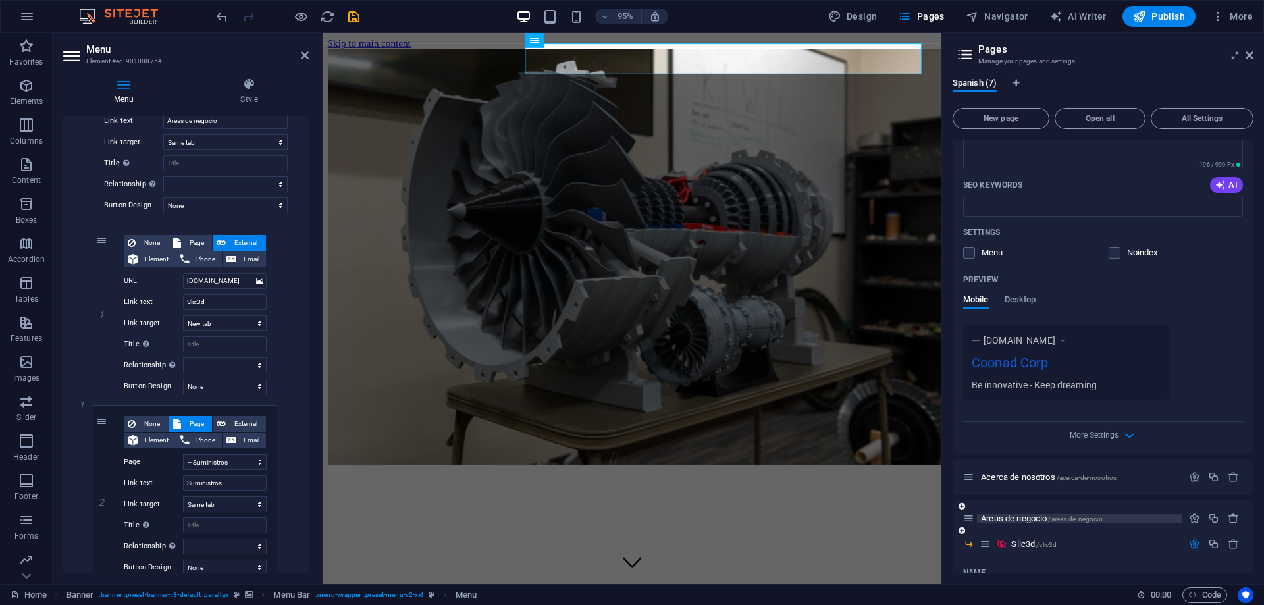
scroll to position [263, 0]
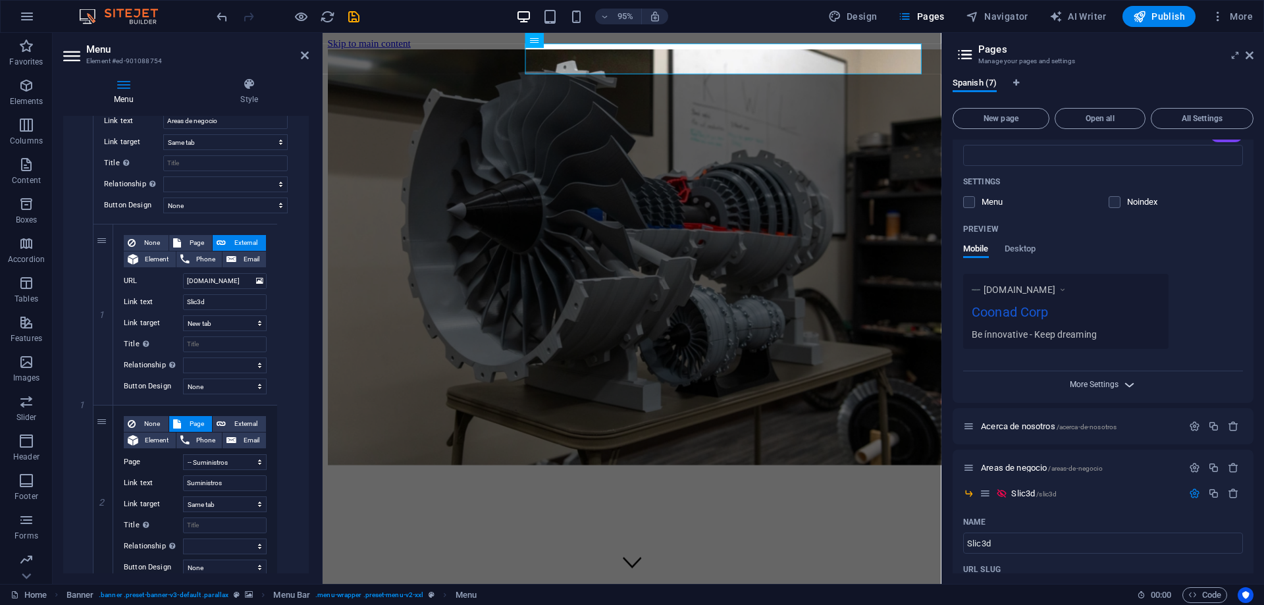
click at [1101, 380] on span "More Settings" at bounding box center [1094, 384] width 49 height 9
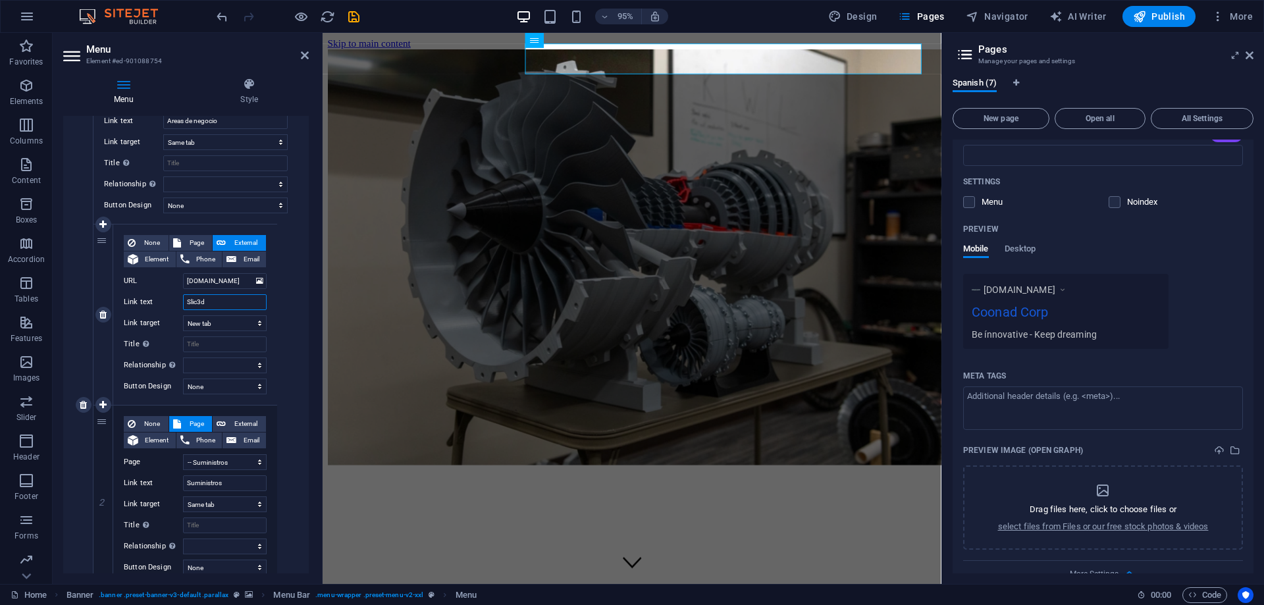
click at [228, 306] on input "Slic3d" at bounding box center [225, 302] width 84 height 16
click at [307, 55] on icon at bounding box center [305, 55] width 8 height 11
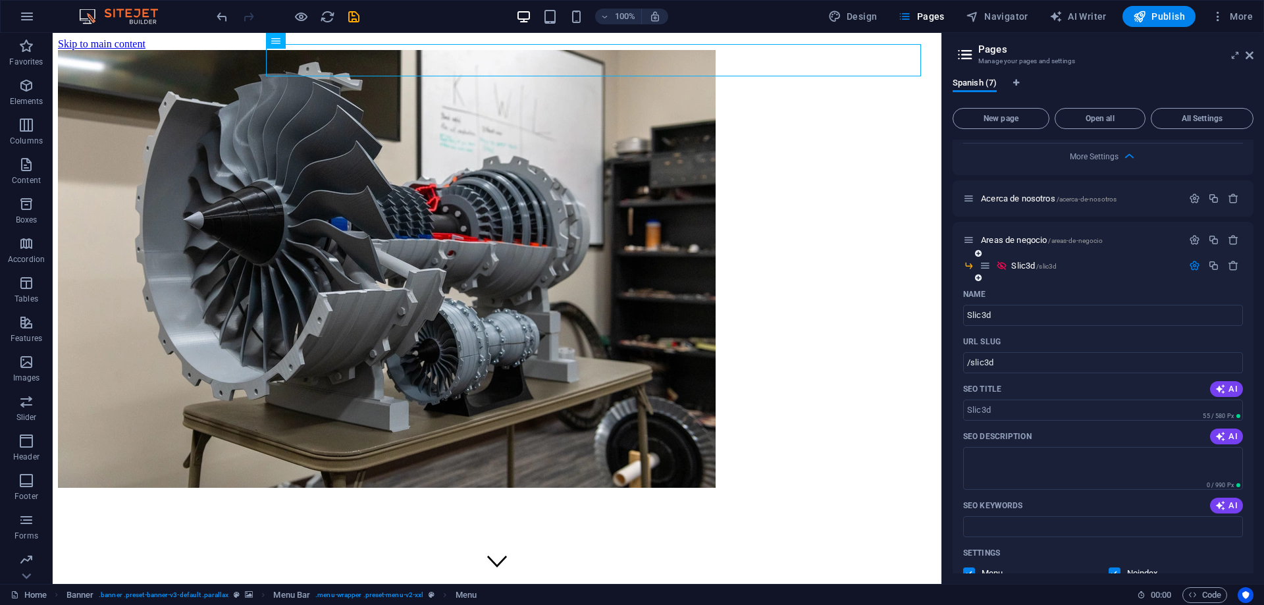
scroll to position [658, 0]
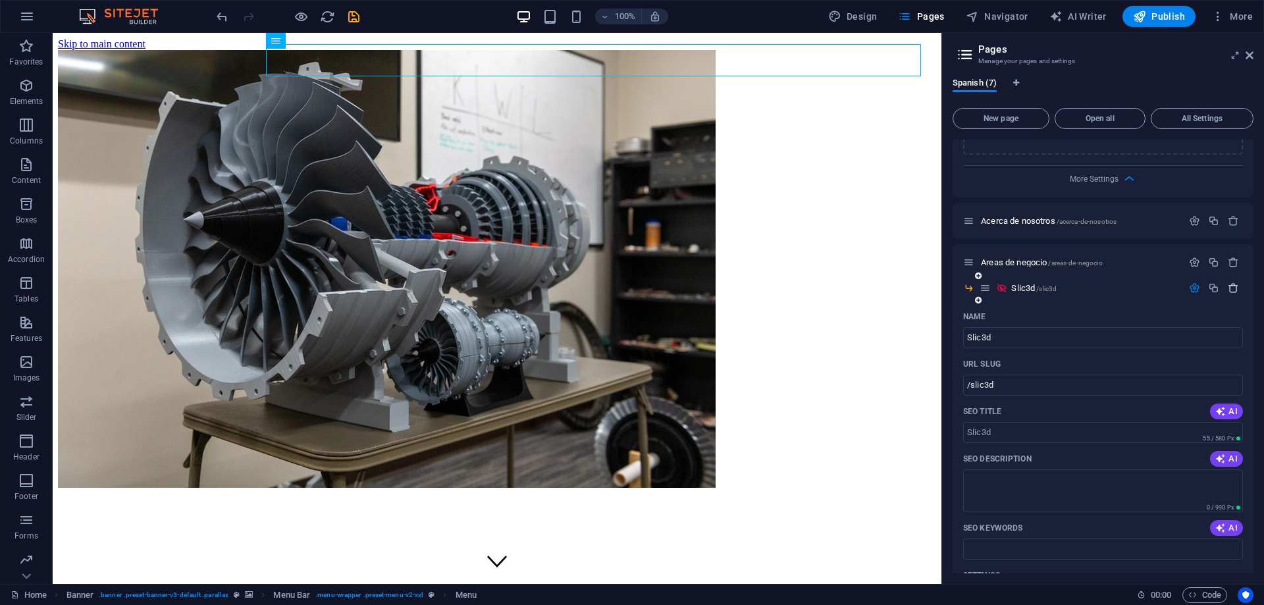
click at [1229, 288] on icon "button" at bounding box center [1233, 287] width 11 height 11
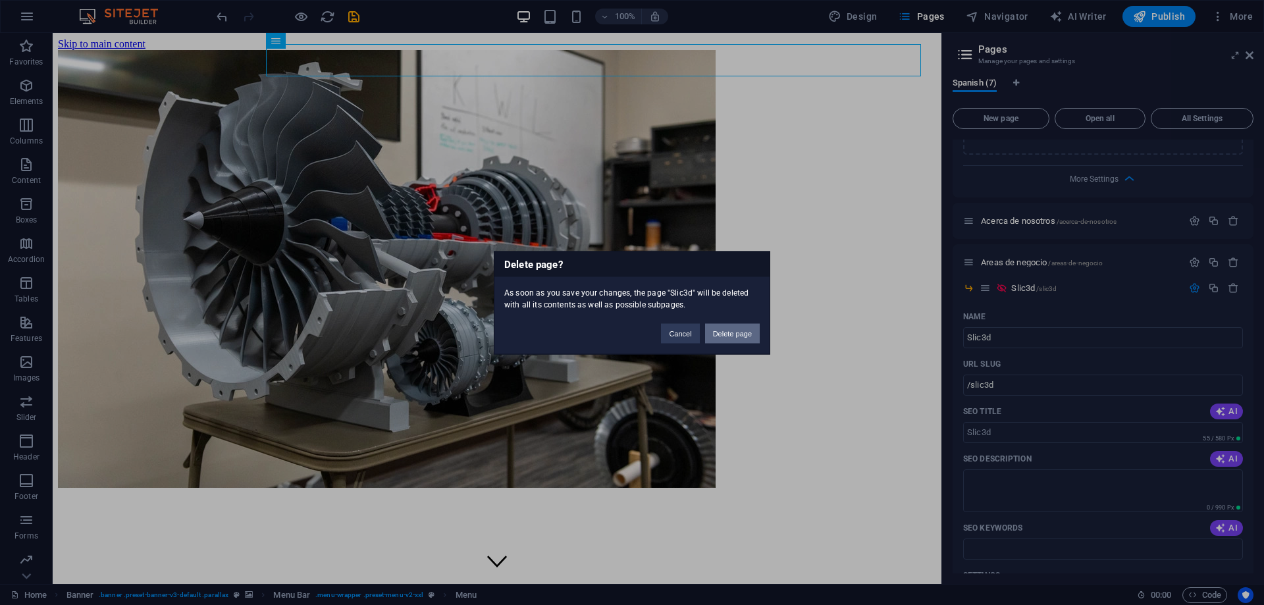
click at [713, 337] on button "Delete page" at bounding box center [732, 333] width 55 height 20
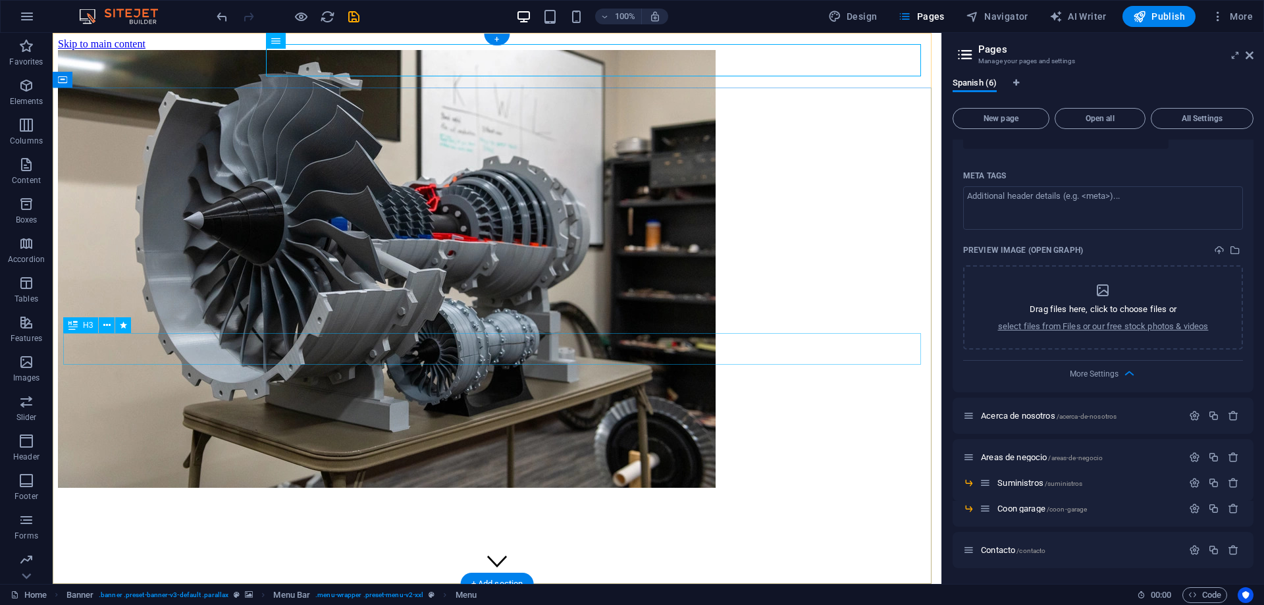
scroll to position [463, 0]
click at [318, 44] on icon at bounding box center [319, 41] width 7 height 14
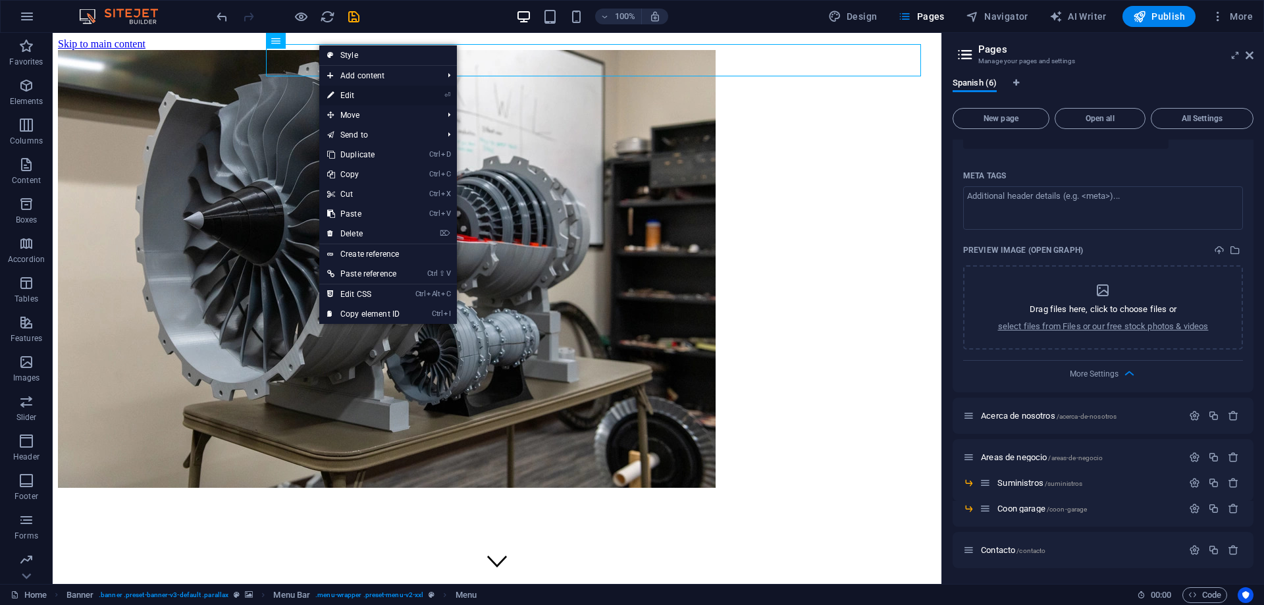
click at [375, 96] on link "⏎ Edit" at bounding box center [363, 96] width 88 height 20
select select "2"
select select
select select "4"
select select
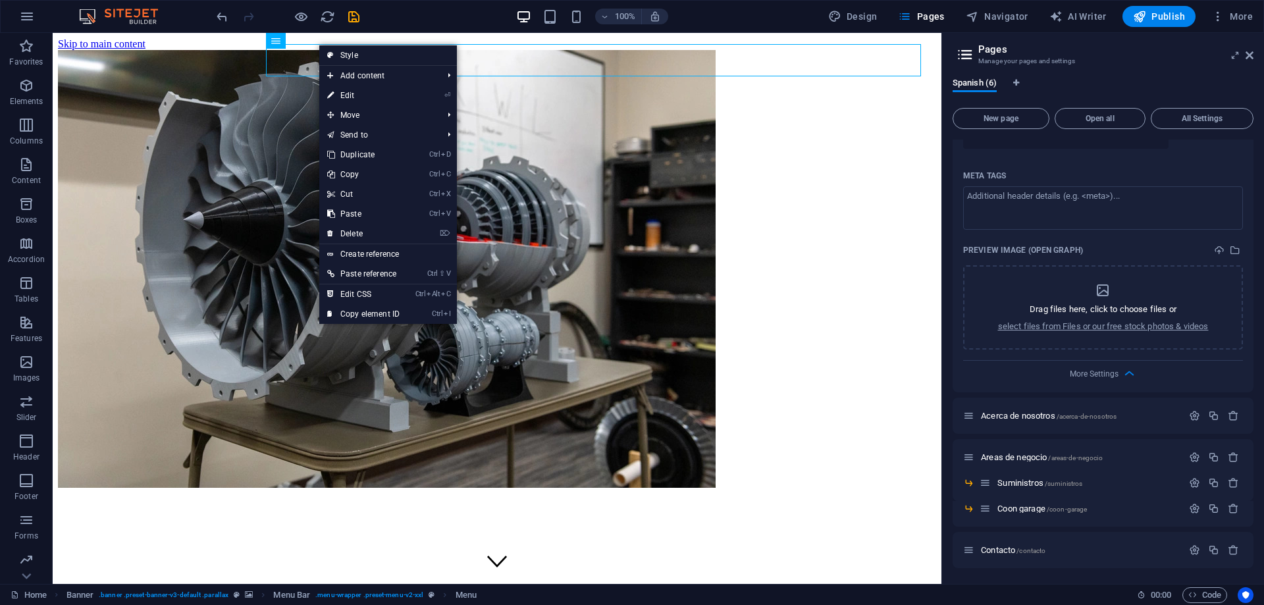
select select "5"
select select
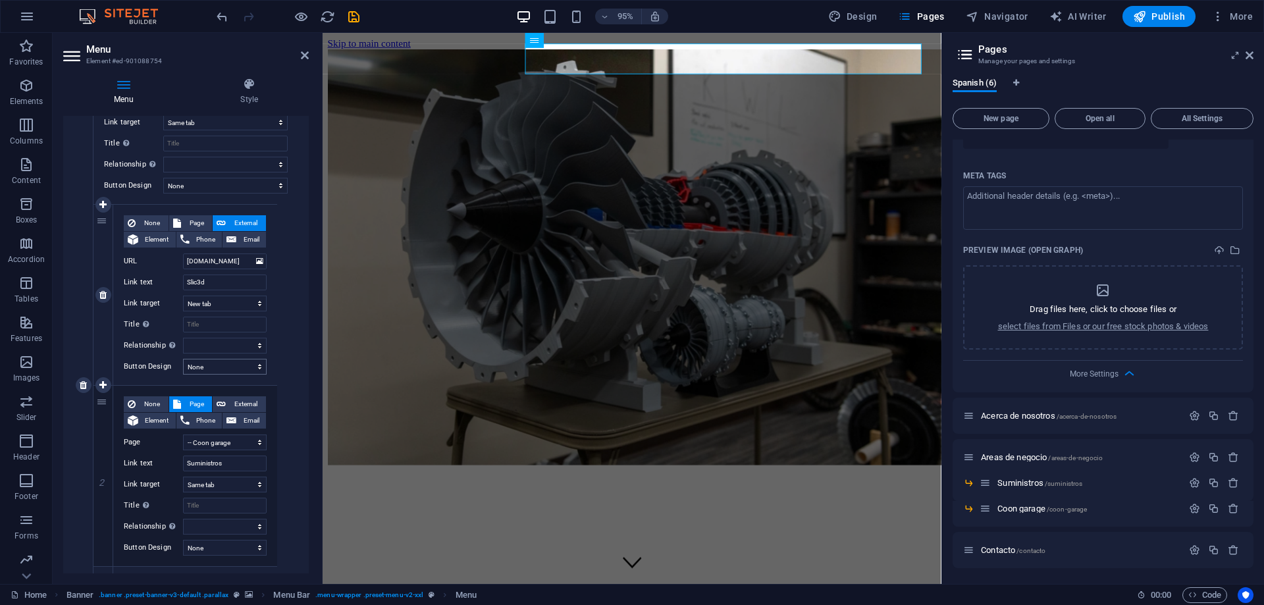
scroll to position [197, 0]
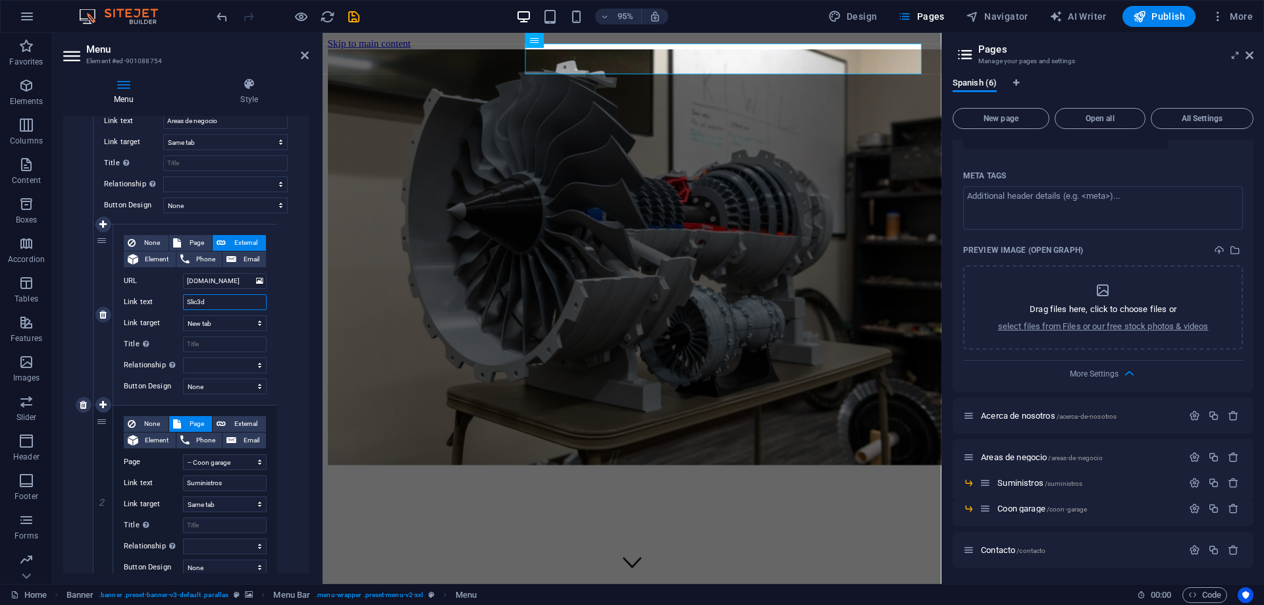
drag, startPoint x: 217, startPoint y: 305, endPoint x: 158, endPoint y: 303, distance: 58.6
click at [157, 304] on div "Link text Slic3d" at bounding box center [195, 302] width 143 height 16
click at [99, 320] on link at bounding box center [103, 315] width 16 height 16
select select
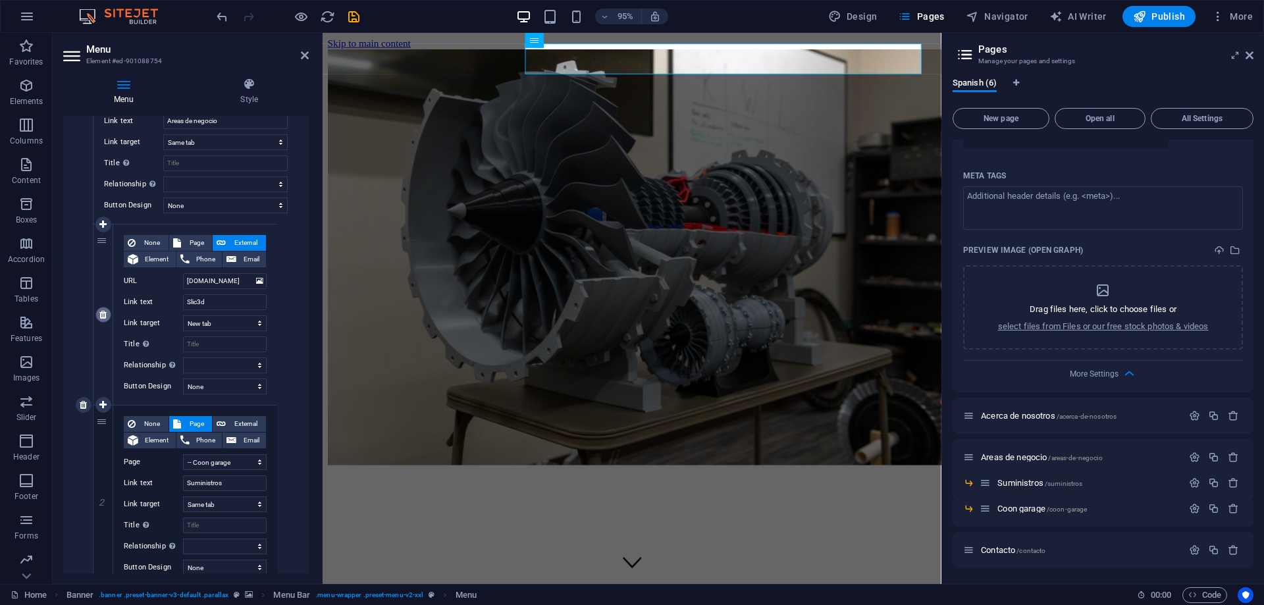
select select
type input "/16933878"
type input "Suministros"
select select
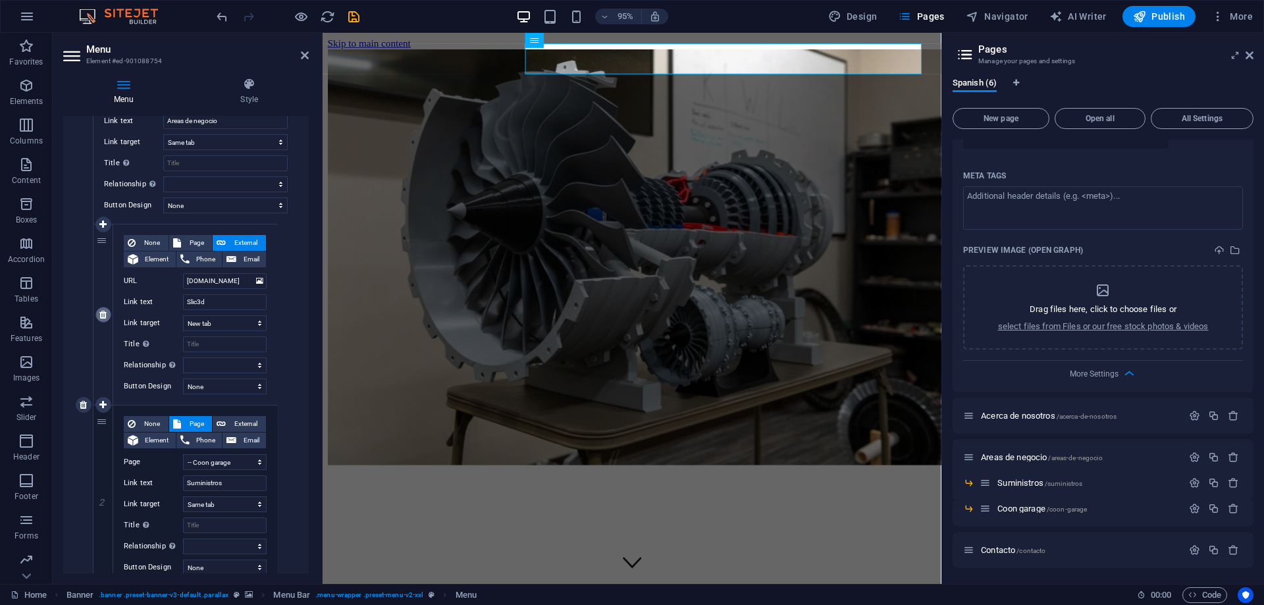
select select
type input "Coon garage"
select select
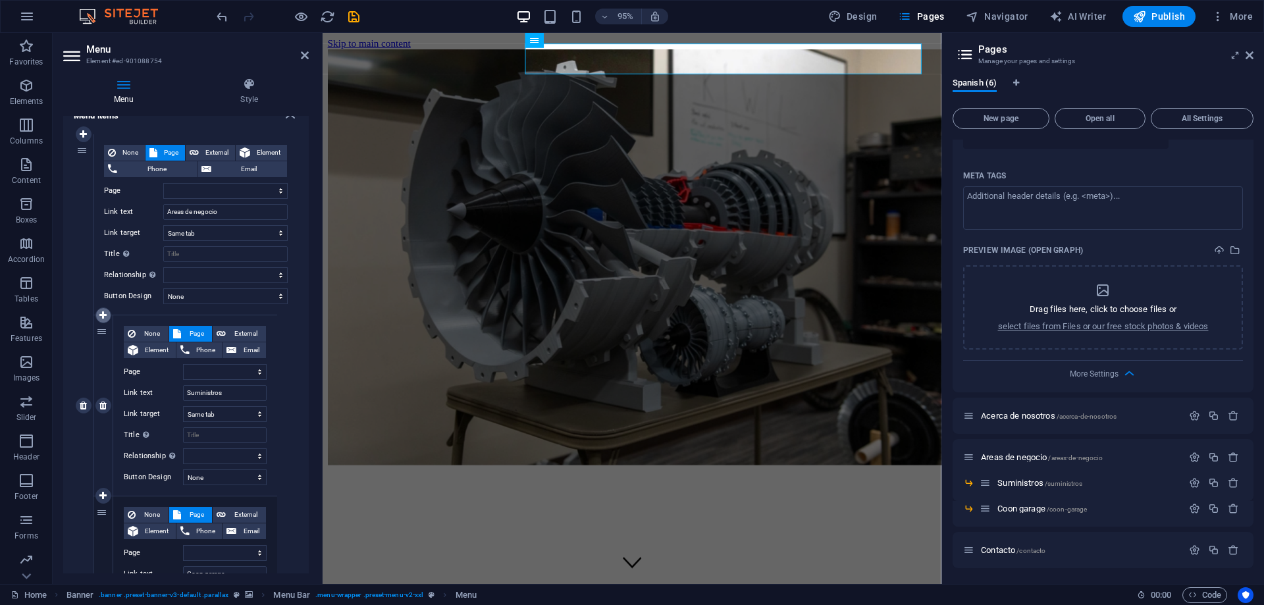
click at [102, 309] on link at bounding box center [103, 315] width 16 height 16
select select
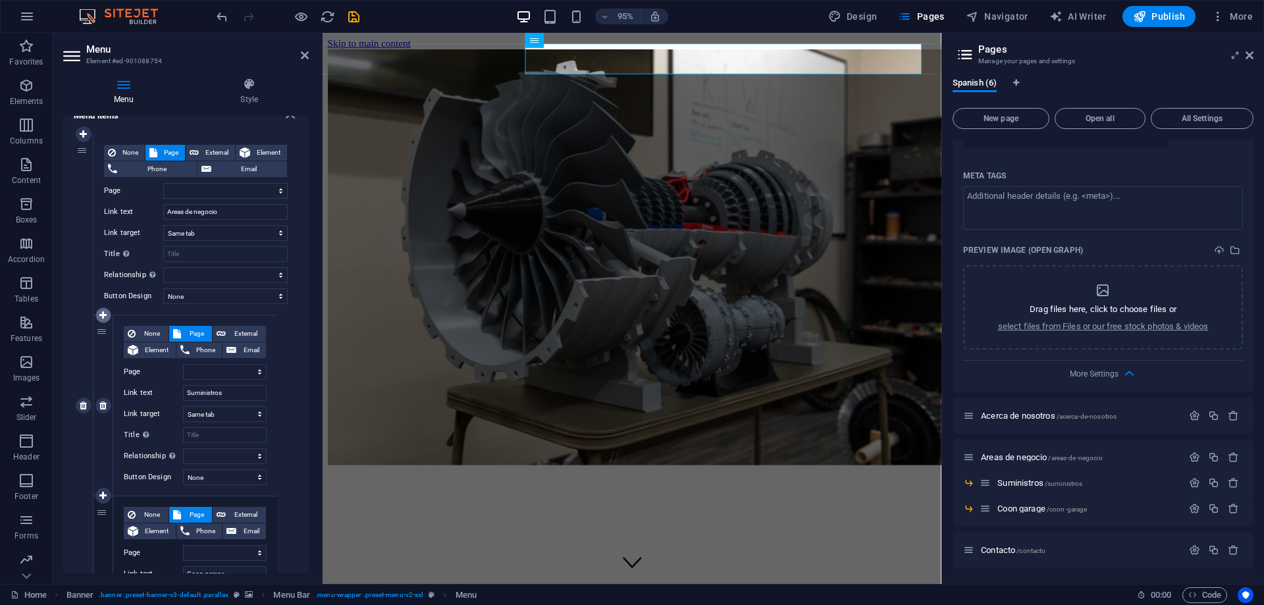
select select
type input "Suministros"
select select
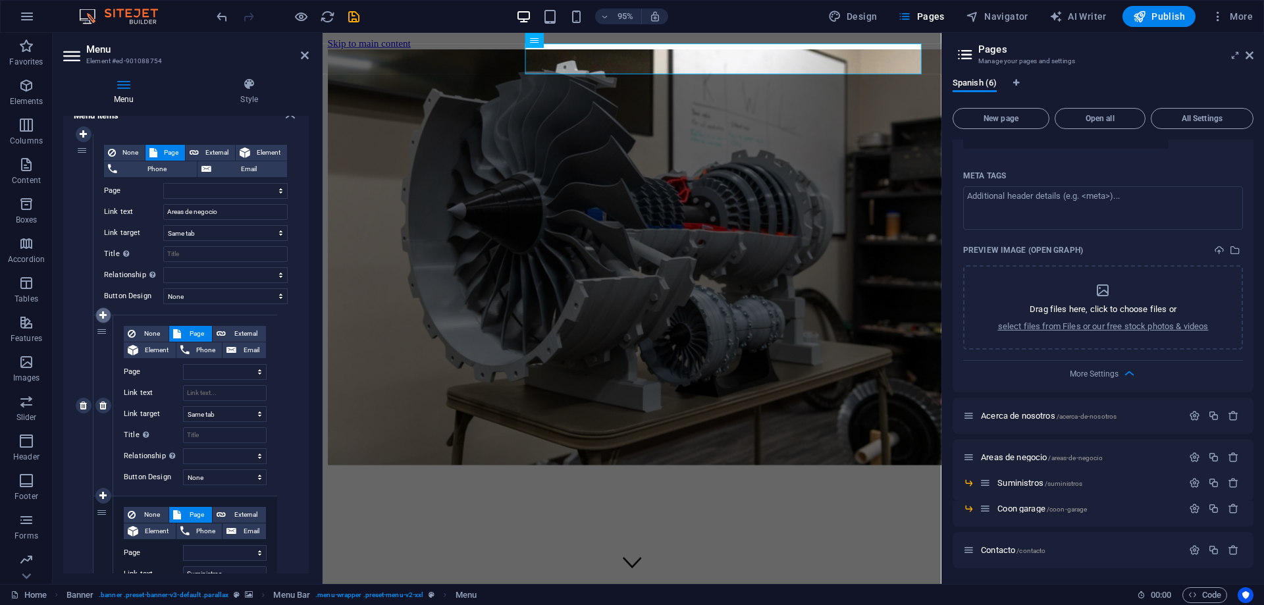
select select
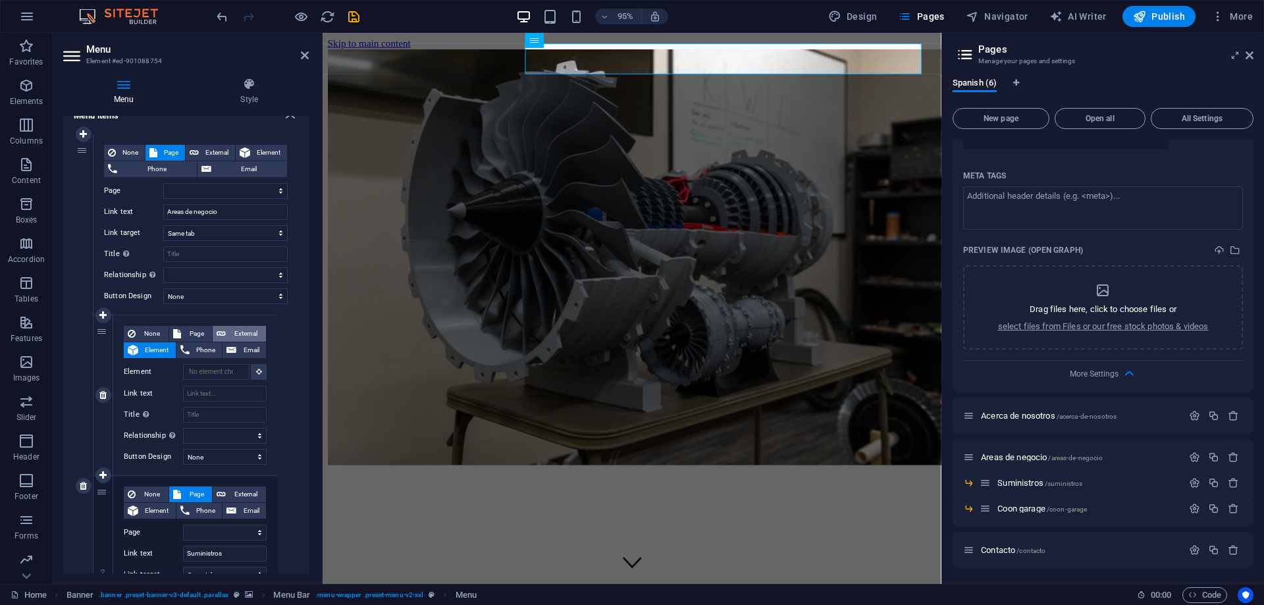
click at [234, 334] on span "External" at bounding box center [246, 334] width 32 height 16
select select
select select "blank"
select select
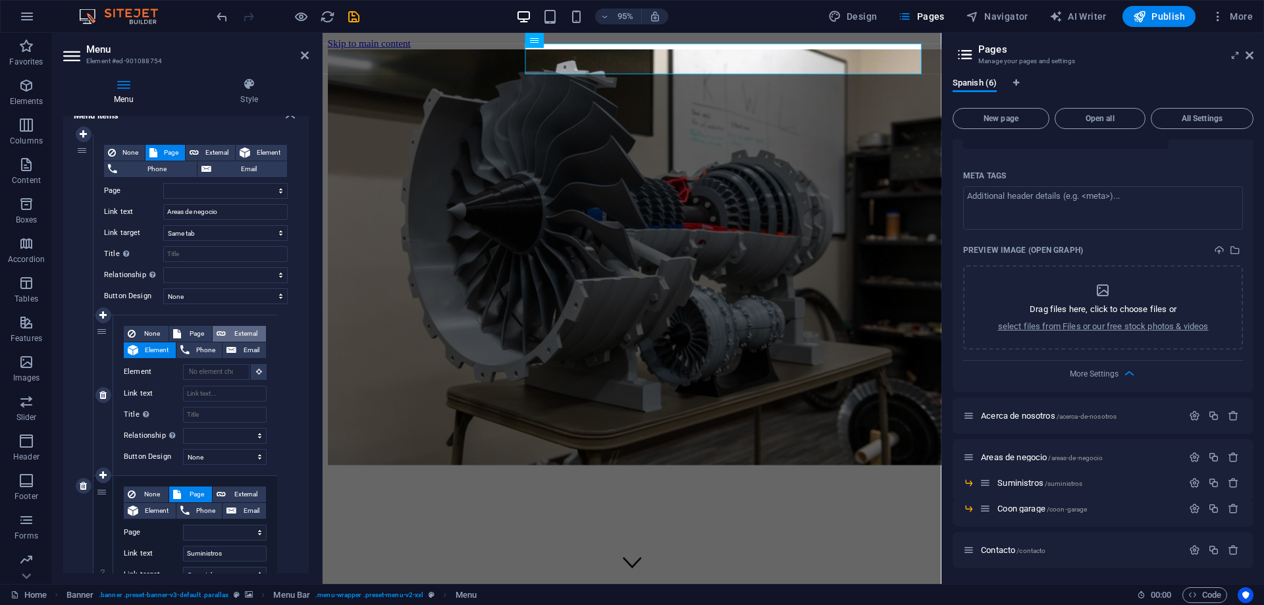
select select
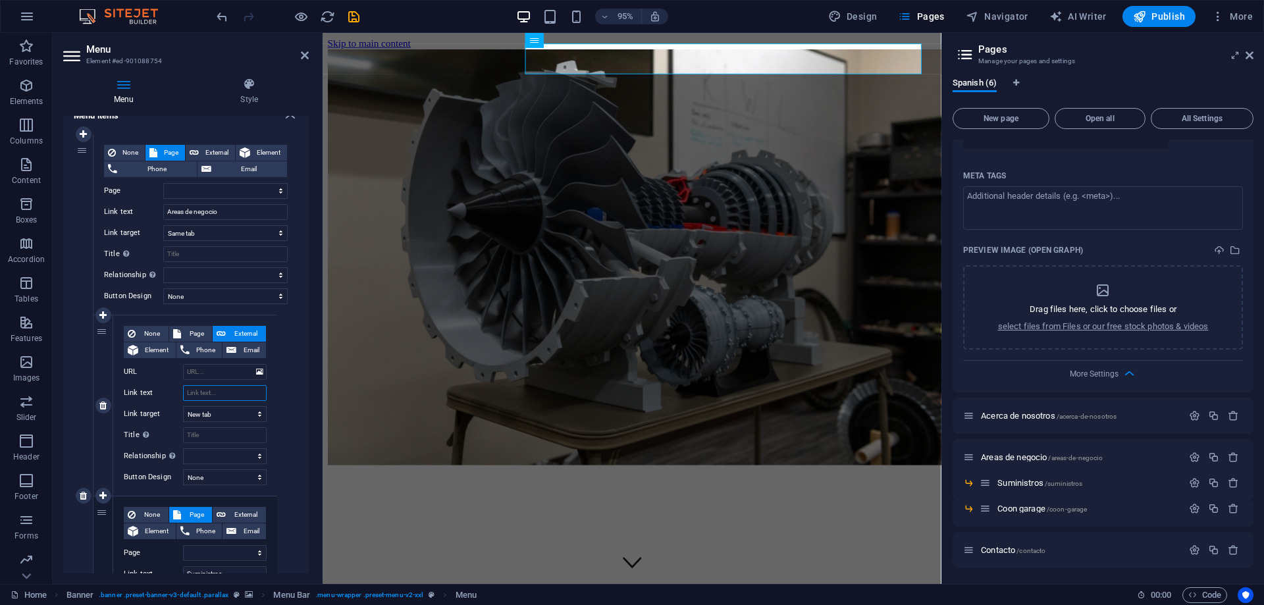
click at [219, 396] on input "Link text" at bounding box center [225, 393] width 84 height 16
paste input "Slic3d"
type input "Slic3d"
select select
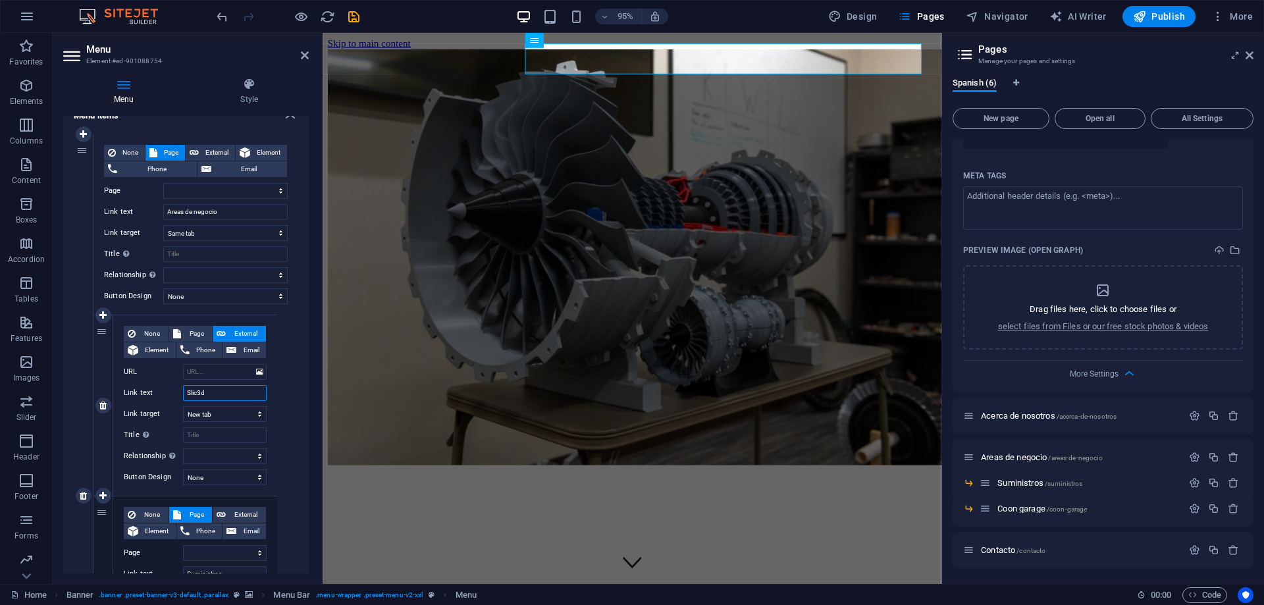
select select
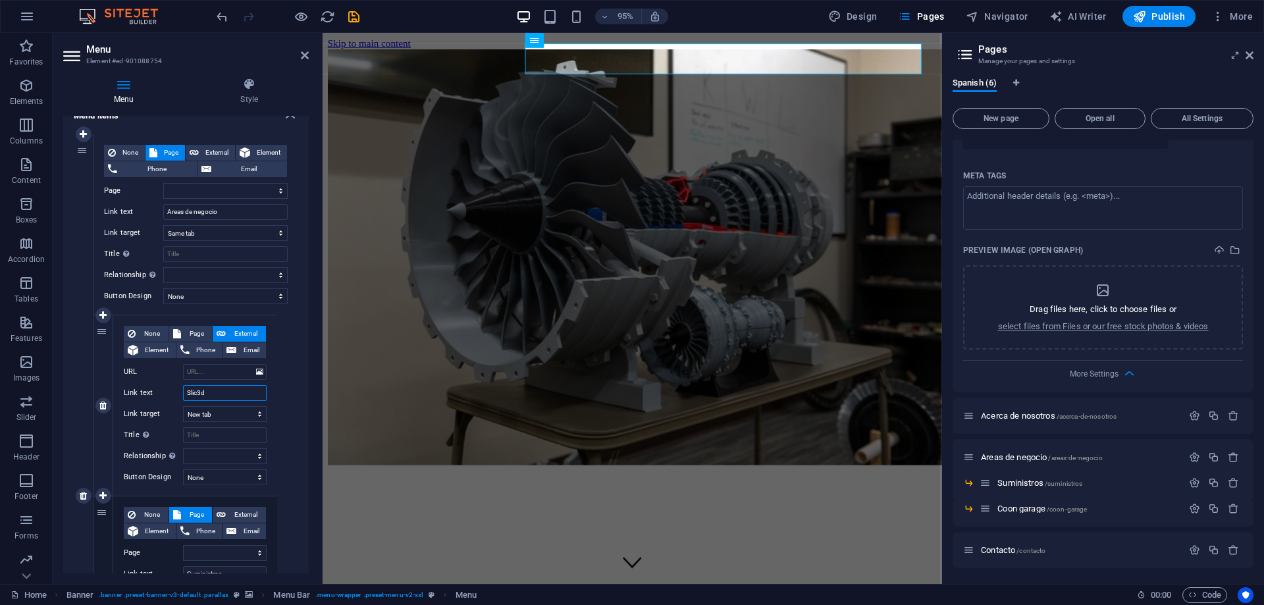
select select
type input "Slic3d"
click at [215, 380] on div "None Page External Element Phone Email Page Home Acerca de nosotros Areas de ne…" at bounding box center [195, 395] width 143 height 138
click at [215, 369] on input "URL" at bounding box center [225, 372] width 84 height 16
type input "[DOMAIN_NAME]"
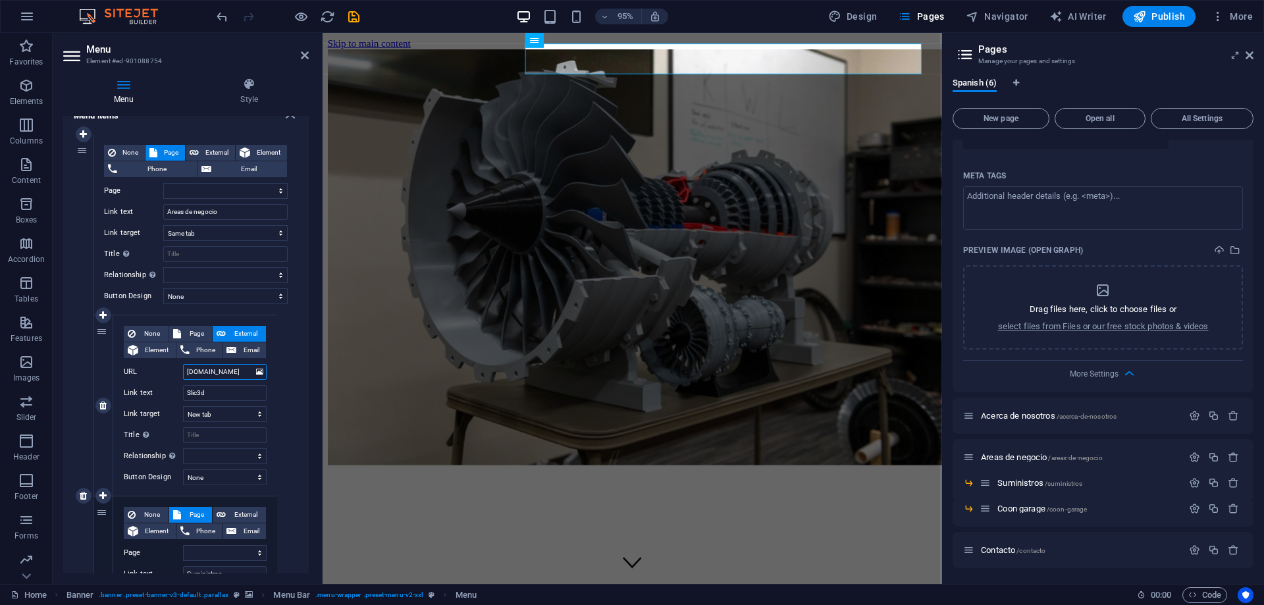
select select
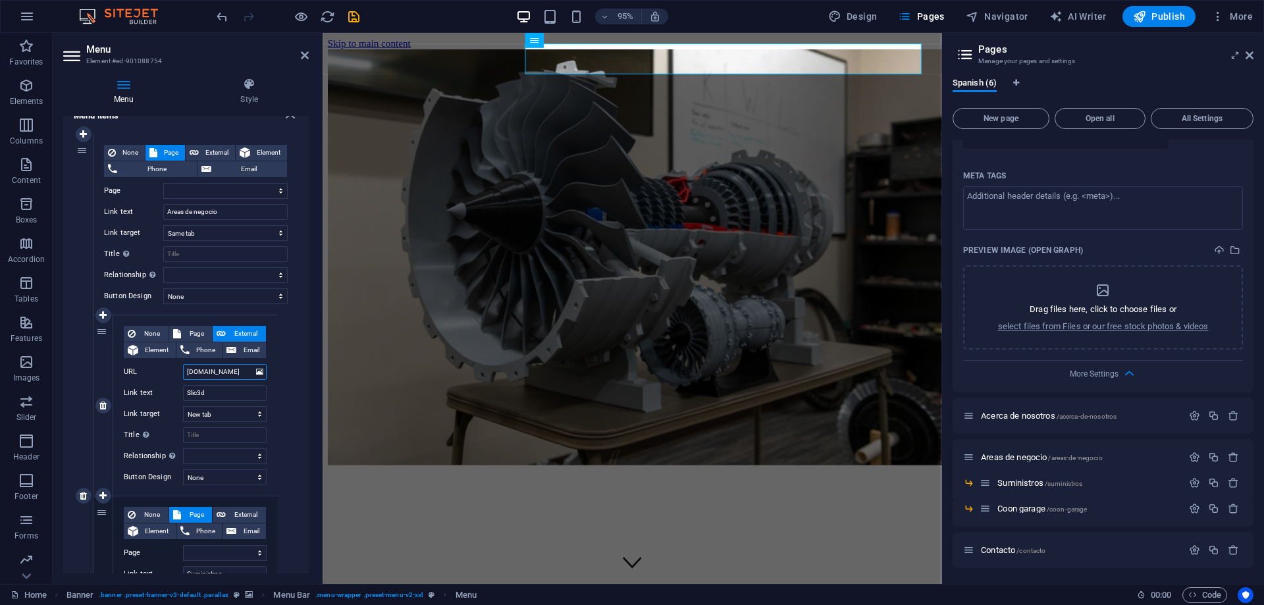
select select
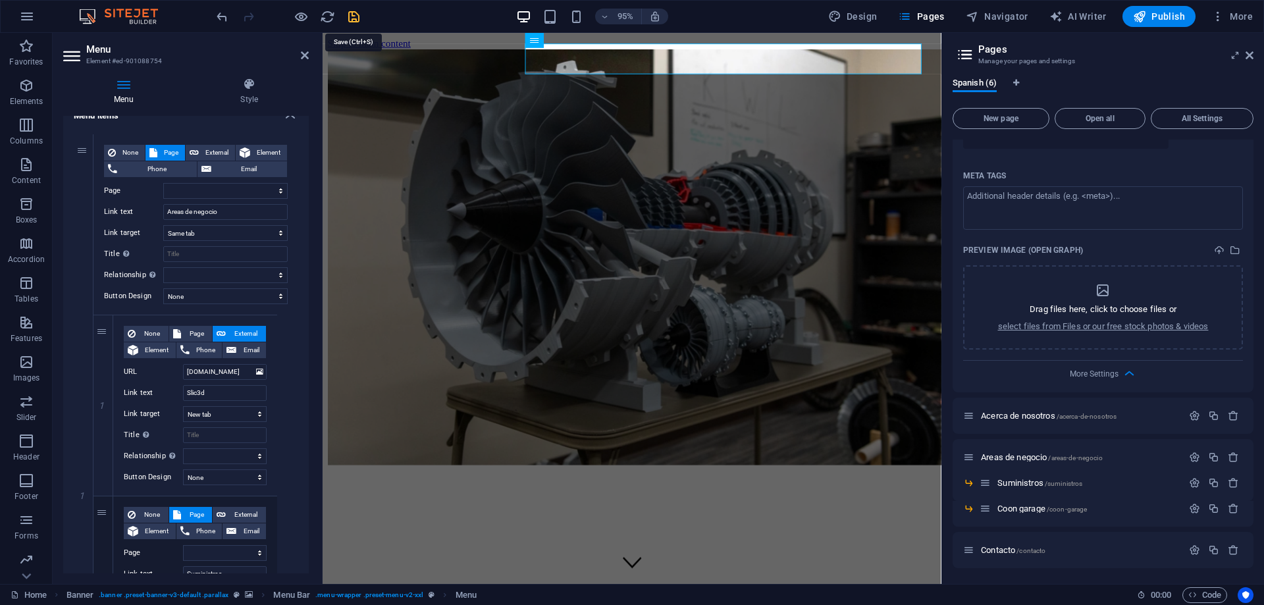
select select
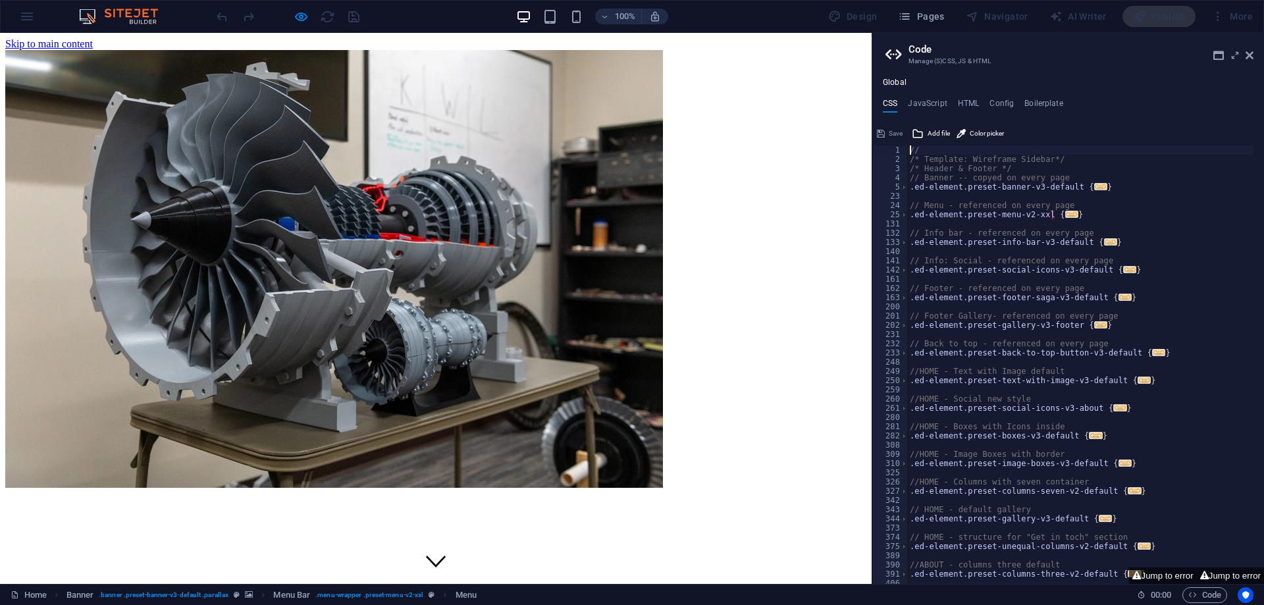
drag, startPoint x: 601, startPoint y: 93, endPoint x: 338, endPoint y: 59, distance: 265.4
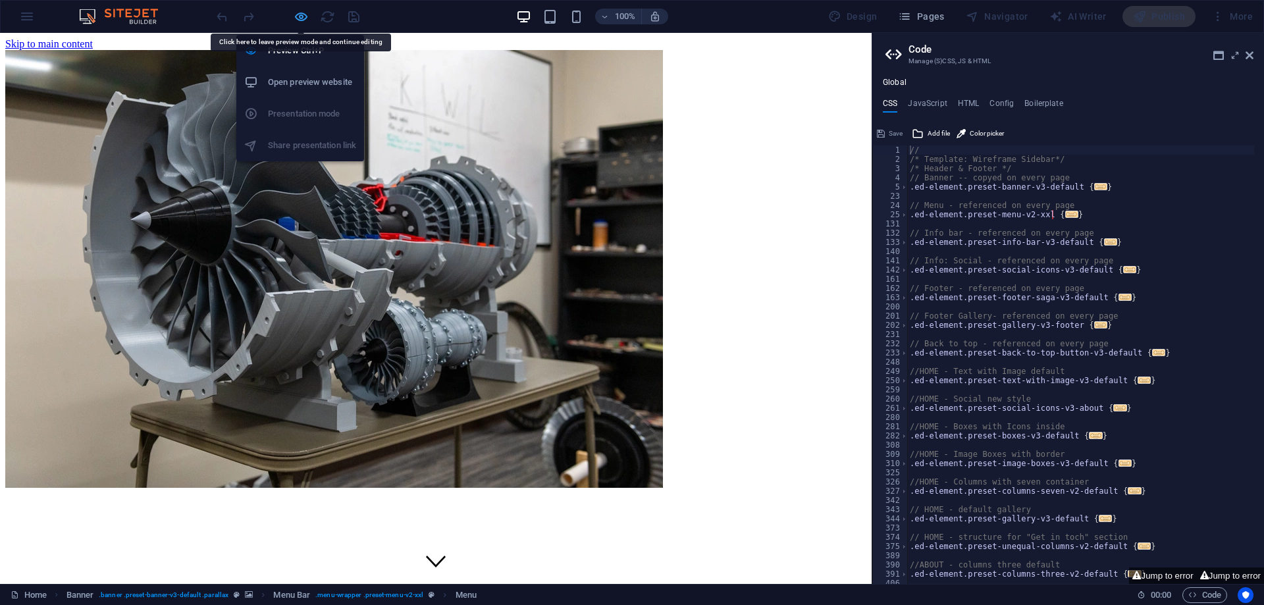
select select
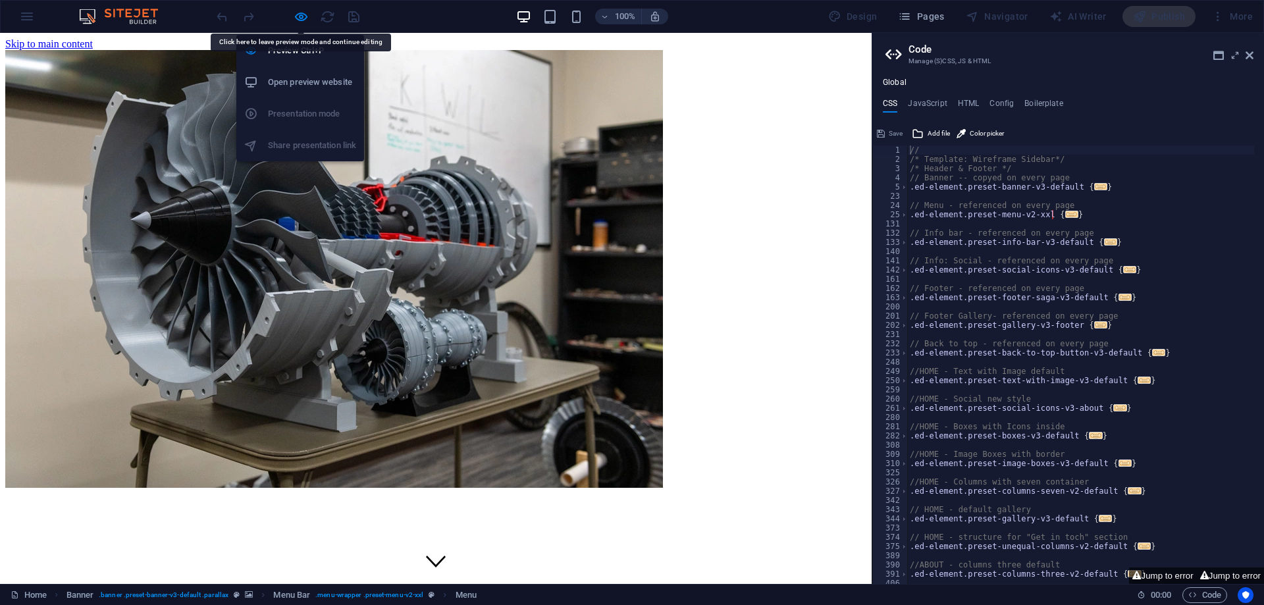
select select
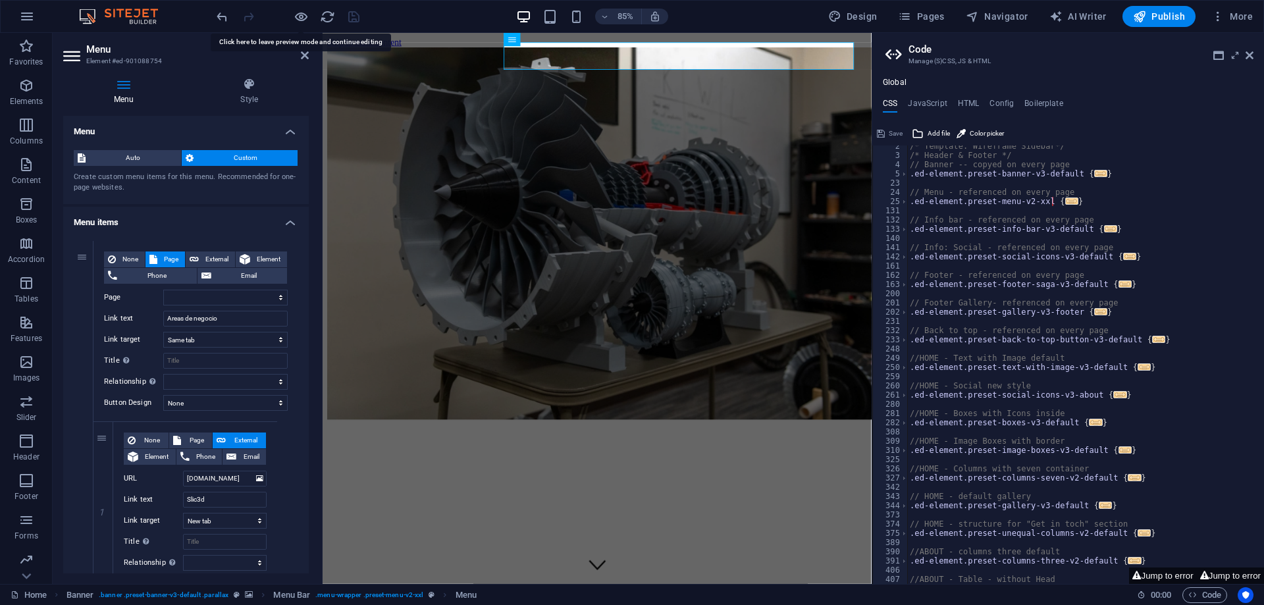
scroll to position [0, 0]
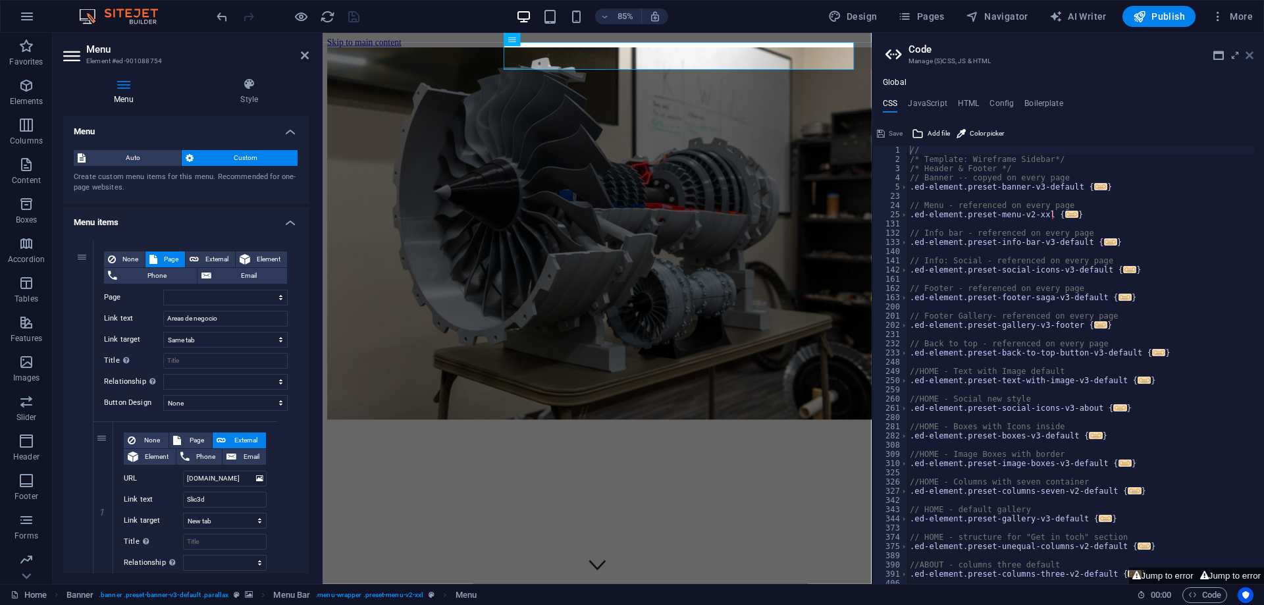
drag, startPoint x: 928, startPoint y: 26, endPoint x: 1251, endPoint y: 59, distance: 324.2
click at [1251, 59] on icon at bounding box center [1249, 55] width 8 height 11
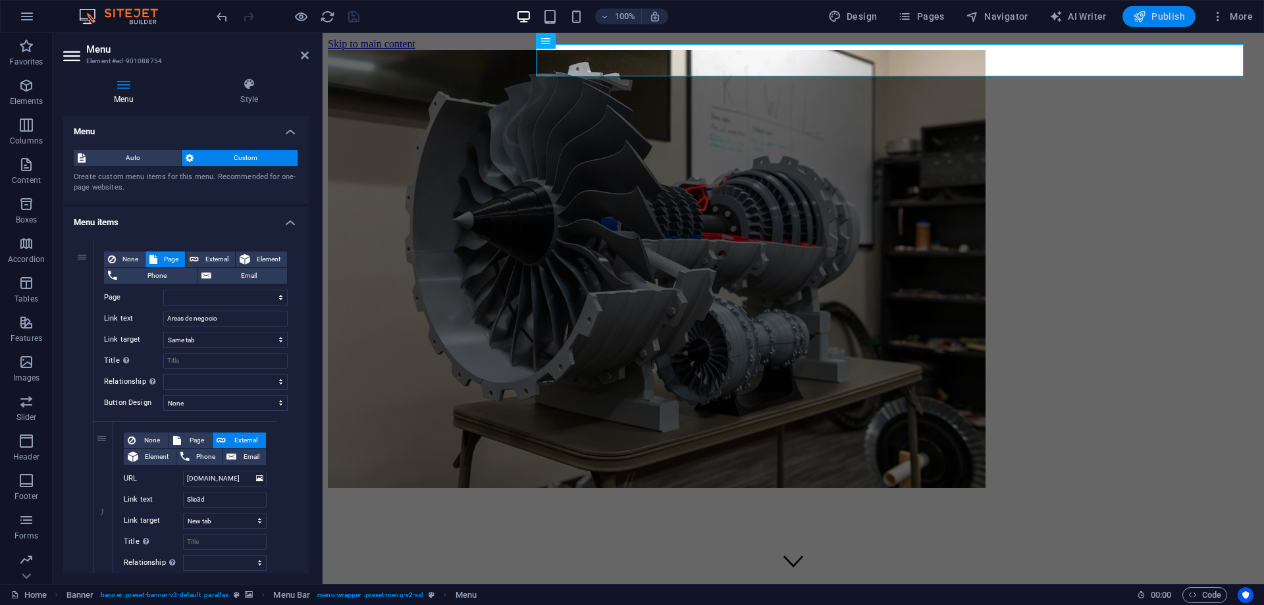
click at [1172, 15] on span "Publish" at bounding box center [1159, 16] width 52 height 13
select select
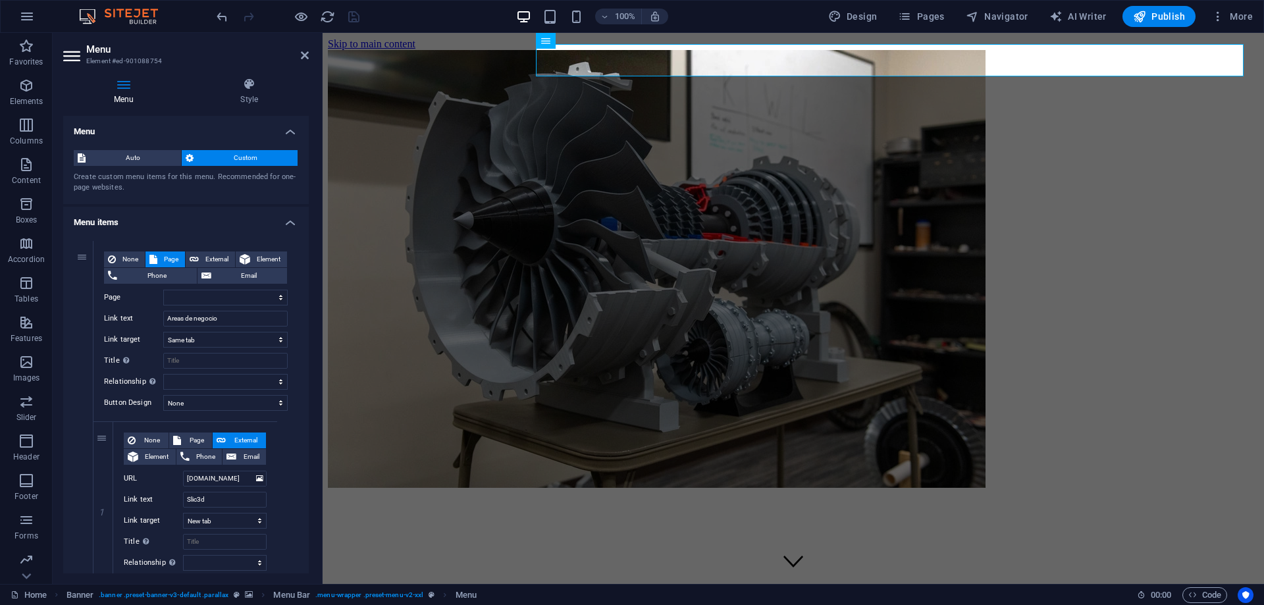
select select
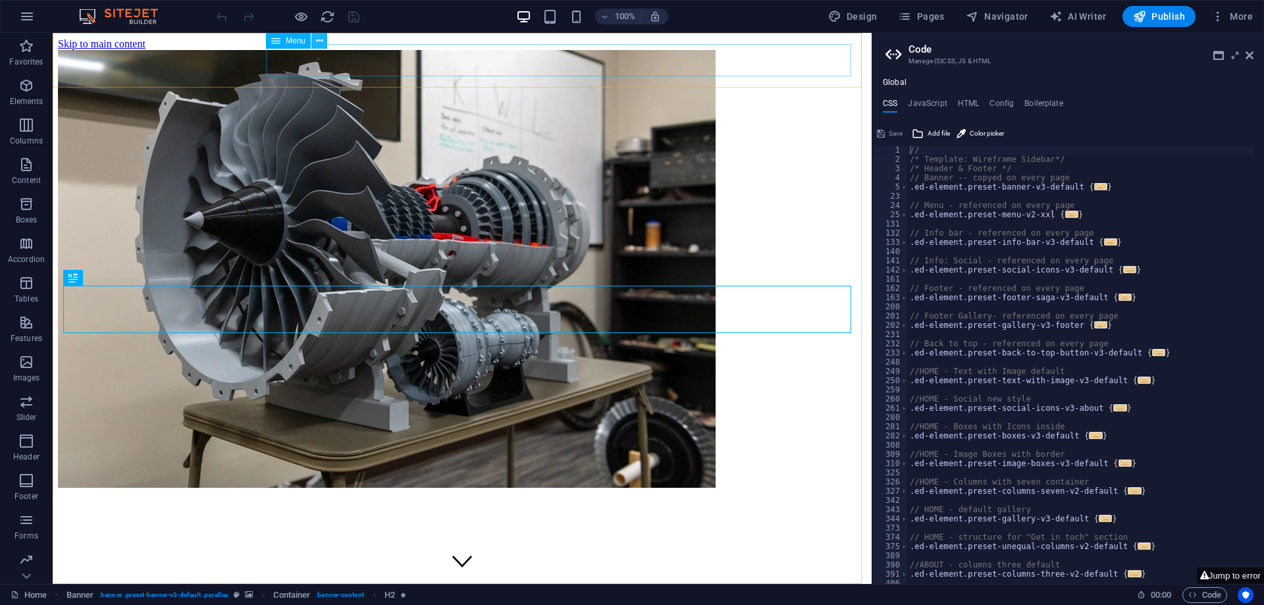
click at [324, 39] on button at bounding box center [319, 41] width 16 height 16
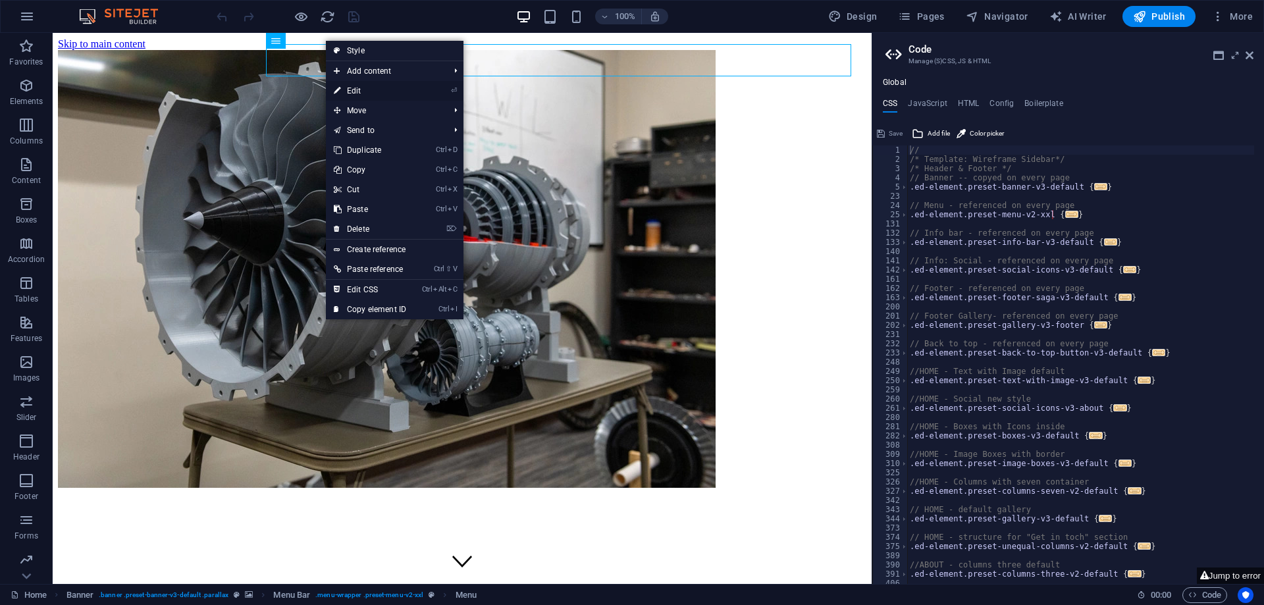
click at [367, 85] on link "⏎ Edit" at bounding box center [370, 91] width 88 height 20
select select "2"
select select
select select "3"
select select
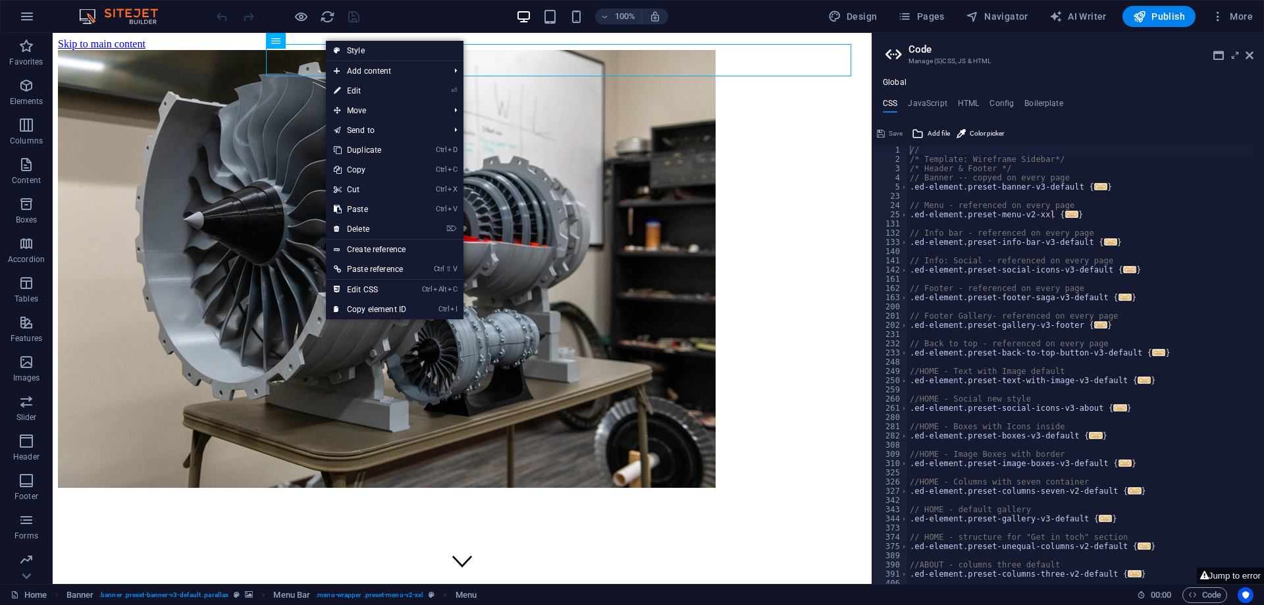
select select "4"
select select
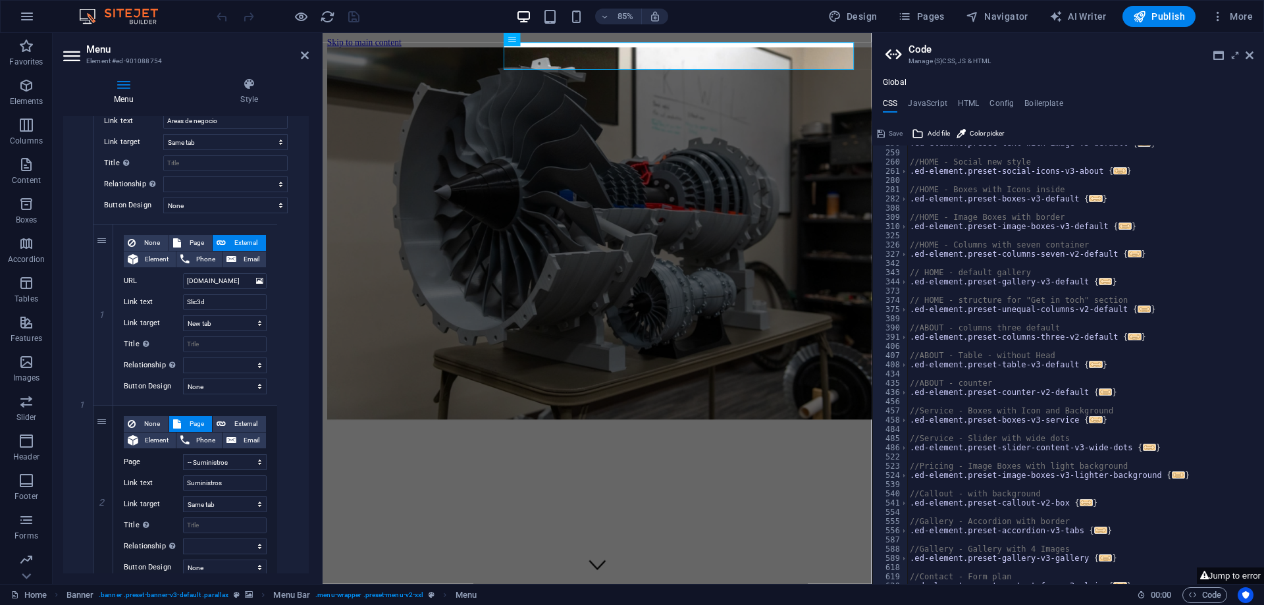
scroll to position [290, 0]
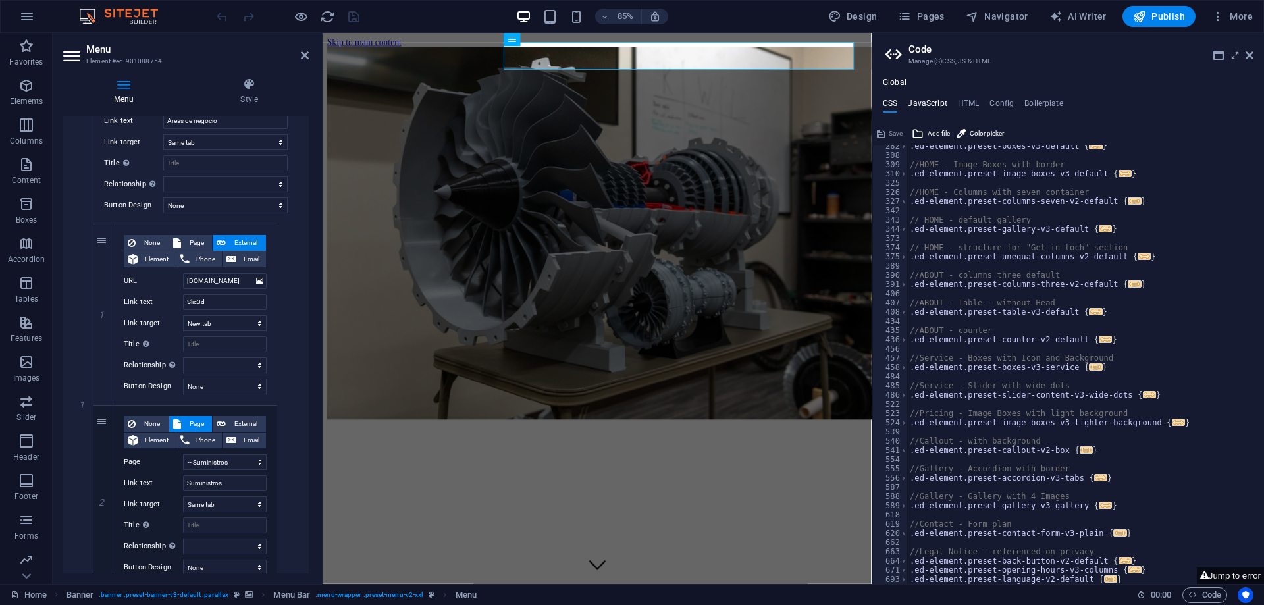
click at [918, 105] on h4 "JavaScript" at bounding box center [927, 106] width 39 height 14
type textarea "/* JS for preset "Back to top button V3" */"
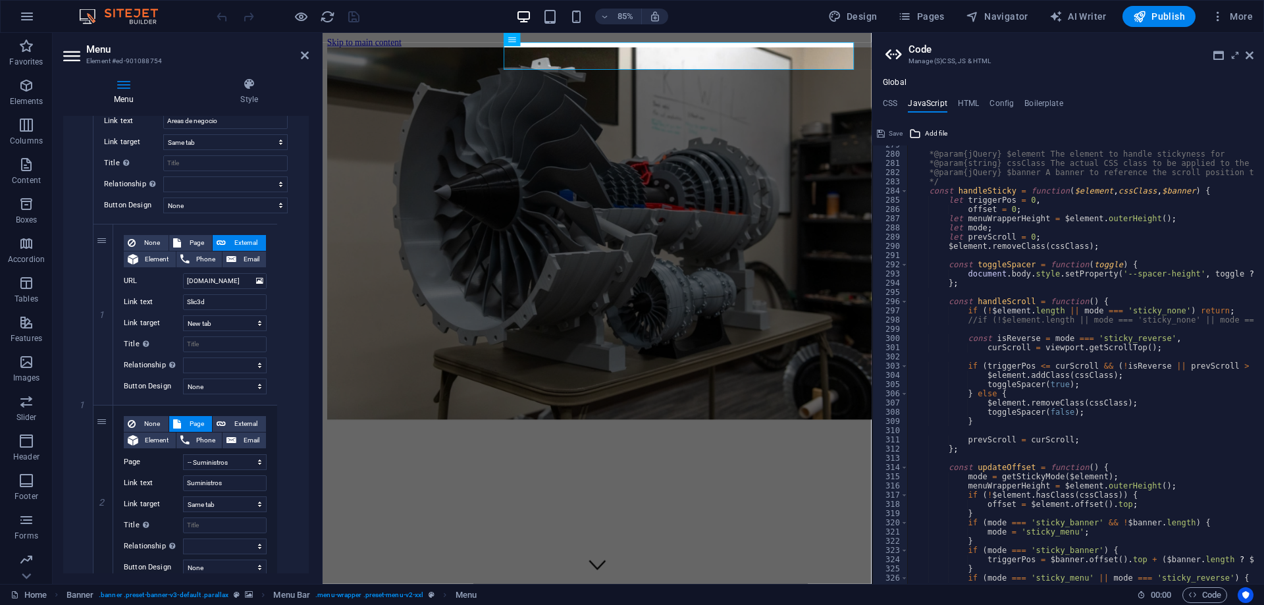
scroll to position [2567, 0]
click at [958, 101] on h4 "HTML" at bounding box center [969, 106] width 22 height 14
type textarea "<a href="#main-content" class="wv-link-content button">Skip to main content</a>"
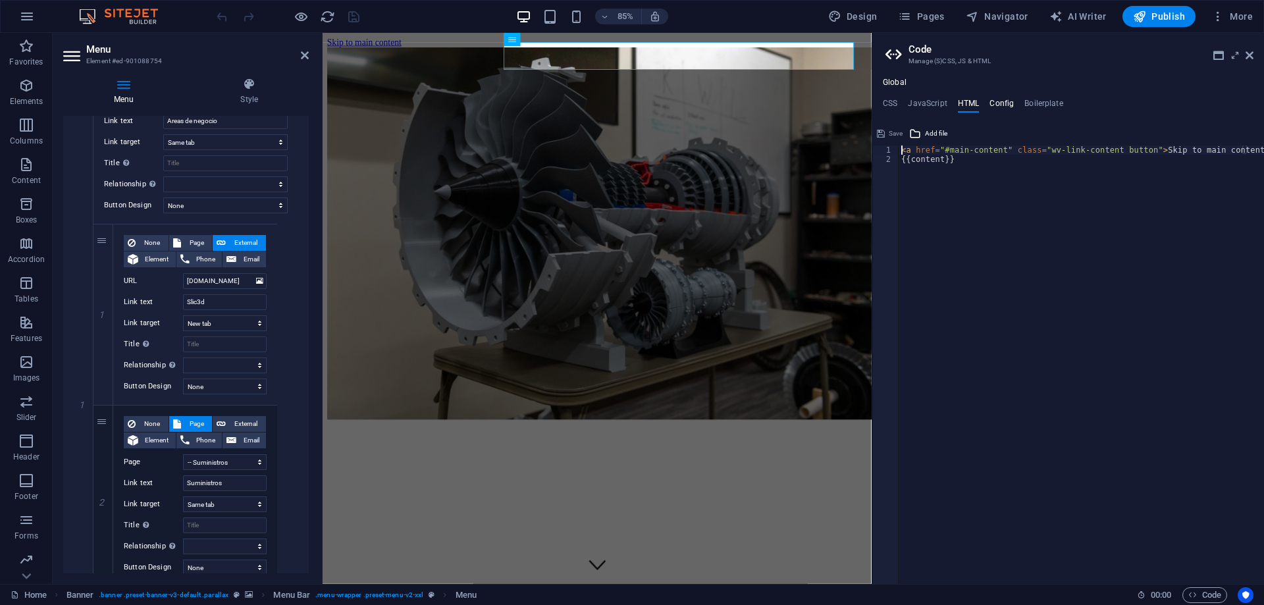
click at [999, 107] on h4 "Config" at bounding box center [1001, 106] width 24 height 14
type textarea "$color-background: #2b2f30;"
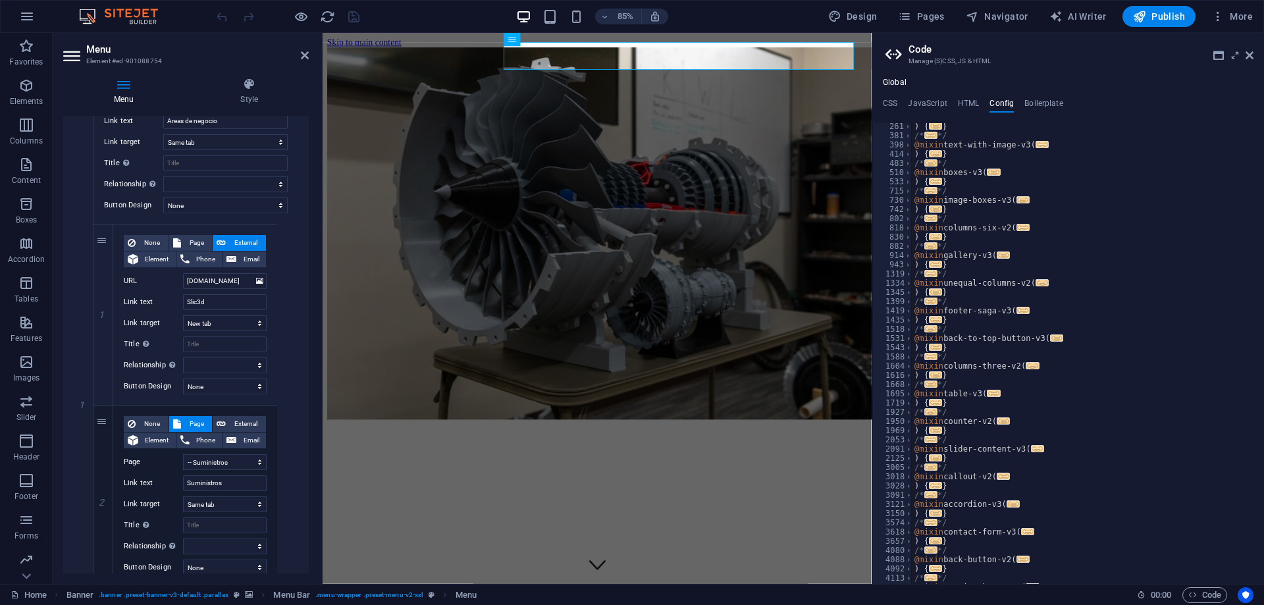
scroll to position [553, 0]
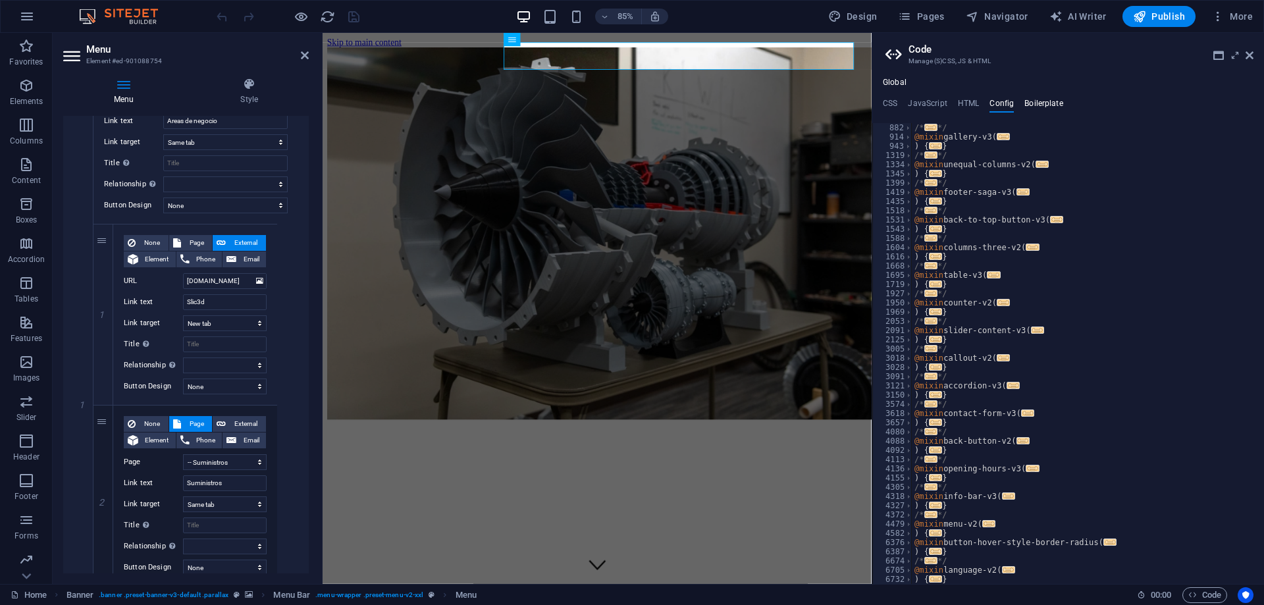
click at [1039, 101] on h4 "Boilerplate" at bounding box center [1043, 106] width 39 height 14
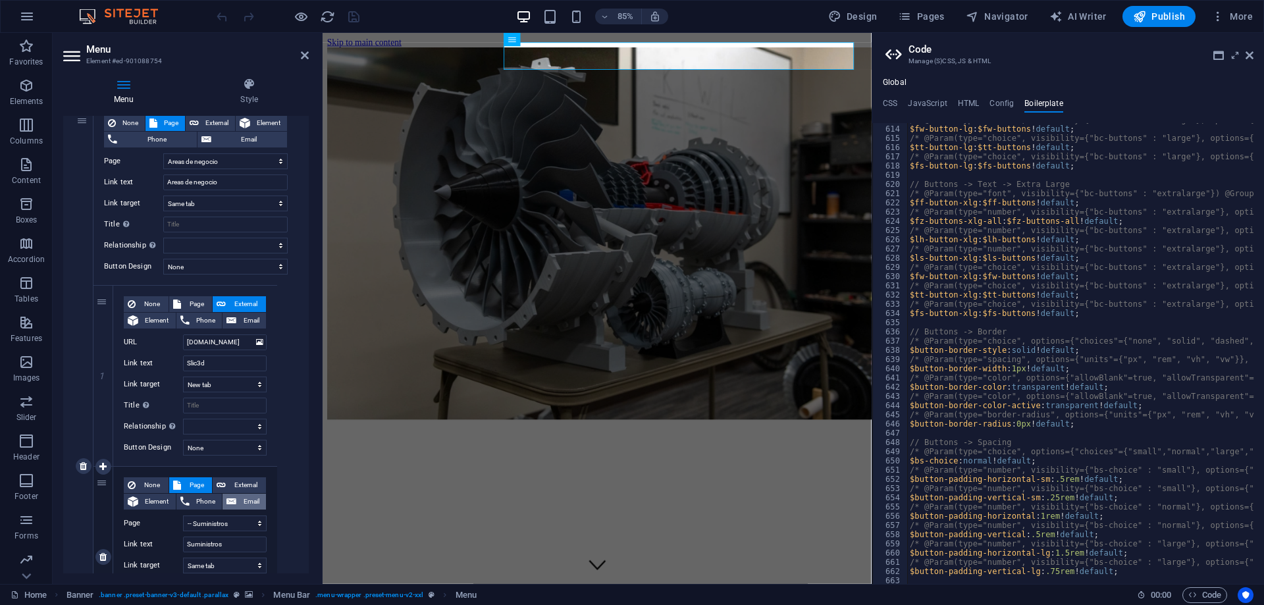
scroll to position [132, 0]
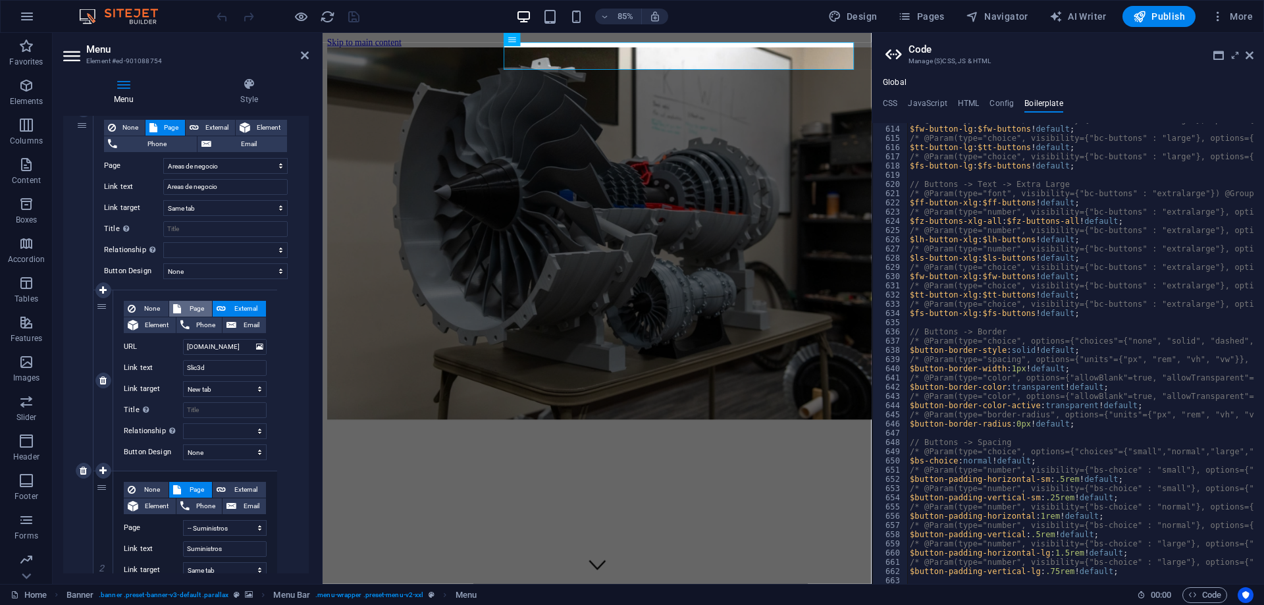
click at [188, 302] on span "Page" at bounding box center [197, 309] width 24 height 16
select select
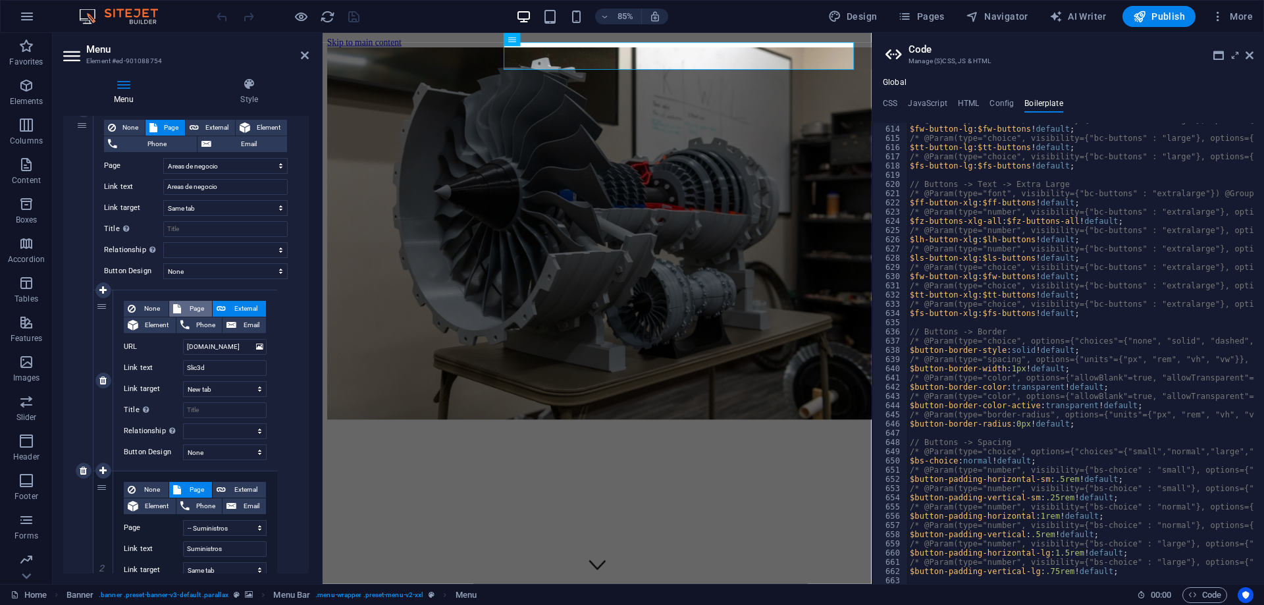
select select
click at [222, 305] on icon at bounding box center [221, 309] width 9 height 16
select select
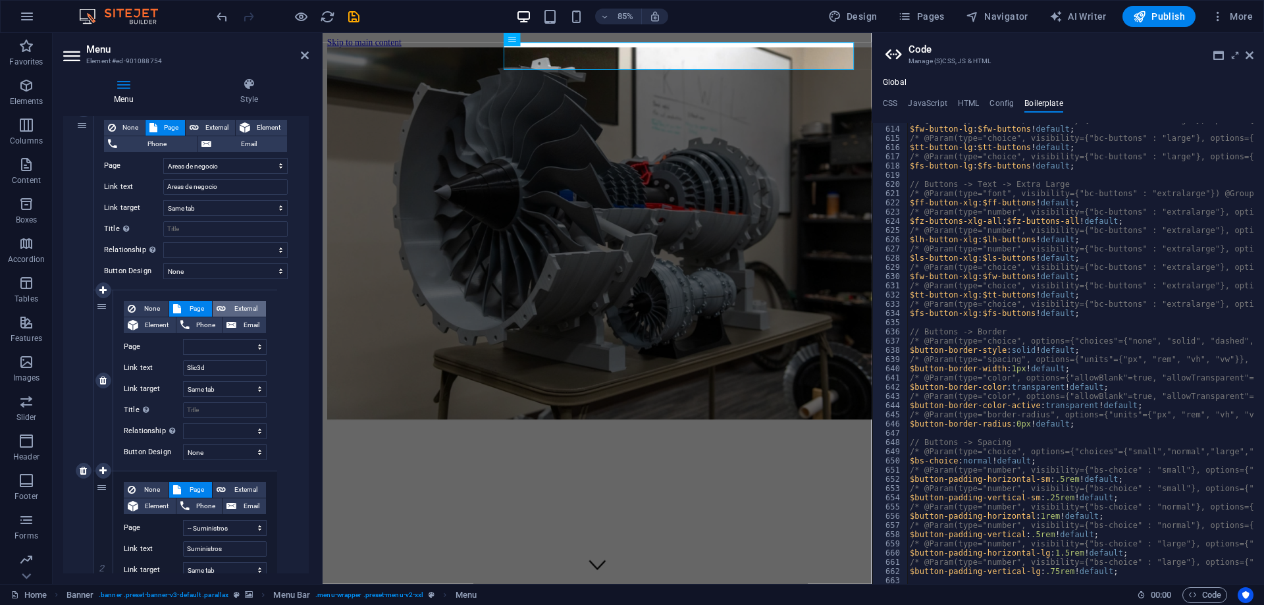
select select "blank"
select select
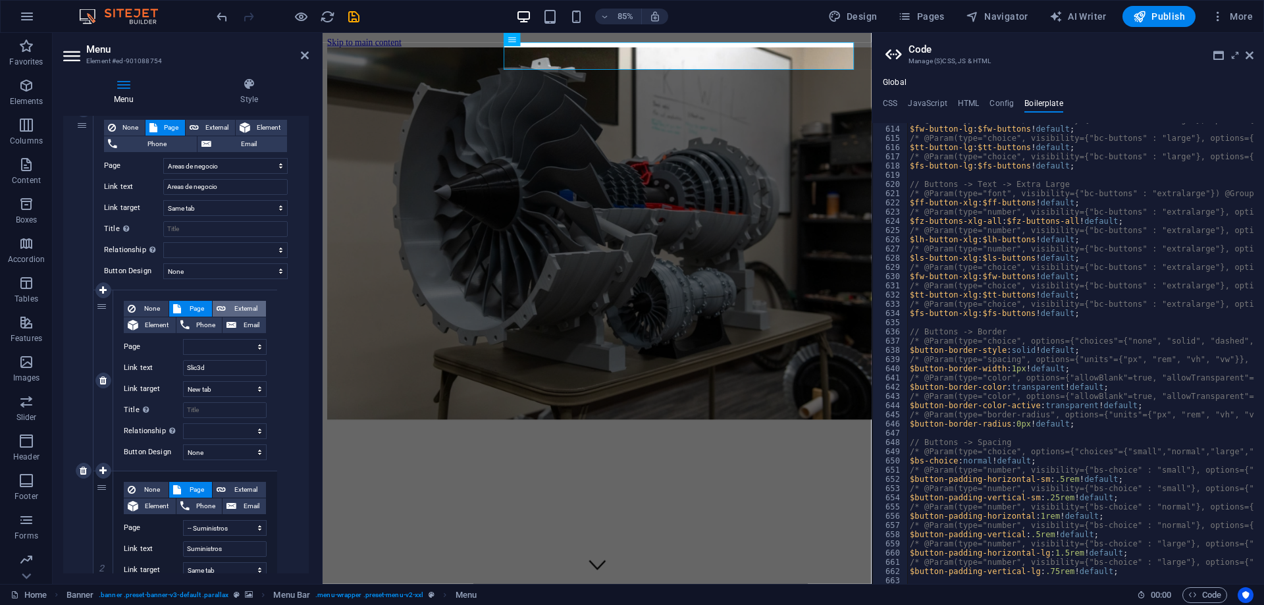
scroll to position [0, 5]
click at [222, 305] on icon at bounding box center [221, 309] width 9 height 16
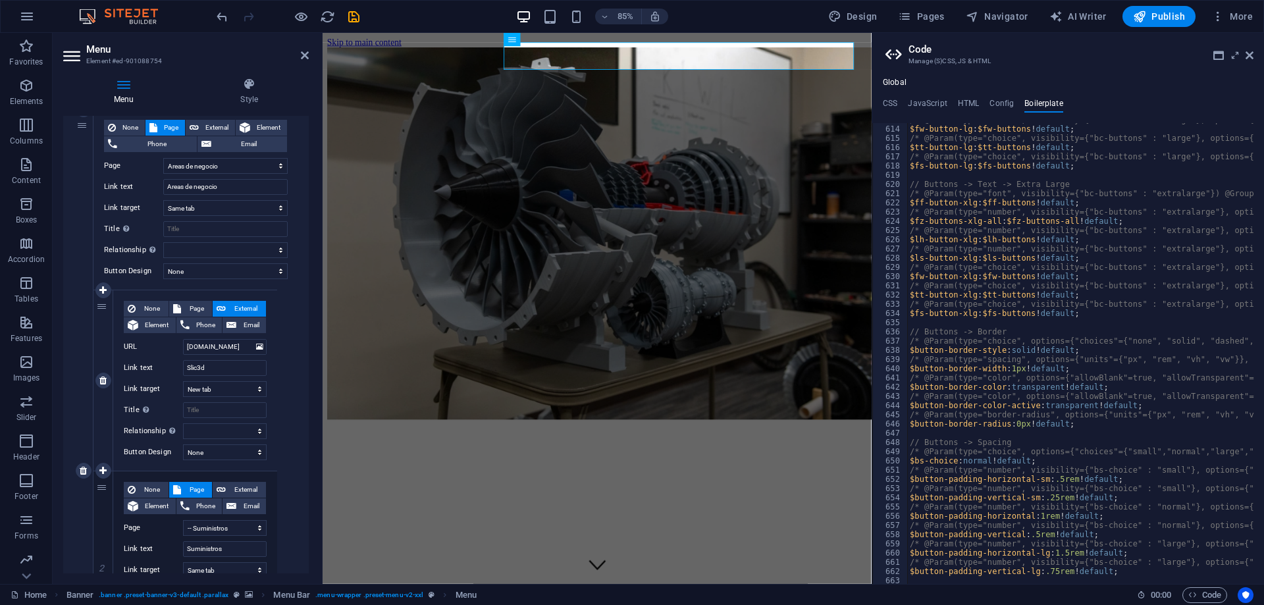
click at [222, 305] on icon at bounding box center [221, 309] width 9 height 16
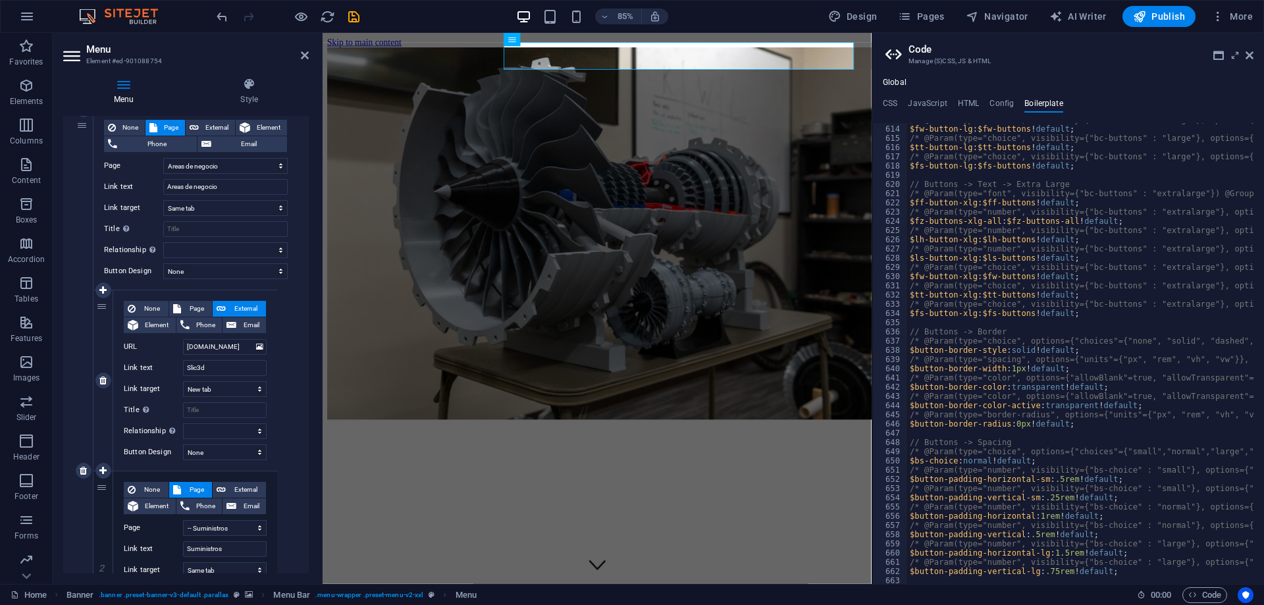
click at [222, 305] on icon at bounding box center [221, 309] width 9 height 16
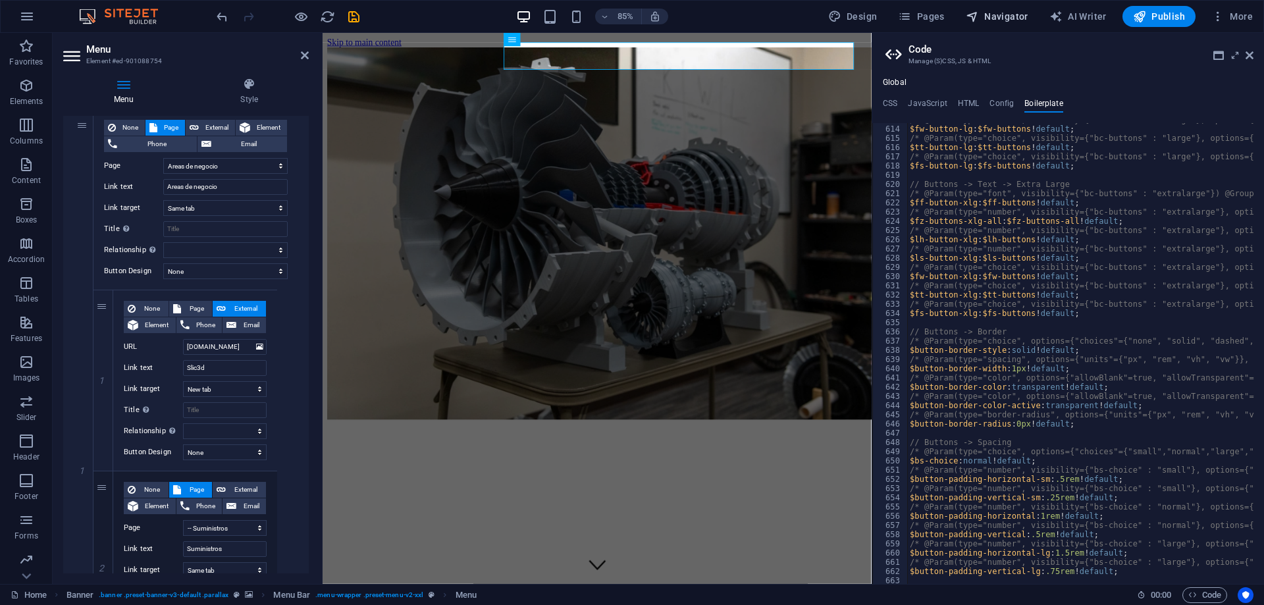
click at [997, 22] on span "Navigator" at bounding box center [997, 16] width 63 height 13
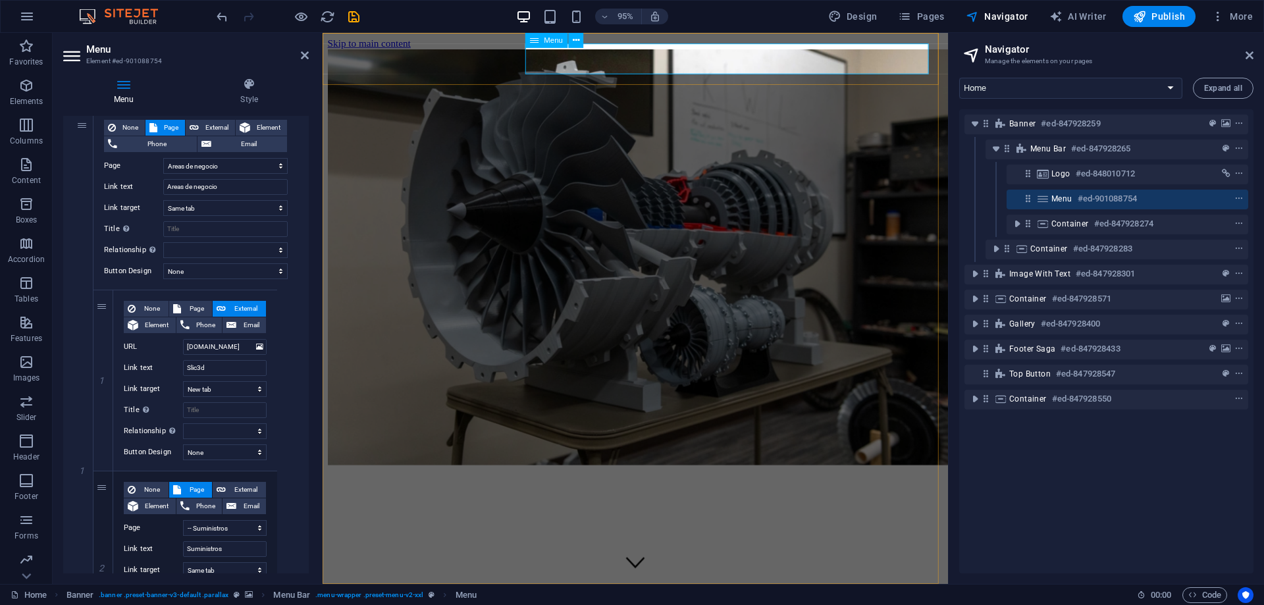
click at [1081, 201] on h6 "#ed-901088754" at bounding box center [1106, 199] width 59 height 16
click at [1234, 197] on icon "context-menu" at bounding box center [1238, 198] width 9 height 9
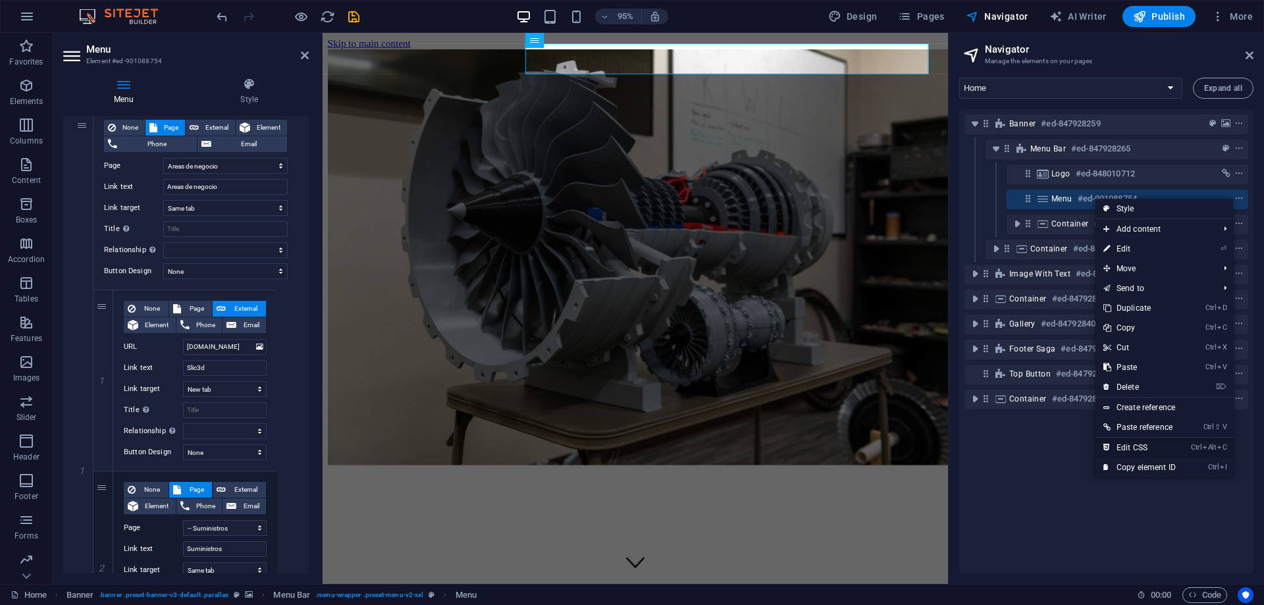
click at [1135, 450] on link "Ctrl Alt C Edit CSS" at bounding box center [1139, 448] width 88 height 20
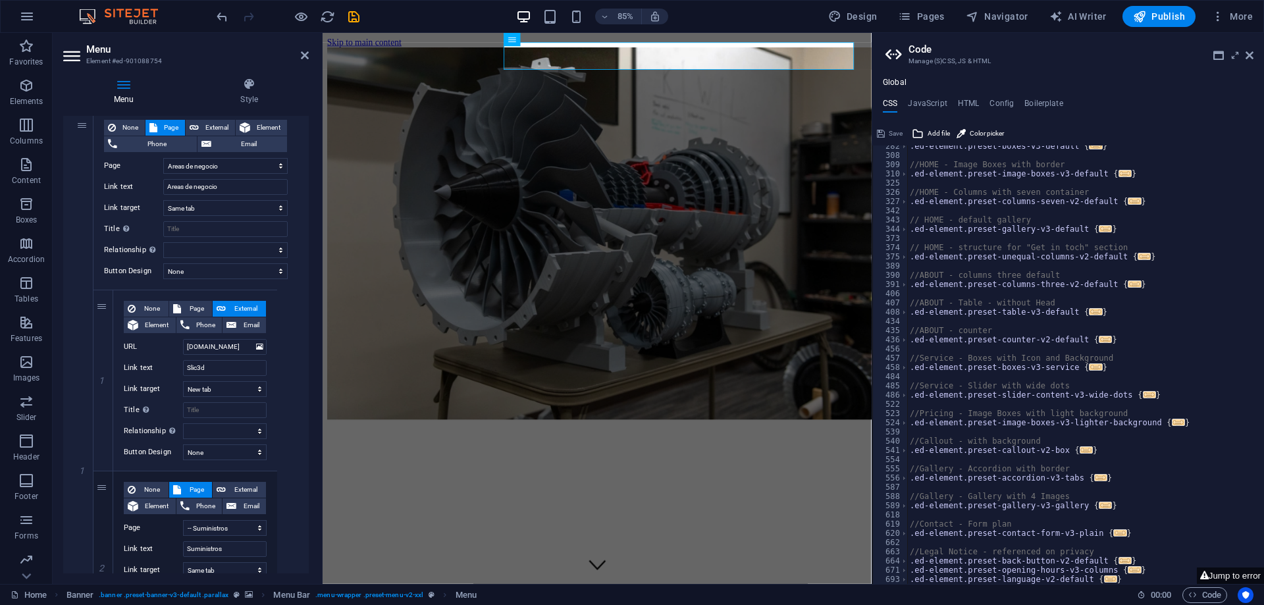
scroll to position [290, 0]
click at [993, 573] on div ".ed-element.preset-boxes-v3-default { ... } //HOME - Image Boxes with border .e…" at bounding box center [1080, 370] width 347 height 457
type textarea ".ed-element.preset-opening-hours-v3-columns {"
click at [929, 105] on h4 "JavaScript" at bounding box center [927, 106] width 39 height 14
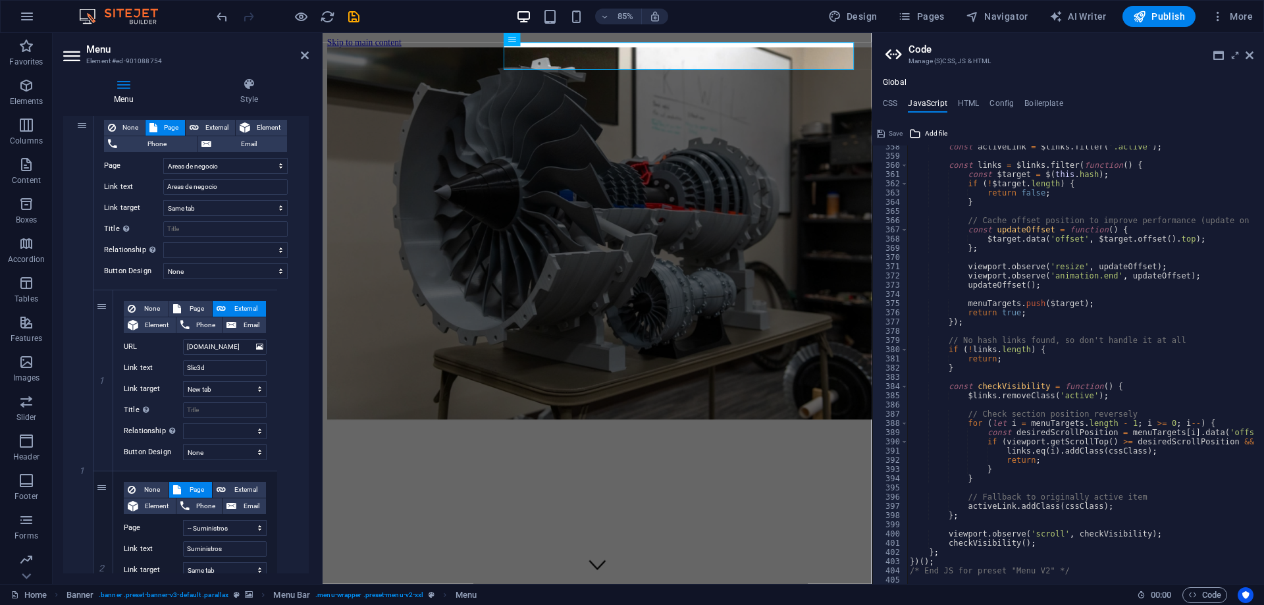
scroll to position [3254, 0]
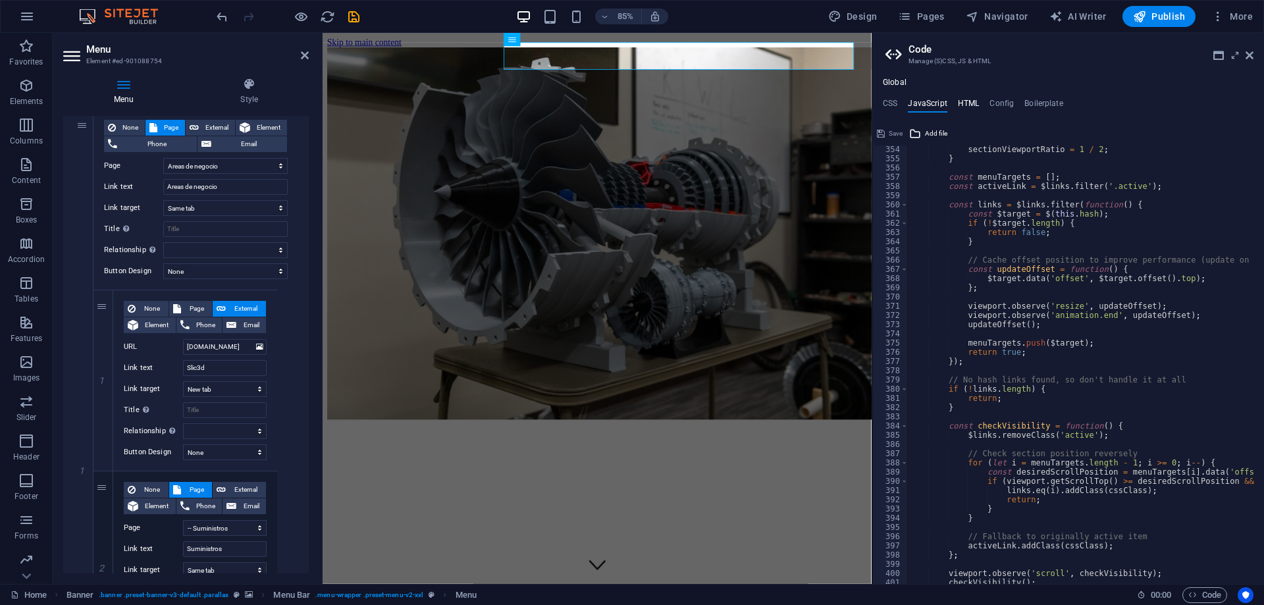
click at [961, 109] on h4 "HTML" at bounding box center [969, 106] width 22 height 14
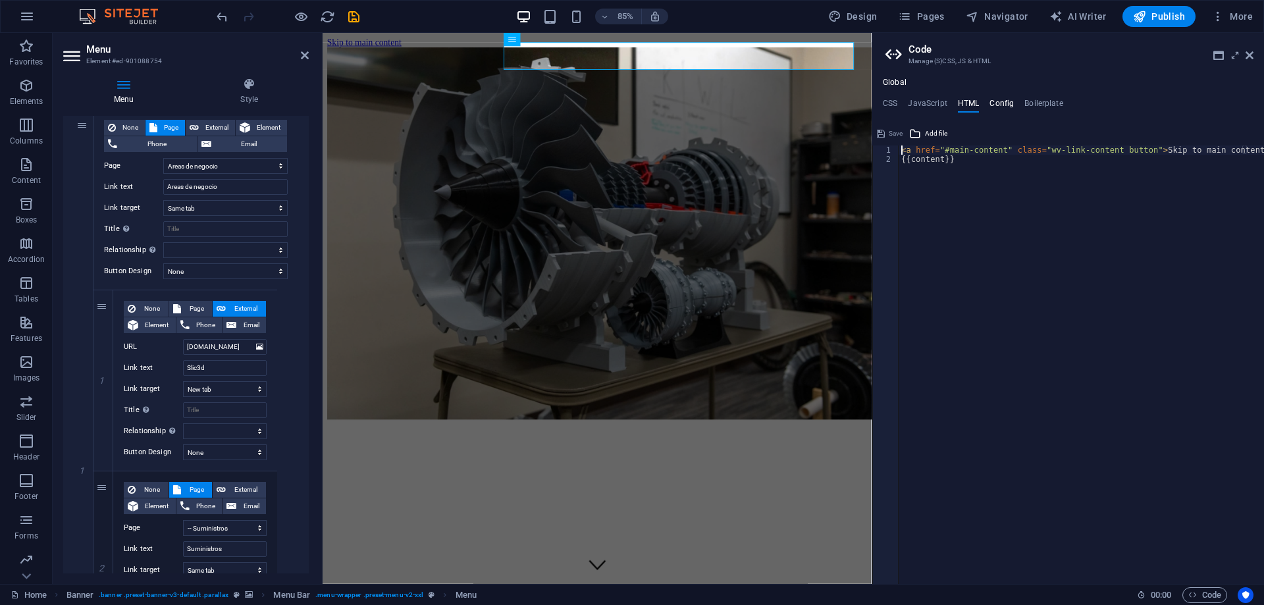
click at [992, 103] on h4 "Config" at bounding box center [1001, 106] width 24 height 14
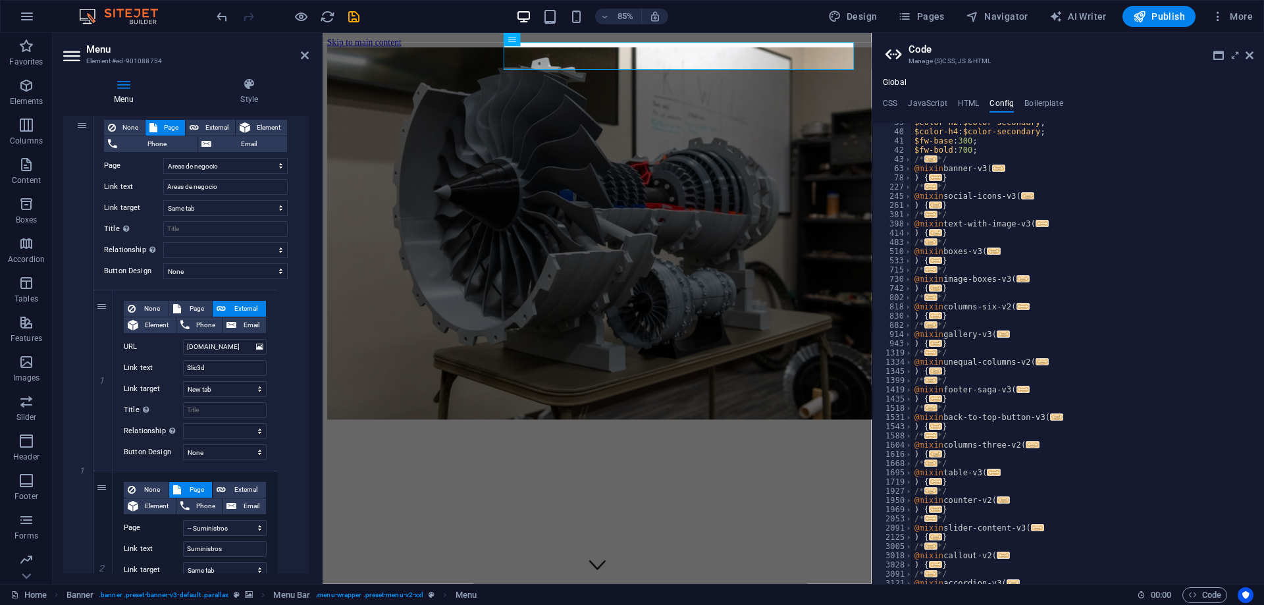
scroll to position [553, 0]
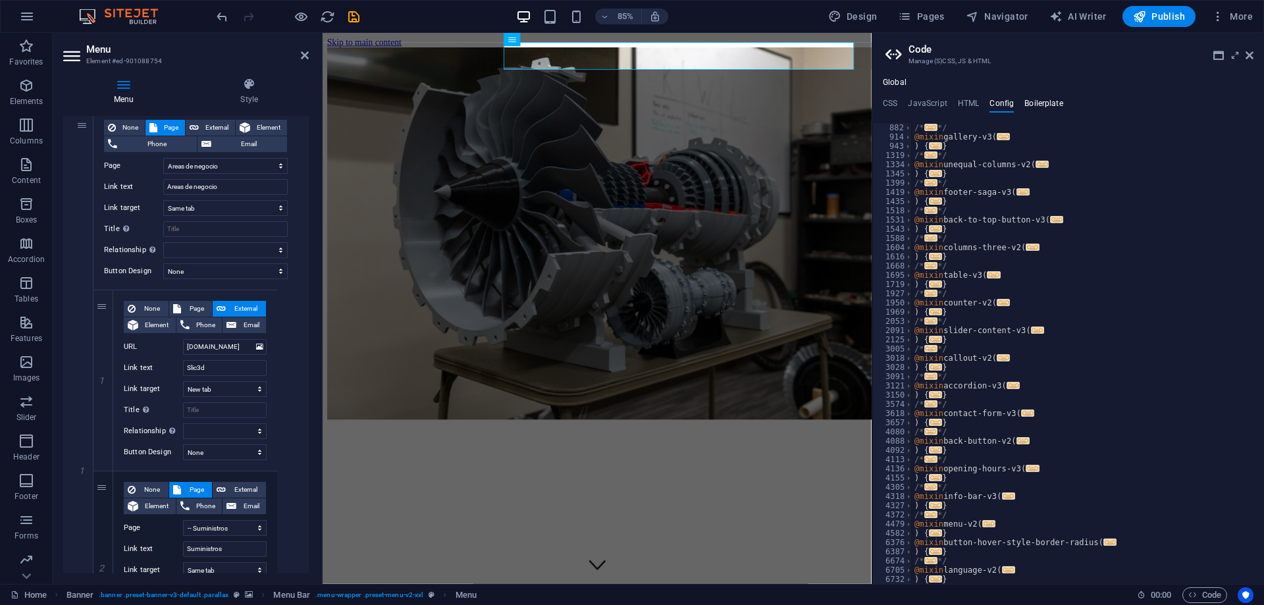
click at [1033, 99] on h4 "Boilerplate" at bounding box center [1043, 106] width 39 height 14
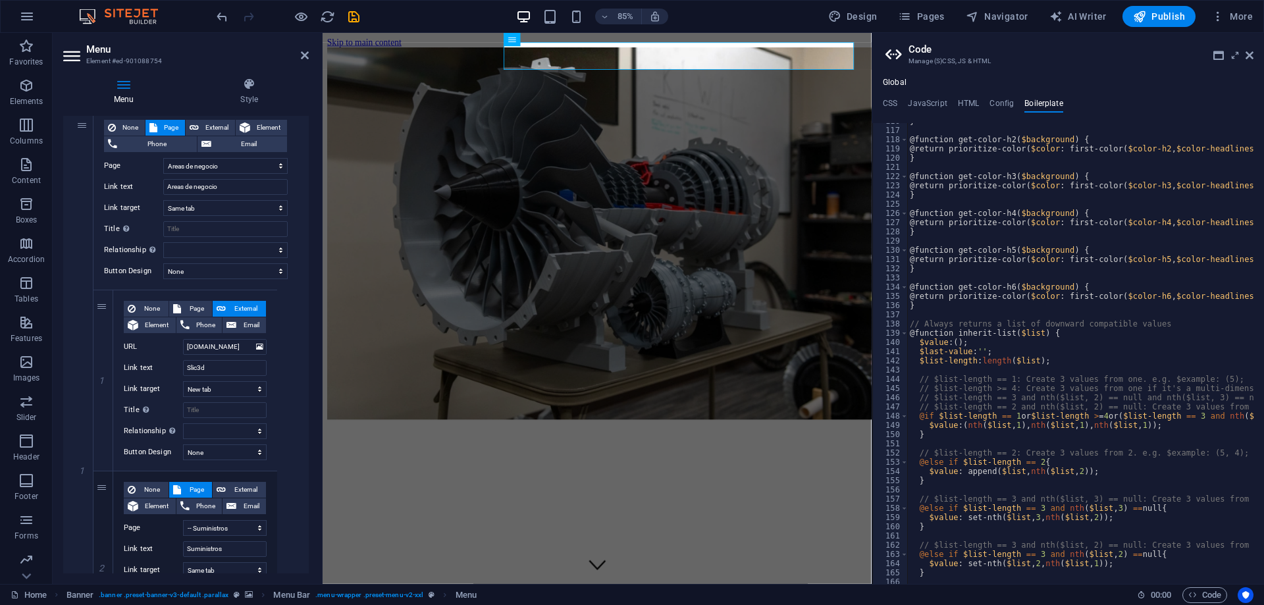
scroll to position [650, 0]
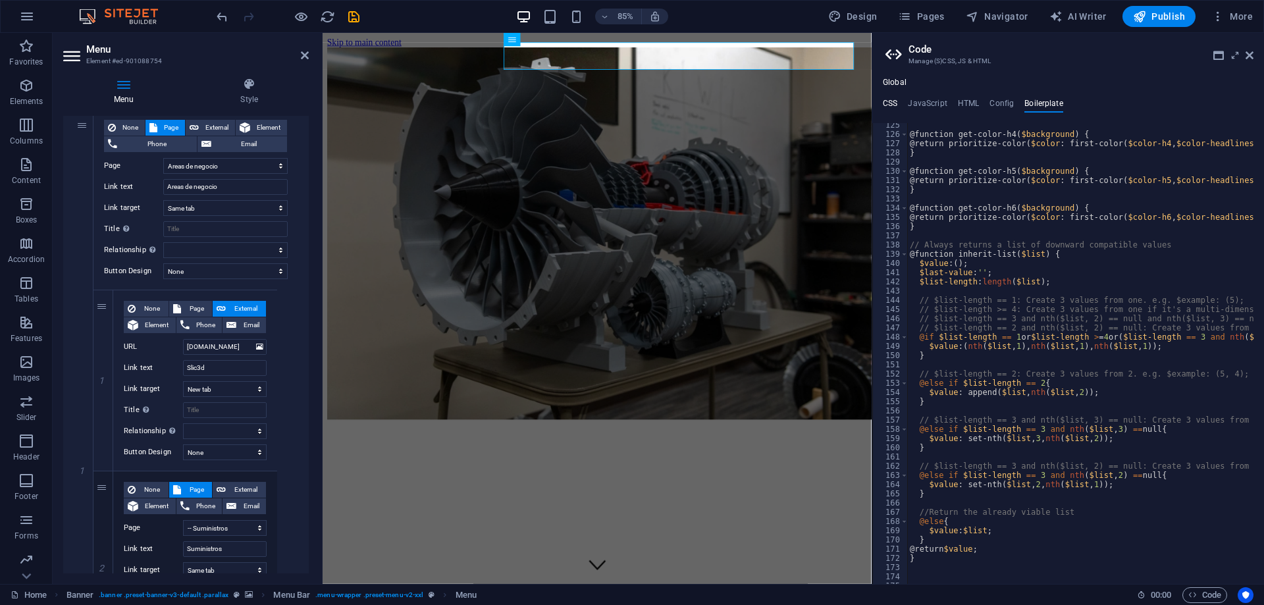
click at [890, 102] on h4 "CSS" at bounding box center [890, 106] width 14 height 14
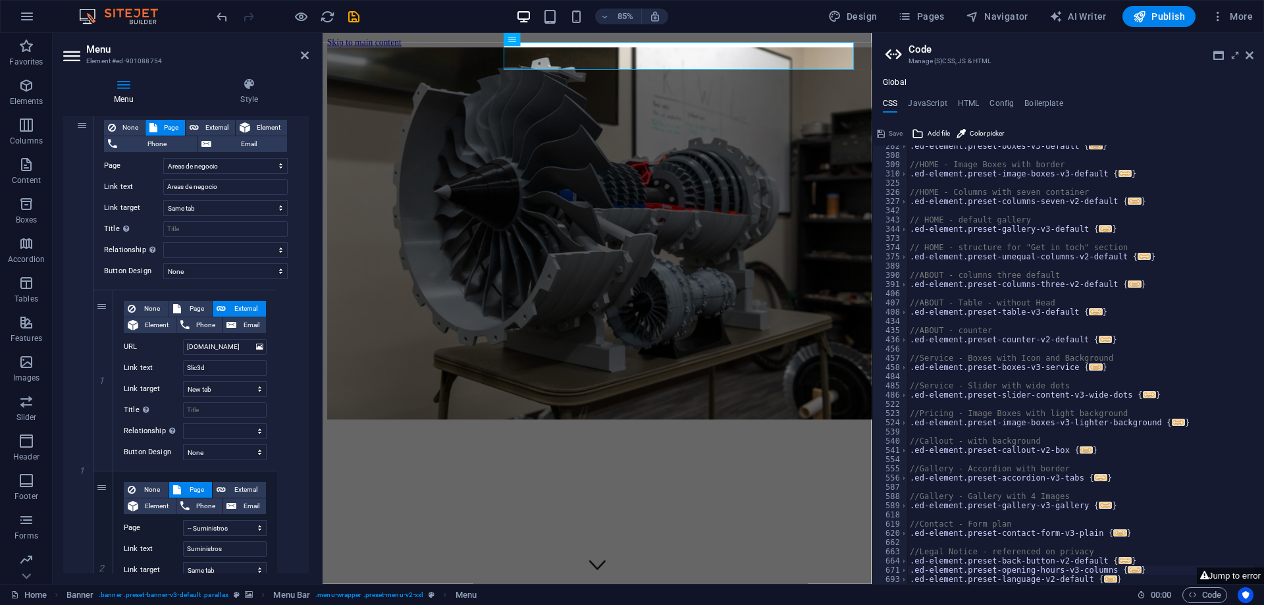
click at [894, 83] on h4 "Global" at bounding box center [895, 83] width 24 height 11
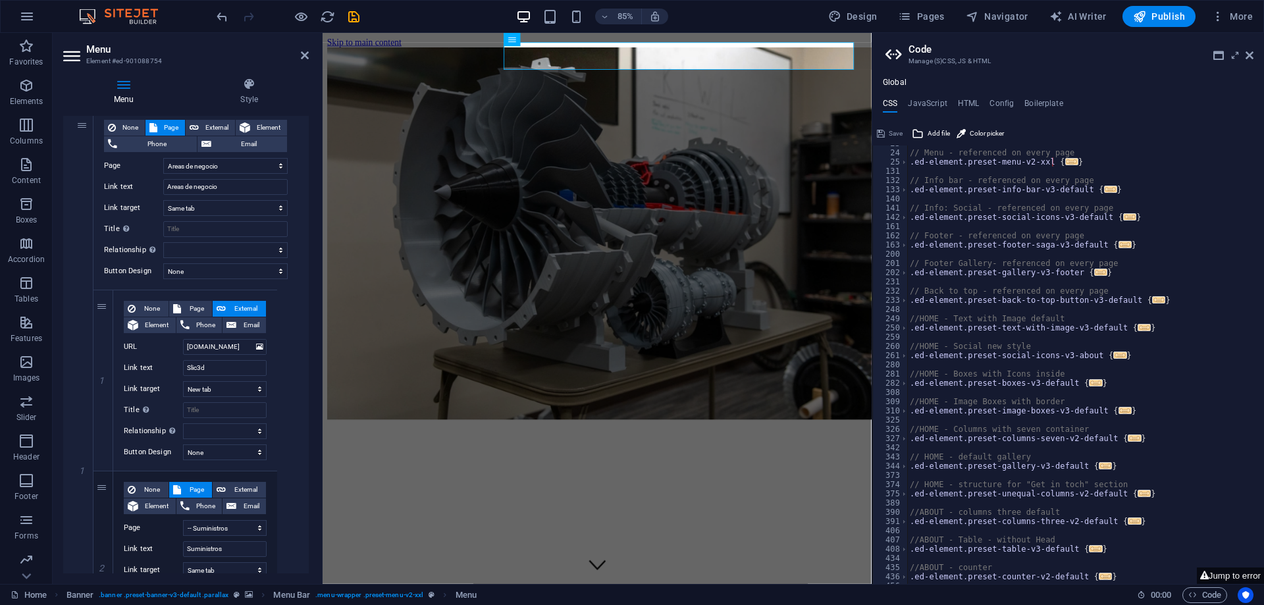
scroll to position [0, 0]
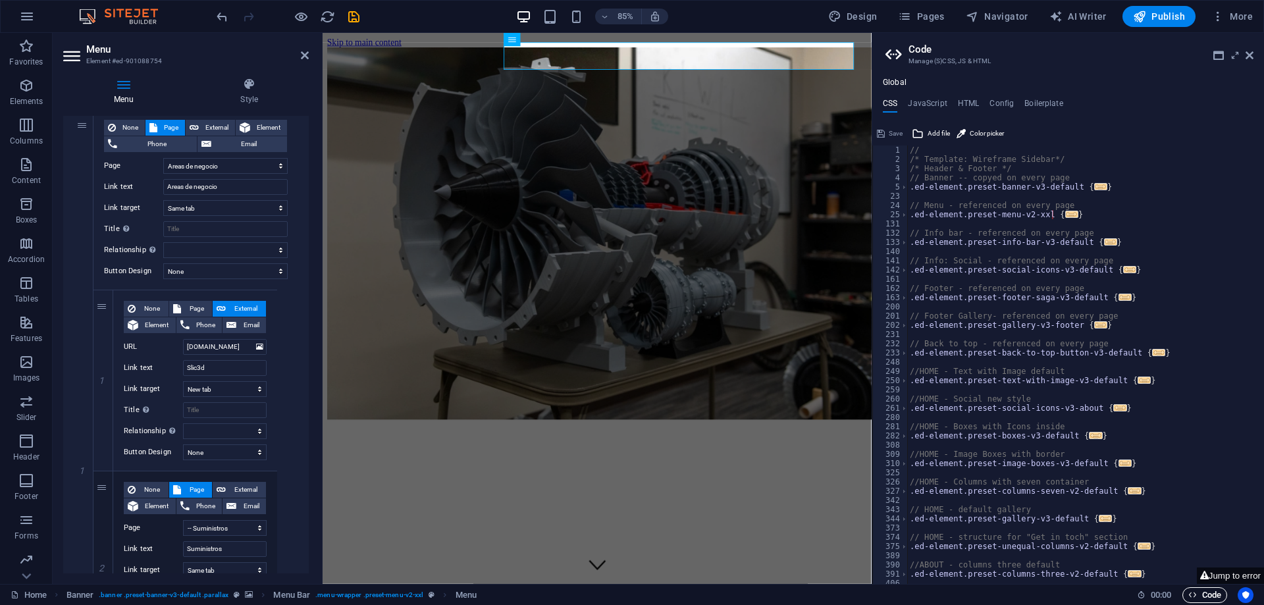
click at [1195, 597] on icon "button" at bounding box center [1192, 594] width 9 height 9
click at [0, 0] on icon "button" at bounding box center [0, 0] width 0 height 0
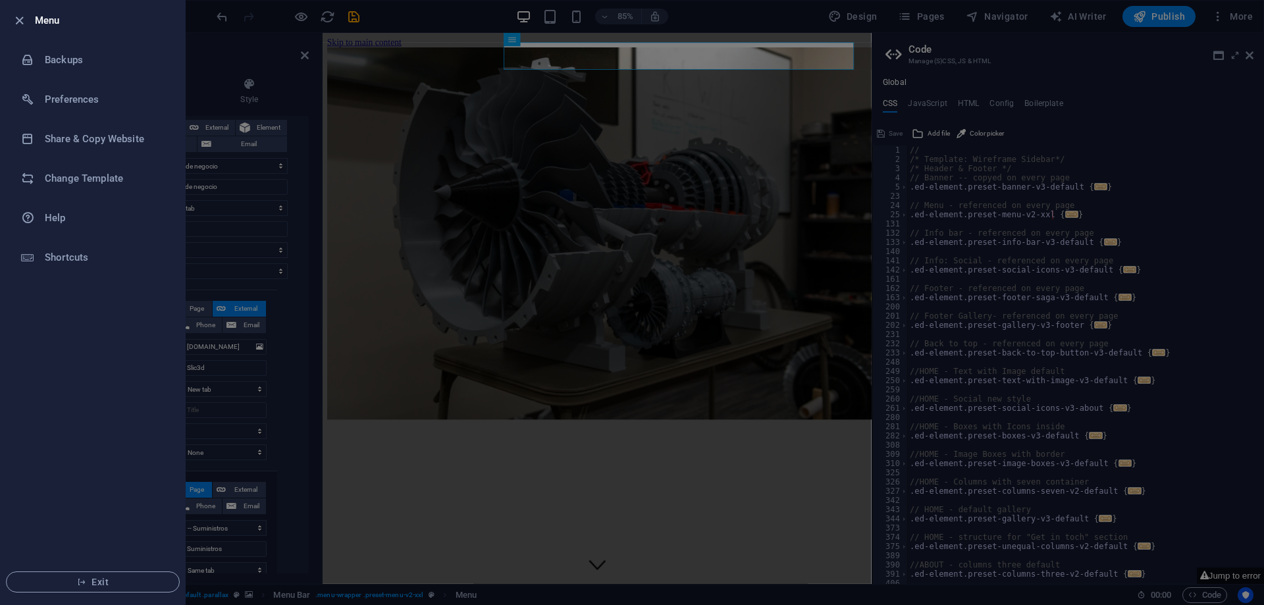
click at [49, 25] on h6 "Menu" at bounding box center [105, 21] width 140 height 16
click at [49, 16] on h6 "Menu" at bounding box center [105, 21] width 140 height 16
drag, startPoint x: 16, startPoint y: 20, endPoint x: 41, endPoint y: 26, distance: 26.3
click at [15, 20] on icon "button" at bounding box center [19, 20] width 15 height 15
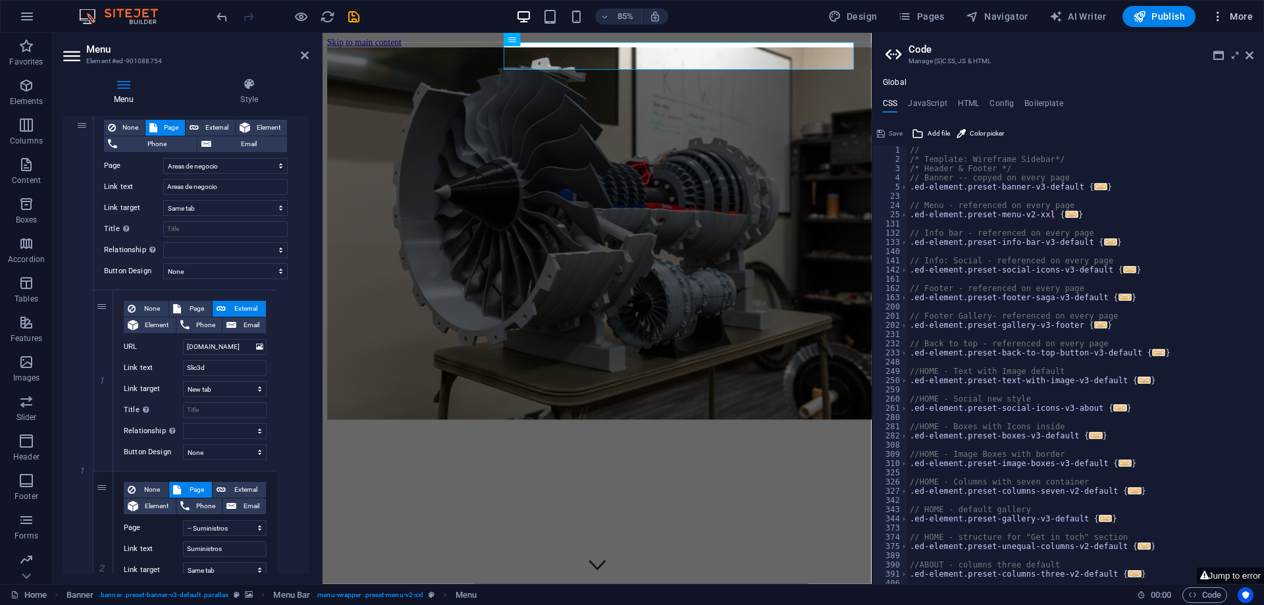
click at [1239, 7] on div "85% Design Pages Navigator AI Writer Publish More" at bounding box center [632, 17] width 1262 height 32
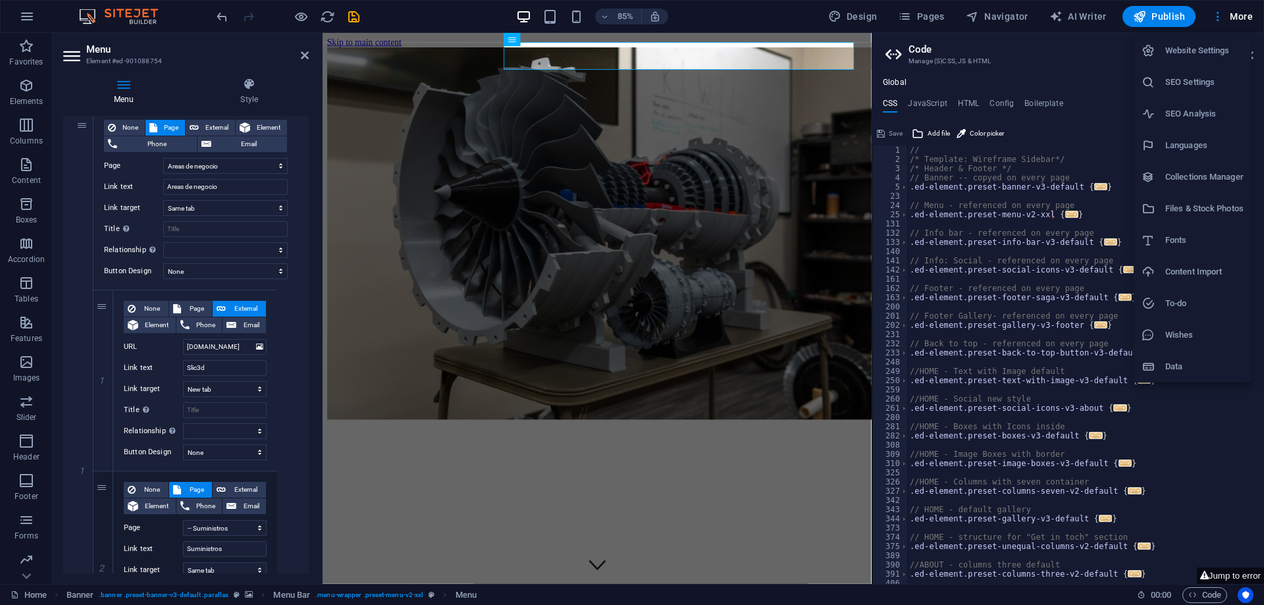
click at [868, 16] on div at bounding box center [632, 302] width 1264 height 605
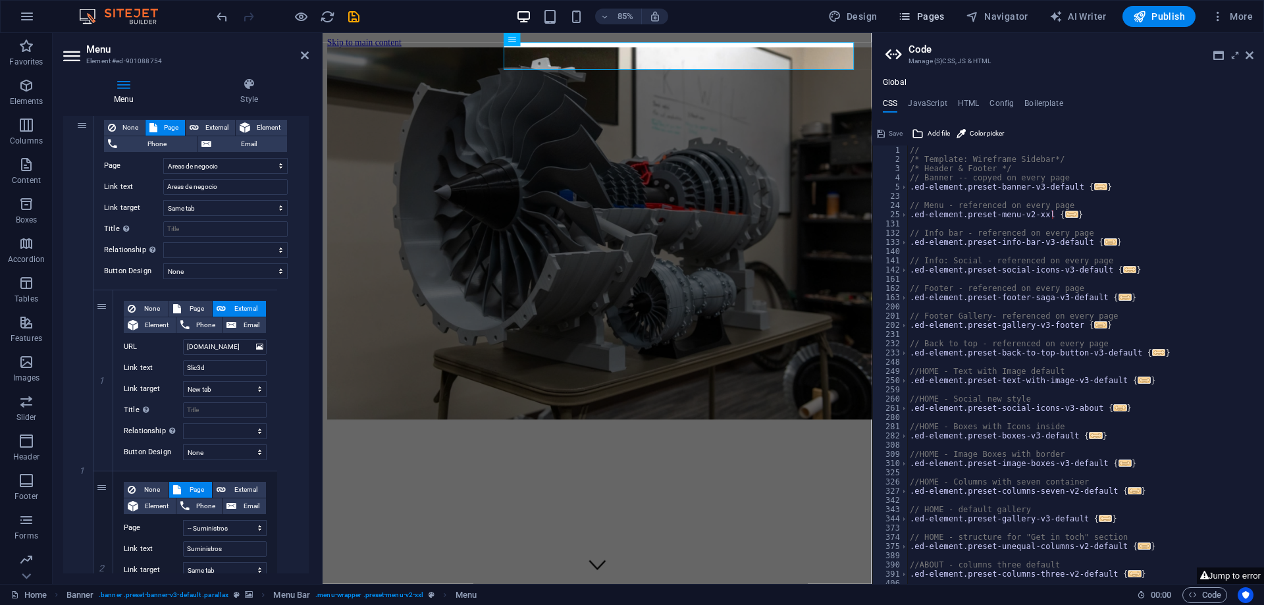
click at [0, 0] on button "Pages" at bounding box center [0, 0] width 0 height 0
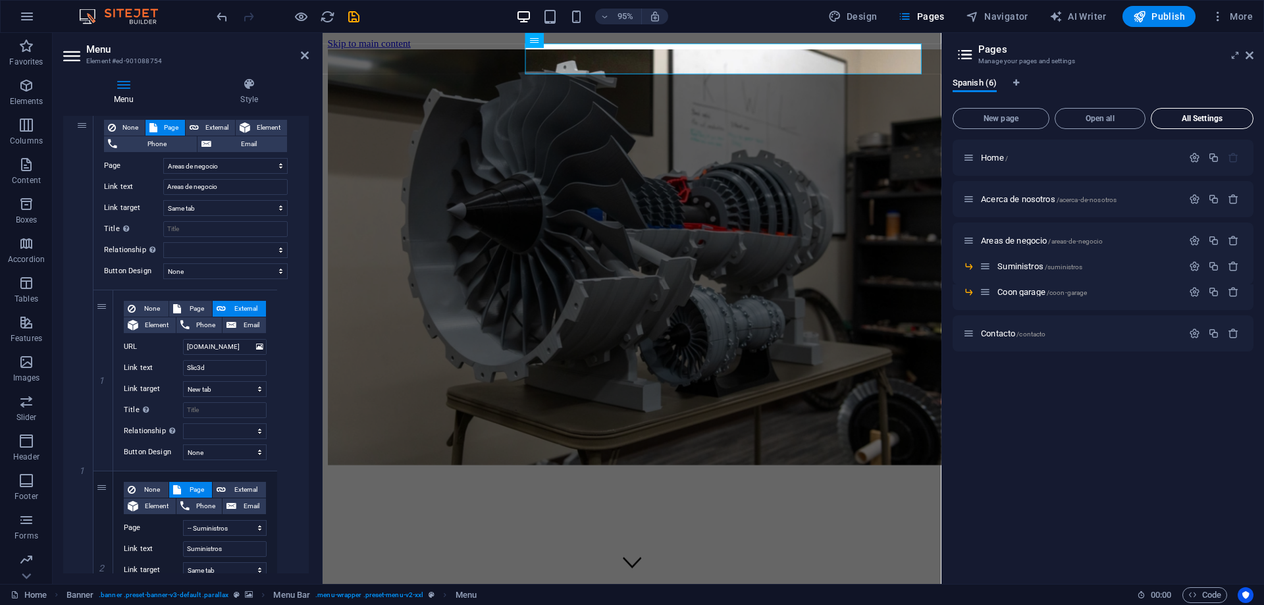
click at [1198, 124] on button "All Settings" at bounding box center [1202, 118] width 103 height 21
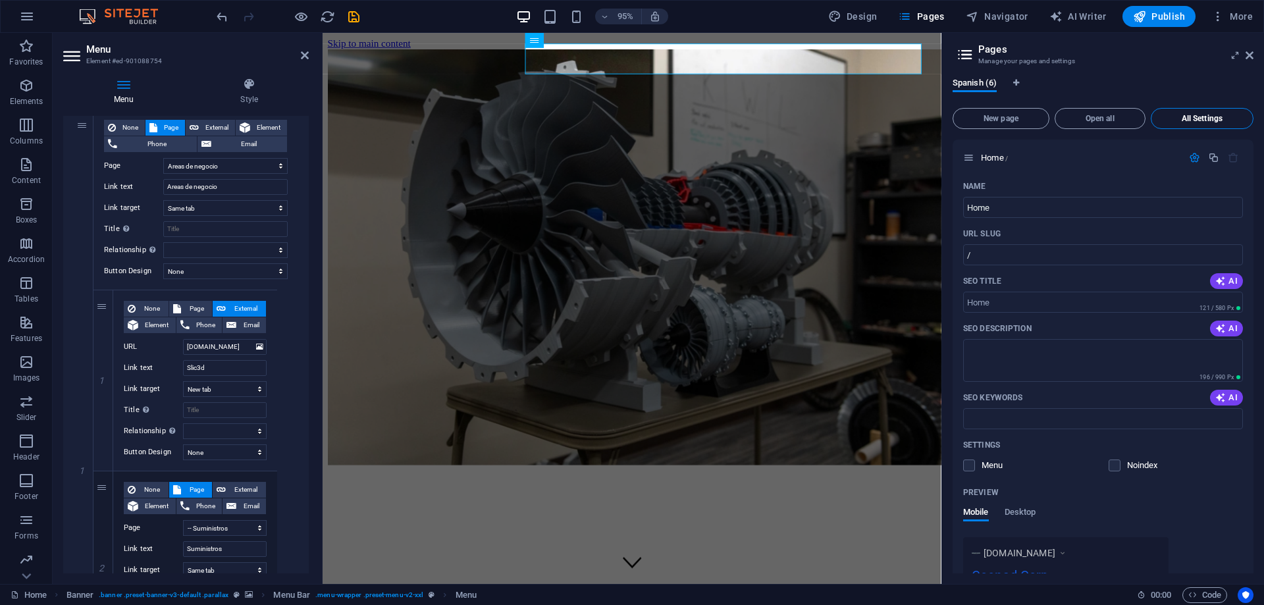
scroll to position [2472, 0]
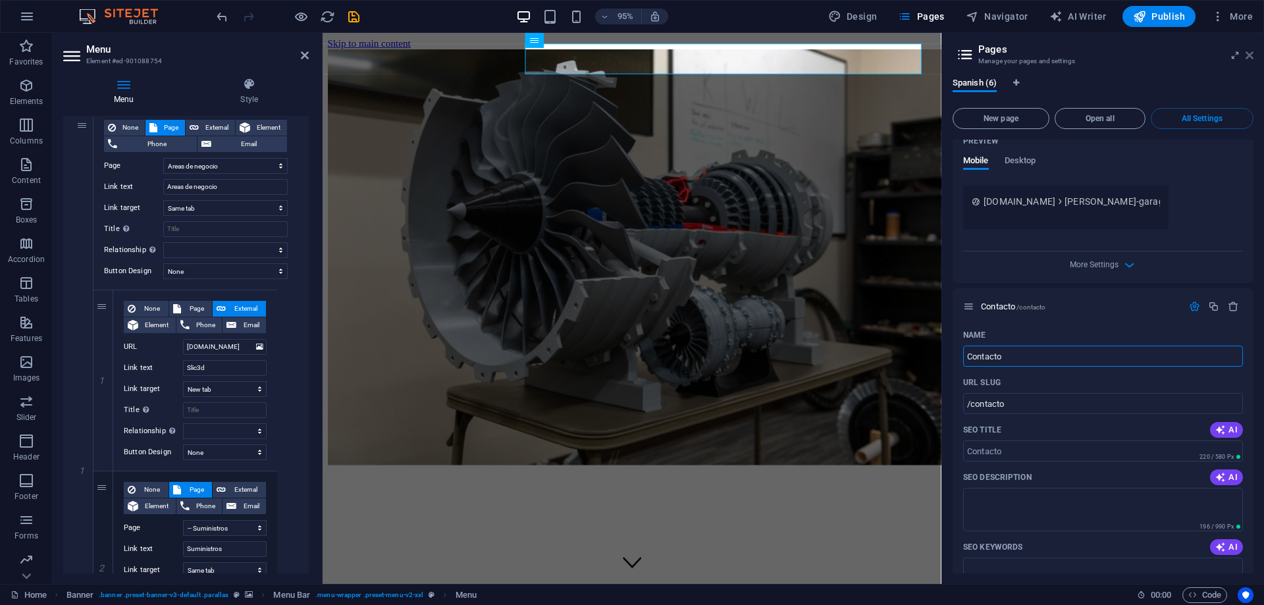
click at [1246, 57] on icon at bounding box center [1249, 55] width 8 height 11
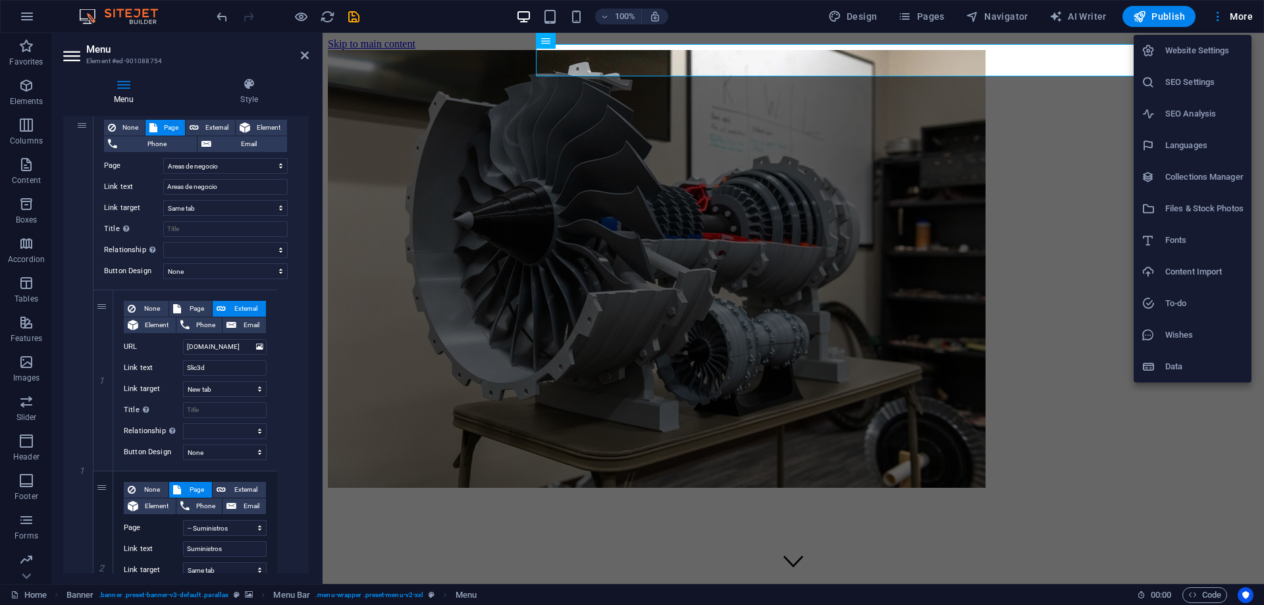
click at [1209, 183] on h6 "Collections Manager" at bounding box center [1204, 177] width 78 height 16
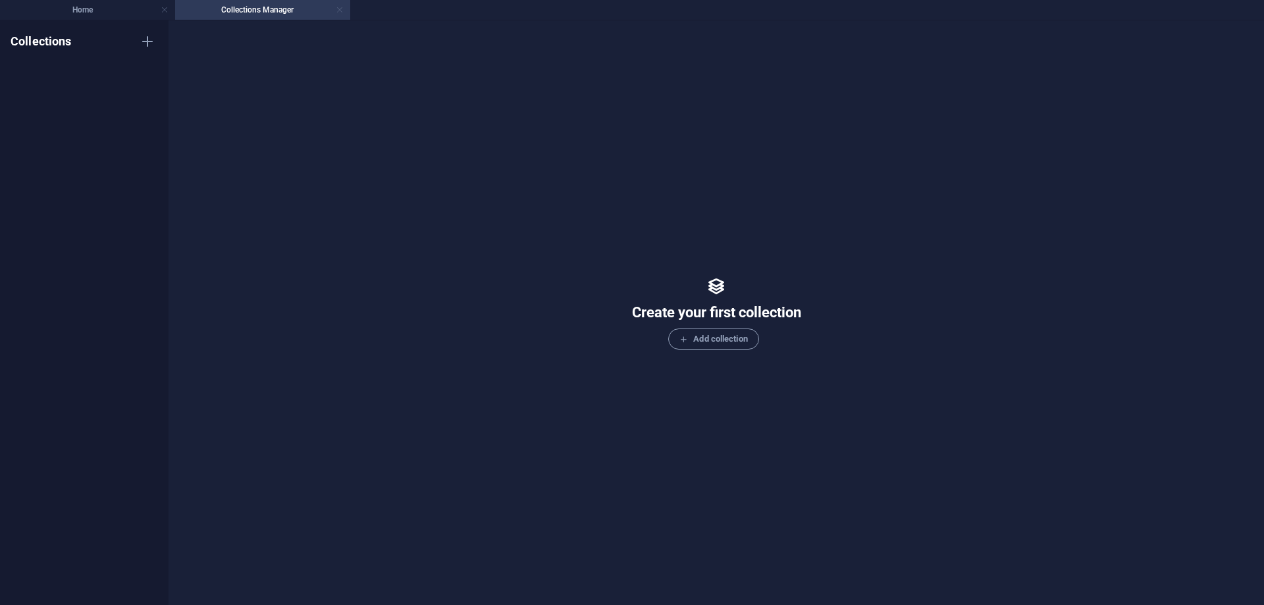
click at [339, 13] on link at bounding box center [340, 10] width 8 height 13
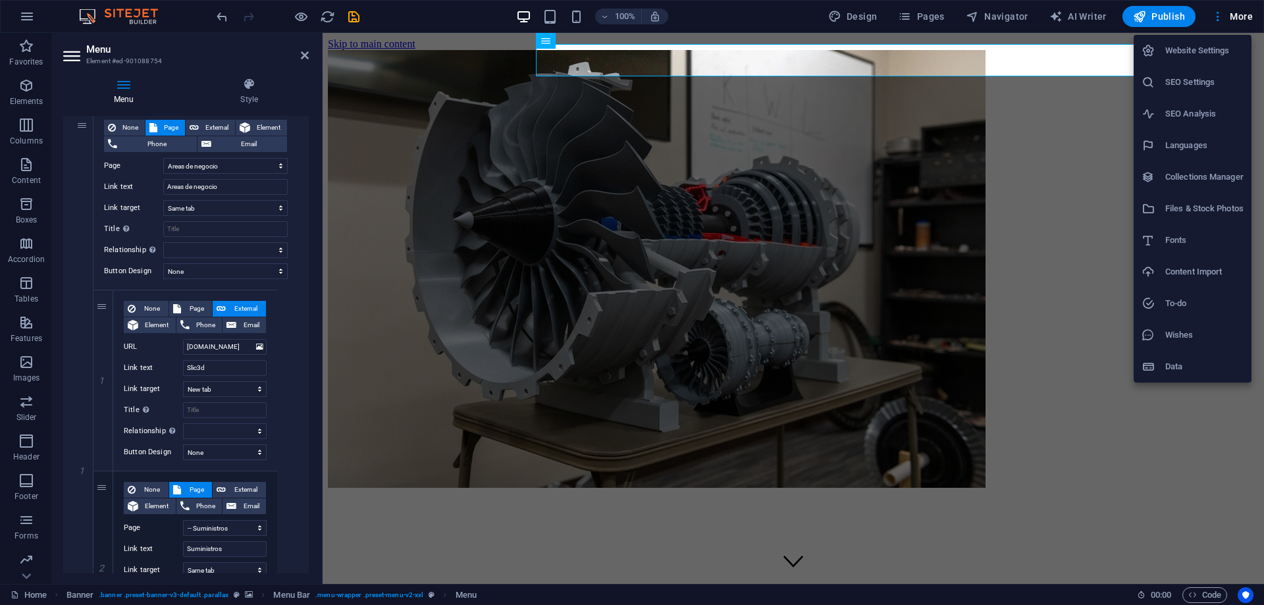
click at [1170, 367] on h6 "Data" at bounding box center [1204, 367] width 78 height 16
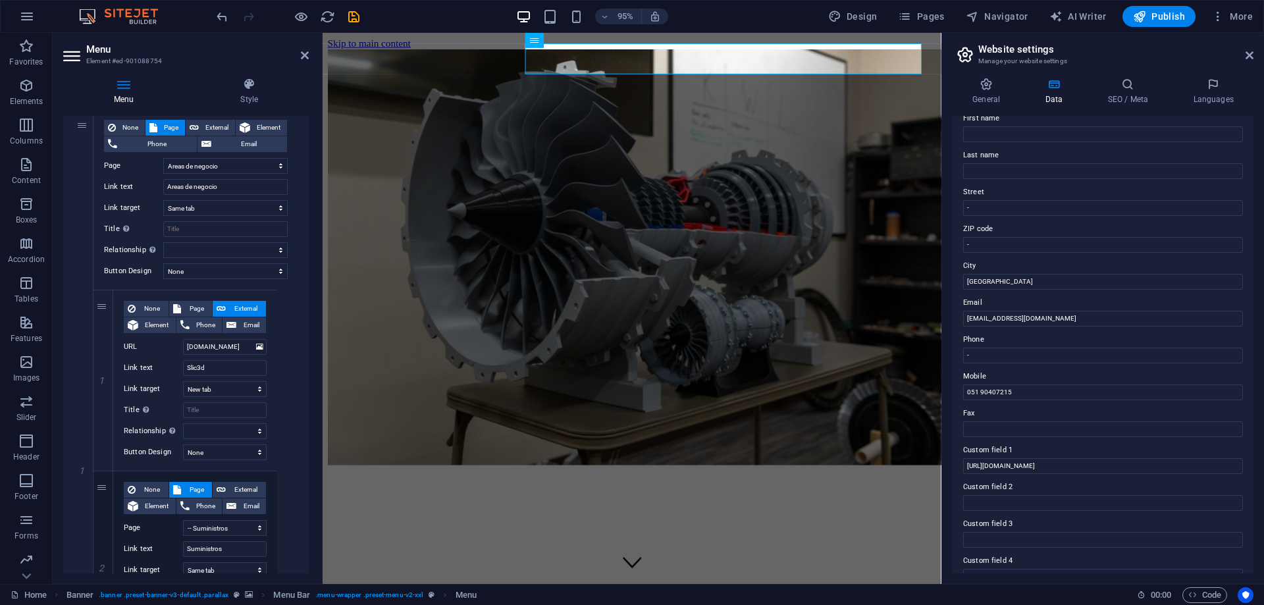
scroll to position [175, 0]
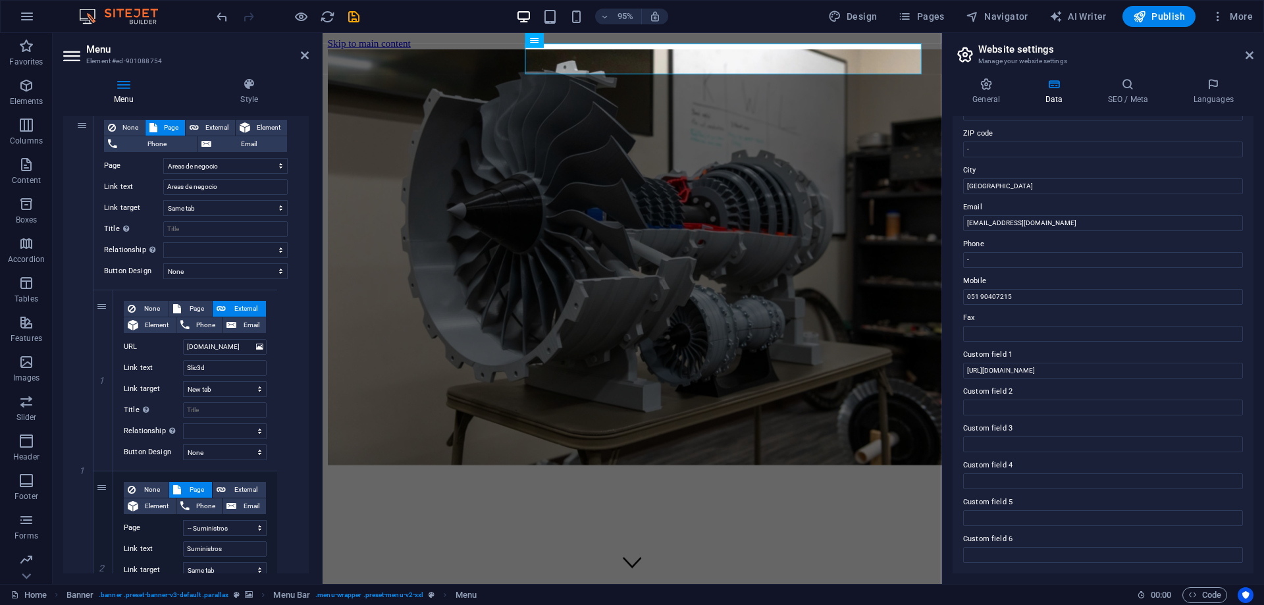
click at [1253, 49] on aside "Website settings Manage your website settings General Data SEO / Meta Languages…" at bounding box center [1102, 308] width 323 height 551
click at [1244, 61] on header "Website settings Manage your website settings" at bounding box center [1104, 50] width 298 height 34
click at [1249, 58] on icon at bounding box center [1249, 55] width 8 height 11
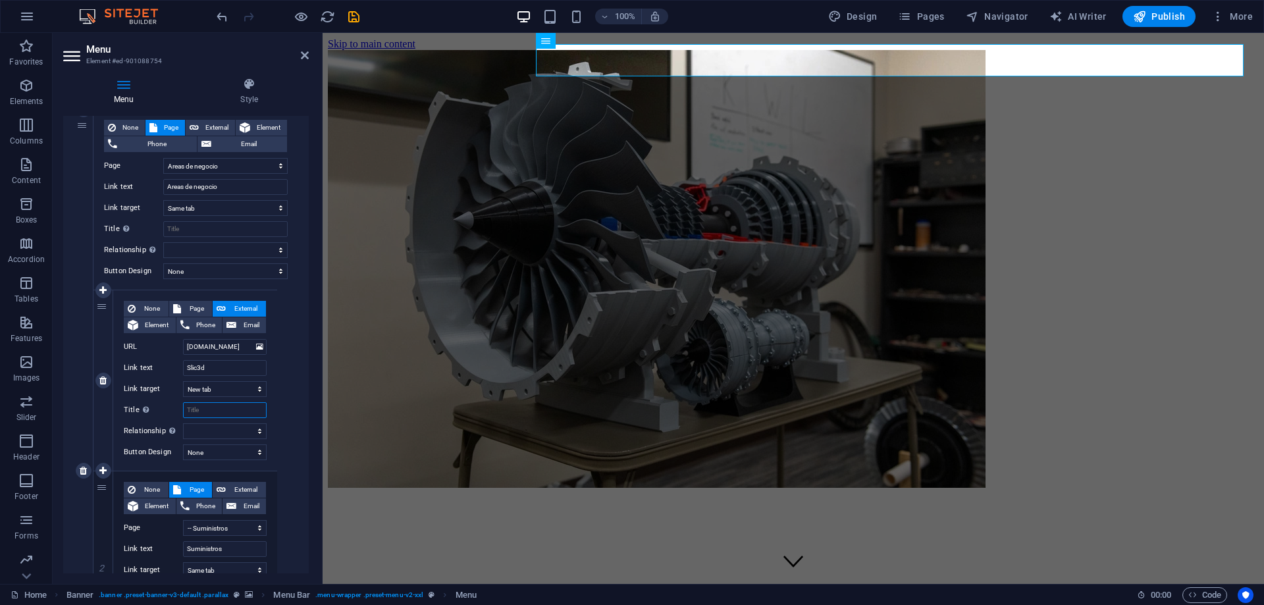
click at [201, 410] on input "Title Additional link description, should not be the same as the link text. The…" at bounding box center [225, 410] width 84 height 16
click at [201, 439] on div "None Page External Element Phone Email Page Home Acerca de nosotros Areas de ne…" at bounding box center [195, 380] width 164 height 180
click at [208, 435] on select "alternate author bookmark external help license next nofollow noreferrer noopen…" at bounding box center [225, 431] width 84 height 16
click at [209, 435] on select "alternate author bookmark external help license next nofollow noreferrer noopen…" at bounding box center [225, 431] width 84 height 16
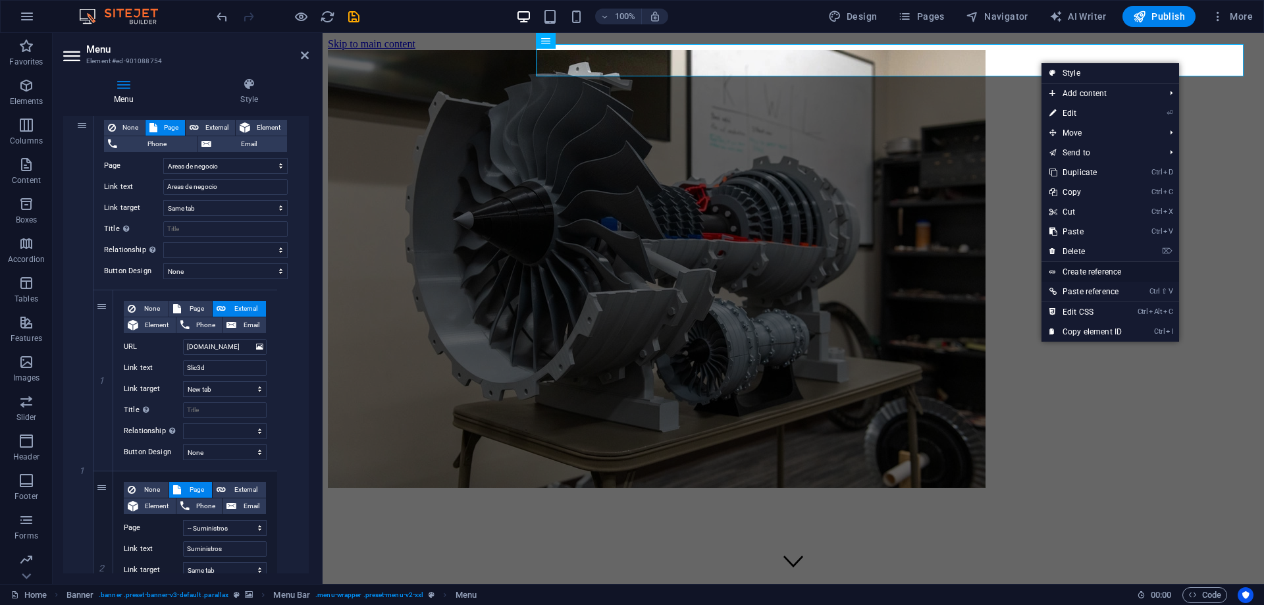
click at [1092, 271] on link "Create reference" at bounding box center [1110, 272] width 138 height 20
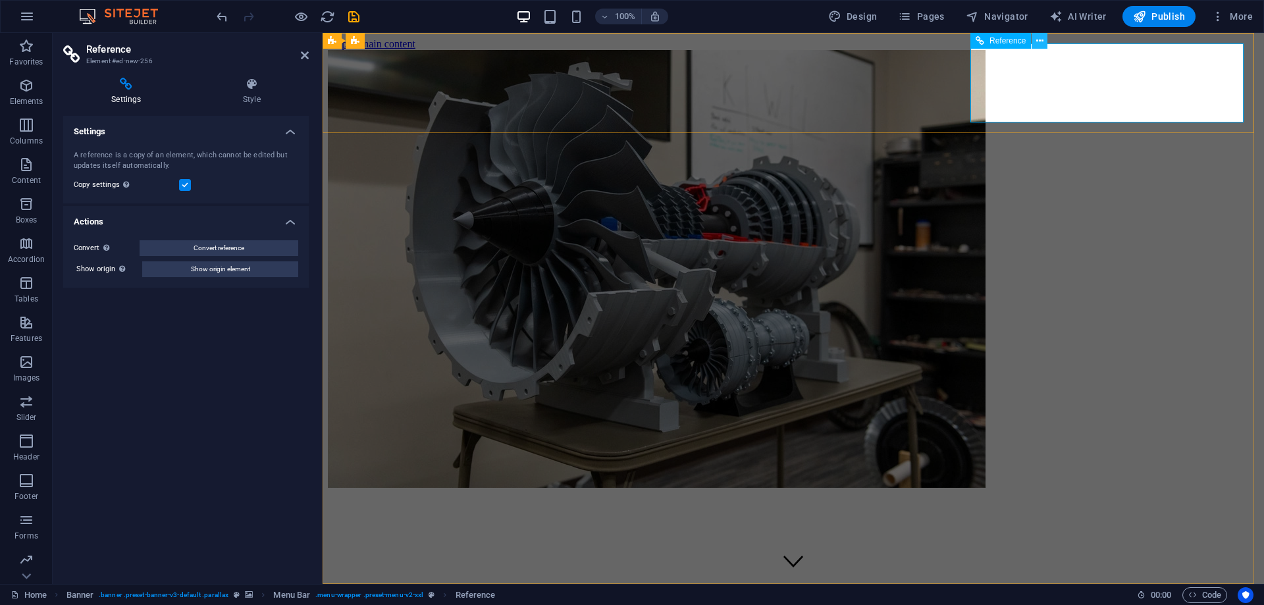
click at [1041, 38] on icon at bounding box center [1039, 41] width 7 height 14
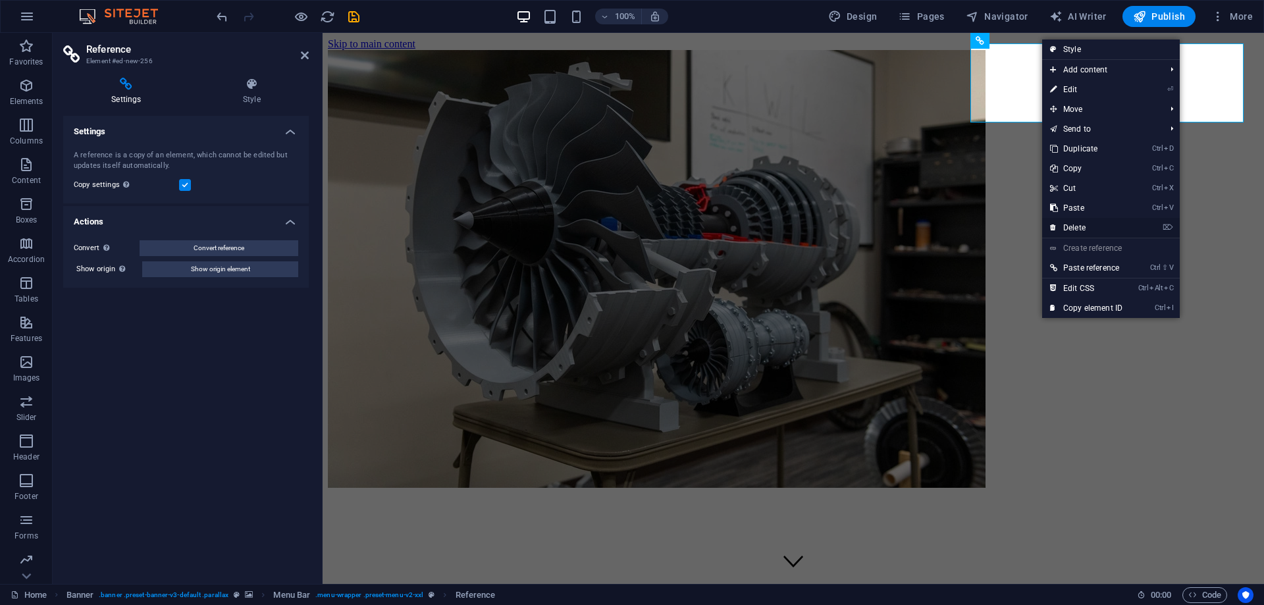
click at [1088, 230] on link "⌦ Delete" at bounding box center [1086, 228] width 88 height 20
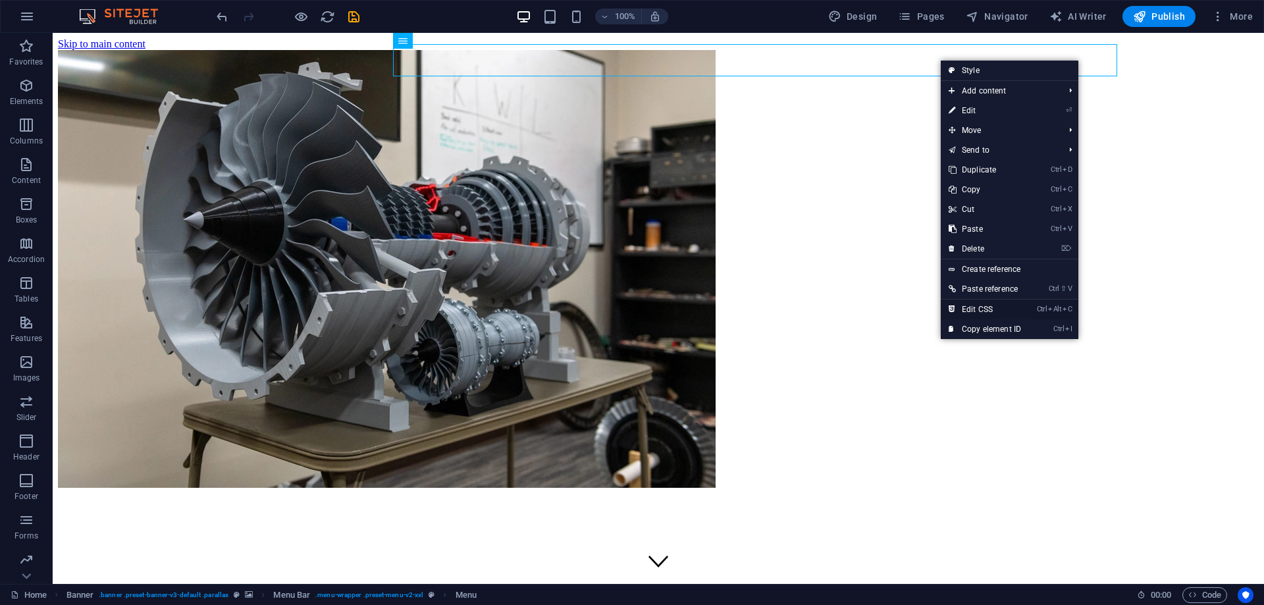
click at [977, 305] on link "Ctrl Alt C Edit CSS" at bounding box center [985, 309] width 88 height 20
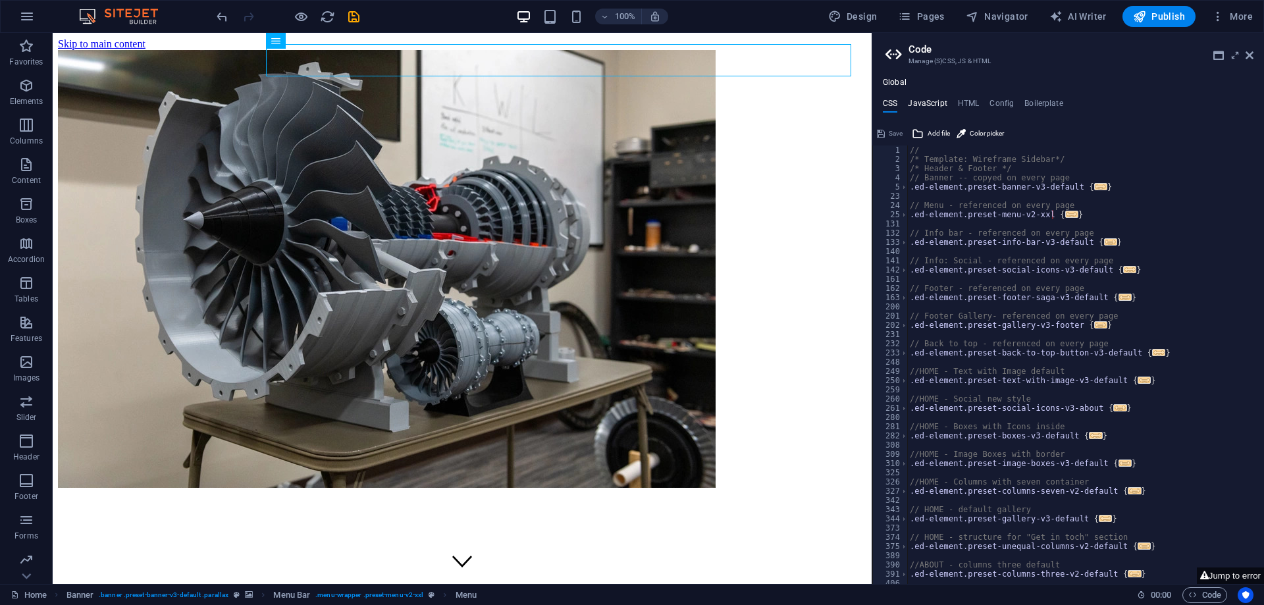
click at [923, 100] on h4 "JavaScript" at bounding box center [927, 106] width 39 height 14
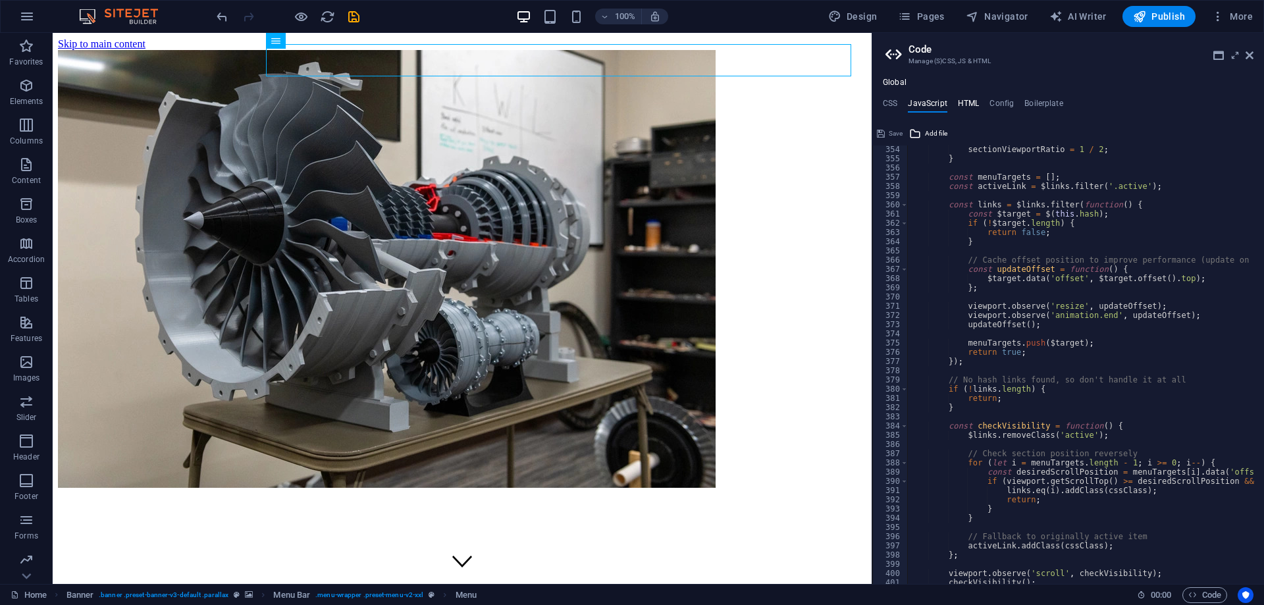
click at [964, 109] on h4 "HTML" at bounding box center [969, 106] width 22 height 14
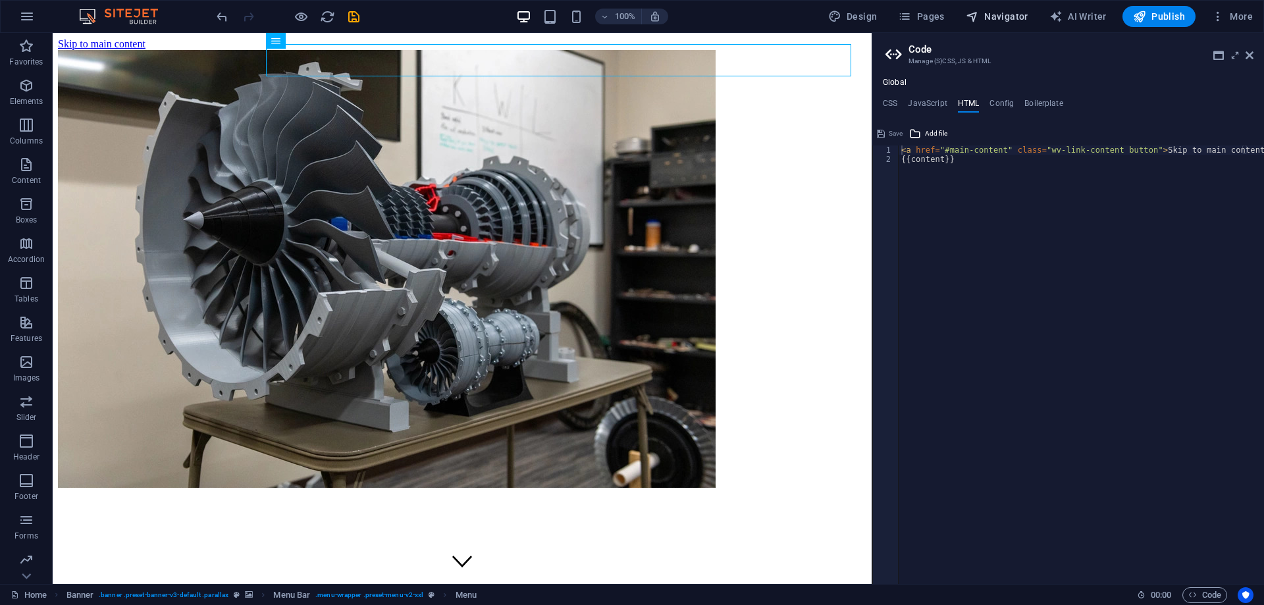
click at [1006, 24] on button "Navigator" at bounding box center [996, 16] width 73 height 21
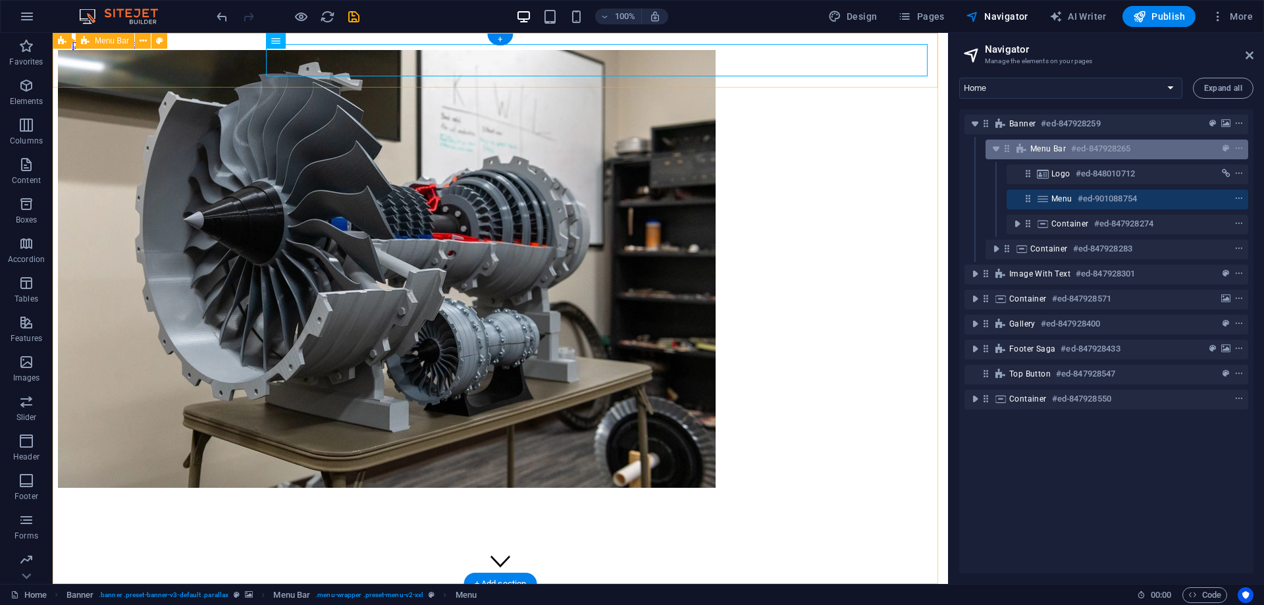
click at [1052, 153] on span "Menu Bar" at bounding box center [1048, 148] width 36 height 11
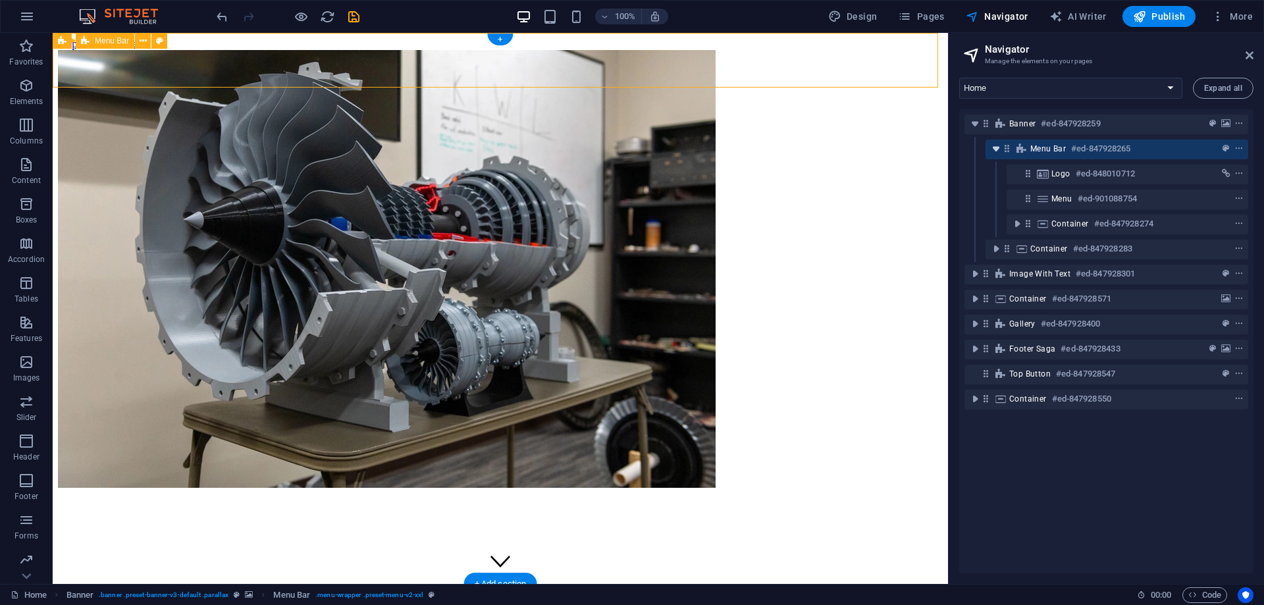
click at [1002, 148] on icon "toggle-expand" at bounding box center [995, 148] width 13 height 13
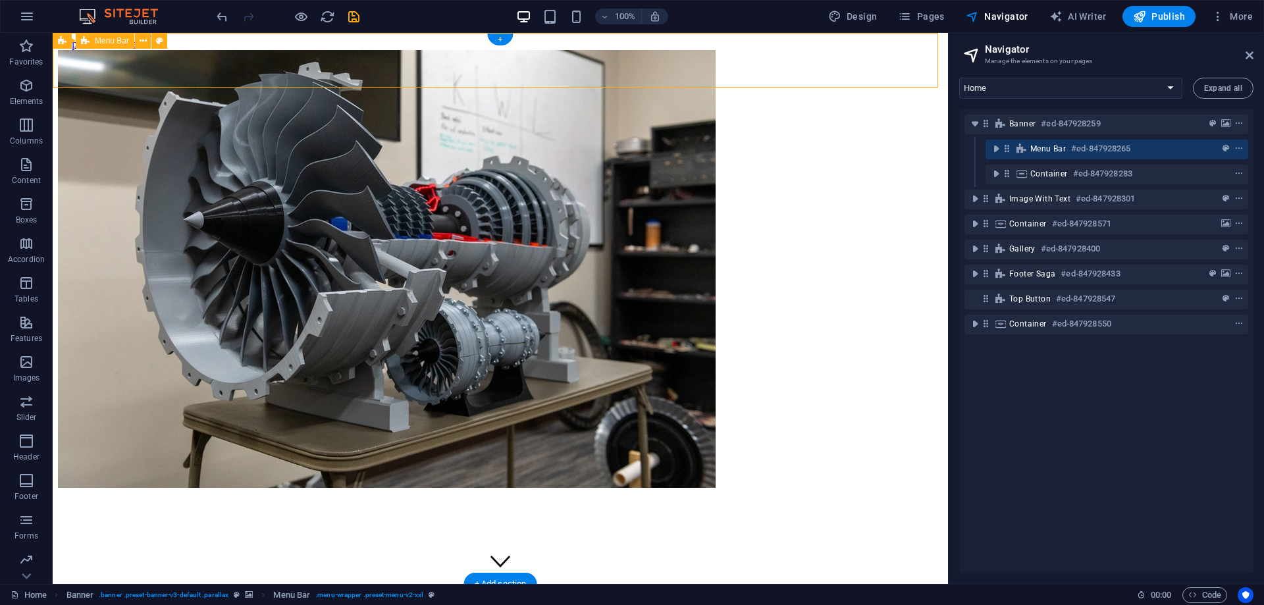
click at [1077, 149] on h6 "#ed-847928265" at bounding box center [1100, 149] width 59 height 16
click at [999, 148] on icon "toggle-expand" at bounding box center [995, 148] width 13 height 13
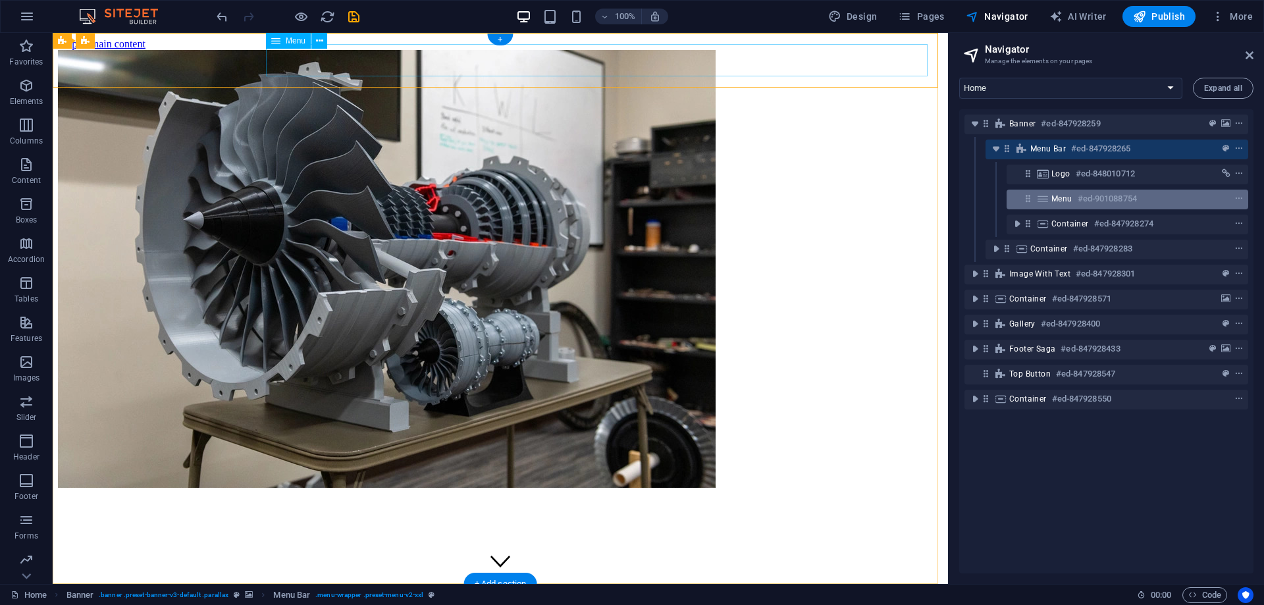
click at [1075, 194] on div "Menu #ed-901088754" at bounding box center [1116, 199] width 131 height 16
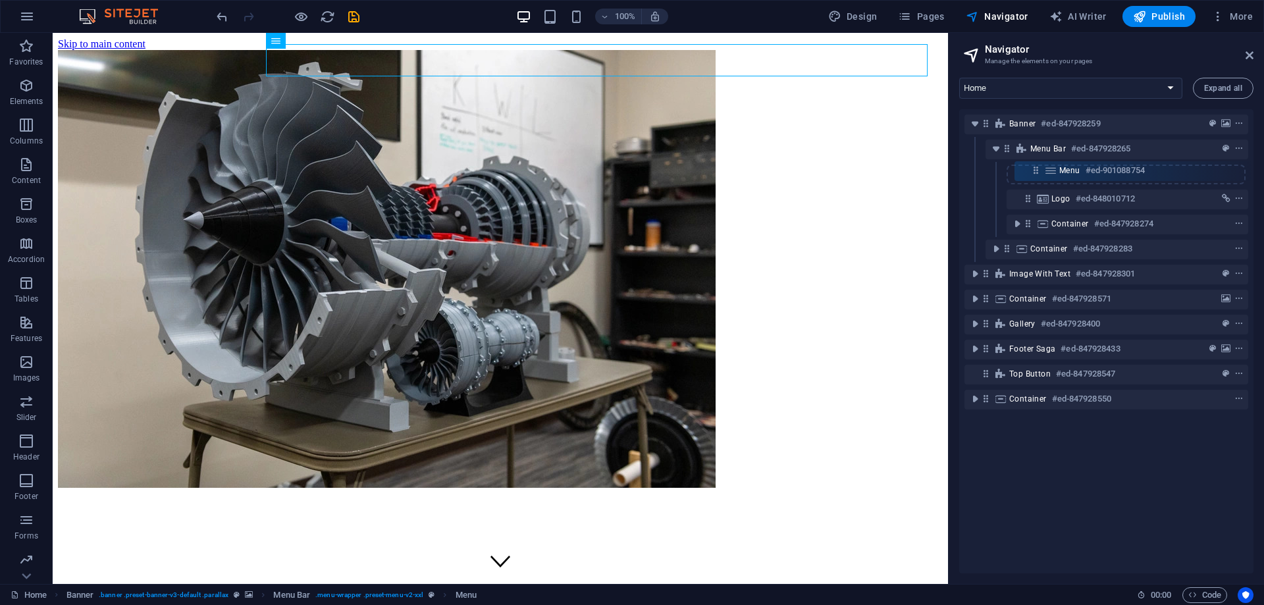
drag, startPoint x: 1030, startPoint y: 197, endPoint x: 1037, endPoint y: 165, distance: 33.1
click at [1037, 165] on div "Banner #ed-847928259 Menu Bar #ed-847928265 Logo #ed-848010712 Menu #ed-9010887…" at bounding box center [1106, 341] width 294 height 464
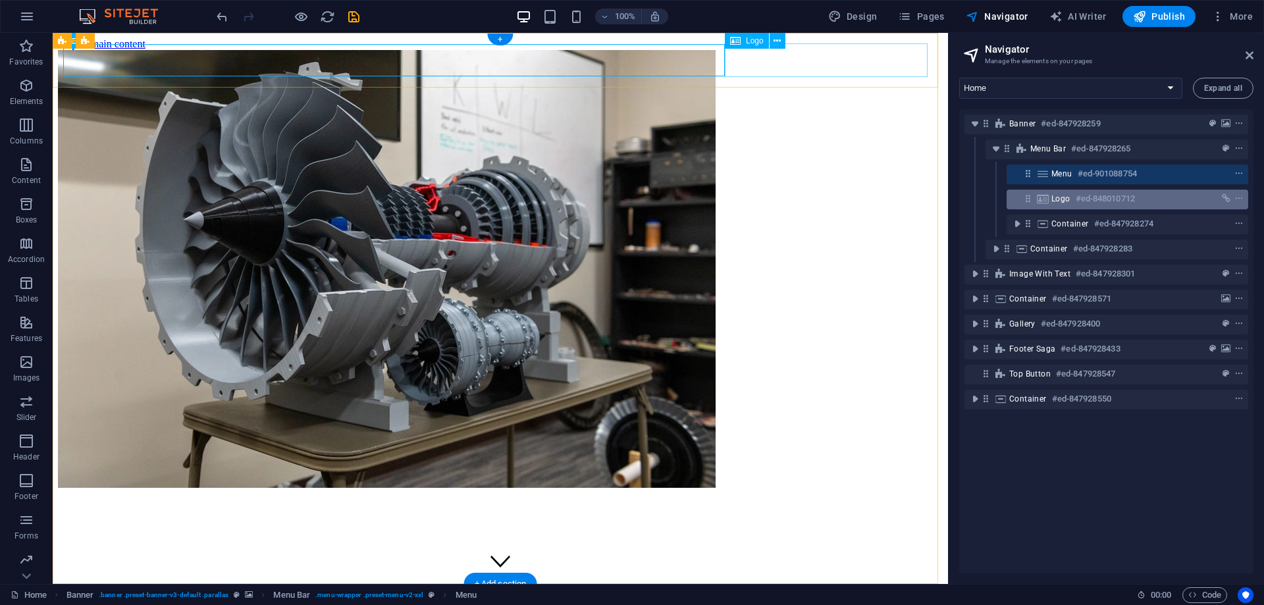
drag, startPoint x: 1044, startPoint y: 174, endPoint x: 1047, endPoint y: 201, distance: 26.5
click at [1047, 201] on div "Banner #ed-847928259 Menu Bar #ed-847928265 Menu #ed-901088754 Logo #ed-8480107…" at bounding box center [1106, 341] width 294 height 464
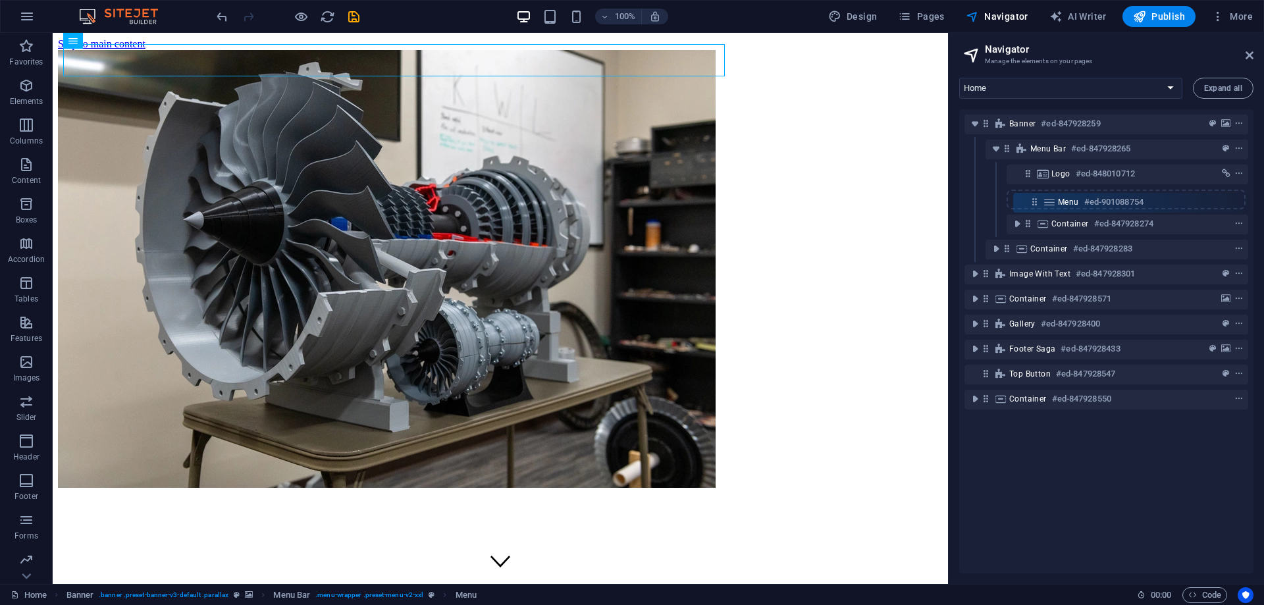
drag, startPoint x: 1029, startPoint y: 174, endPoint x: 1036, endPoint y: 202, distance: 29.1
click at [1036, 202] on div "Banner #ed-847928259 Menu Bar #ed-847928265 Menu #ed-901088754 Logo #ed-8480107…" at bounding box center [1106, 341] width 294 height 464
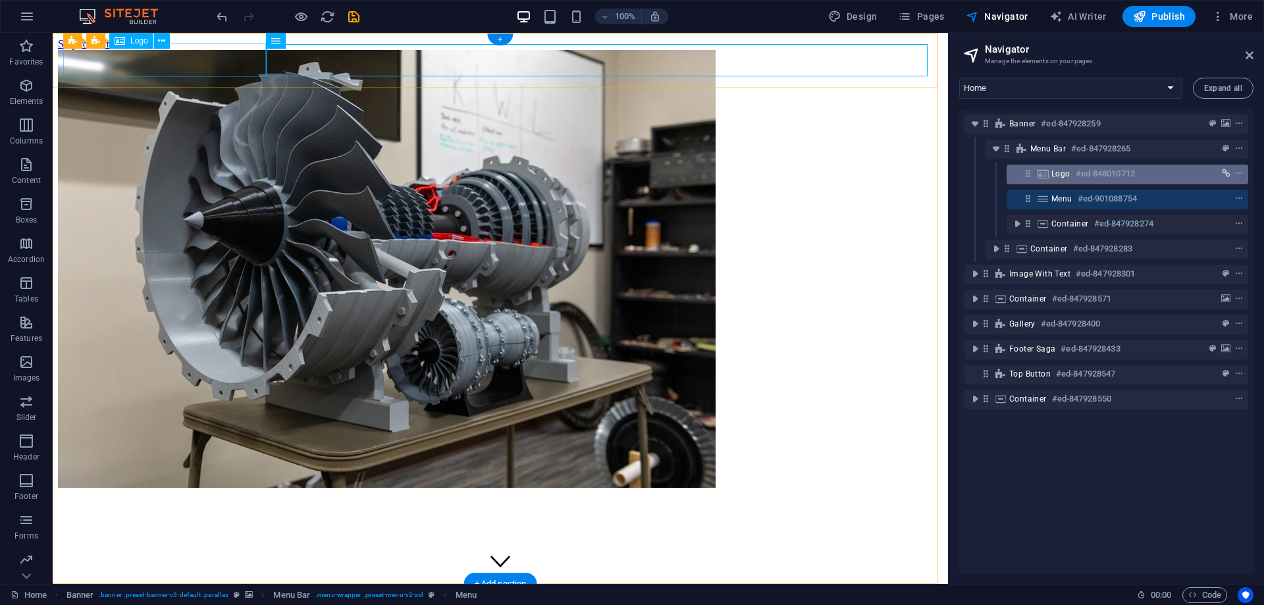
click at [1226, 173] on icon "link" at bounding box center [1226, 173] width 9 height 9
select select
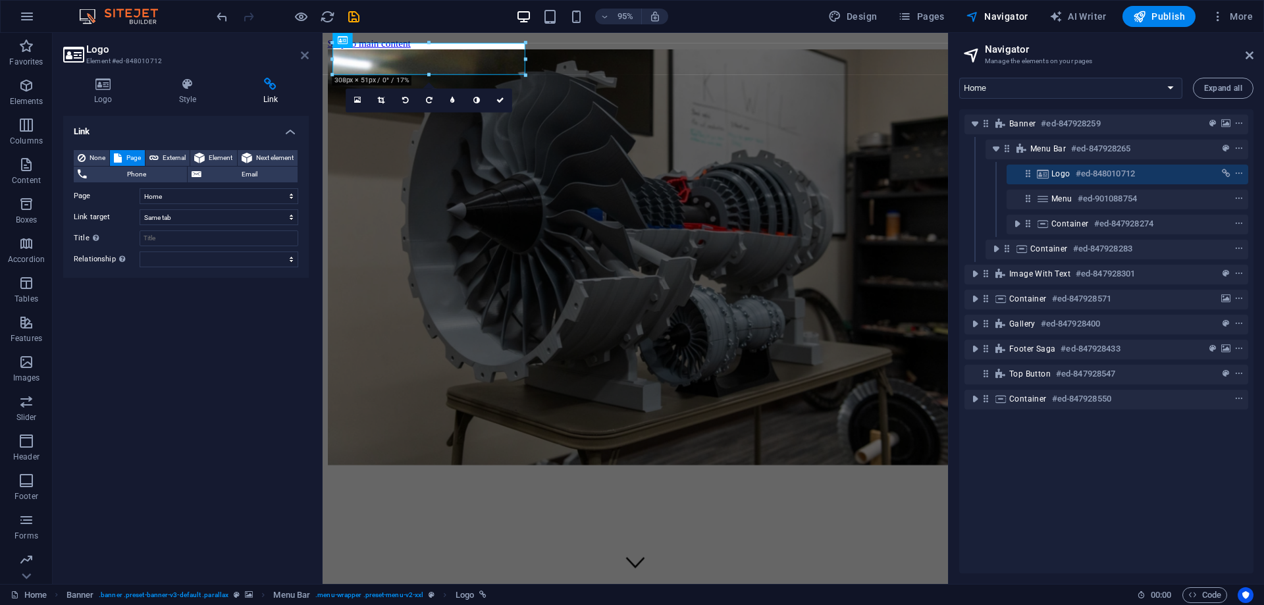
click at [303, 56] on icon at bounding box center [305, 55] width 8 height 11
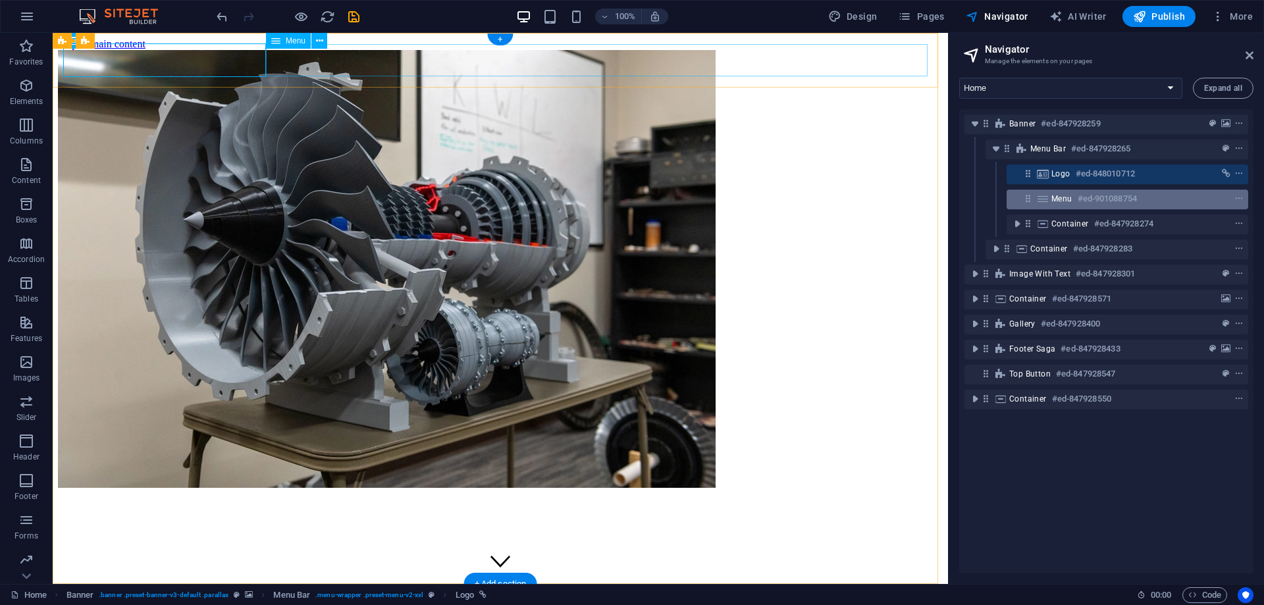
click at [1126, 202] on h6 "#ed-901088754" at bounding box center [1106, 199] width 59 height 16
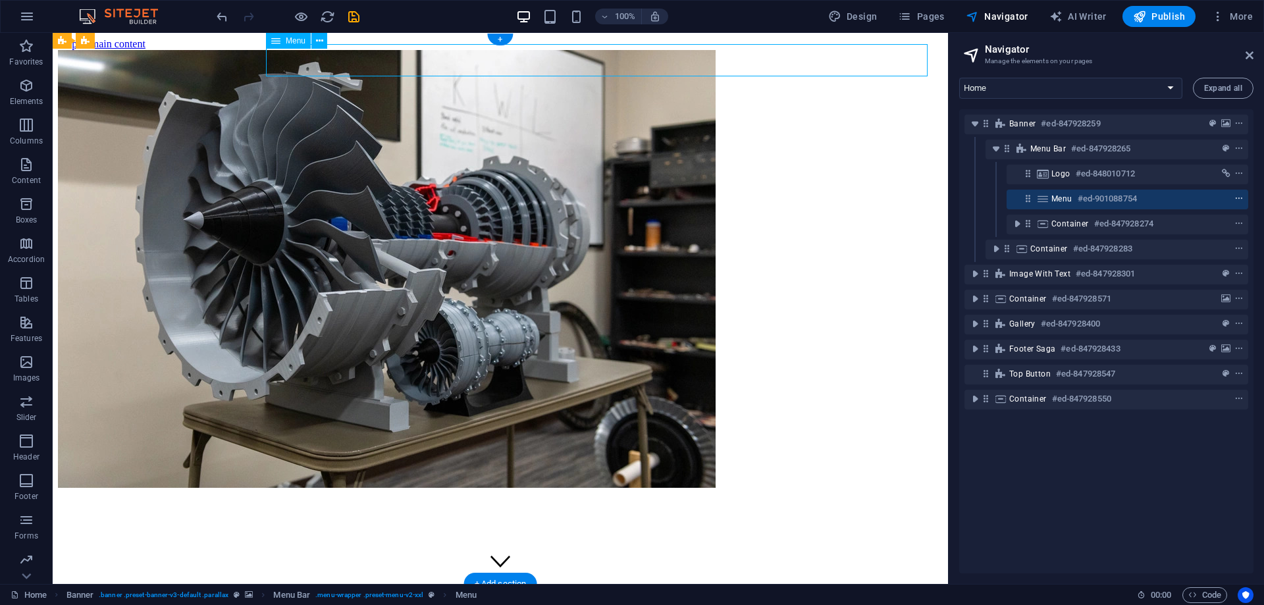
click at [1240, 197] on icon "context-menu" at bounding box center [1238, 198] width 9 height 9
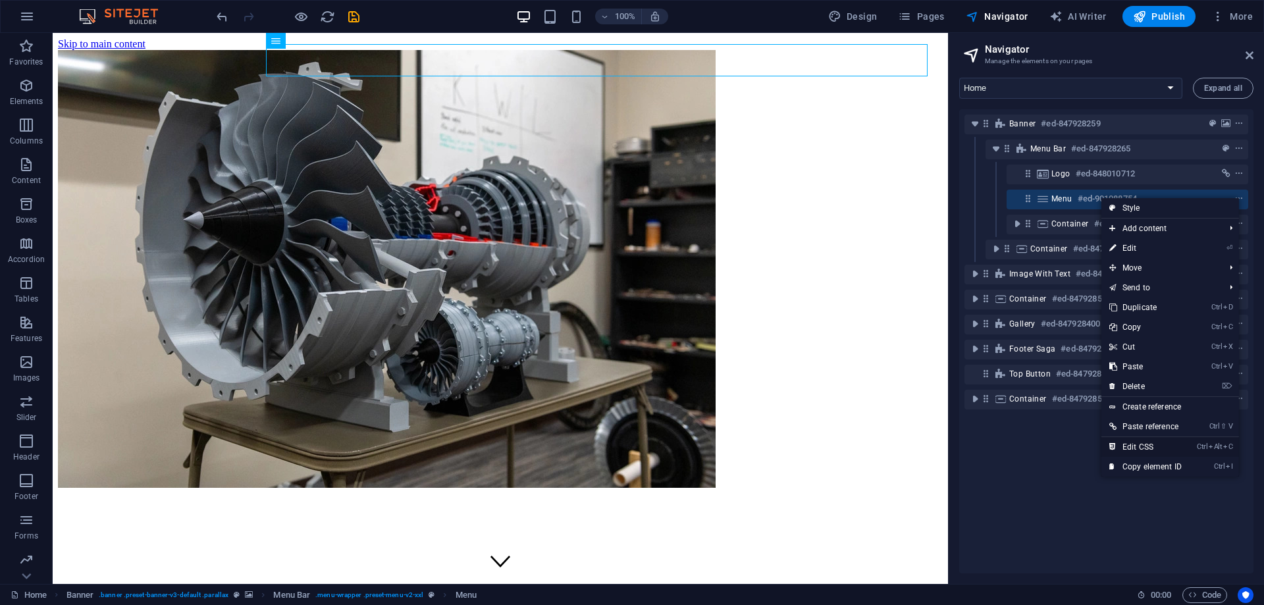
click at [1160, 442] on link "Ctrl Alt C Edit CSS" at bounding box center [1145, 447] width 88 height 20
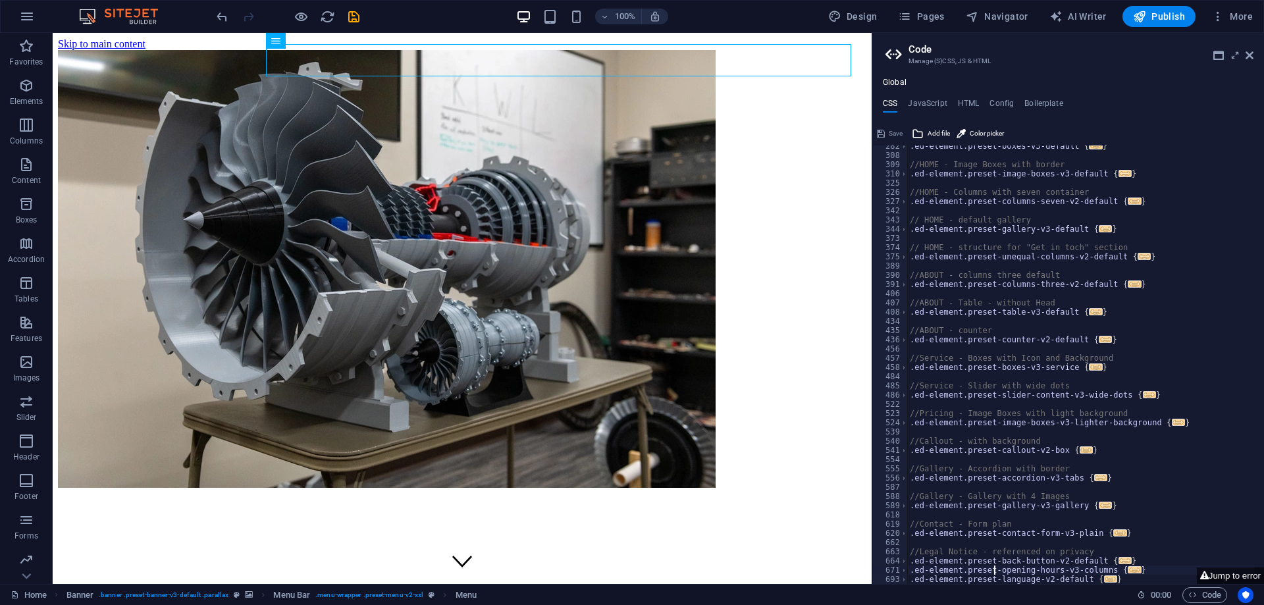
scroll to position [290, 0]
click at [932, 107] on h4 "JavaScript" at bounding box center [927, 106] width 39 height 14
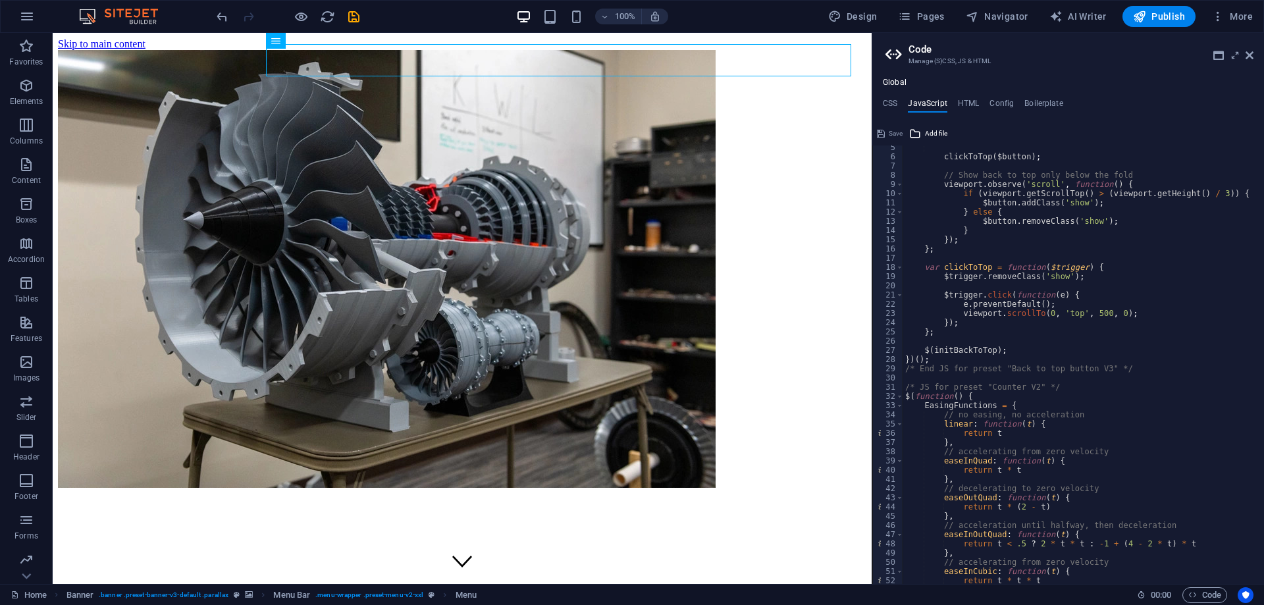
scroll to position [79, 0]
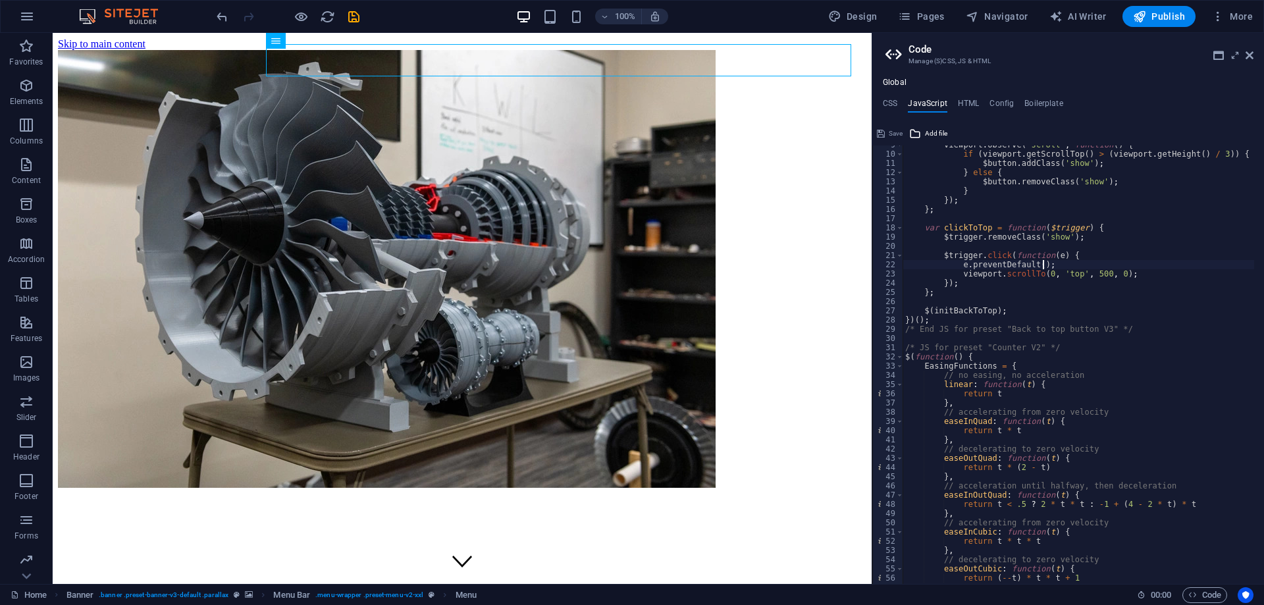
drag, startPoint x: 1103, startPoint y: 269, endPoint x: 1170, endPoint y: 288, distance: 69.0
drag, startPoint x: 1170, startPoint y: 288, endPoint x: 1147, endPoint y: 309, distance: 31.7
click at [1147, 309] on div "viewport . observe ( 'scroll' , function ( ) { if ( viewport . getScrollTop ( )…" at bounding box center [1213, 363] width 622 height 447
type textarea "$(initBackToTop);"
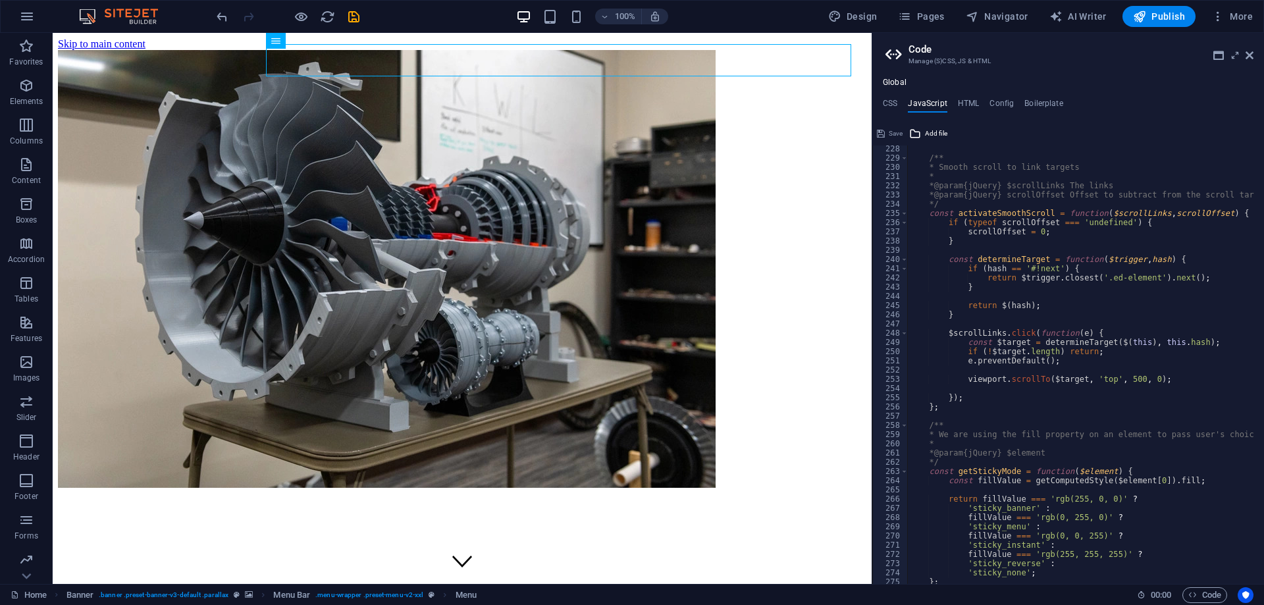
scroll to position [2133, 0]
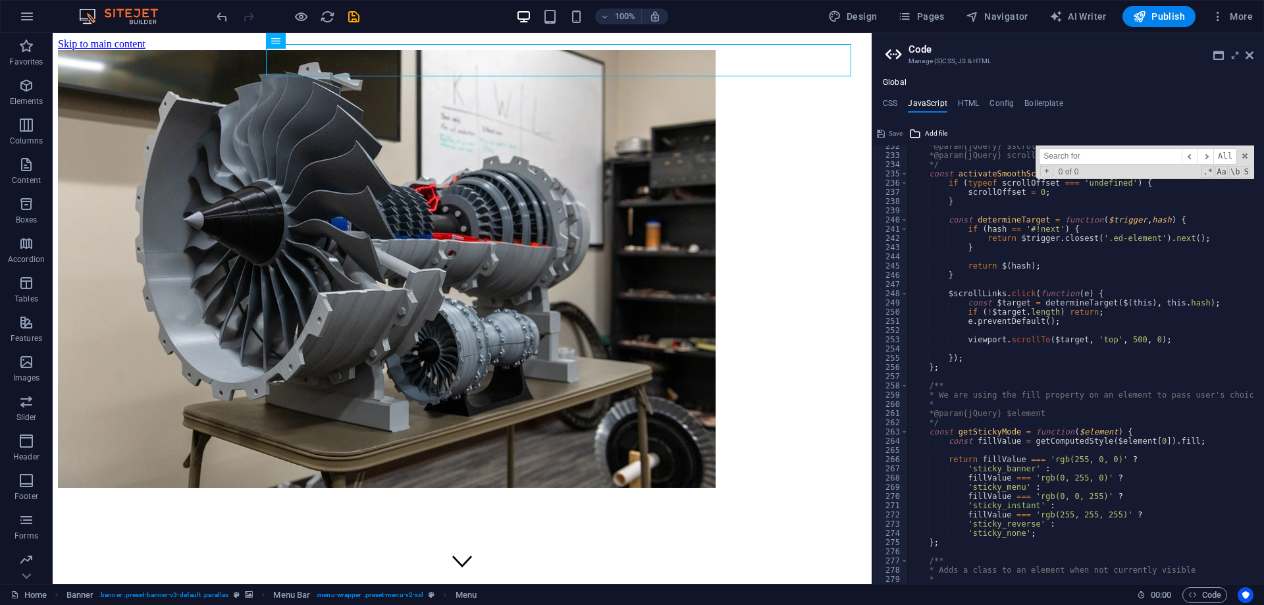
type input "s"
type textarea "/* End JS for preset "Back to top button V3" */"
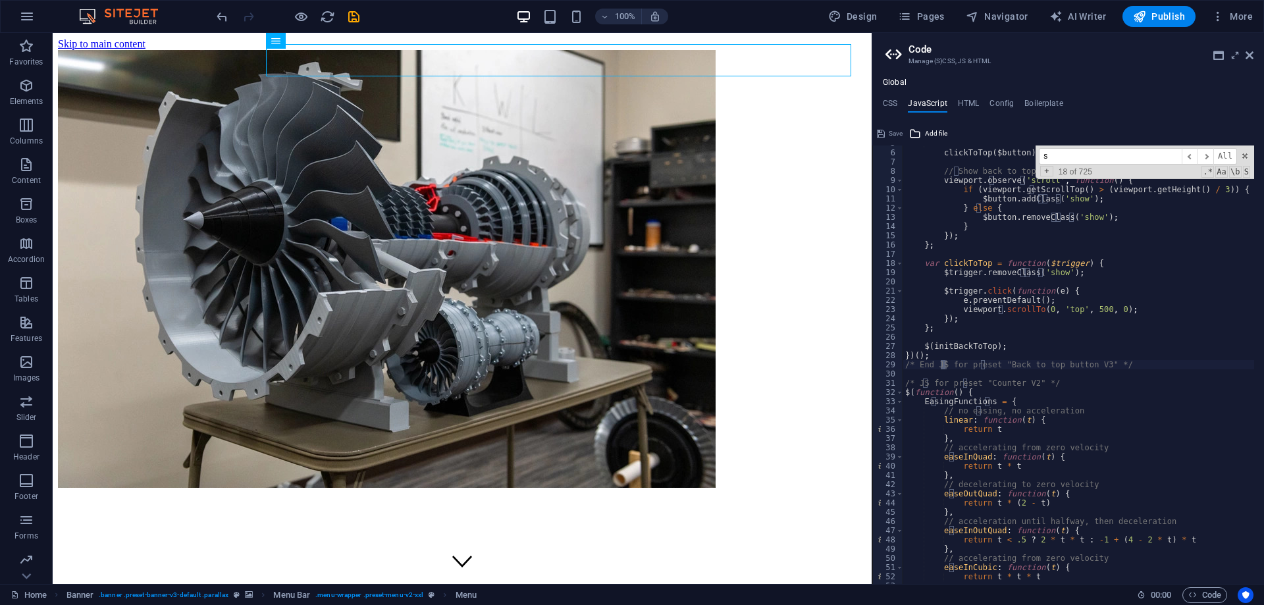
type input "sl"
type textarea "source === "sl" ? "si" : // Slovenian -> Slovenia"
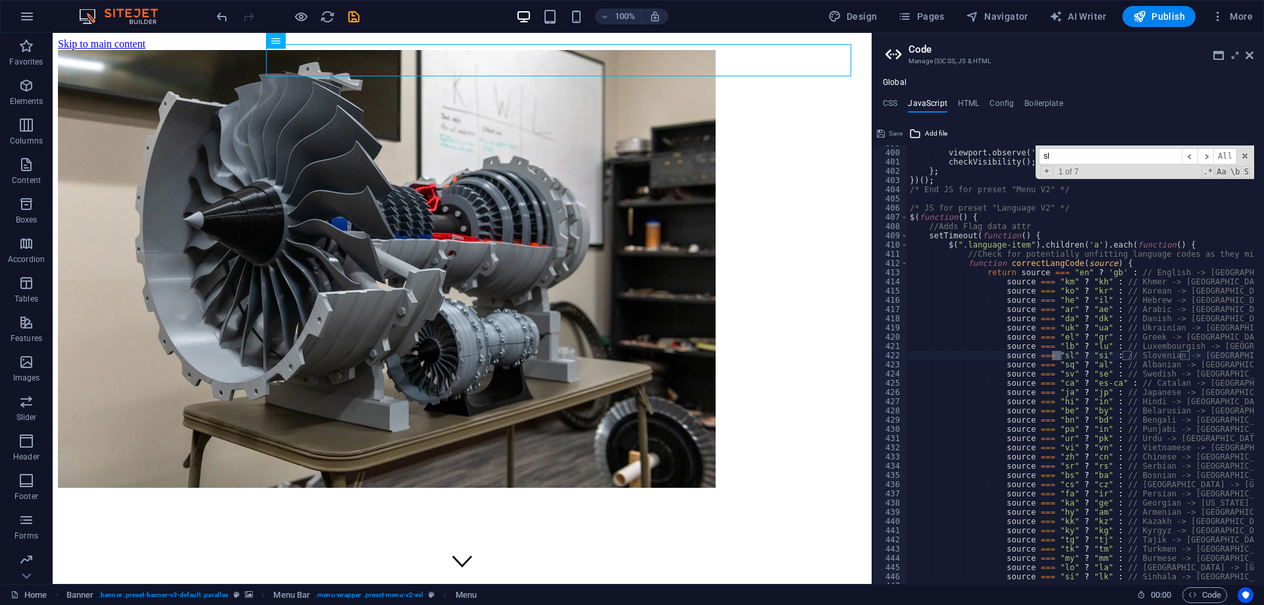
scroll to position [3675, 0]
type input "sli"
type textarea "if (document.body.classList.contains('edit') || document.body.classList.contain…"
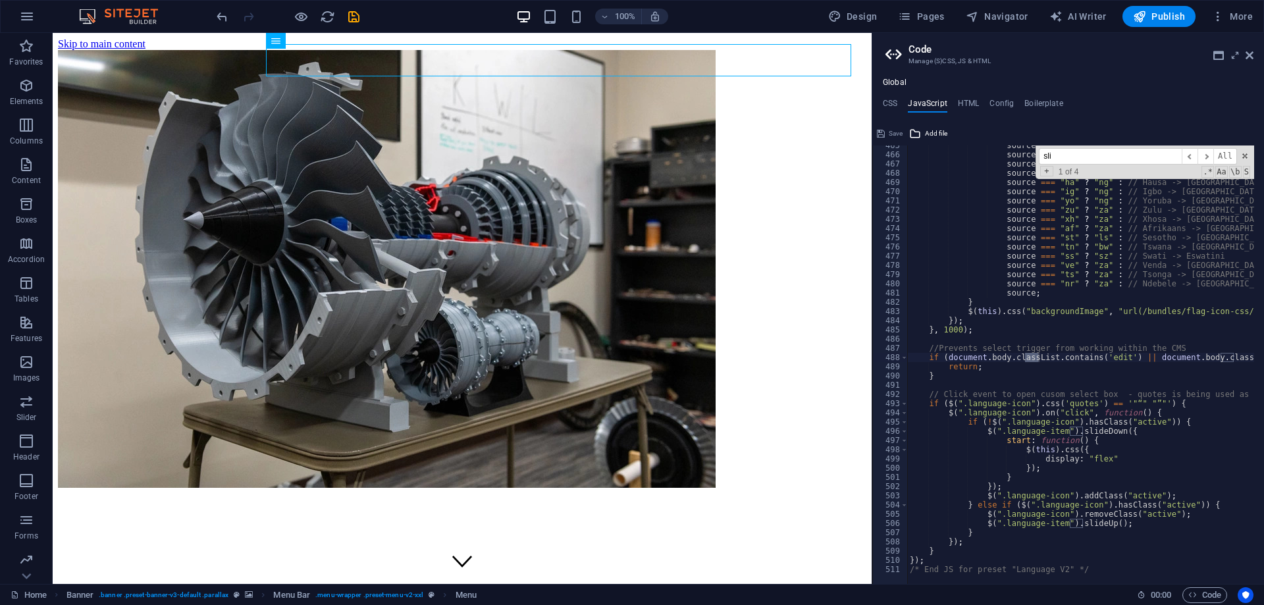
scroll to position [4280, 0]
type input "slic3d"
click at [1247, 156] on span at bounding box center [1244, 155] width 9 height 9
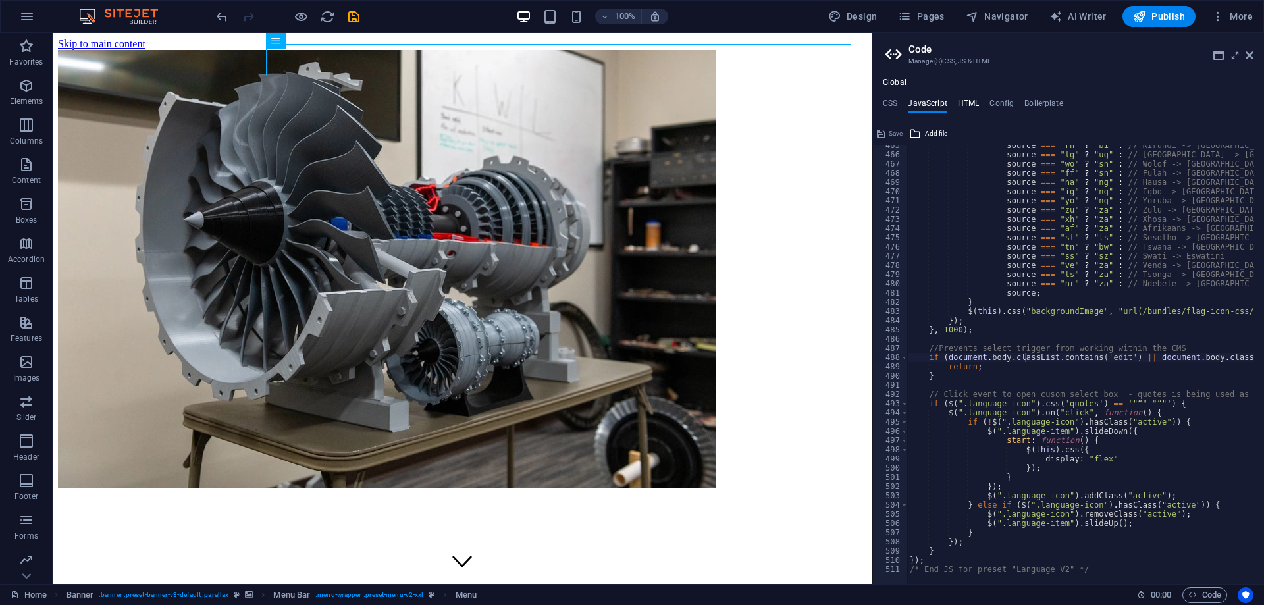
click at [973, 107] on h4 "HTML" at bounding box center [969, 106] width 22 height 14
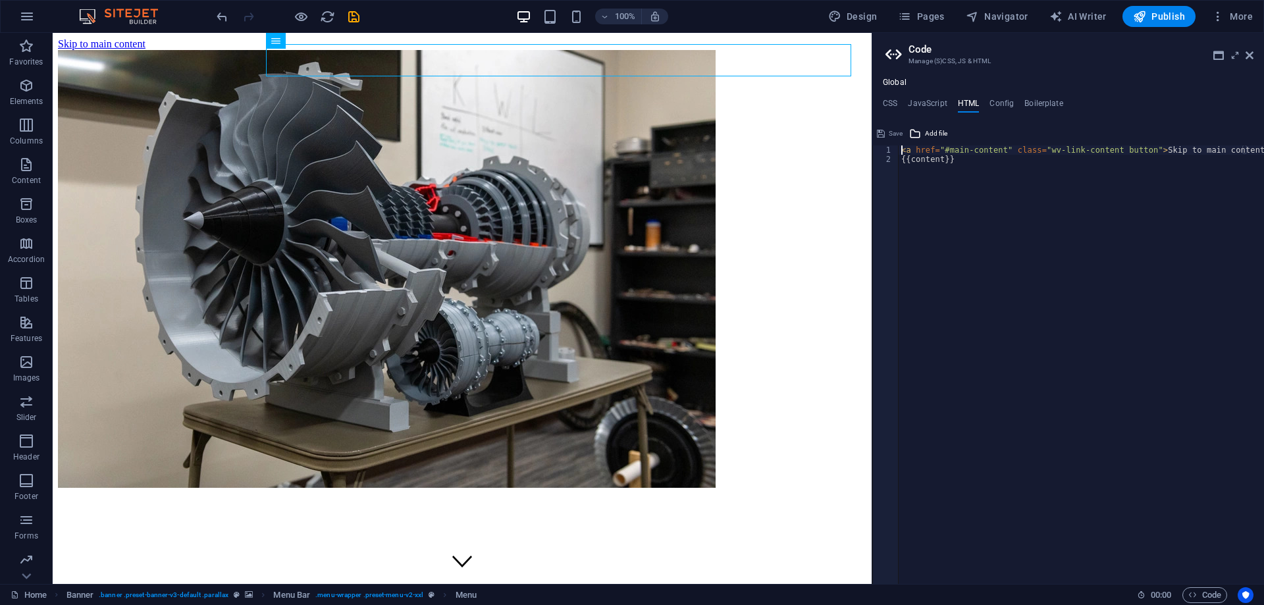
click at [984, 153] on div "< a href = "#main-content" class = "wv-link-content button" > Skip to main cont…" at bounding box center [1080, 373] width 365 height 457
click at [1047, 147] on div "< a href = "#main-content" class = "wv-link-content button" > Skip to main cont…" at bounding box center [1080, 373] width 365 height 457
drag, startPoint x: 1050, startPoint y: 147, endPoint x: 1068, endPoint y: 148, distance: 17.8
click at [1051, 147] on div "< a href = "#main-content" class = "wv-link-content button" > Skip to main cont…" at bounding box center [1080, 373] width 365 height 457
click at [1090, 150] on div "< a href = "#main-content" class = "wv-link-content button" > Skip to main cont…" at bounding box center [1080, 373] width 365 height 457
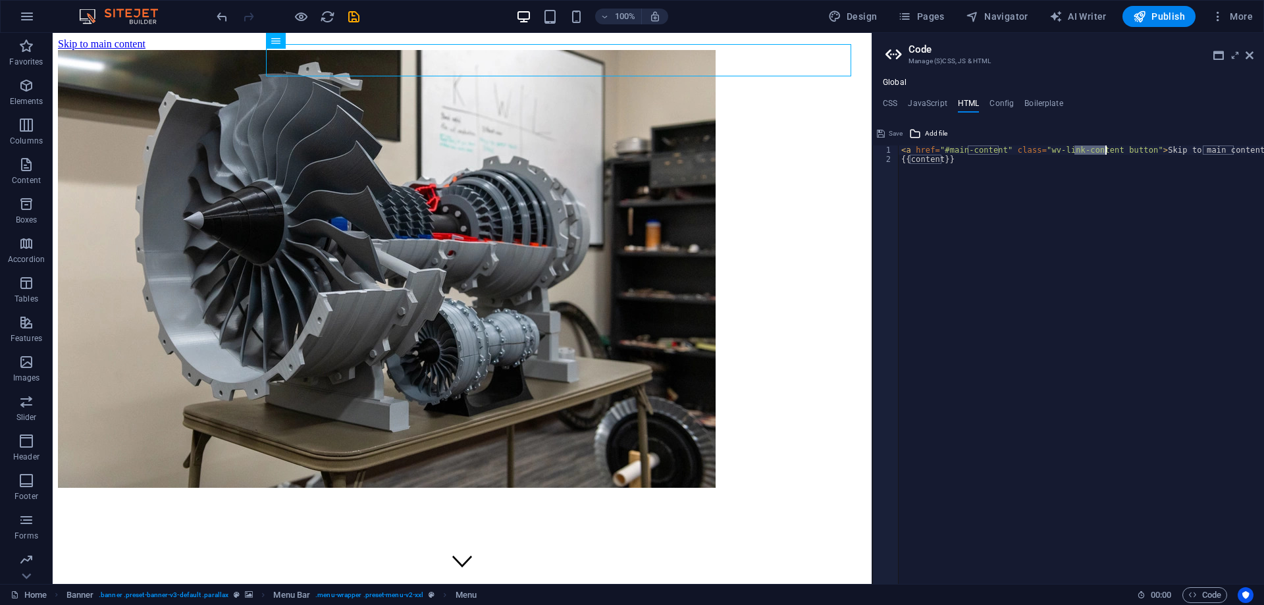
click at [1090, 150] on div "< a href = "#main-content" class = "wv-link-content button" > Skip to main cont…" at bounding box center [1080, 373] width 365 height 457
click at [1041, 149] on div "< a href = "#main-content" class = "wv-link-content button" > Skip to main cont…" at bounding box center [1080, 373] width 365 height 457
click at [1000, 107] on h4 "Config" at bounding box center [1001, 106] width 24 height 14
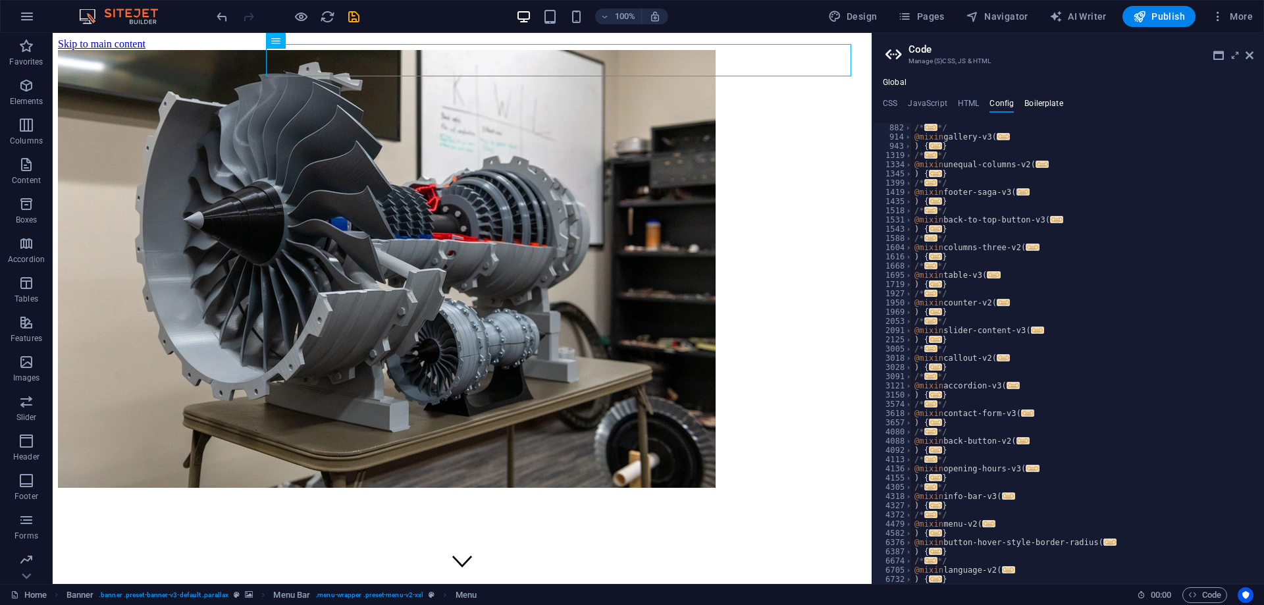
click at [1049, 108] on h4 "Boilerplate" at bounding box center [1043, 106] width 39 height 14
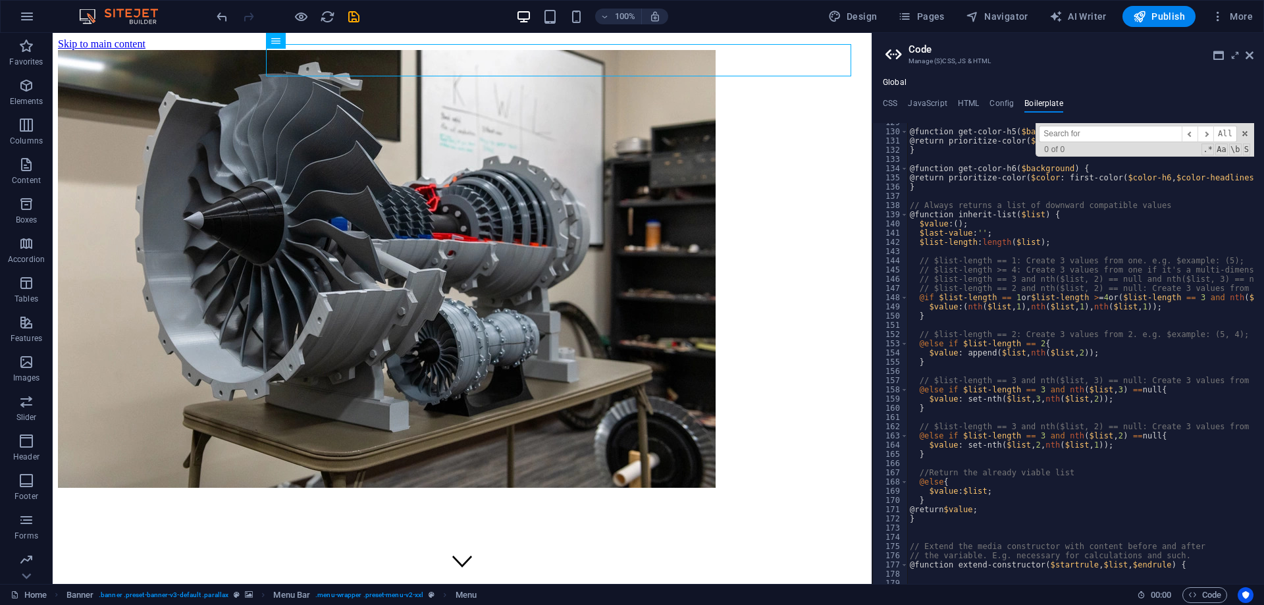
type input "Slic3d"
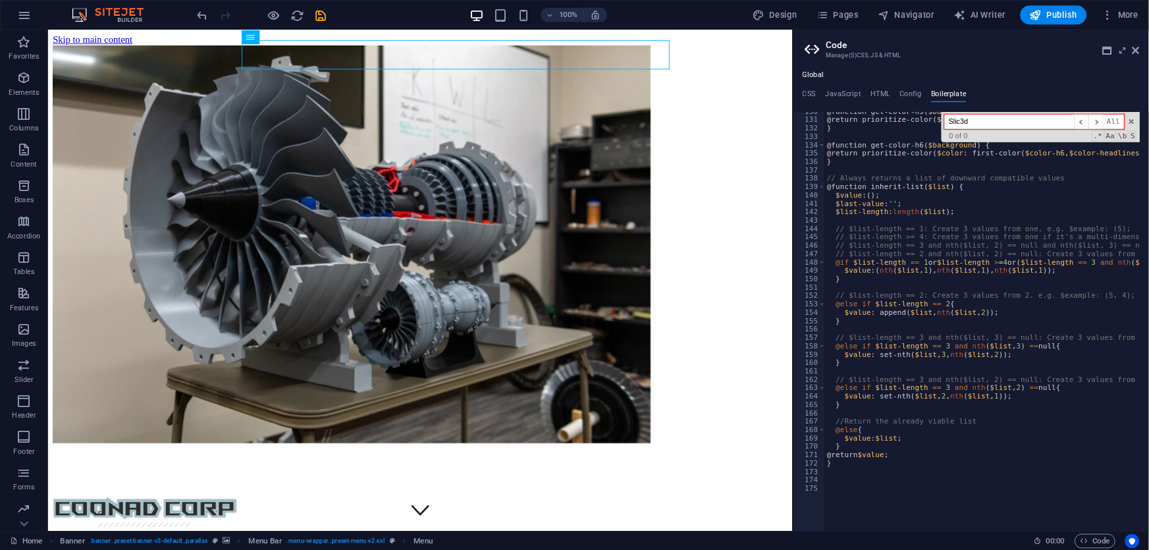
scroll to position [671, 0]
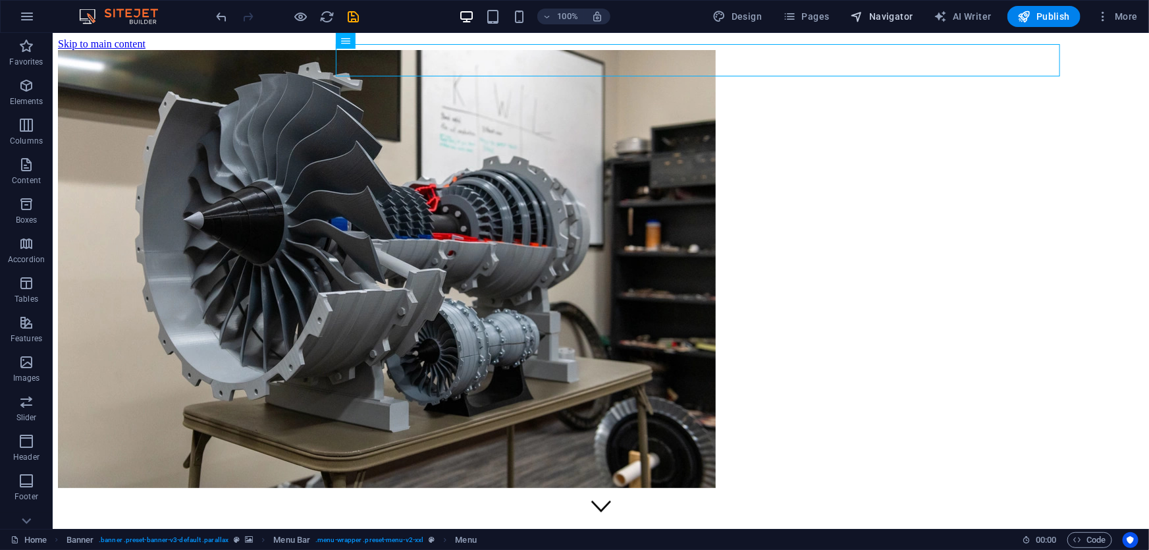
click at [875, 10] on span "Navigator" at bounding box center [881, 16] width 63 height 13
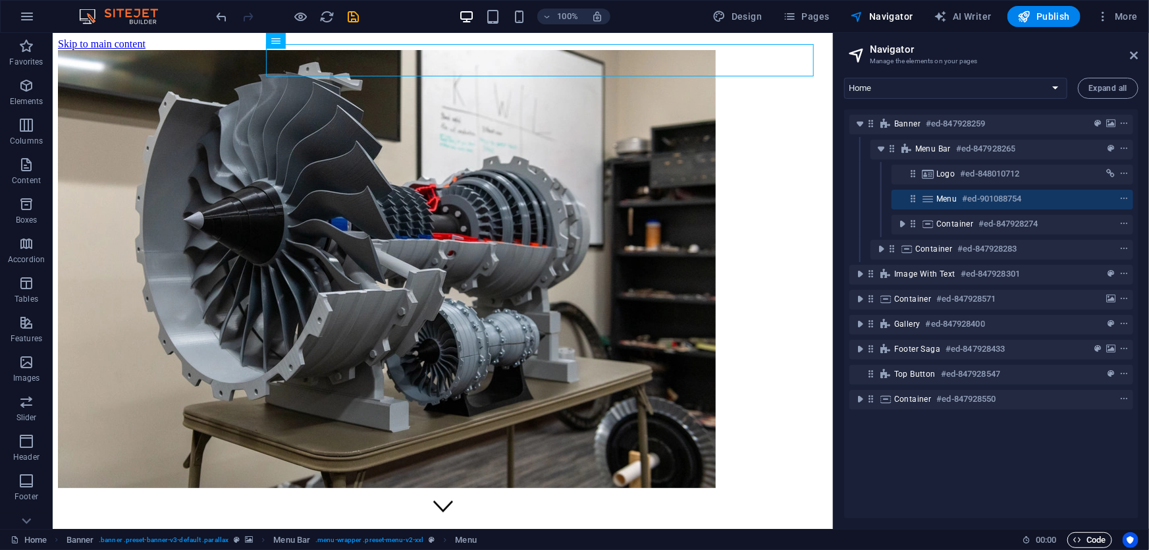
click at [1088, 536] on span "Code" at bounding box center [1089, 540] width 33 height 16
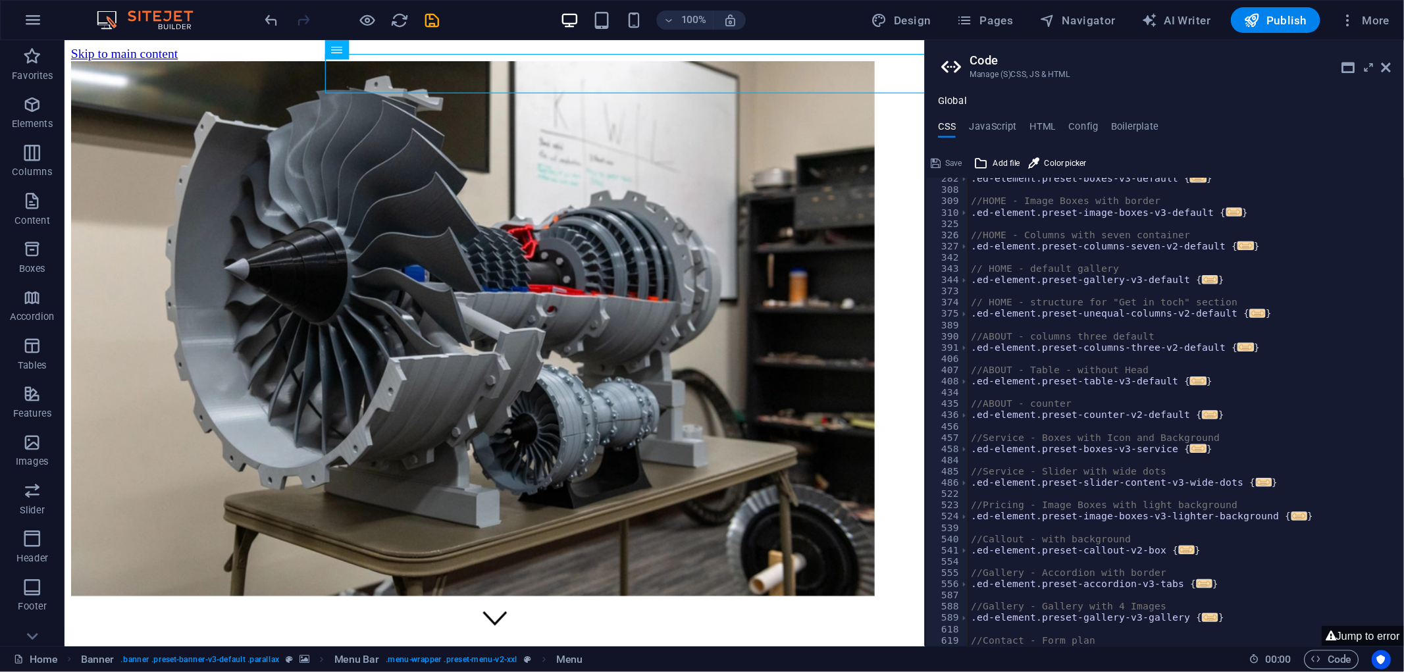
scroll to position [290, 0]
click at [579, 592] on nav "Areas de negocio Slic3d Suministros Coon garage Contacto" at bounding box center [403, 621] width 693 height 59
click at [831, 99] on ul "CSS JavaScript HTML Config Boilerplate" at bounding box center [953, 106] width 392 height 14
drag, startPoint x: 848, startPoint y: 99, endPoint x: 887, endPoint y: 104, distance: 38.5
click at [849, 99] on h4 "HTML" at bounding box center [854, 106] width 22 height 14
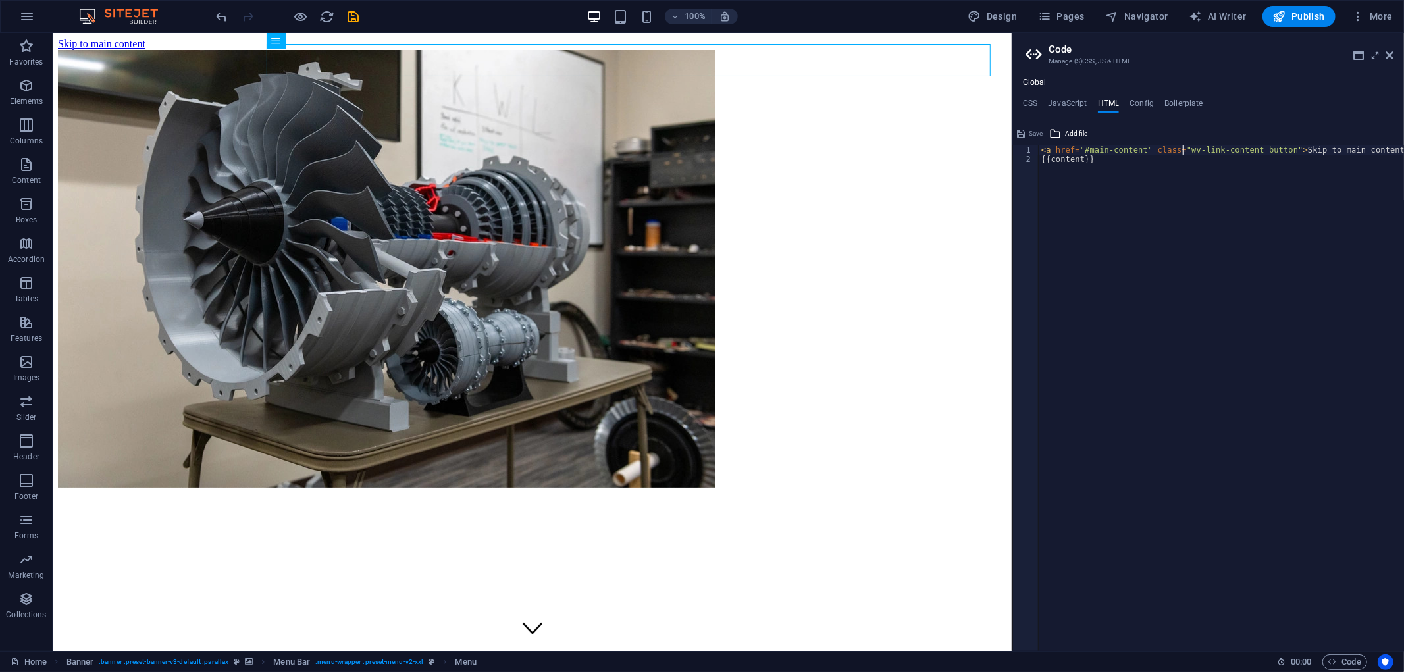
click at [1210, 152] on div "< a href = "#main-content" class = "wv-link-content button" > Skip to main cont…" at bounding box center [1221, 407] width 365 height 525
click at [1263, 142] on div "<a href="#main-content" class="wv-link-content button">Skip to main content</a>…" at bounding box center [1208, 387] width 392 height 528
drag, startPoint x: 1359, startPoint y: 157, endPoint x: 1366, endPoint y: 155, distance: 7.4
click at [1263, 156] on div "< a href = "#main-content" class = "wv-link-content button" > Skip to main cont…" at bounding box center [1221, 407] width 365 height 525
click at [1175, 143] on div "{{content}} 1 2 < a href = "#main-content" class = "wv-link-content button" > S…" at bounding box center [1208, 387] width 392 height 528
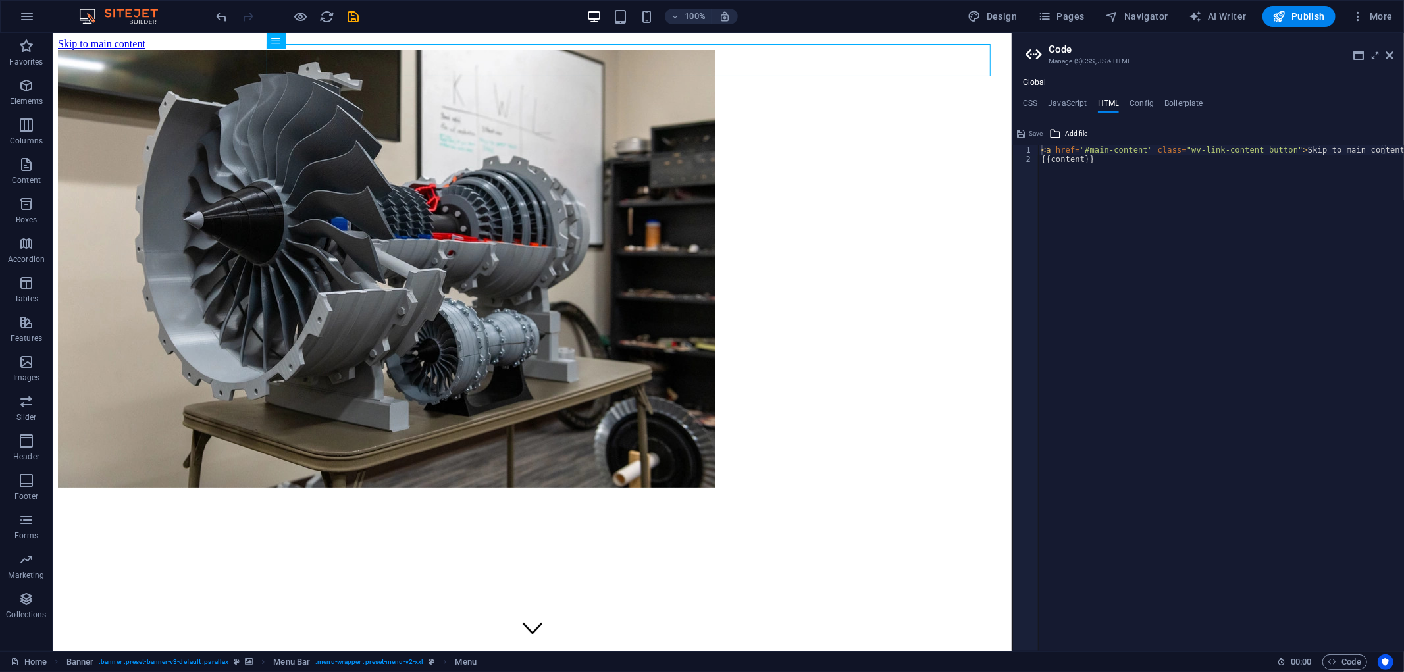
click at [1241, 141] on div "<a href="#main-content" class="wv-link-content button">Skip to main content</a>…" at bounding box center [1208, 387] width 392 height 528
click at [1235, 142] on div "<a href="#main-content" class="wv-link-content button">Skip to main content</a>…" at bounding box center [1208, 387] width 392 height 528
type textarea "{{content}}"
click at [1160, 200] on div "< a href = "#main-content" class = "wv-link-content button" > Skip to main cont…" at bounding box center [1221, 407] width 365 height 525
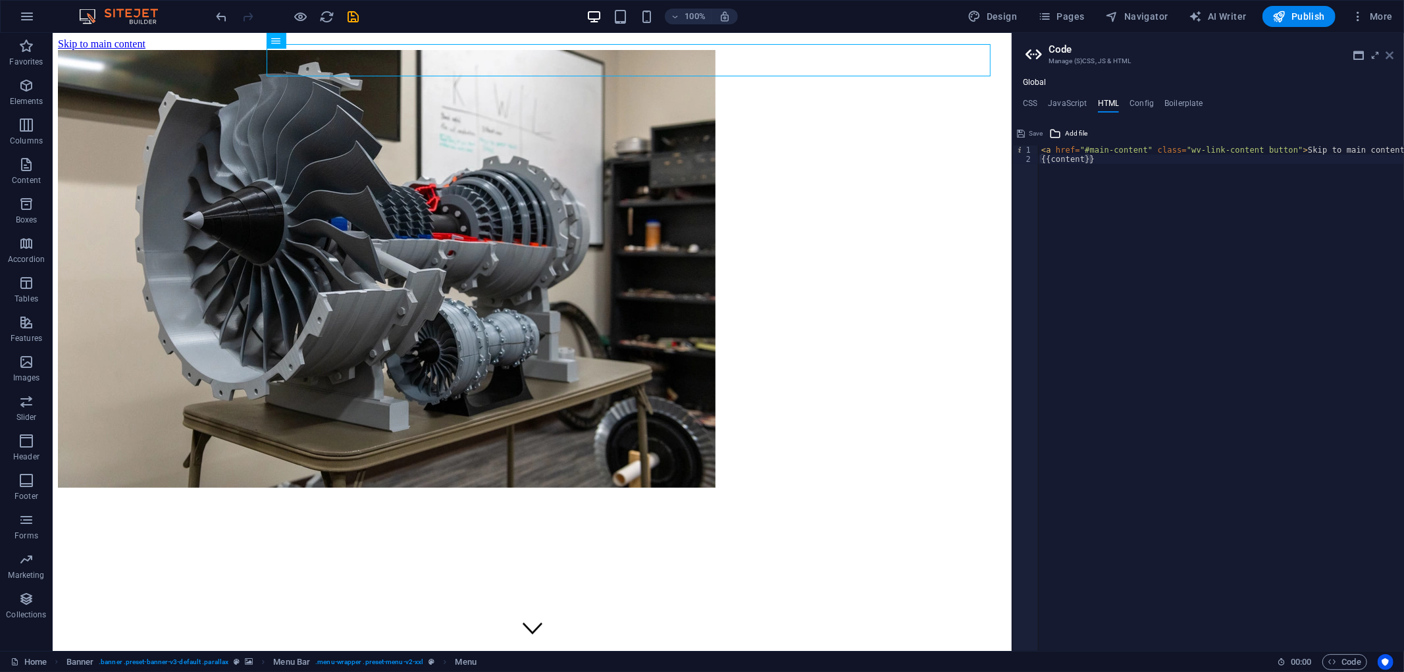
click at [1263, 56] on icon at bounding box center [1390, 55] width 8 height 11
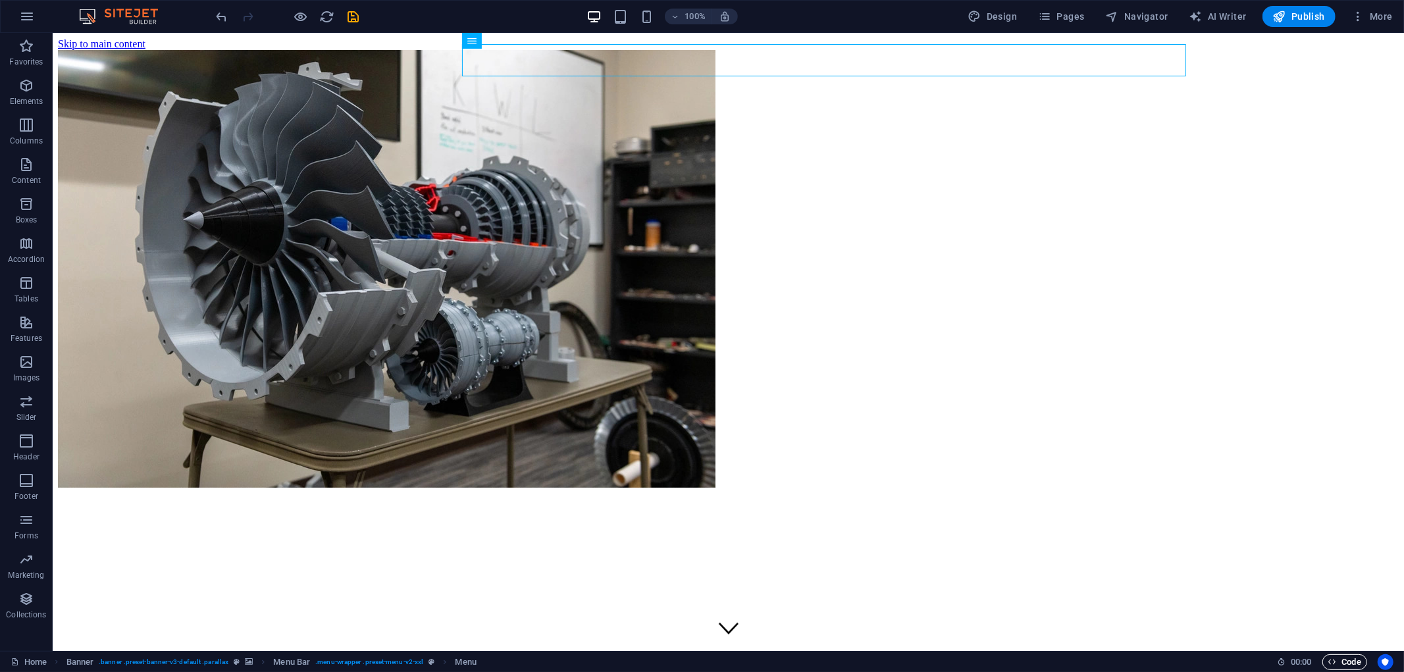
click at [1263, 604] on span "Code" at bounding box center [1344, 662] width 33 height 16
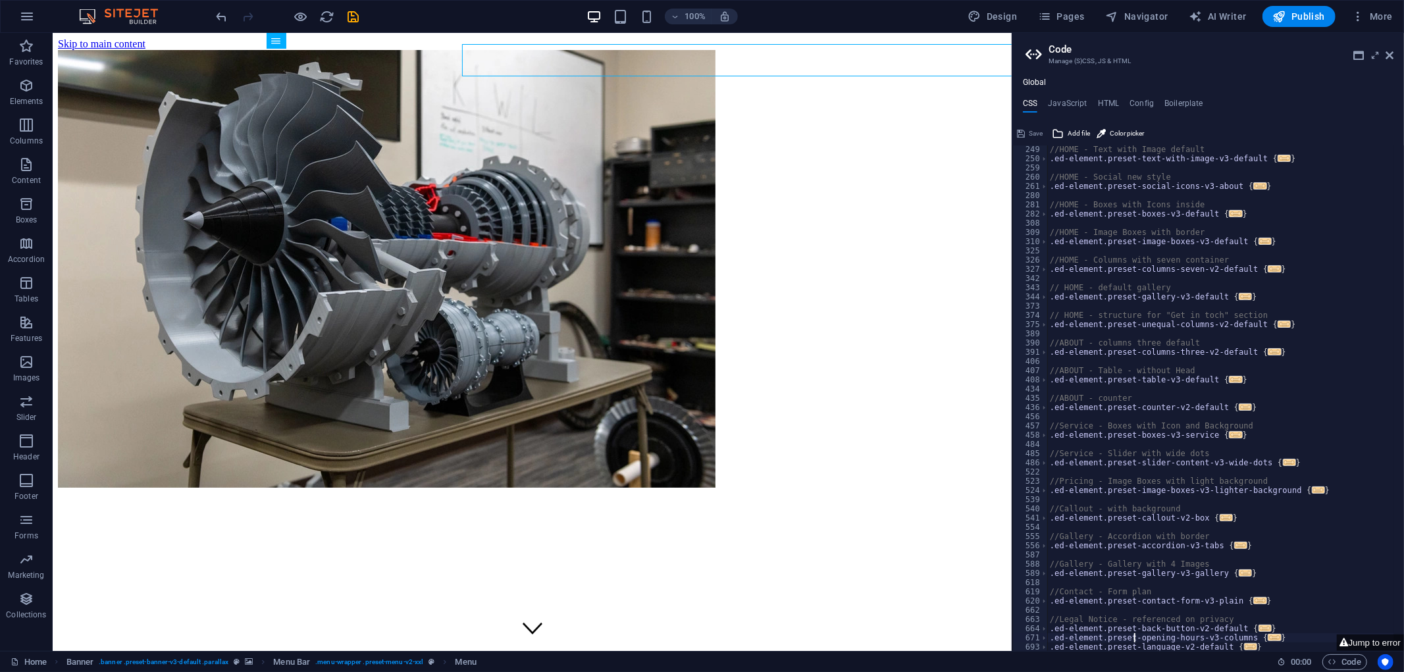
scroll to position [221, 0]
click at [1027, 53] on icon at bounding box center [1035, 54] width 20 height 18
click at [1042, 53] on icon at bounding box center [1035, 54] width 20 height 18
click at [1103, 53] on h2 "Code" at bounding box center [1221, 49] width 345 height 12
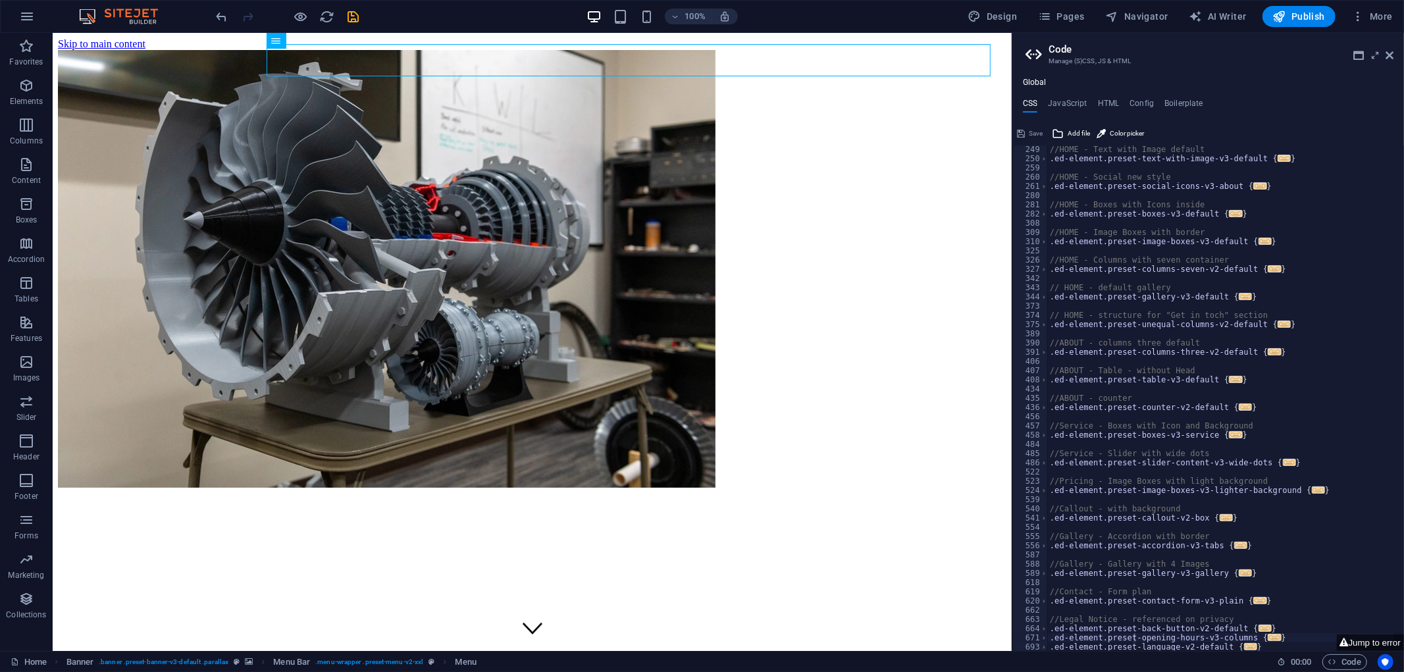
click at [1108, 63] on h3 "Manage (S)CSS, JS & HTML" at bounding box center [1208, 61] width 319 height 12
click at [1113, 63] on h3 "Manage (S)CSS, JS & HTML" at bounding box center [1208, 61] width 319 height 12
click at [1134, 53] on header "Code Manage (S)CSS, JS & HTML" at bounding box center [1209, 50] width 368 height 34
click at [1135, 51] on h2 "Code" at bounding box center [1221, 49] width 345 height 12
click at [1131, 12] on span "Navigator" at bounding box center [1137, 16] width 63 height 13
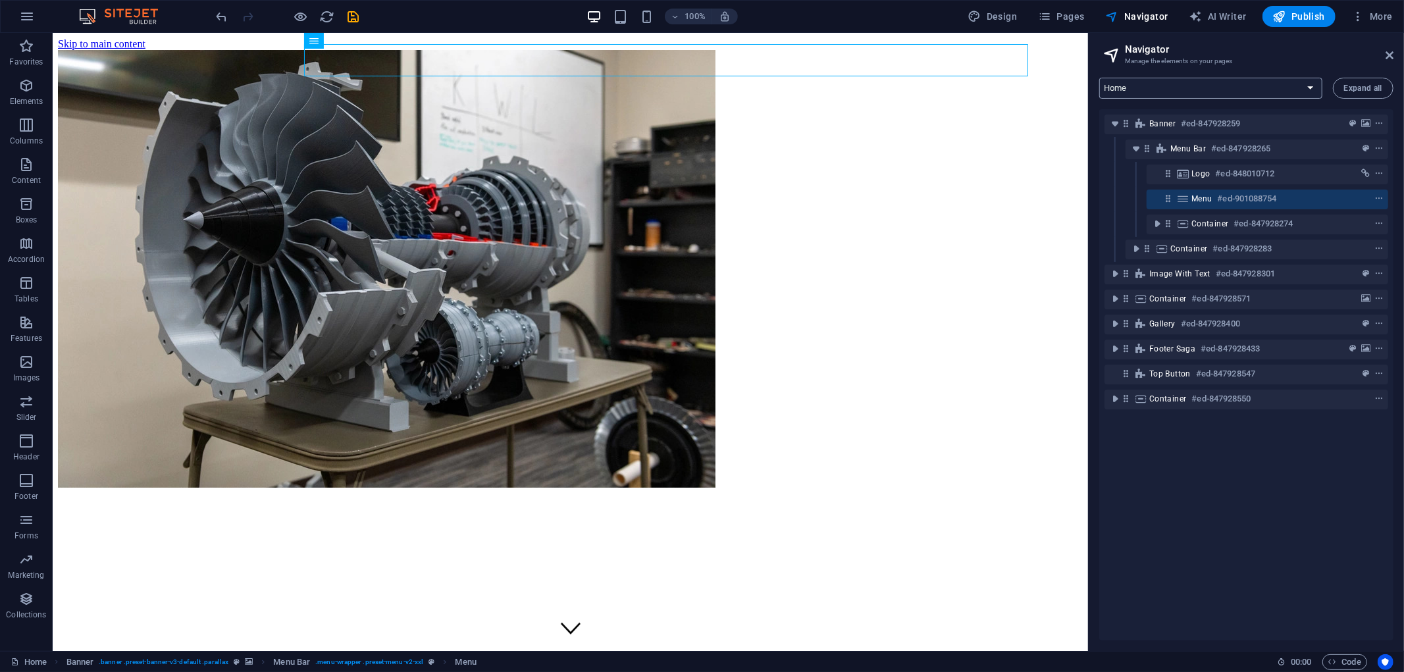
click at [1263, 94] on select "Home Acerca de nosotros Areas de negocio Contacto" at bounding box center [1210, 88] width 223 height 21
click at [1243, 96] on select "Home Acerca de nosotros Areas de negocio Contacto" at bounding box center [1210, 88] width 223 height 21
click at [1263, 95] on button "Expand all" at bounding box center [1363, 88] width 61 height 21
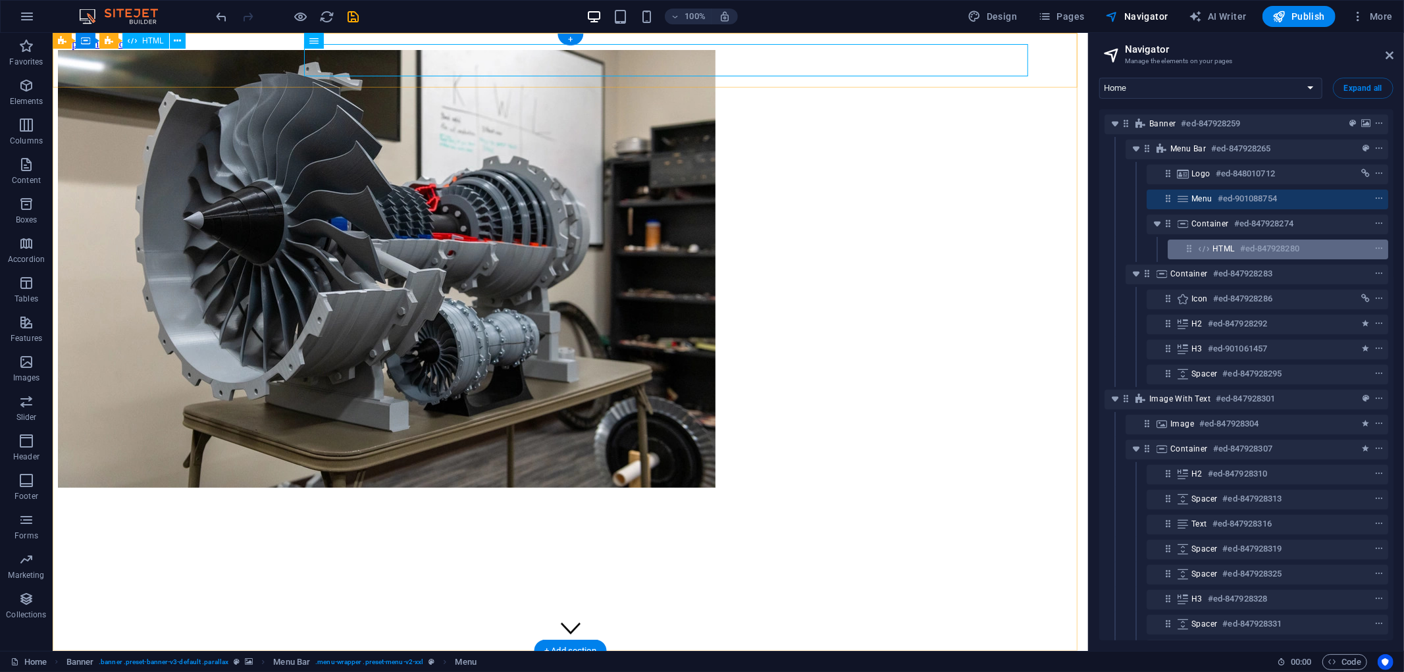
click at [1263, 245] on h6 "#ed-847928280" at bounding box center [1269, 249] width 59 height 16
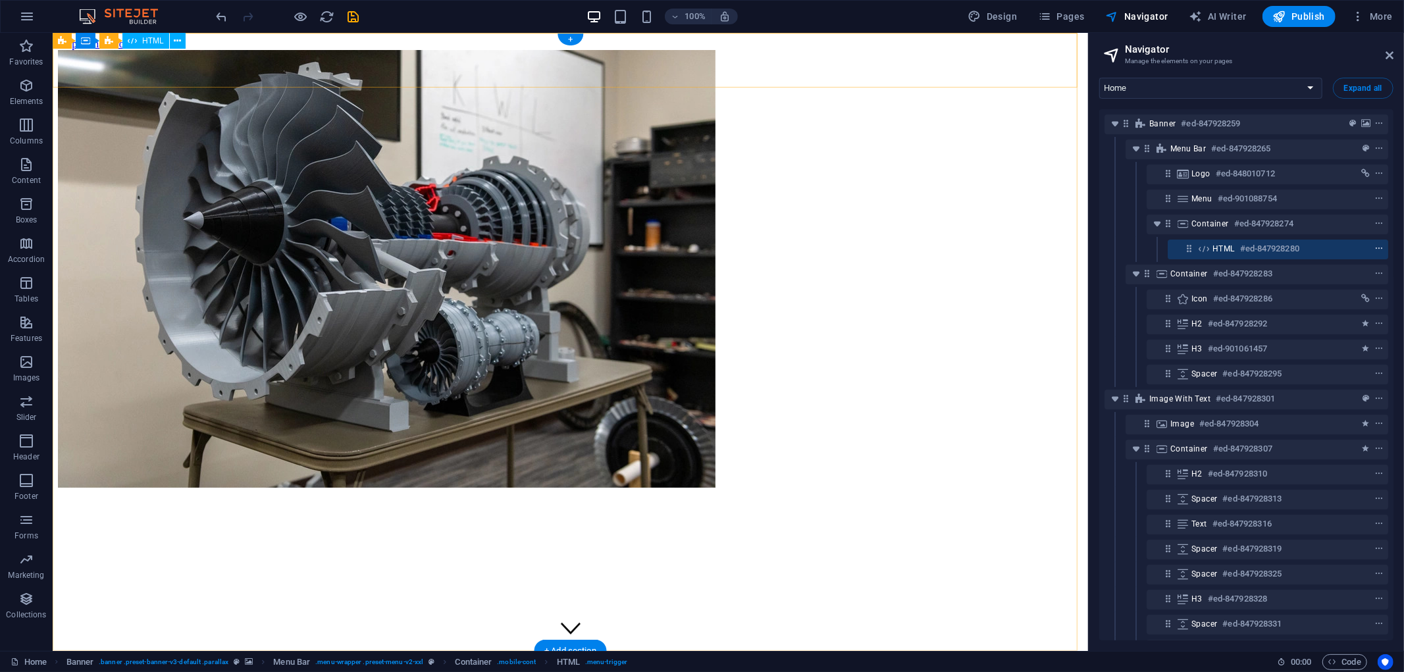
click at [1263, 242] on button "context-menu" at bounding box center [1378, 249] width 13 height 16
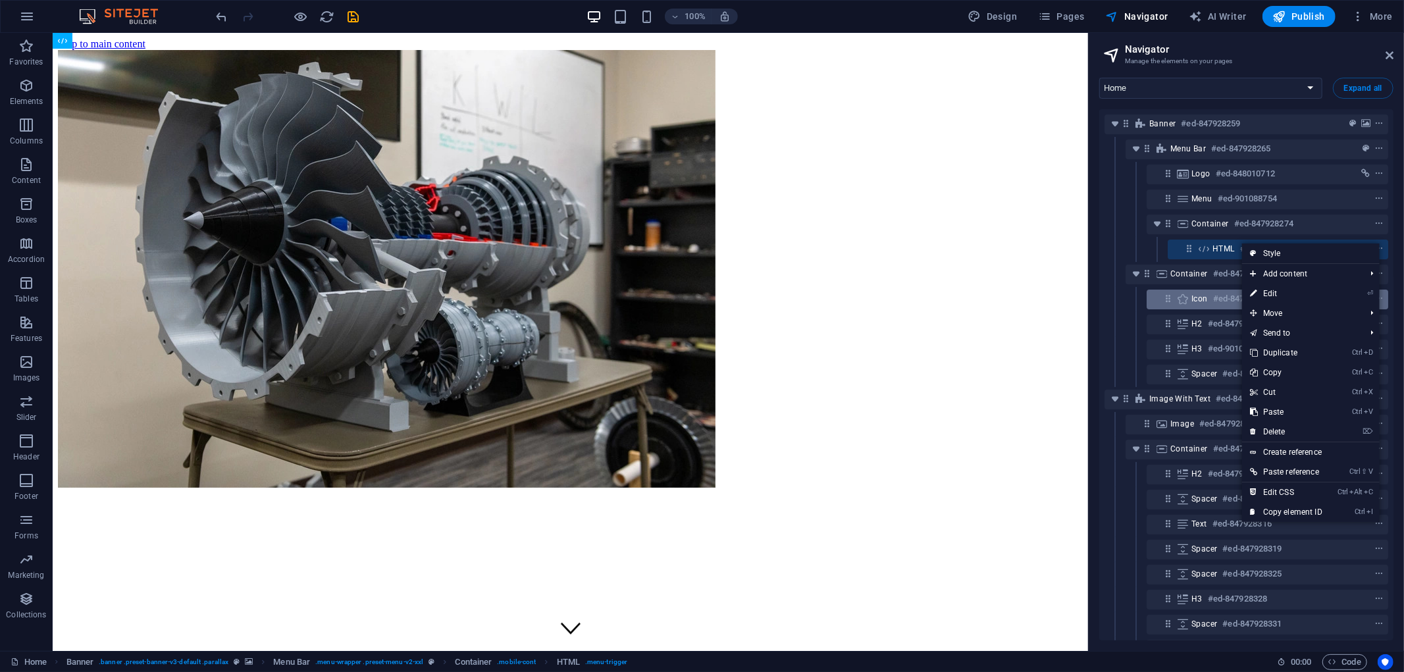
click at [1263, 293] on link "⏎ Edit" at bounding box center [1286, 294] width 88 height 20
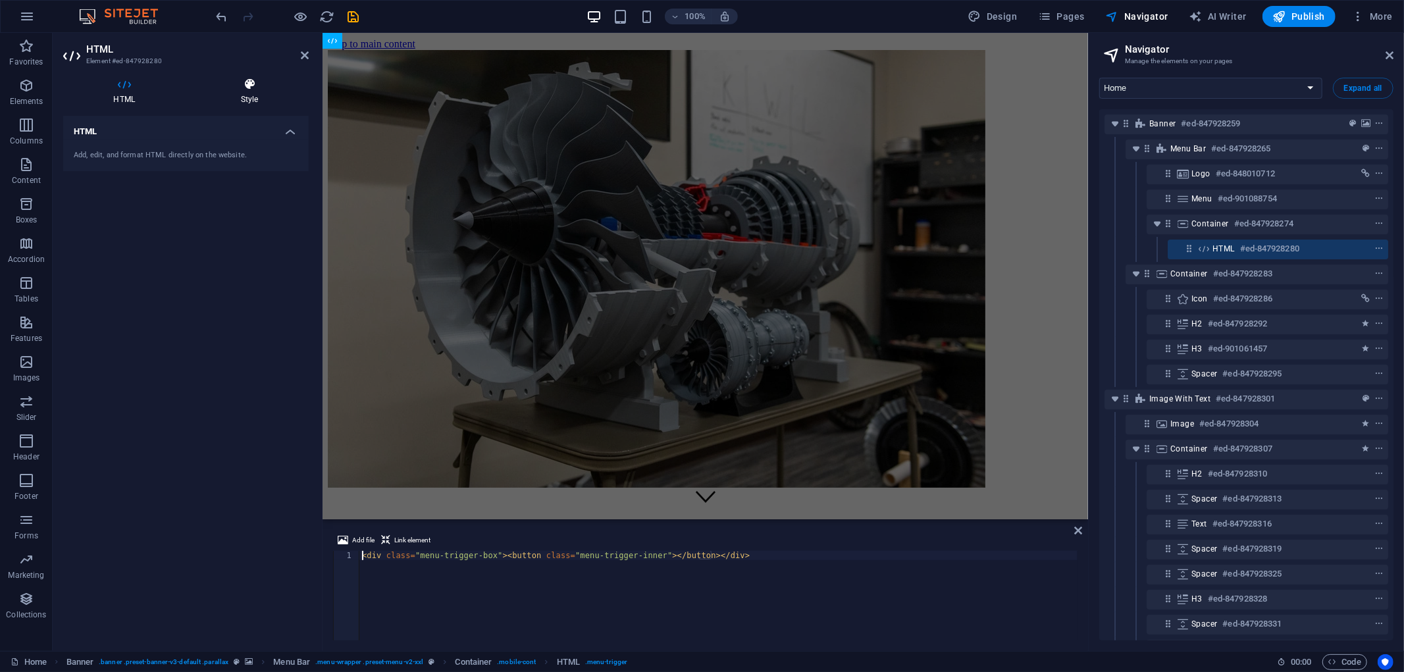
click at [253, 86] on icon at bounding box center [249, 84] width 118 height 13
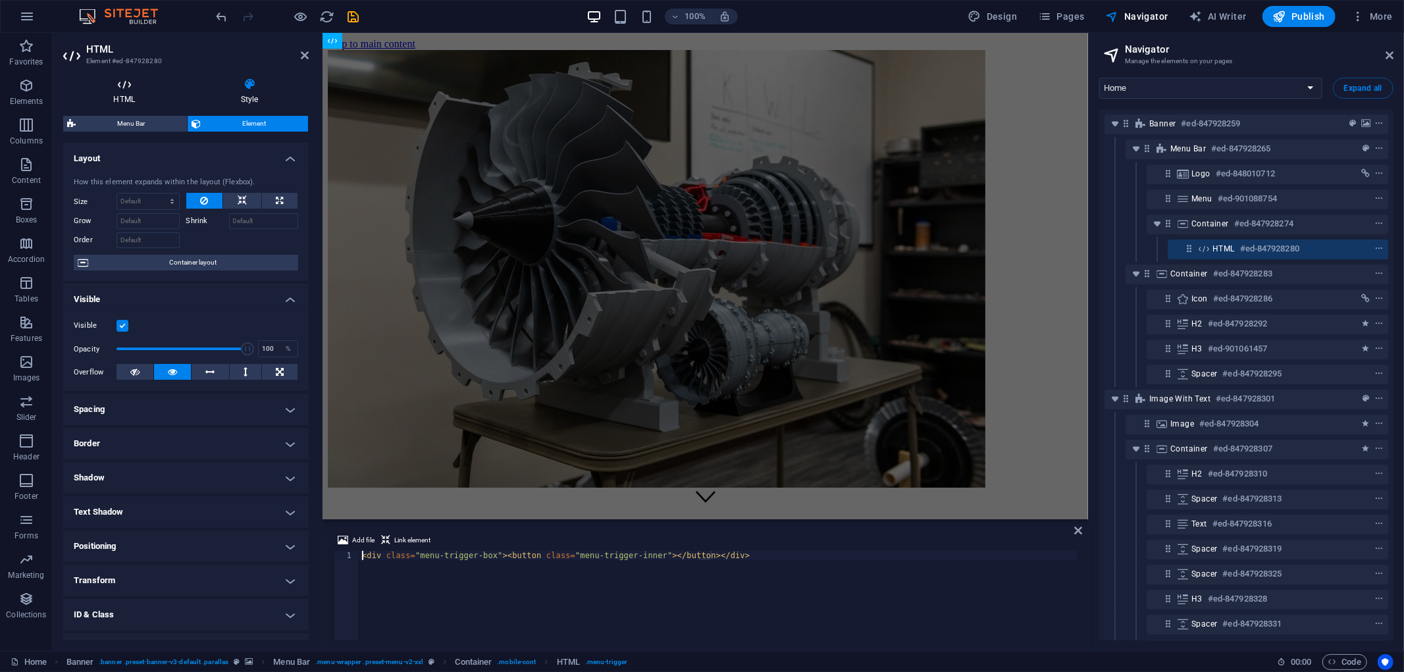
click at [111, 86] on icon at bounding box center [124, 84] width 122 height 13
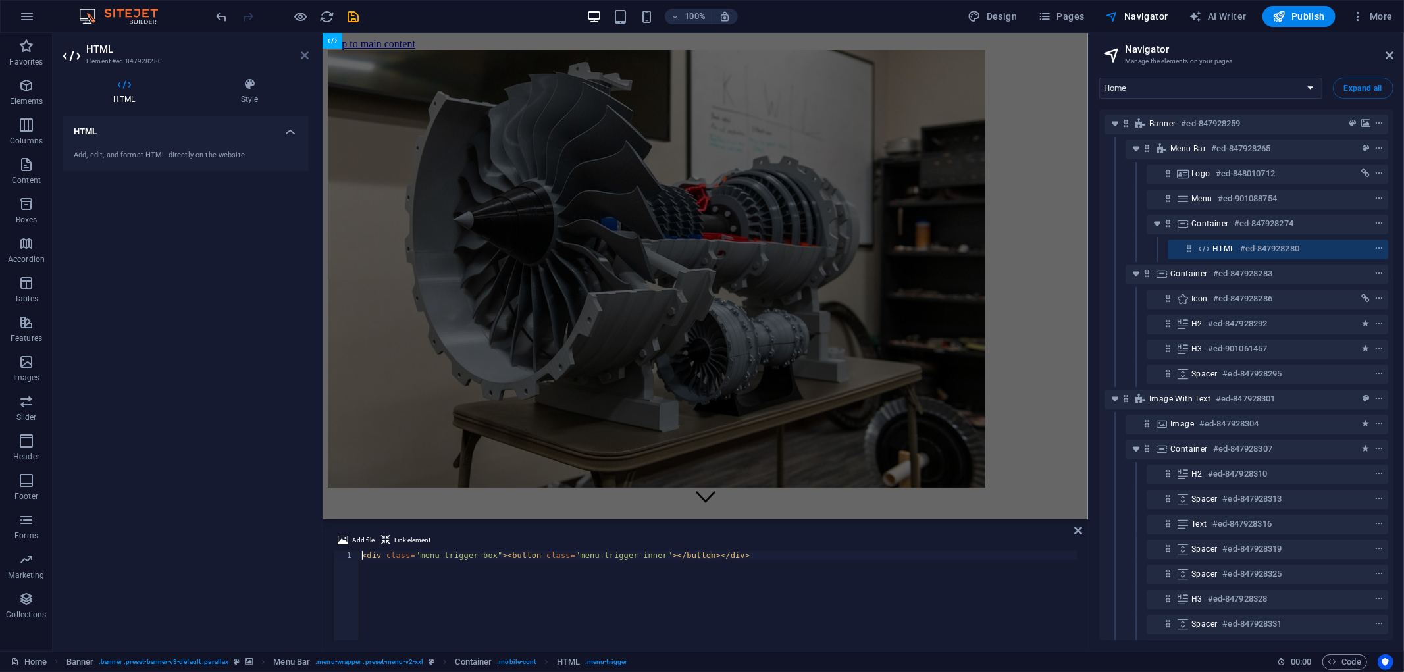
click at [303, 51] on icon at bounding box center [305, 55] width 8 height 11
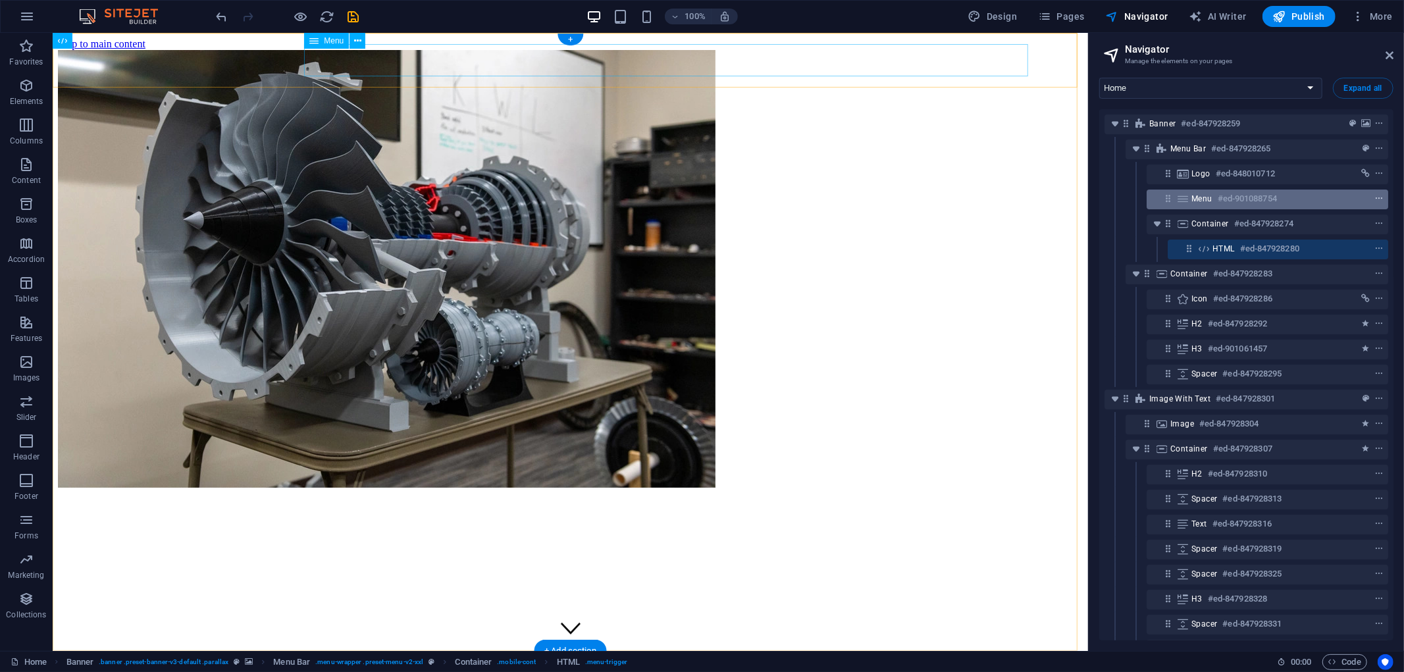
click at [1263, 199] on icon "context-menu" at bounding box center [1378, 198] width 9 height 9
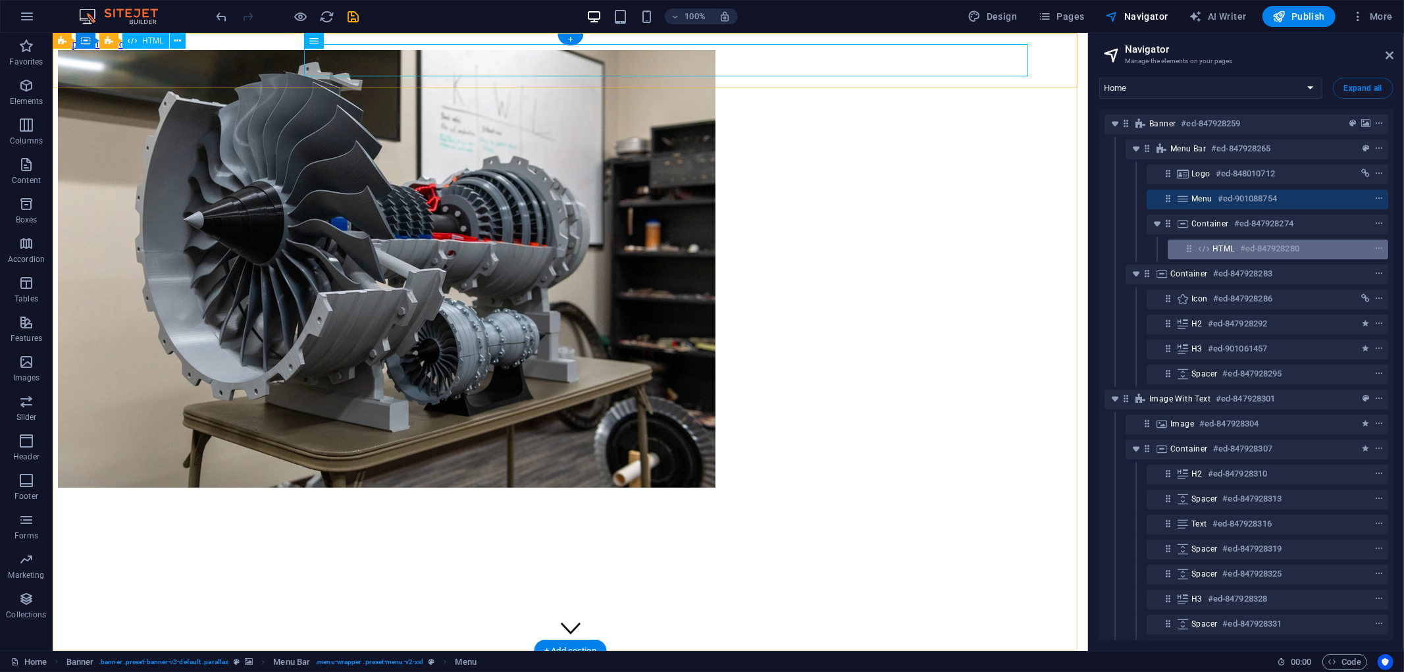
click at [1212, 250] on span "HTML" at bounding box center [1223, 249] width 22 height 11
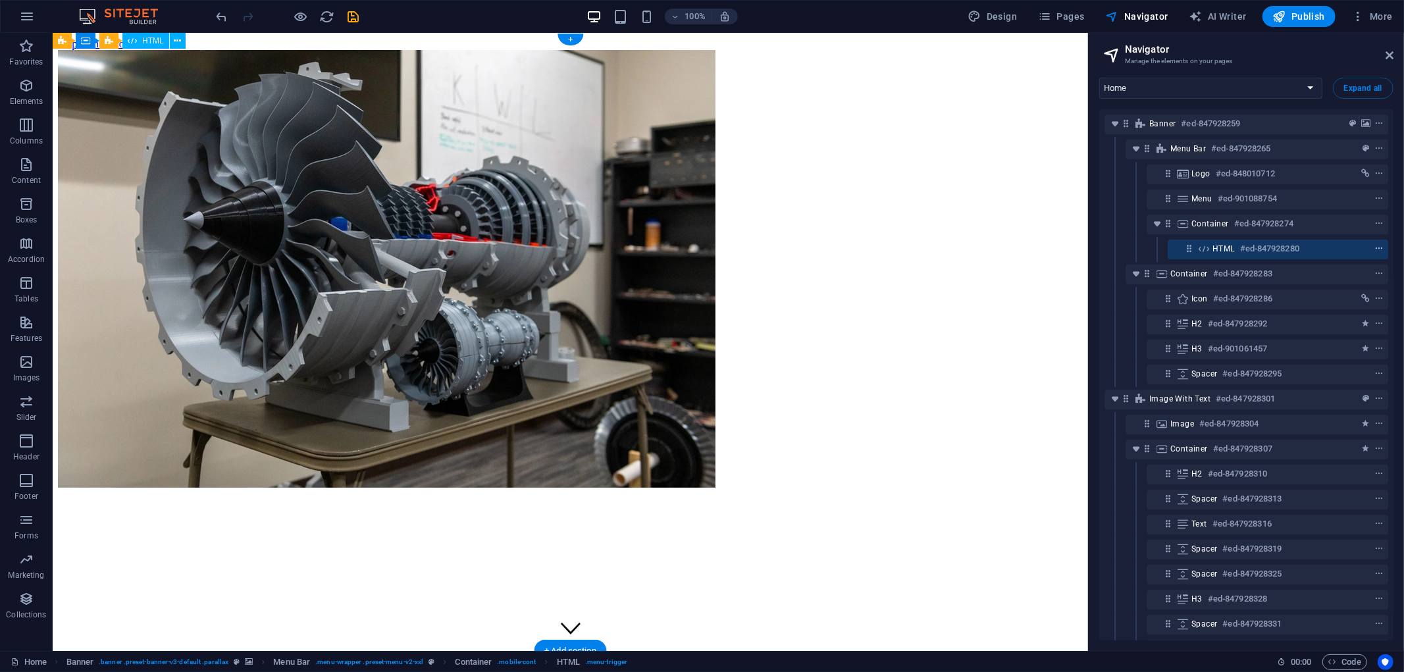
click at [1263, 252] on icon "context-menu" at bounding box center [1378, 248] width 9 height 9
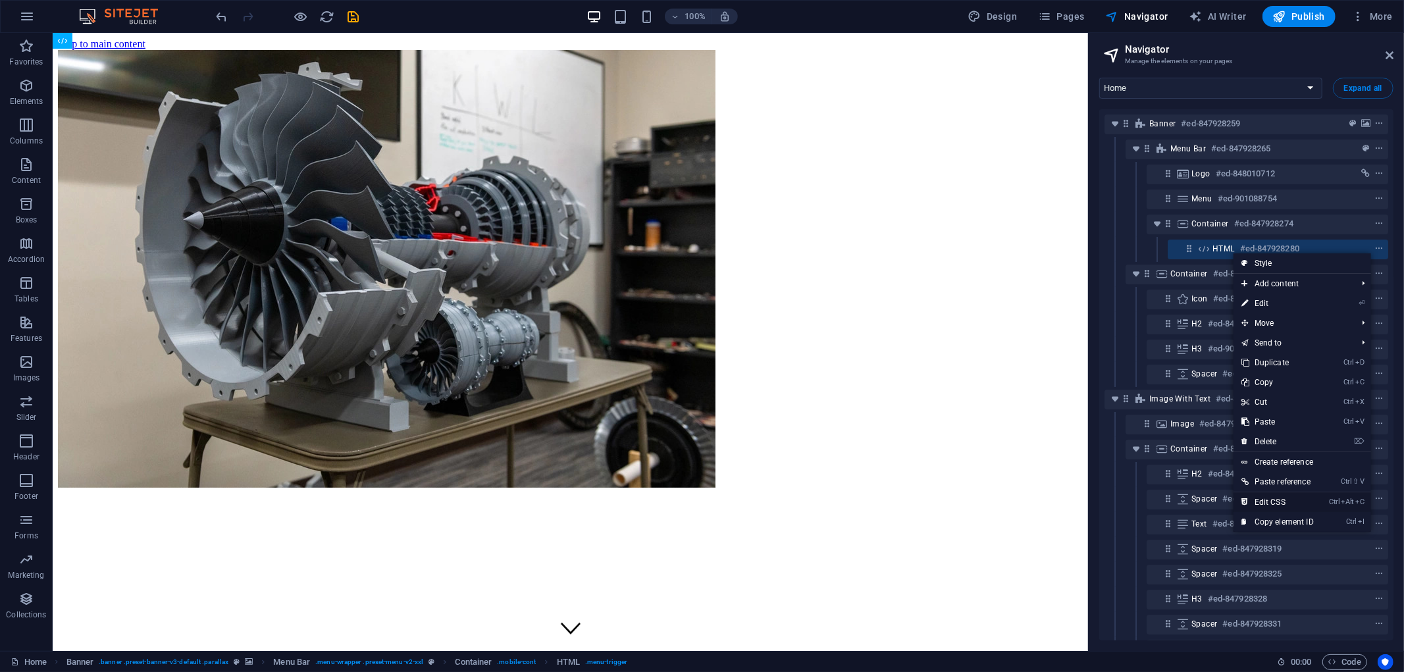
click at [1263, 503] on link "Ctrl Alt C Edit CSS" at bounding box center [1277, 502] width 88 height 20
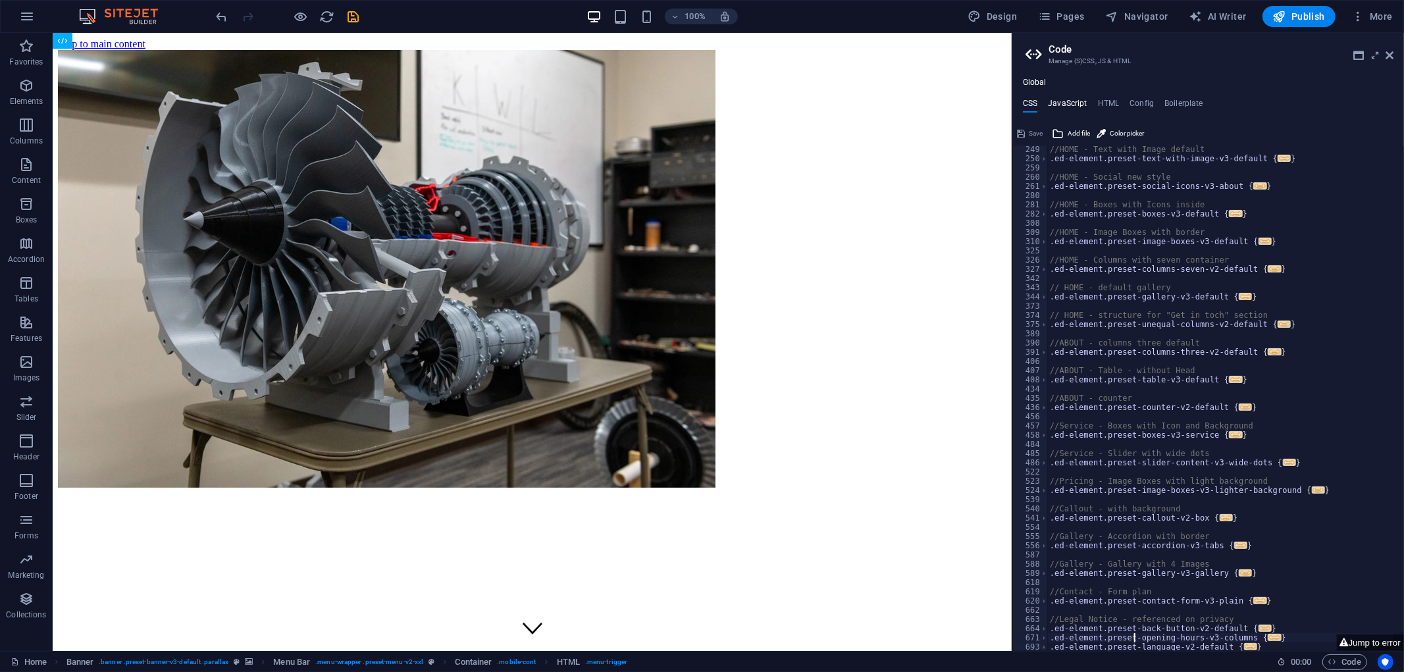
click at [1063, 100] on h4 "JavaScript" at bounding box center [1067, 106] width 39 height 14
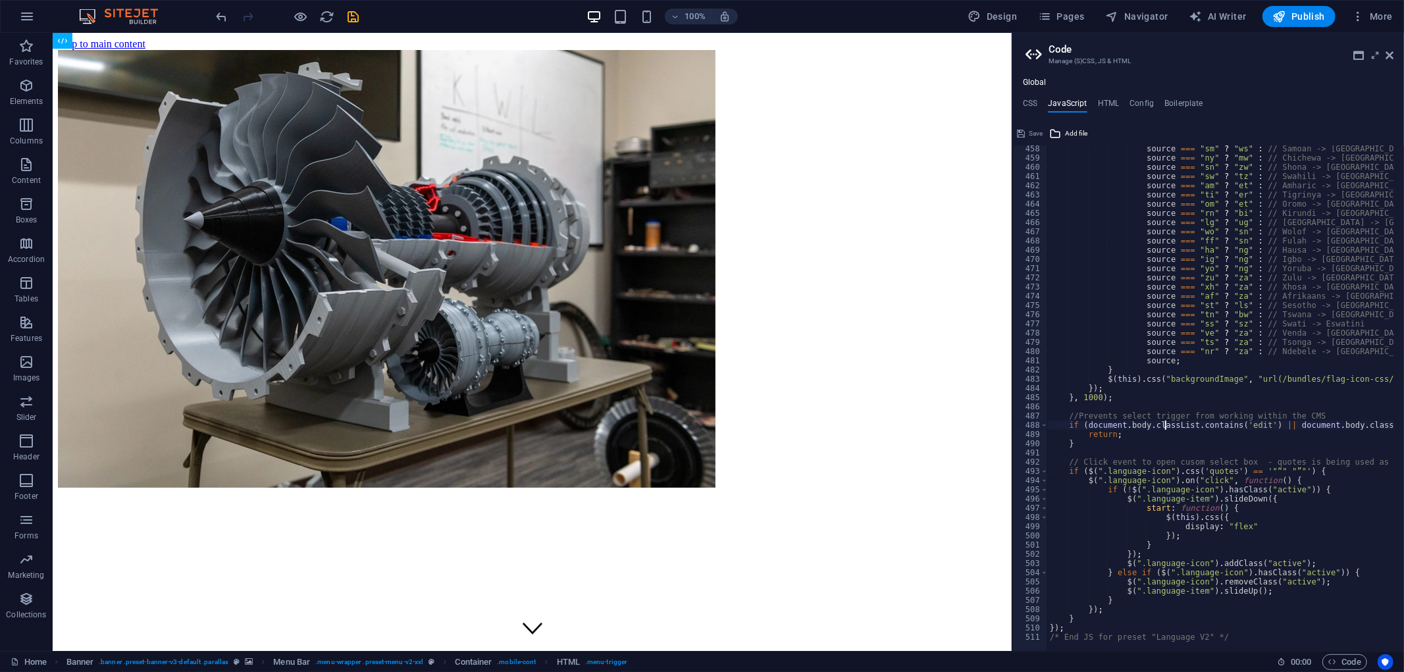
click at [1108, 97] on div "Global CSS JavaScript HTML Config Boilerplate .ed-element.preset-opening-hours-…" at bounding box center [1208, 364] width 392 height 573
click at [1101, 104] on h4 "HTML" at bounding box center [1109, 106] width 22 height 14
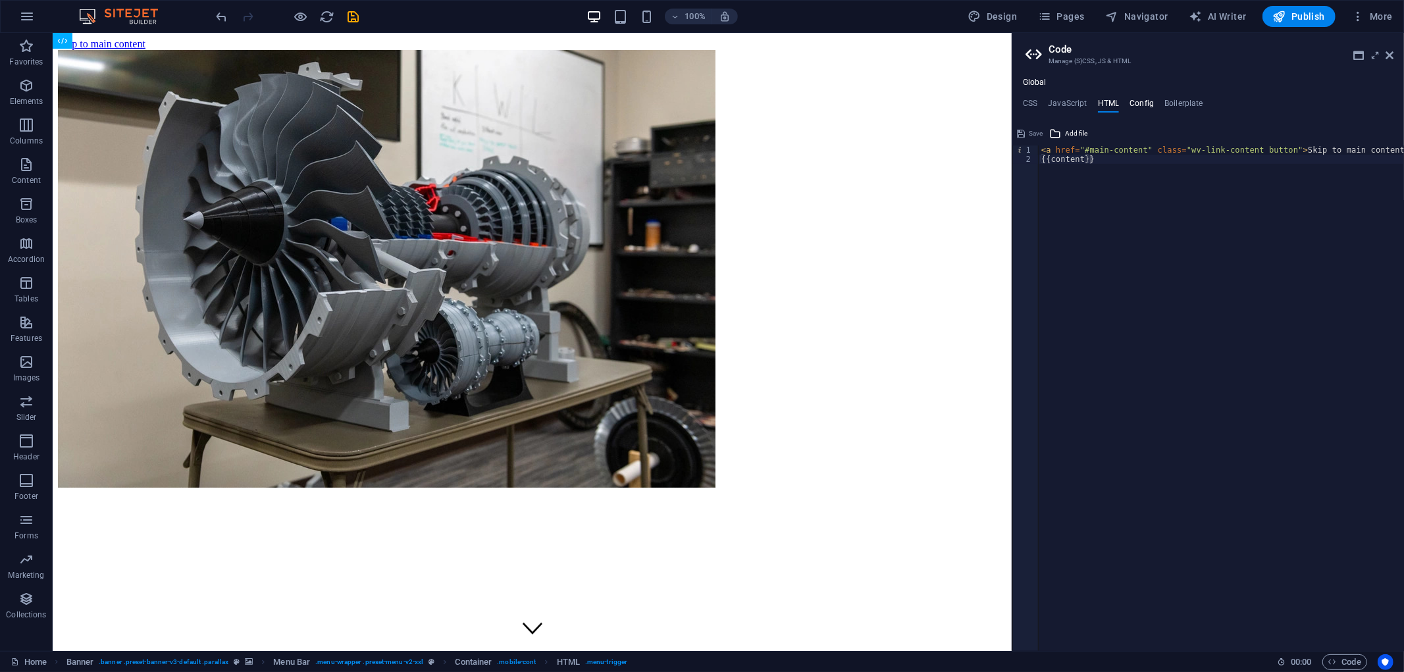
click at [1144, 99] on h4 "Config" at bounding box center [1141, 106] width 24 height 14
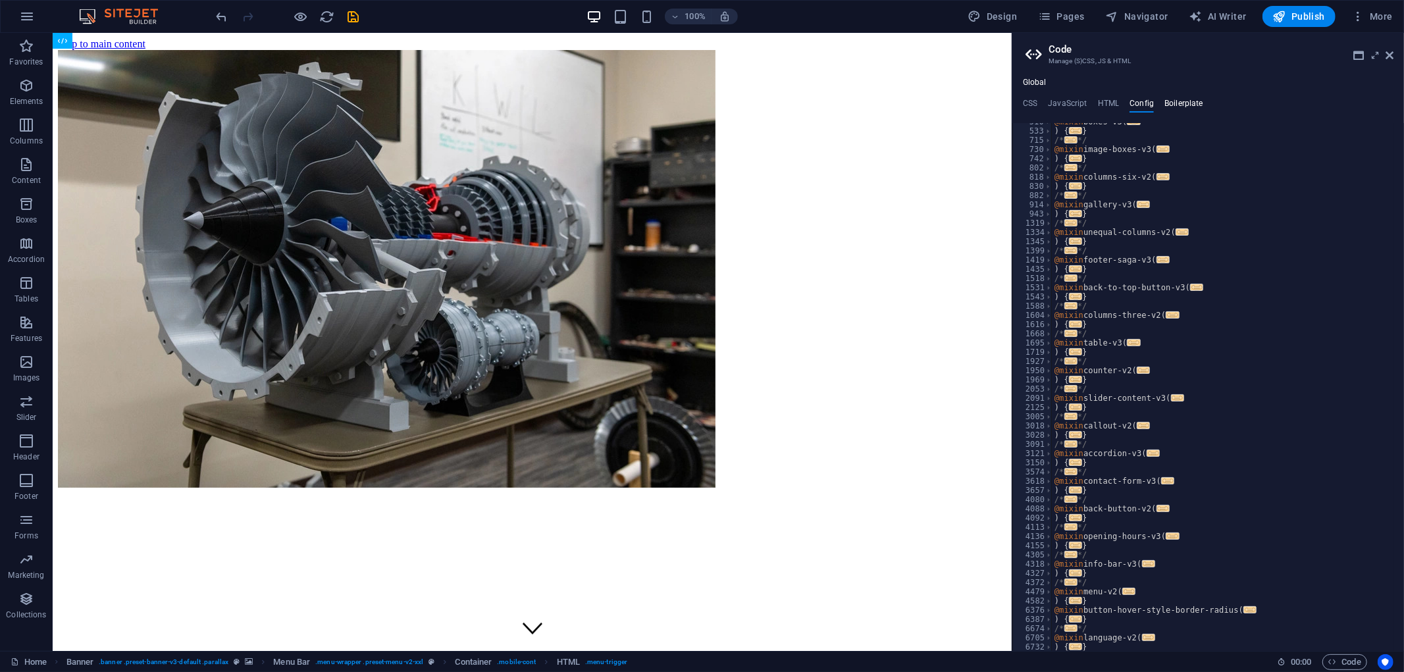
click at [1176, 103] on h4 "Boilerplate" at bounding box center [1183, 106] width 39 height 14
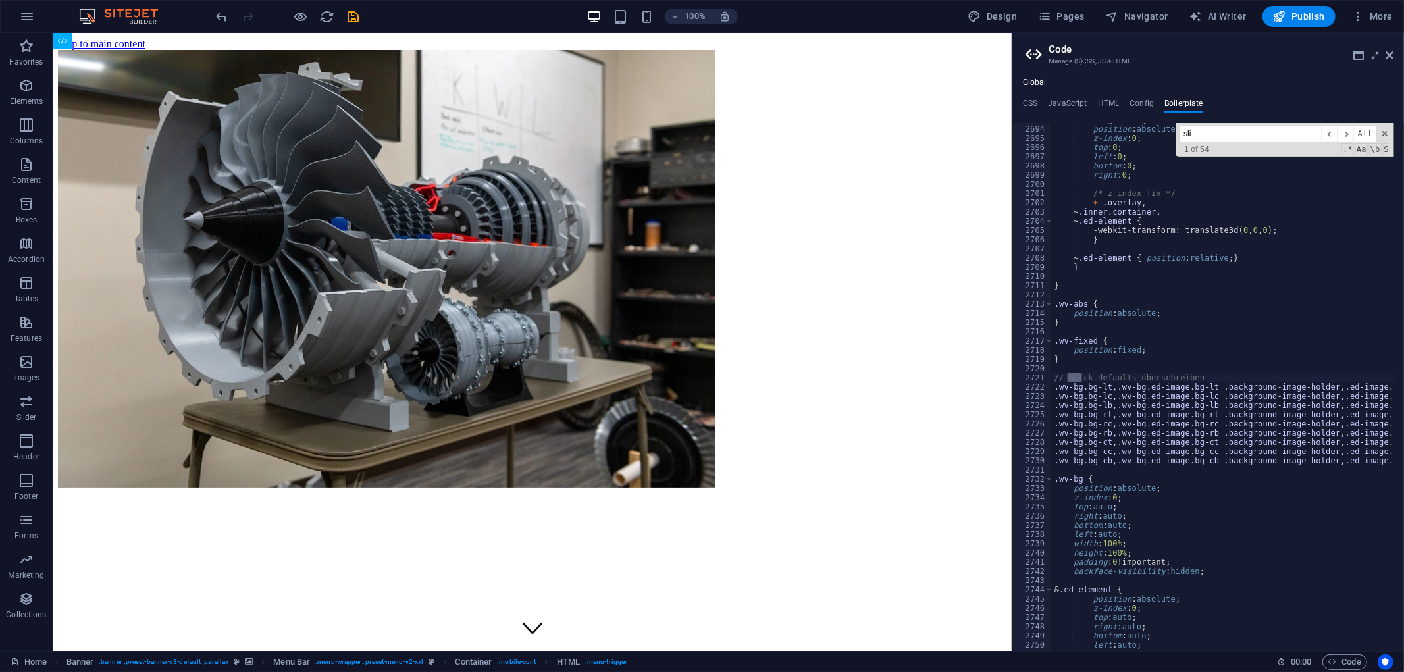
scroll to position [14080, 0]
type input "s"
type input "www."
type textarea ".wv-bg.bg-lt, .wv-bg.ed-image.bg-lt .background-image-holder, .ed-image.bg-lt, …"
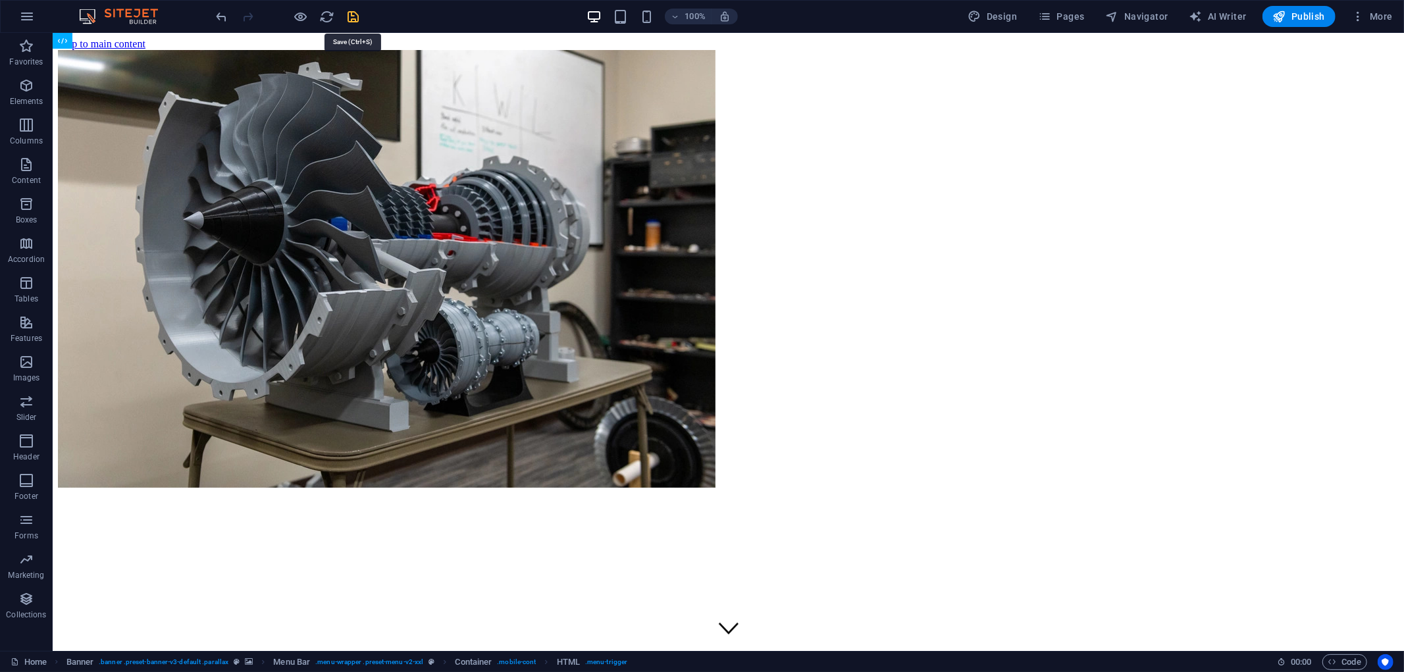
click at [1263, 16] on span "Publish" at bounding box center [1299, 16] width 52 height 13
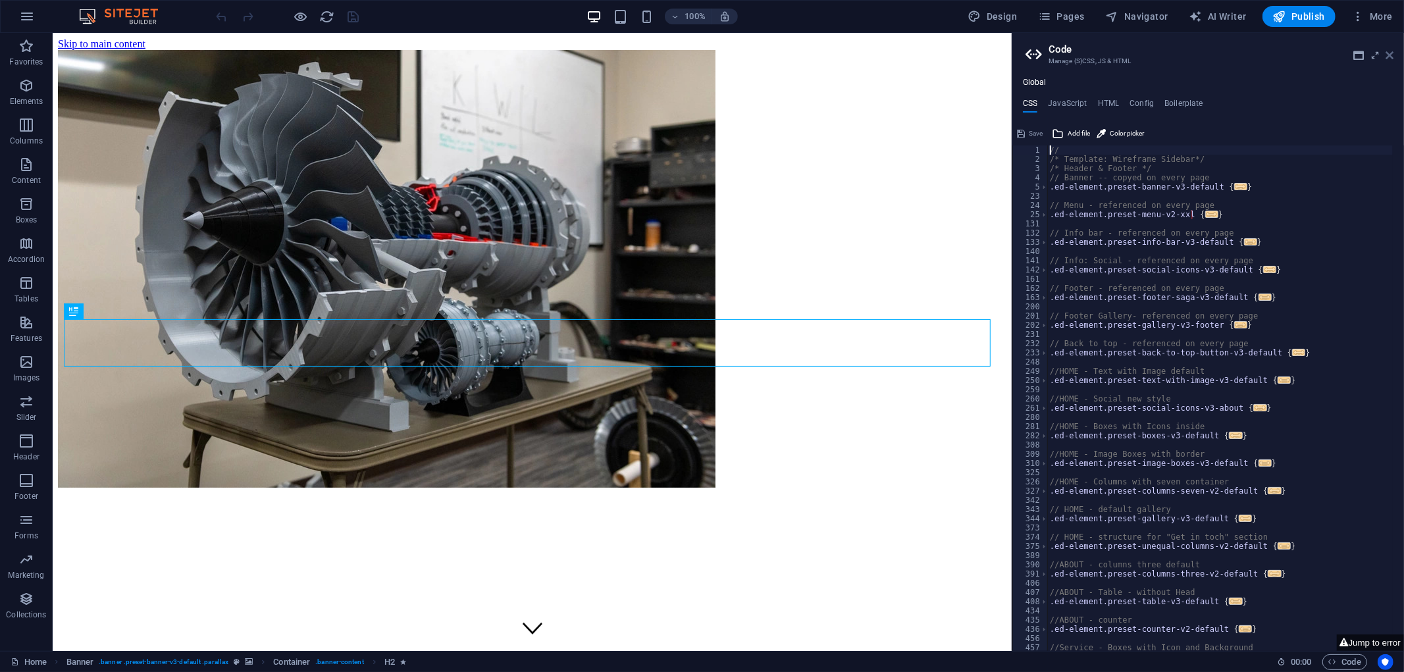
drag, startPoint x: 1389, startPoint y: 49, endPoint x: 1337, endPoint y: 24, distance: 58.6
click at [1389, 50] on icon at bounding box center [1390, 55] width 8 height 11
drag, startPoint x: 636, startPoint y: 233, endPoint x: 695, endPoint y: 205, distance: 65.1
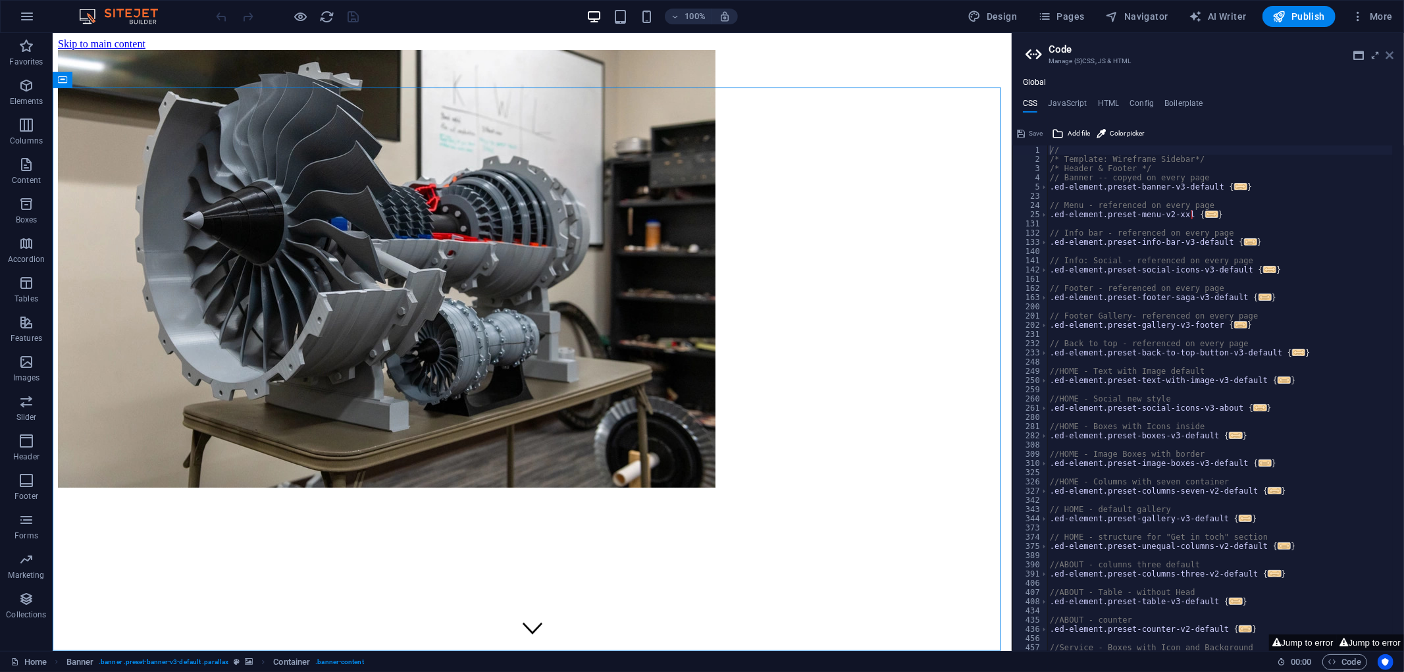
click at [1389, 50] on icon at bounding box center [1390, 55] width 8 height 11
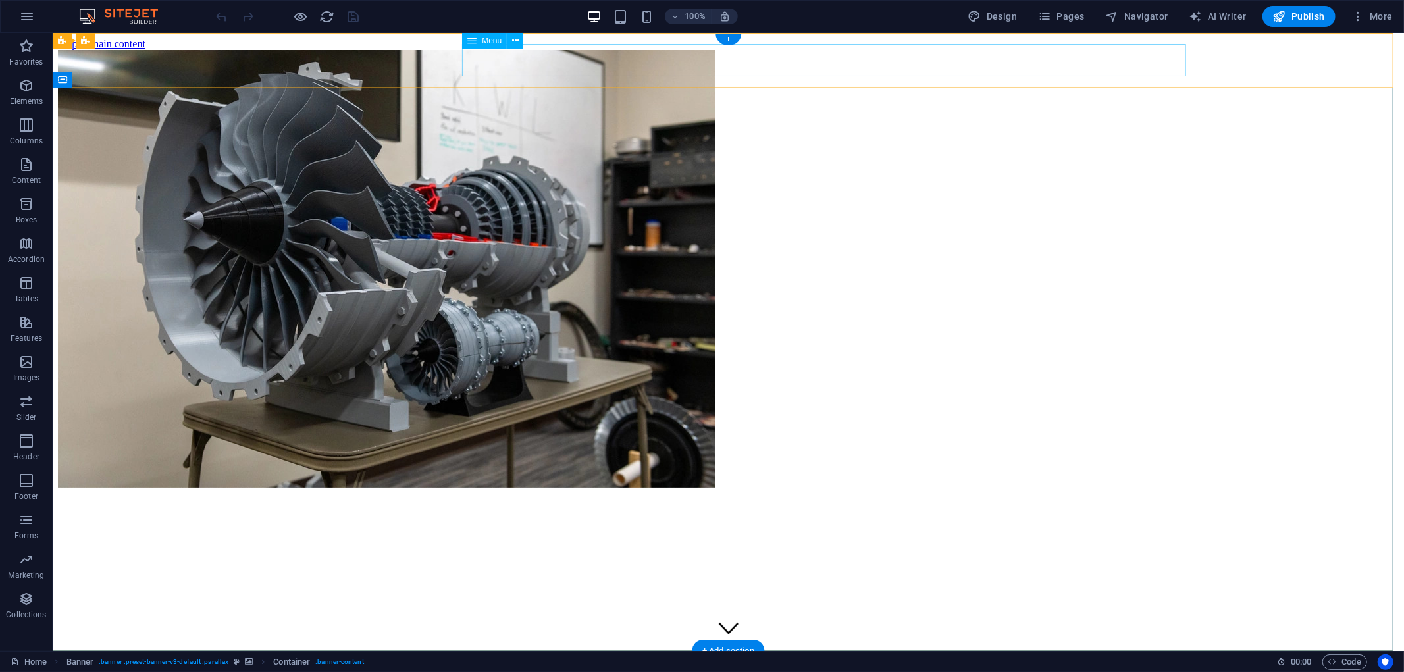
drag, startPoint x: 485, startPoint y: 46, endPoint x: 495, endPoint y: 45, distance: 10.0
click at [485, 45] on div "Menu" at bounding box center [484, 41] width 45 height 16
click at [521, 38] on button at bounding box center [515, 41] width 16 height 16
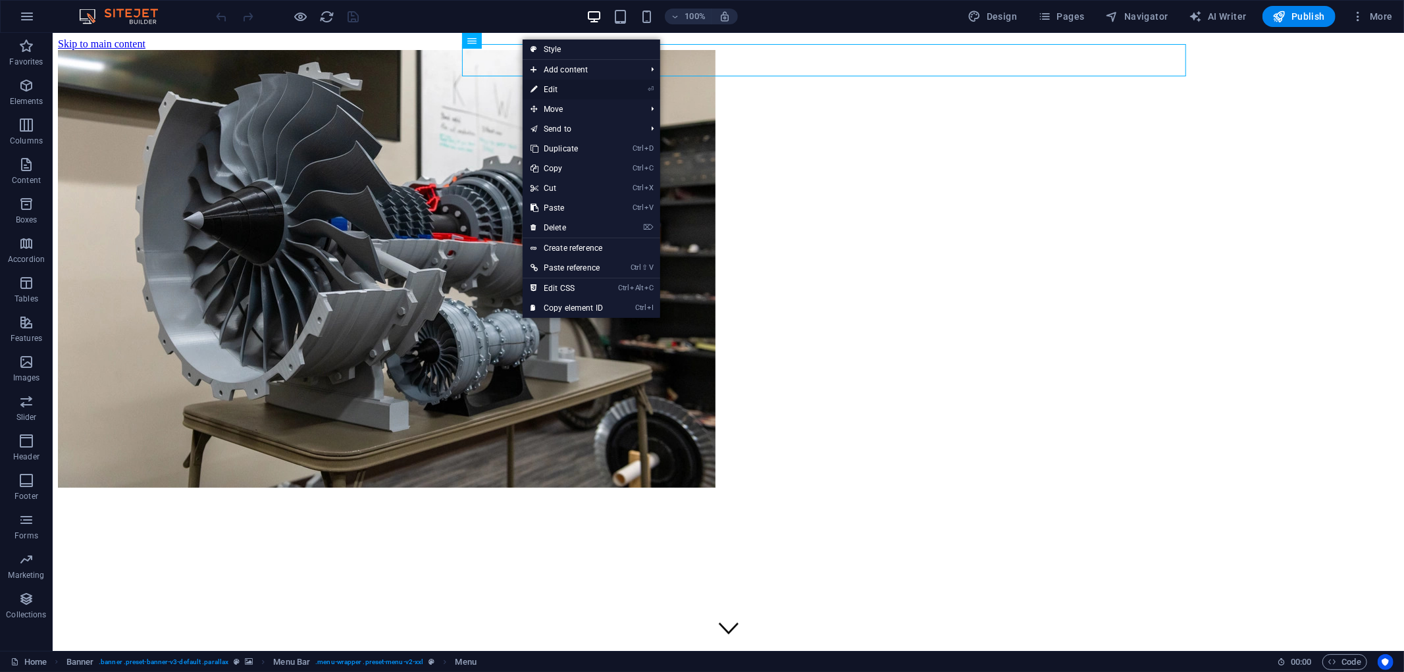
click at [595, 90] on link "⏎ Edit" at bounding box center [567, 90] width 88 height 20
select select "2"
select select
select select "3"
select select
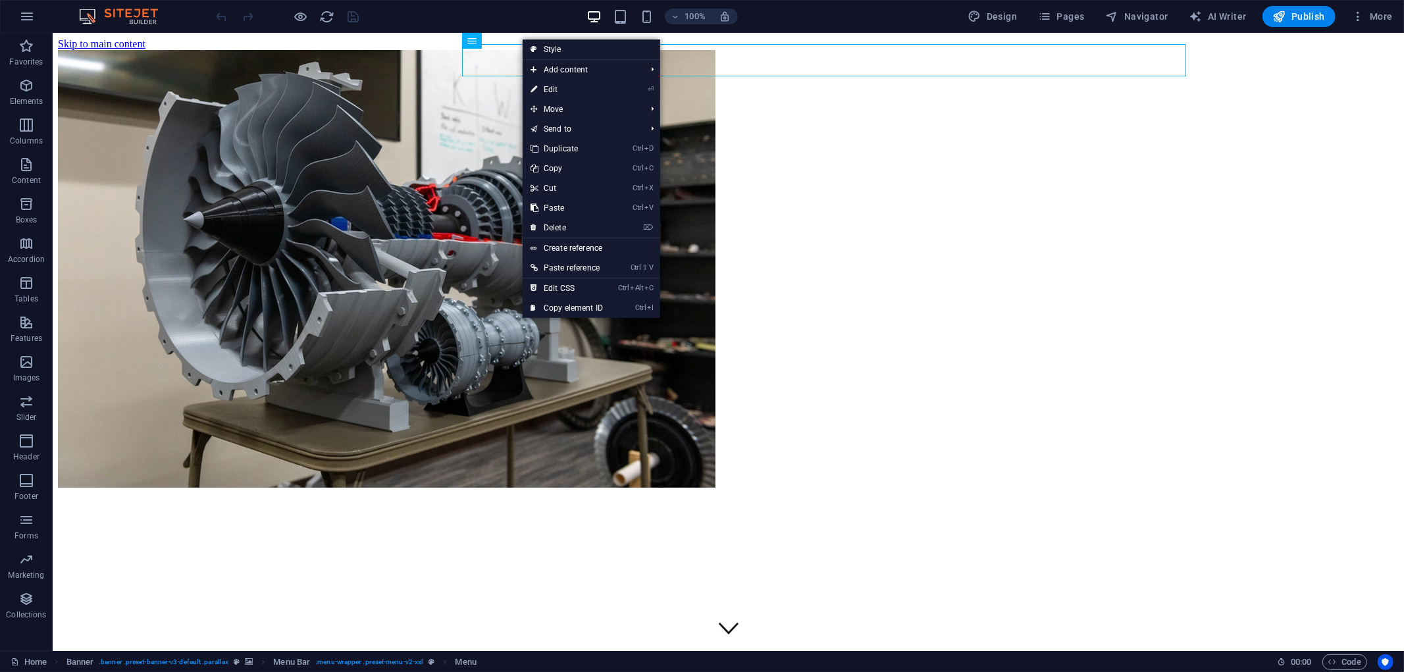
select select "4"
select select
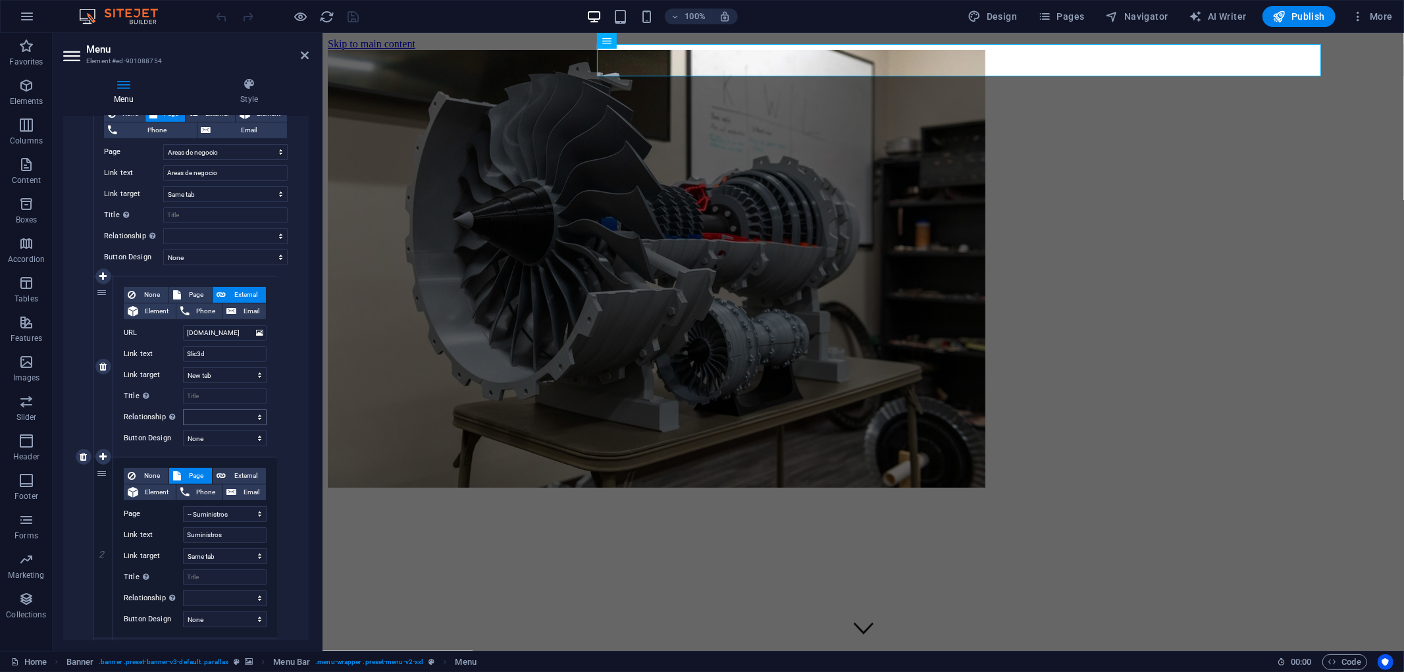
scroll to position [146, 0]
click at [192, 288] on span "Page" at bounding box center [197, 294] width 24 height 16
select select
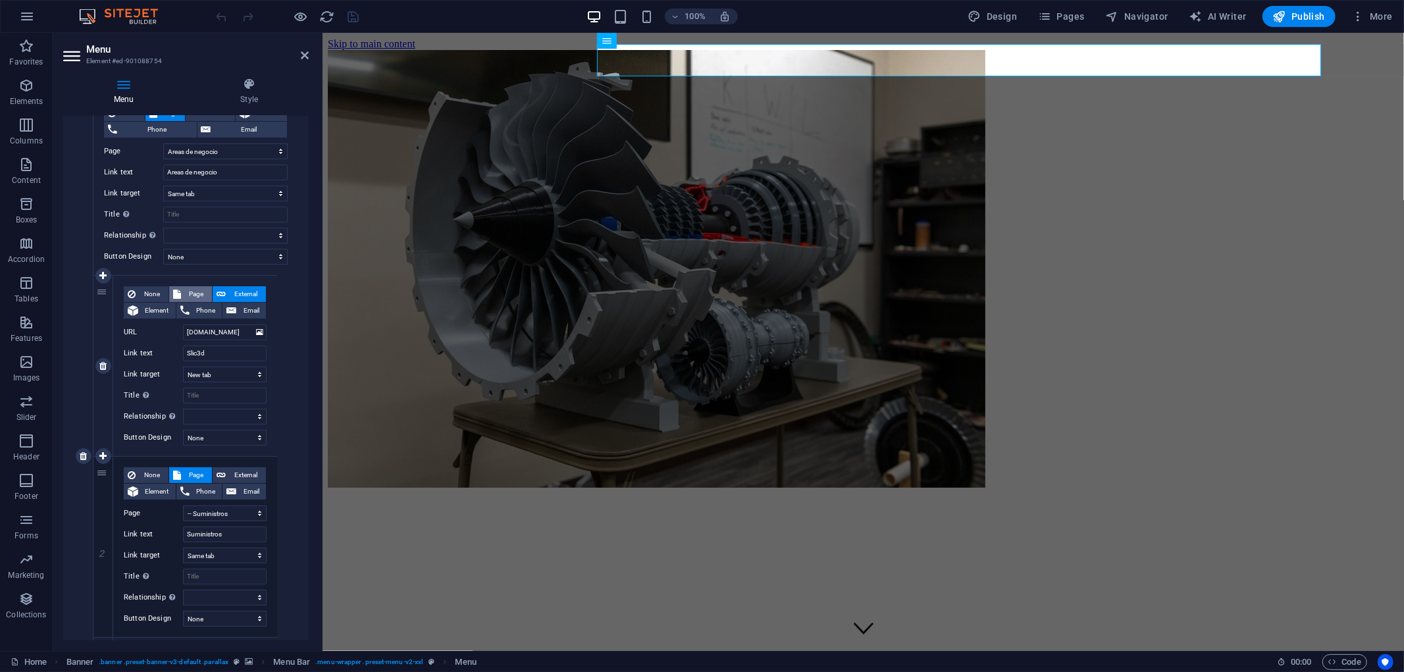
select select
click at [248, 331] on select "Home Acerca de nosotros Areas de negocio -- Suministros -- [PERSON_NAME] garage…" at bounding box center [225, 332] width 84 height 16
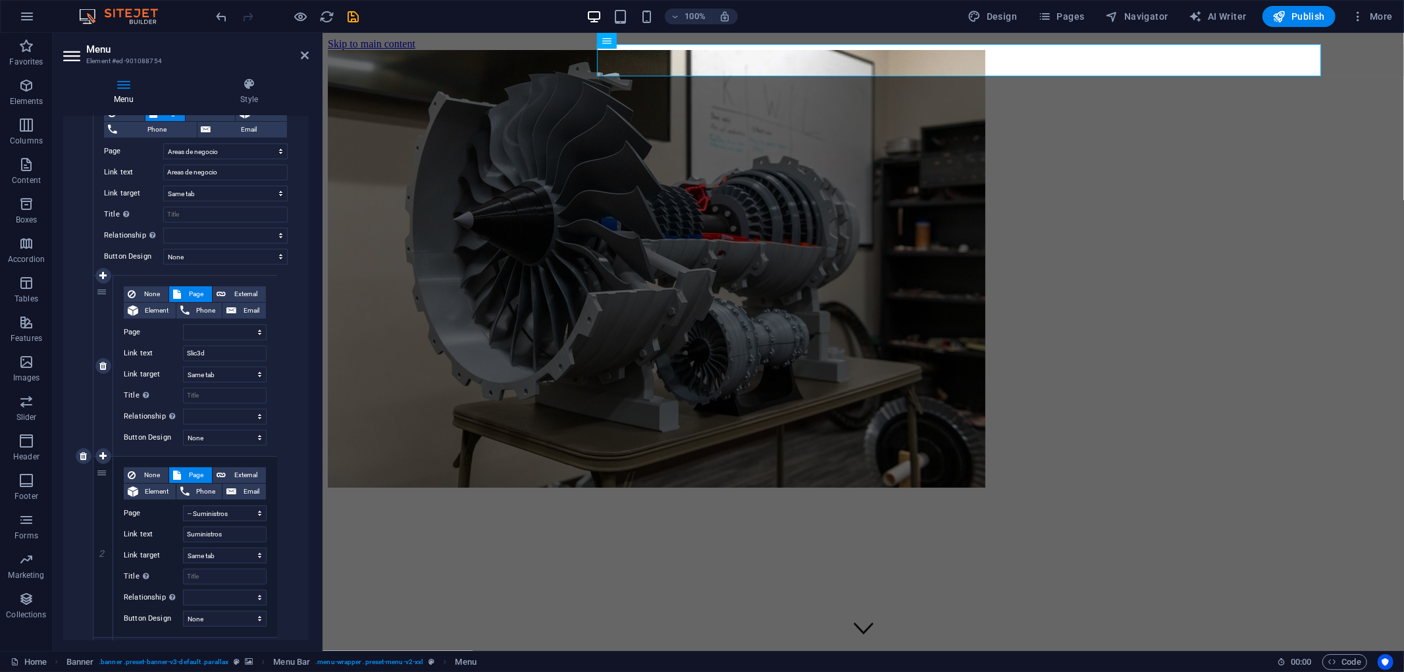
click at [273, 357] on div "None Page External Element Phone Email Page Home Acerca de nosotros Areas de ne…" at bounding box center [195, 366] width 164 height 180
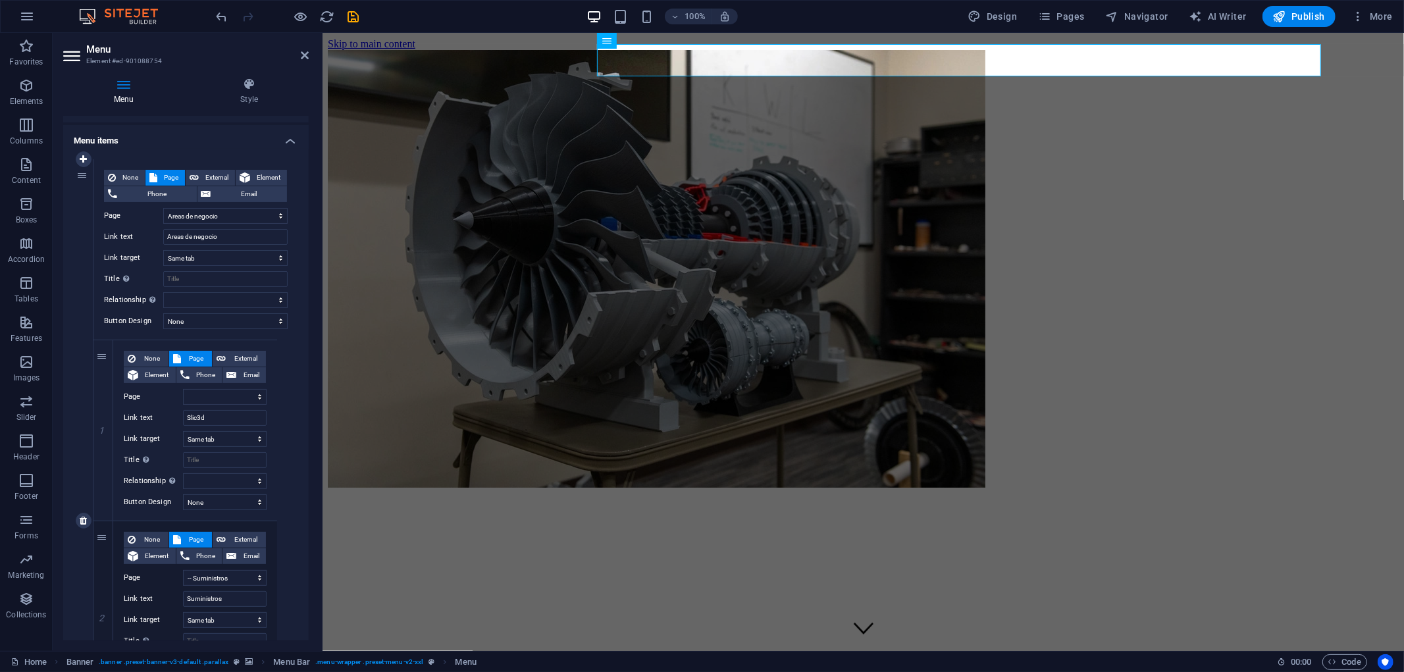
scroll to position [9, 0]
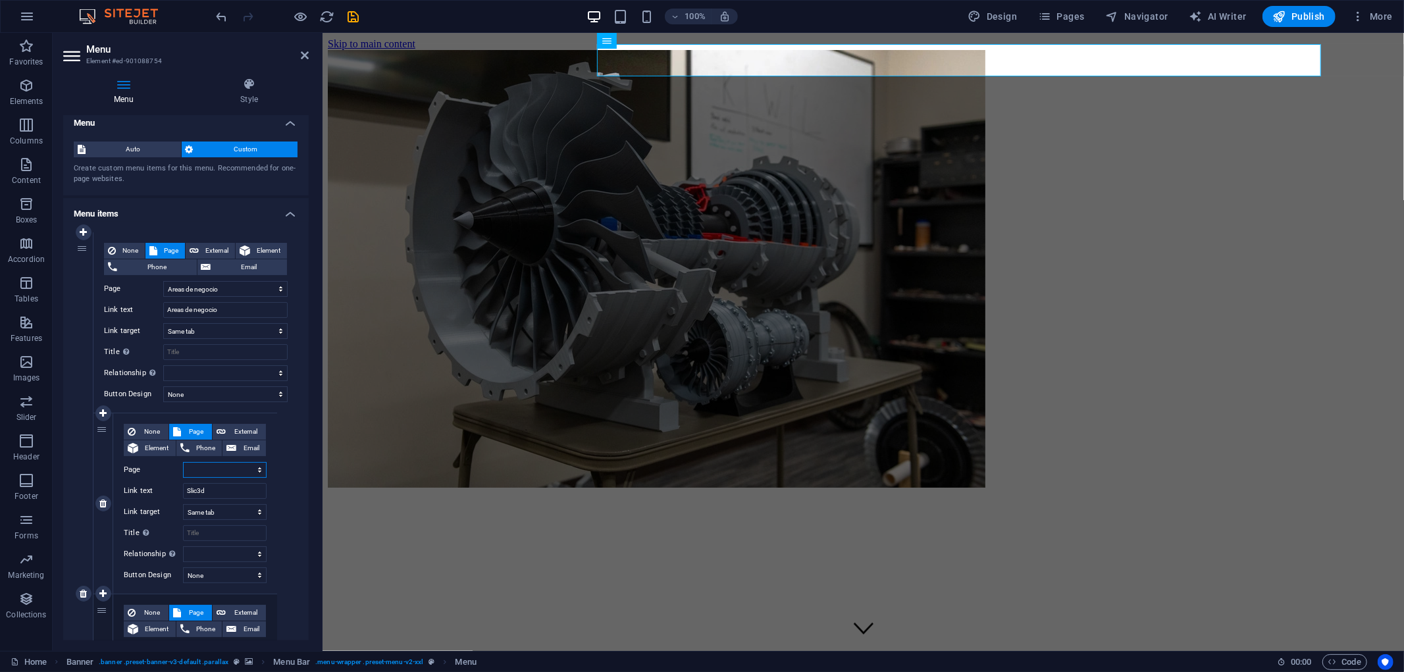
click at [209, 472] on select "Home Acerca de nosotros Areas de negocio -- Suministros -- [PERSON_NAME] garage…" at bounding box center [225, 470] width 84 height 16
click at [150, 424] on span "None" at bounding box center [152, 432] width 25 height 16
select select
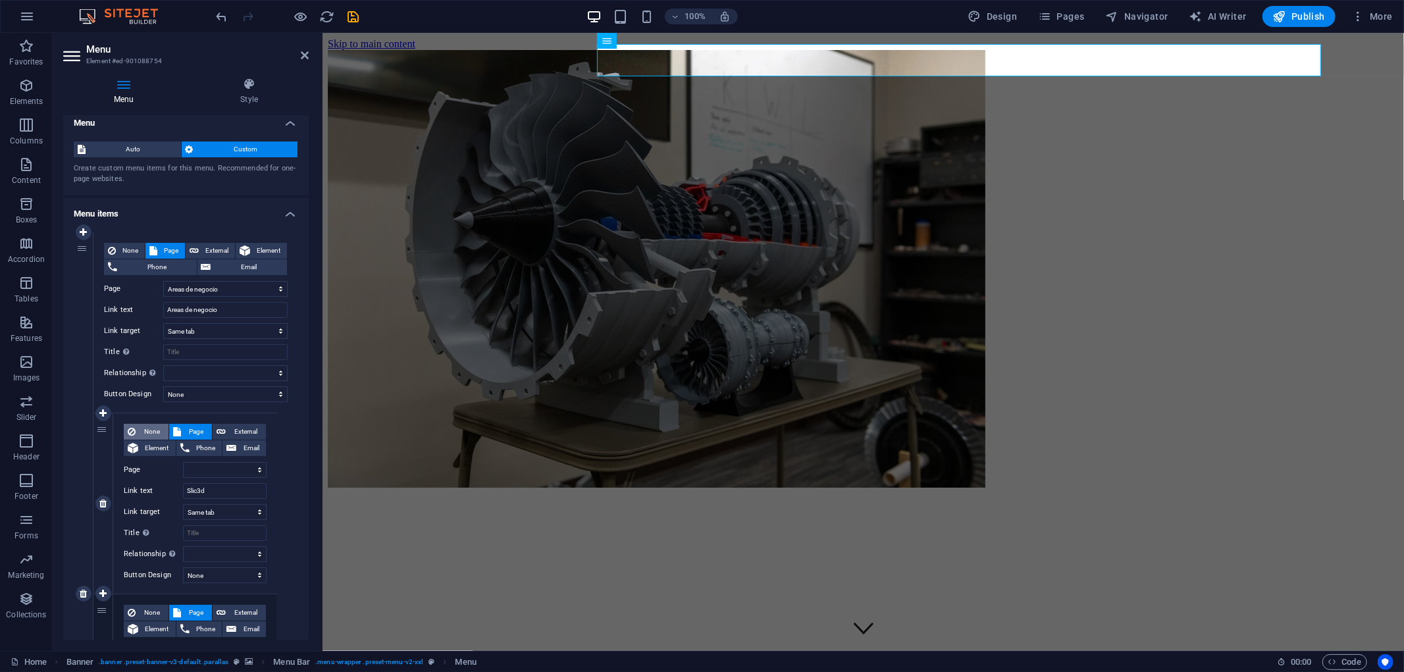
select select
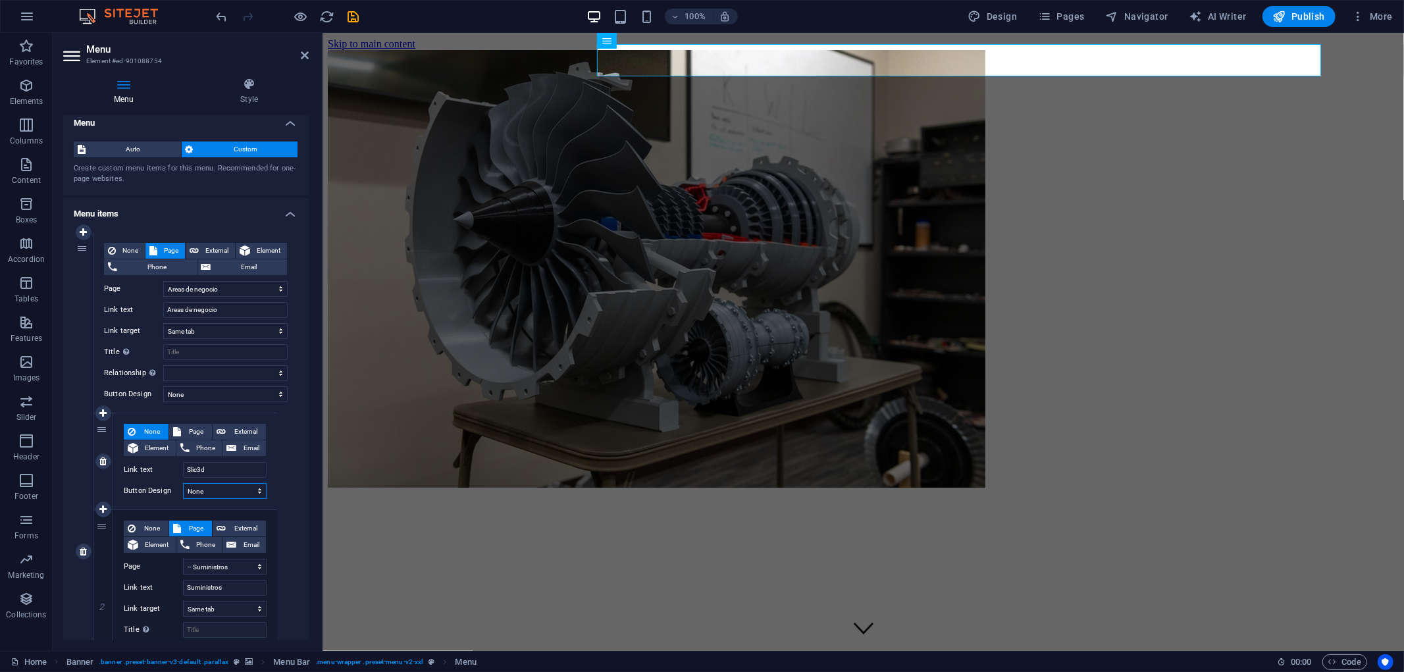
click at [219, 488] on select "None Default Primary Secondary" at bounding box center [225, 491] width 84 height 16
click at [226, 429] on button "External" at bounding box center [239, 432] width 53 height 16
select select
select select "blank"
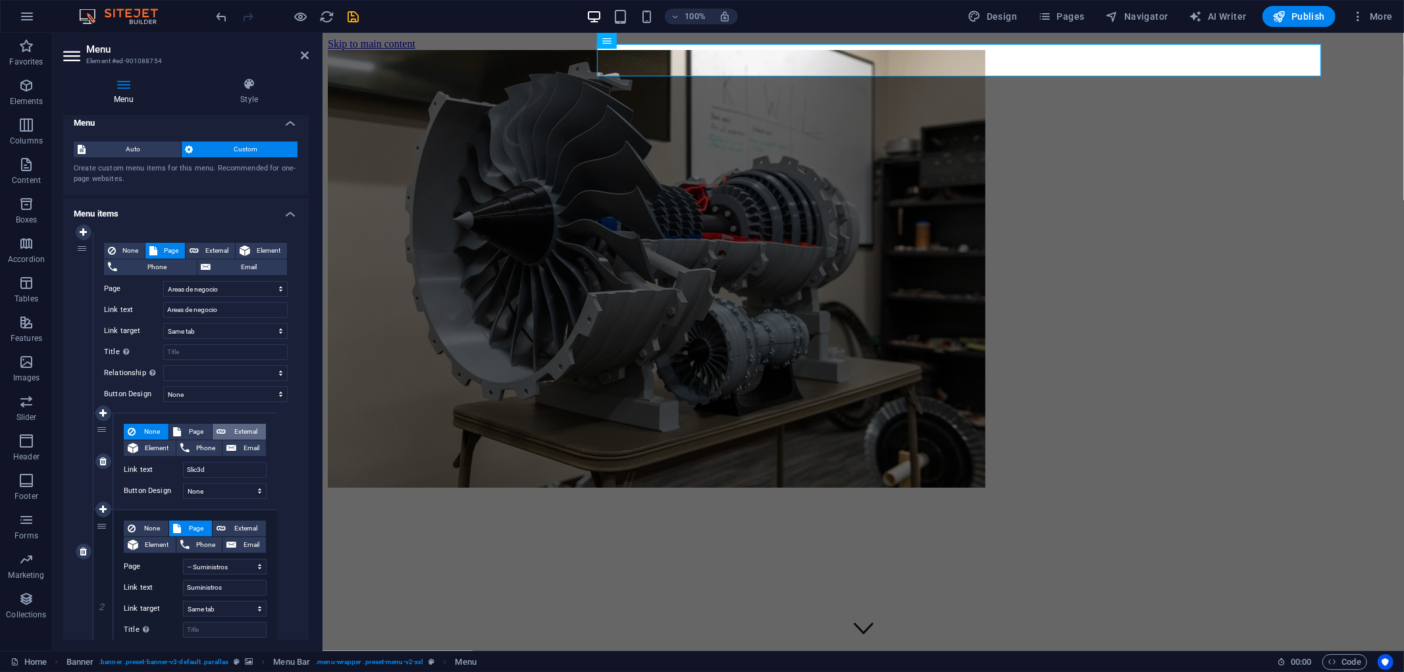
select select
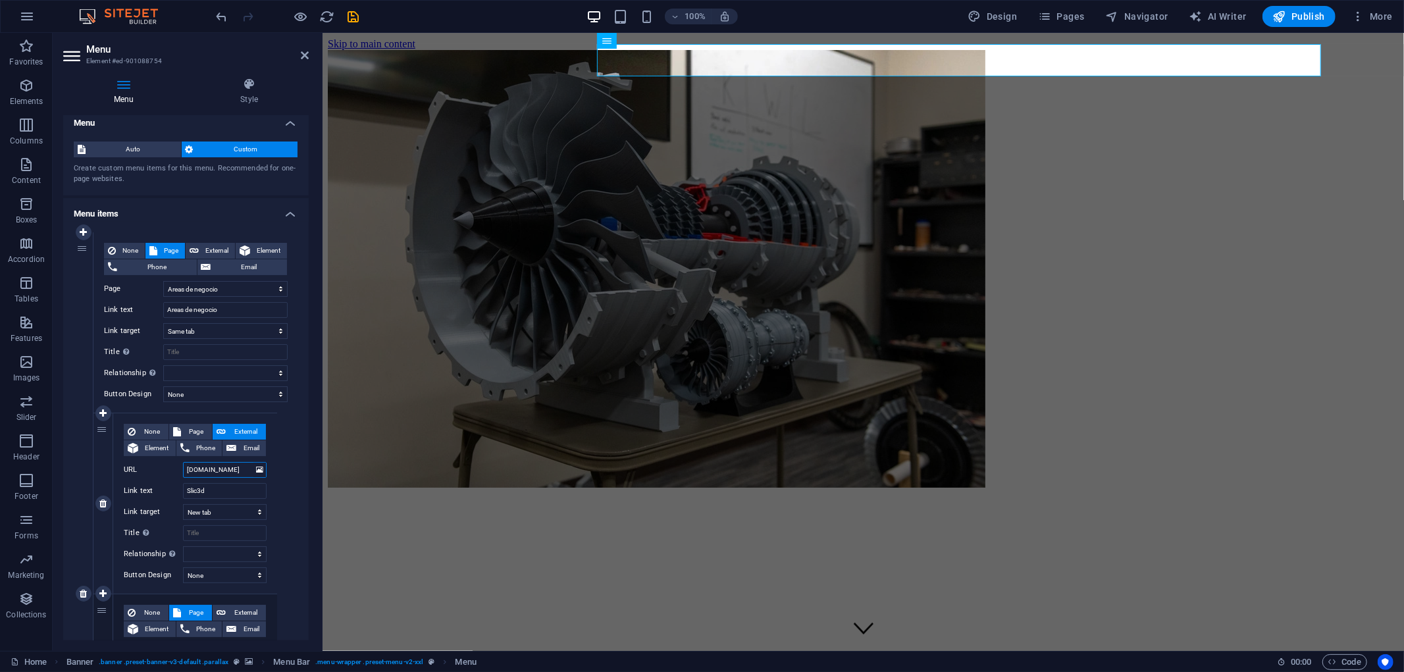
click at [184, 472] on input "[DOMAIN_NAME]" at bounding box center [225, 470] width 84 height 16
click at [199, 470] on input "[DOMAIN_NAME]" at bounding box center [225, 470] width 84 height 16
type input "[DOMAIN_NAME]"
select select
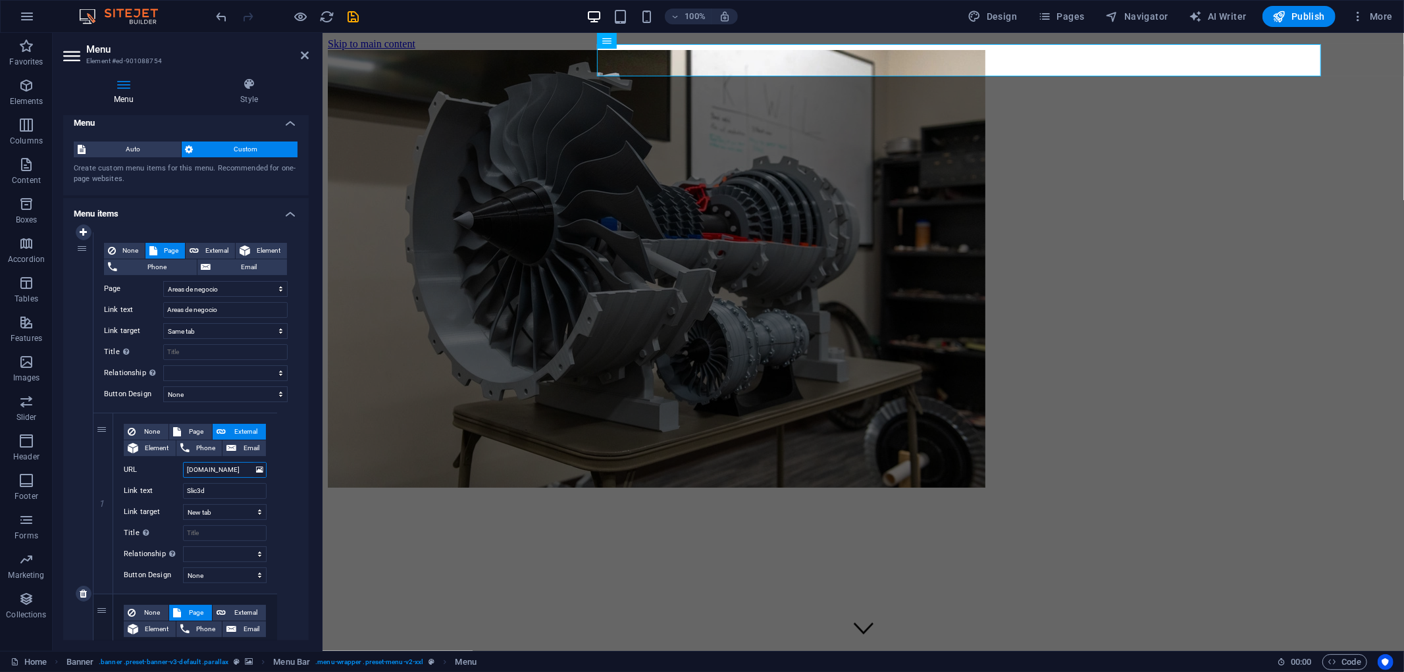
select select
type input "[DOMAIN_NAME]"
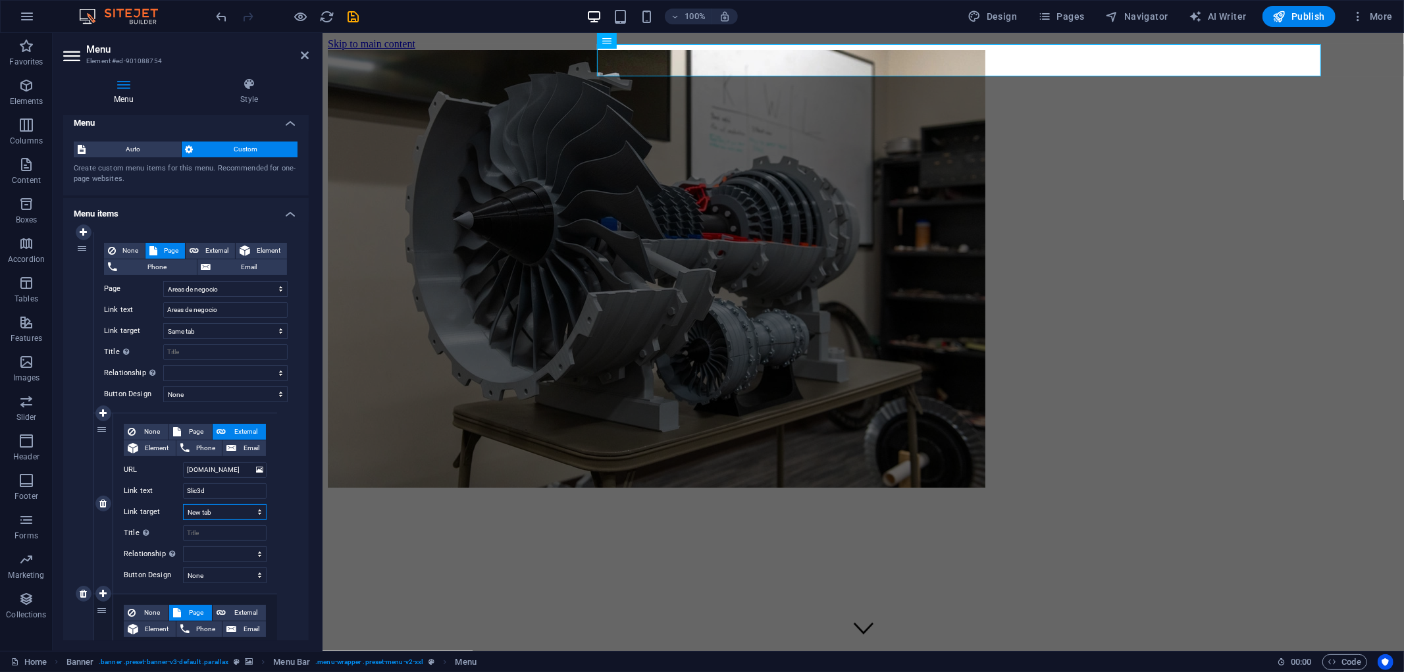
click at [230, 511] on select "New tab Same tab Overlay" at bounding box center [225, 512] width 84 height 16
select select
click at [183, 504] on select "New tab Same tab Overlay" at bounding box center [225, 512] width 84 height 16
select select
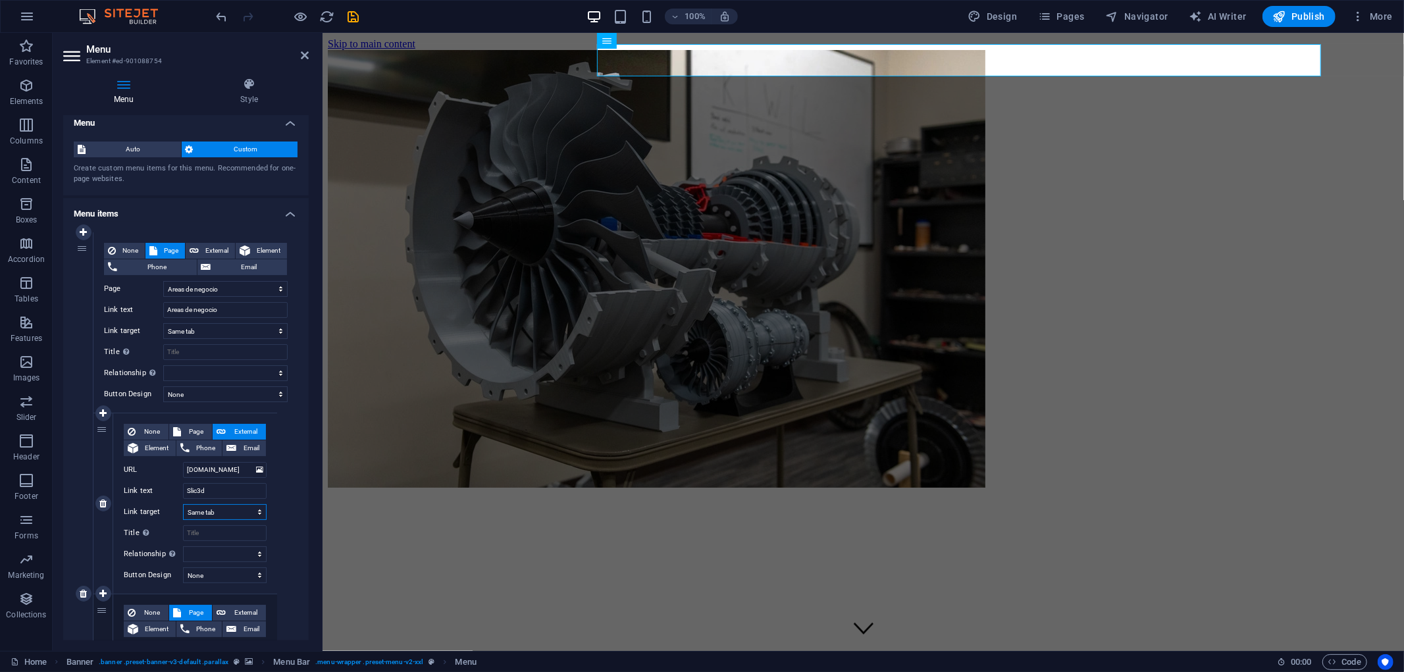
select select
click at [217, 534] on input "Title Additional link description, should not be the same as the link text. The…" at bounding box center [225, 533] width 84 height 16
paste input "Slic3d"
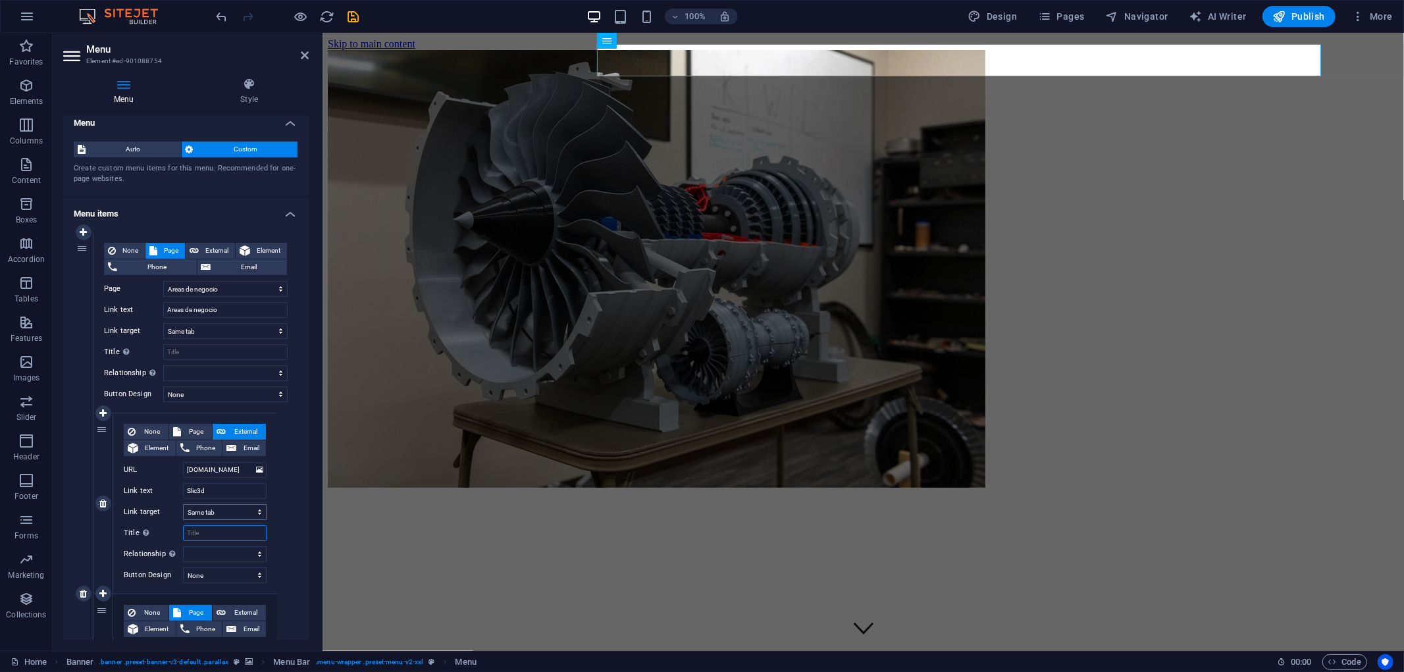
select select
type input "Slic3d"
select select
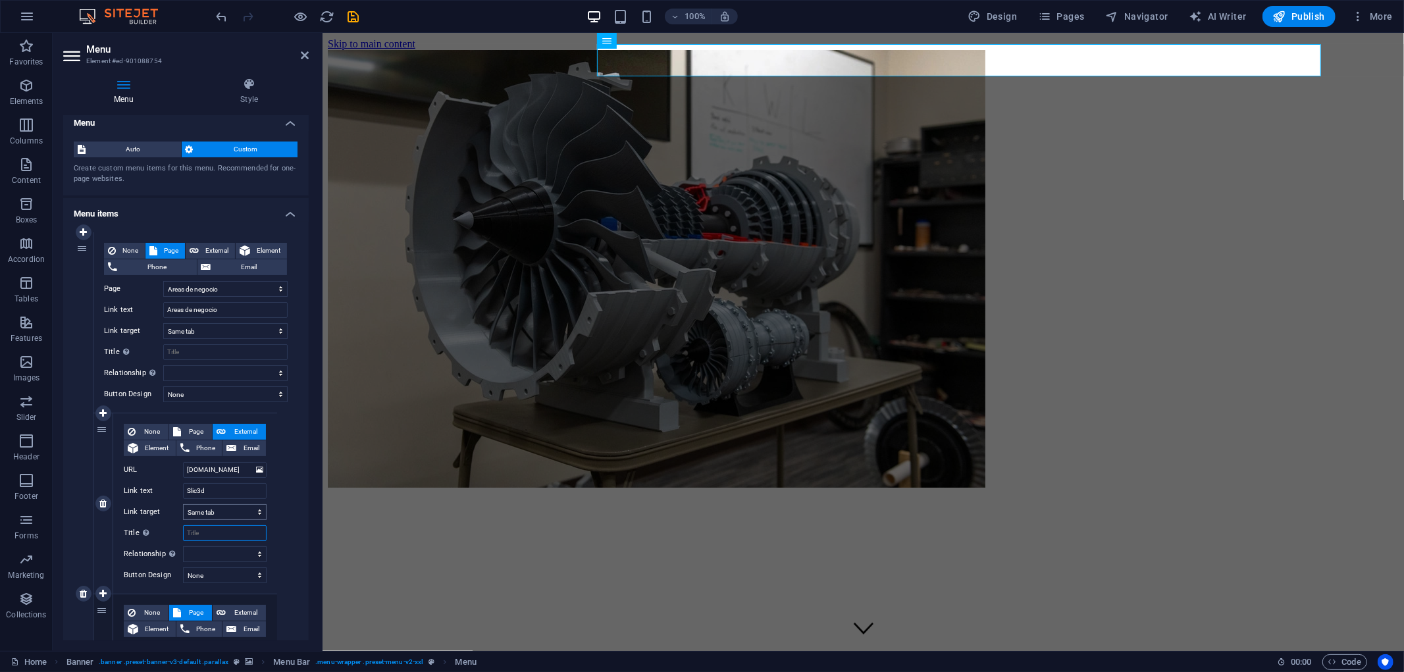
select select
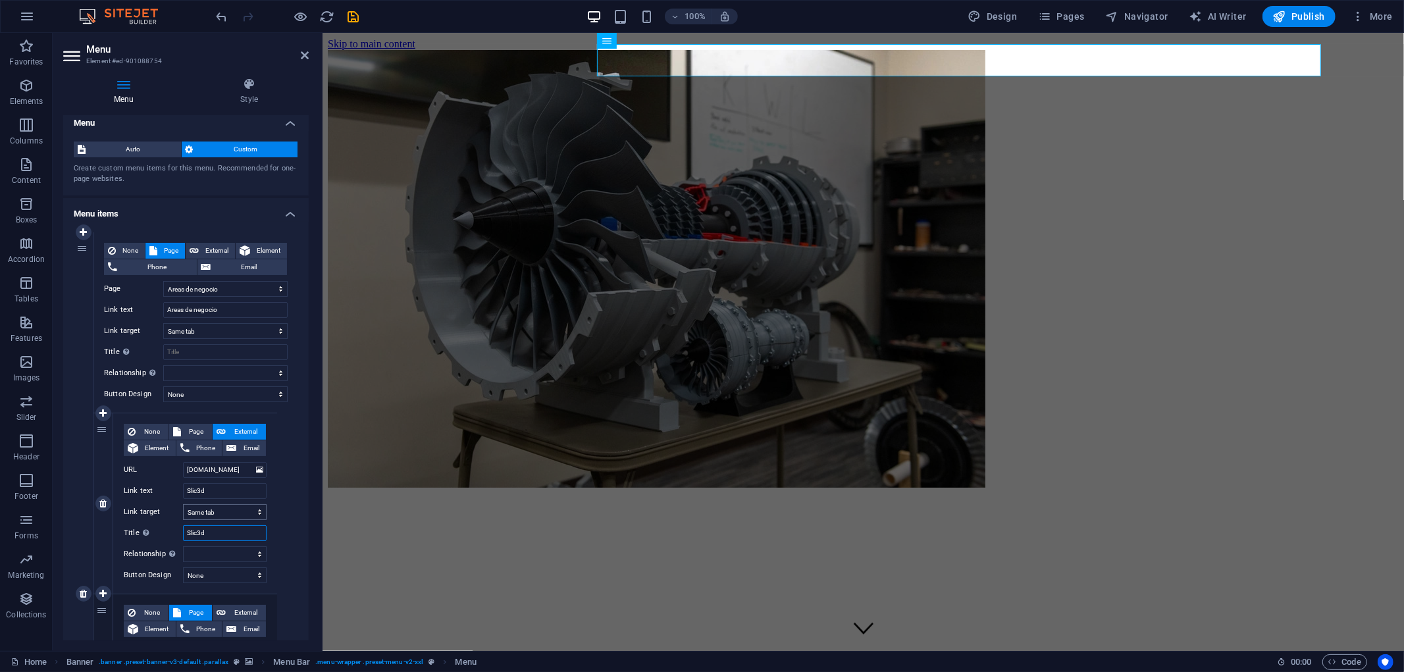
select select
drag, startPoint x: 236, startPoint y: 471, endPoint x: 124, endPoint y: 465, distance: 112.0
click at [157, 464] on div "URL [DOMAIN_NAME]" at bounding box center [195, 470] width 143 height 16
drag, startPoint x: 240, startPoint y: 528, endPoint x: 39, endPoint y: 518, distance: 201.0
click at [41, 518] on section "Favorites Elements Columns Content Boxes Accordion Tables Features Images Slide…" at bounding box center [702, 342] width 1404 height 618
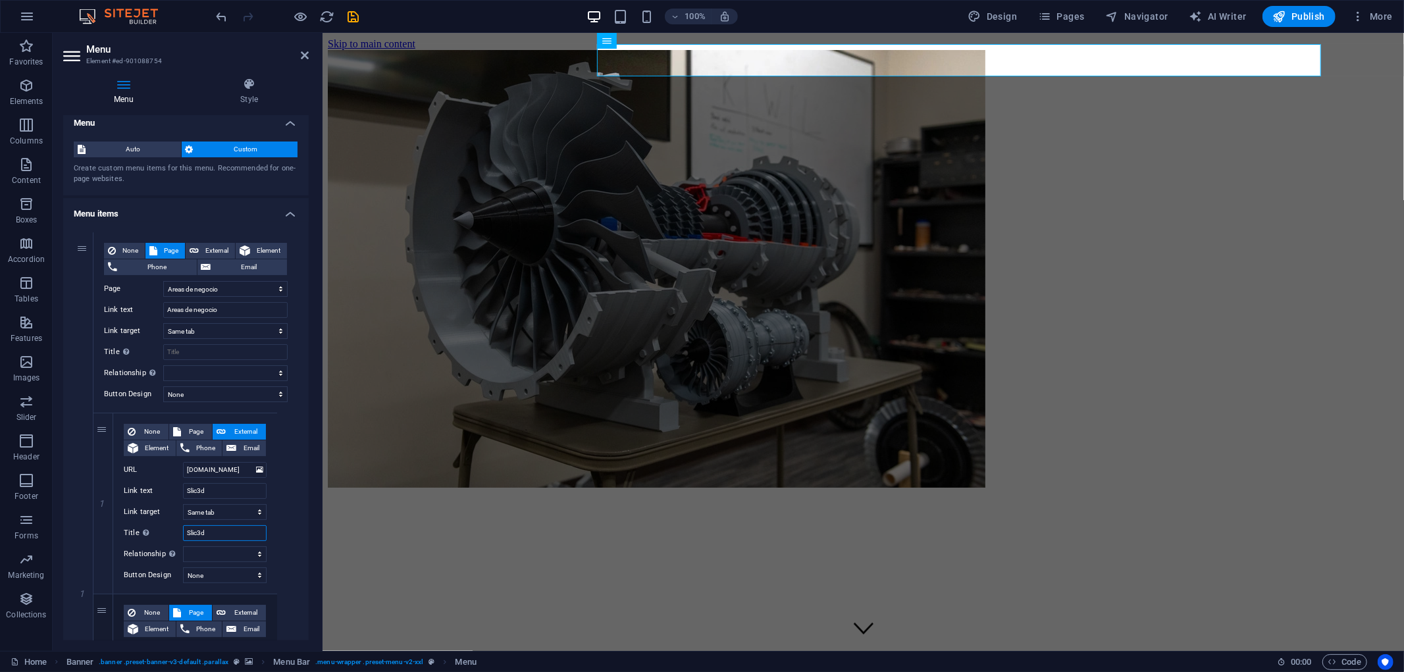
paste input "[DOMAIN_NAME]"
type input "[DOMAIN_NAME]"
select select
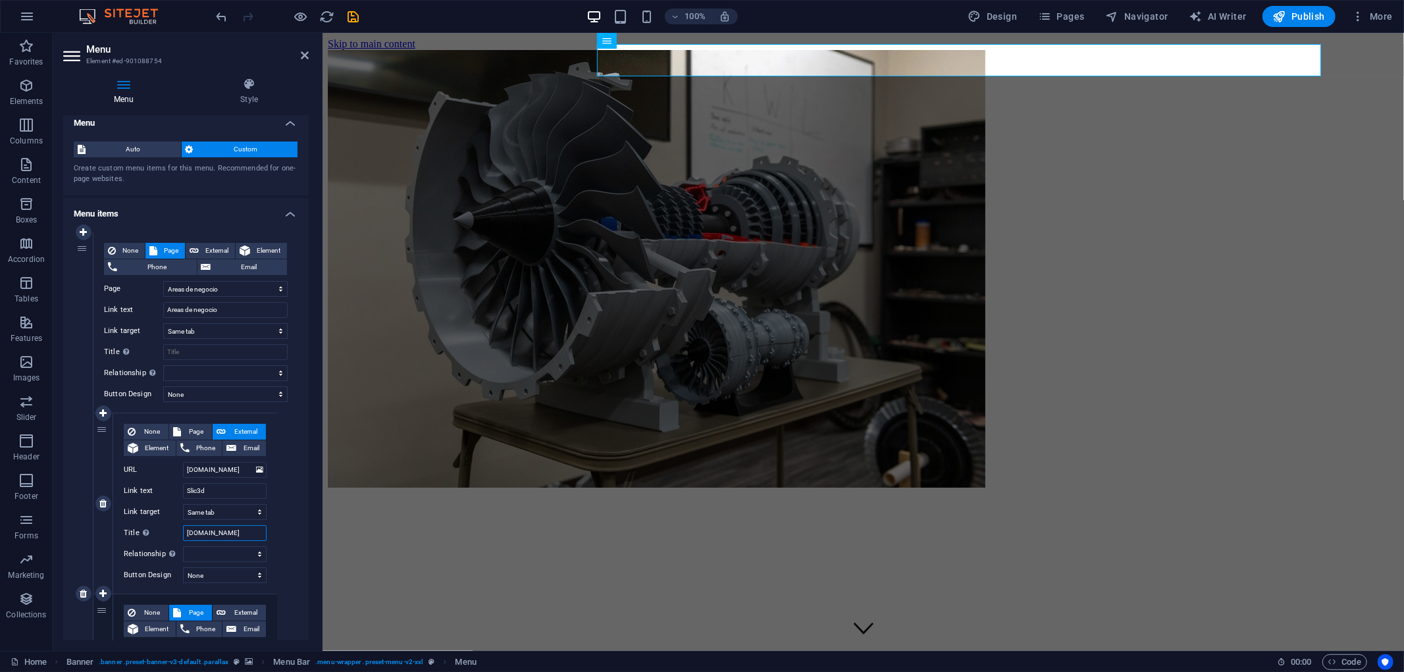
select select
type input "[DOMAIN_NAME]"
click at [199, 550] on select "alternate author bookmark external help license next nofollow noreferrer noopen…" at bounding box center [225, 554] width 84 height 16
select select "external"
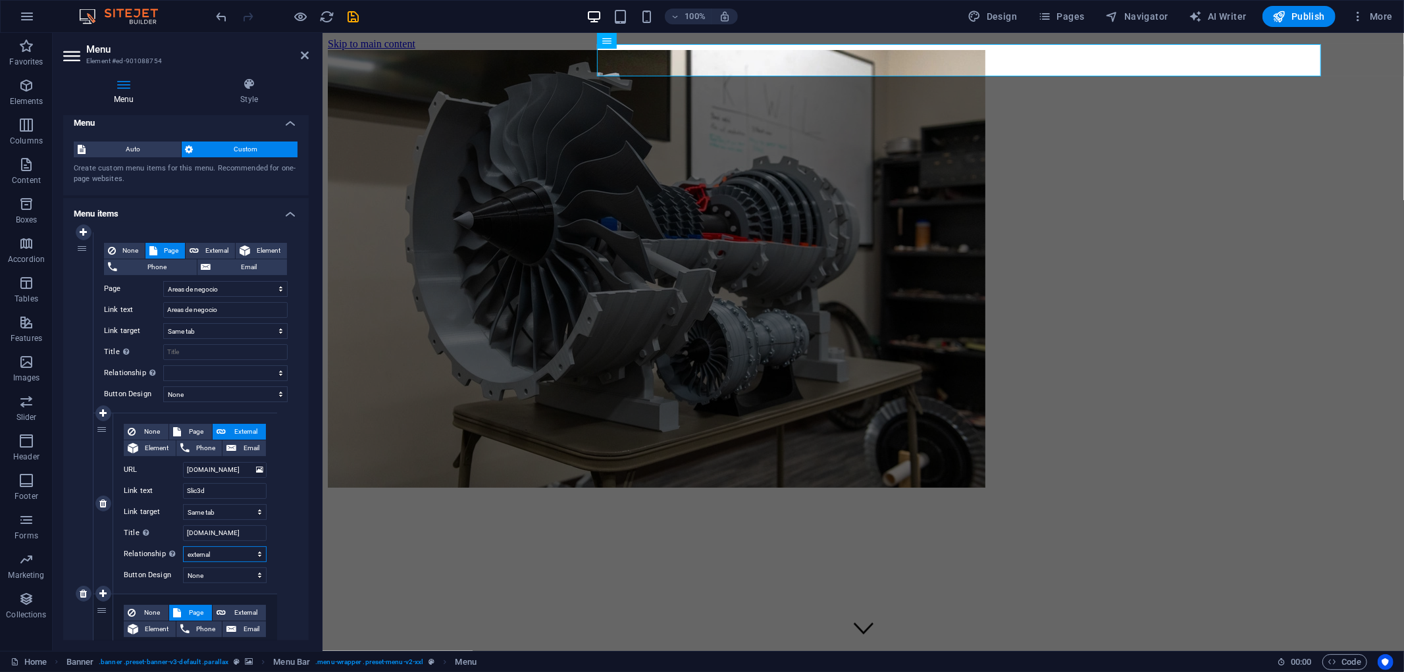
click at [183, 546] on select "alternate author bookmark external help license next nofollow noreferrer noopen…" at bounding box center [225, 554] width 84 height 16
select select
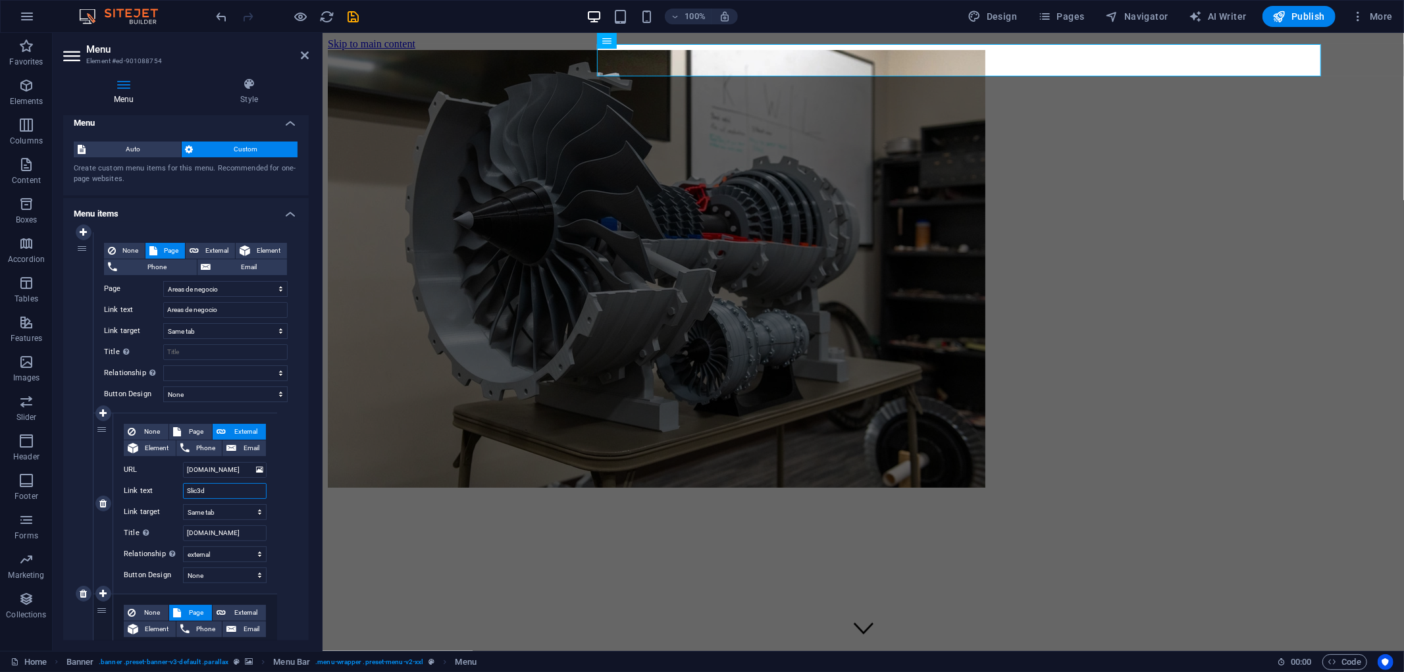
click at [234, 490] on input "Slic3d" at bounding box center [225, 491] width 84 height 16
click at [0, 0] on icon "save" at bounding box center [0, 0] width 0 height 0
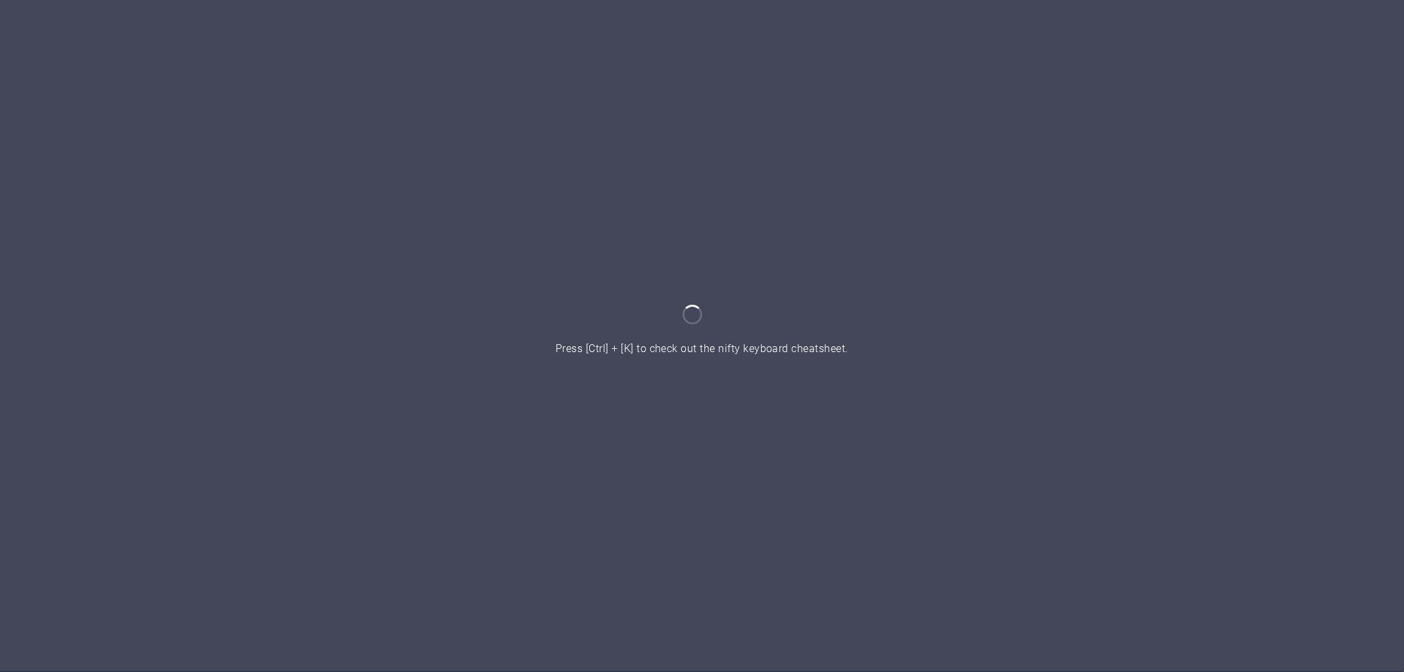
drag, startPoint x: 633, startPoint y: 30, endPoint x: 604, endPoint y: 41, distance: 30.8
